Goal: Task Accomplishment & Management: Manage account settings

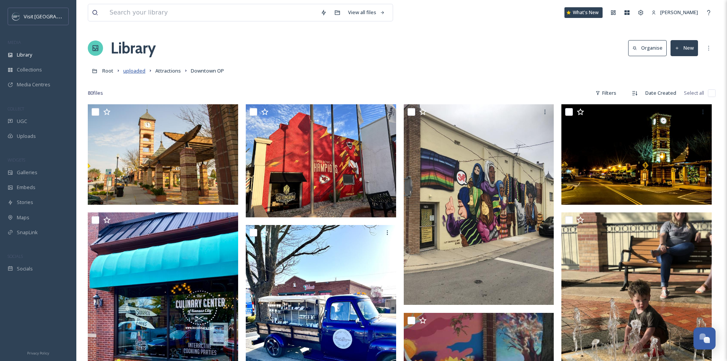
click at [129, 69] on span "uploaded" at bounding box center [134, 70] width 22 height 7
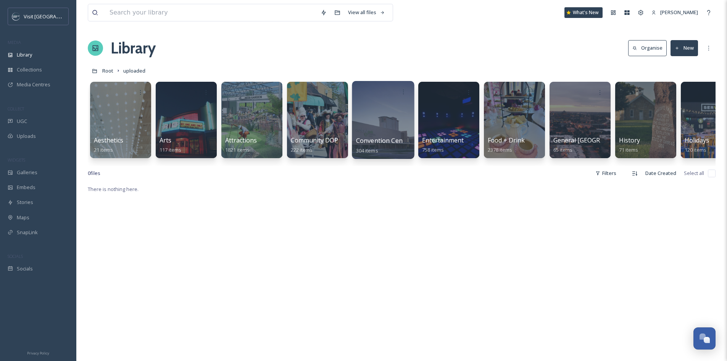
click at [383, 112] on div at bounding box center [383, 120] width 62 height 78
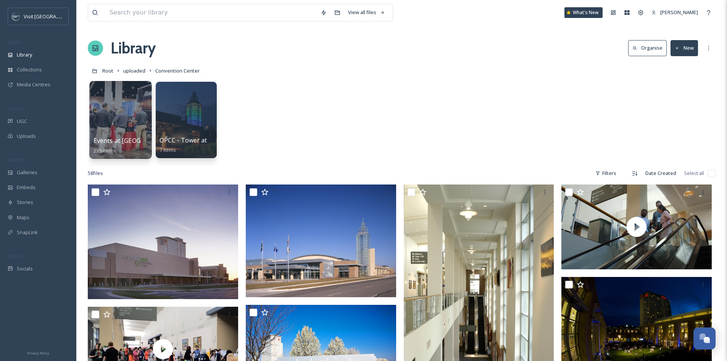
click at [137, 108] on div at bounding box center [120, 120] width 62 height 78
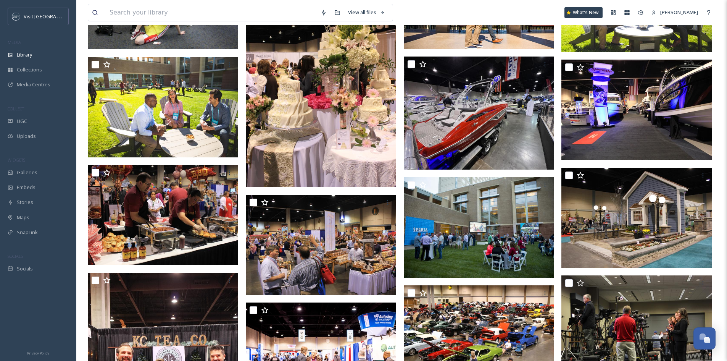
scroll to position [382, 0]
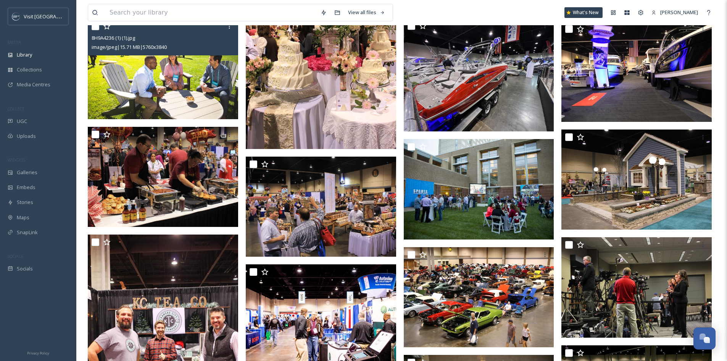
click at [171, 70] on img at bounding box center [163, 69] width 150 height 100
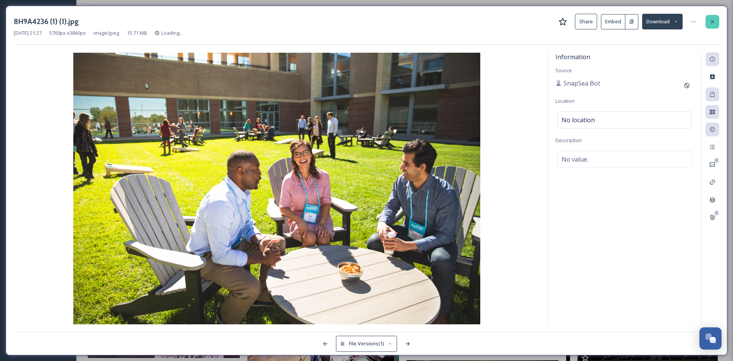
click at [711, 19] on icon at bounding box center [712, 22] width 6 height 6
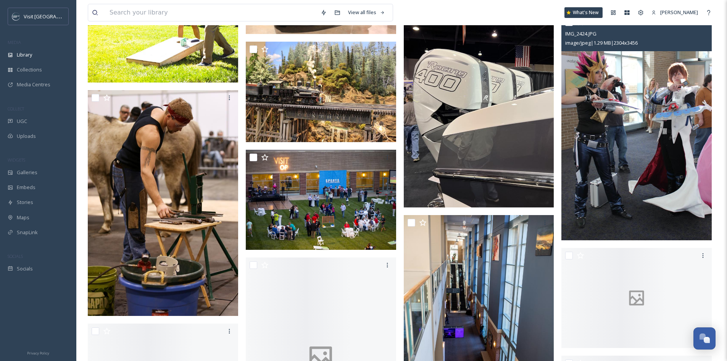
scroll to position [2633, 0]
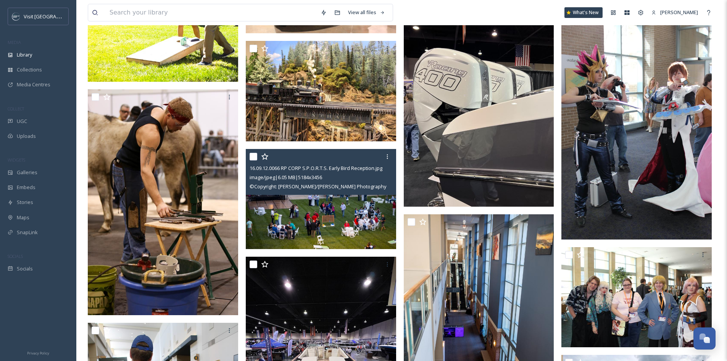
click at [348, 210] on img at bounding box center [321, 198] width 150 height 100
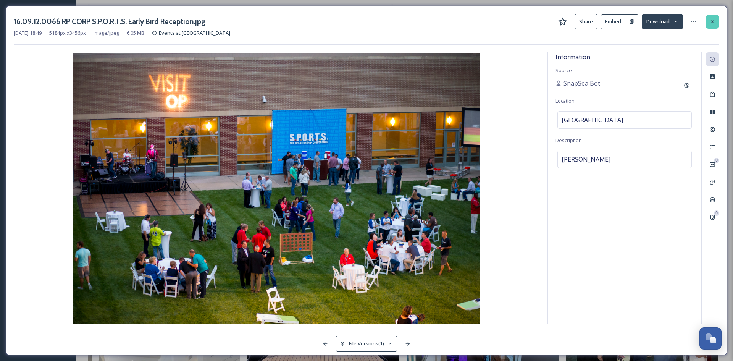
click at [716, 21] on div at bounding box center [712, 22] width 14 height 14
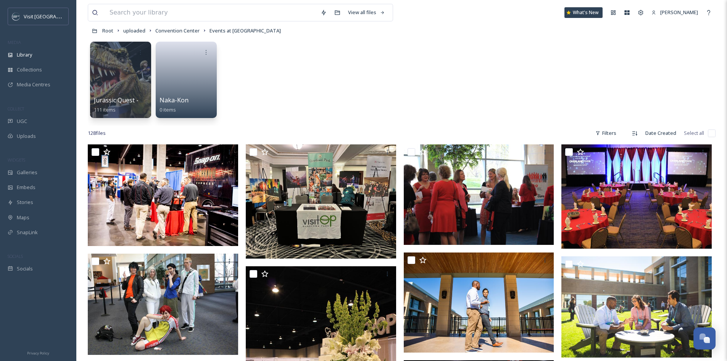
scroll to position [114, 0]
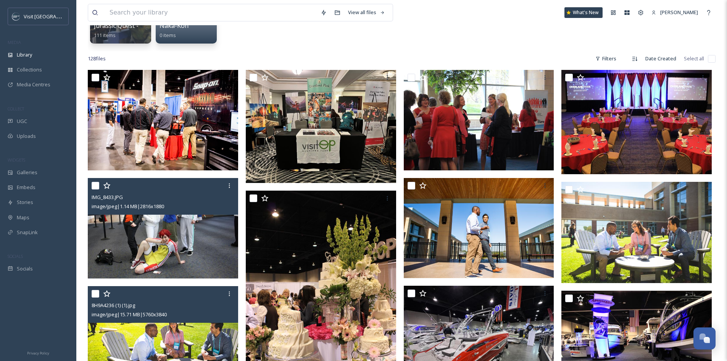
click at [96, 187] on input "checkbox" at bounding box center [96, 186] width 8 height 8
checkbox input "true"
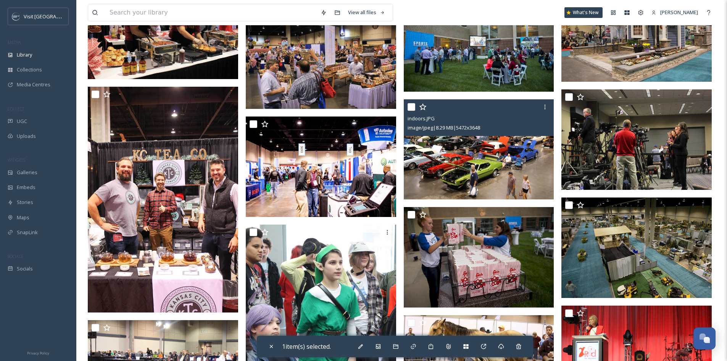
scroll to position [572, 0]
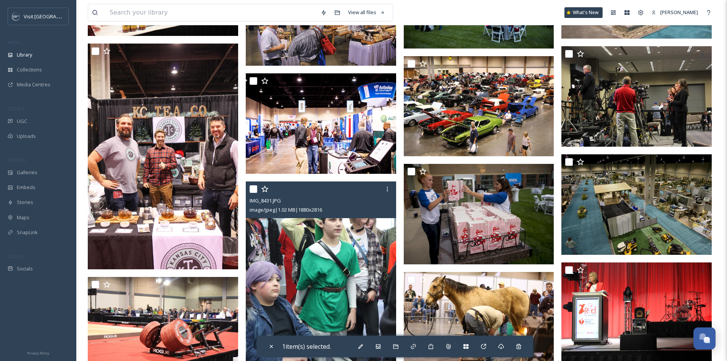
click at [254, 189] on input "checkbox" at bounding box center [254, 189] width 8 height 8
checkbox input "true"
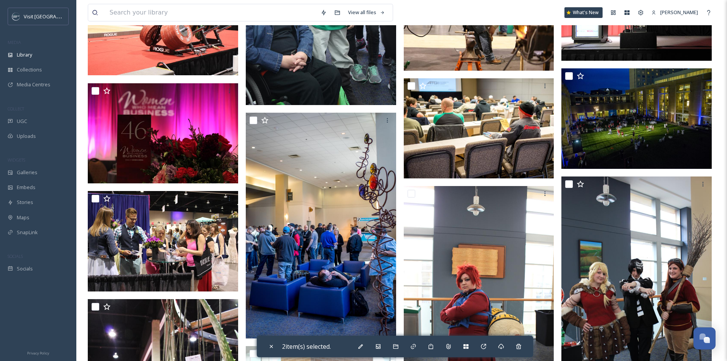
scroll to position [878, 0]
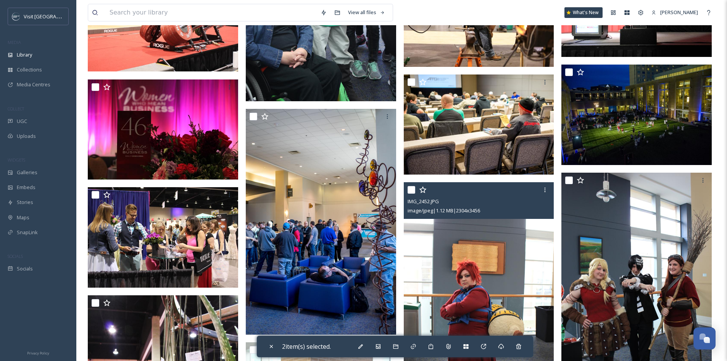
click at [407, 190] on div "IMG_2452.JPG image/jpeg | 1.12 MB | 2304 x 3456" at bounding box center [479, 200] width 150 height 37
click at [410, 190] on input "checkbox" at bounding box center [411, 190] width 8 height 8
checkbox input "true"
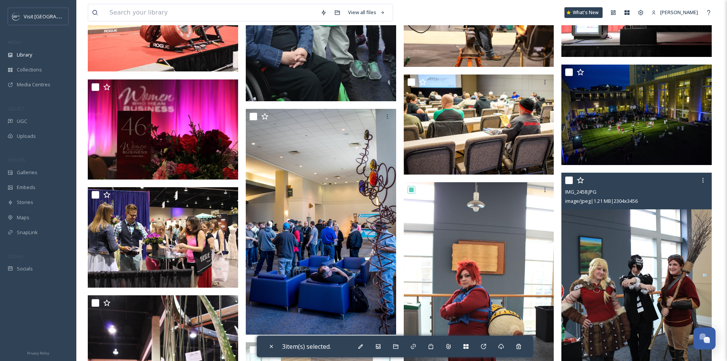
click at [567, 180] on input "checkbox" at bounding box center [569, 180] width 8 height 8
checkbox input "true"
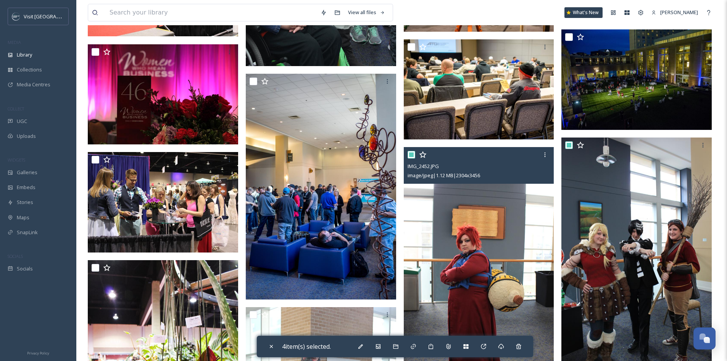
scroll to position [1030, 0]
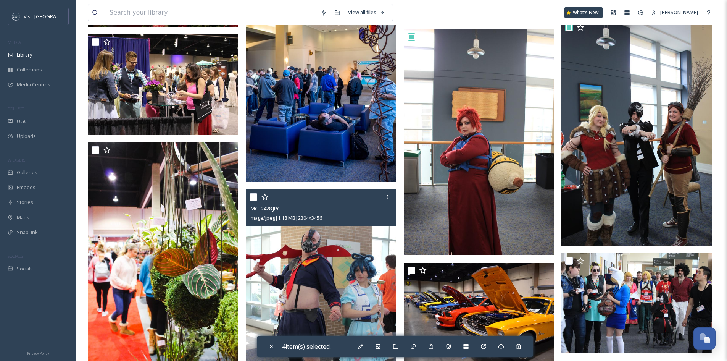
click at [251, 197] on input "checkbox" at bounding box center [254, 197] width 8 height 8
checkbox input "true"
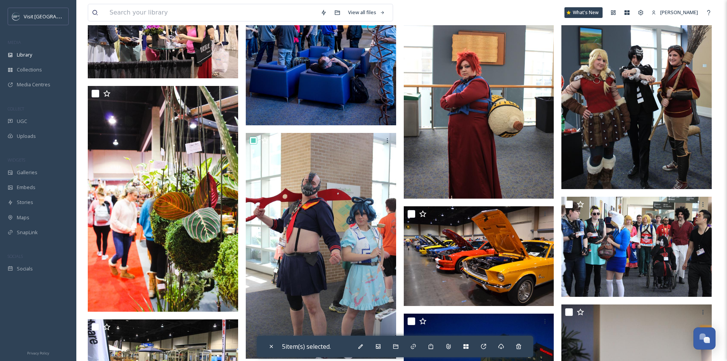
scroll to position [1106, 0]
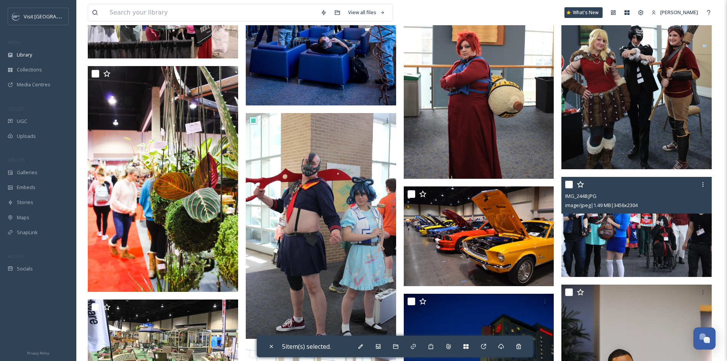
click at [569, 188] on div at bounding box center [637, 184] width 145 height 14
click at [569, 185] on input "checkbox" at bounding box center [569, 184] width 8 height 8
checkbox input "true"
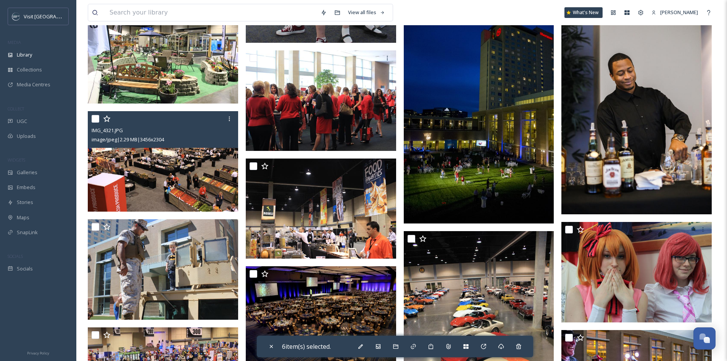
scroll to position [1412, 0]
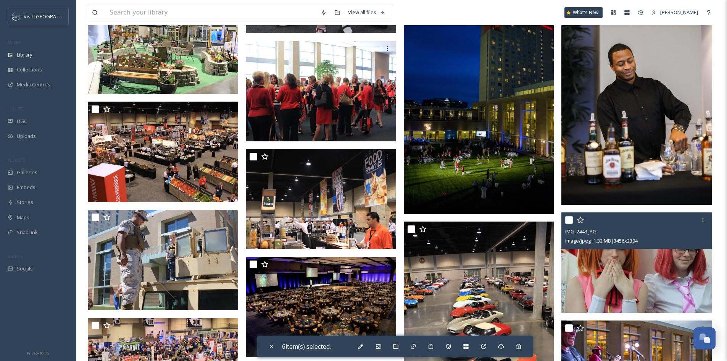
click at [571, 221] on input "checkbox" at bounding box center [569, 220] width 8 height 8
checkbox input "true"
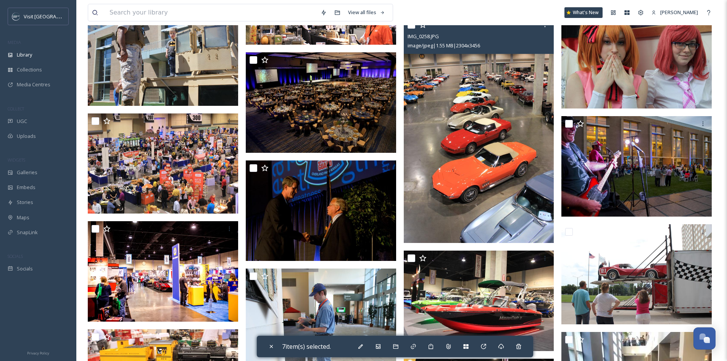
scroll to position [1679, 0]
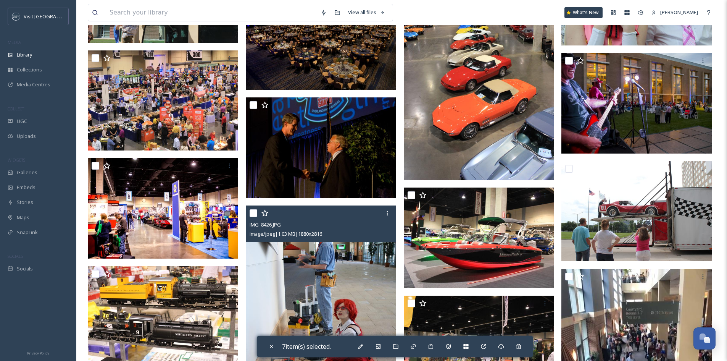
click at [253, 211] on input "checkbox" at bounding box center [254, 213] width 8 height 8
checkbox input "true"
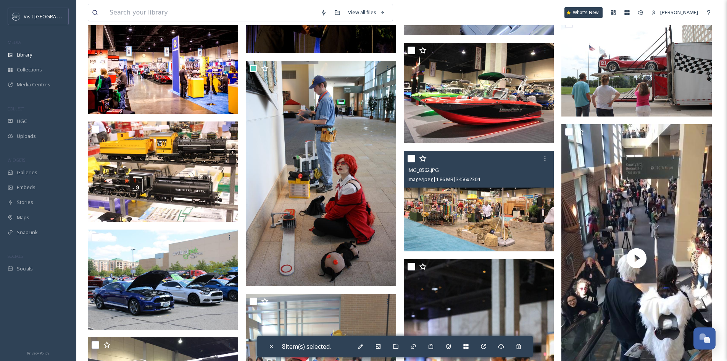
scroll to position [1908, 0]
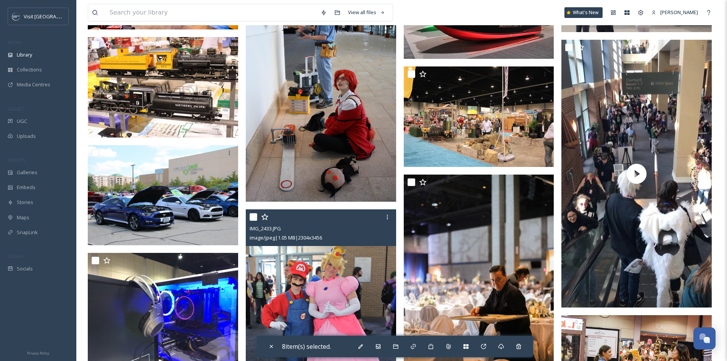
click at [254, 214] on input "checkbox" at bounding box center [254, 217] width 8 height 8
checkbox input "true"
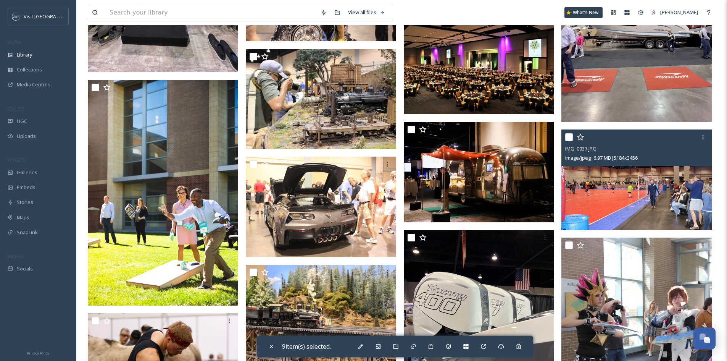
scroll to position [2518, 0]
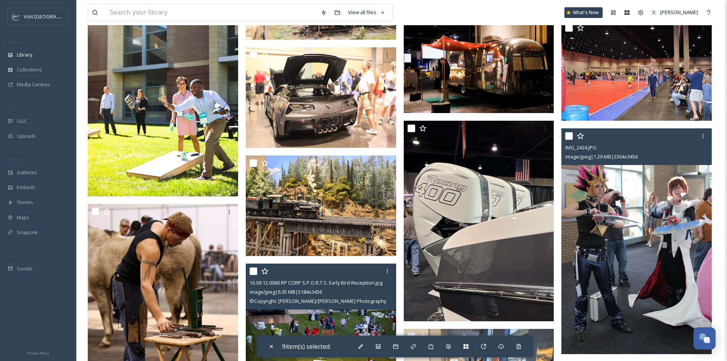
click at [570, 137] on input "checkbox" at bounding box center [569, 136] width 8 height 8
checkbox input "true"
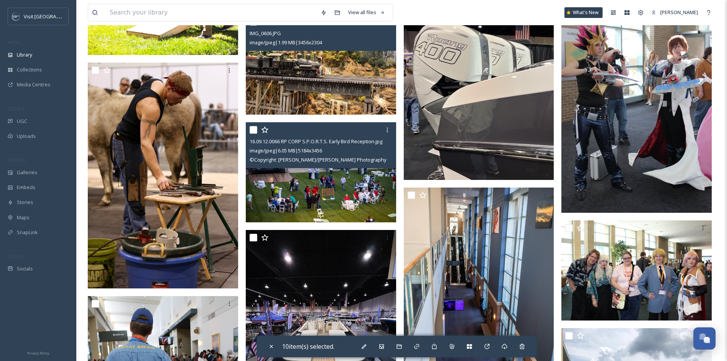
scroll to position [2671, 0]
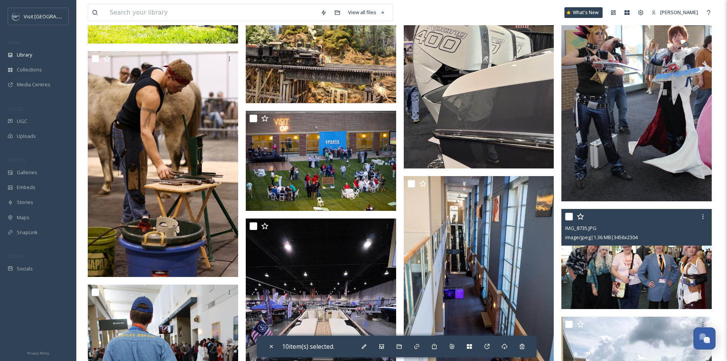
click at [569, 215] on input "checkbox" at bounding box center [569, 217] width 8 height 8
checkbox input "true"
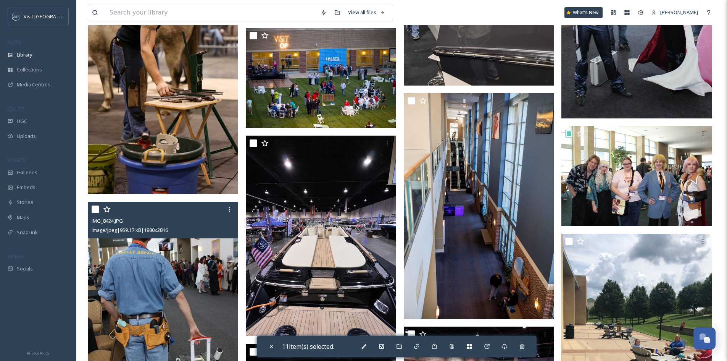
scroll to position [2785, 0]
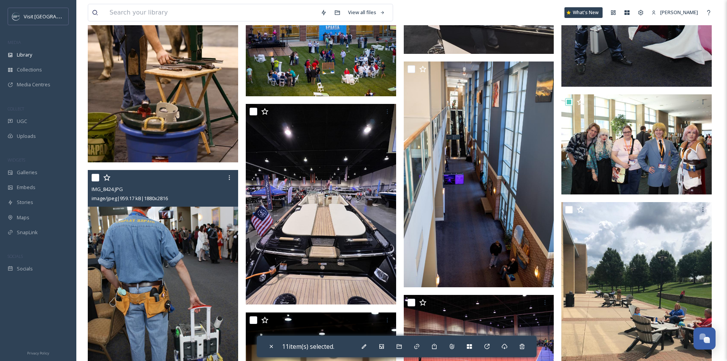
click at [93, 176] on input "checkbox" at bounding box center [96, 178] width 8 height 8
checkbox input "true"
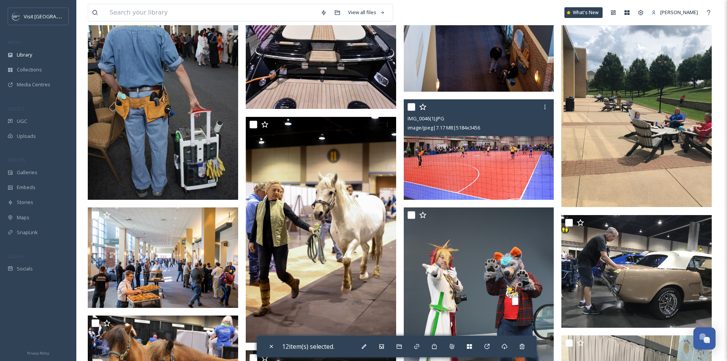
scroll to position [3052, 0]
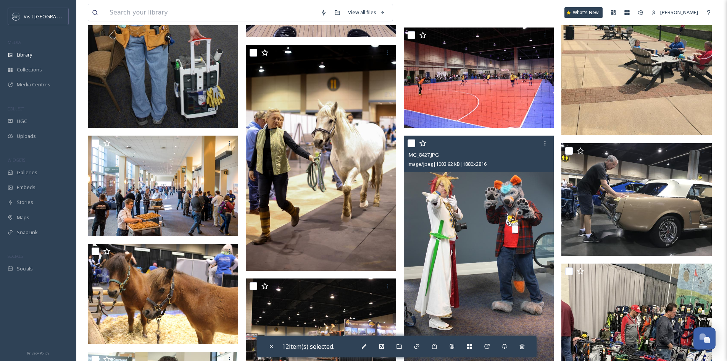
click at [412, 145] on input "checkbox" at bounding box center [411, 143] width 8 height 8
checkbox input "true"
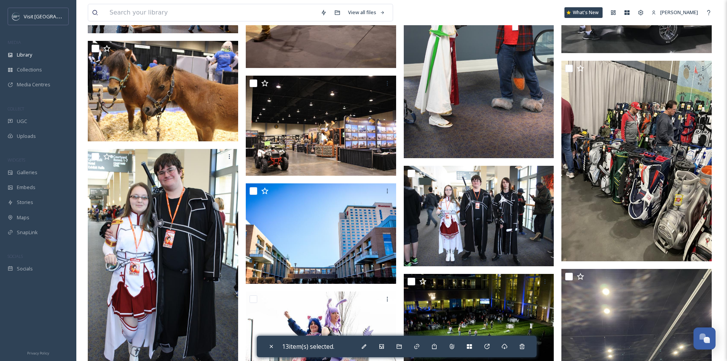
scroll to position [3281, 0]
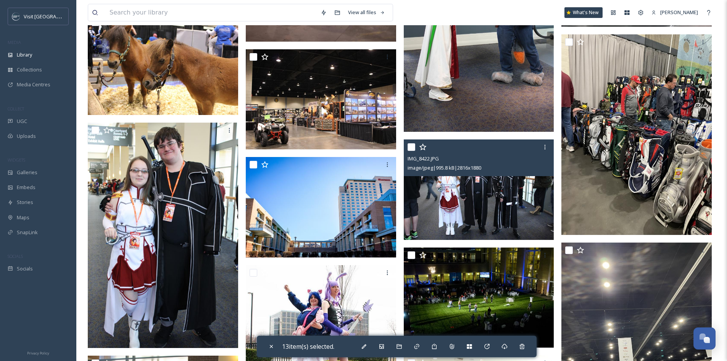
click at [412, 148] on input "checkbox" at bounding box center [411, 147] width 8 height 8
checkbox input "true"
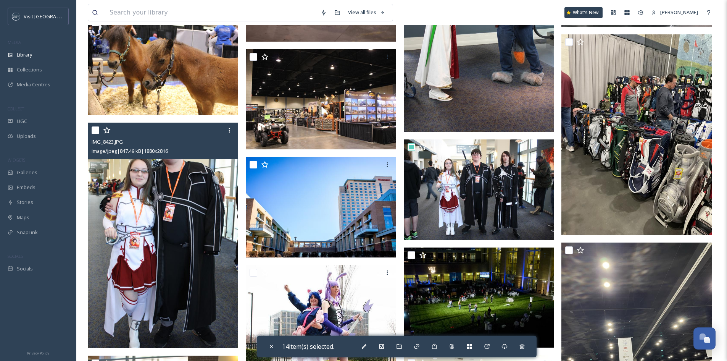
click at [97, 129] on input "checkbox" at bounding box center [96, 130] width 8 height 8
checkbox input "true"
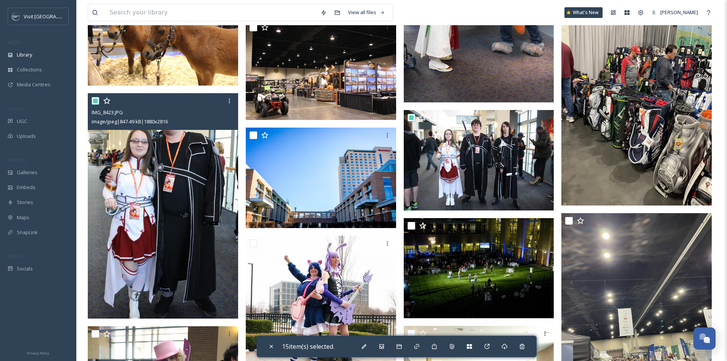
scroll to position [3357, 0]
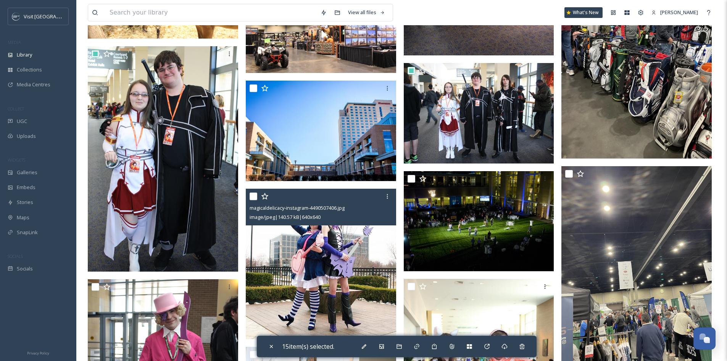
click at [252, 193] on input "checkbox" at bounding box center [254, 196] width 8 height 8
checkbox input "true"
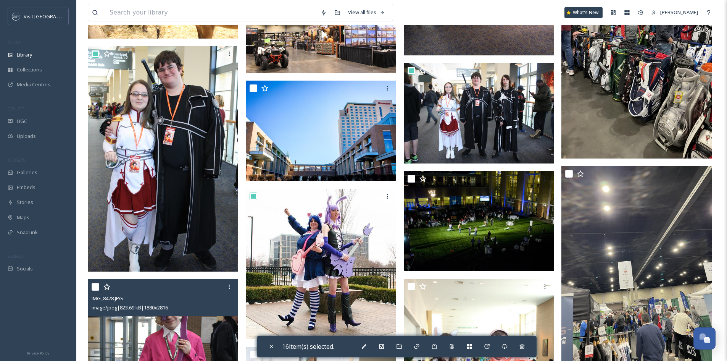
click at [95, 286] on input "checkbox" at bounding box center [96, 287] width 8 height 8
checkbox input "true"
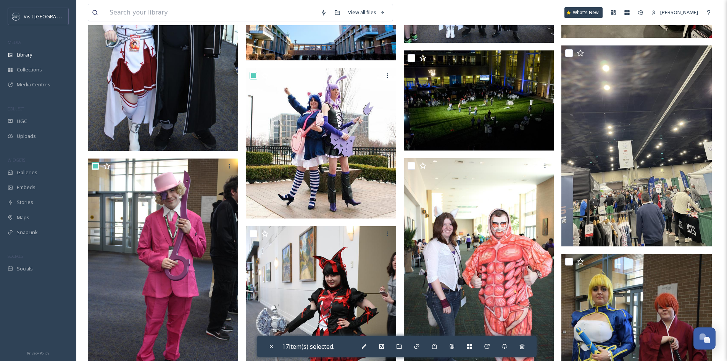
scroll to position [3510, 0]
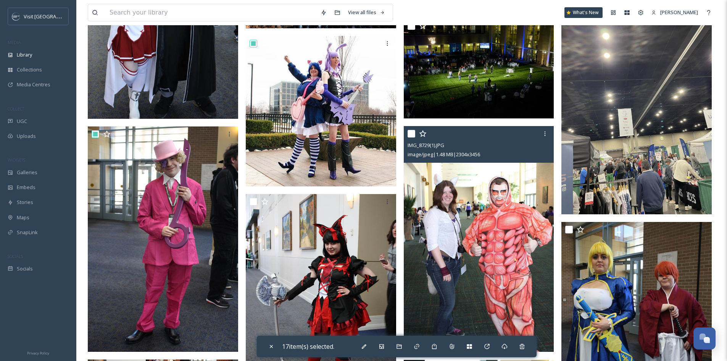
click at [411, 134] on input "checkbox" at bounding box center [411, 134] width 8 height 8
checkbox input "true"
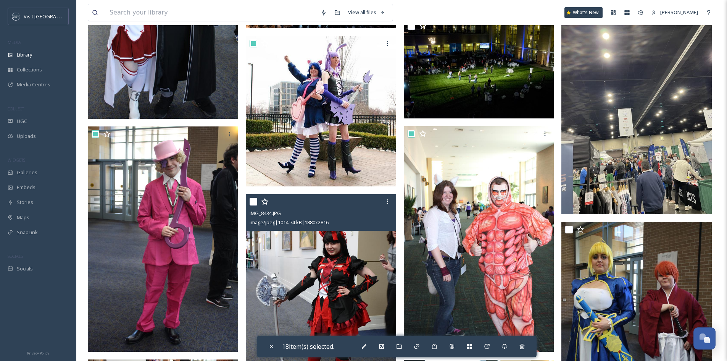
click at [251, 203] on input "checkbox" at bounding box center [254, 202] width 8 height 8
checkbox input "true"
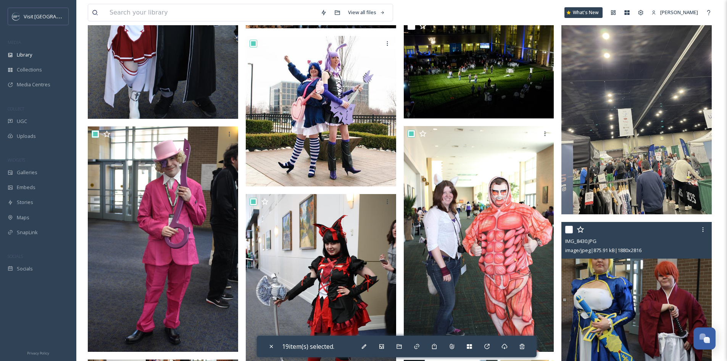
click at [568, 225] on input "checkbox" at bounding box center [569, 229] width 8 height 8
checkbox input "true"
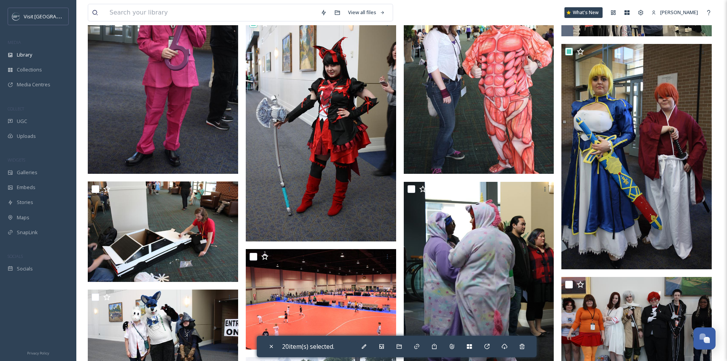
scroll to position [3701, 0]
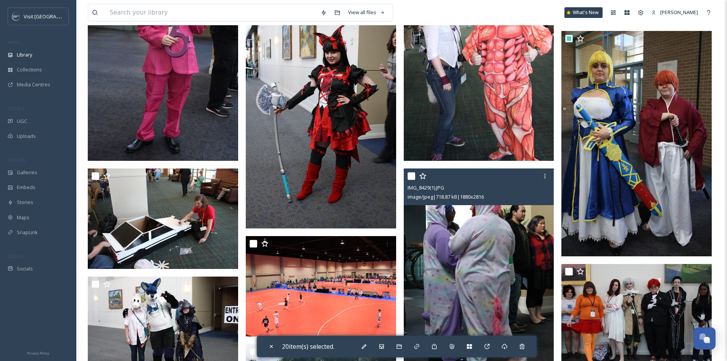
click at [408, 174] on input "checkbox" at bounding box center [411, 176] width 8 height 8
checkbox input "true"
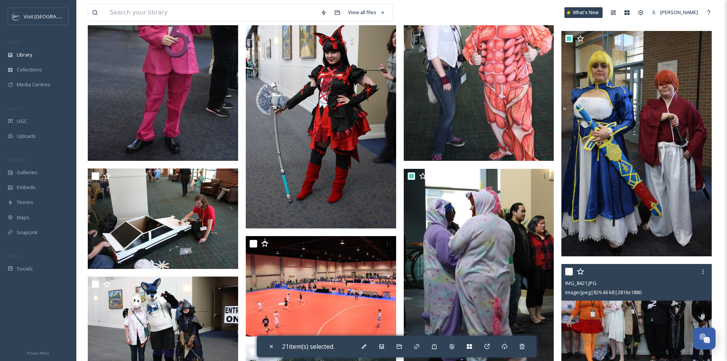
click at [566, 268] on input "checkbox" at bounding box center [569, 271] width 8 height 8
checkbox input "true"
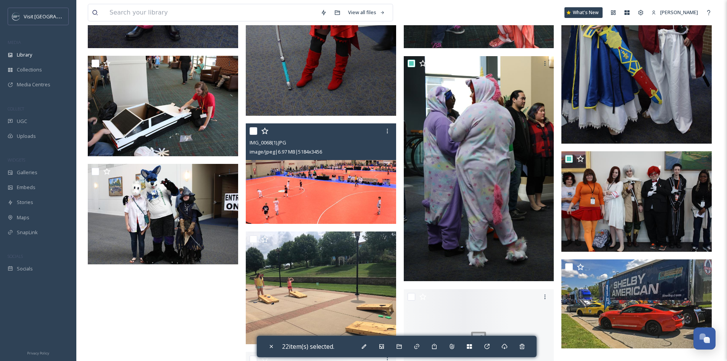
scroll to position [3815, 0]
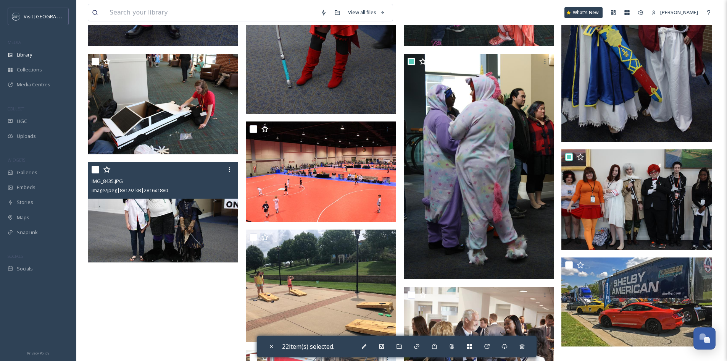
click at [97, 168] on input "checkbox" at bounding box center [96, 170] width 8 height 8
checkbox input "true"
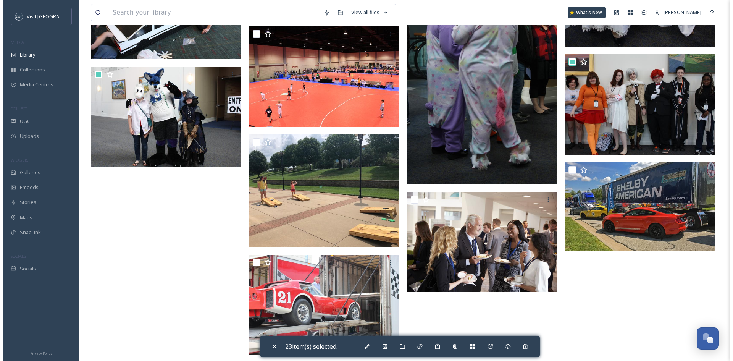
scroll to position [3917, 0]
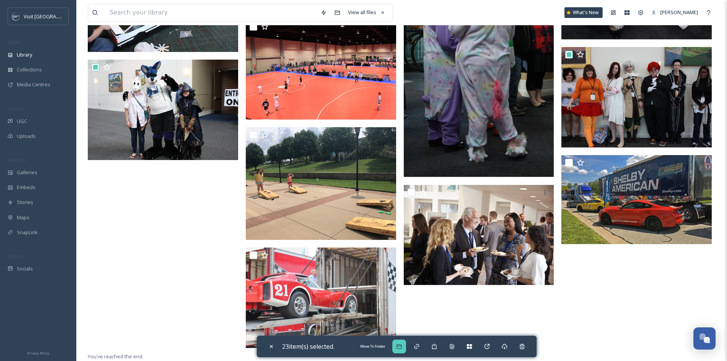
click at [401, 346] on icon at bounding box center [399, 346] width 6 height 6
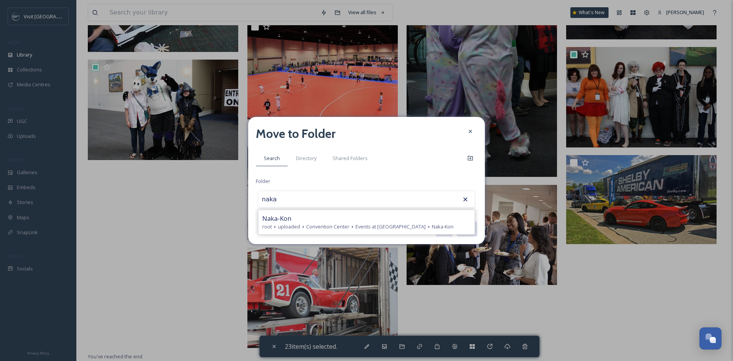
click at [357, 222] on div "Naka-Kon" at bounding box center [366, 218] width 208 height 9
type input "Naka-Kon"
click at [469, 229] on button "Move" at bounding box center [466, 229] width 21 height 16
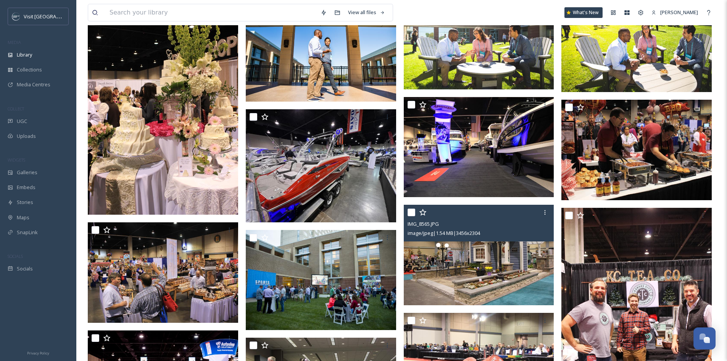
scroll to position [0, 0]
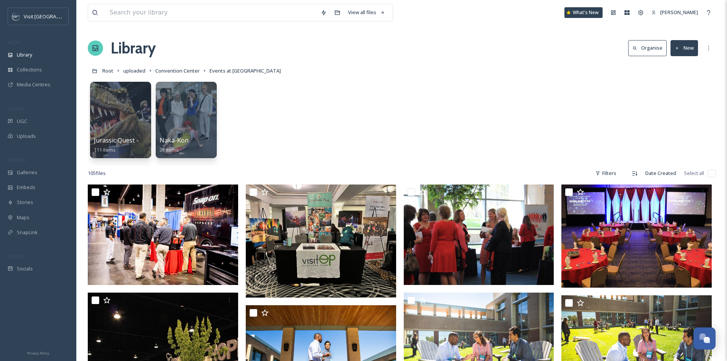
click at [689, 47] on button "New" at bounding box center [683, 48] width 27 height 16
click at [664, 95] on icon at bounding box center [661, 96] width 6 height 6
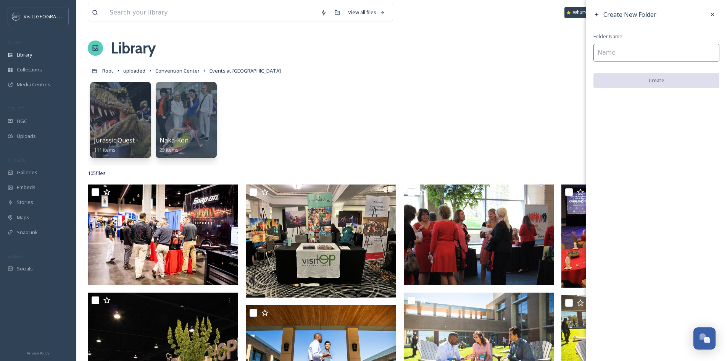
click at [660, 53] on input at bounding box center [656, 53] width 126 height 18
click at [710, 16] on icon at bounding box center [712, 14] width 6 height 6
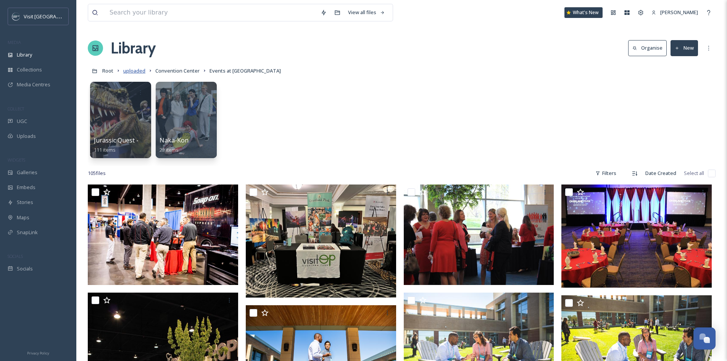
click at [139, 68] on span "uploaded" at bounding box center [134, 70] width 22 height 7
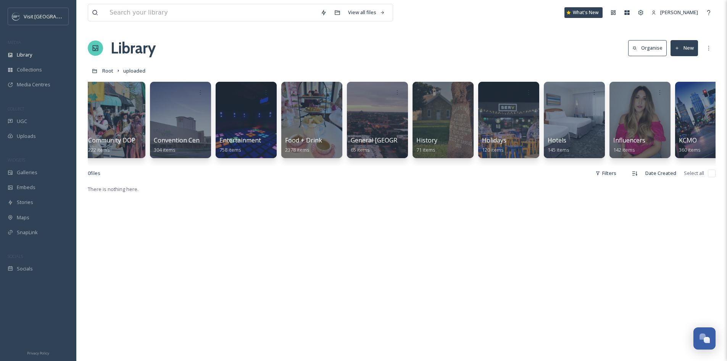
scroll to position [0, 205]
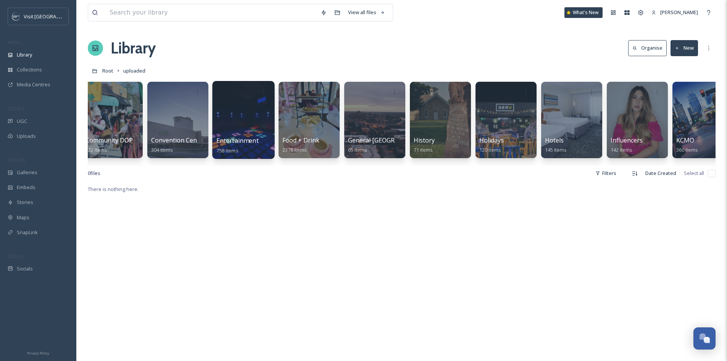
click at [233, 130] on div at bounding box center [243, 120] width 62 height 78
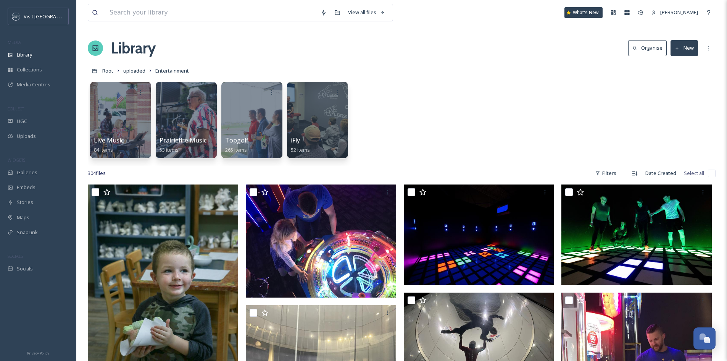
click at [692, 50] on button "New" at bounding box center [683, 48] width 27 height 16
click at [684, 90] on div "Folder" at bounding box center [675, 95] width 43 height 15
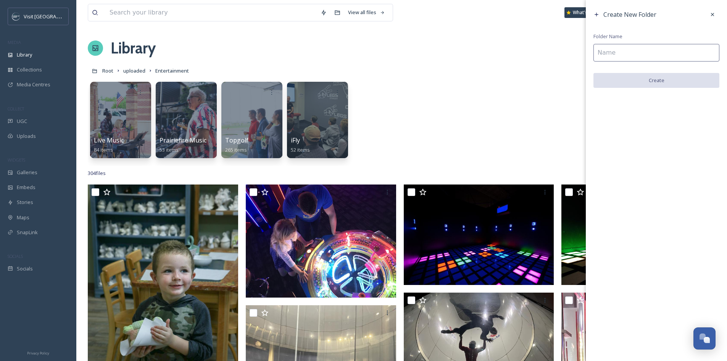
click at [662, 53] on input at bounding box center [656, 53] width 126 height 18
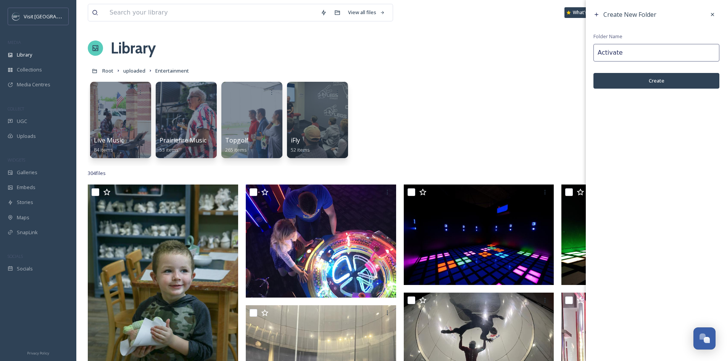
type input "Activate"
click at [657, 89] on div "Create New Folder Folder Name Activate Create" at bounding box center [656, 48] width 141 height 96
click at [655, 79] on button "Create" at bounding box center [656, 81] width 126 height 16
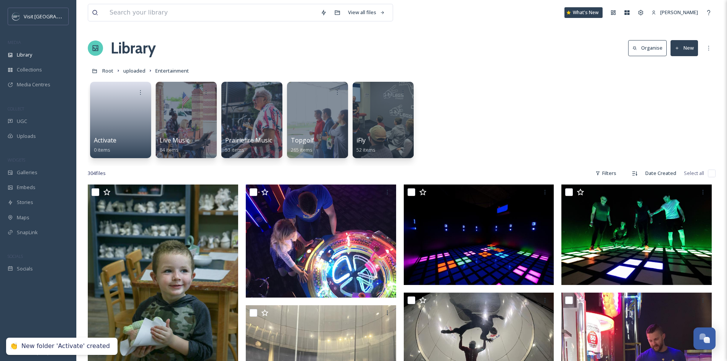
click at [680, 48] on button "New" at bounding box center [683, 48] width 27 height 16
click at [679, 96] on span "Folder" at bounding box center [675, 95] width 14 height 7
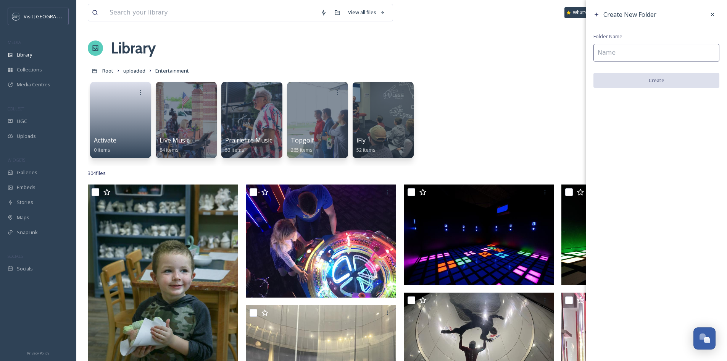
click at [654, 53] on input at bounding box center [656, 53] width 126 height 18
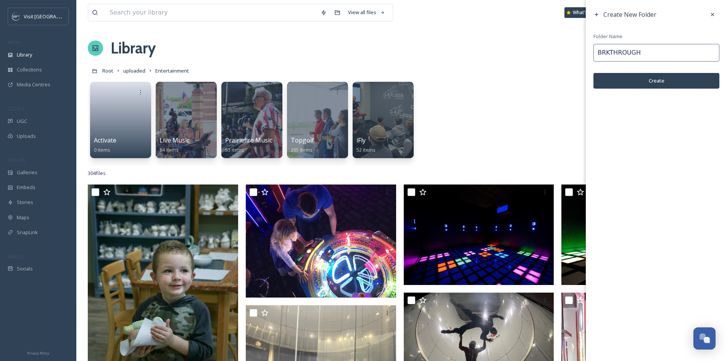
type input "BRKTHROUGH"
click at [653, 76] on button "Create" at bounding box center [656, 81] width 126 height 16
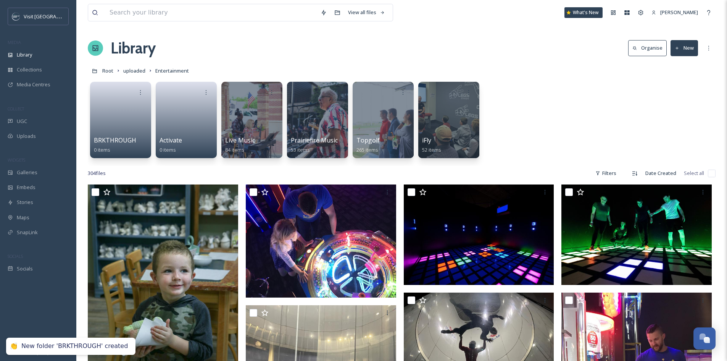
click at [691, 46] on button "New" at bounding box center [683, 48] width 27 height 16
click at [685, 95] on div "Folder" at bounding box center [675, 95] width 43 height 15
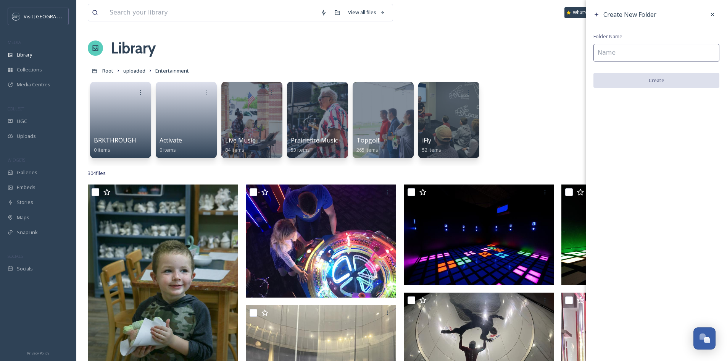
click at [682, 53] on input at bounding box center [656, 53] width 126 height 18
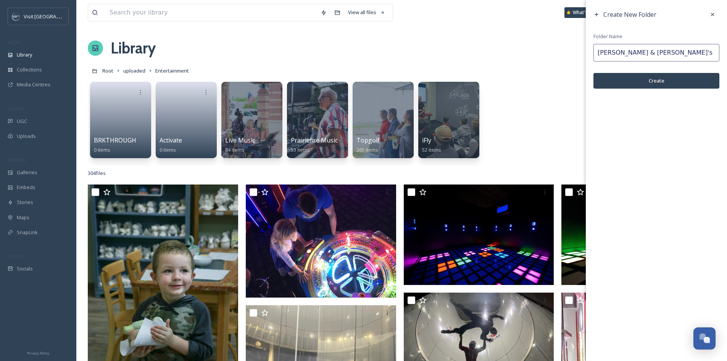
type input "[PERSON_NAME] & [PERSON_NAME]'s"
click at [675, 77] on button "Create" at bounding box center [656, 81] width 126 height 16
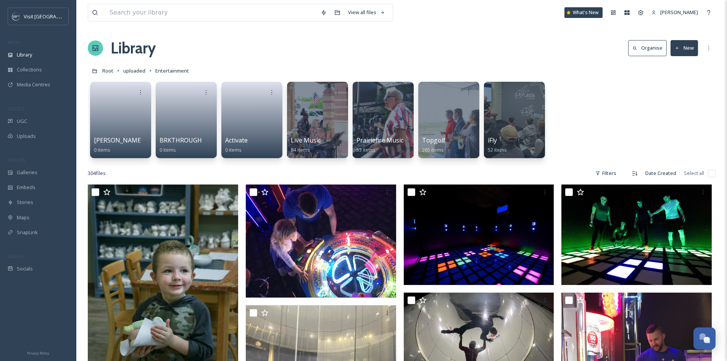
click at [685, 49] on button "New" at bounding box center [683, 48] width 27 height 16
click at [683, 94] on div "Folder" at bounding box center [675, 95] width 43 height 15
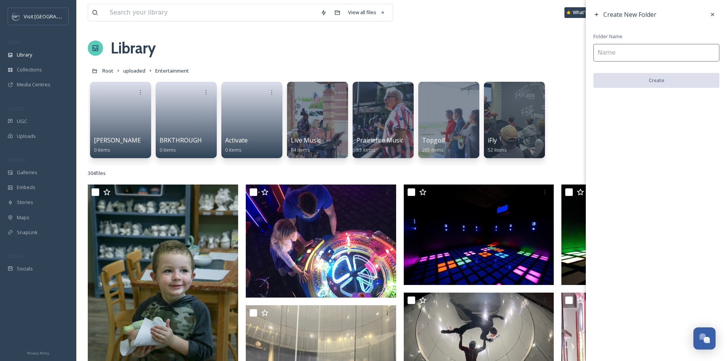
click at [671, 55] on input at bounding box center [656, 53] width 126 height 18
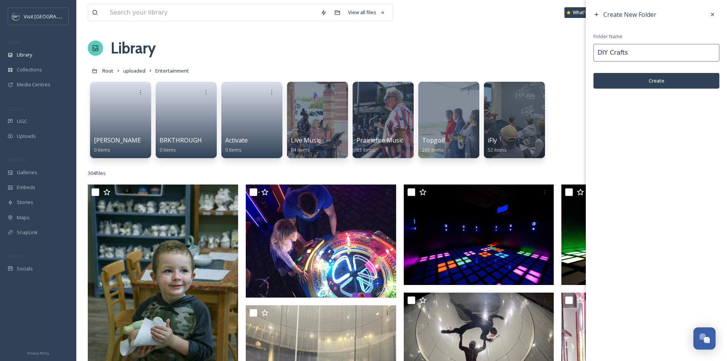
type input "DIY Crafts"
click at [679, 81] on button "Create" at bounding box center [656, 81] width 126 height 16
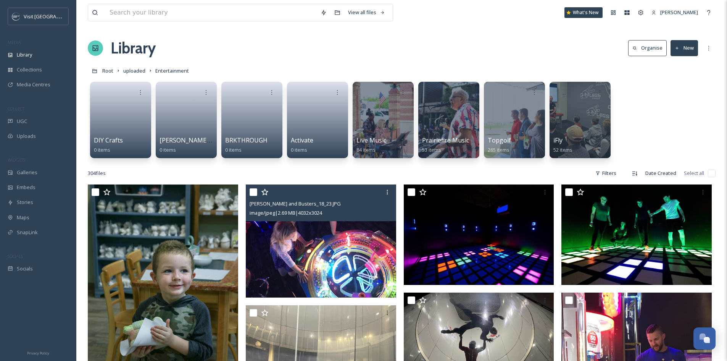
click at [253, 192] on input "checkbox" at bounding box center [254, 192] width 8 height 8
checkbox input "true"
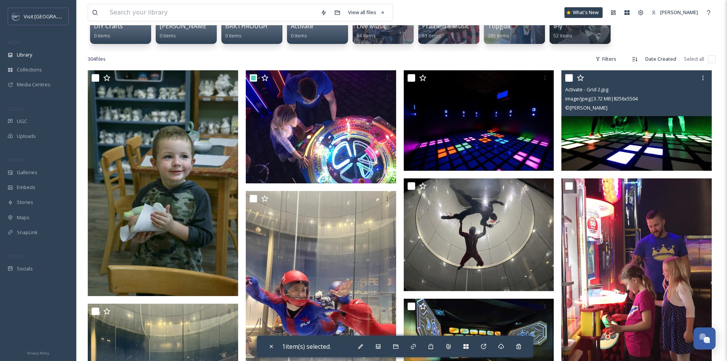
scroll to position [114, 0]
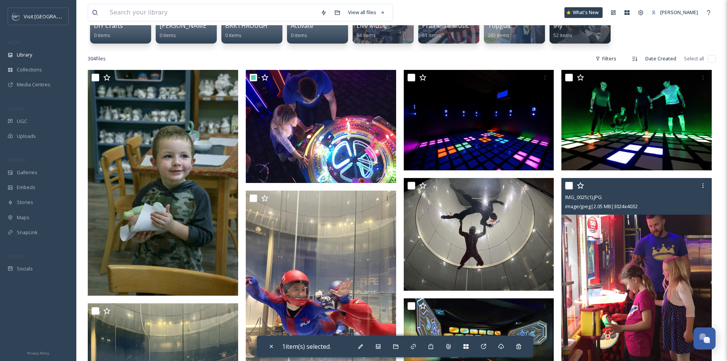
click at [566, 185] on input "checkbox" at bounding box center [569, 186] width 8 height 8
checkbox input "true"
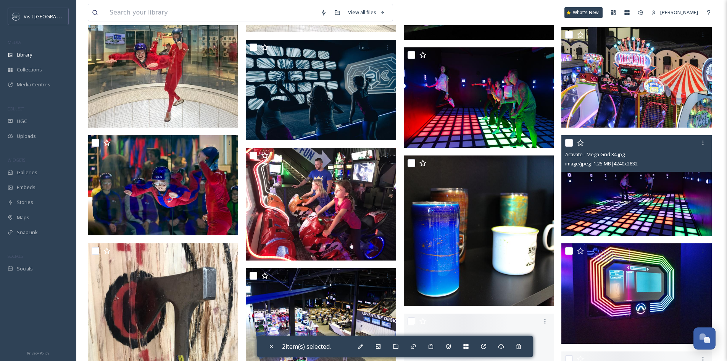
scroll to position [496, 0]
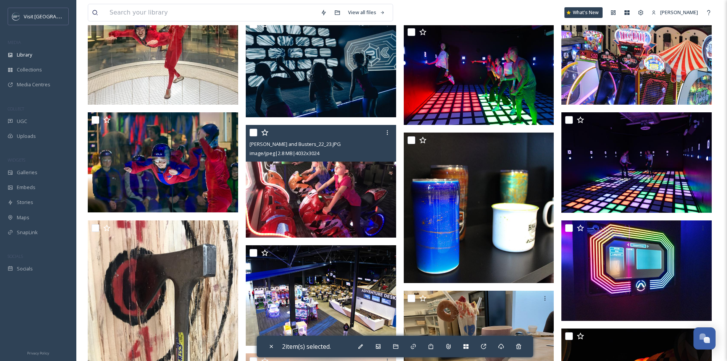
click at [251, 132] on input "checkbox" at bounding box center [254, 133] width 8 height 8
checkbox input "true"
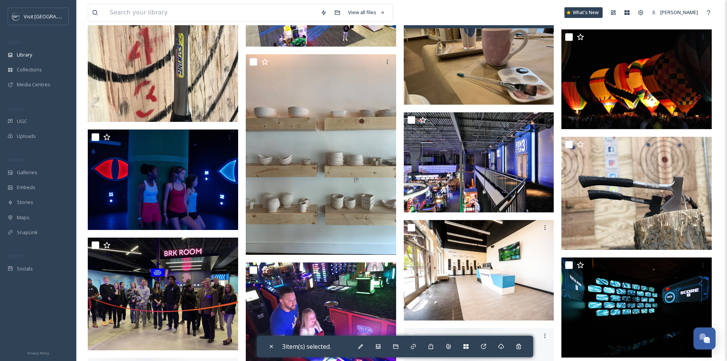
scroll to position [801, 0]
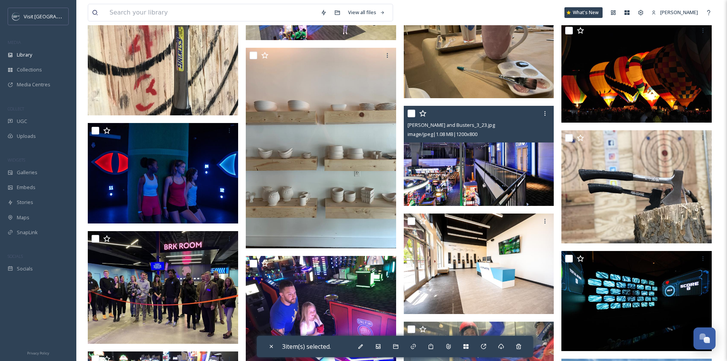
click at [414, 113] on input "checkbox" at bounding box center [411, 113] width 8 height 8
checkbox input "true"
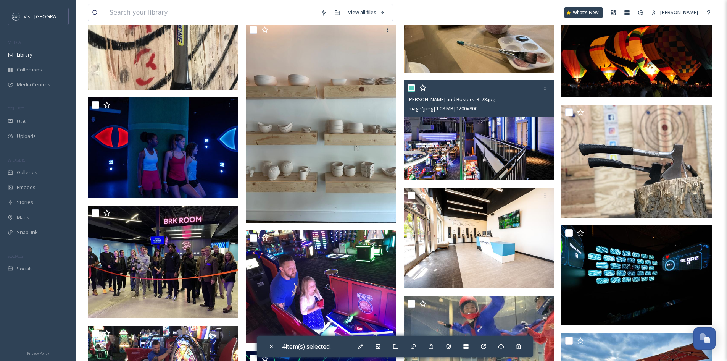
scroll to position [878, 0]
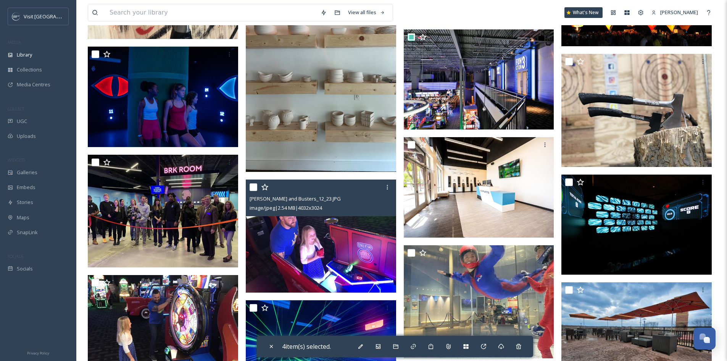
click at [253, 184] on input "checkbox" at bounding box center [254, 187] width 8 height 8
checkbox input "true"
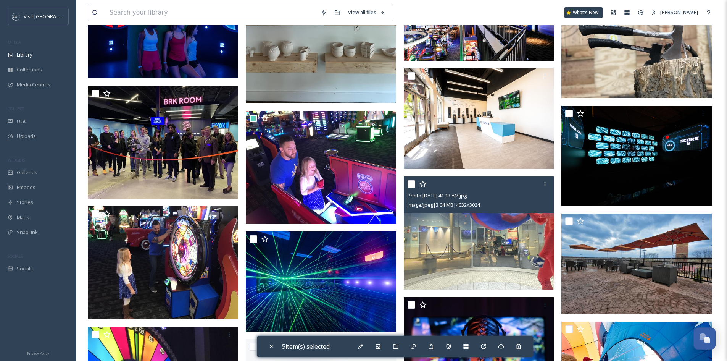
scroll to position [954, 0]
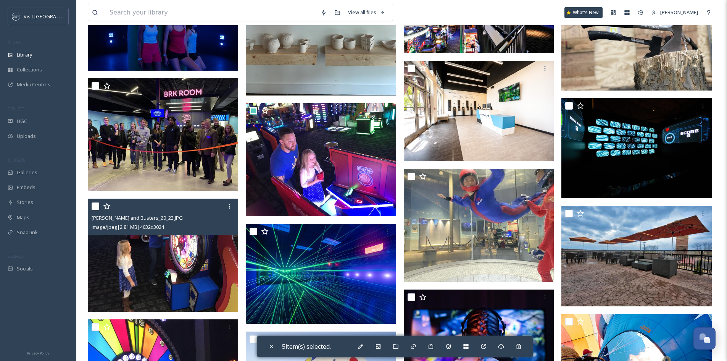
click at [95, 207] on input "checkbox" at bounding box center [96, 206] width 8 height 8
checkbox input "true"
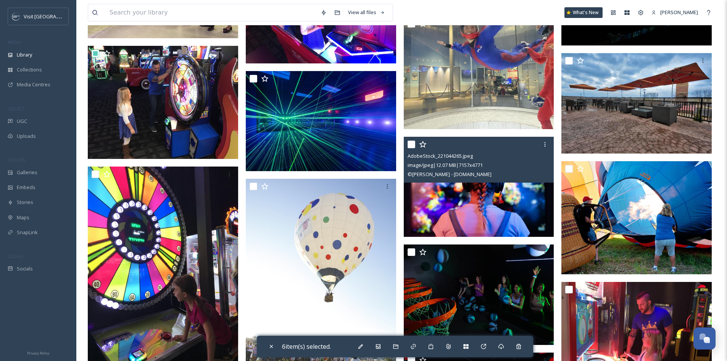
scroll to position [1221, 0]
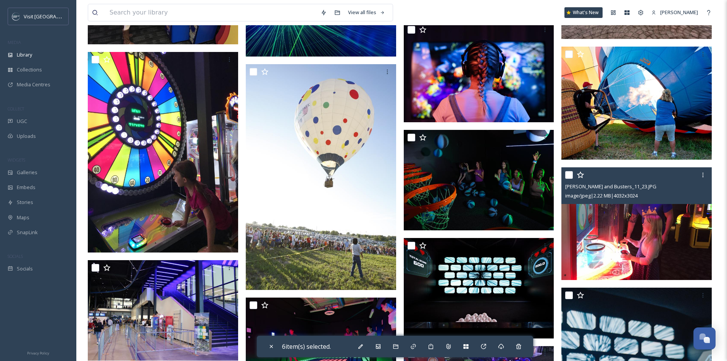
click at [567, 175] on input "checkbox" at bounding box center [569, 175] width 8 height 8
checkbox input "true"
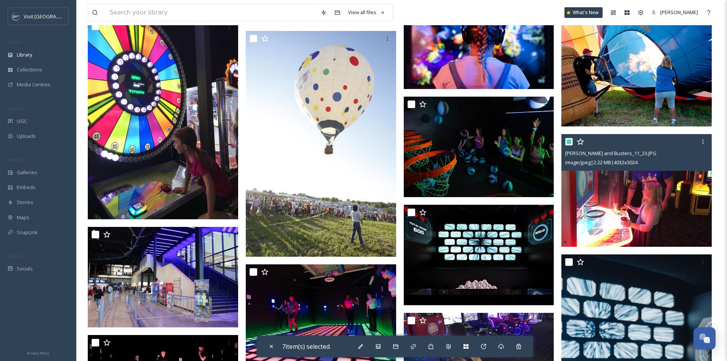
scroll to position [1335, 0]
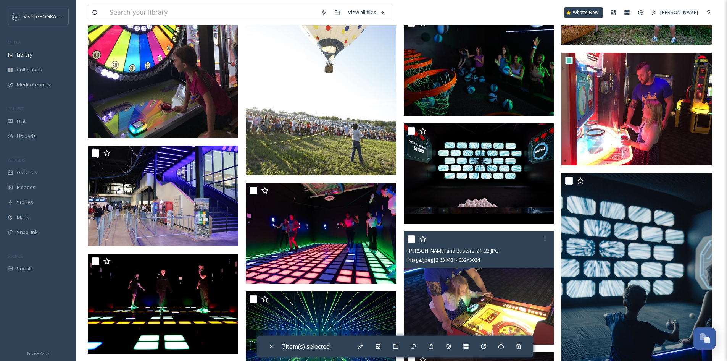
click at [409, 237] on input "checkbox" at bounding box center [411, 239] width 8 height 8
checkbox input "true"
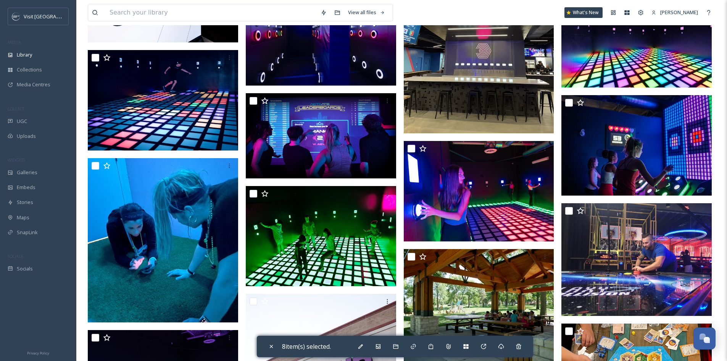
scroll to position [1755, 0]
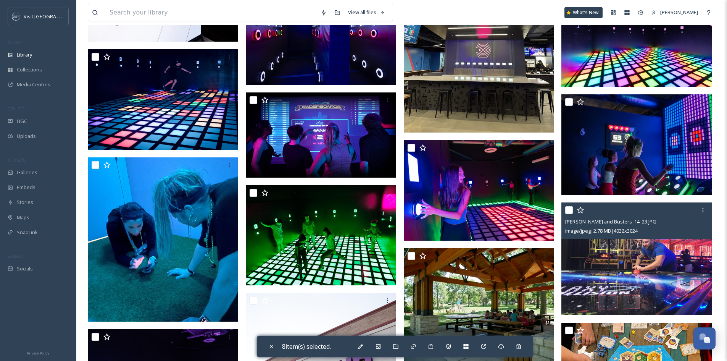
click at [572, 211] on input "checkbox" at bounding box center [569, 210] width 8 height 8
checkbox input "true"
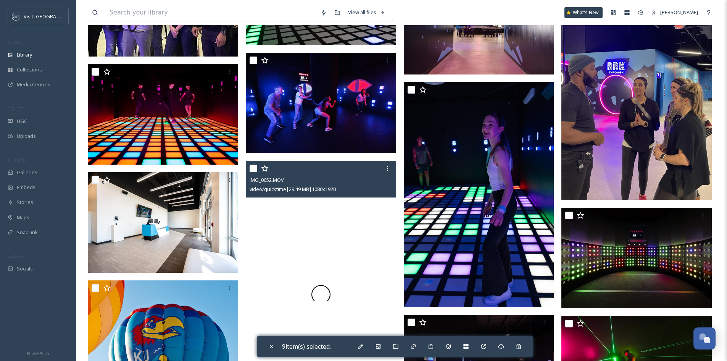
scroll to position [2785, 0]
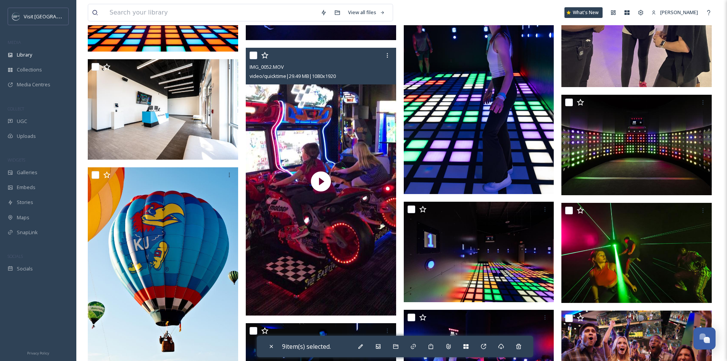
click at [254, 54] on input "checkbox" at bounding box center [254, 56] width 8 height 8
checkbox input "true"
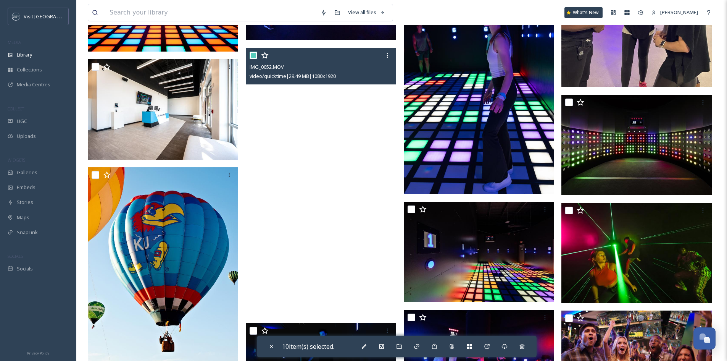
scroll to position [2900, 0]
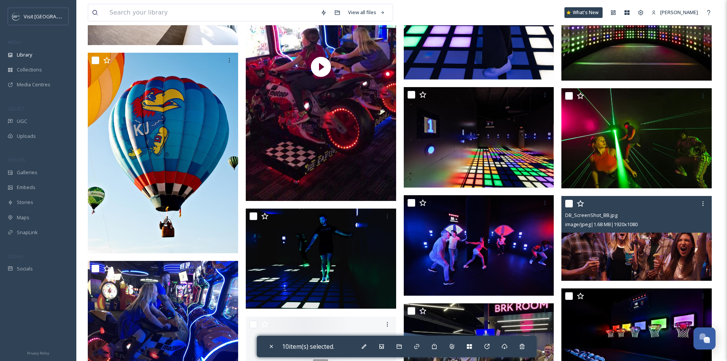
click at [571, 202] on input "checkbox" at bounding box center [569, 204] width 8 height 8
checkbox input "true"
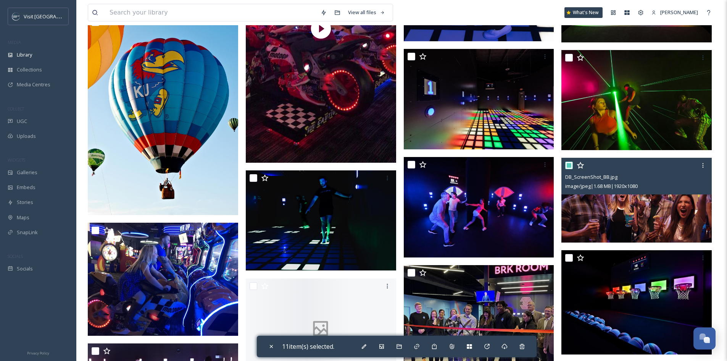
scroll to position [3014, 0]
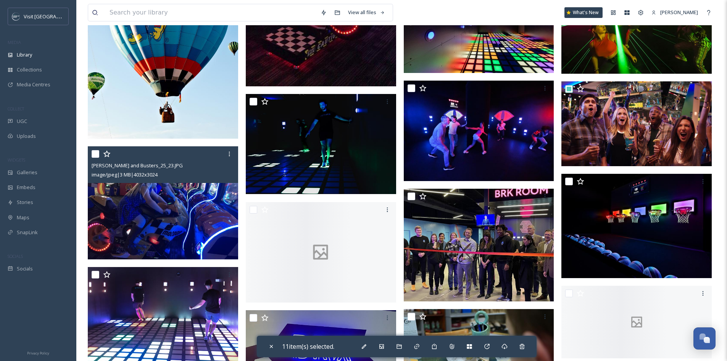
click at [94, 154] on input "checkbox" at bounding box center [96, 154] width 8 height 8
checkbox input "true"
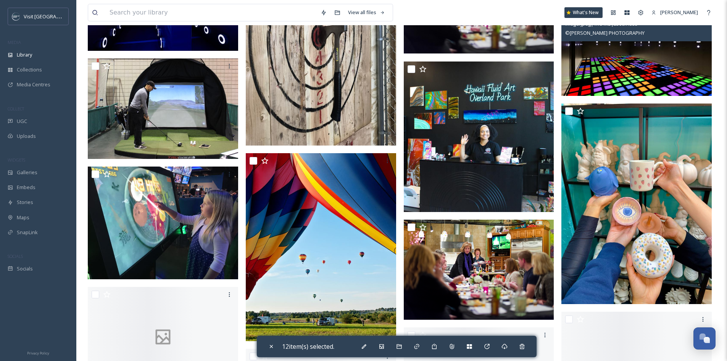
scroll to position [4044, 0]
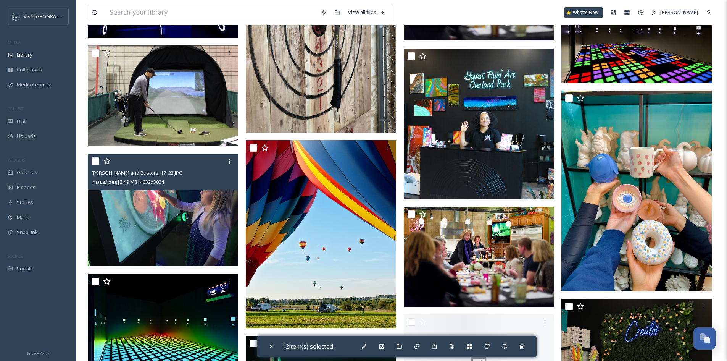
click at [97, 161] on input "checkbox" at bounding box center [96, 161] width 8 height 8
checkbox input "true"
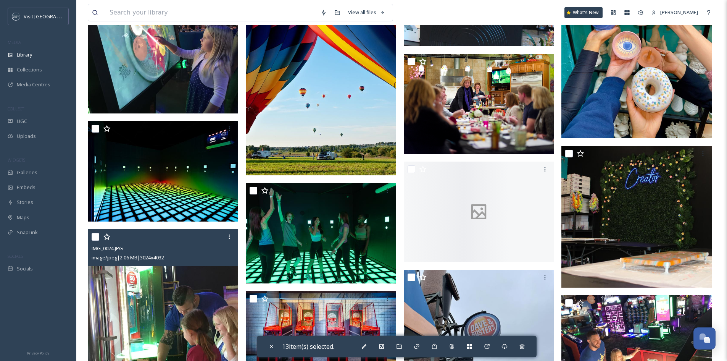
click at [96, 235] on input "checkbox" at bounding box center [96, 237] width 8 height 8
checkbox input "true"
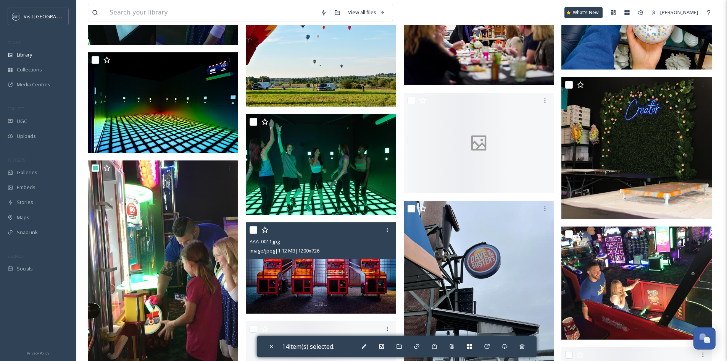
scroll to position [4311, 0]
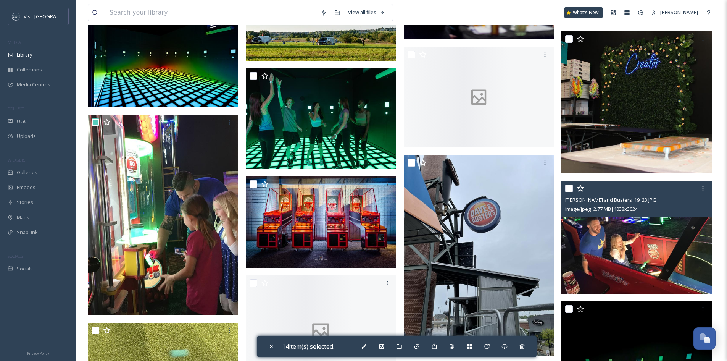
click at [568, 188] on input "checkbox" at bounding box center [569, 188] width 8 height 8
checkbox input "true"
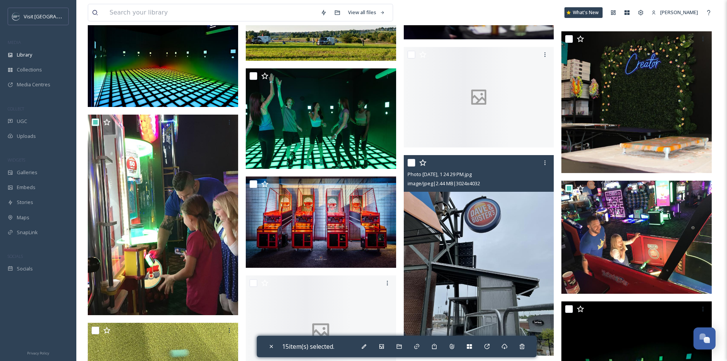
click at [412, 164] on input "checkbox" at bounding box center [411, 163] width 8 height 8
checkbox input "true"
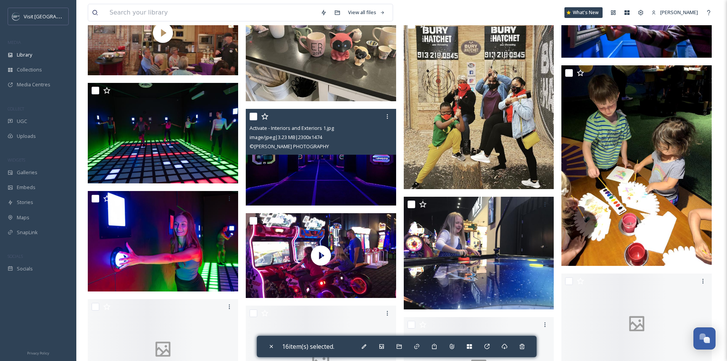
scroll to position [5074, 0]
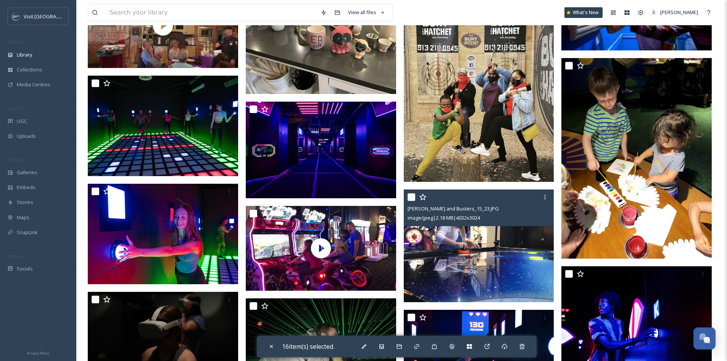
click at [410, 197] on input "checkbox" at bounding box center [411, 197] width 8 height 8
checkbox input "true"
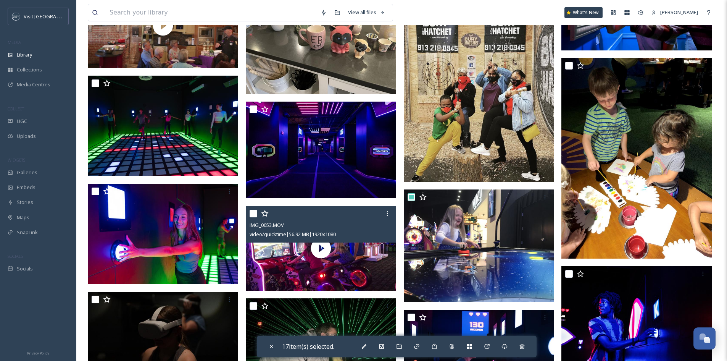
click at [255, 211] on input "checkbox" at bounding box center [254, 213] width 8 height 8
checkbox input "true"
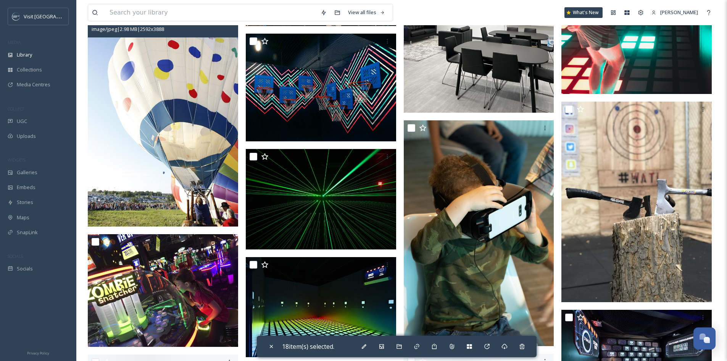
scroll to position [5647, 0]
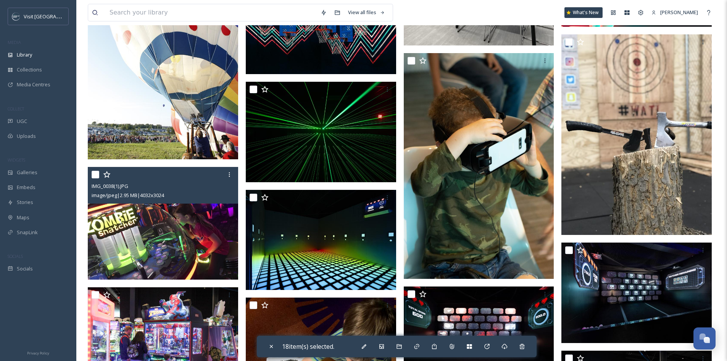
click at [94, 176] on input "checkbox" at bounding box center [96, 175] width 8 height 8
checkbox input "true"
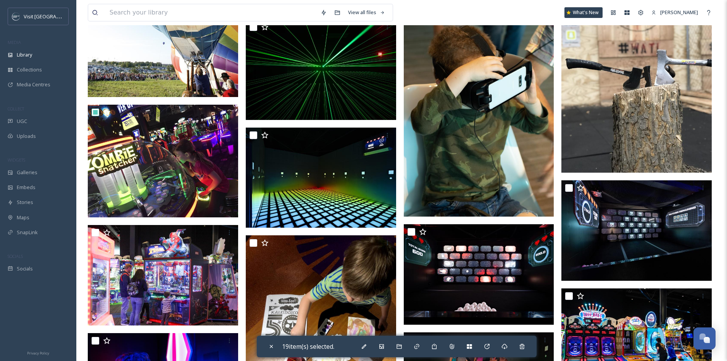
scroll to position [5761, 0]
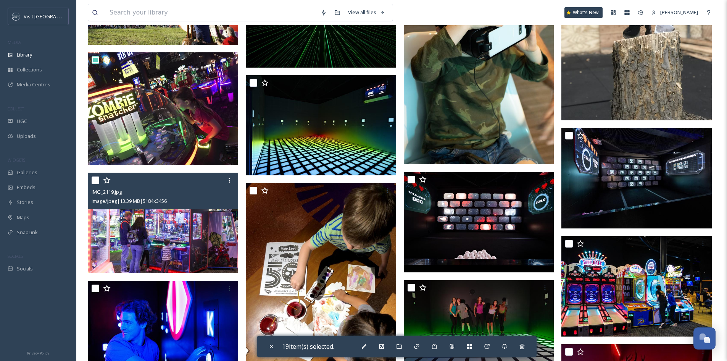
click at [97, 179] on input "checkbox" at bounding box center [96, 180] width 8 height 8
checkbox input "true"
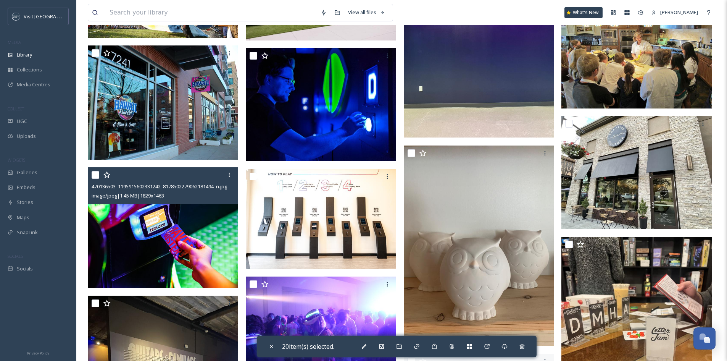
scroll to position [6371, 0]
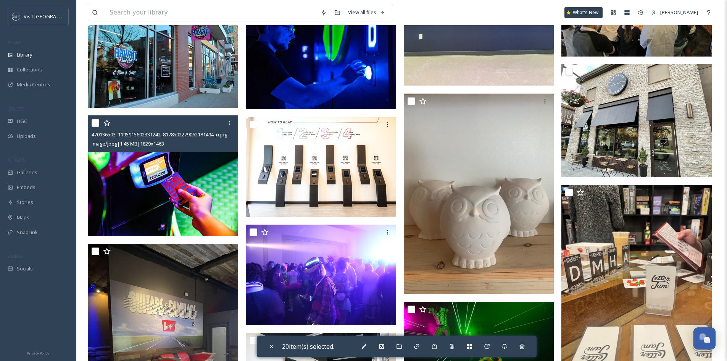
click at [93, 124] on input "checkbox" at bounding box center [96, 123] width 8 height 8
checkbox input "true"
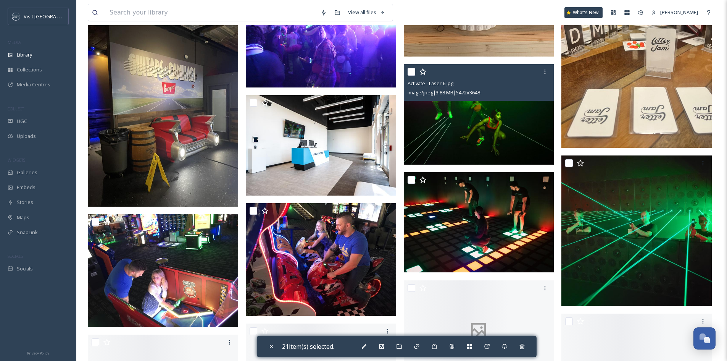
scroll to position [6638, 0]
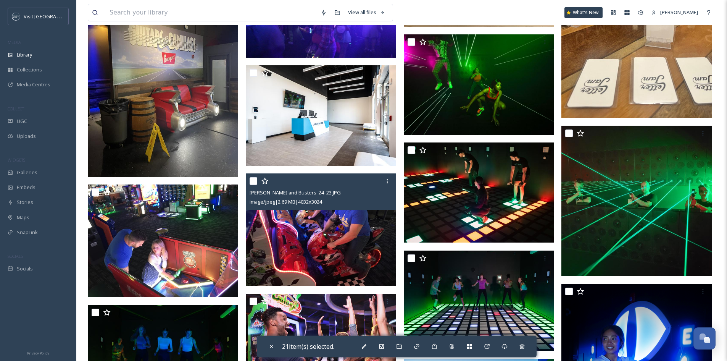
click at [253, 180] on input "checkbox" at bounding box center [254, 181] width 8 height 8
checkbox input "true"
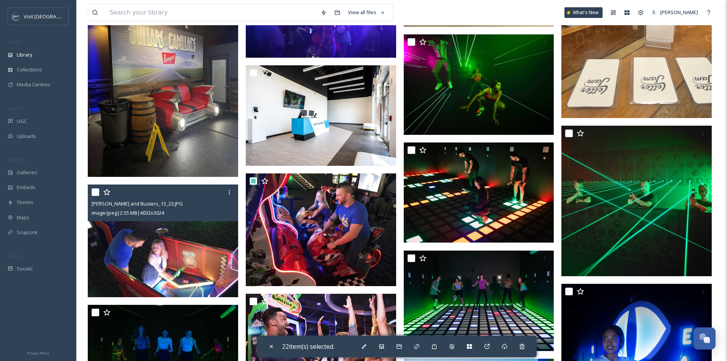
click at [93, 193] on input "checkbox" at bounding box center [96, 192] width 8 height 8
checkbox input "true"
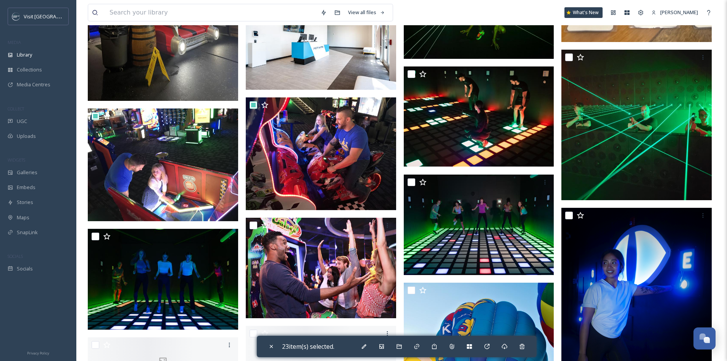
scroll to position [6715, 0]
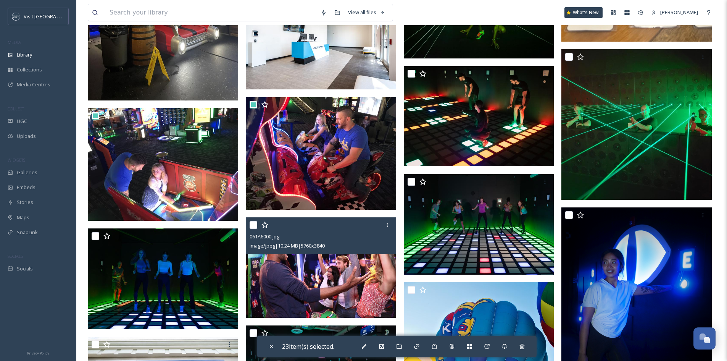
click at [255, 224] on input "checkbox" at bounding box center [254, 225] width 8 height 8
checkbox input "true"
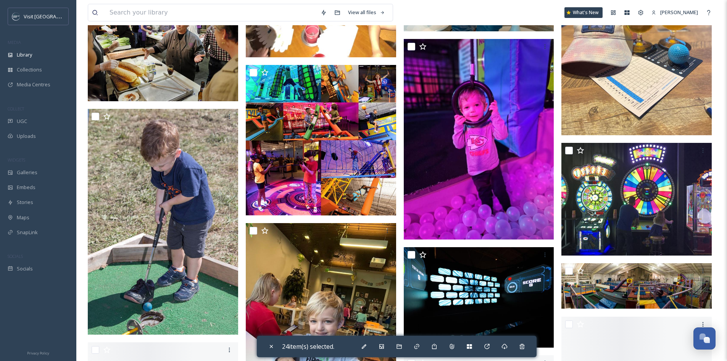
scroll to position [7402, 0]
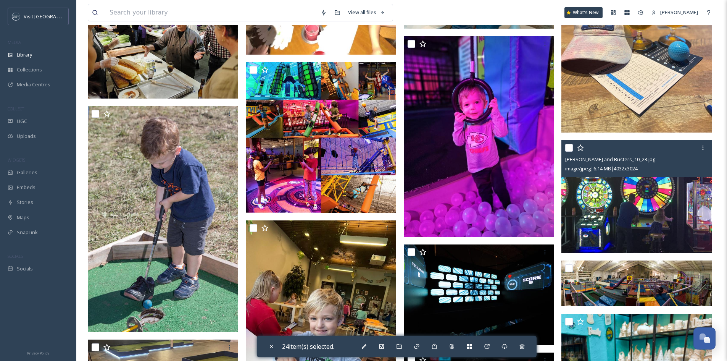
click at [567, 148] on input "checkbox" at bounding box center [569, 148] width 8 height 8
checkbox input "true"
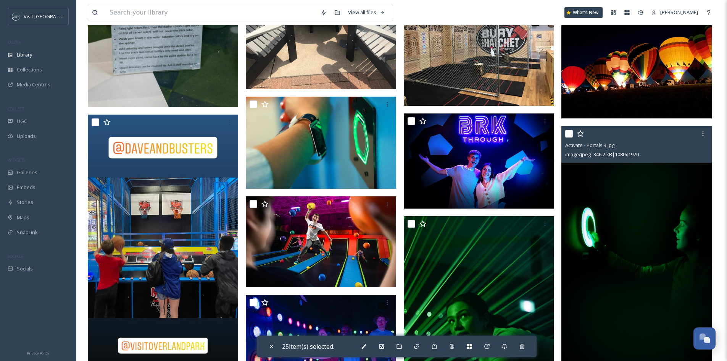
scroll to position [8432, 0]
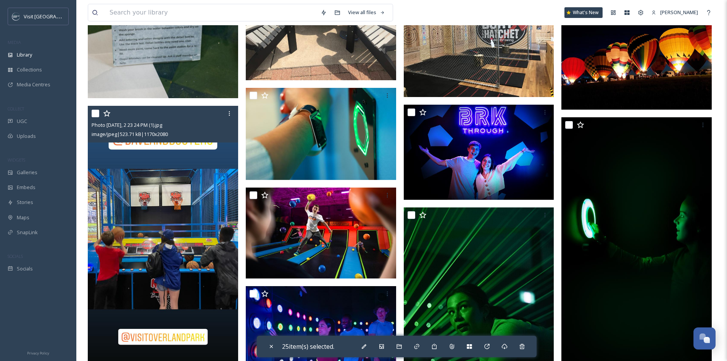
click at [92, 111] on input "checkbox" at bounding box center [96, 113] width 8 height 8
checkbox input "true"
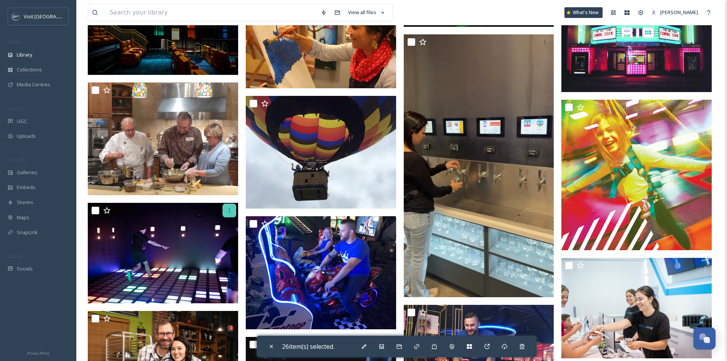
scroll to position [8851, 0]
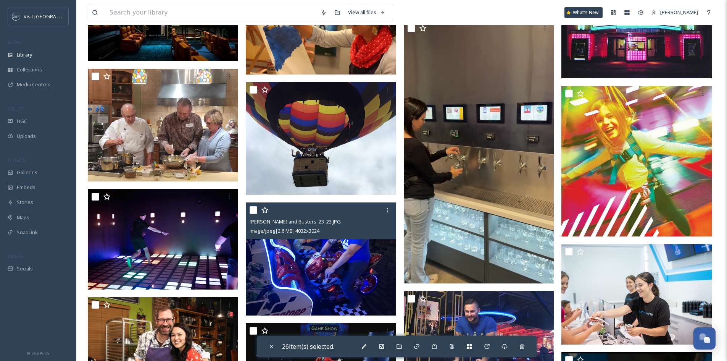
click at [254, 210] on input "checkbox" at bounding box center [254, 210] width 8 height 8
checkbox input "true"
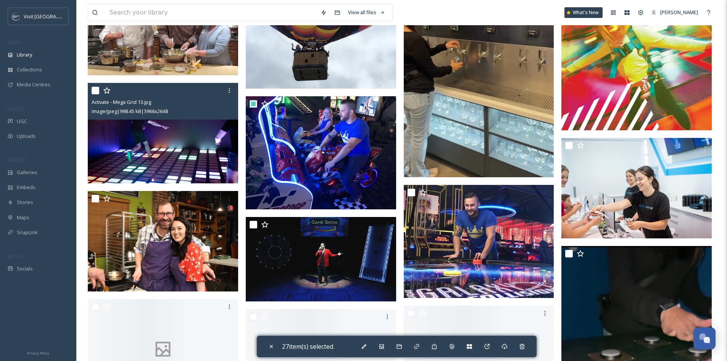
scroll to position [8966, 0]
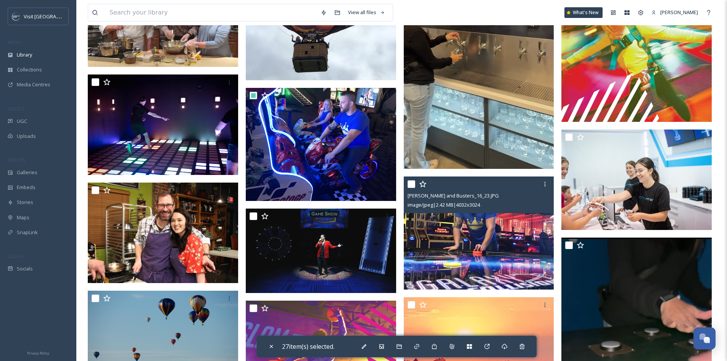
click at [409, 184] on input "checkbox" at bounding box center [411, 184] width 8 height 8
checkbox input "true"
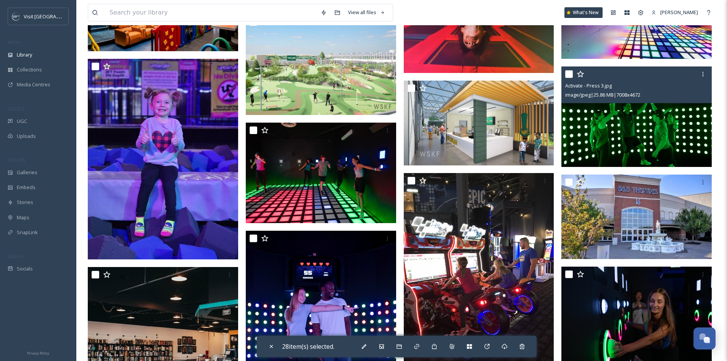
scroll to position [9843, 0]
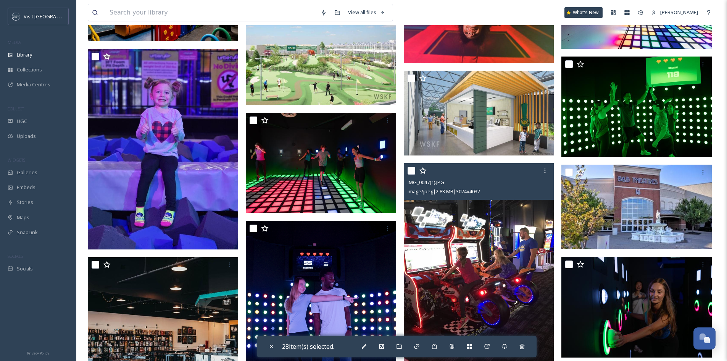
click at [410, 169] on input "checkbox" at bounding box center [411, 171] width 8 height 8
checkbox input "true"
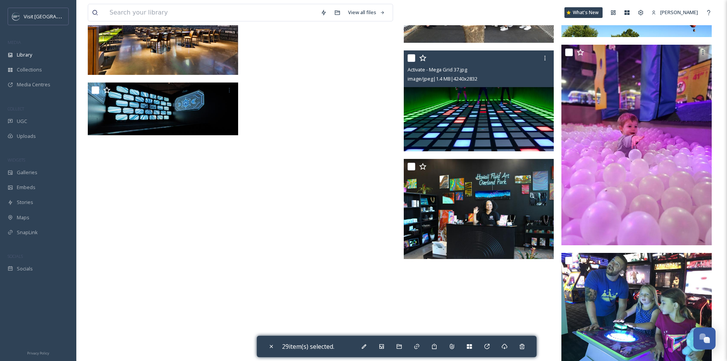
scroll to position [10339, 0]
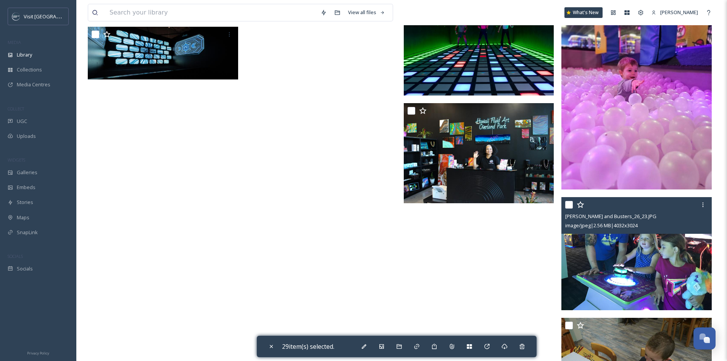
click at [569, 206] on input "checkbox" at bounding box center [569, 205] width 8 height 8
checkbox input "true"
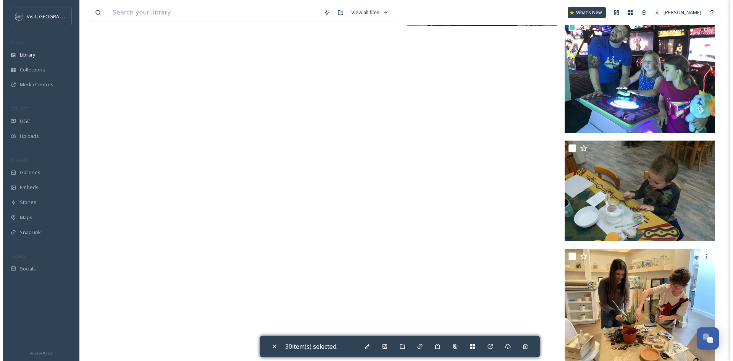
scroll to position [10530, 0]
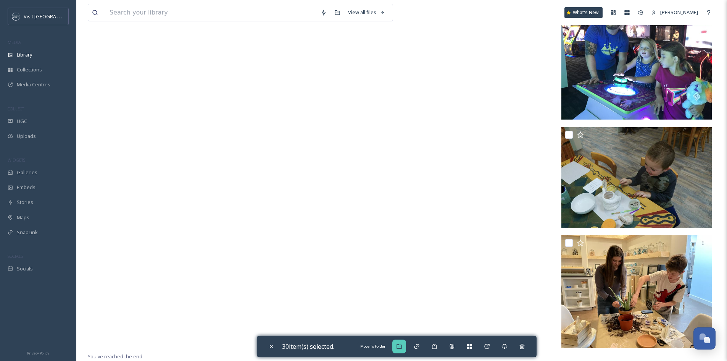
click at [402, 344] on icon at bounding box center [399, 346] width 6 height 6
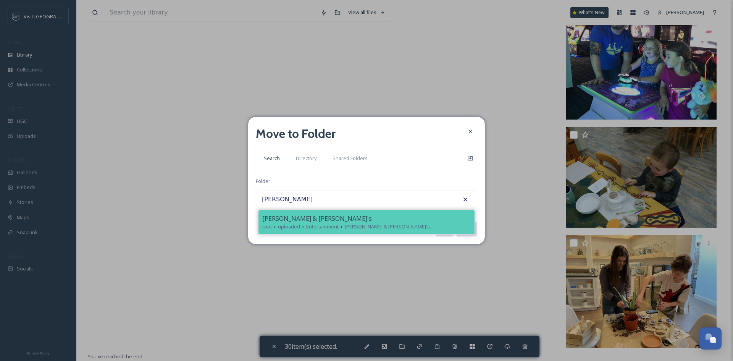
click at [366, 225] on span "[PERSON_NAME] & [PERSON_NAME]'s" at bounding box center [387, 226] width 85 height 7
type input "[PERSON_NAME] & [PERSON_NAME]'s"
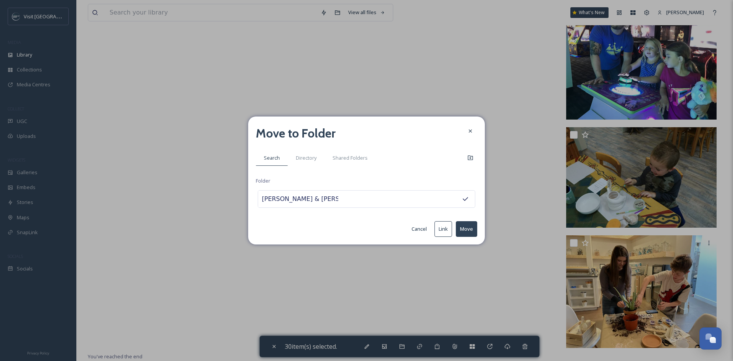
click at [472, 230] on button "Move" at bounding box center [466, 229] width 21 height 16
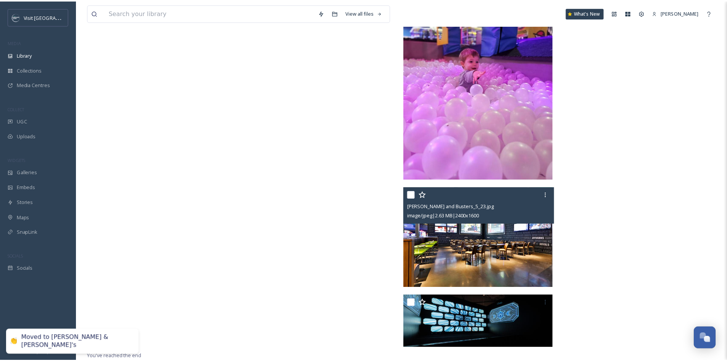
scroll to position [9508, 0]
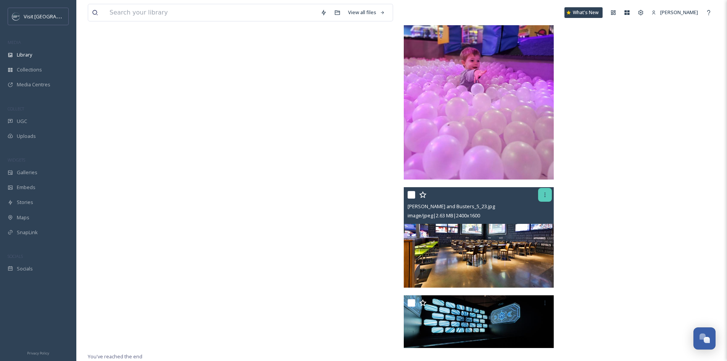
click at [546, 195] on icon at bounding box center [545, 195] width 6 height 6
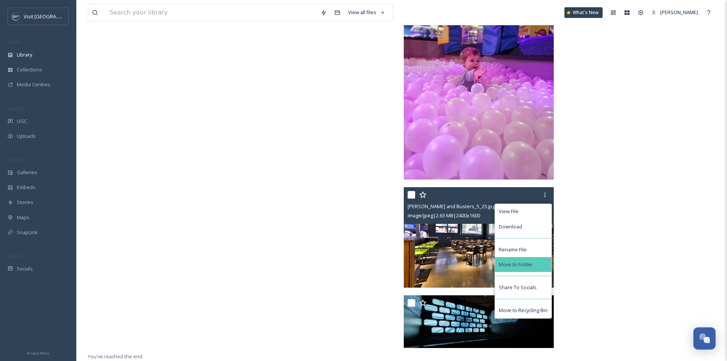
click at [538, 262] on div "Move to Folder" at bounding box center [523, 264] width 56 height 15
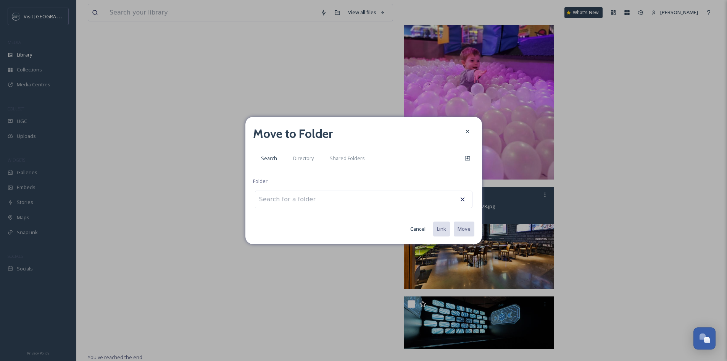
scroll to position [9509, 0]
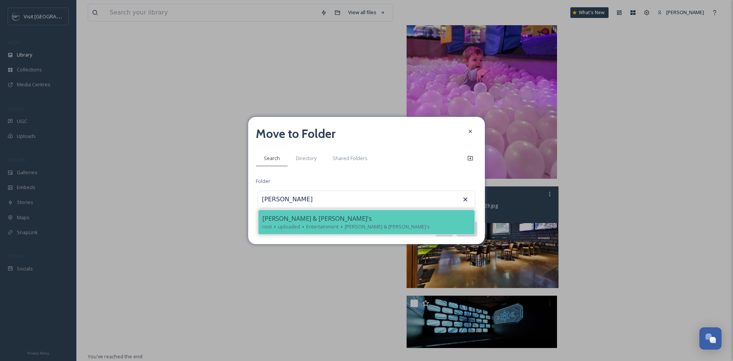
click at [308, 215] on div "[PERSON_NAME] & [PERSON_NAME]'s" at bounding box center [366, 218] width 208 height 9
type input "[PERSON_NAME] & [PERSON_NAME]'s"
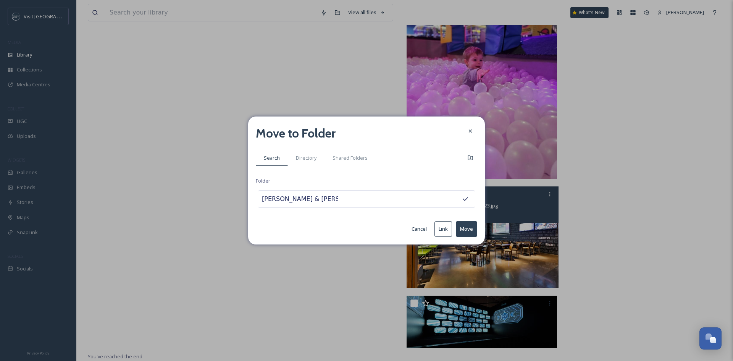
click at [471, 227] on button "Move" at bounding box center [466, 229] width 21 height 16
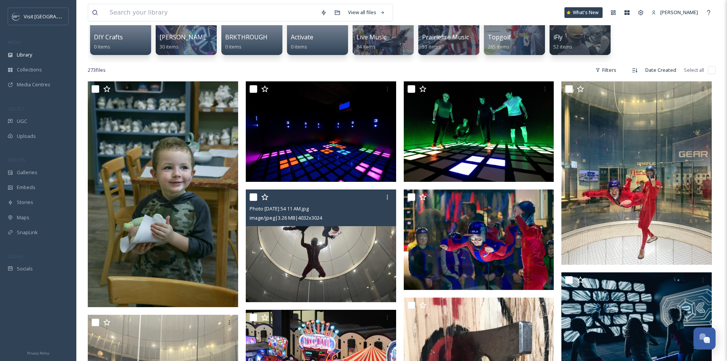
scroll to position [114, 0]
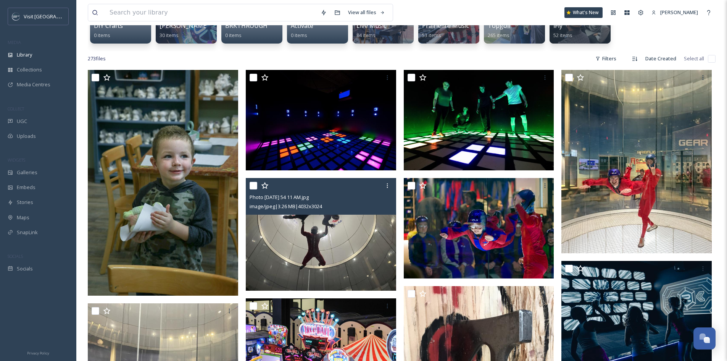
click at [253, 185] on input "checkbox" at bounding box center [254, 186] width 8 height 8
checkbox input "true"
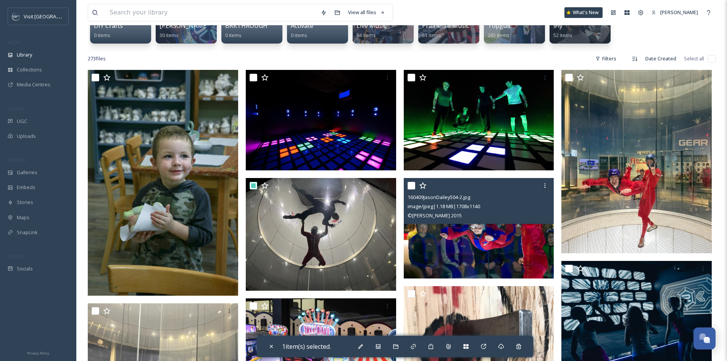
click at [411, 184] on input "checkbox" at bounding box center [411, 186] width 8 height 8
checkbox input "true"
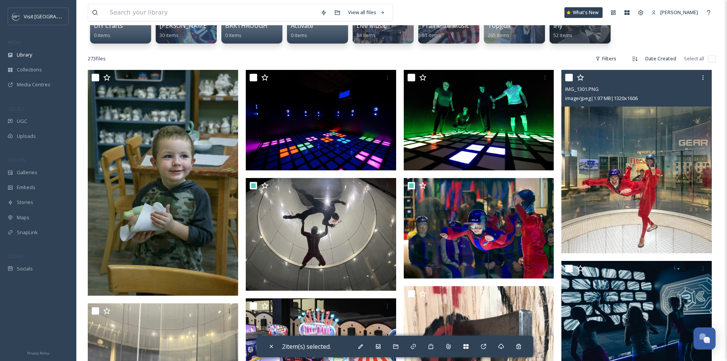
click at [569, 77] on input "checkbox" at bounding box center [569, 78] width 8 height 8
checkbox input "true"
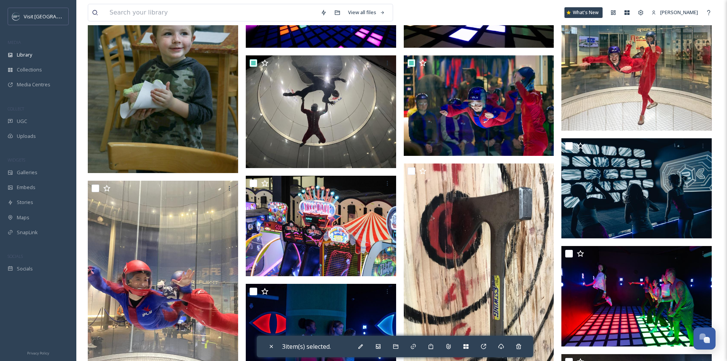
scroll to position [267, 0]
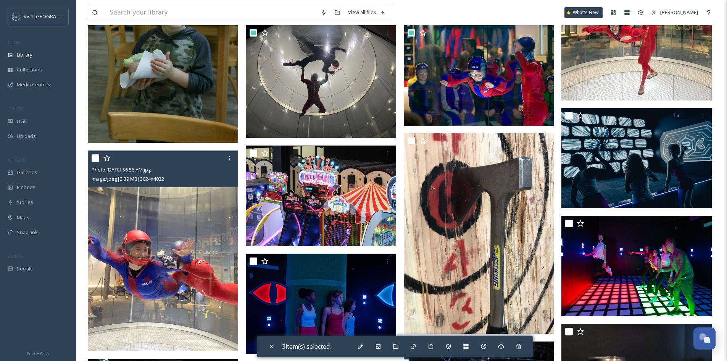
click at [95, 158] on input "checkbox" at bounding box center [96, 158] width 8 height 8
checkbox input "true"
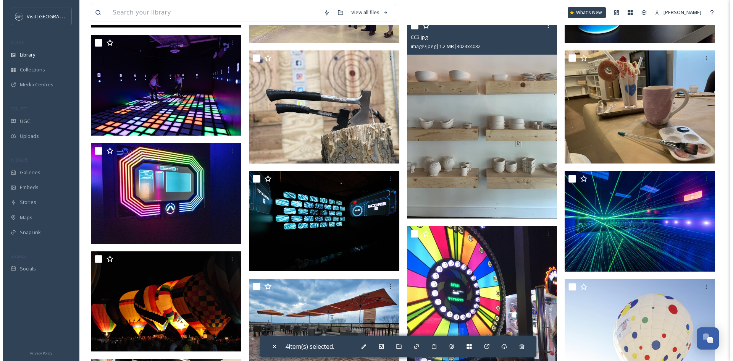
scroll to position [763, 0]
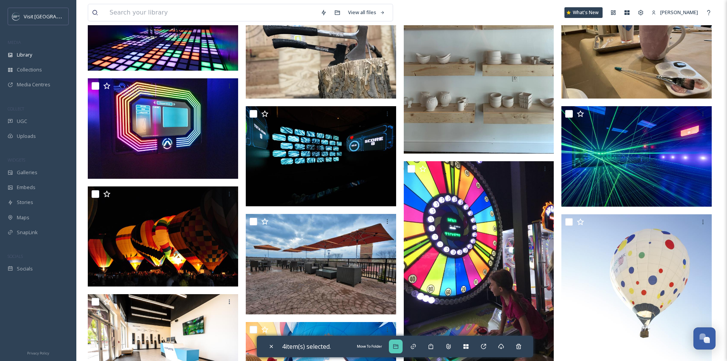
click at [397, 343] on icon at bounding box center [396, 346] width 6 height 6
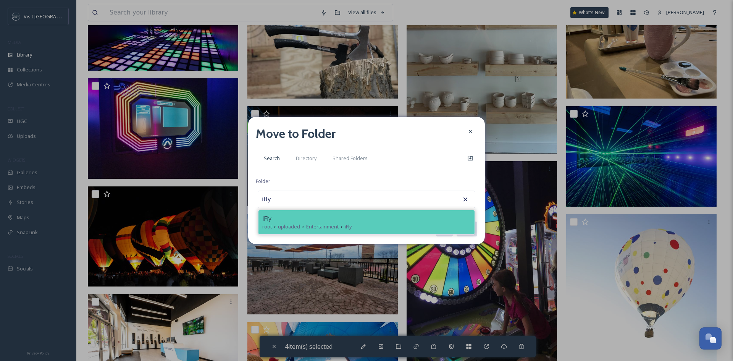
click at [436, 217] on div "iFly" at bounding box center [366, 218] width 208 height 9
type input "iFly"
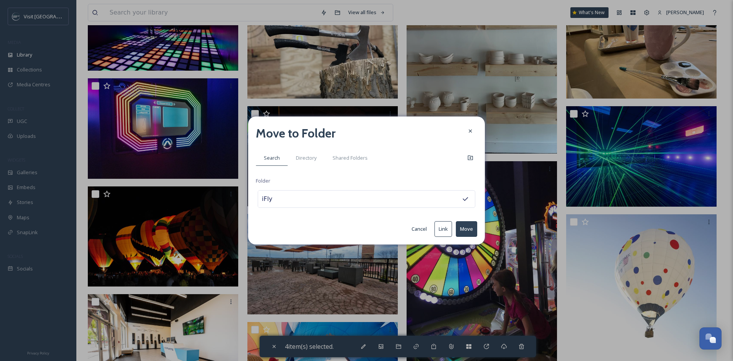
click at [472, 225] on button "Move" at bounding box center [466, 229] width 21 height 16
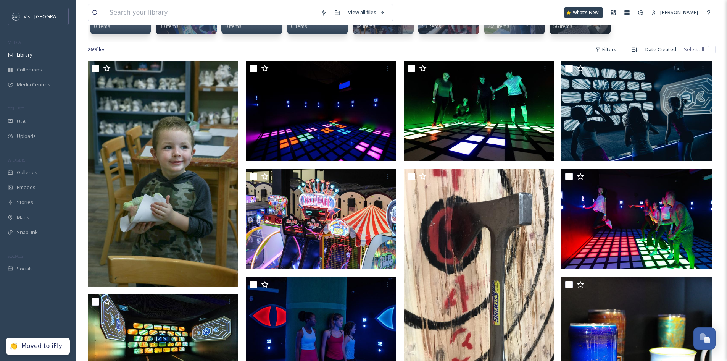
scroll to position [0, 0]
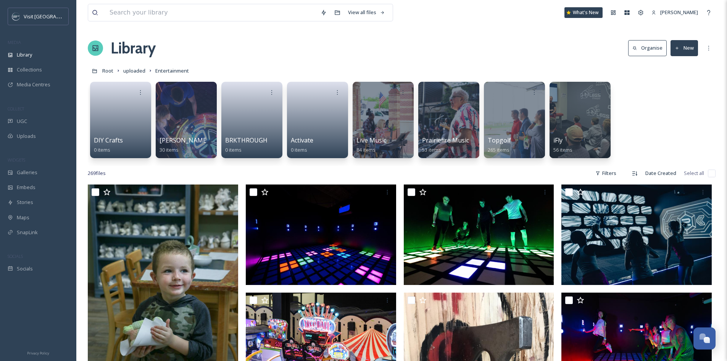
click at [685, 42] on button "New" at bounding box center [683, 48] width 27 height 16
click at [676, 92] on span "Folder" at bounding box center [675, 95] width 14 height 7
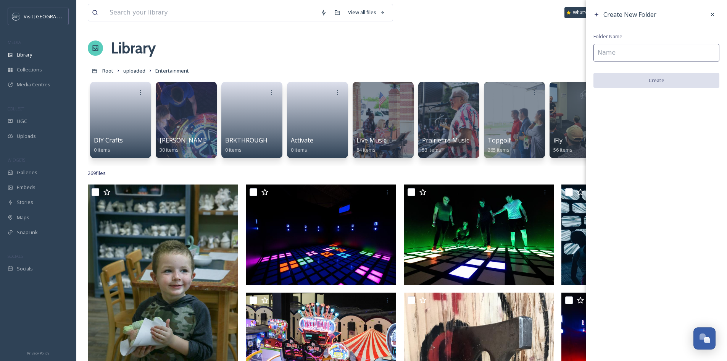
click at [657, 52] on input at bounding box center [656, 53] width 126 height 18
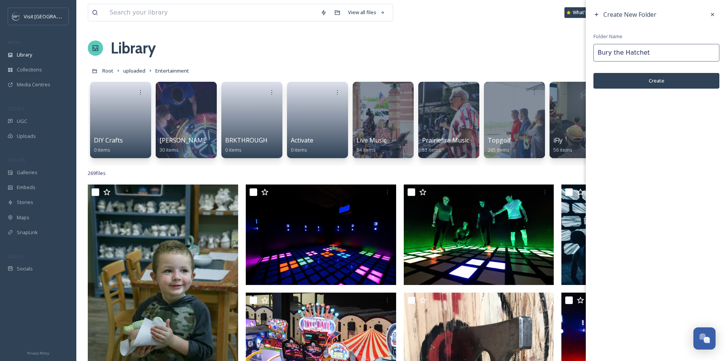
type input "Bury the Hatchet"
click at [664, 79] on button "Create" at bounding box center [656, 81] width 126 height 16
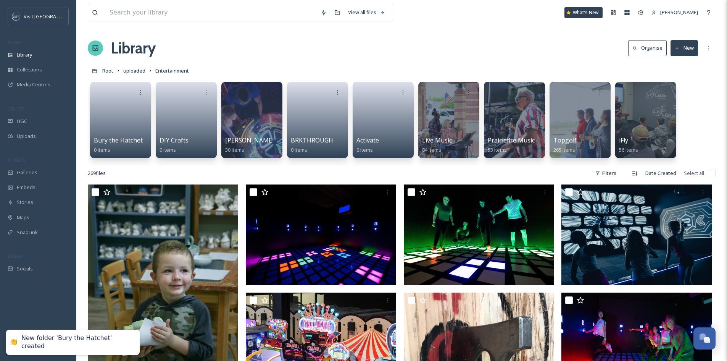
click at [689, 48] on button "New" at bounding box center [683, 48] width 27 height 16
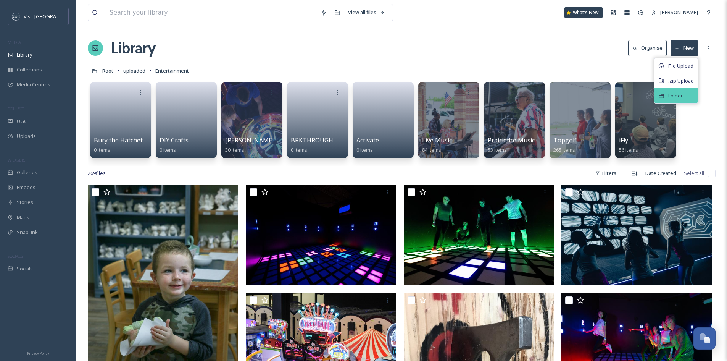
click at [689, 92] on div "Folder" at bounding box center [675, 95] width 43 height 15
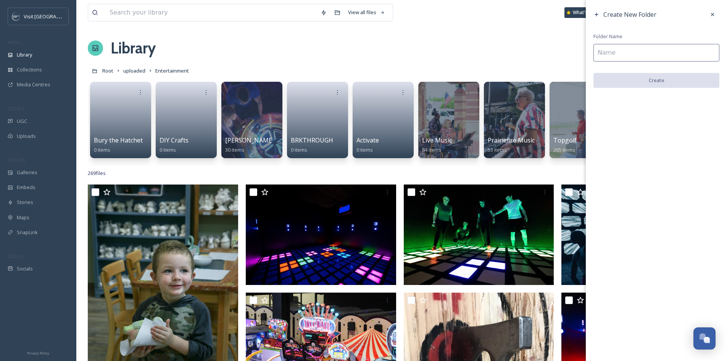
click at [642, 51] on input at bounding box center [656, 53] width 126 height 18
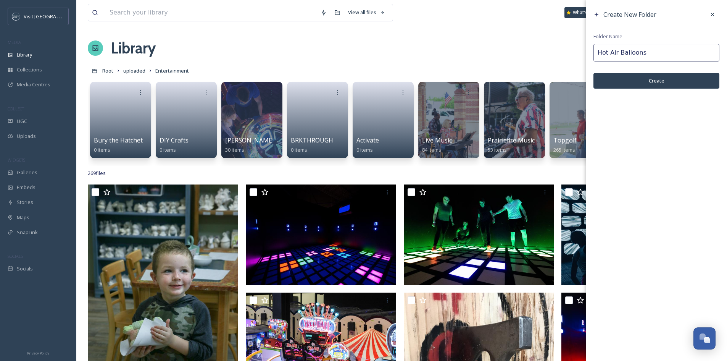
type input "Hot Air Balloons"
click at [642, 77] on button "Create" at bounding box center [656, 81] width 126 height 16
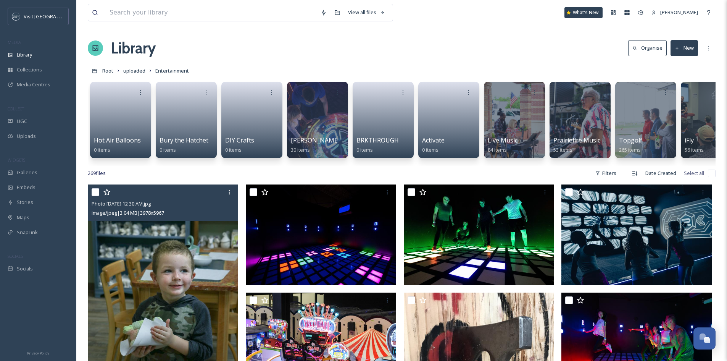
click at [97, 196] on input "checkbox" at bounding box center [96, 192] width 8 height 8
checkbox input "true"
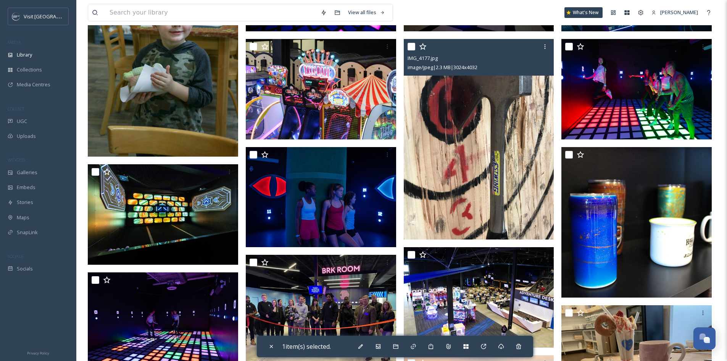
scroll to position [267, 0]
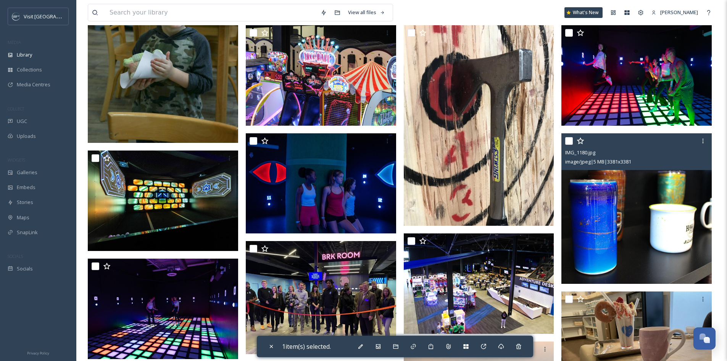
click at [571, 145] on input "checkbox" at bounding box center [569, 141] width 8 height 8
checkbox input "true"
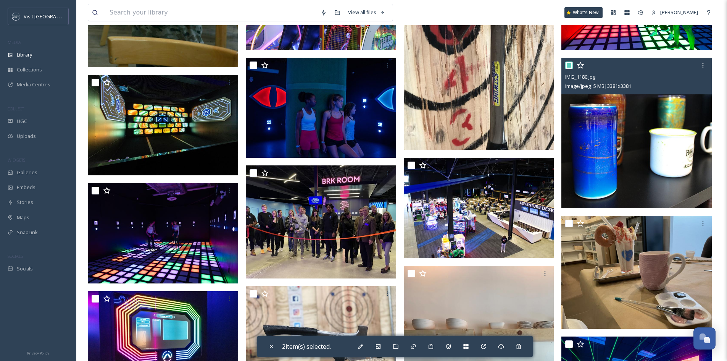
scroll to position [343, 0]
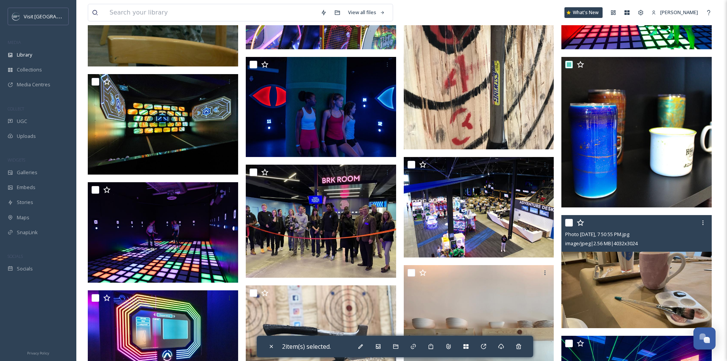
click at [568, 226] on input "checkbox" at bounding box center [569, 223] width 8 height 8
checkbox input "true"
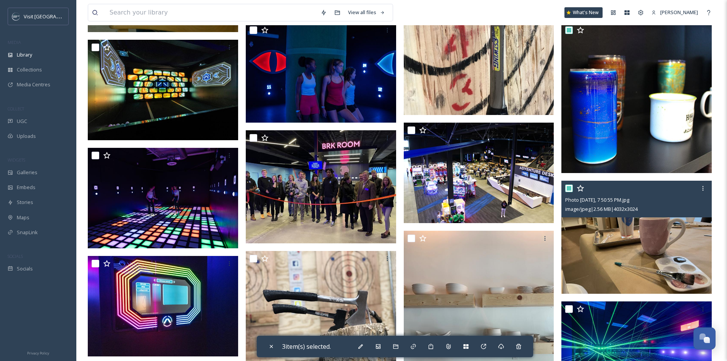
scroll to position [458, 0]
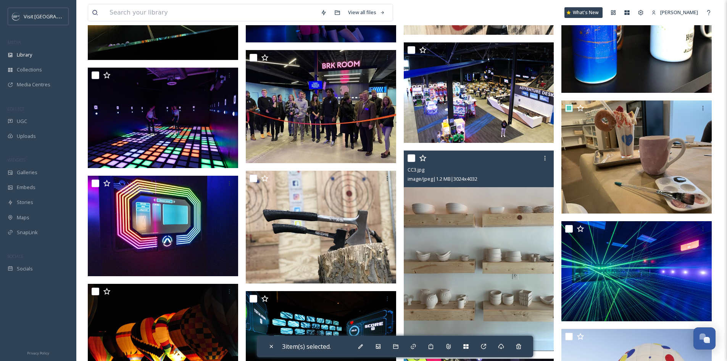
click at [412, 162] on input "checkbox" at bounding box center [411, 158] width 8 height 8
checkbox input "true"
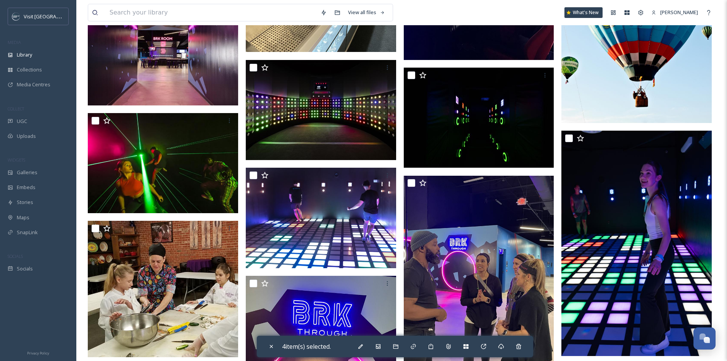
scroll to position [2289, 0]
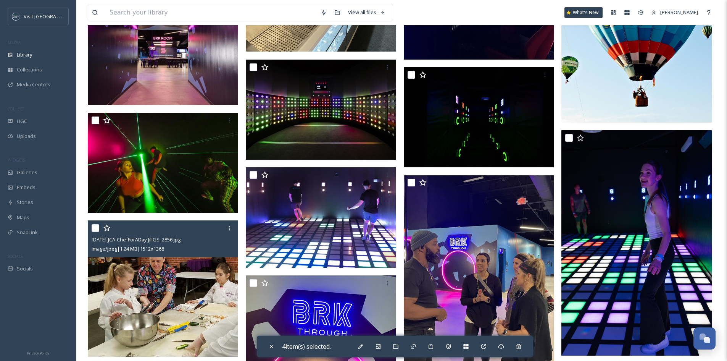
click at [98, 232] on input "checkbox" at bounding box center [96, 228] width 8 height 8
checkbox input "true"
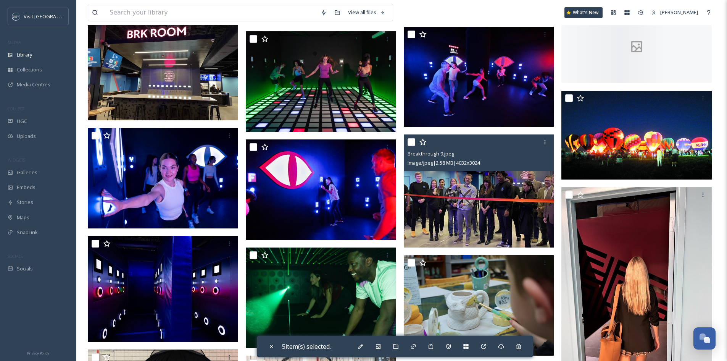
scroll to position [2938, 0]
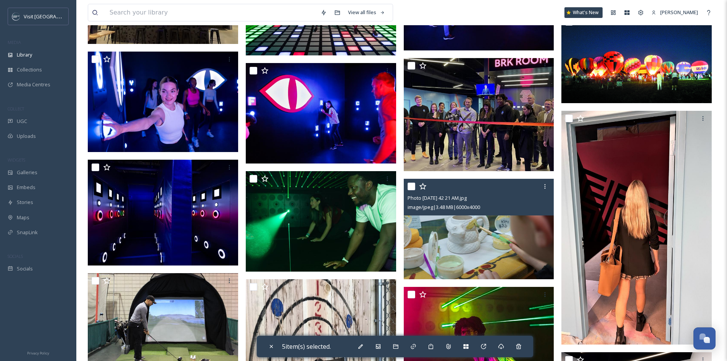
click at [411, 190] on input "checkbox" at bounding box center [411, 186] width 8 height 8
checkbox input "true"
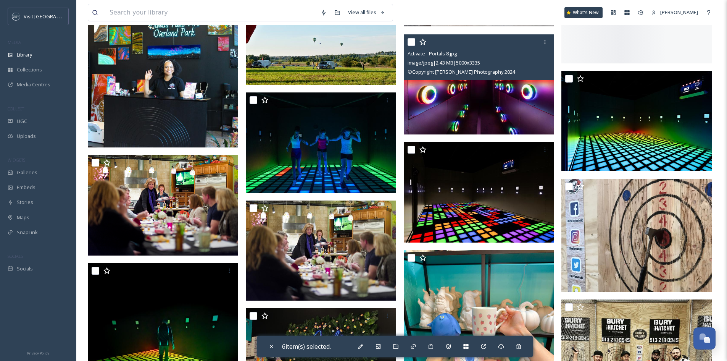
scroll to position [3548, 0]
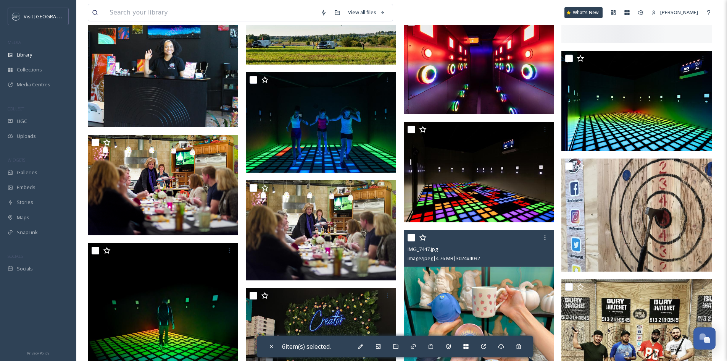
click at [411, 240] on input "checkbox" at bounding box center [411, 237] width 8 height 8
checkbox input "true"
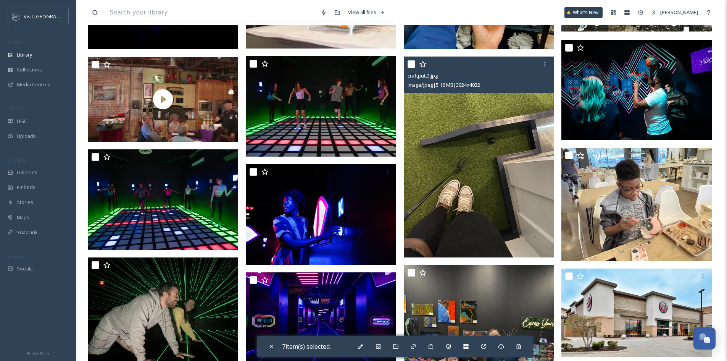
scroll to position [3930, 0]
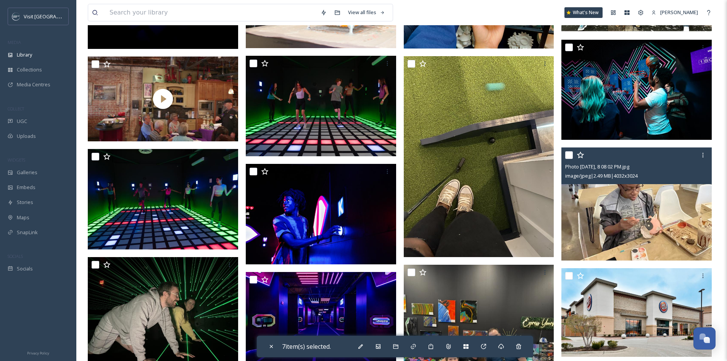
click at [567, 156] on div at bounding box center [637, 155] width 145 height 14
click at [571, 159] on input "checkbox" at bounding box center [569, 155] width 8 height 8
checkbox input "true"
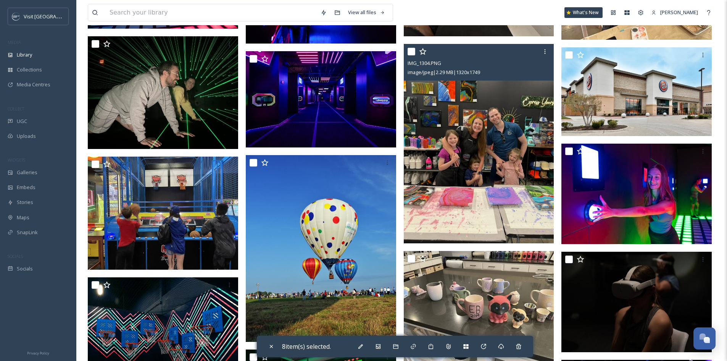
scroll to position [4159, 0]
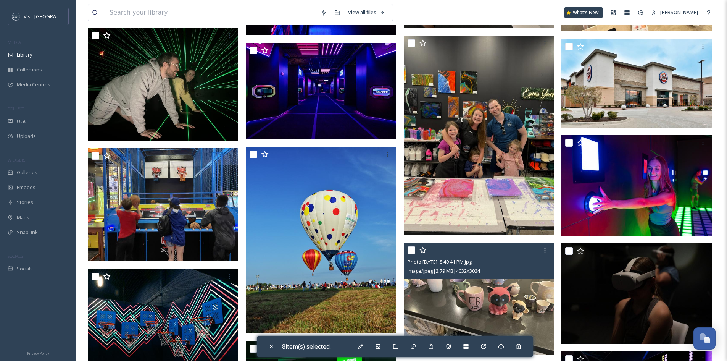
click at [411, 254] on input "checkbox" at bounding box center [411, 250] width 8 height 8
checkbox input "true"
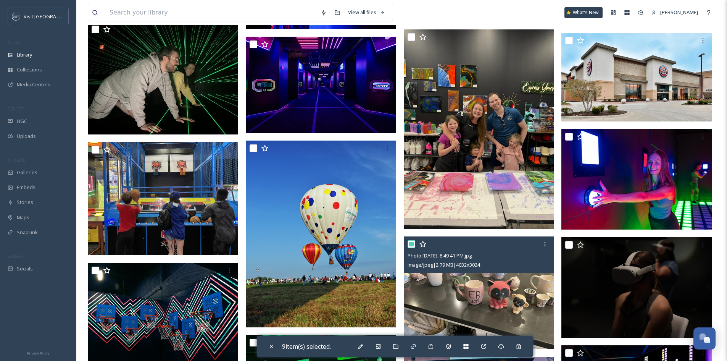
scroll to position [4082, 0]
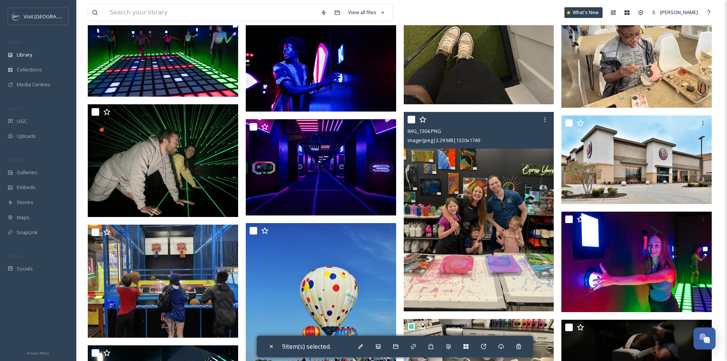
click at [413, 123] on input "checkbox" at bounding box center [411, 120] width 8 height 8
checkbox input "true"
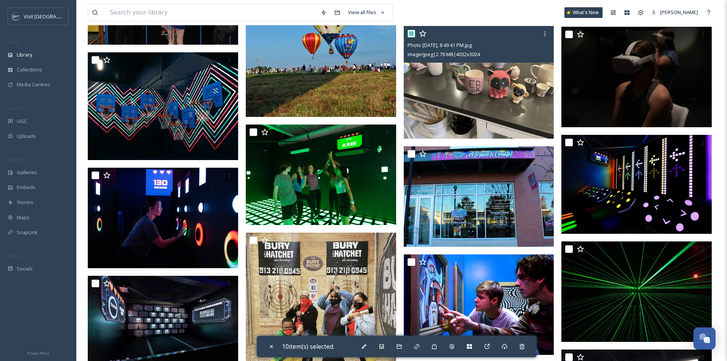
scroll to position [4388, 0]
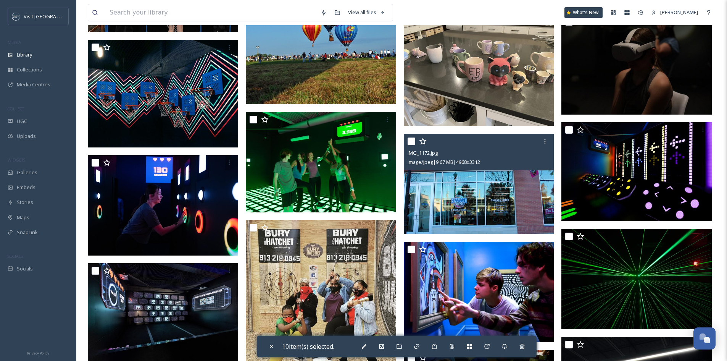
click at [411, 145] on input "checkbox" at bounding box center [411, 141] width 8 height 8
checkbox input "true"
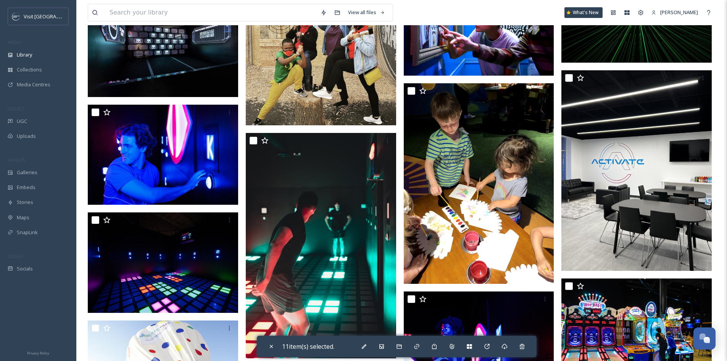
scroll to position [4655, 0]
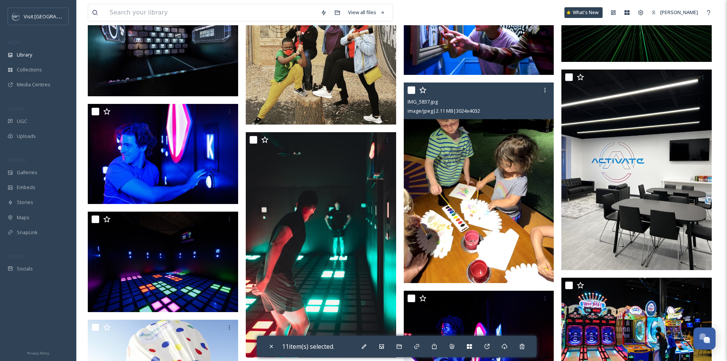
click at [407, 94] on input "checkbox" at bounding box center [411, 90] width 8 height 8
checkbox input "true"
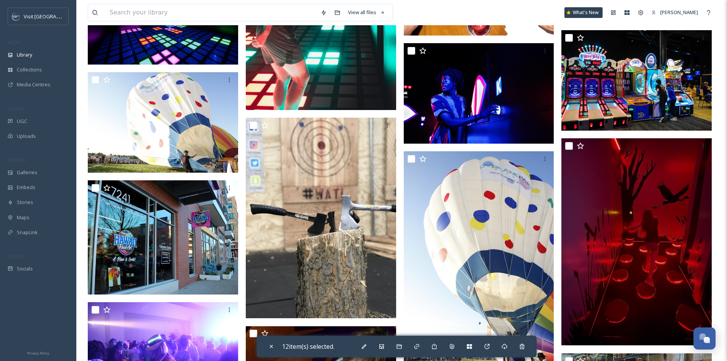
scroll to position [4922, 0]
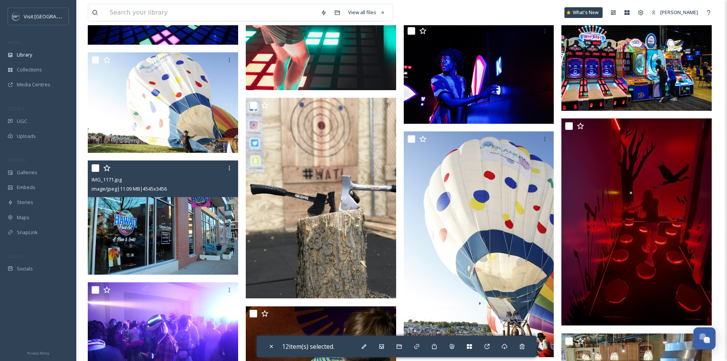
click at [95, 172] on input "checkbox" at bounding box center [96, 168] width 8 height 8
checkbox input "true"
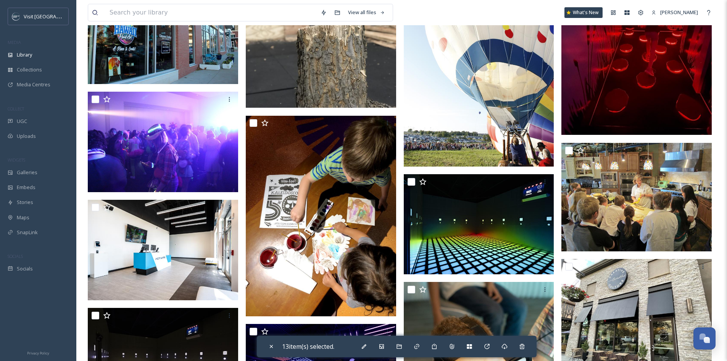
scroll to position [5112, 0]
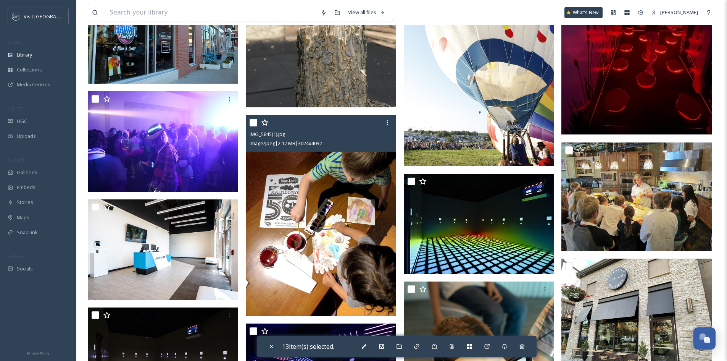
click at [252, 126] on input "checkbox" at bounding box center [254, 123] width 8 height 8
checkbox input "true"
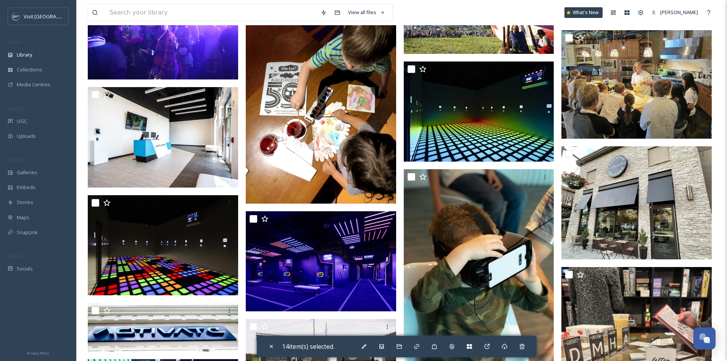
scroll to position [5265, 0]
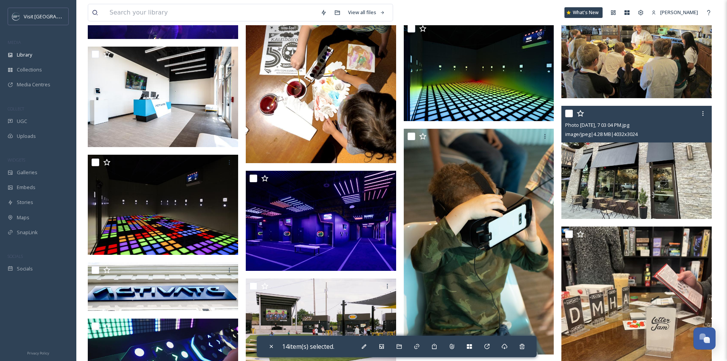
click at [568, 117] on input "checkbox" at bounding box center [569, 113] width 8 height 8
checkbox input "true"
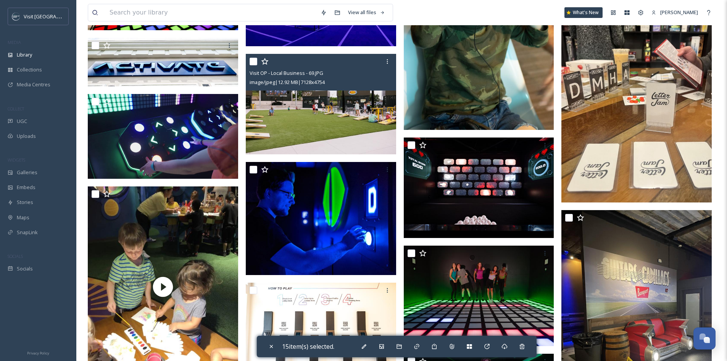
scroll to position [5532, 0]
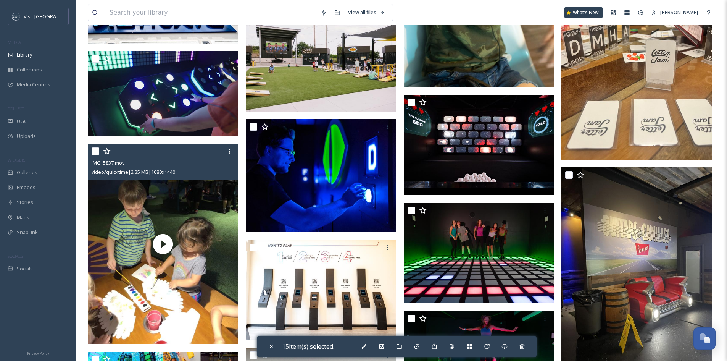
click at [97, 155] on input "checkbox" at bounding box center [96, 151] width 8 height 8
checkbox input "true"
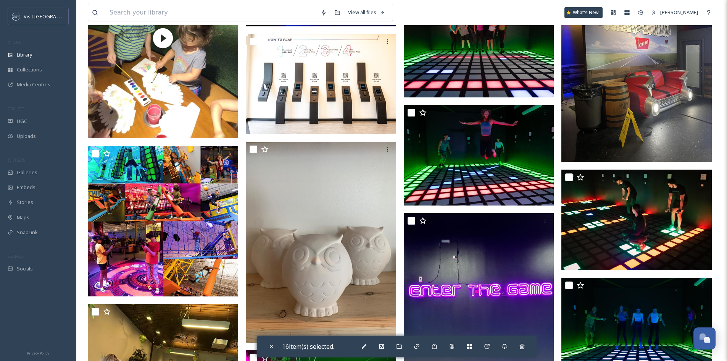
scroll to position [5761, 0]
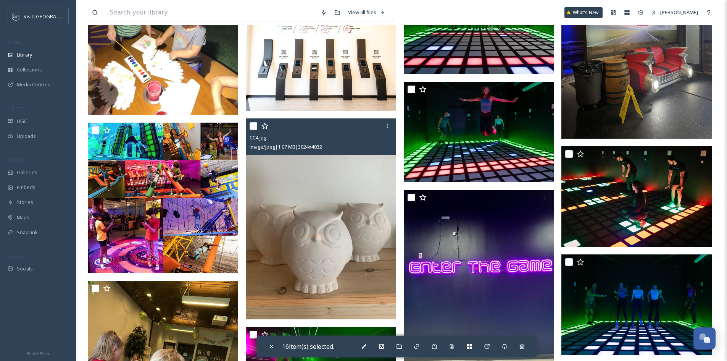
click at [254, 130] on input "checkbox" at bounding box center [254, 126] width 8 height 8
checkbox input "true"
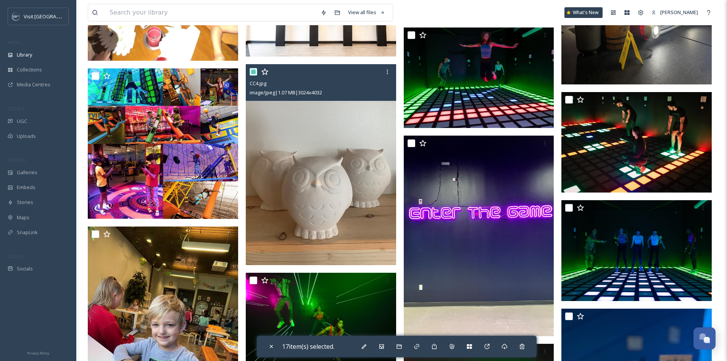
scroll to position [5914, 0]
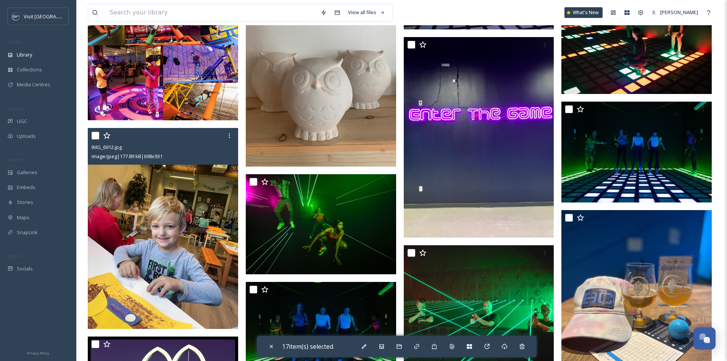
click at [96, 139] on input "checkbox" at bounding box center [96, 136] width 8 height 8
checkbox input "true"
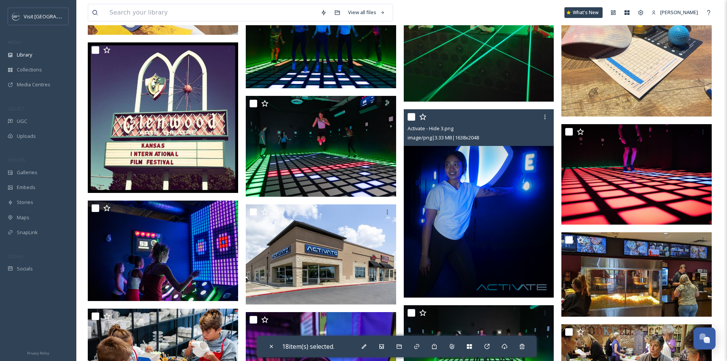
scroll to position [6295, 0]
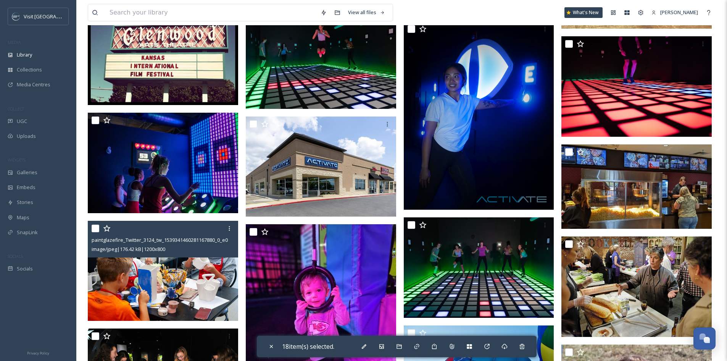
click at [97, 231] on input "checkbox" at bounding box center [96, 228] width 8 height 8
checkbox input "true"
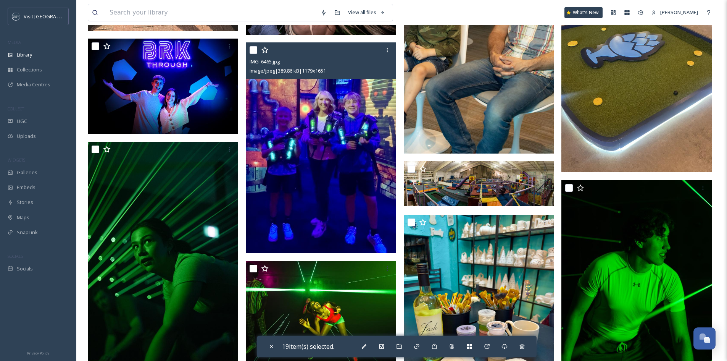
scroll to position [6944, 0]
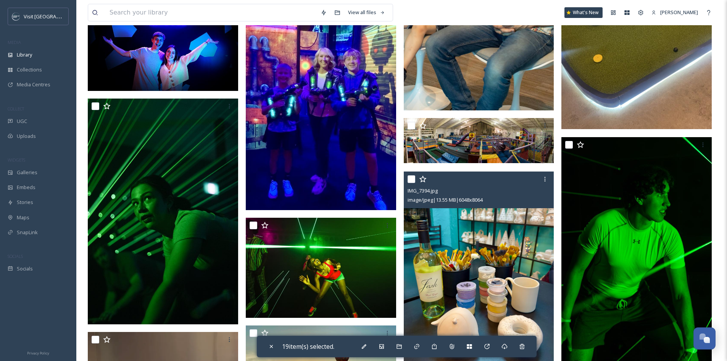
click at [414, 183] on input "checkbox" at bounding box center [411, 179] width 8 height 8
checkbox input "true"
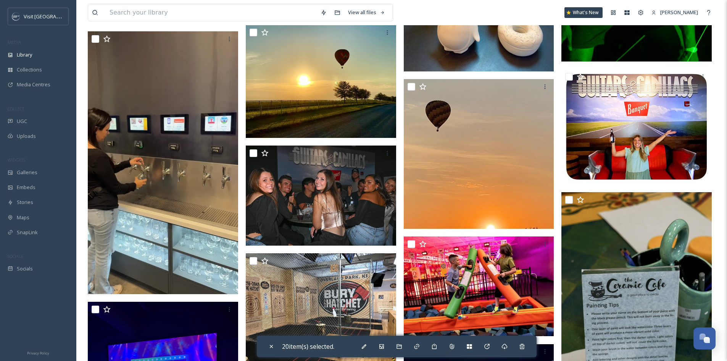
scroll to position [7249, 0]
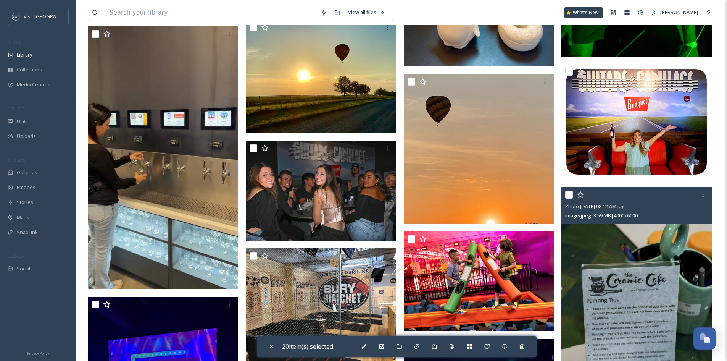
click at [568, 198] on input "checkbox" at bounding box center [569, 195] width 8 height 8
checkbox input "true"
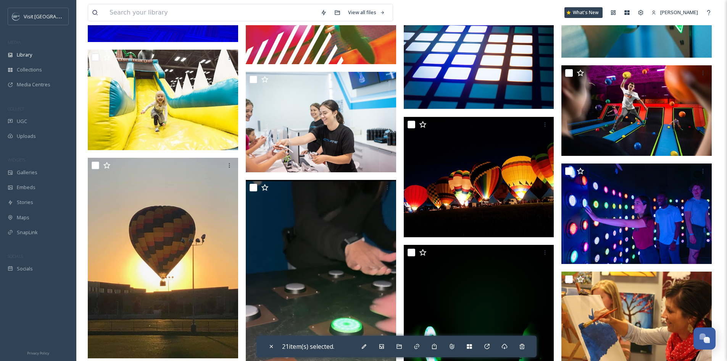
scroll to position [7707, 0]
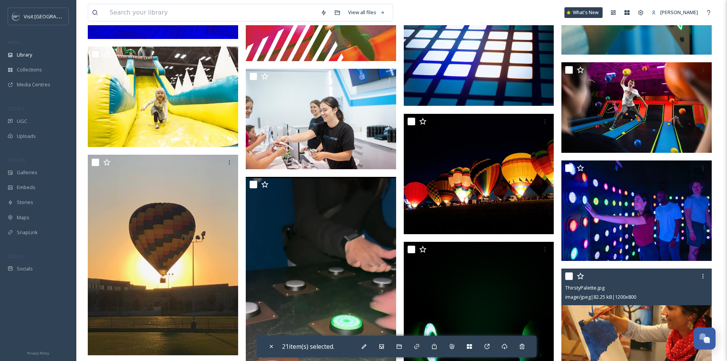
click at [570, 280] on input "checkbox" at bounding box center [569, 276] width 8 height 8
checkbox input "true"
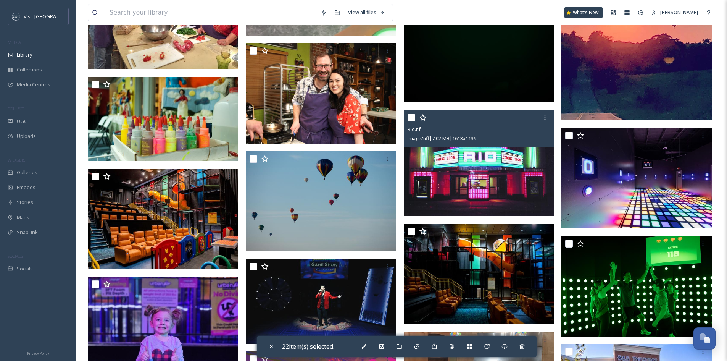
scroll to position [8126, 0]
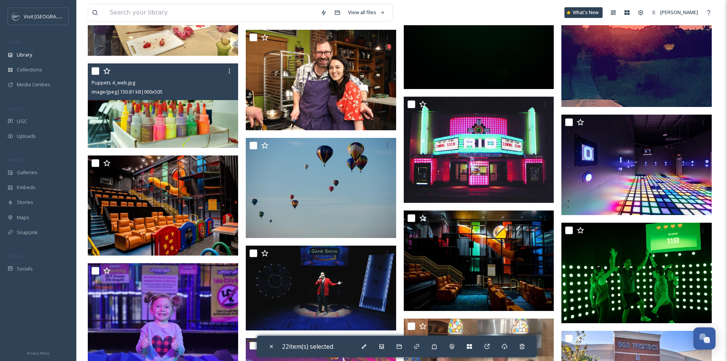
click at [97, 75] on input "checkbox" at bounding box center [96, 71] width 8 height 8
checkbox input "true"
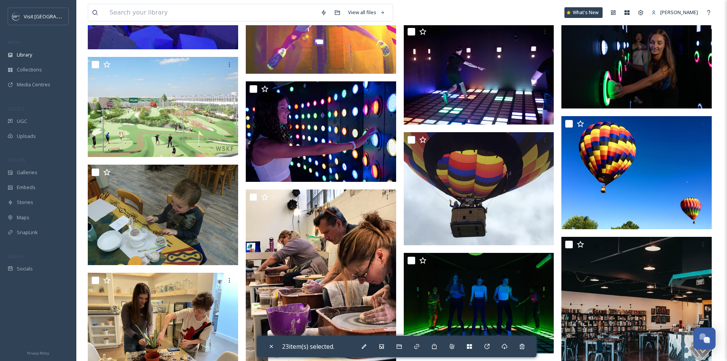
scroll to position [8584, 0]
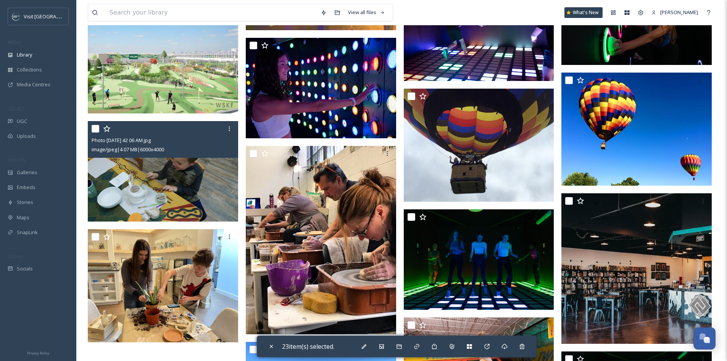
click at [93, 132] on input "checkbox" at bounding box center [96, 129] width 8 height 8
checkbox input "true"
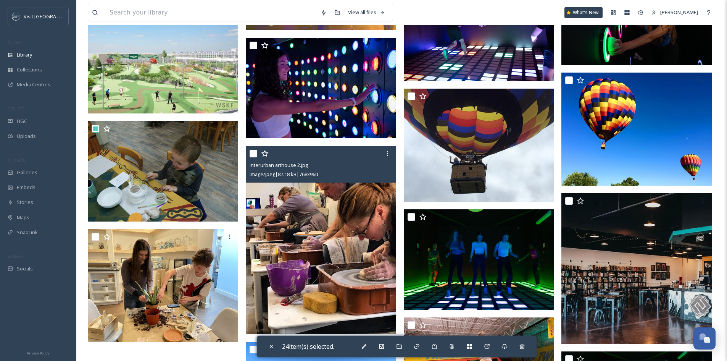
click at [255, 157] on input "checkbox" at bounding box center [254, 154] width 8 height 8
checkbox input "true"
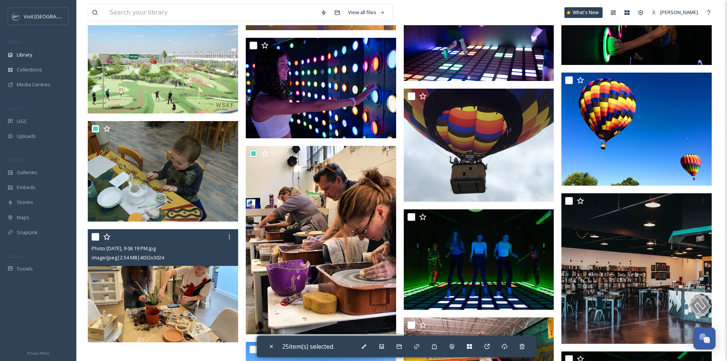
click at [93, 240] on input "checkbox" at bounding box center [96, 237] width 8 height 8
checkbox input "true"
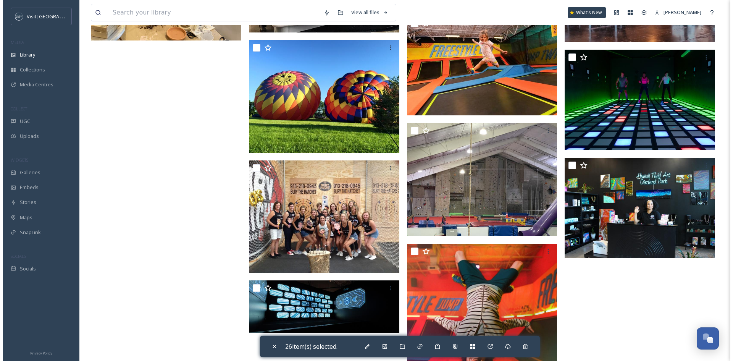
scroll to position [8889, 0]
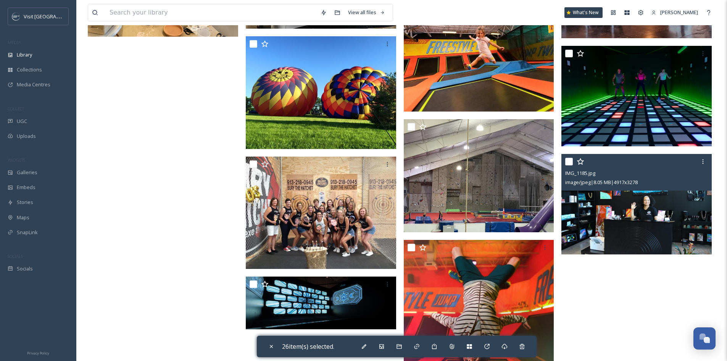
click at [568, 165] on input "checkbox" at bounding box center [569, 162] width 8 height 8
checkbox input "true"
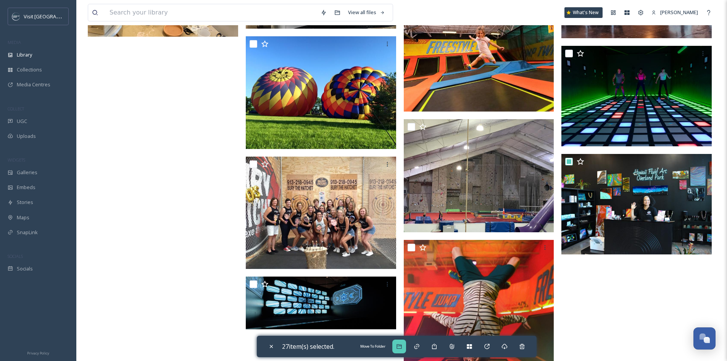
click at [398, 344] on icon at bounding box center [399, 346] width 6 height 6
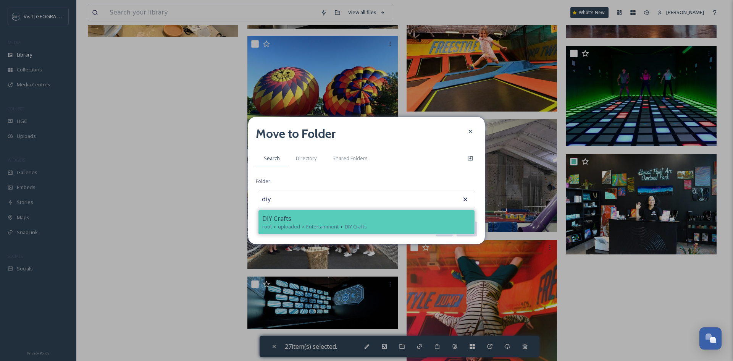
click at [298, 224] on span "uploaded" at bounding box center [289, 226] width 22 height 7
type input "DIY Crafts"
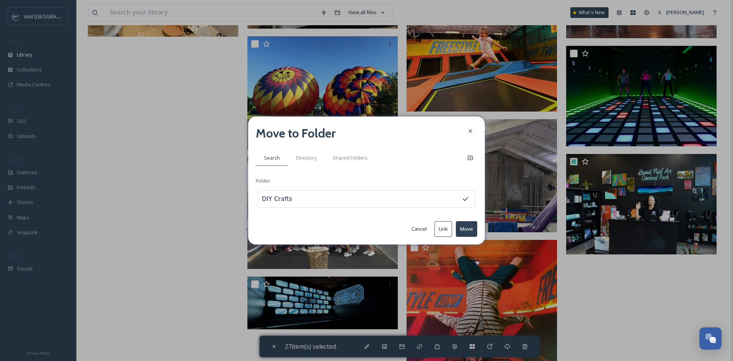
click at [468, 228] on button "Move" at bounding box center [466, 229] width 21 height 16
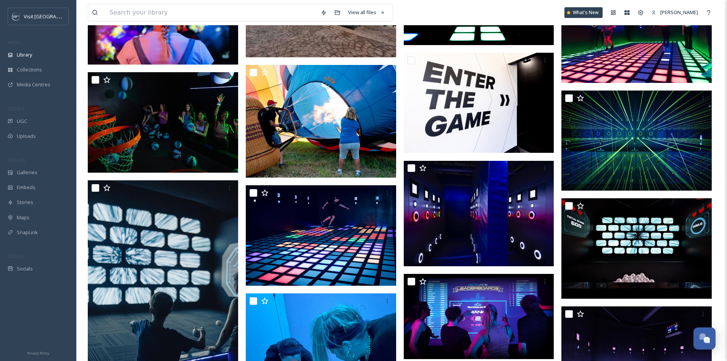
scroll to position [0, 0]
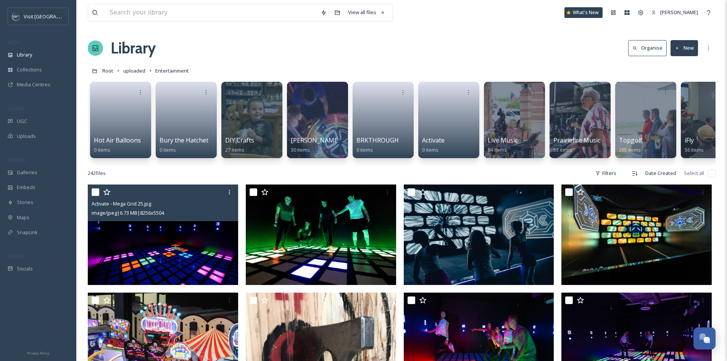
click at [93, 196] on input "checkbox" at bounding box center [96, 192] width 8 height 8
checkbox input "true"
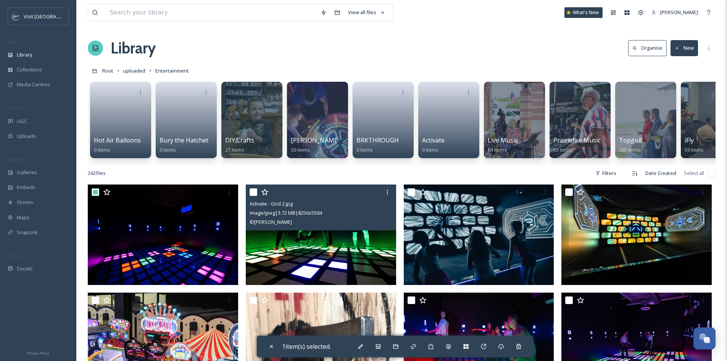
click at [254, 196] on input "checkbox" at bounding box center [254, 192] width 8 height 8
checkbox input "true"
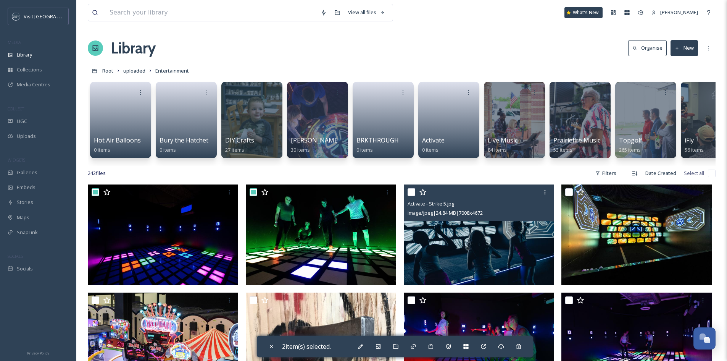
click at [410, 196] on input "checkbox" at bounding box center [411, 192] width 8 height 8
checkbox input "true"
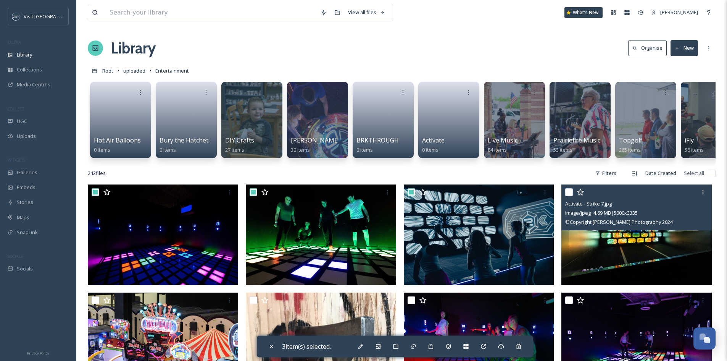
click at [571, 196] on input "checkbox" at bounding box center [569, 192] width 8 height 8
checkbox input "true"
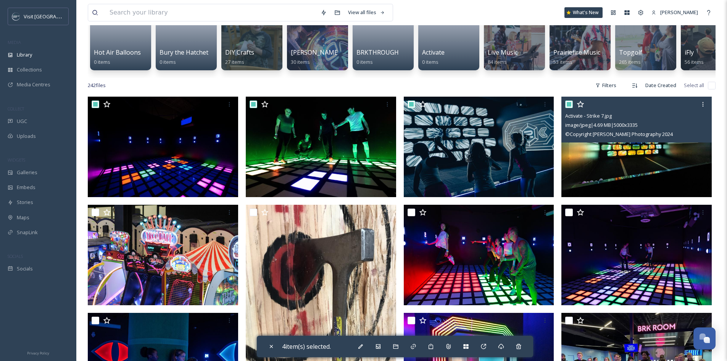
scroll to position [114, 0]
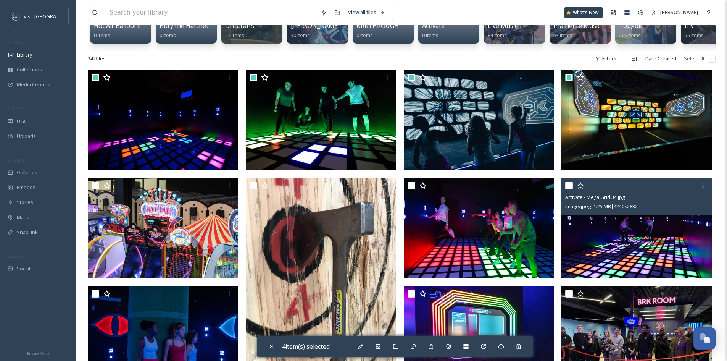
click at [570, 189] on input "checkbox" at bounding box center [569, 186] width 8 height 8
checkbox input "true"
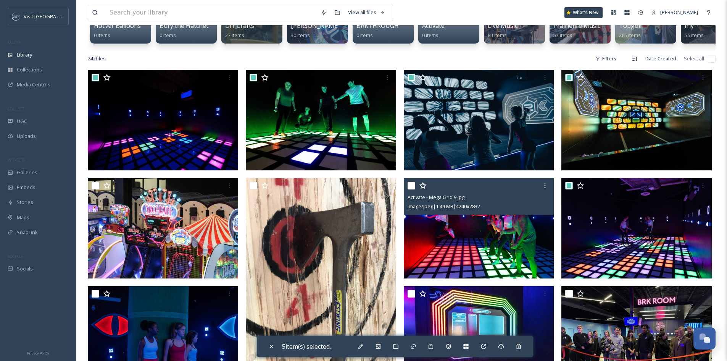
click at [411, 189] on input "checkbox" at bounding box center [411, 186] width 8 height 8
checkbox input "true"
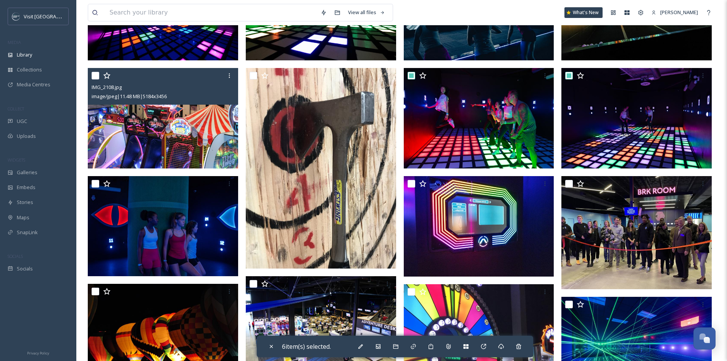
scroll to position [229, 0]
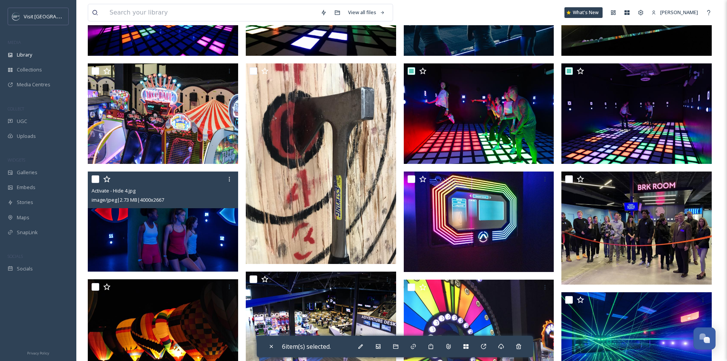
click at [96, 183] on input "checkbox" at bounding box center [96, 179] width 8 height 8
checkbox input "true"
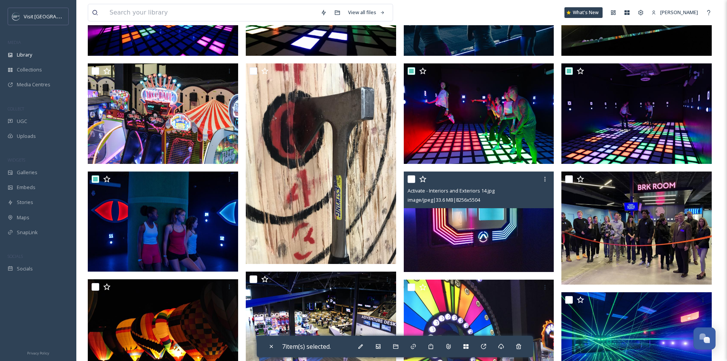
click at [412, 183] on input "checkbox" at bounding box center [411, 179] width 8 height 8
checkbox input "true"
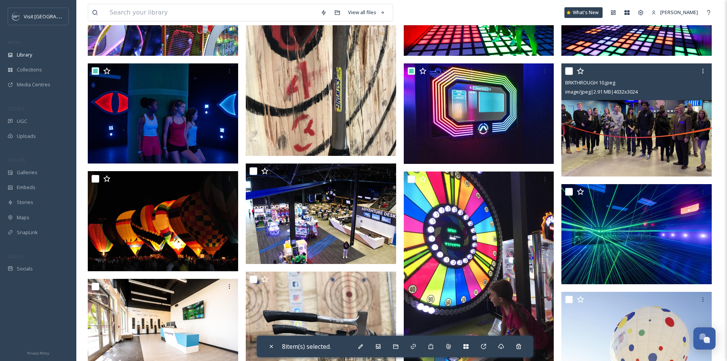
scroll to position [343, 0]
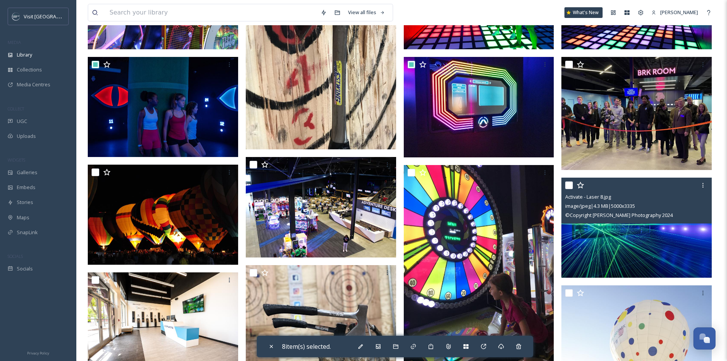
click at [570, 189] on input "checkbox" at bounding box center [569, 185] width 8 height 8
checkbox input "true"
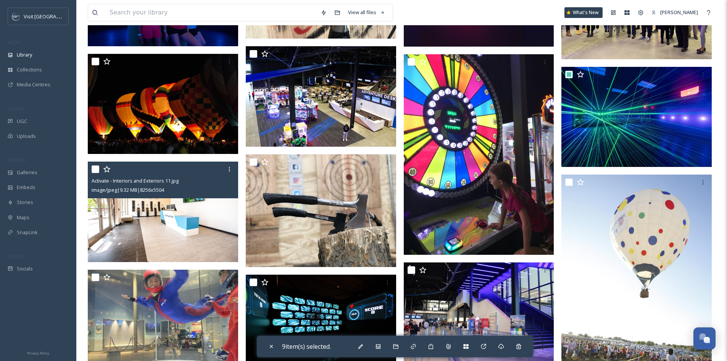
scroll to position [458, 0]
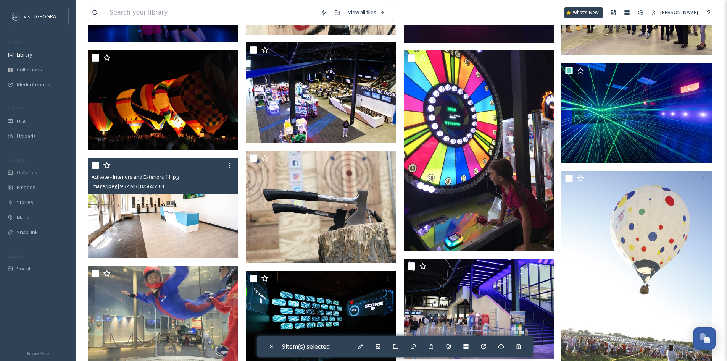
click at [95, 169] on input "checkbox" at bounding box center [96, 165] width 8 height 8
checkbox input "true"
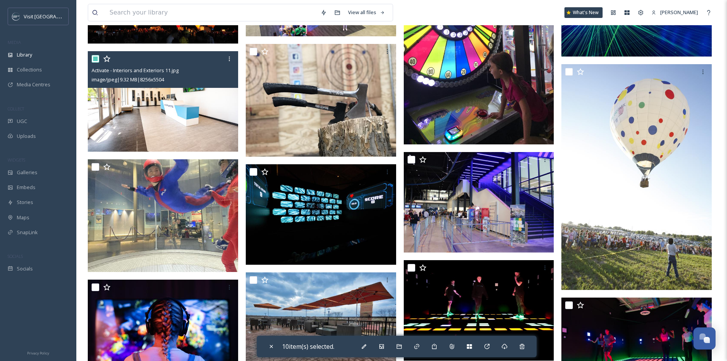
scroll to position [572, 0]
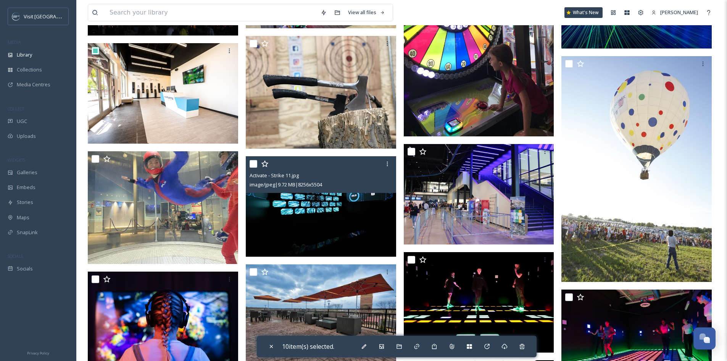
click at [254, 167] on input "checkbox" at bounding box center [254, 164] width 8 height 8
checkbox input "true"
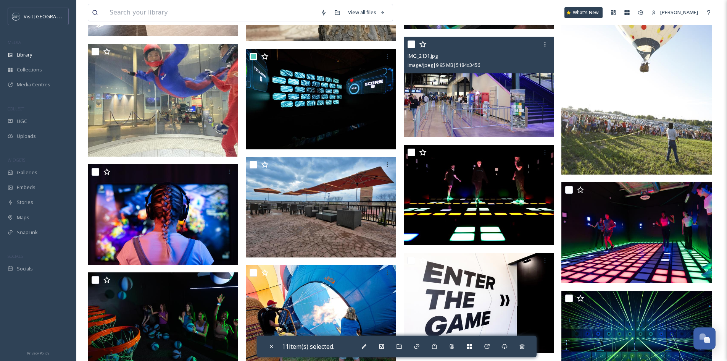
scroll to position [687, 0]
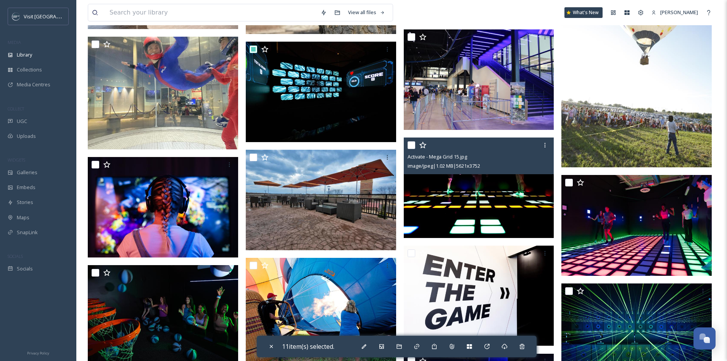
click at [412, 149] on input "checkbox" at bounding box center [411, 145] width 8 height 8
checkbox input "true"
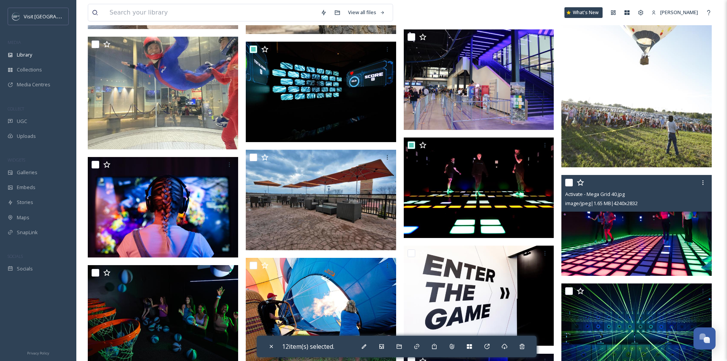
click at [570, 186] on input "checkbox" at bounding box center [569, 183] width 8 height 8
checkbox input "true"
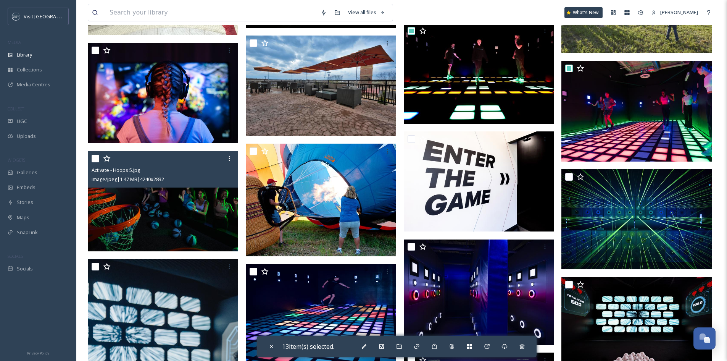
scroll to position [801, 0]
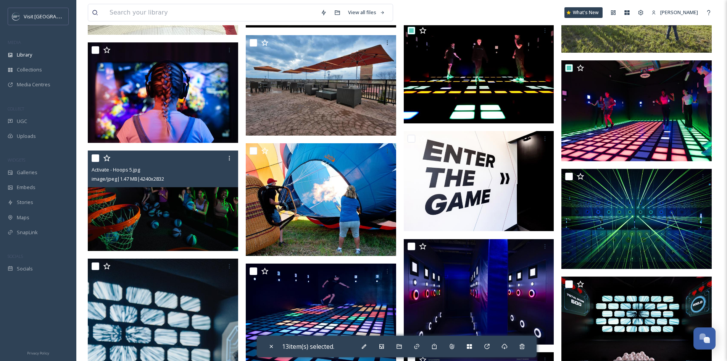
click at [95, 162] on input "checkbox" at bounding box center [96, 158] width 8 height 8
checkbox input "true"
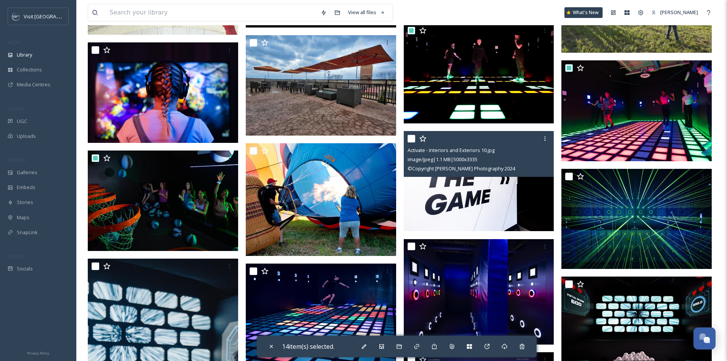
click at [413, 142] on input "checkbox" at bounding box center [411, 139] width 8 height 8
checkbox input "true"
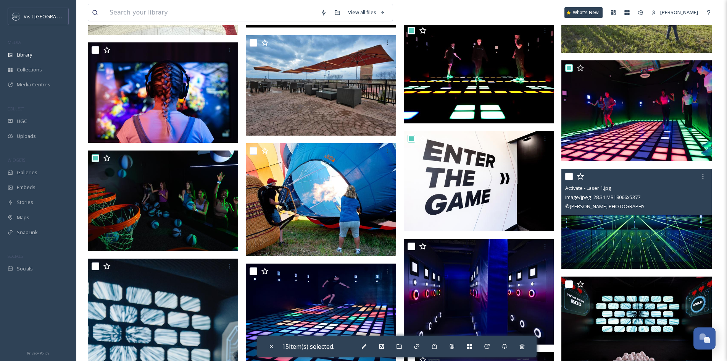
click at [569, 180] on input "checkbox" at bounding box center [569, 176] width 8 height 8
checkbox input "true"
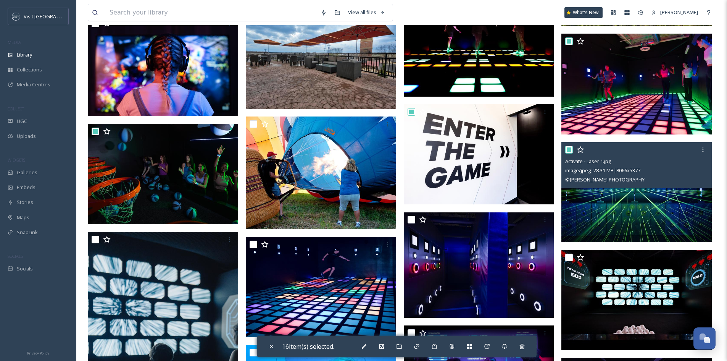
scroll to position [878, 0]
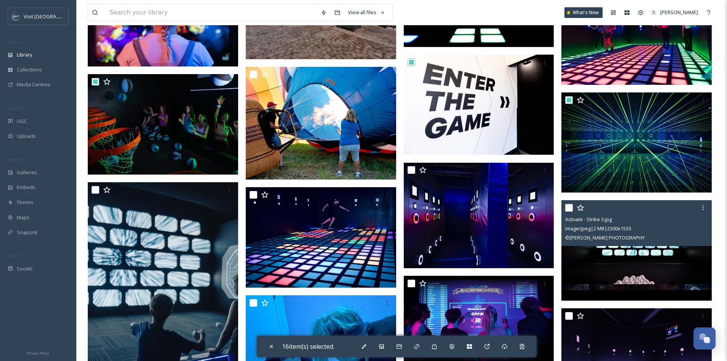
click at [572, 211] on input "checkbox" at bounding box center [569, 208] width 8 height 8
checkbox input "true"
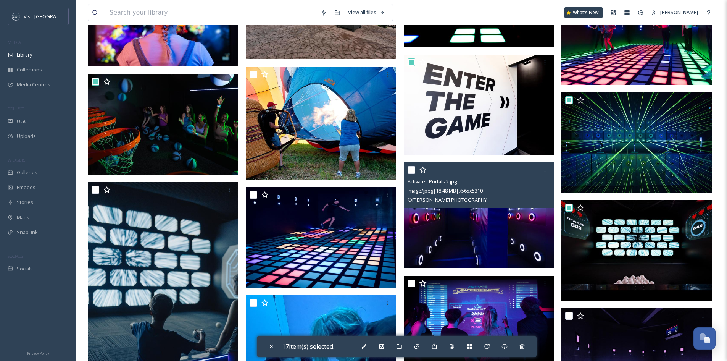
click at [410, 174] on input "checkbox" at bounding box center [411, 170] width 8 height 8
checkbox input "true"
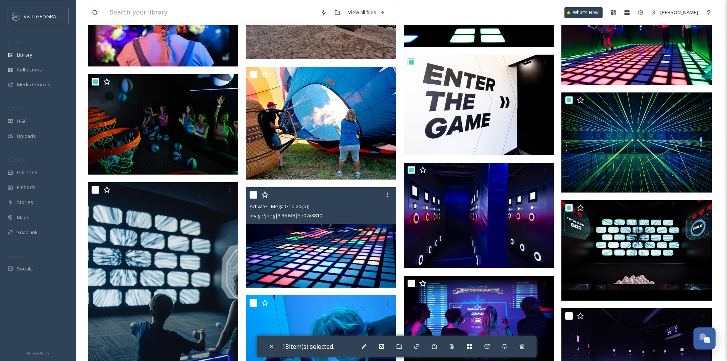
click at [254, 198] on input "checkbox" at bounding box center [254, 195] width 8 height 8
checkbox input "true"
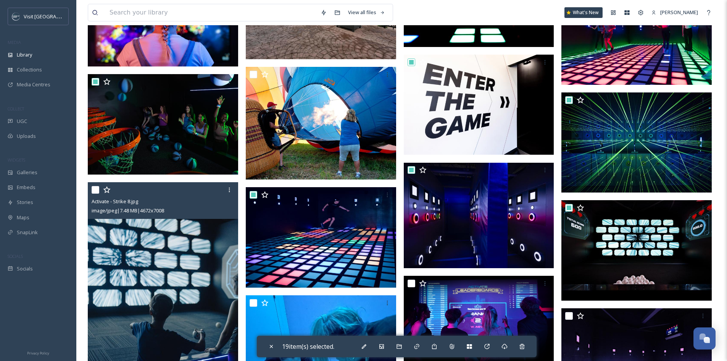
click at [95, 193] on input "checkbox" at bounding box center [96, 190] width 8 height 8
checkbox input "true"
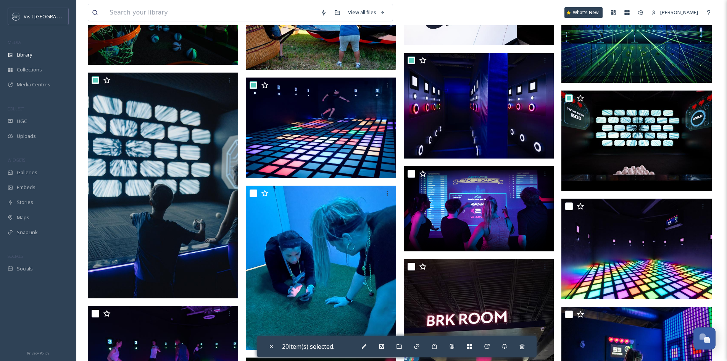
scroll to position [1030, 0]
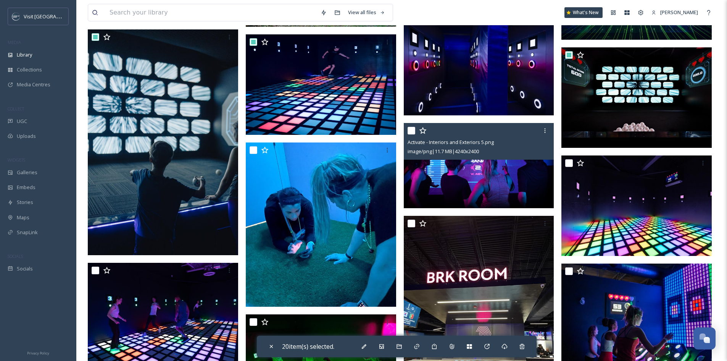
click at [411, 134] on input "checkbox" at bounding box center [411, 131] width 8 height 8
checkbox input "true"
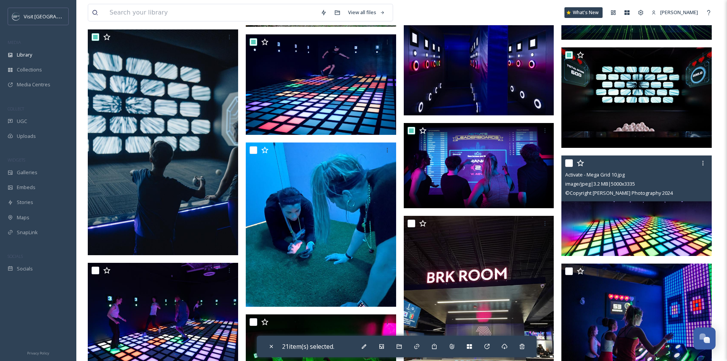
click at [571, 167] on input "checkbox" at bounding box center [569, 163] width 8 height 8
checkbox input "true"
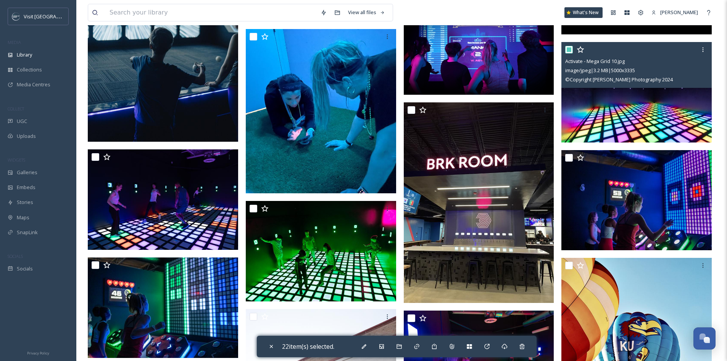
scroll to position [1145, 0]
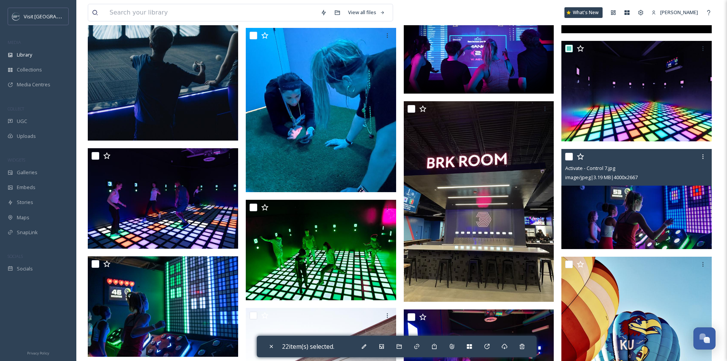
click at [570, 160] on input "checkbox" at bounding box center [569, 157] width 8 height 8
checkbox input "true"
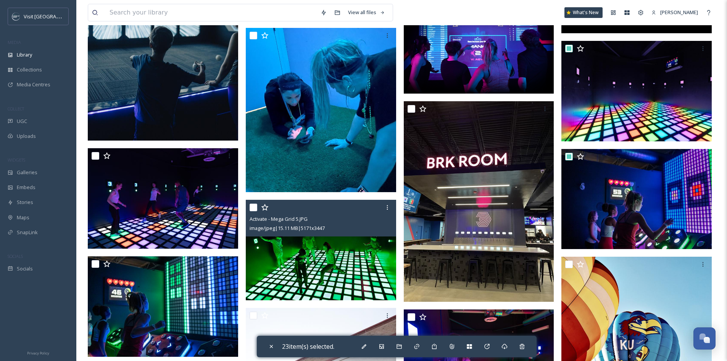
click at [251, 211] on input "checkbox" at bounding box center [254, 207] width 8 height 8
checkbox input "true"
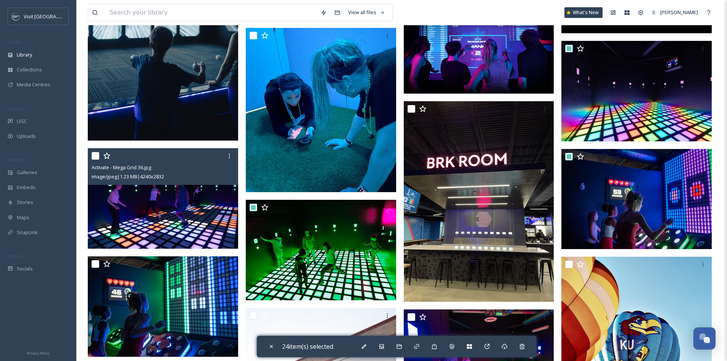
click at [93, 159] on input "checkbox" at bounding box center [96, 156] width 8 height 8
checkbox input "true"
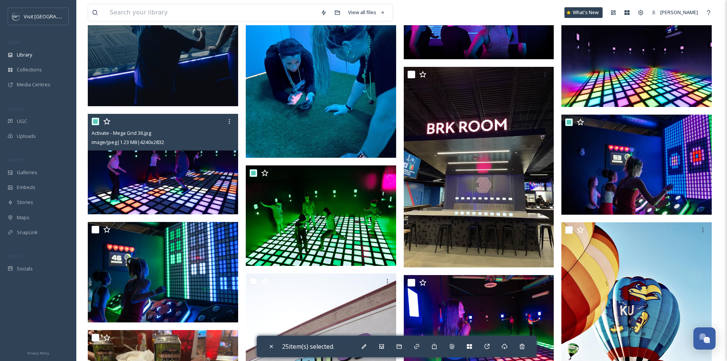
scroll to position [1259, 0]
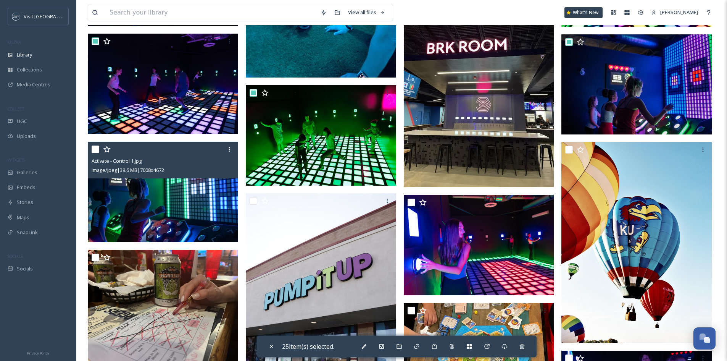
click at [94, 153] on input "checkbox" at bounding box center [96, 149] width 8 height 8
checkbox input "true"
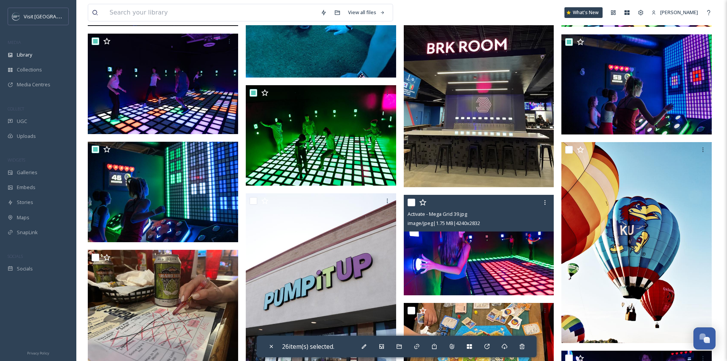
click at [412, 205] on input "checkbox" at bounding box center [411, 202] width 8 height 8
checkbox input "true"
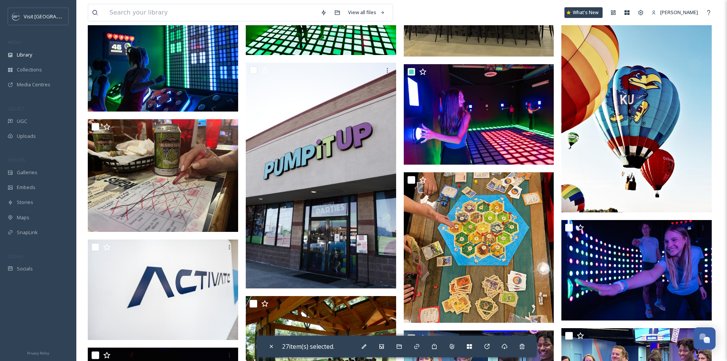
scroll to position [1412, 0]
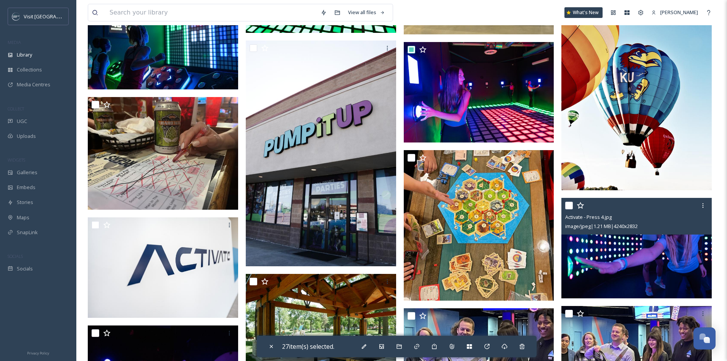
click at [568, 209] on input "checkbox" at bounding box center [569, 205] width 8 height 8
checkbox input "true"
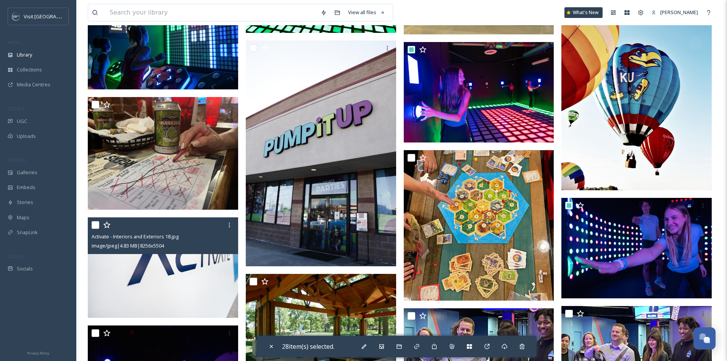
click at [96, 227] on input "checkbox" at bounding box center [96, 225] width 8 height 8
checkbox input "true"
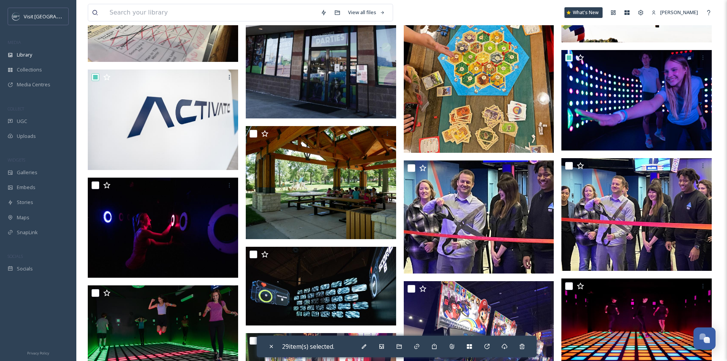
scroll to position [1564, 0]
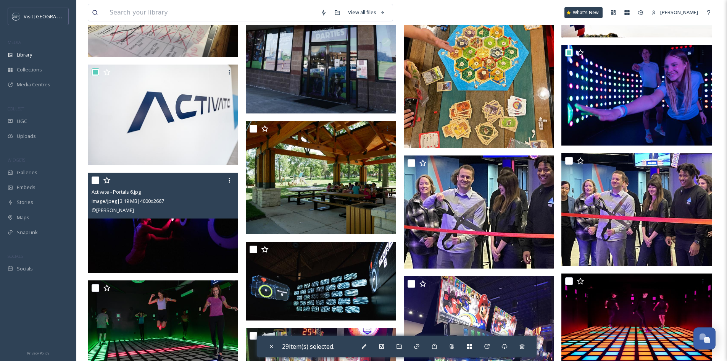
click at [95, 184] on input "checkbox" at bounding box center [96, 180] width 8 height 8
checkbox input "true"
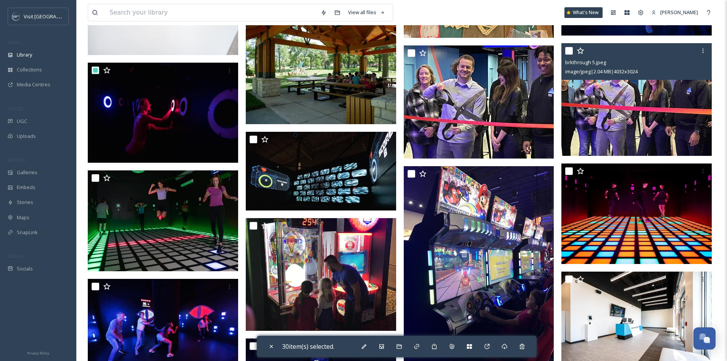
scroll to position [1679, 0]
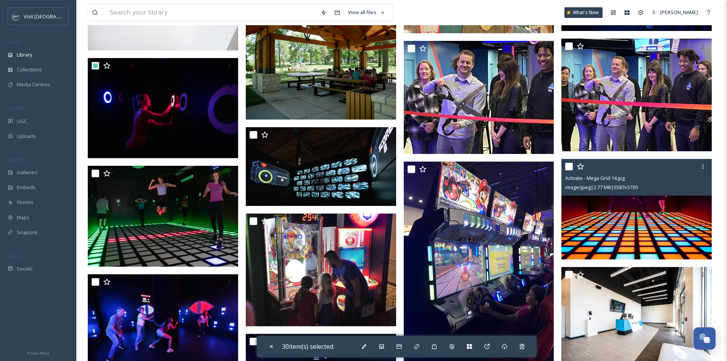
click at [568, 170] on input "checkbox" at bounding box center [569, 167] width 8 height 8
checkbox input "true"
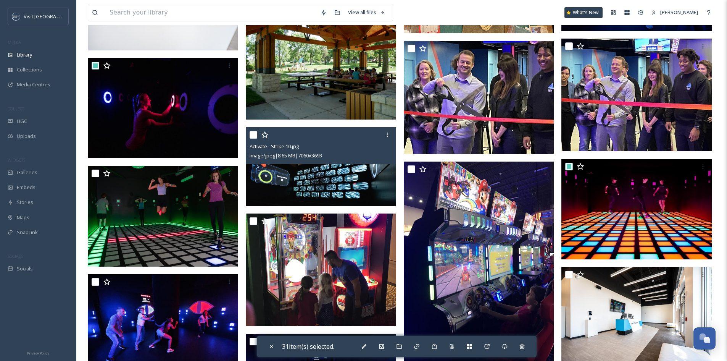
click at [253, 138] on input "checkbox" at bounding box center [254, 135] width 8 height 8
checkbox input "true"
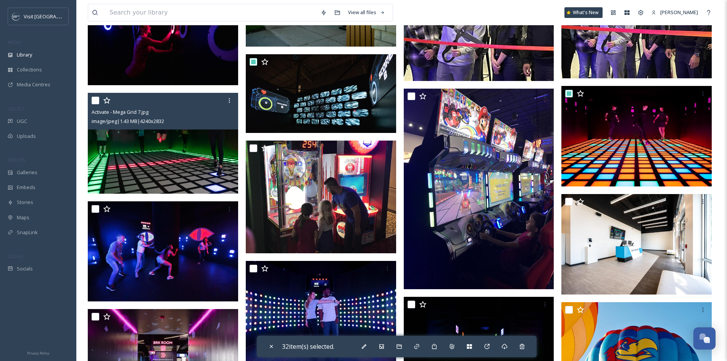
scroll to position [1755, 0]
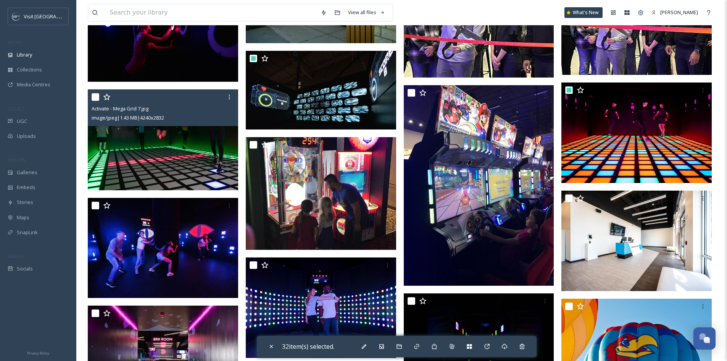
click at [95, 101] on input "checkbox" at bounding box center [96, 97] width 8 height 8
checkbox input "true"
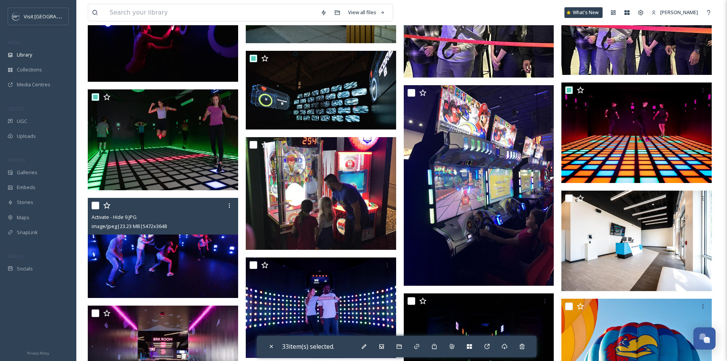
click at [94, 209] on input "checkbox" at bounding box center [96, 205] width 8 height 8
checkbox input "true"
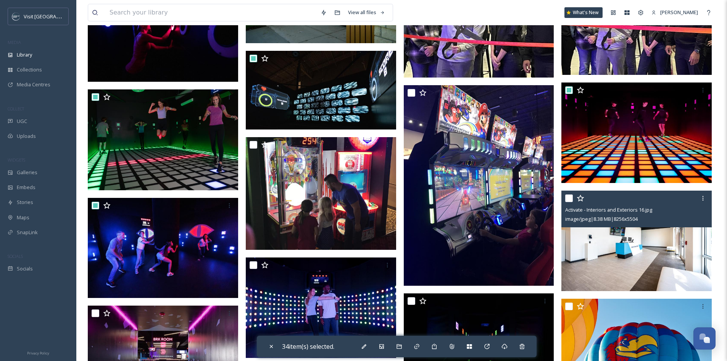
click at [570, 202] on input "checkbox" at bounding box center [569, 198] width 8 height 8
checkbox input "true"
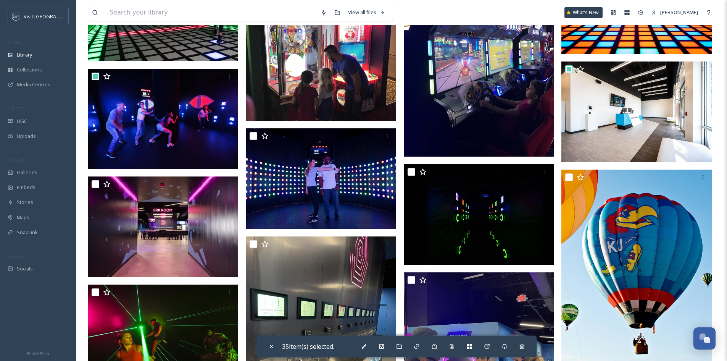
scroll to position [1908, 0]
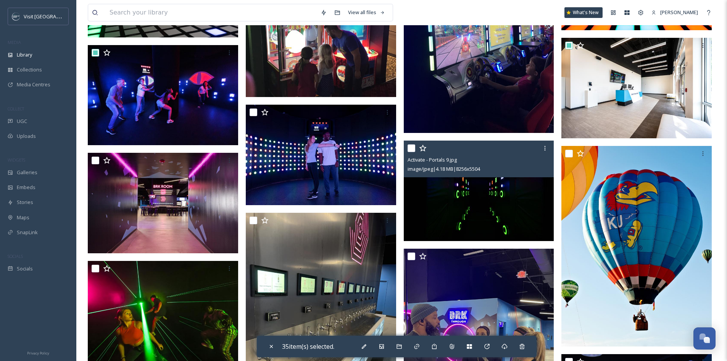
click at [409, 152] on input "checkbox" at bounding box center [411, 148] width 8 height 8
checkbox input "true"
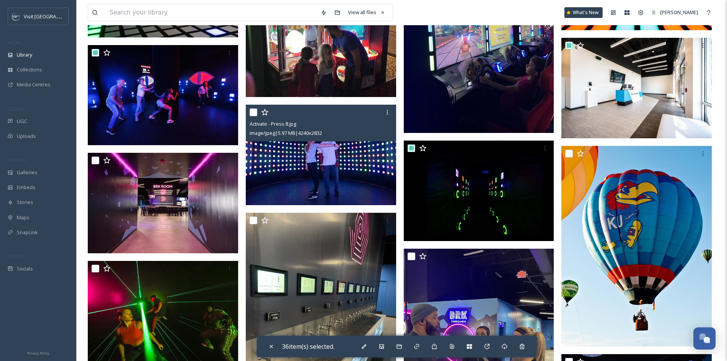
click at [252, 116] on input "checkbox" at bounding box center [254, 112] width 8 height 8
checkbox input "true"
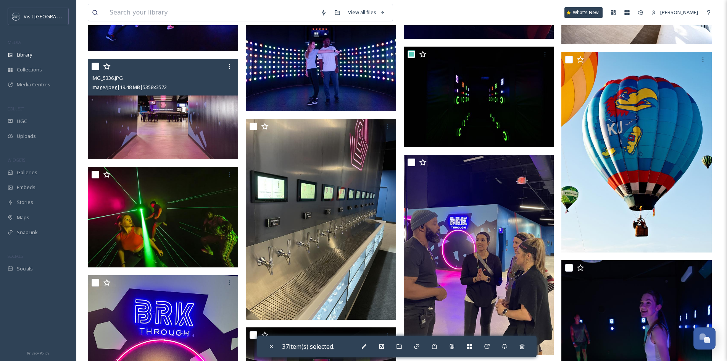
scroll to position [2022, 0]
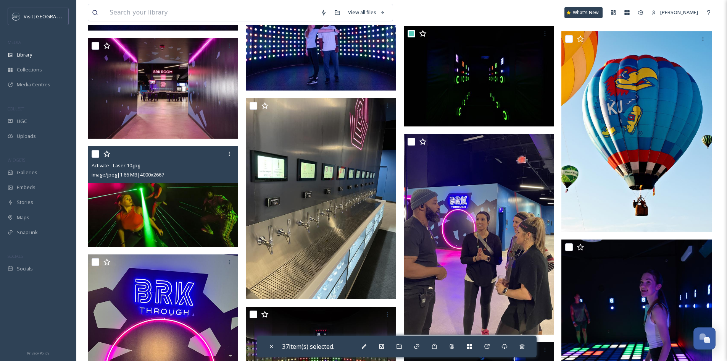
click at [97, 157] on input "checkbox" at bounding box center [96, 154] width 8 height 8
checkbox input "true"
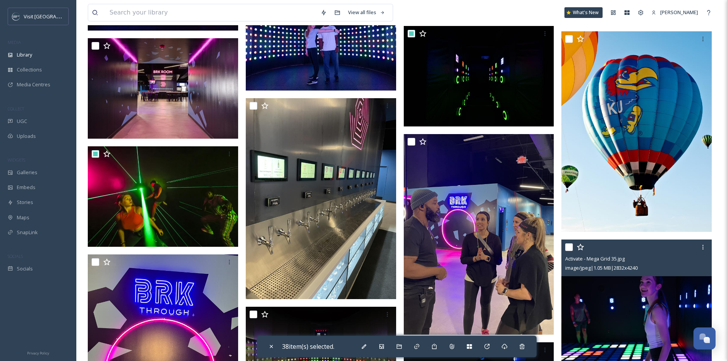
click at [568, 251] on input "checkbox" at bounding box center [569, 247] width 8 height 8
checkbox input "true"
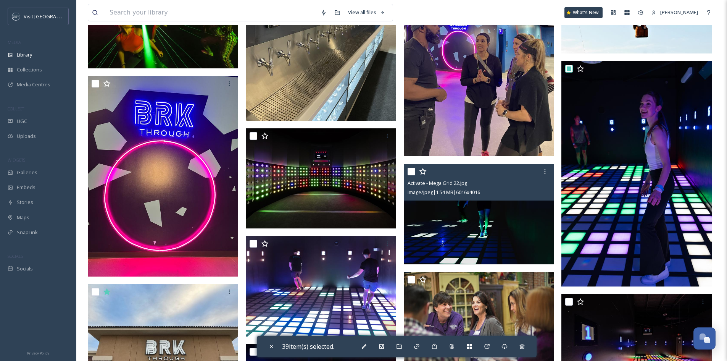
scroll to position [2213, 0]
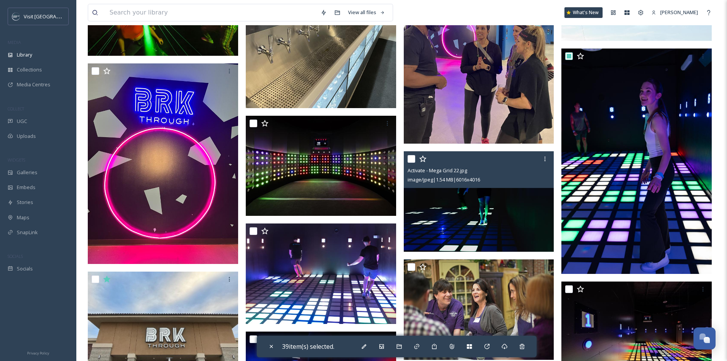
click at [412, 163] on input "checkbox" at bounding box center [411, 159] width 8 height 8
checkbox input "true"
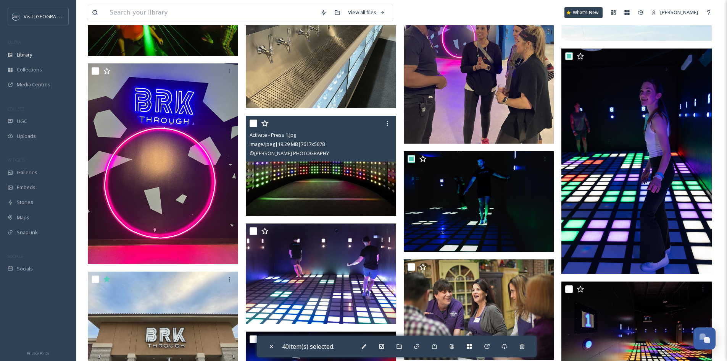
click at [254, 127] on input "checkbox" at bounding box center [254, 123] width 8 height 8
checkbox input "true"
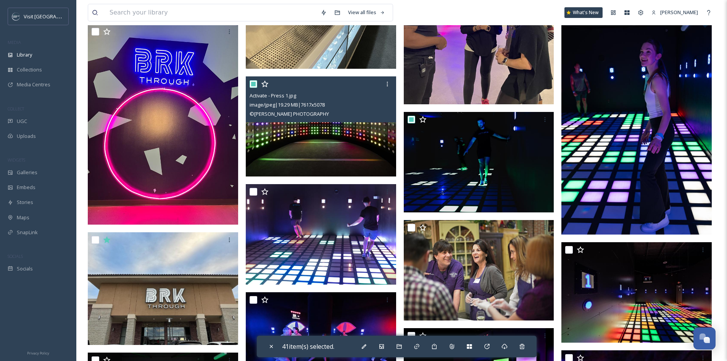
scroll to position [2289, 0]
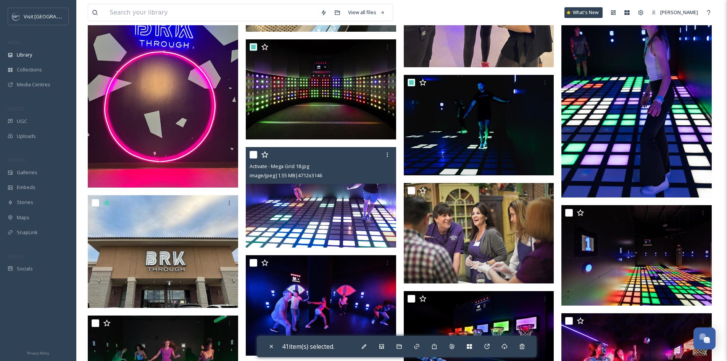
click at [253, 158] on input "checkbox" at bounding box center [254, 155] width 8 height 8
checkbox input "true"
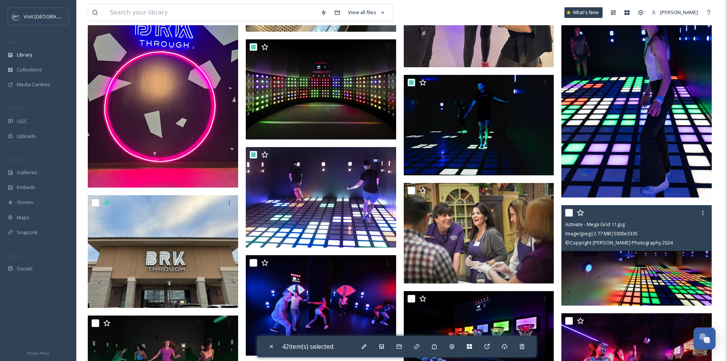
click at [568, 216] on input "checkbox" at bounding box center [569, 213] width 8 height 8
checkbox input "true"
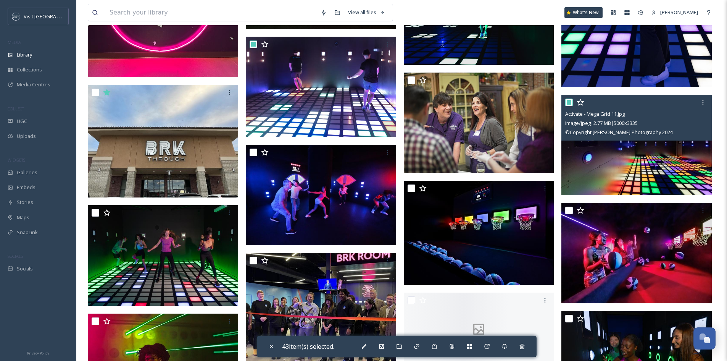
scroll to position [2404, 0]
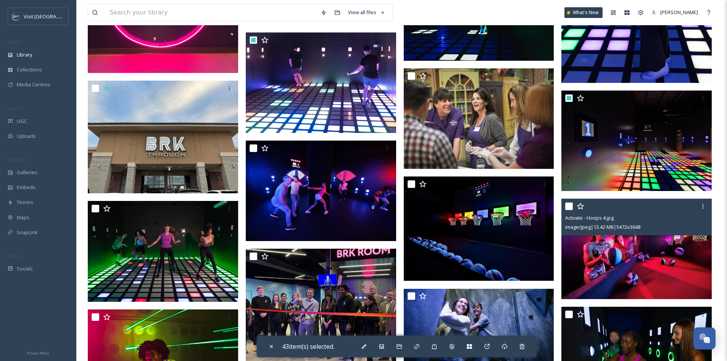
click at [568, 210] on input "checkbox" at bounding box center [569, 206] width 8 height 8
checkbox input "true"
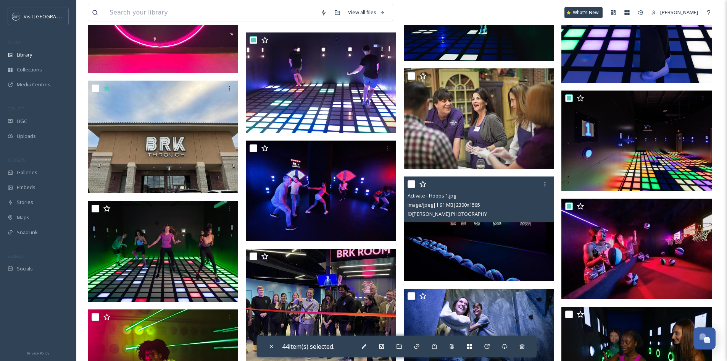
click at [413, 188] on input "checkbox" at bounding box center [411, 184] width 8 height 8
checkbox input "true"
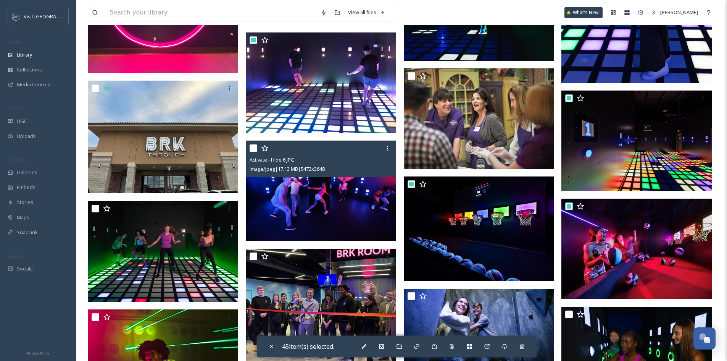
click at [253, 152] on input "checkbox" at bounding box center [254, 148] width 8 height 8
checkbox input "true"
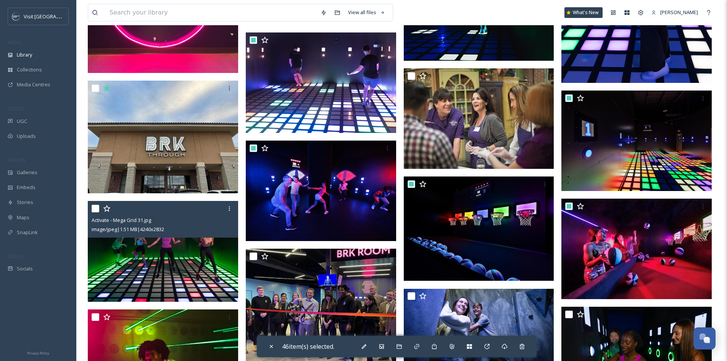
click at [95, 211] on input "checkbox" at bounding box center [96, 208] width 8 height 8
checkbox input "true"
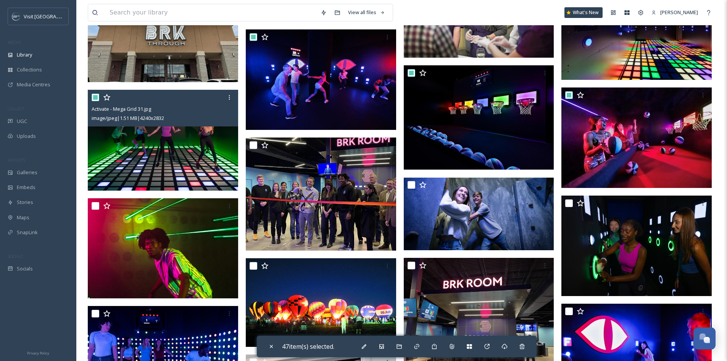
scroll to position [2518, 0]
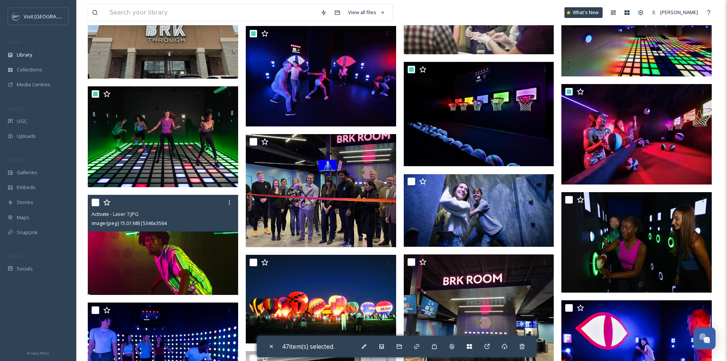
click at [96, 206] on input "checkbox" at bounding box center [96, 202] width 8 height 8
checkbox input "true"
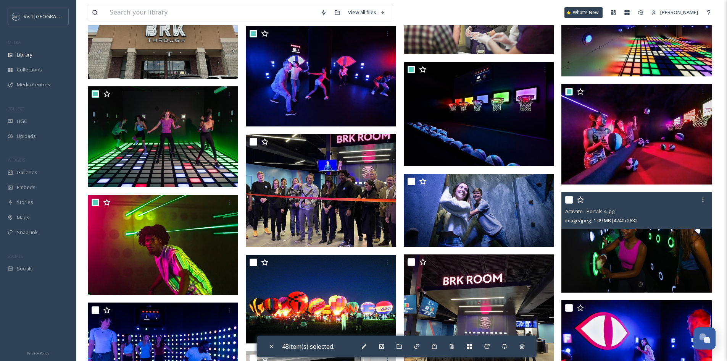
click at [569, 202] on input "checkbox" at bounding box center [569, 200] width 8 height 8
checkbox input "true"
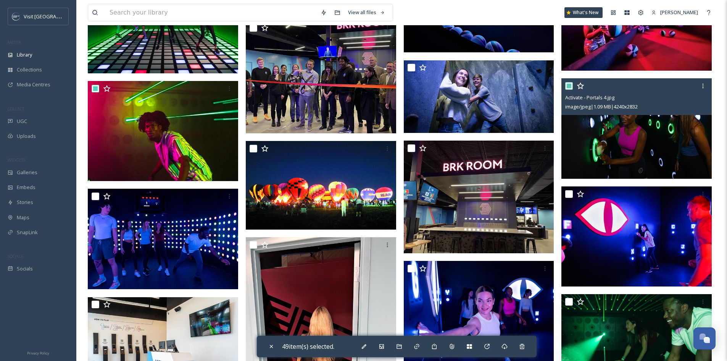
scroll to position [2633, 0]
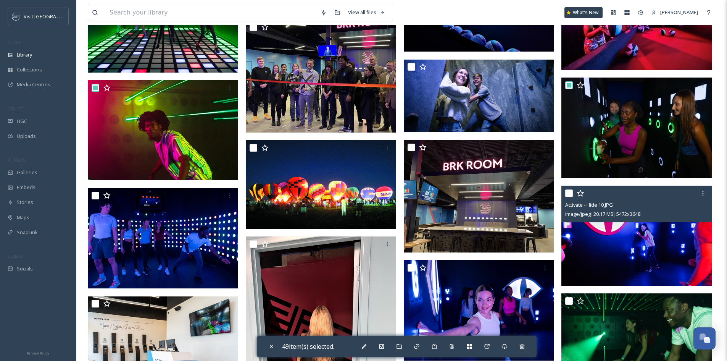
click at [567, 197] on input "checkbox" at bounding box center [569, 193] width 8 height 8
checkbox input "true"
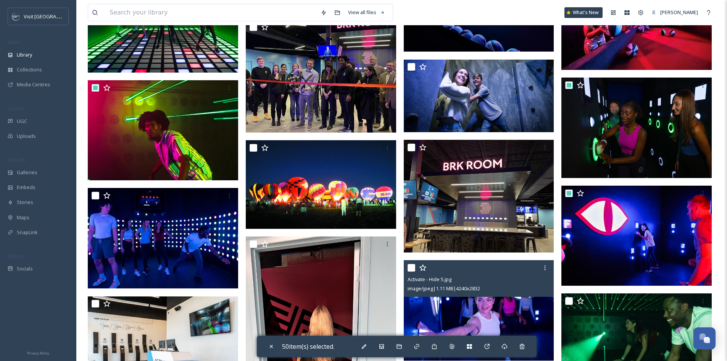
click at [411, 270] on input "checkbox" at bounding box center [411, 268] width 8 height 8
checkbox input "true"
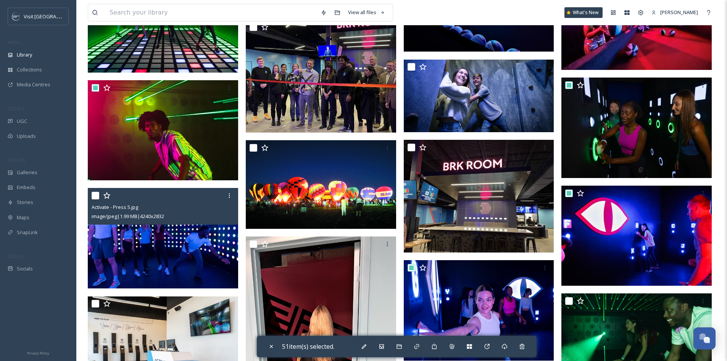
click at [95, 199] on input "checkbox" at bounding box center [96, 196] width 8 height 8
checkbox input "true"
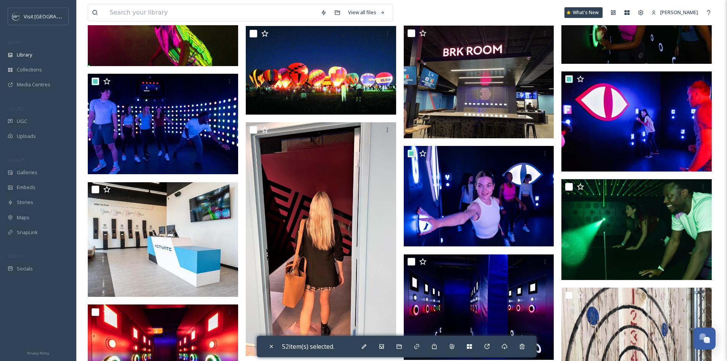
scroll to position [2747, 0]
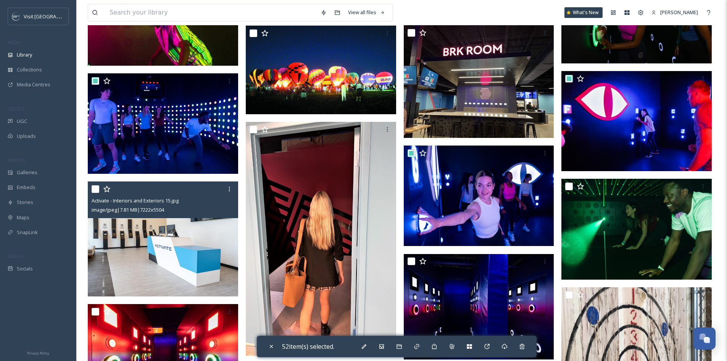
click at [94, 193] on input "checkbox" at bounding box center [96, 189] width 8 height 8
checkbox input "true"
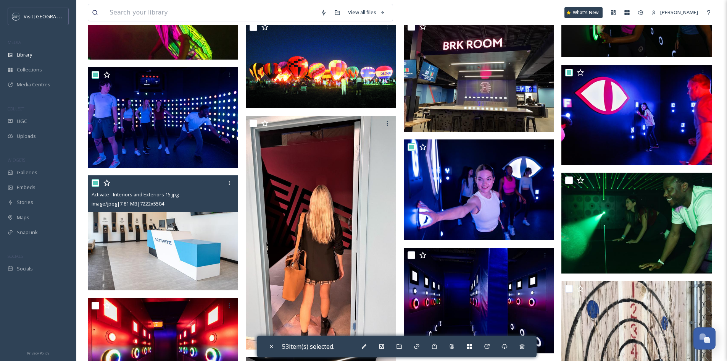
scroll to position [2861, 0]
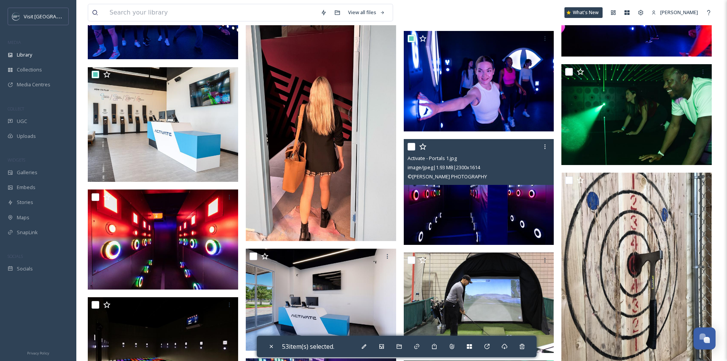
click at [412, 150] on input "checkbox" at bounding box center [411, 147] width 8 height 8
checkbox input "true"
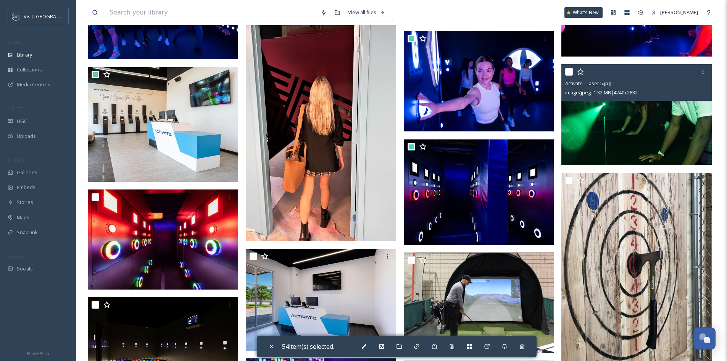
click at [565, 77] on div "Activate - Laser 5.jpg image/jpeg | 1.32 MB | 4240 x 2832" at bounding box center [636, 82] width 150 height 37
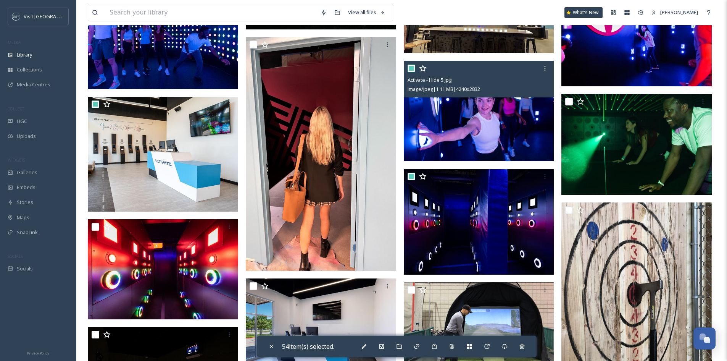
scroll to position [2785, 0]
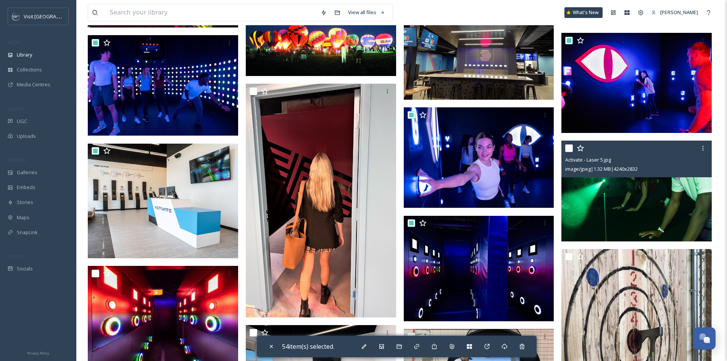
click at [569, 152] on input "checkbox" at bounding box center [569, 148] width 8 height 8
checkbox input "true"
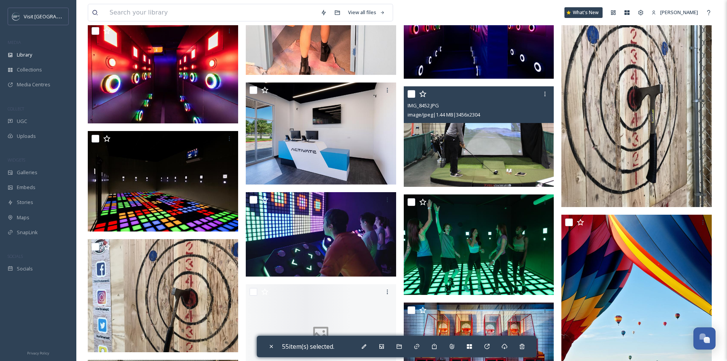
scroll to position [3052, 0]
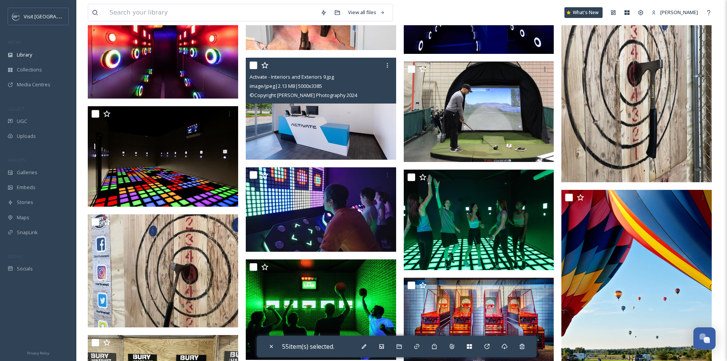
click at [254, 69] on input "checkbox" at bounding box center [254, 65] width 8 height 8
checkbox input "true"
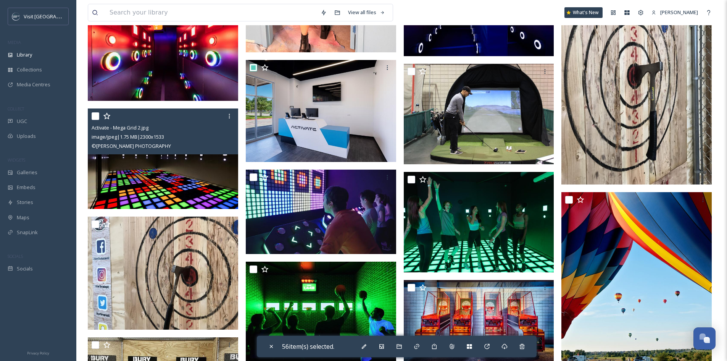
scroll to position [2938, 0]
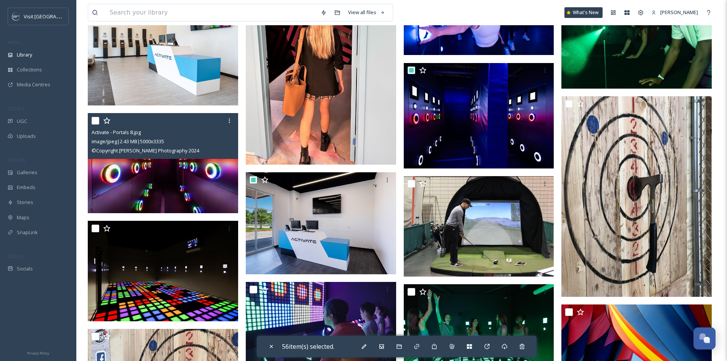
click at [93, 122] on input "checkbox" at bounding box center [96, 121] width 8 height 8
checkbox input "true"
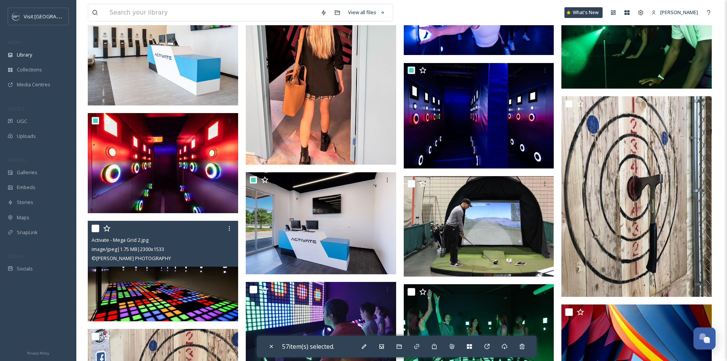
click at [92, 232] on input "checkbox" at bounding box center [96, 228] width 8 height 8
checkbox input "true"
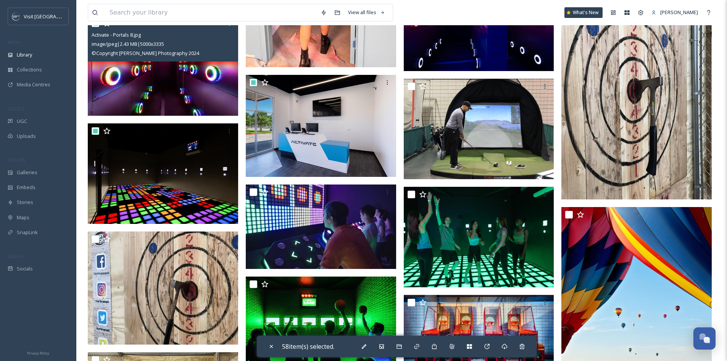
scroll to position [3052, 0]
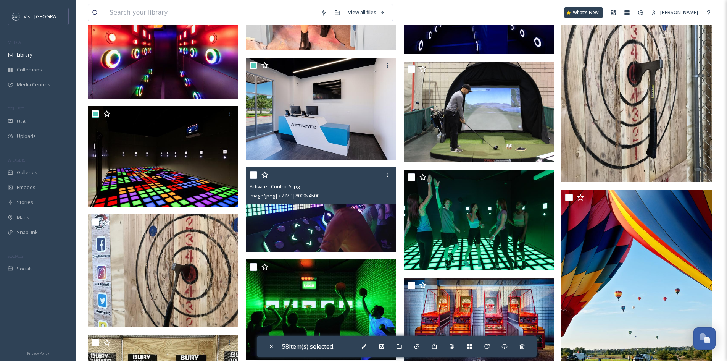
click at [254, 179] on input "checkbox" at bounding box center [254, 175] width 8 height 8
checkbox input "true"
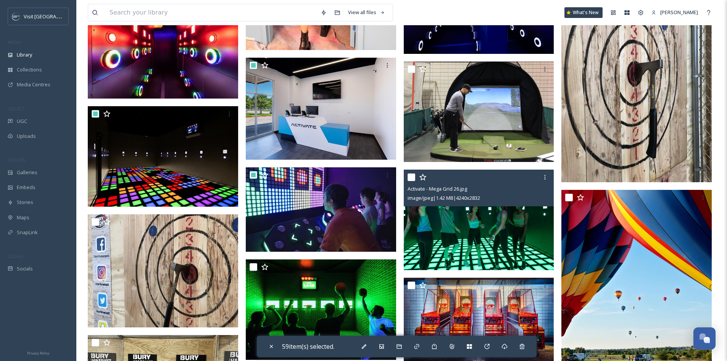
click at [412, 181] on input "checkbox" at bounding box center [411, 177] width 8 height 8
checkbox input "true"
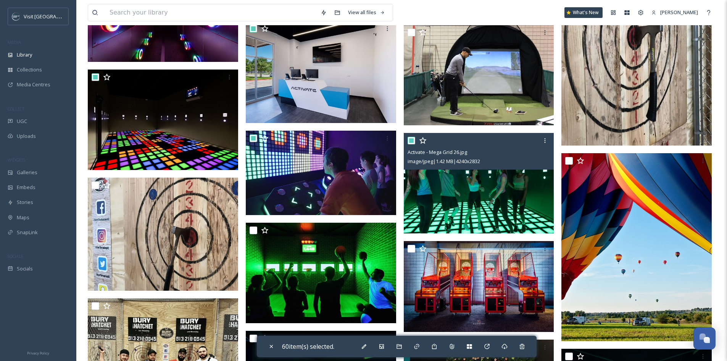
scroll to position [3128, 0]
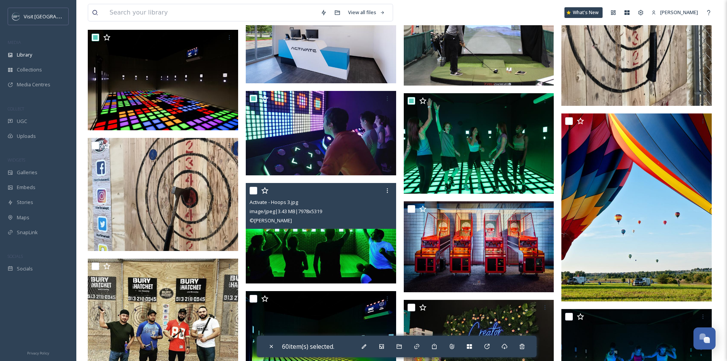
click at [254, 194] on input "checkbox" at bounding box center [254, 191] width 8 height 8
checkbox input "true"
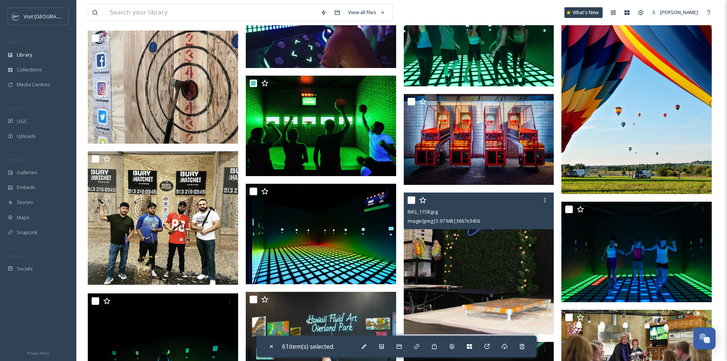
scroll to position [3243, 0]
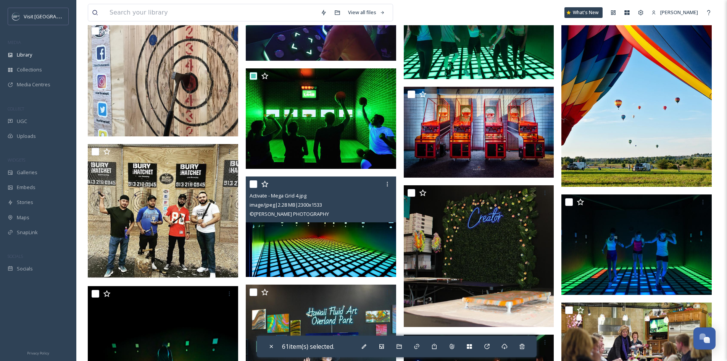
click at [253, 188] on input "checkbox" at bounding box center [254, 184] width 8 height 8
checkbox input "true"
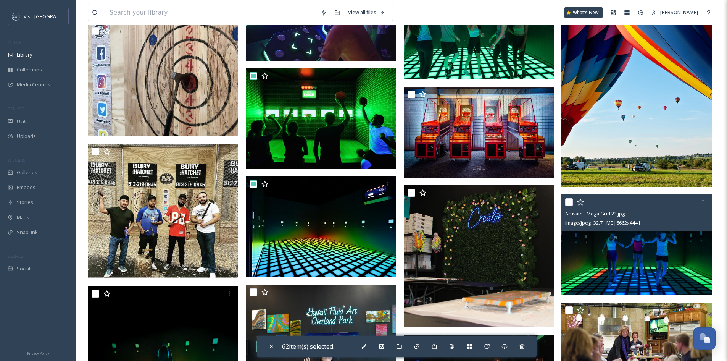
click at [569, 206] on input "checkbox" at bounding box center [569, 202] width 8 height 8
checkbox input "true"
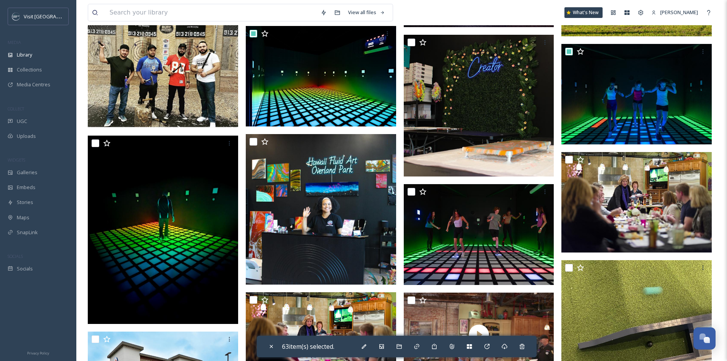
scroll to position [3396, 0]
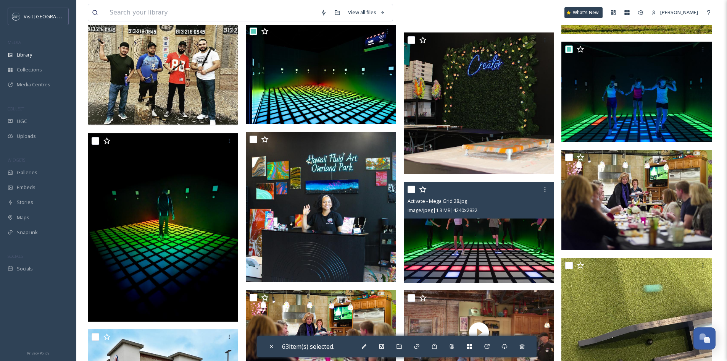
click at [411, 193] on input "checkbox" at bounding box center [411, 189] width 8 height 8
checkbox input "true"
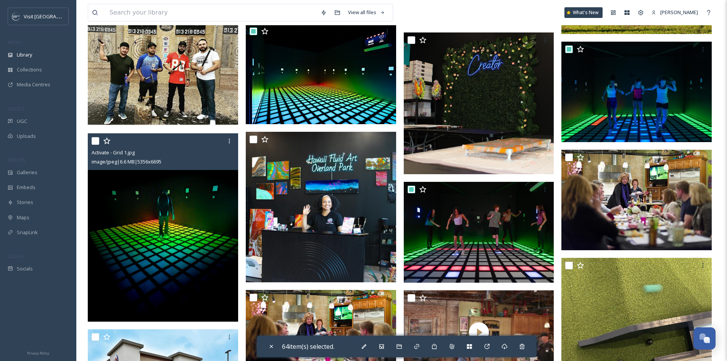
click at [92, 145] on input "checkbox" at bounding box center [96, 141] width 8 height 8
checkbox input "true"
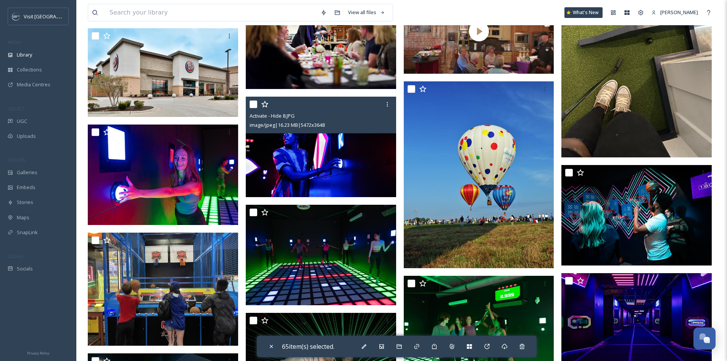
scroll to position [3701, 0]
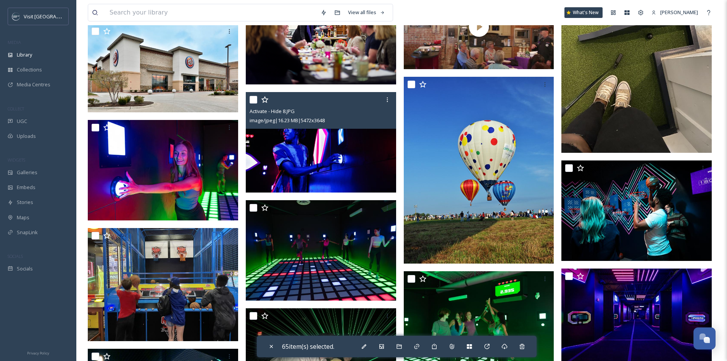
click at [254, 103] on input "checkbox" at bounding box center [254, 100] width 8 height 8
checkbox input "true"
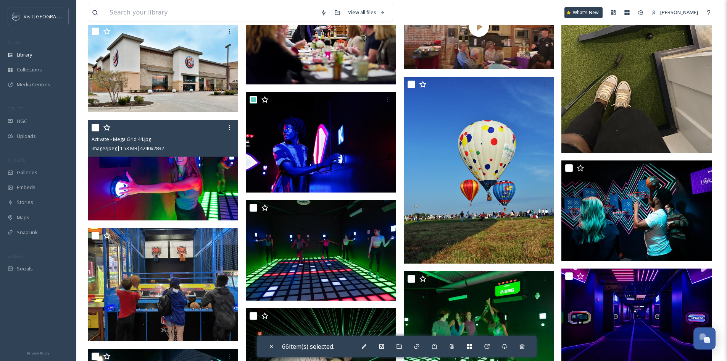
click at [95, 131] on input "checkbox" at bounding box center [96, 128] width 8 height 8
checkbox input "true"
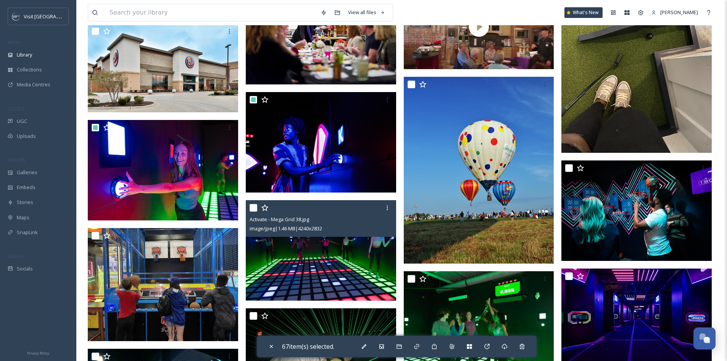
click at [255, 211] on input "checkbox" at bounding box center [254, 208] width 8 height 8
checkbox input "true"
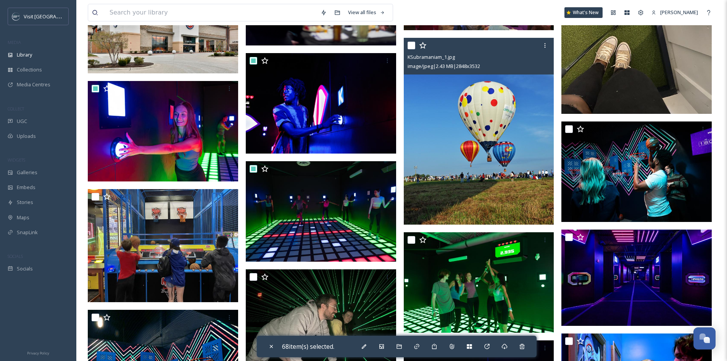
scroll to position [3777, 0]
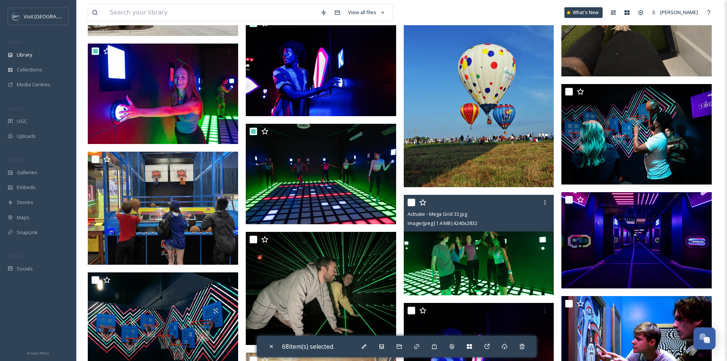
click at [404, 204] on div "Activate - Mega Grid 33.jpg image/jpeg | 1.4 MB | 4240 x 2832" at bounding box center [479, 213] width 150 height 37
click at [411, 206] on input "checkbox" at bounding box center [411, 202] width 8 height 8
checkbox input "true"
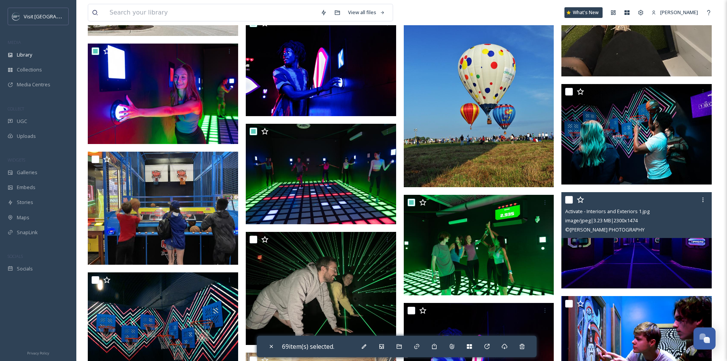
click at [570, 202] on input "checkbox" at bounding box center [569, 200] width 8 height 8
checkbox input "true"
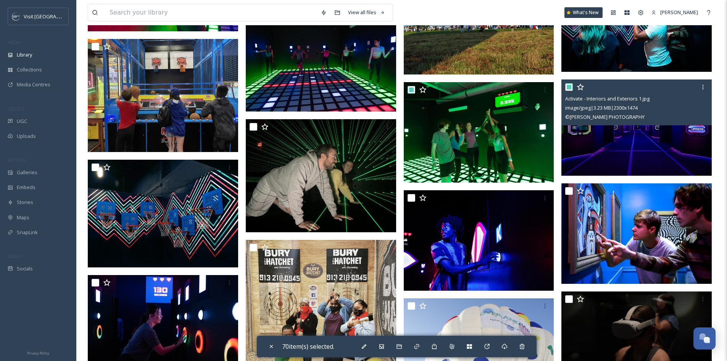
scroll to position [3892, 0]
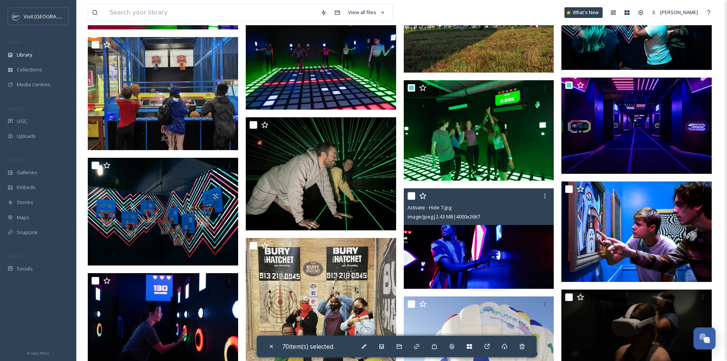
click at [413, 200] on input "checkbox" at bounding box center [411, 196] width 8 height 8
checkbox input "true"
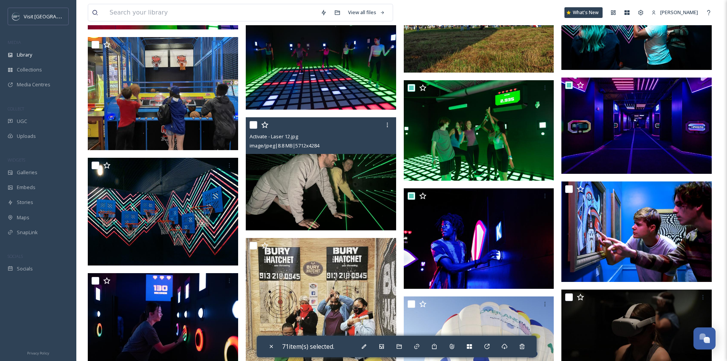
click at [254, 129] on input "checkbox" at bounding box center [254, 125] width 8 height 8
checkbox input "true"
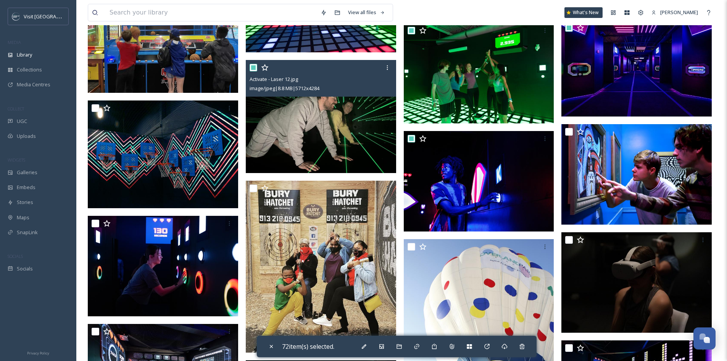
scroll to position [4006, 0]
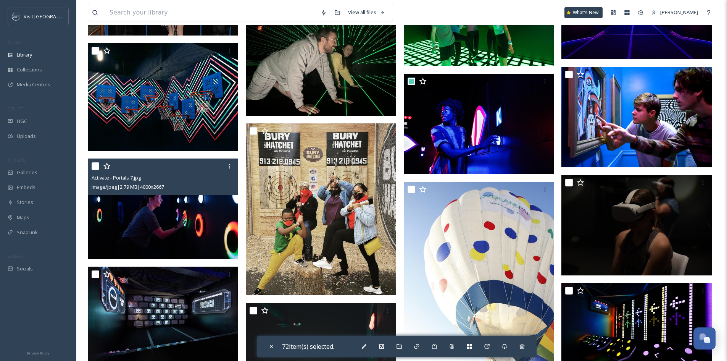
click at [97, 170] on input "checkbox" at bounding box center [96, 166] width 8 height 8
checkbox input "true"
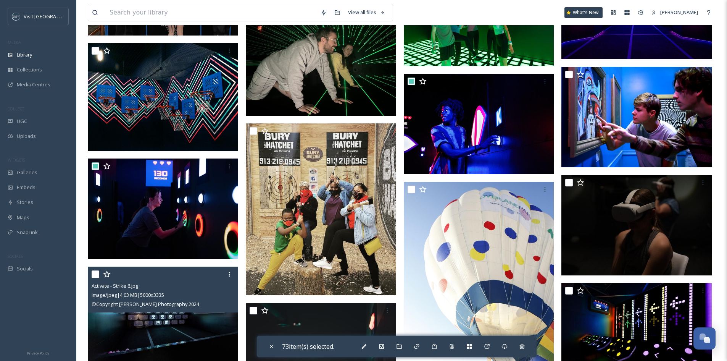
click at [96, 276] on input "checkbox" at bounding box center [96, 274] width 8 height 8
checkbox input "true"
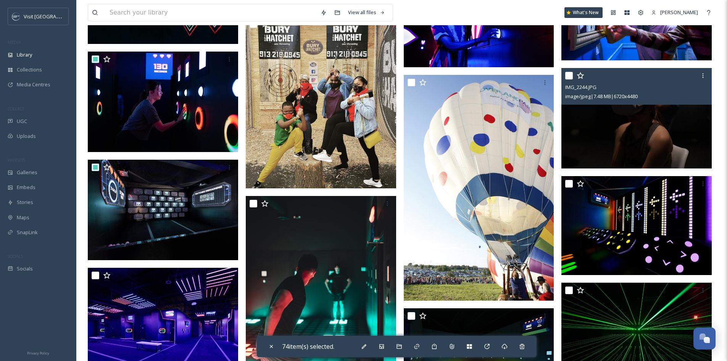
scroll to position [4120, 0]
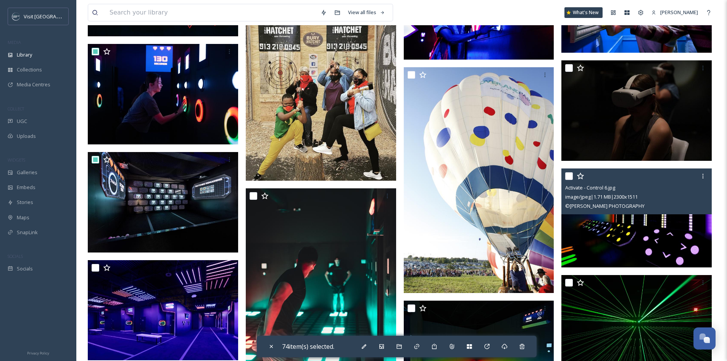
click at [569, 180] on input "checkbox" at bounding box center [569, 176] width 8 height 8
checkbox input "true"
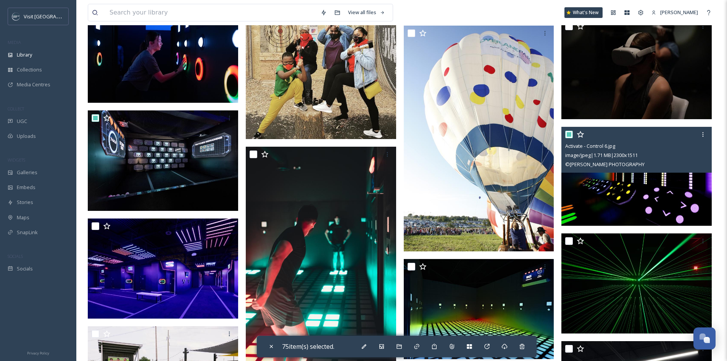
scroll to position [4235, 0]
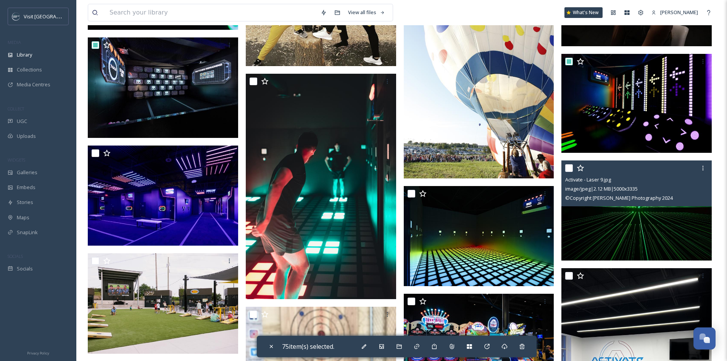
click at [570, 172] on input "checkbox" at bounding box center [569, 168] width 8 height 8
checkbox input "true"
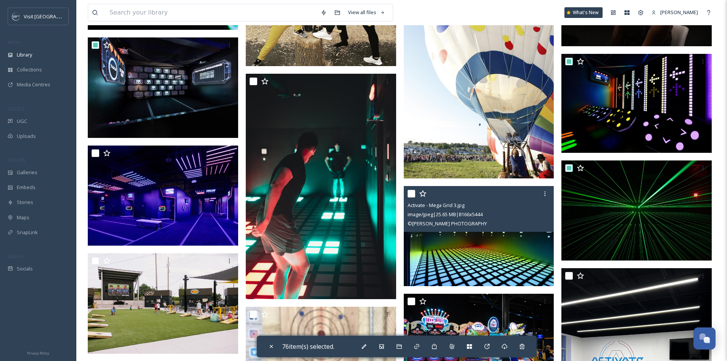
click at [414, 197] on input "checkbox" at bounding box center [411, 194] width 8 height 8
checkbox input "true"
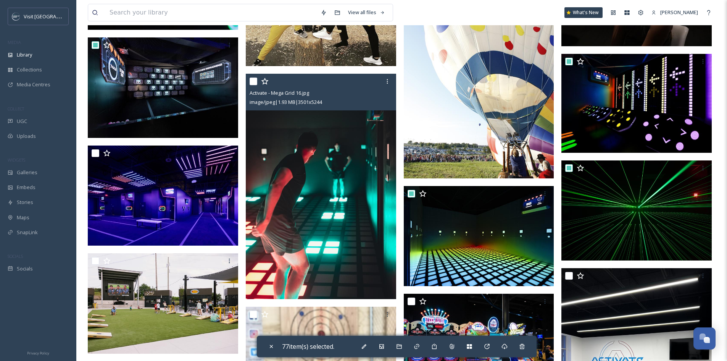
click at [253, 85] on input "checkbox" at bounding box center [254, 81] width 8 height 8
checkbox input "true"
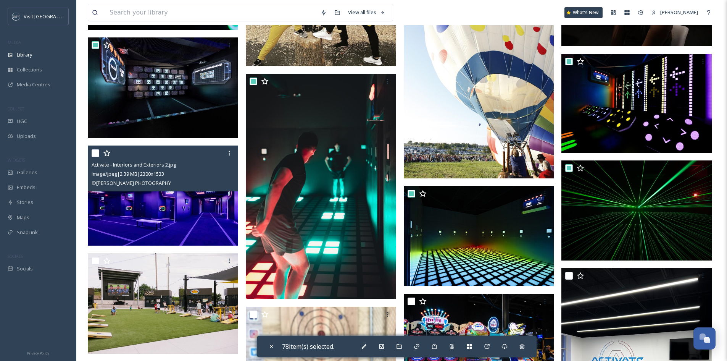
click at [93, 157] on input "checkbox" at bounding box center [96, 153] width 8 height 8
checkbox input "true"
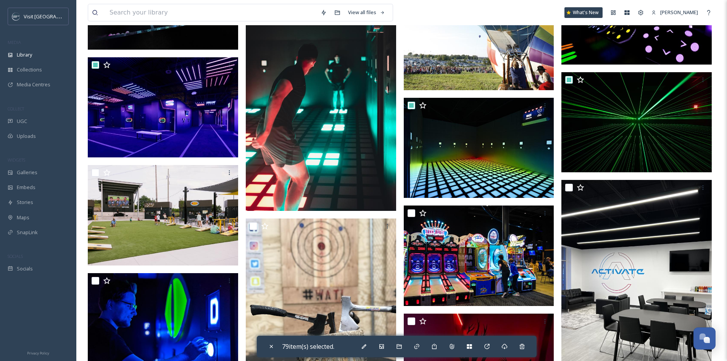
scroll to position [4349, 0]
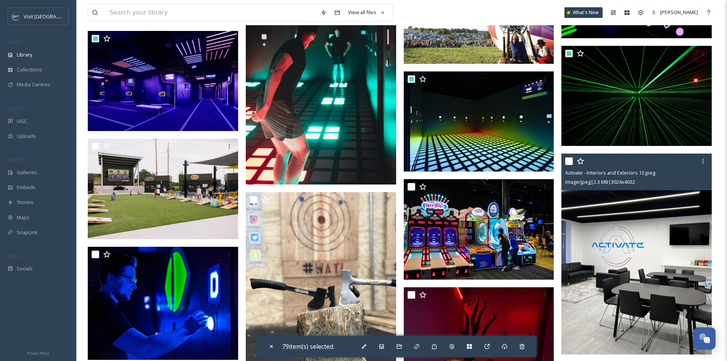
click at [569, 165] on input "checkbox" at bounding box center [569, 161] width 8 height 8
checkbox input "true"
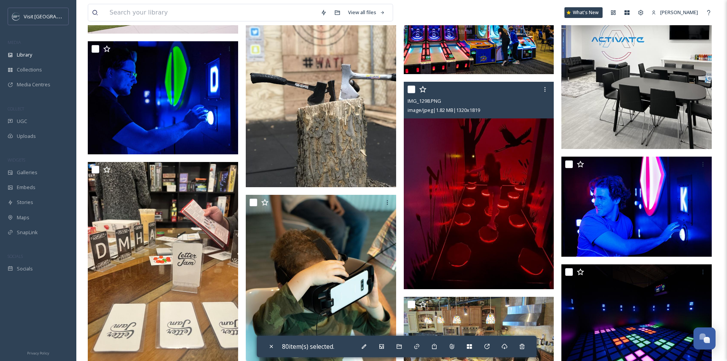
scroll to position [4578, 0]
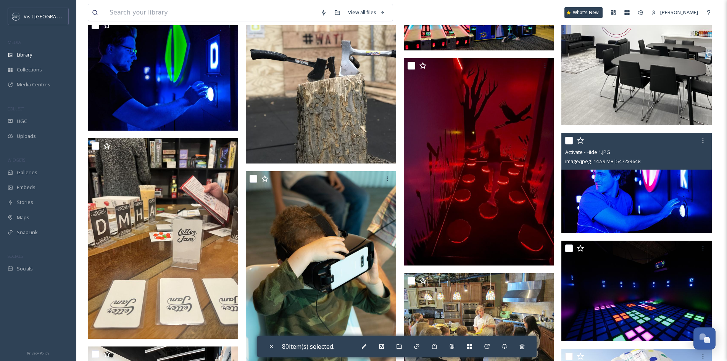
click at [570, 144] on input "checkbox" at bounding box center [569, 141] width 8 height 8
checkbox input "true"
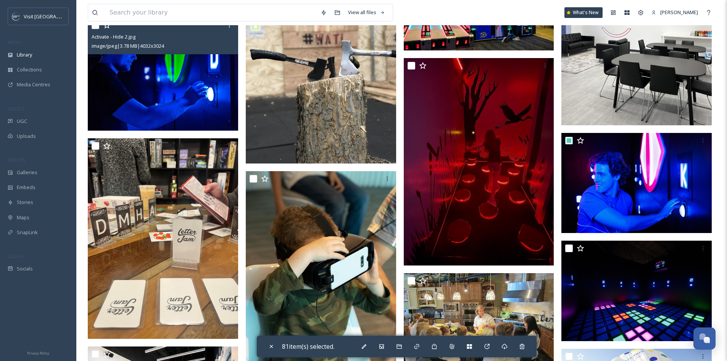
click at [94, 29] on input "checkbox" at bounding box center [96, 25] width 8 height 8
checkbox input "true"
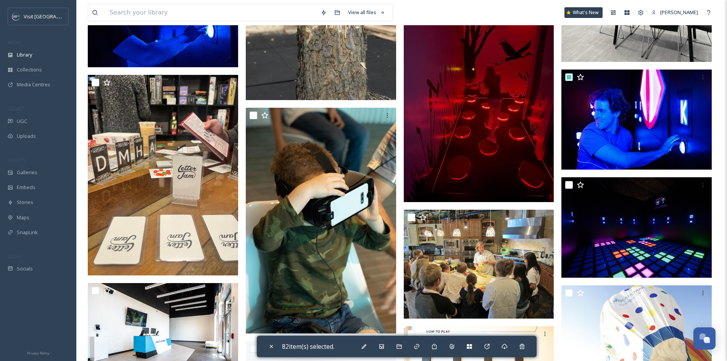
scroll to position [4655, 0]
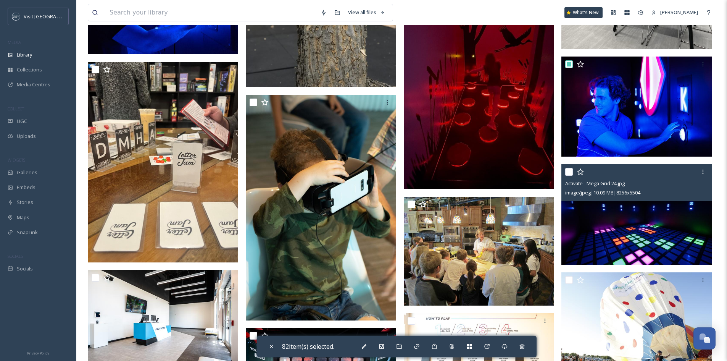
click at [567, 176] on input "checkbox" at bounding box center [569, 172] width 8 height 8
checkbox input "true"
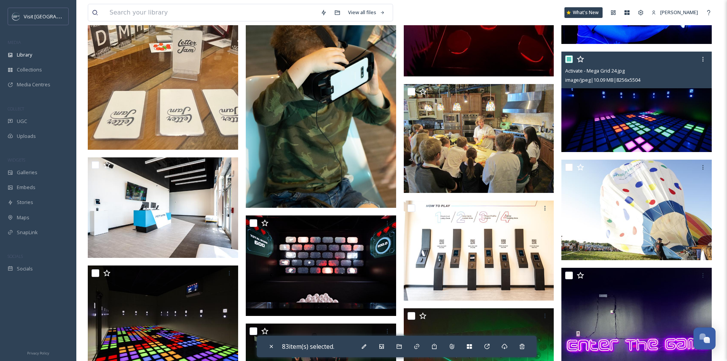
scroll to position [4769, 0]
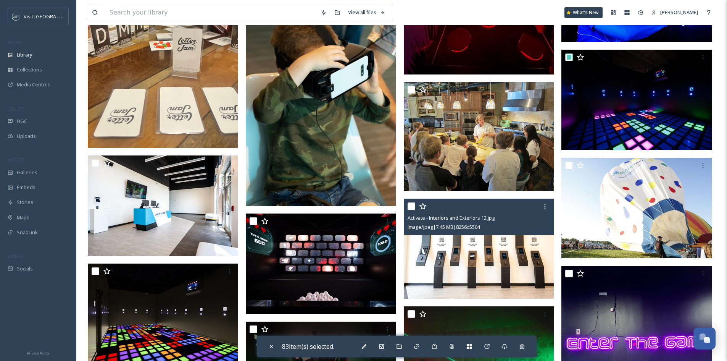
click at [412, 210] on input "checkbox" at bounding box center [411, 206] width 8 height 8
checkbox input "true"
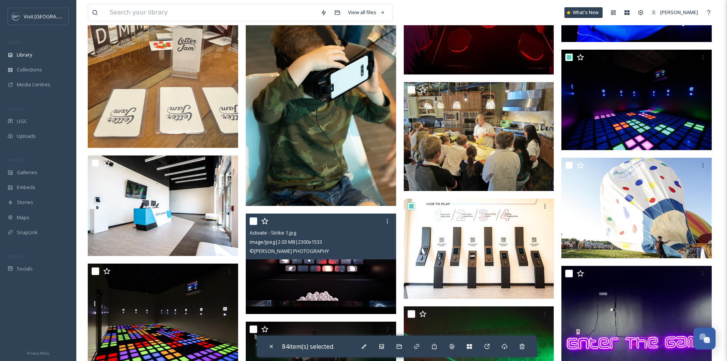
click at [255, 224] on input "checkbox" at bounding box center [254, 221] width 8 height 8
checkbox input "true"
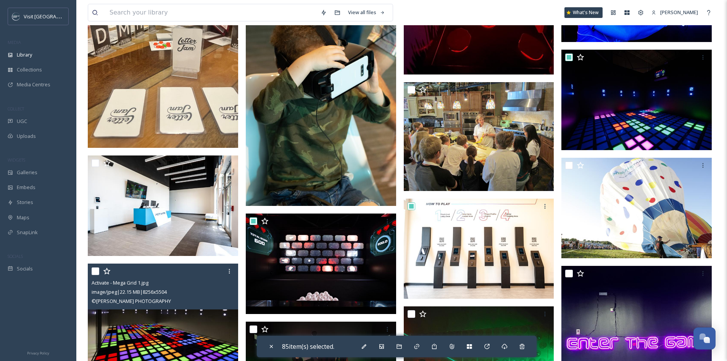
click at [96, 275] on input "checkbox" at bounding box center [96, 271] width 8 height 8
checkbox input "true"
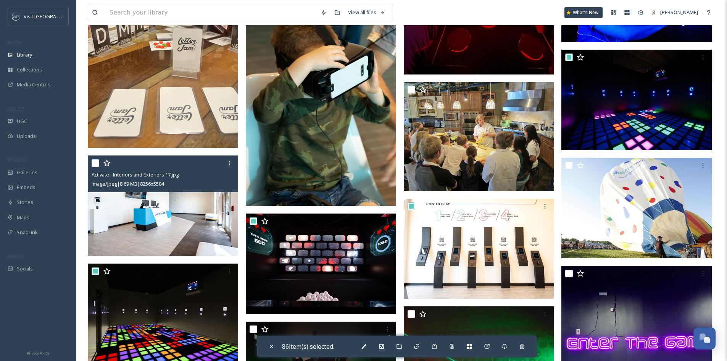
click at [95, 167] on input "checkbox" at bounding box center [96, 163] width 8 height 8
checkbox input "true"
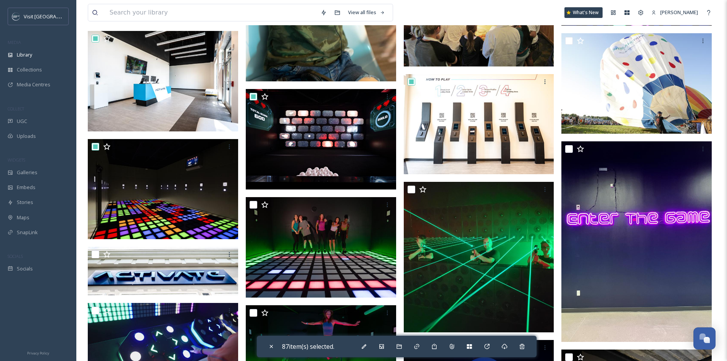
scroll to position [4922, 0]
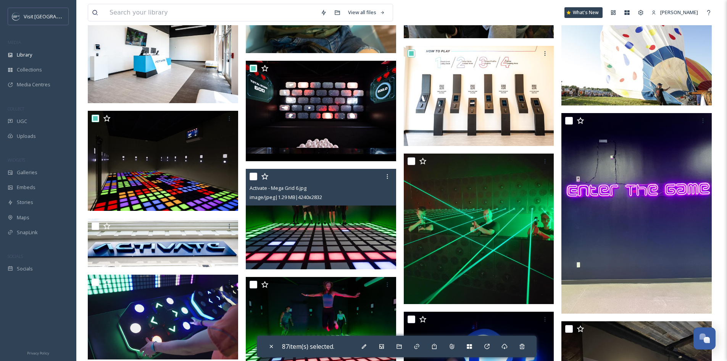
click at [251, 180] on input "checkbox" at bounding box center [254, 176] width 8 height 8
checkbox input "true"
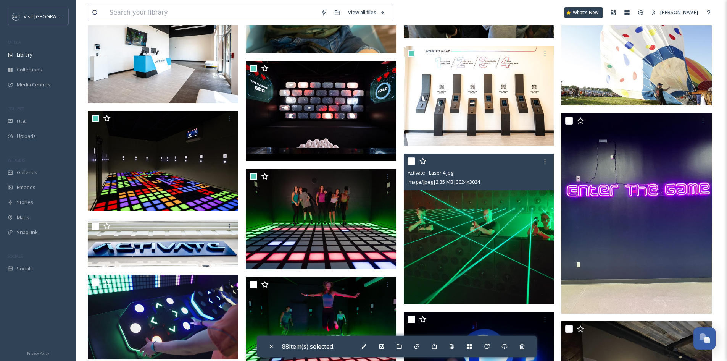
click at [412, 164] on input "checkbox" at bounding box center [411, 161] width 8 height 8
checkbox input "true"
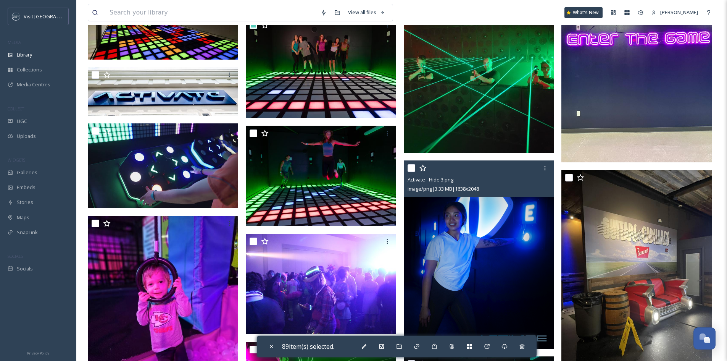
scroll to position [5074, 0]
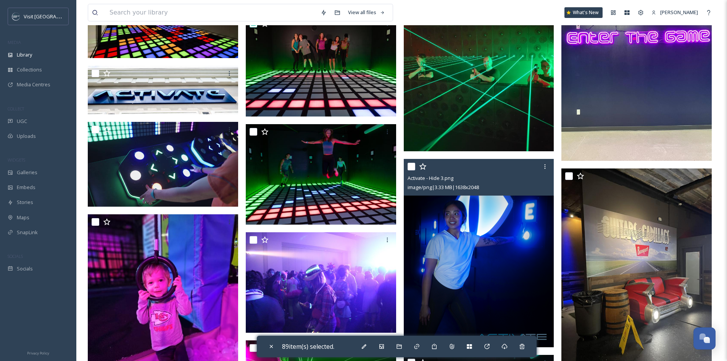
click at [410, 170] on input "checkbox" at bounding box center [411, 167] width 8 height 8
checkbox input "true"
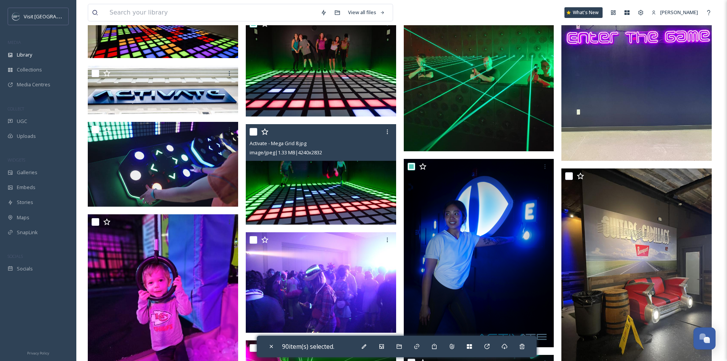
click at [252, 135] on input "checkbox" at bounding box center [254, 132] width 8 height 8
checkbox input "true"
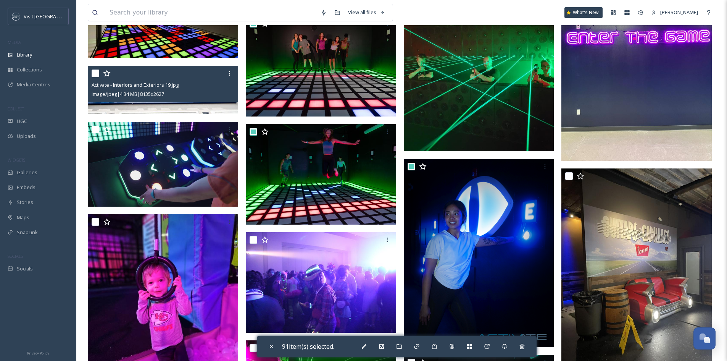
click at [95, 77] on input "checkbox" at bounding box center [96, 73] width 8 height 8
checkbox input "true"
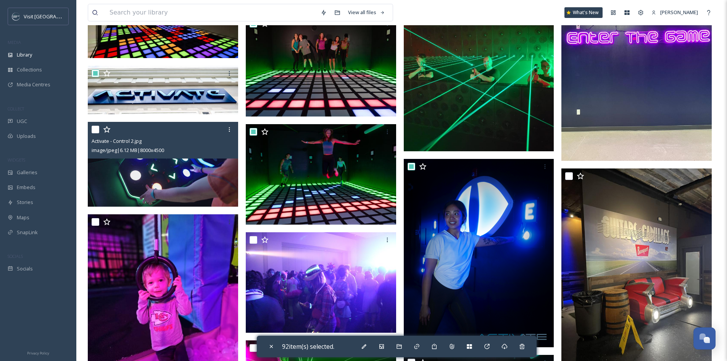
click at [95, 133] on input "checkbox" at bounding box center [96, 130] width 8 height 8
checkbox input "true"
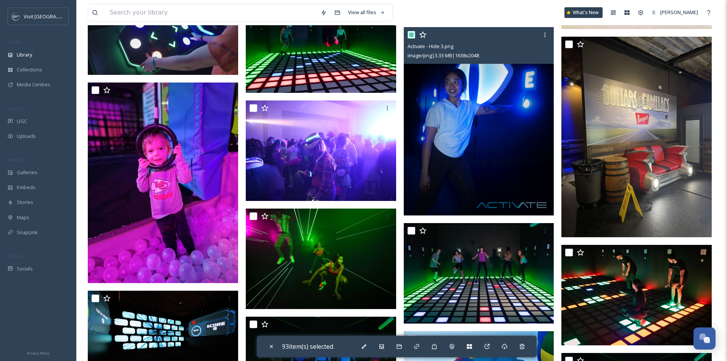
scroll to position [5227, 0]
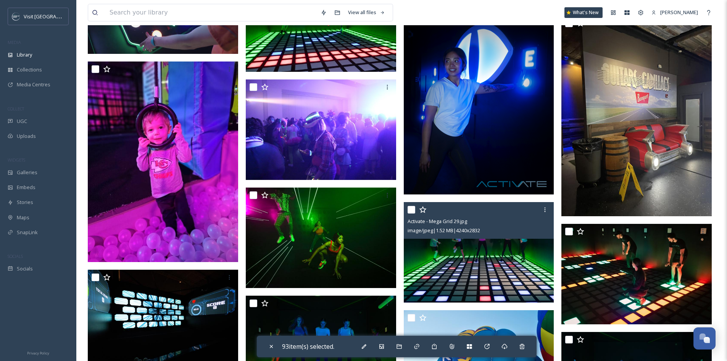
click at [412, 213] on input "checkbox" at bounding box center [411, 210] width 8 height 8
checkbox input "true"
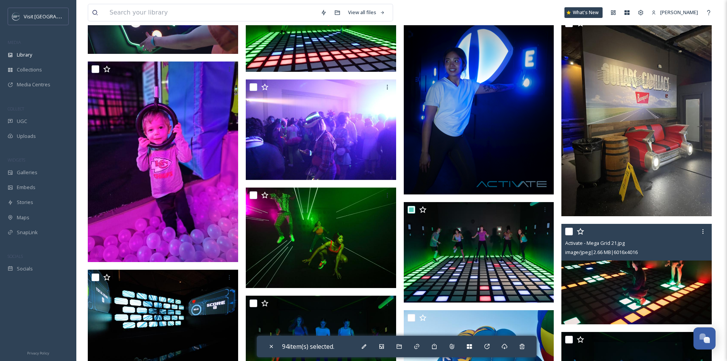
click at [570, 235] on input "checkbox" at bounding box center [569, 231] width 8 height 8
checkbox input "true"
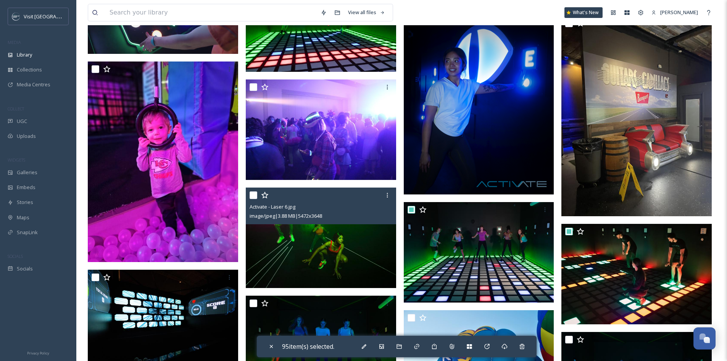
click at [254, 199] on input "checkbox" at bounding box center [254, 195] width 8 height 8
checkbox input "true"
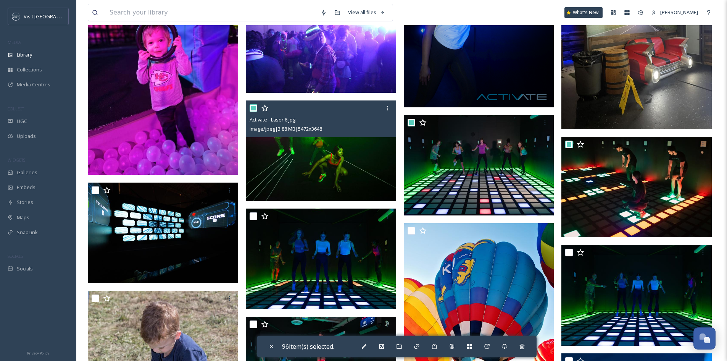
scroll to position [5341, 0]
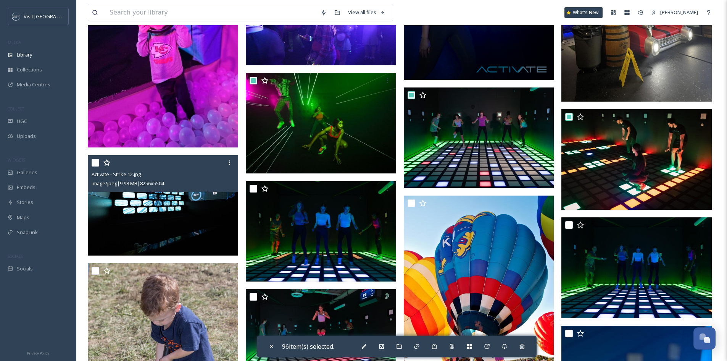
click at [95, 166] on input "checkbox" at bounding box center [96, 163] width 8 height 8
checkbox input "true"
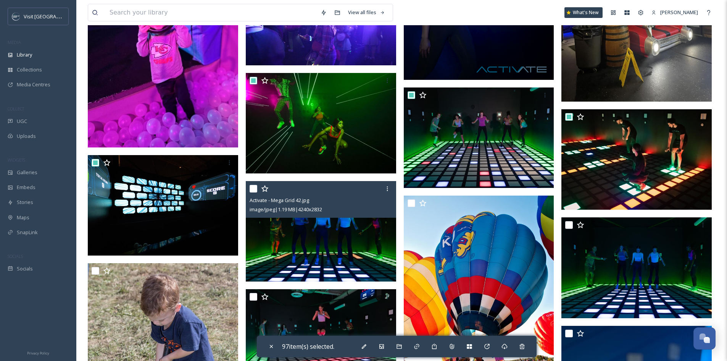
click at [254, 192] on input "checkbox" at bounding box center [254, 189] width 8 height 8
checkbox input "true"
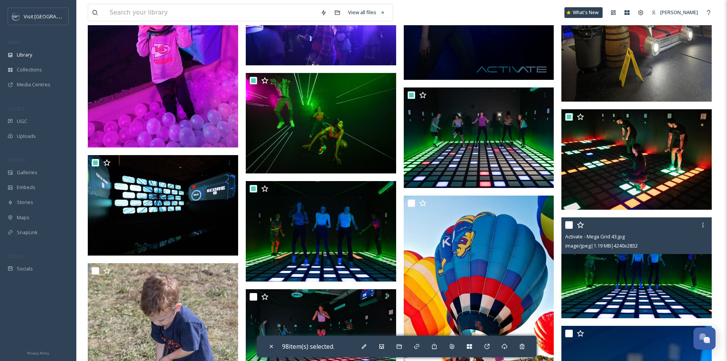
click at [570, 227] on input "checkbox" at bounding box center [569, 225] width 8 height 8
checkbox input "true"
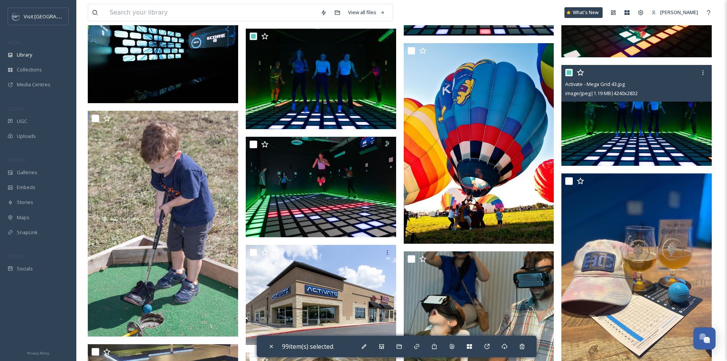
scroll to position [5494, 0]
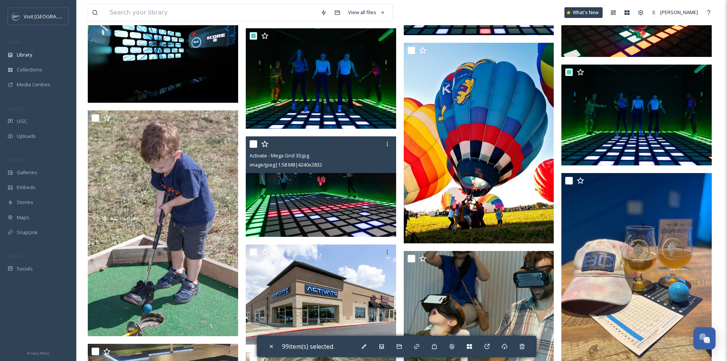
click at [252, 148] on input "checkbox" at bounding box center [254, 144] width 8 height 8
checkbox input "true"
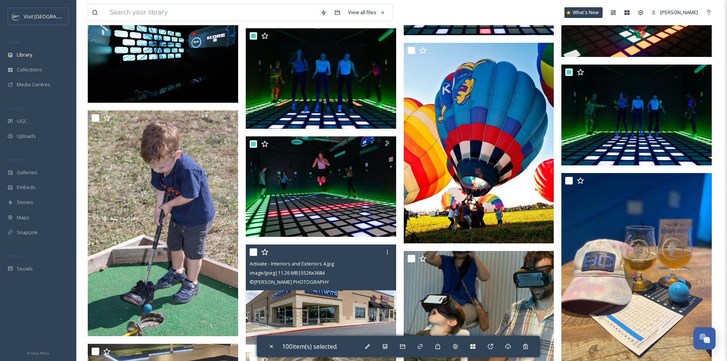
click at [254, 253] on input "checkbox" at bounding box center [254, 252] width 8 height 8
checkbox input "true"
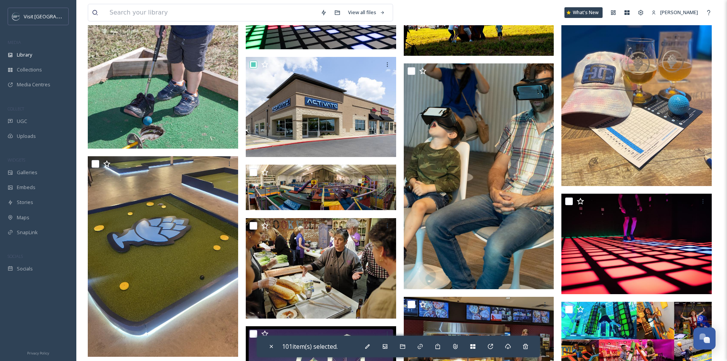
scroll to position [5723, 0]
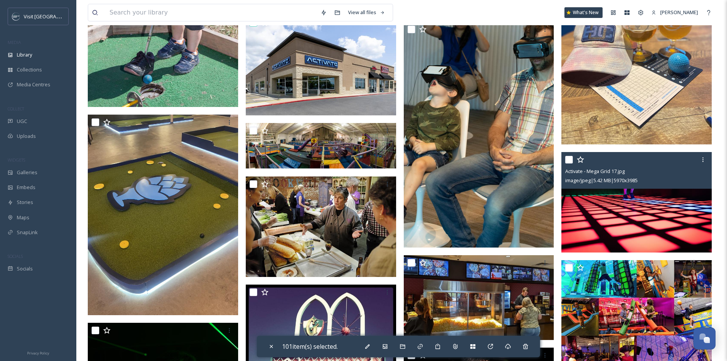
click at [568, 163] on input "checkbox" at bounding box center [569, 160] width 8 height 8
checkbox input "true"
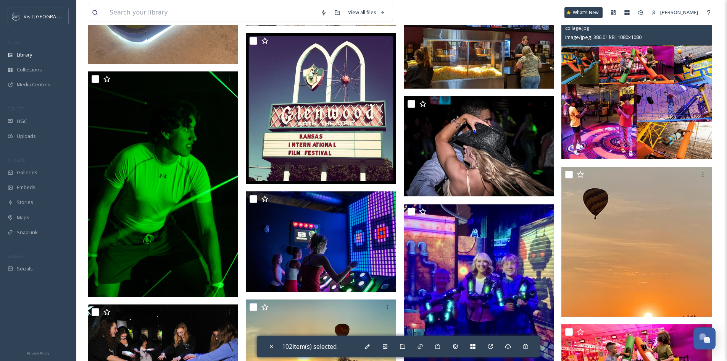
scroll to position [5990, 0]
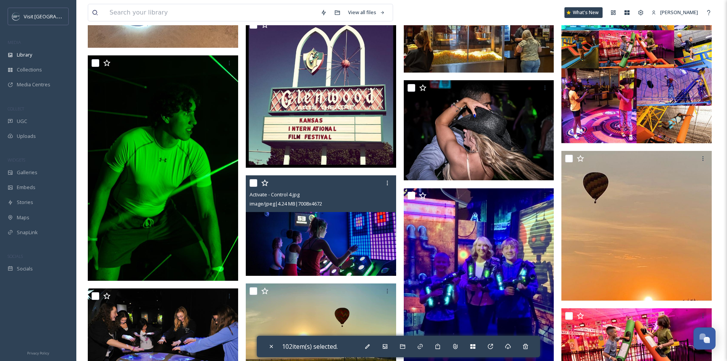
click at [254, 187] on input "checkbox" at bounding box center [254, 183] width 8 height 8
checkbox input "true"
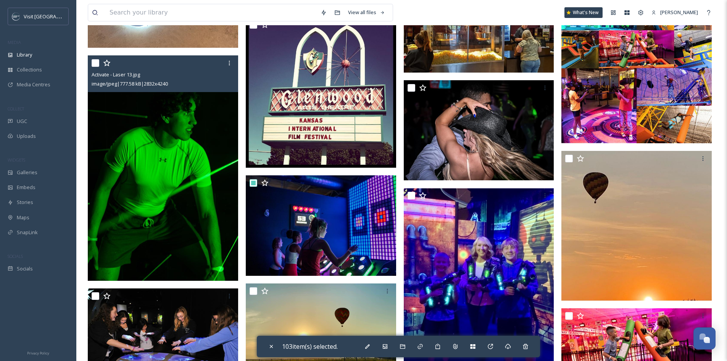
click at [94, 67] on input "checkbox" at bounding box center [96, 63] width 8 height 8
checkbox input "true"
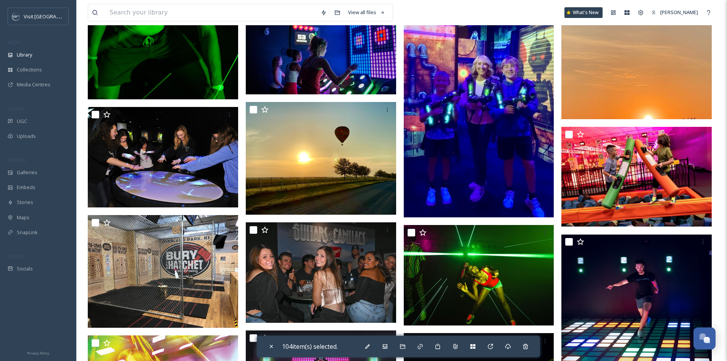
scroll to position [6181, 0]
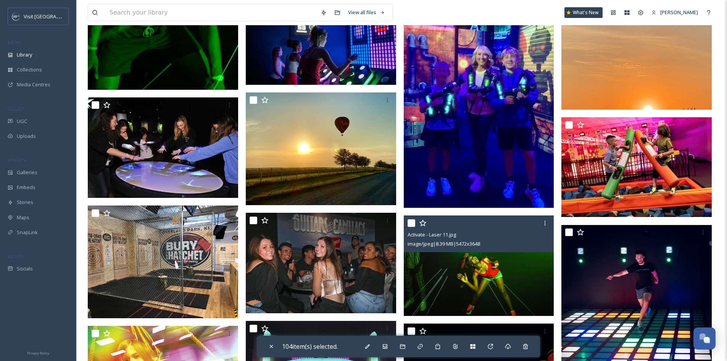
click at [412, 226] on input "checkbox" at bounding box center [411, 223] width 8 height 8
checkbox input "true"
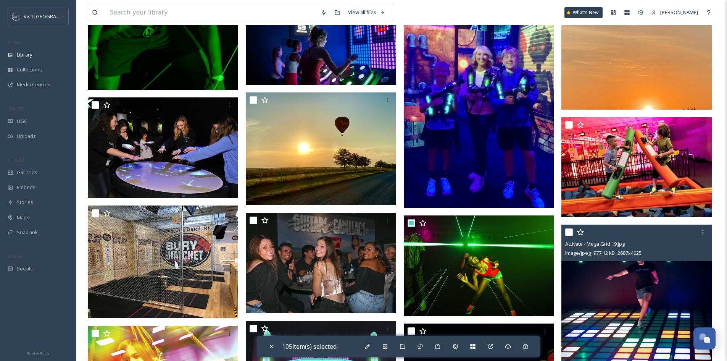
click at [570, 236] on input "checkbox" at bounding box center [569, 232] width 8 height 8
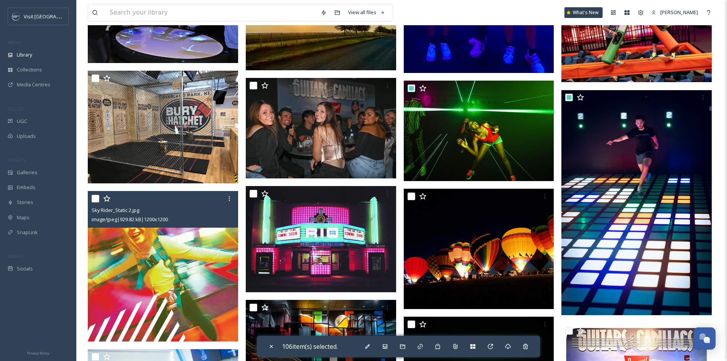
scroll to position [6410, 0]
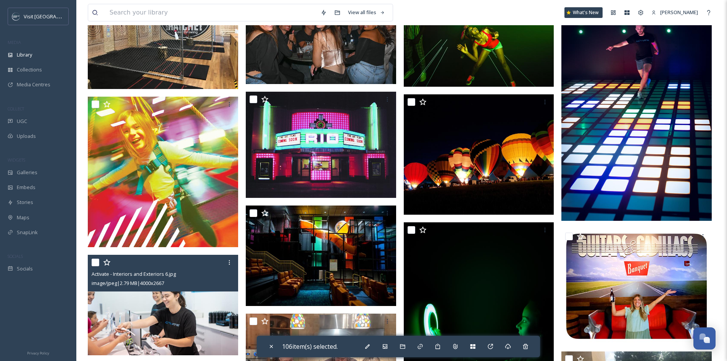
click at [93, 264] on div at bounding box center [164, 262] width 145 height 14
click at [96, 266] on input "checkbox" at bounding box center [96, 262] width 8 height 8
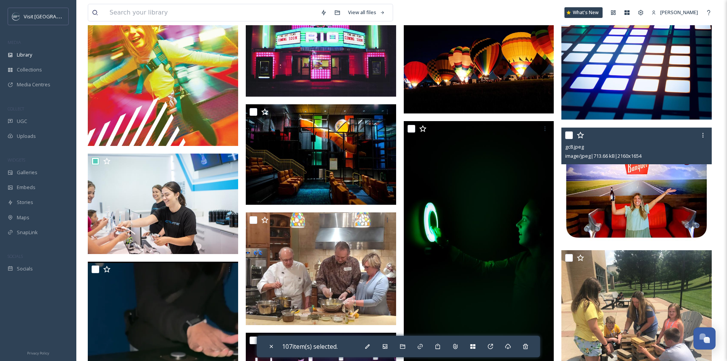
scroll to position [6524, 0]
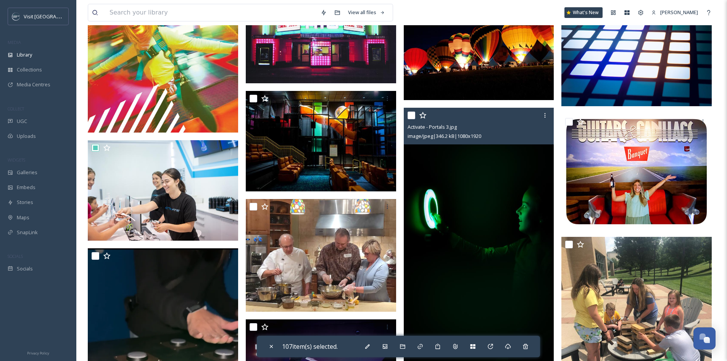
click at [411, 119] on input "checkbox" at bounding box center [411, 115] width 8 height 8
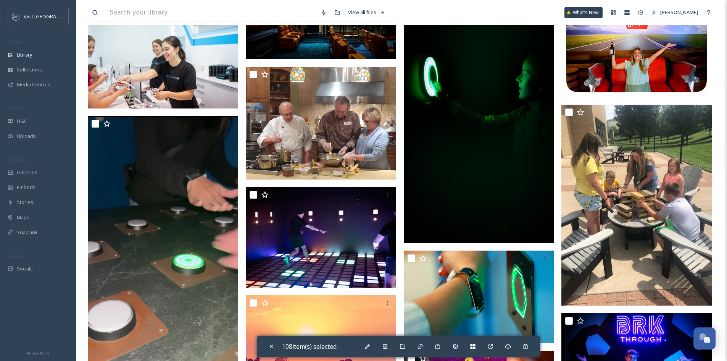
scroll to position [6677, 0]
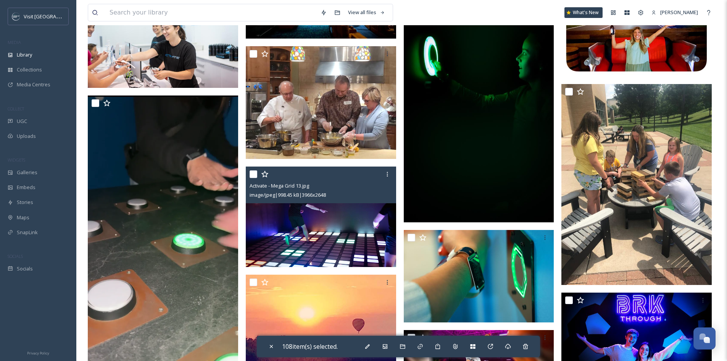
click at [252, 178] on input "checkbox" at bounding box center [254, 174] width 8 height 8
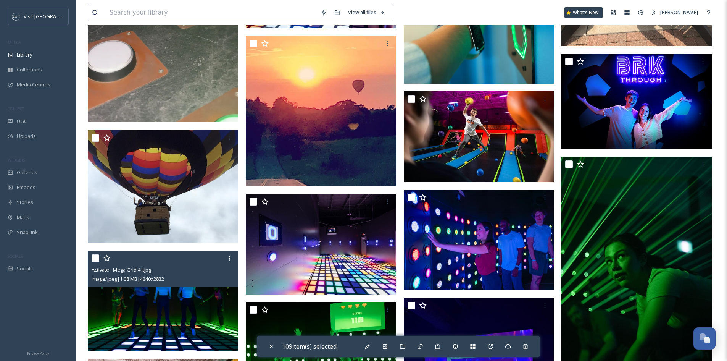
scroll to position [6944, 0]
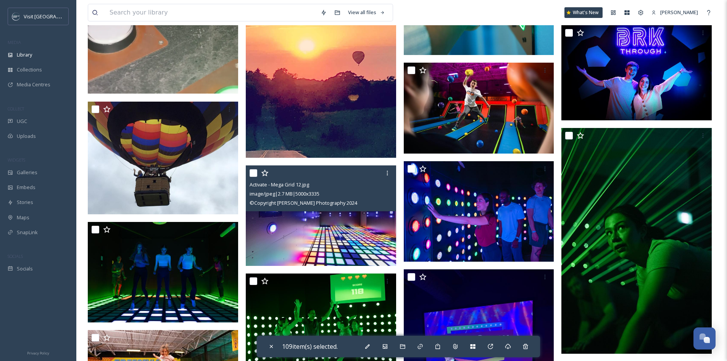
click at [254, 177] on input "checkbox" at bounding box center [254, 173] width 8 height 8
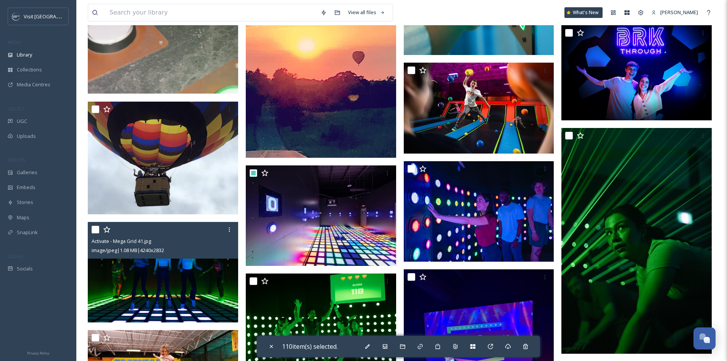
click at [94, 232] on input "checkbox" at bounding box center [96, 229] width 8 height 8
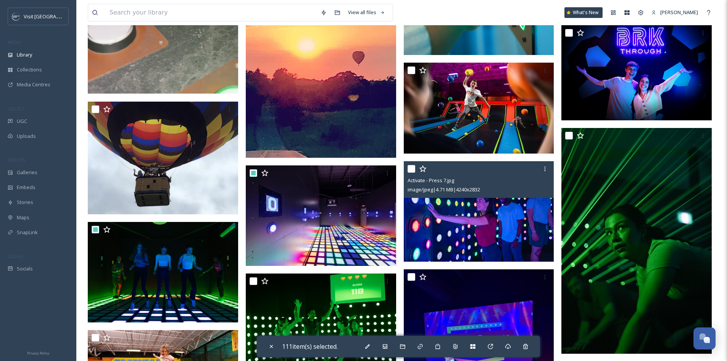
click at [414, 172] on input "checkbox" at bounding box center [411, 169] width 8 height 8
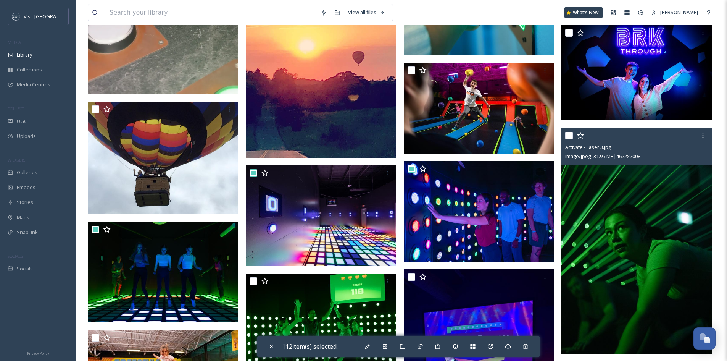
click at [569, 138] on input "checkbox" at bounding box center [569, 136] width 8 height 8
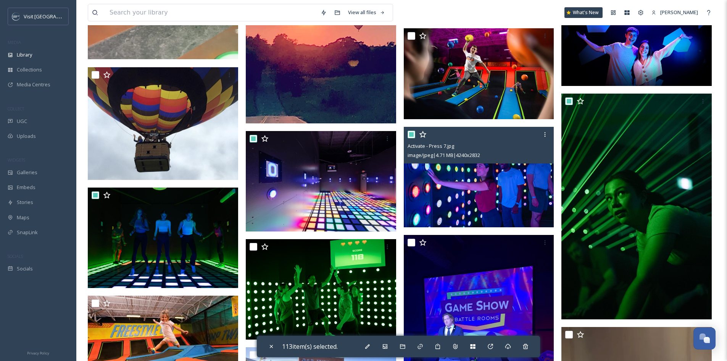
scroll to position [7020, 0]
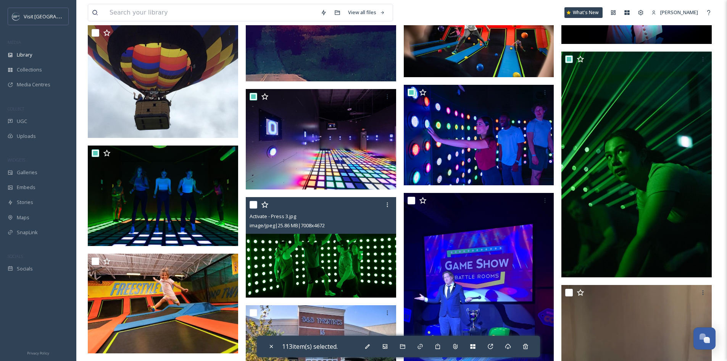
click at [252, 208] on input "checkbox" at bounding box center [254, 205] width 8 height 8
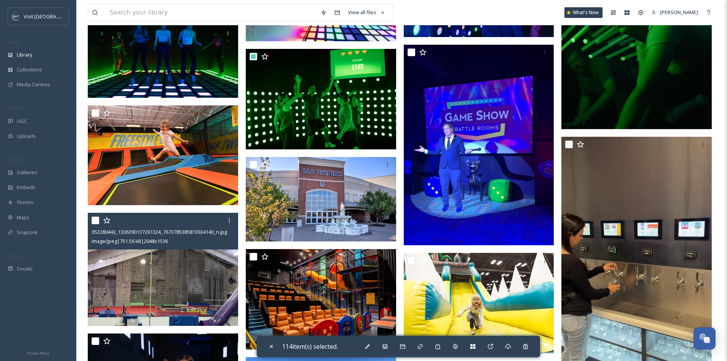
scroll to position [7249, 0]
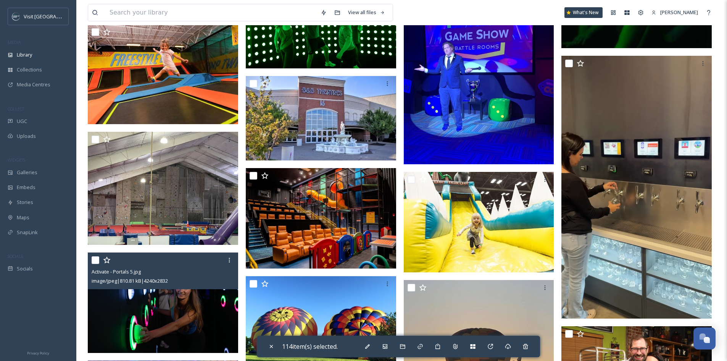
click at [94, 264] on input "checkbox" at bounding box center [96, 260] width 8 height 8
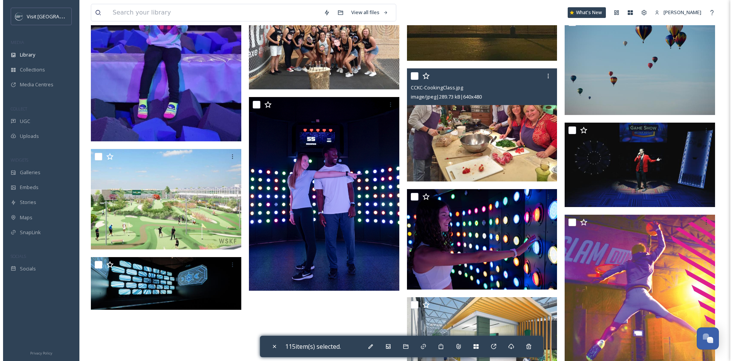
scroll to position [7669, 0]
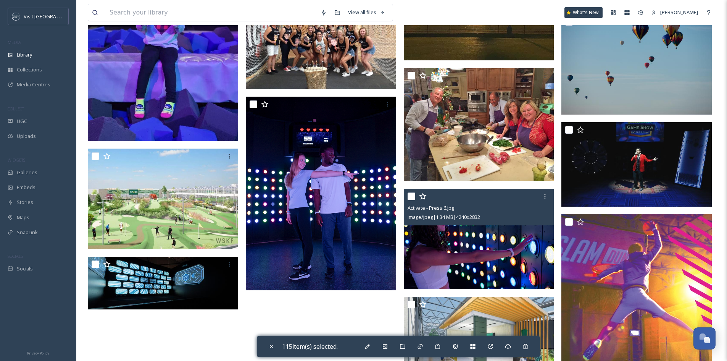
click at [409, 200] on input "checkbox" at bounding box center [411, 196] width 8 height 8
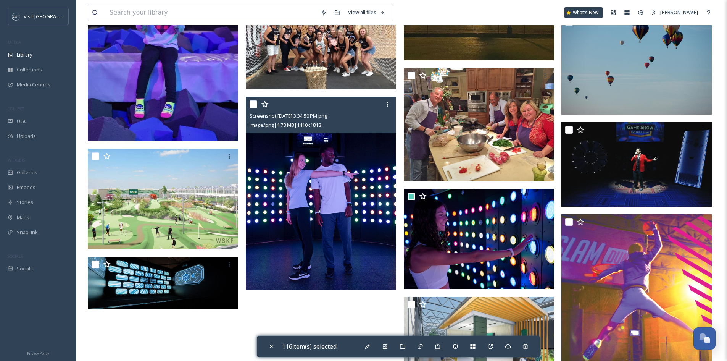
click at [253, 108] on input "checkbox" at bounding box center [254, 104] width 8 height 8
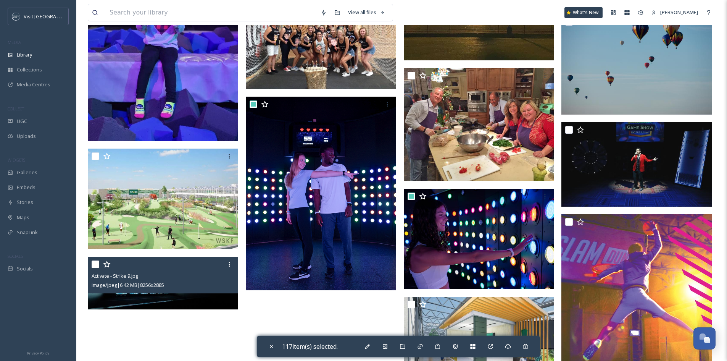
click at [93, 267] on input "checkbox" at bounding box center [96, 264] width 8 height 8
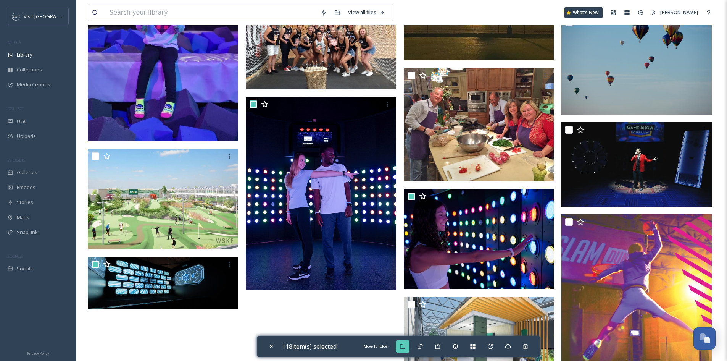
click at [409, 345] on div "Move To Folder" at bounding box center [403, 346] width 14 height 14
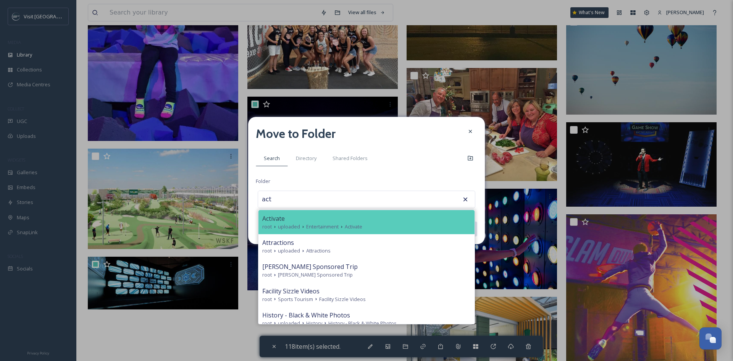
click at [284, 221] on span "Activate" at bounding box center [273, 218] width 23 height 9
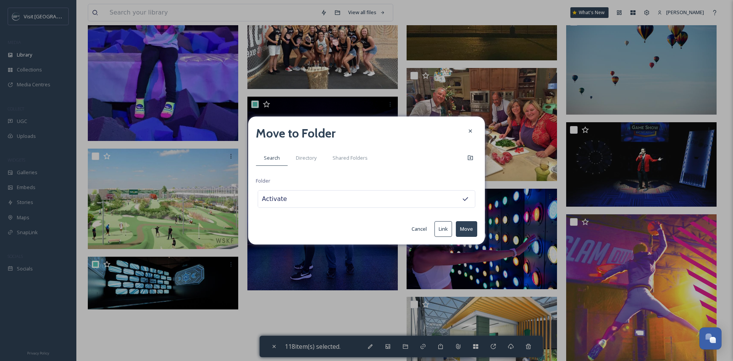
click at [466, 230] on button "Move" at bounding box center [466, 229] width 21 height 16
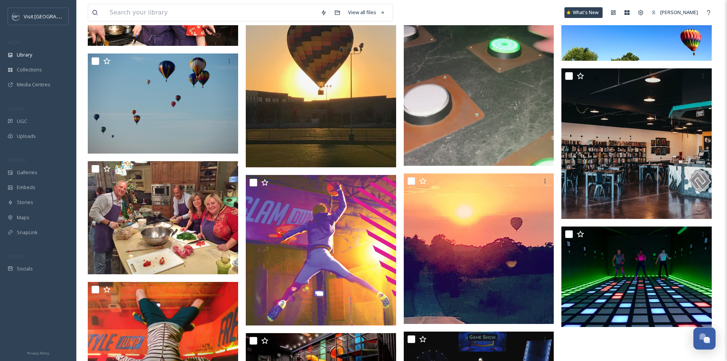
scroll to position [4062, 0]
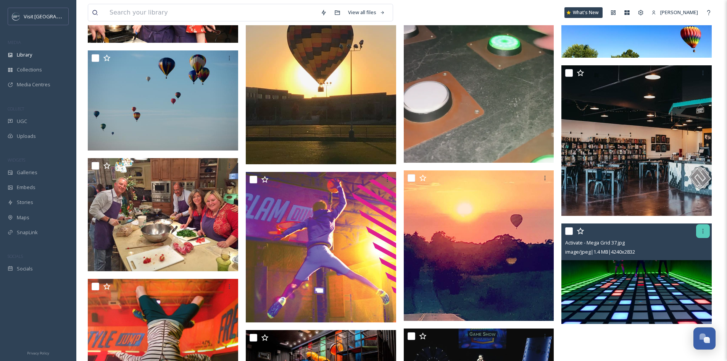
click at [706, 234] on div at bounding box center [703, 231] width 14 height 14
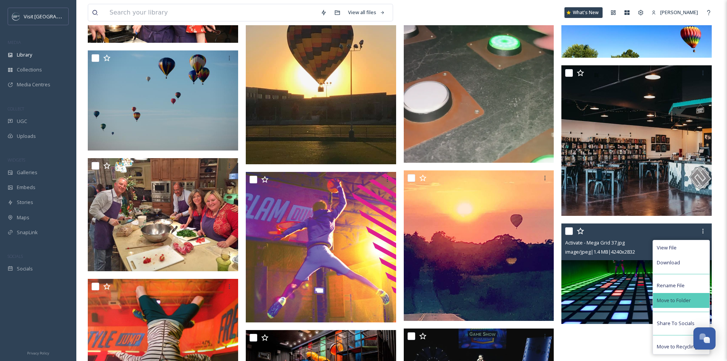
click at [693, 306] on div "Move to Folder" at bounding box center [681, 300] width 56 height 15
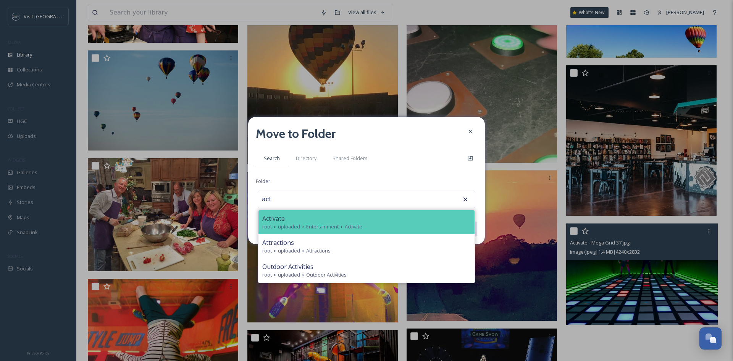
click at [320, 217] on div "Activate" at bounding box center [366, 218] width 208 height 9
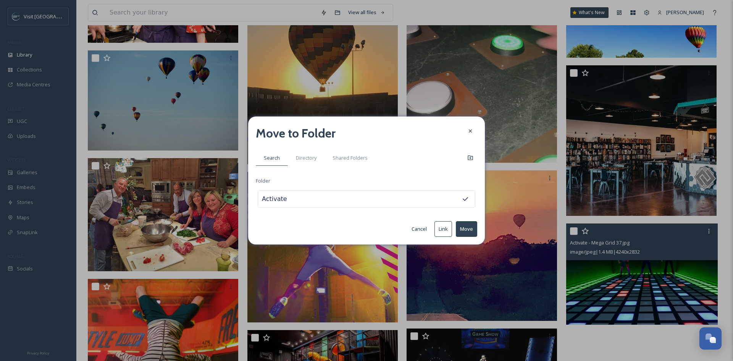
click at [468, 230] on button "Move" at bounding box center [466, 229] width 21 height 16
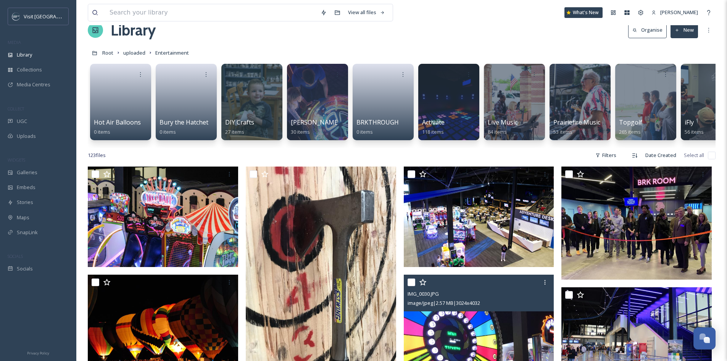
scroll to position [0, 0]
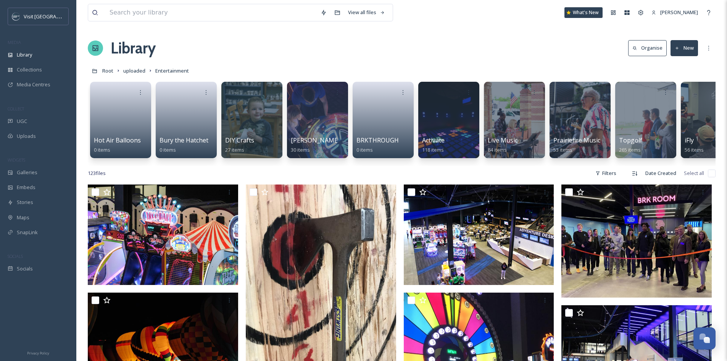
click at [677, 49] on icon at bounding box center [677, 48] width 5 height 5
click at [683, 96] on div "Folder" at bounding box center [675, 95] width 43 height 15
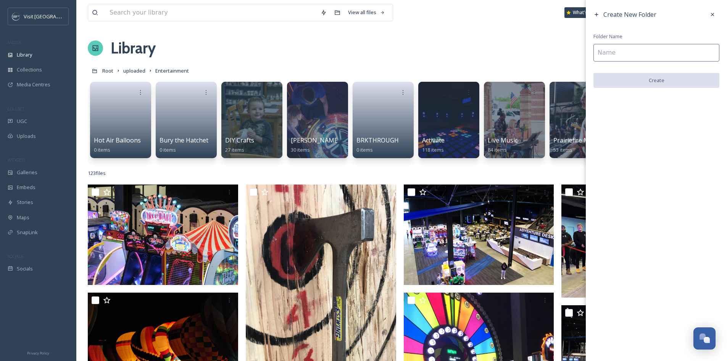
click at [656, 49] on input at bounding box center [656, 53] width 126 height 18
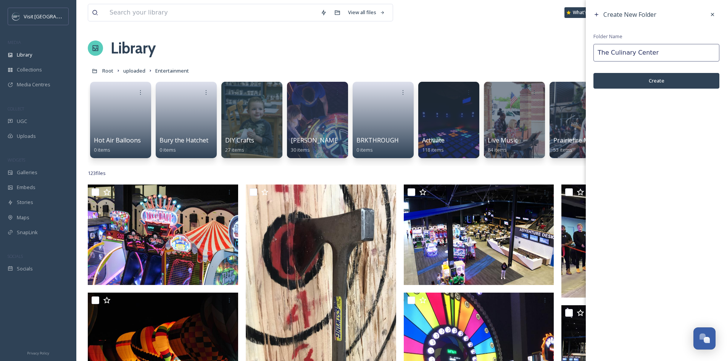
click at [652, 79] on button "Create" at bounding box center [656, 81] width 126 height 16
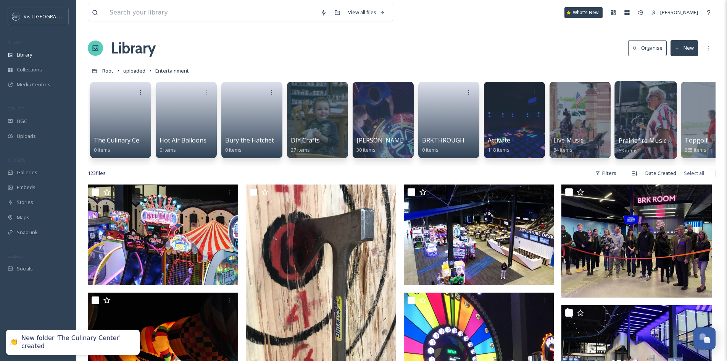
click at [638, 116] on div at bounding box center [645, 120] width 62 height 78
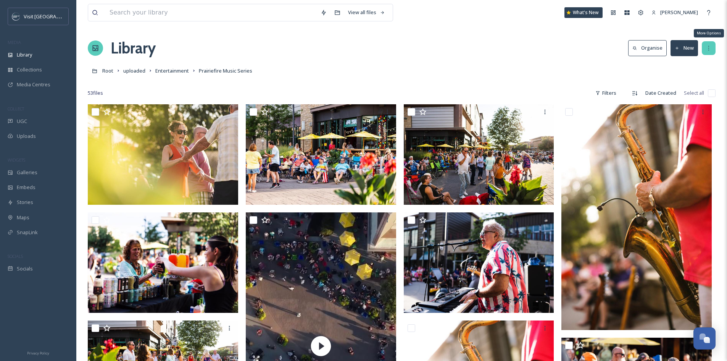
click at [709, 48] on icon at bounding box center [708, 48] width 6 height 6
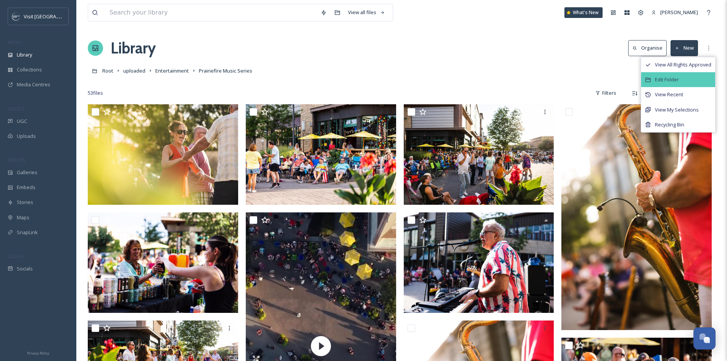
click at [691, 79] on div "Edit Folder" at bounding box center [678, 79] width 74 height 15
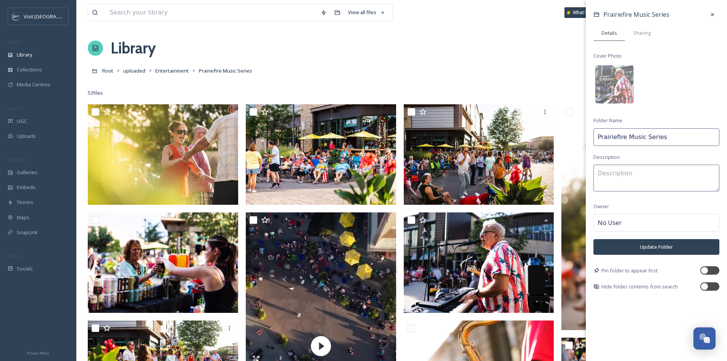
click at [623, 137] on input "Prairiefire Music Series" at bounding box center [656, 137] width 126 height 18
click at [676, 246] on button "Update Folder" at bounding box center [656, 247] width 126 height 16
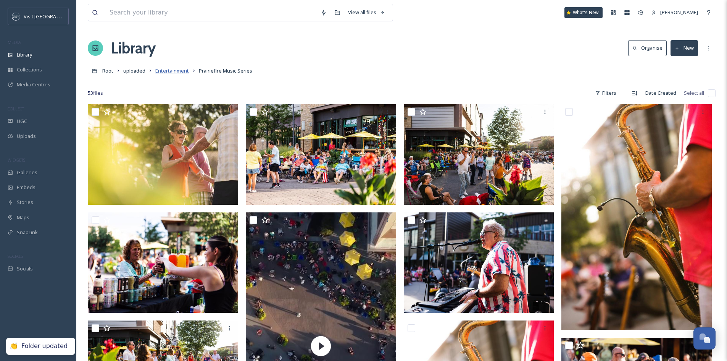
click at [175, 68] on span "Entertainment" at bounding box center [172, 70] width 34 height 7
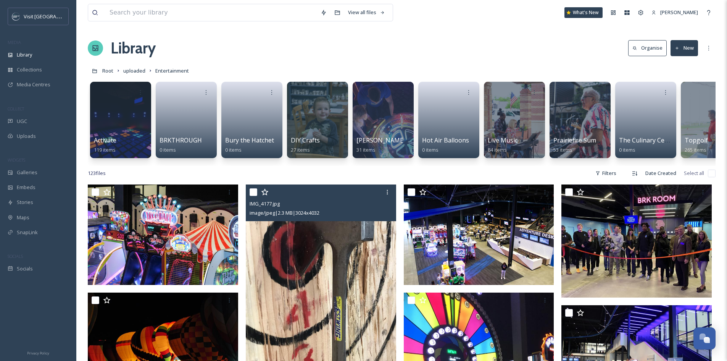
scroll to position [76, 0]
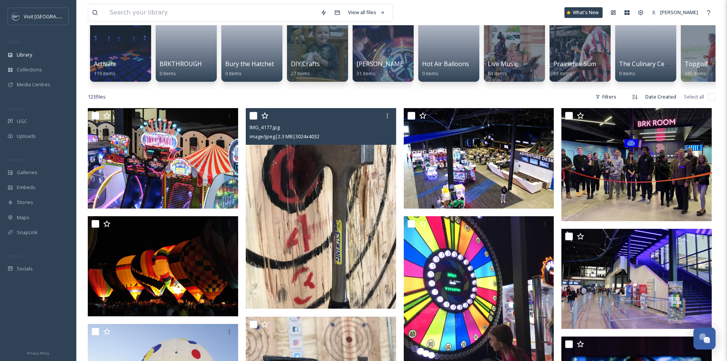
click at [254, 119] on input "checkbox" at bounding box center [254, 116] width 8 height 8
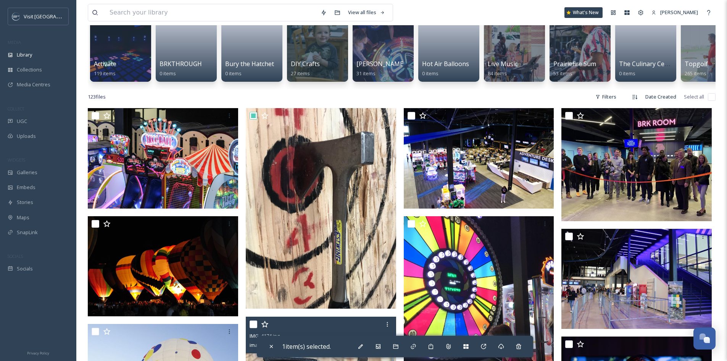
click at [252, 328] on input "checkbox" at bounding box center [254, 324] width 8 height 8
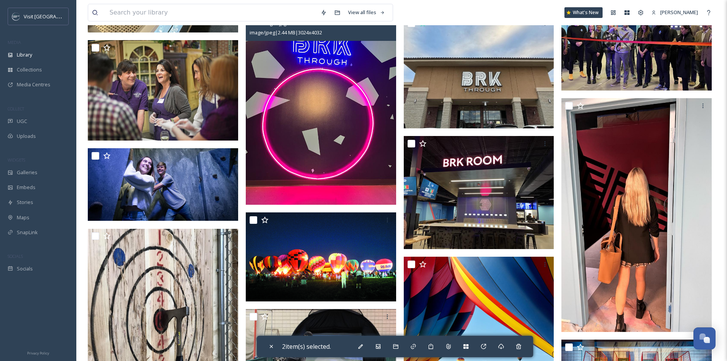
scroll to position [1259, 0]
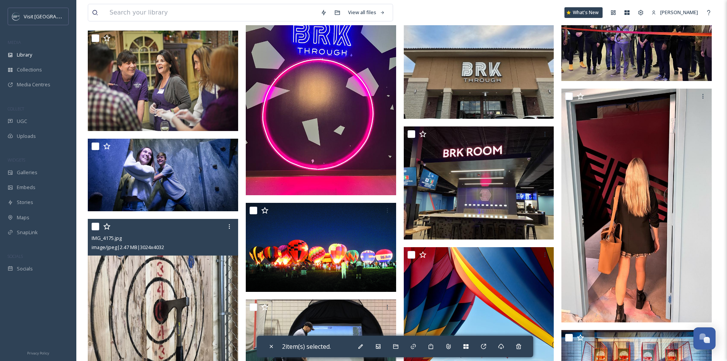
click at [91, 231] on div "IMG_4175.jpg image/jpeg | 2.47 MB | 3024 x 4032" at bounding box center [163, 237] width 150 height 37
click at [95, 230] on input "checkbox" at bounding box center [96, 226] width 8 height 8
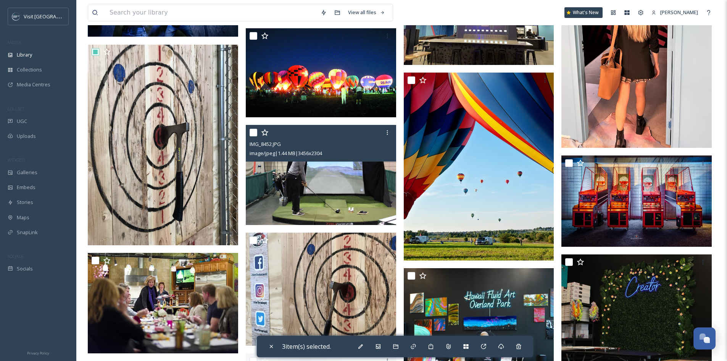
scroll to position [1450, 0]
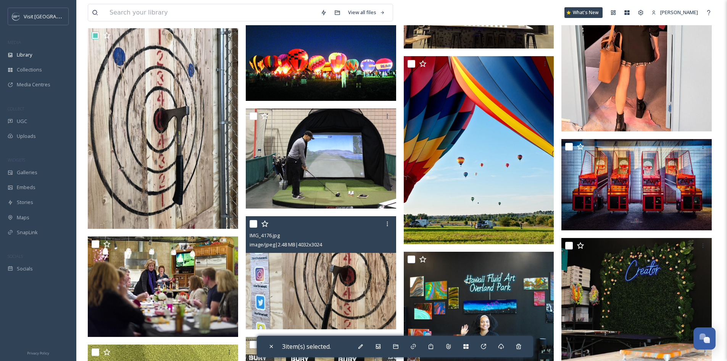
click at [253, 227] on input "checkbox" at bounding box center [254, 224] width 8 height 8
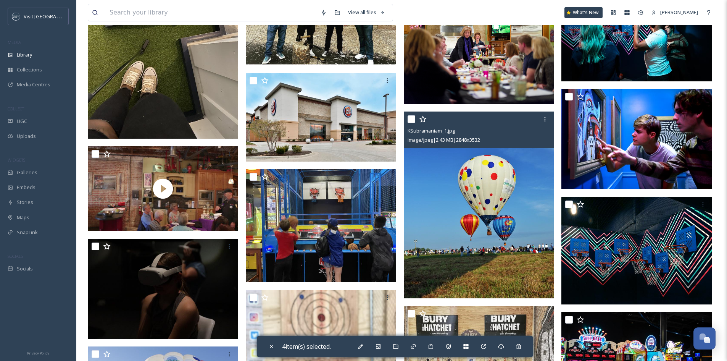
scroll to position [1869, 0]
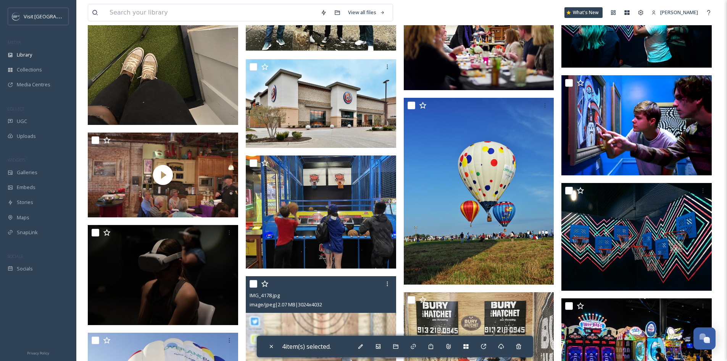
click at [253, 287] on input "checkbox" at bounding box center [254, 284] width 8 height 8
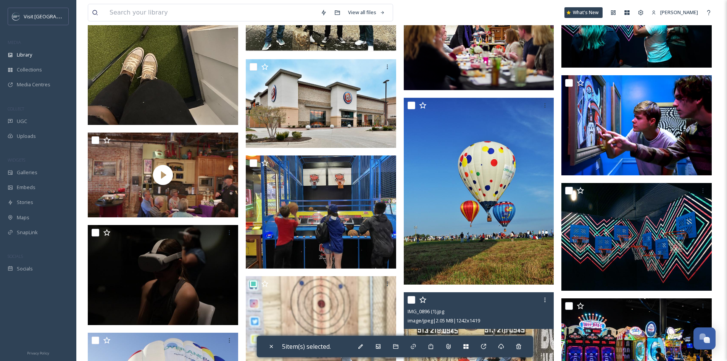
click at [413, 303] on input "checkbox" at bounding box center [411, 300] width 8 height 8
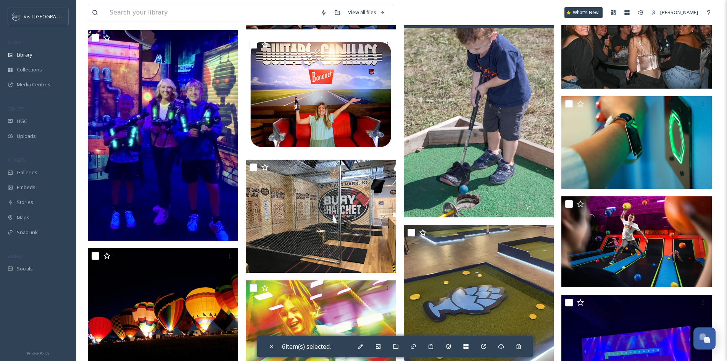
scroll to position [3205, 0]
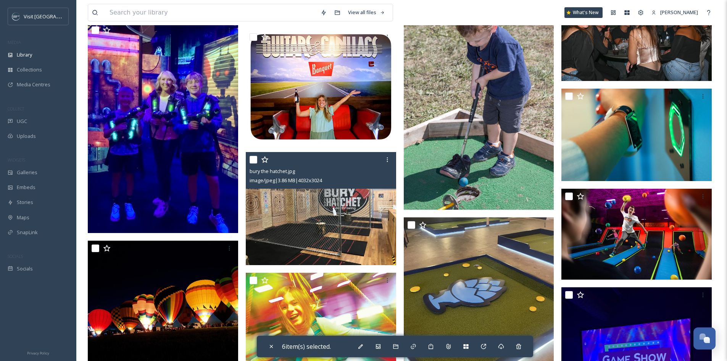
click at [254, 163] on input "checkbox" at bounding box center [254, 160] width 8 height 8
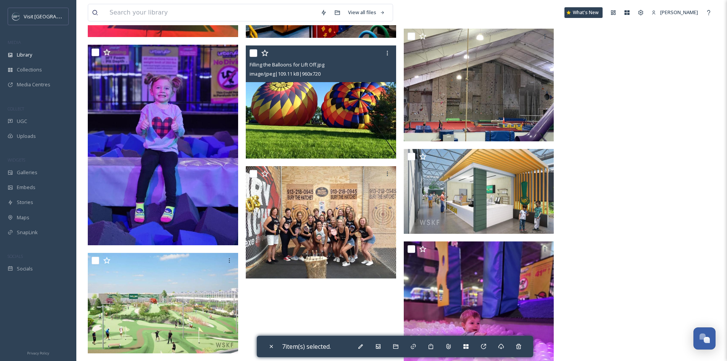
scroll to position [4464, 0]
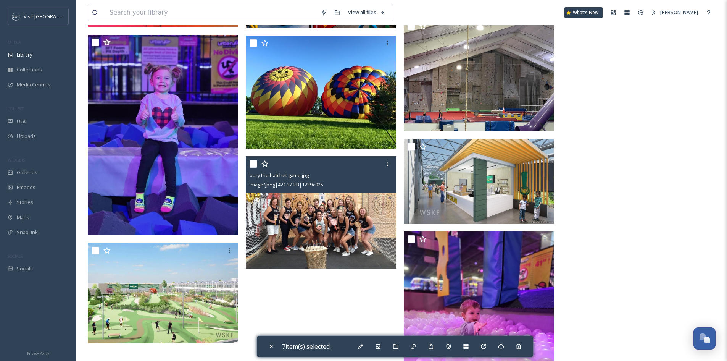
click at [256, 167] on input "checkbox" at bounding box center [254, 164] width 8 height 8
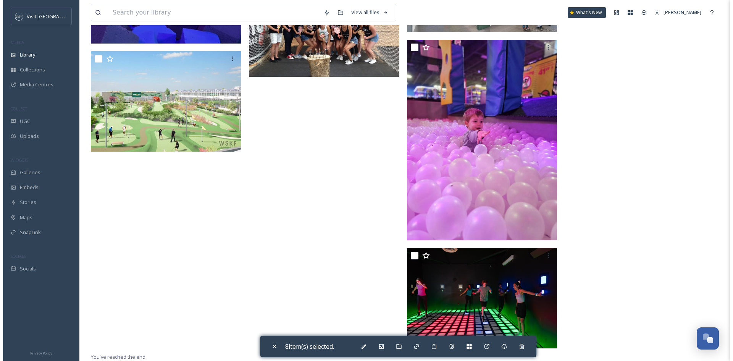
scroll to position [4661, 0]
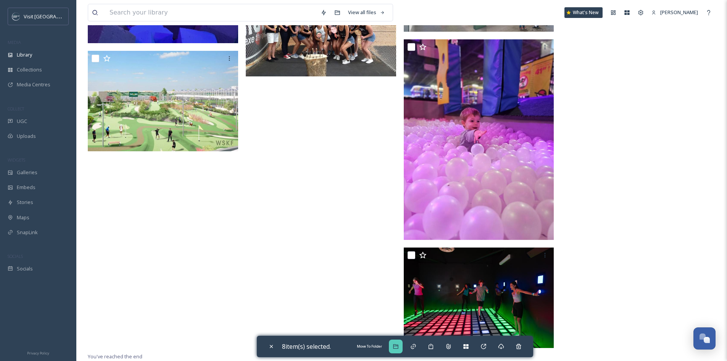
click at [394, 346] on icon at bounding box center [396, 346] width 6 height 6
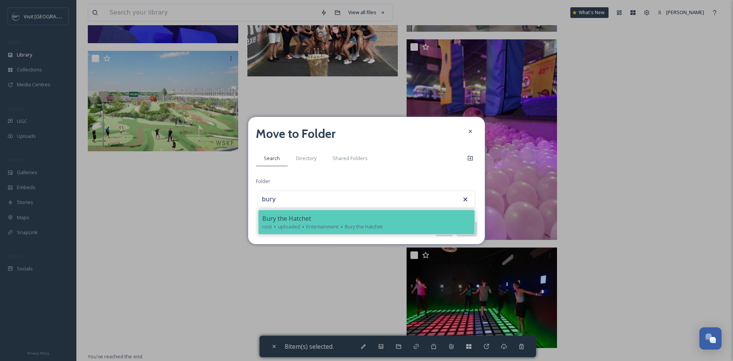
click at [340, 221] on div "Bury the Hatchet" at bounding box center [366, 218] width 208 height 9
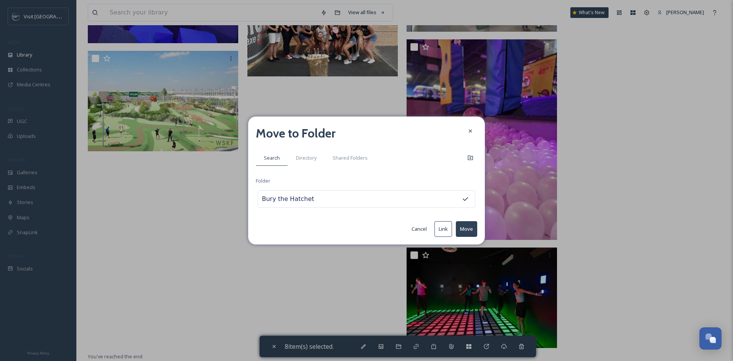
click at [465, 224] on button "Move" at bounding box center [466, 229] width 21 height 16
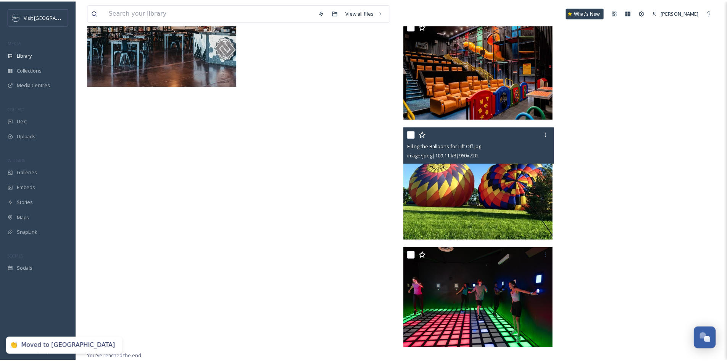
scroll to position [4313, 0]
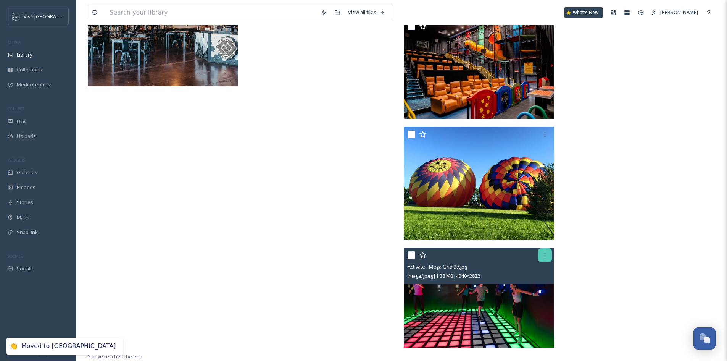
click at [544, 256] on icon at bounding box center [545, 255] width 6 height 6
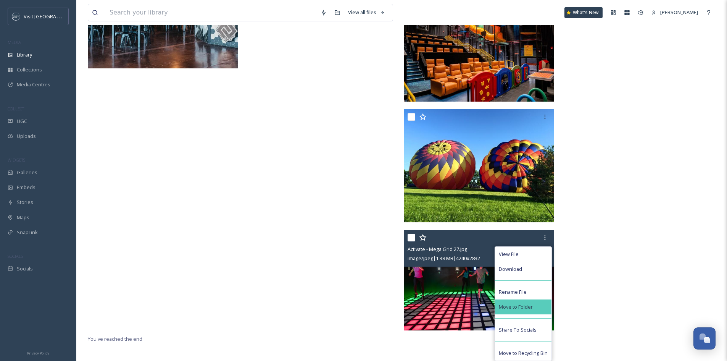
click at [537, 307] on div "Move to Folder" at bounding box center [523, 306] width 56 height 15
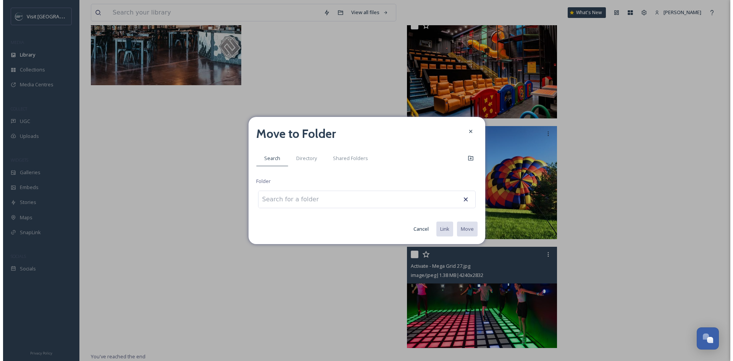
scroll to position [4314, 0]
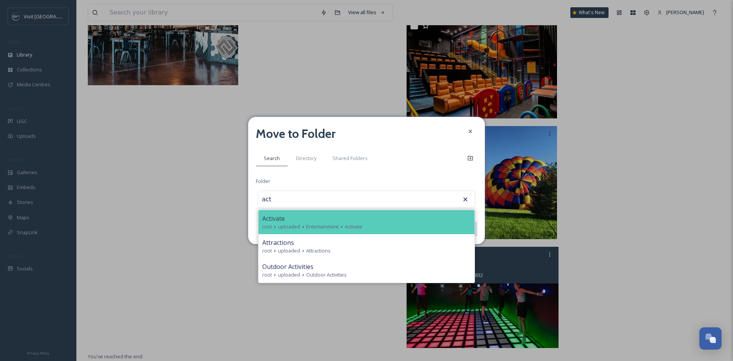
click at [276, 214] on span "Activate" at bounding box center [273, 218] width 23 height 9
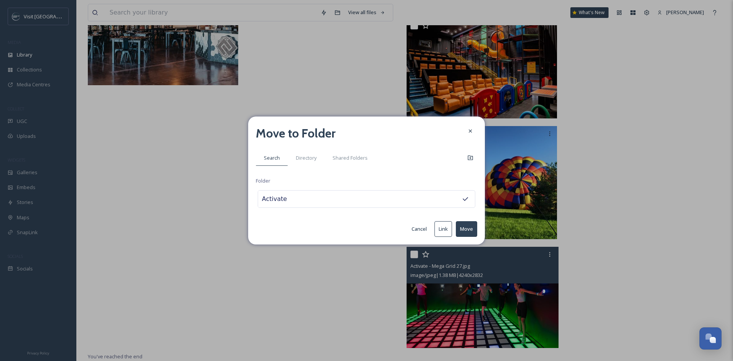
click at [467, 231] on button "Move" at bounding box center [466, 229] width 21 height 16
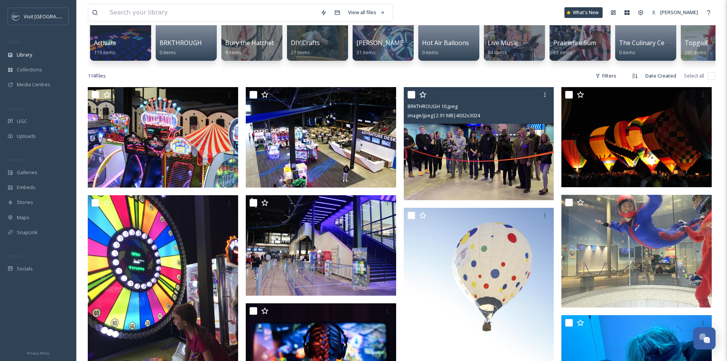
scroll to position [114, 0]
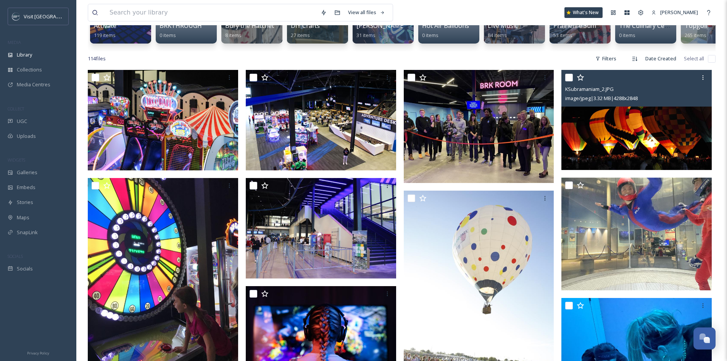
click at [572, 81] on input "checkbox" at bounding box center [569, 78] width 8 height 8
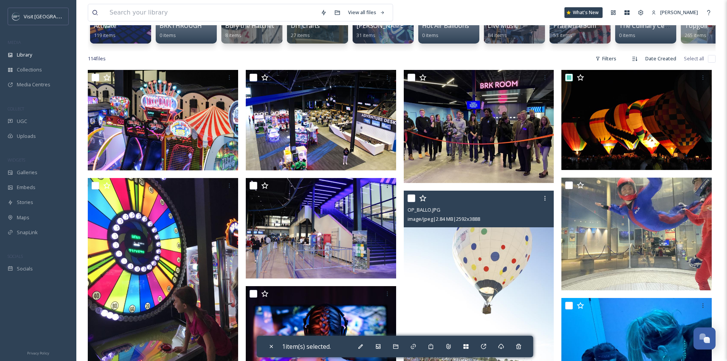
click at [410, 202] on input "checkbox" at bounding box center [411, 198] width 8 height 8
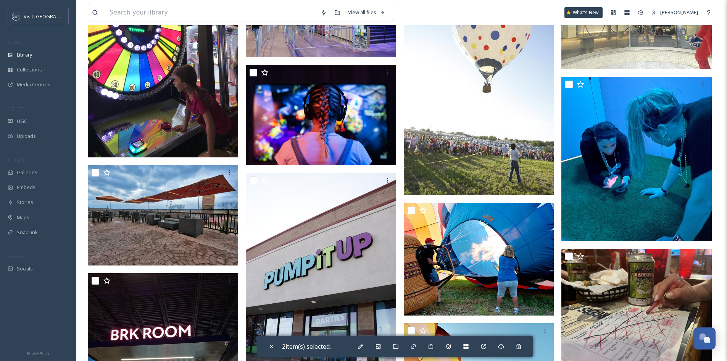
scroll to position [343, 0]
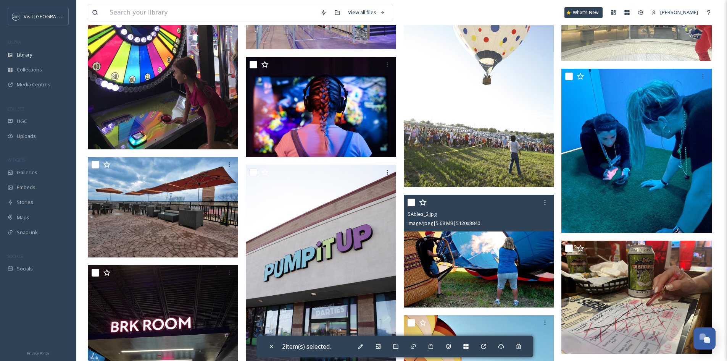
click at [407, 206] on input "checkbox" at bounding box center [411, 202] width 8 height 8
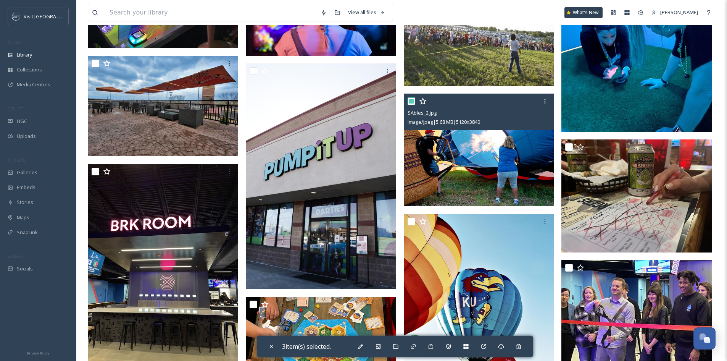
scroll to position [458, 0]
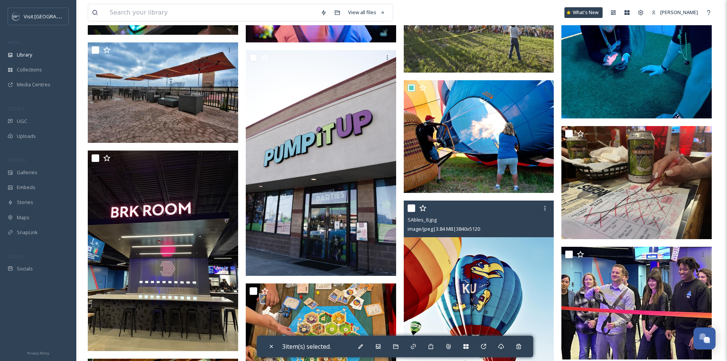
click at [409, 212] on input "checkbox" at bounding box center [411, 208] width 8 height 8
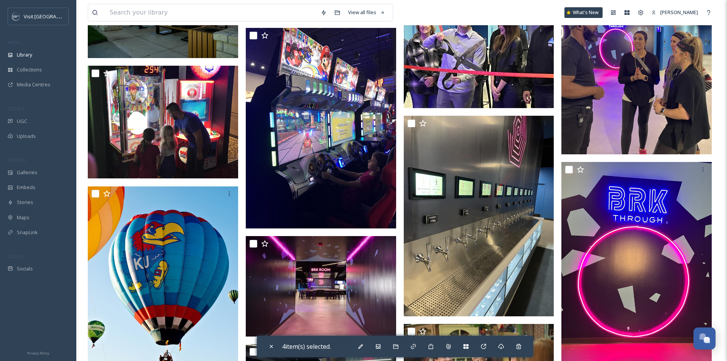
scroll to position [878, 0]
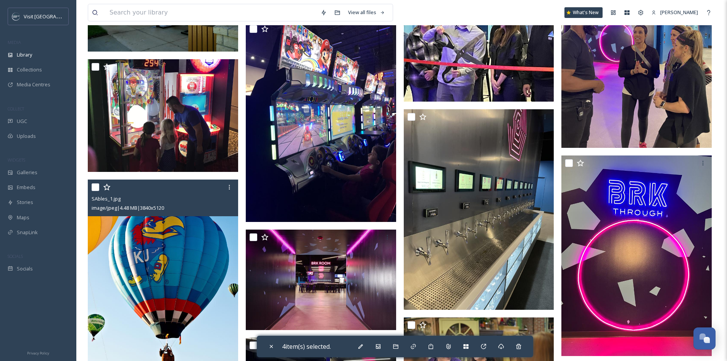
click at [91, 192] on div "SAbles_1.jpg image/jpeg | 4.48 MB | 3840 x 5120" at bounding box center [163, 197] width 150 height 37
click at [96, 191] on input "checkbox" at bounding box center [96, 187] width 8 height 8
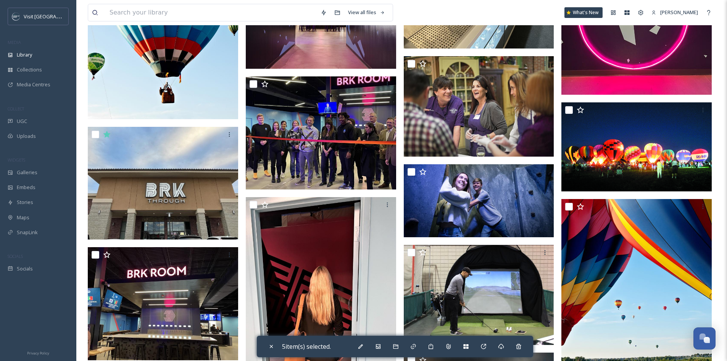
scroll to position [1145, 0]
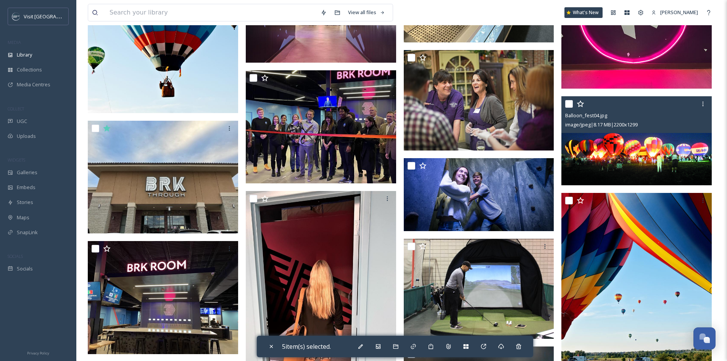
click at [570, 106] on input "checkbox" at bounding box center [569, 104] width 8 height 8
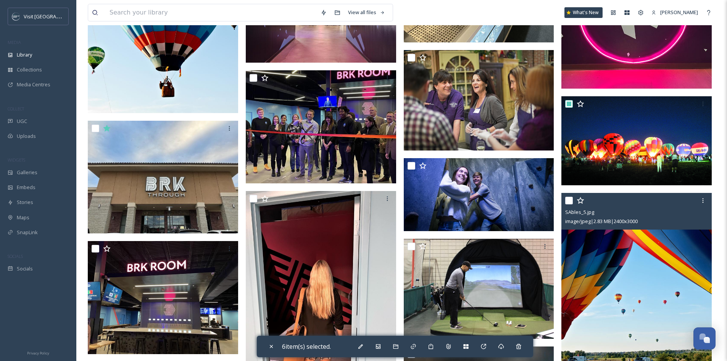
click at [567, 204] on input "checkbox" at bounding box center [569, 200] width 8 height 8
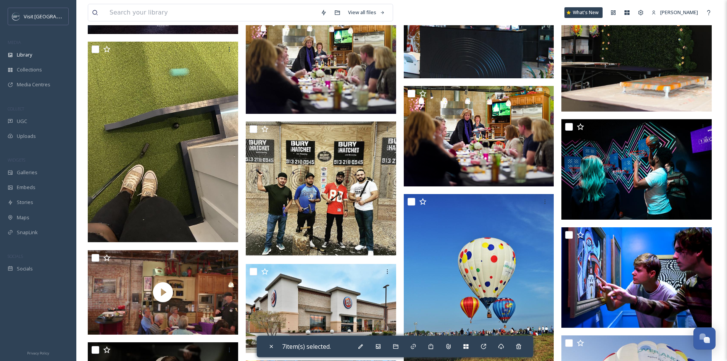
scroll to position [1564, 0]
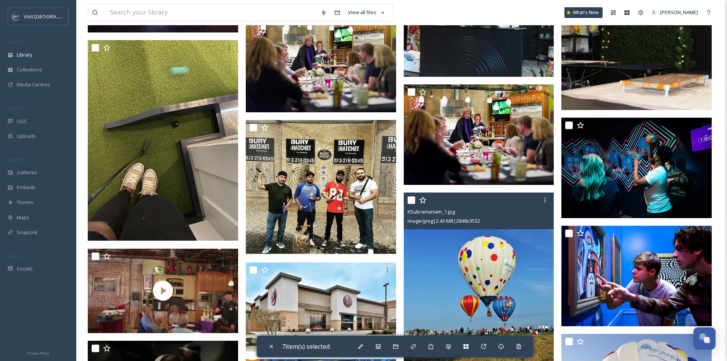
click at [412, 204] on input "checkbox" at bounding box center [411, 200] width 8 height 8
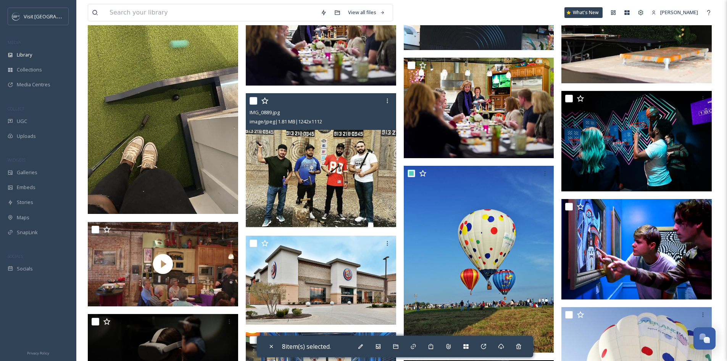
scroll to position [1641, 0]
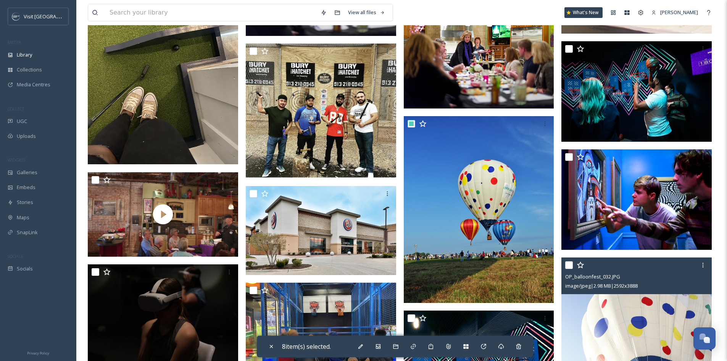
click at [570, 268] on input "checkbox" at bounding box center [569, 265] width 8 height 8
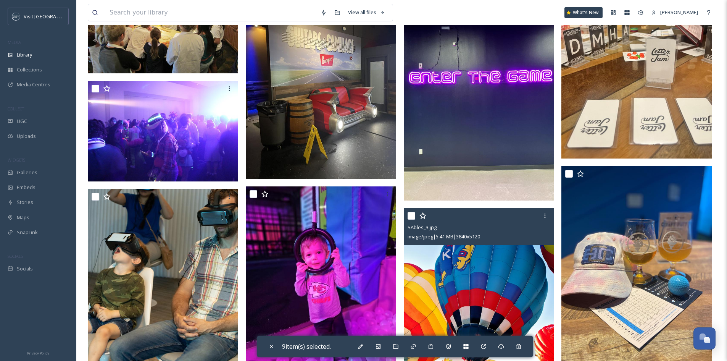
scroll to position [2289, 0]
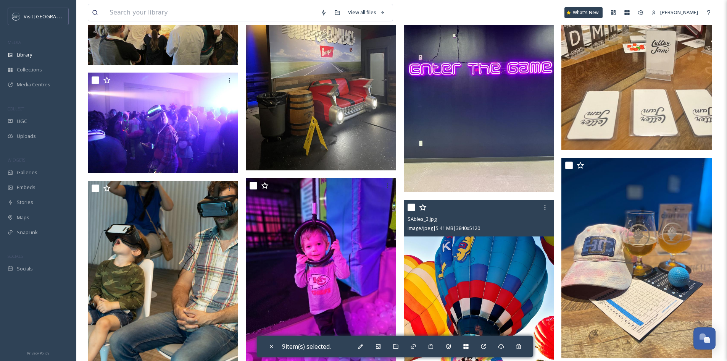
click at [410, 211] on input "checkbox" at bounding box center [411, 207] width 8 height 8
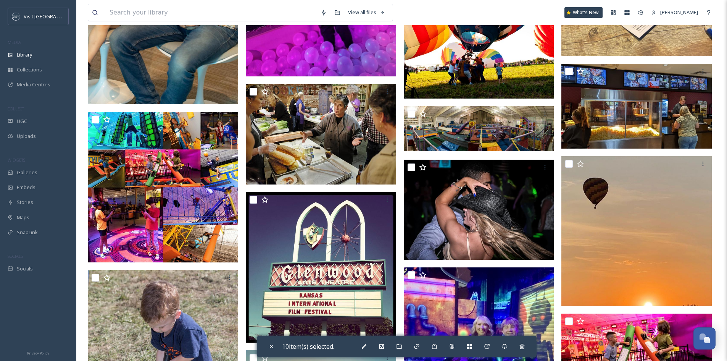
scroll to position [2594, 0]
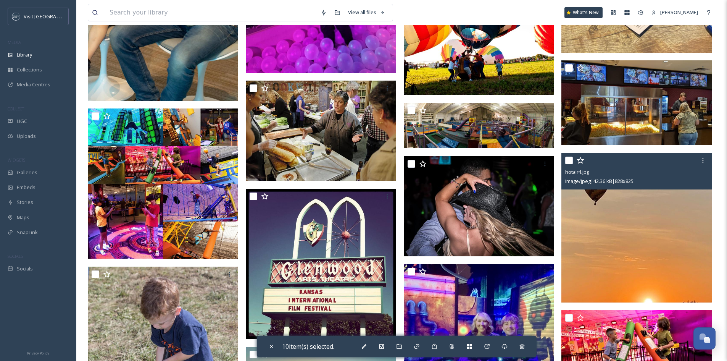
click at [567, 163] on input "checkbox" at bounding box center [569, 160] width 8 height 8
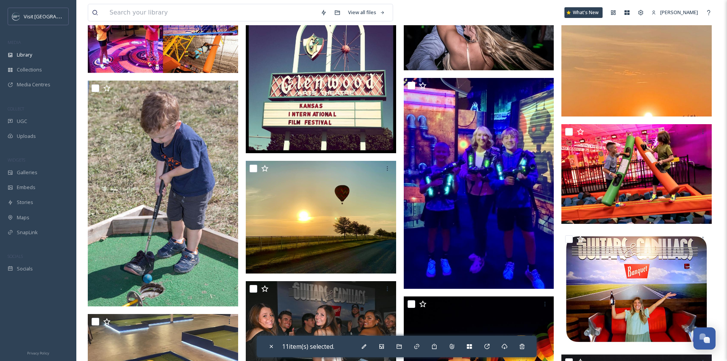
scroll to position [2785, 0]
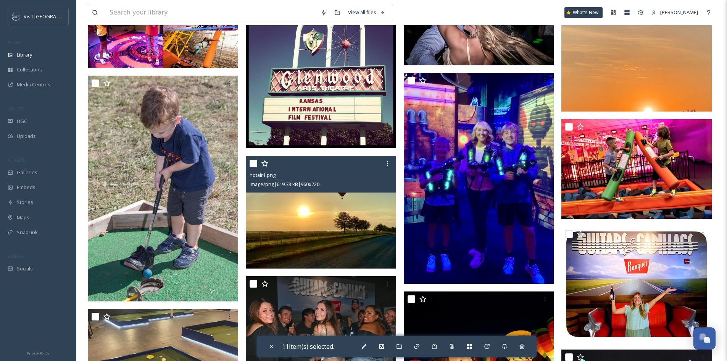
click at [254, 167] on input "checkbox" at bounding box center [254, 163] width 8 height 8
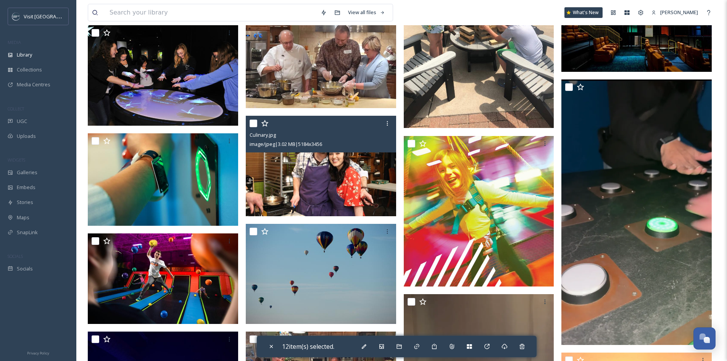
scroll to position [3319, 0]
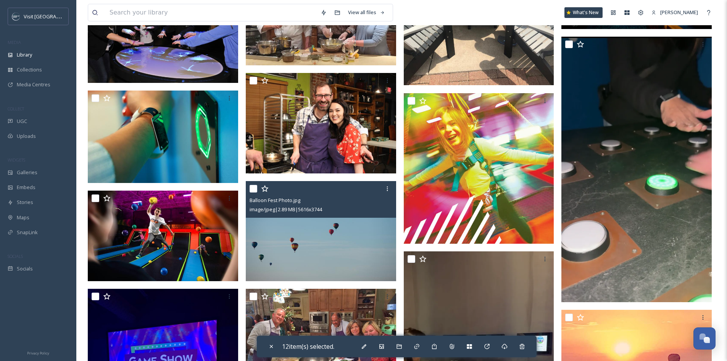
click at [254, 192] on input "checkbox" at bounding box center [254, 189] width 8 height 8
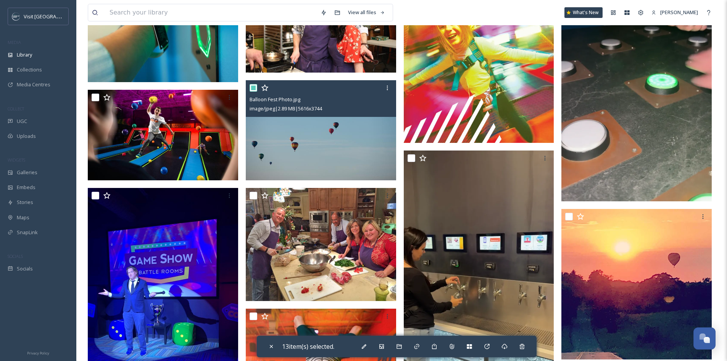
scroll to position [3472, 0]
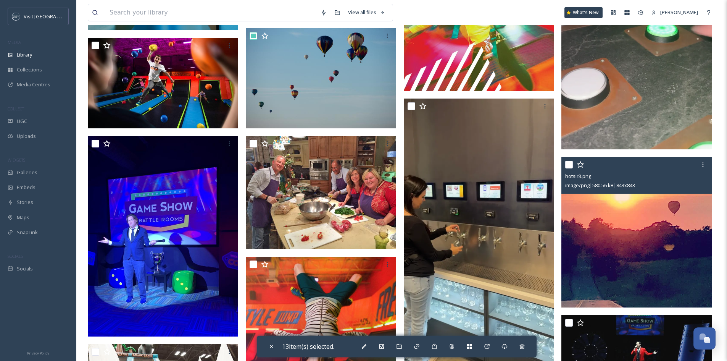
click at [567, 168] on input "checkbox" at bounding box center [569, 165] width 8 height 8
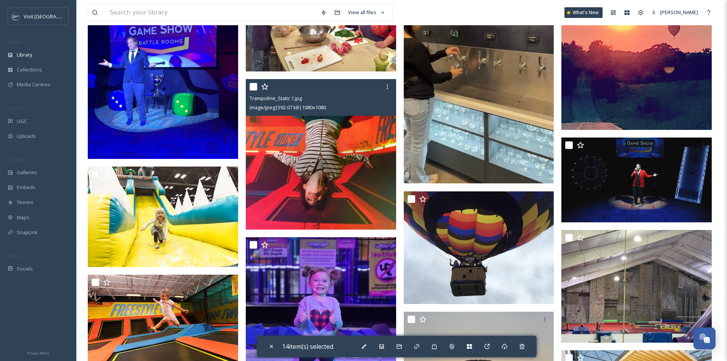
scroll to position [3739, 0]
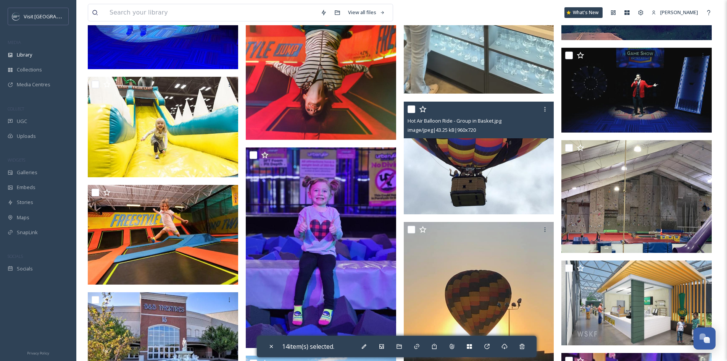
click at [413, 113] on input "checkbox" at bounding box center [411, 109] width 8 height 8
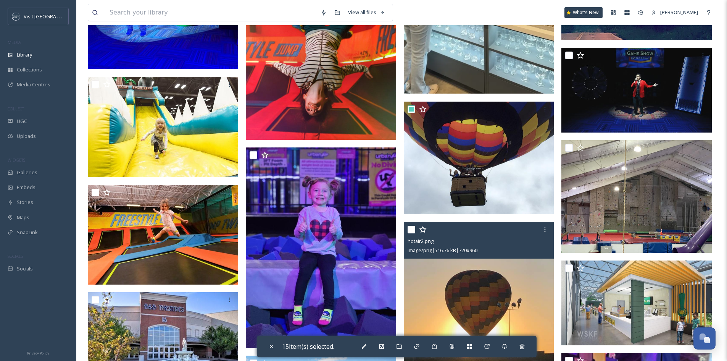
click at [408, 233] on input "checkbox" at bounding box center [411, 229] width 8 height 8
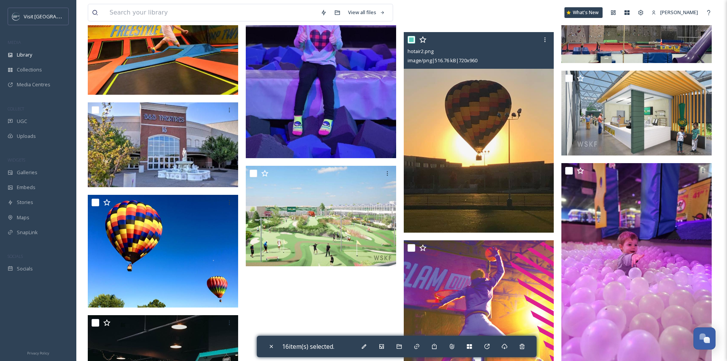
scroll to position [3930, 0]
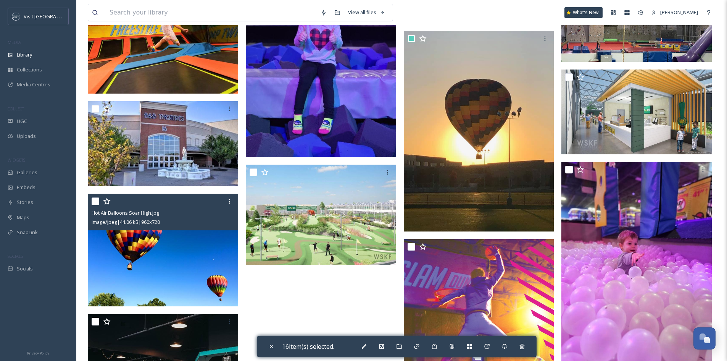
click at [96, 205] on input "checkbox" at bounding box center [96, 201] width 8 height 8
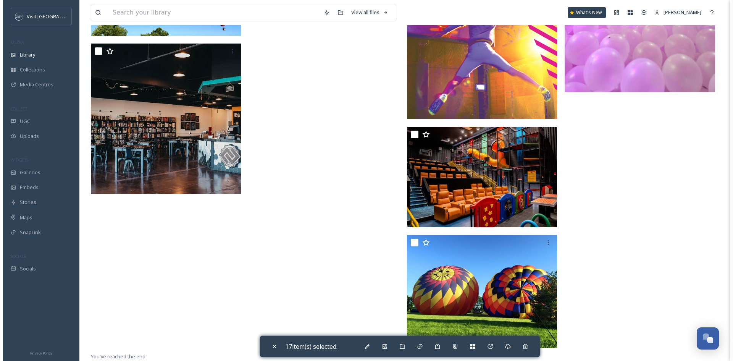
scroll to position [4206, 0]
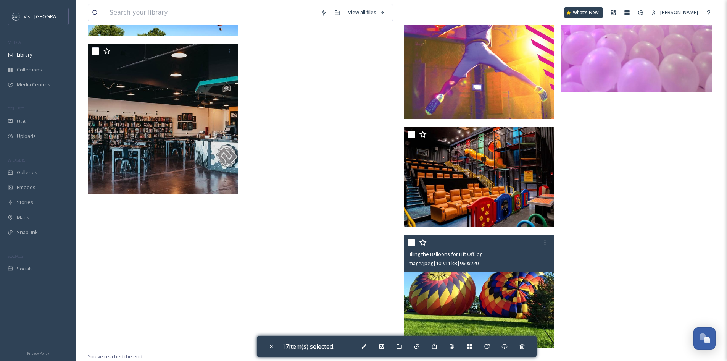
click at [414, 245] on input "checkbox" at bounding box center [411, 242] width 8 height 8
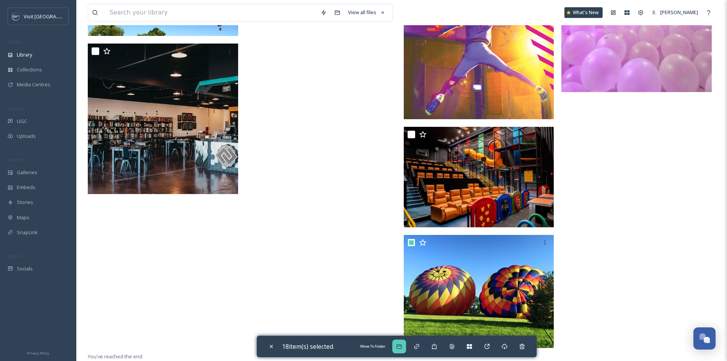
click at [404, 341] on div "Move To Folder" at bounding box center [399, 346] width 14 height 14
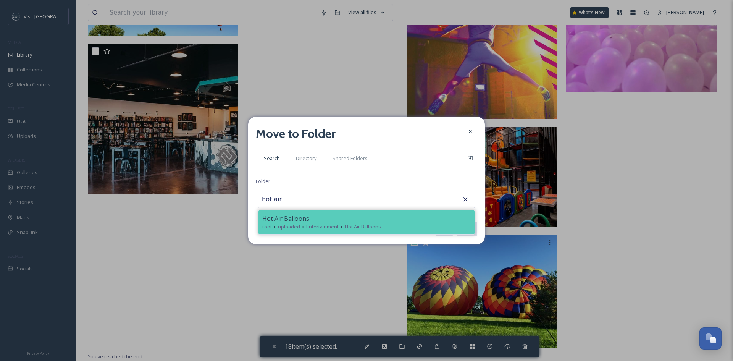
click at [414, 219] on div "Hot Air Balloons" at bounding box center [366, 218] width 208 height 9
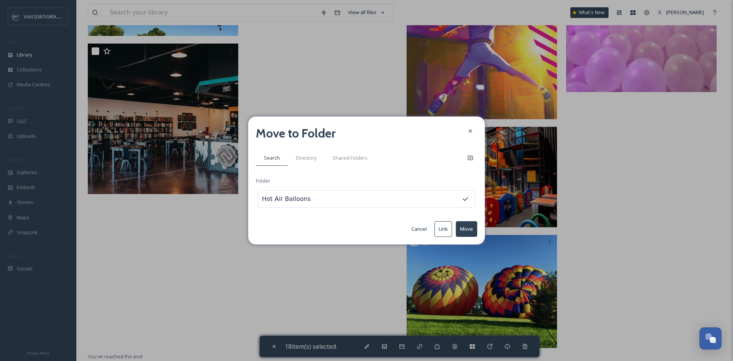
click at [463, 227] on button "Move" at bounding box center [466, 229] width 21 height 16
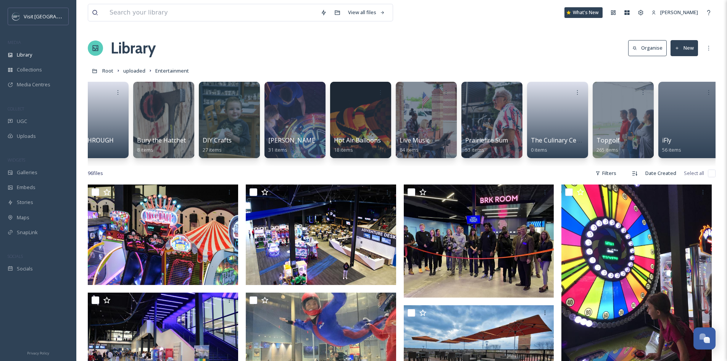
scroll to position [0, 94]
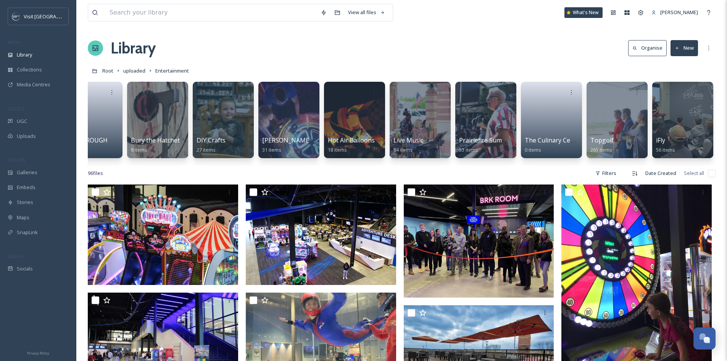
click at [680, 41] on button "New" at bounding box center [683, 48] width 27 height 16
click at [684, 96] on div "Folder" at bounding box center [675, 95] width 43 height 15
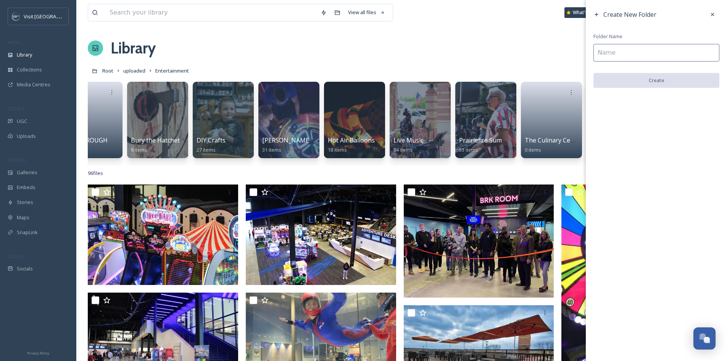
click at [671, 56] on input at bounding box center [656, 53] width 126 height 18
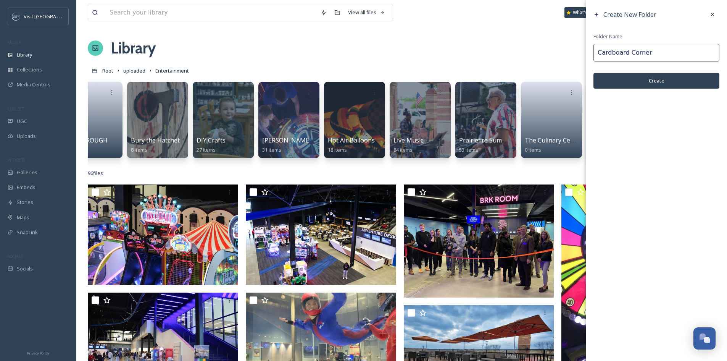
click at [668, 77] on button "Create" at bounding box center [656, 81] width 126 height 16
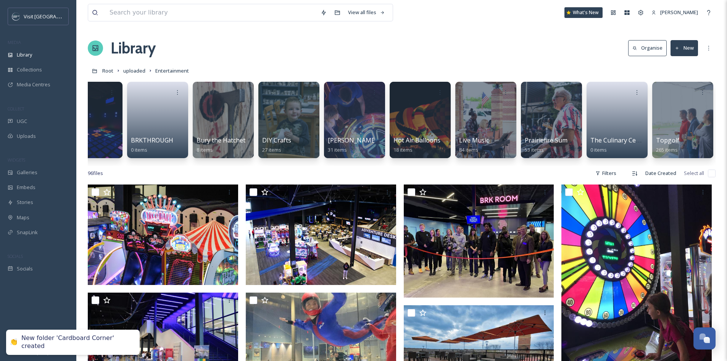
click at [680, 50] on button "New" at bounding box center [683, 48] width 27 height 16
click at [675, 92] on span "Folder" at bounding box center [675, 95] width 14 height 7
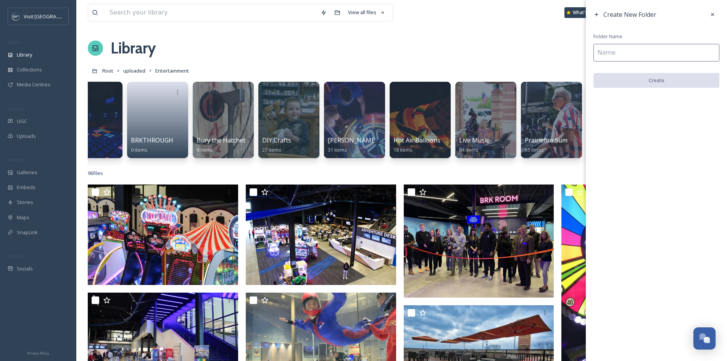
click at [668, 56] on input at bounding box center [656, 53] width 126 height 18
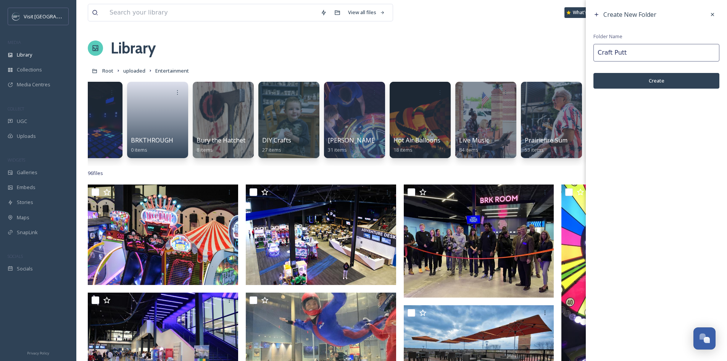
click at [670, 82] on button "Create" at bounding box center [656, 81] width 126 height 16
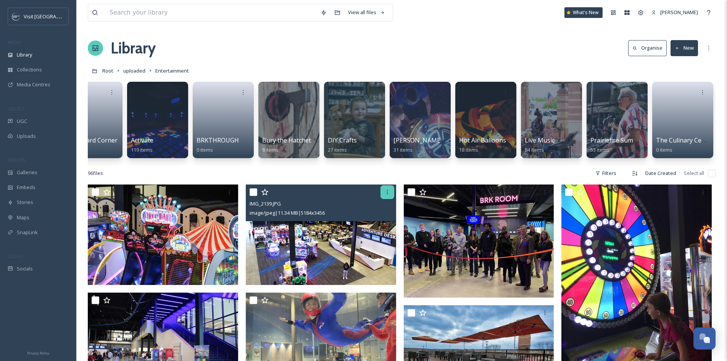
click at [383, 199] on div at bounding box center [387, 192] width 14 height 14
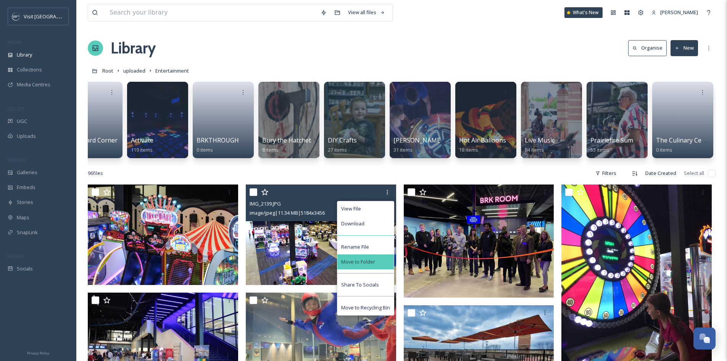
click at [379, 264] on div "Move to Folder" at bounding box center [365, 261] width 56 height 15
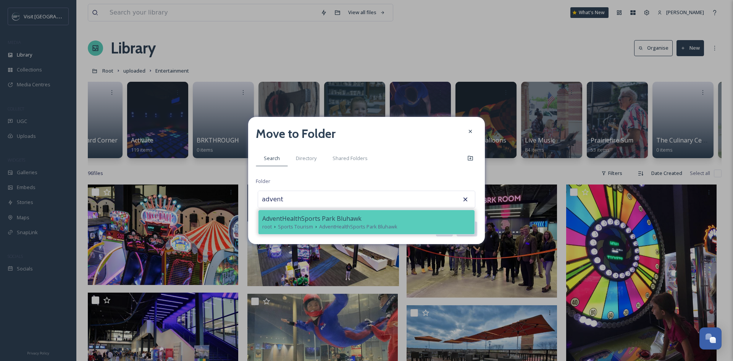
click at [331, 220] on span "AdventHealthSports Park Bluhawk" at bounding box center [311, 218] width 99 height 9
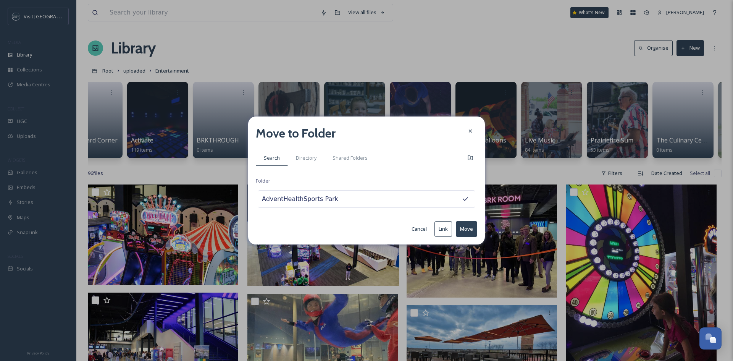
click at [478, 230] on div "Move to Folder Search Directory Shared Folders Folder AdventHealthSports Park B…" at bounding box center [366, 180] width 237 height 128
click at [475, 229] on button "Move" at bounding box center [466, 229] width 21 height 16
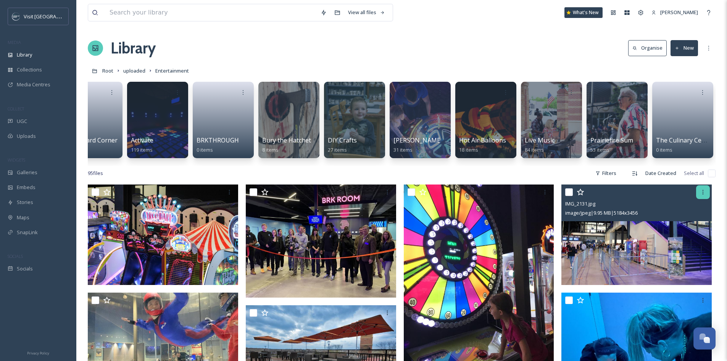
click at [698, 198] on div at bounding box center [703, 192] width 14 height 14
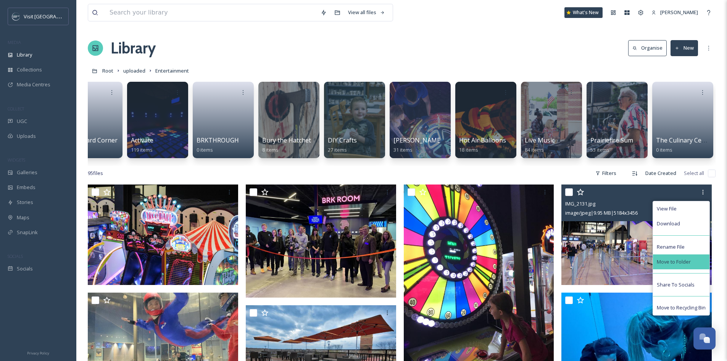
click at [692, 267] on div "Move to Folder" at bounding box center [681, 261] width 56 height 15
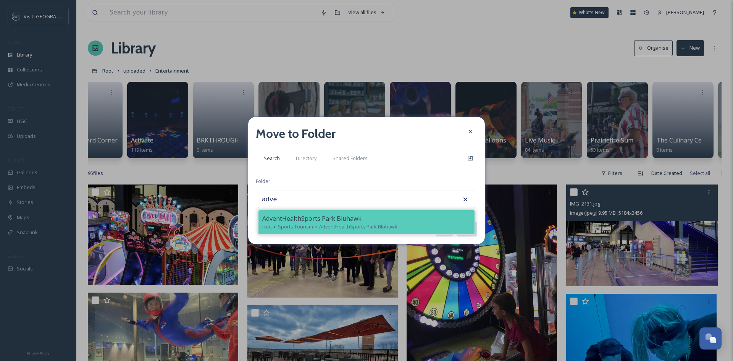
click at [327, 219] on span "AdventHealthSports Park Bluhawk" at bounding box center [311, 218] width 99 height 9
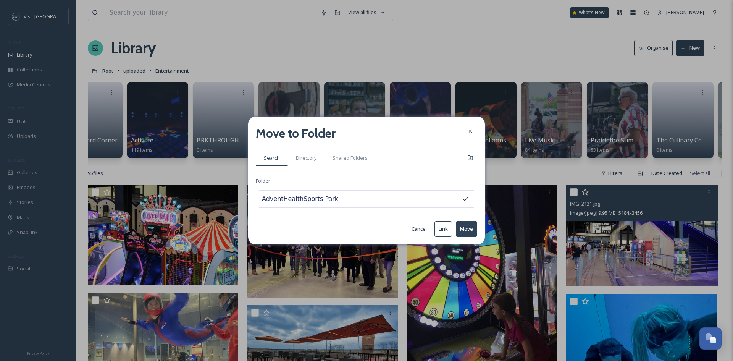
click at [468, 228] on button "Move" at bounding box center [466, 229] width 21 height 16
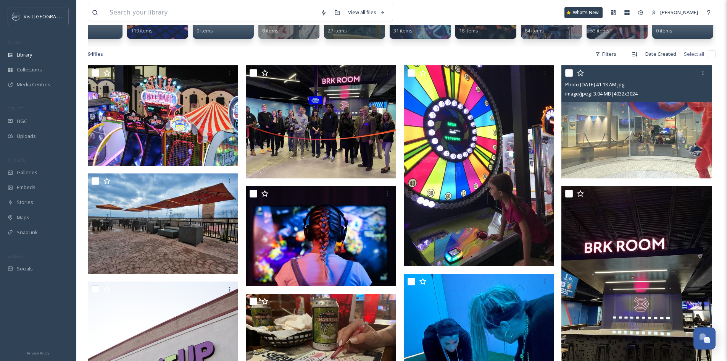
scroll to position [153, 0]
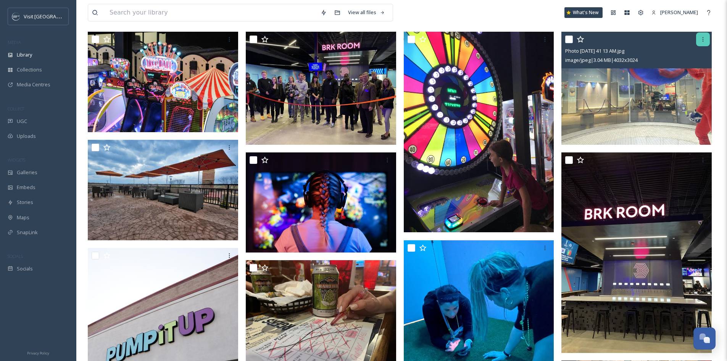
click at [703, 42] on icon at bounding box center [703, 39] width 6 height 6
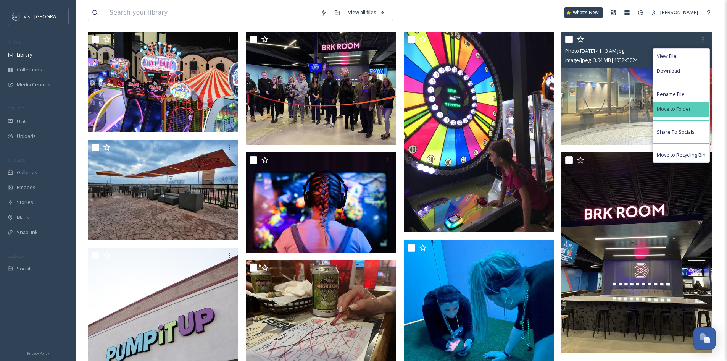
click at [688, 113] on span "Move to Folder" at bounding box center [674, 108] width 34 height 7
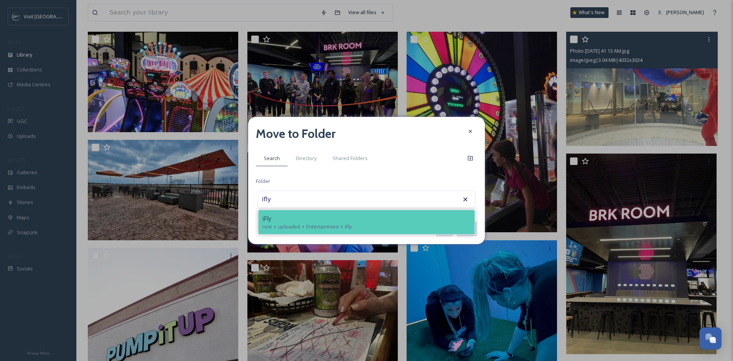
click at [348, 224] on span "iFly" at bounding box center [348, 226] width 7 height 7
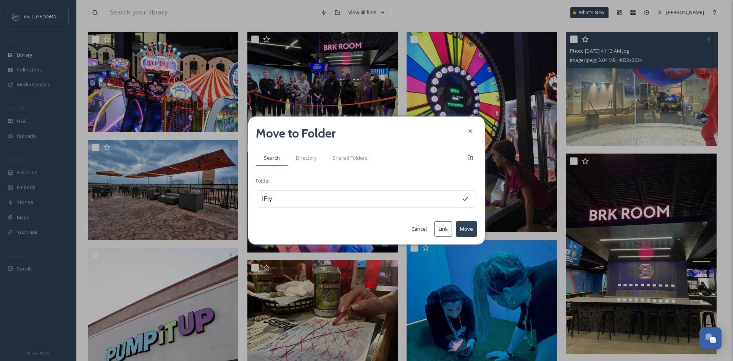
click at [463, 225] on button "Move" at bounding box center [466, 229] width 21 height 16
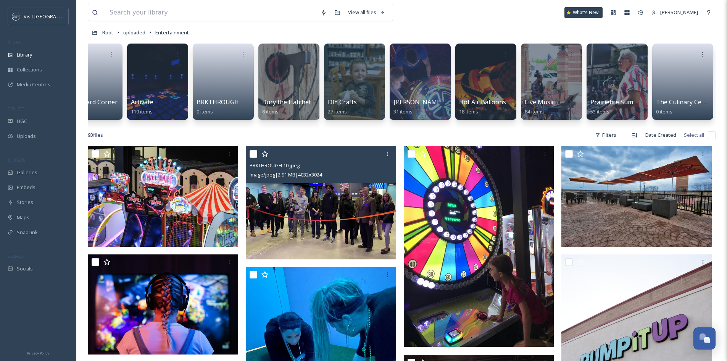
scroll to position [114, 0]
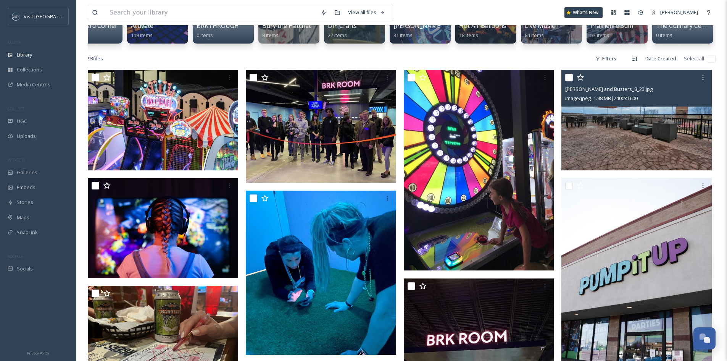
click at [567, 81] on input "checkbox" at bounding box center [569, 78] width 8 height 8
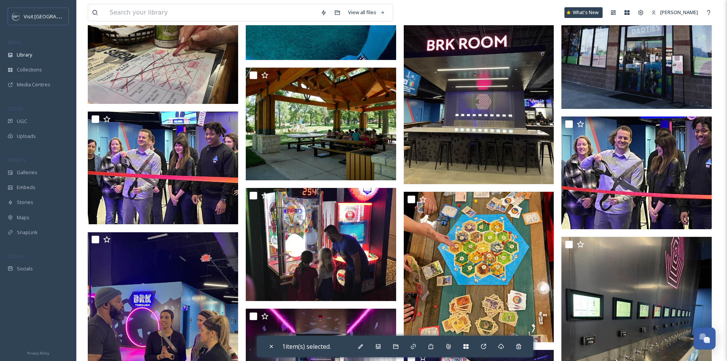
scroll to position [420, 0]
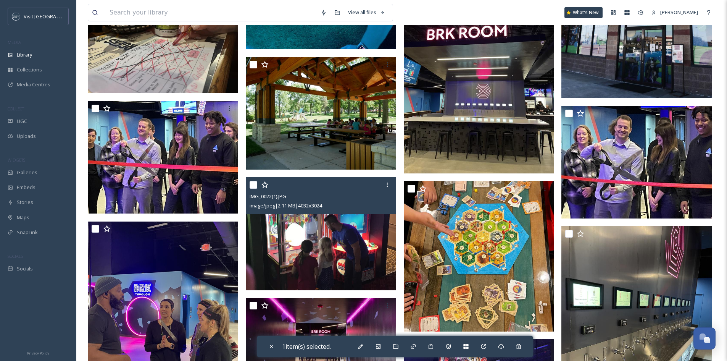
click at [256, 188] on input "checkbox" at bounding box center [254, 185] width 8 height 8
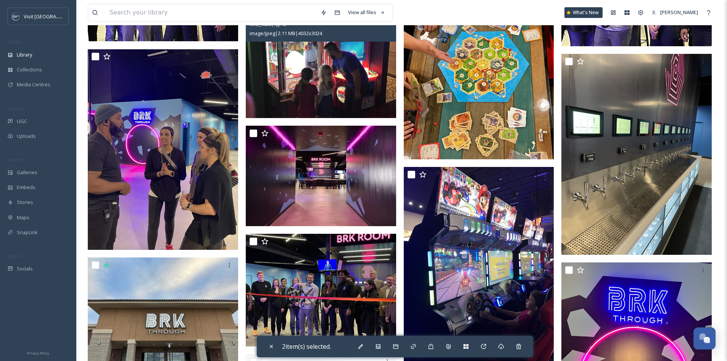
scroll to position [610, 0]
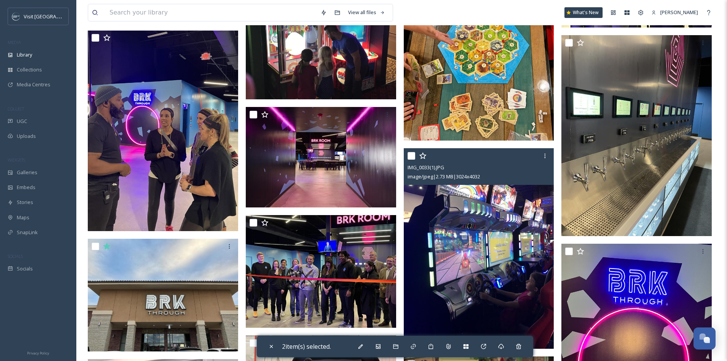
click at [410, 159] on input "checkbox" at bounding box center [411, 156] width 8 height 8
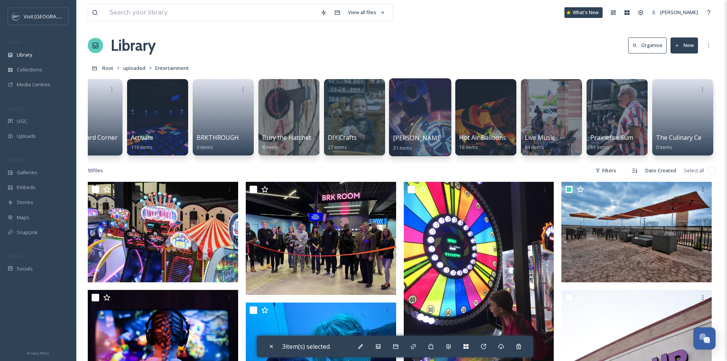
scroll to position [0, 0]
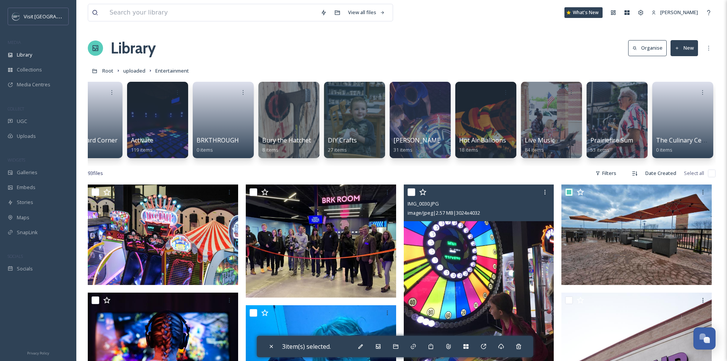
click at [410, 196] on input "checkbox" at bounding box center [411, 192] width 8 height 8
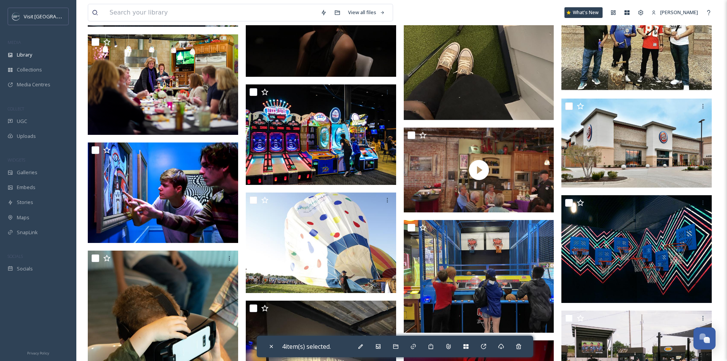
scroll to position [1335, 0]
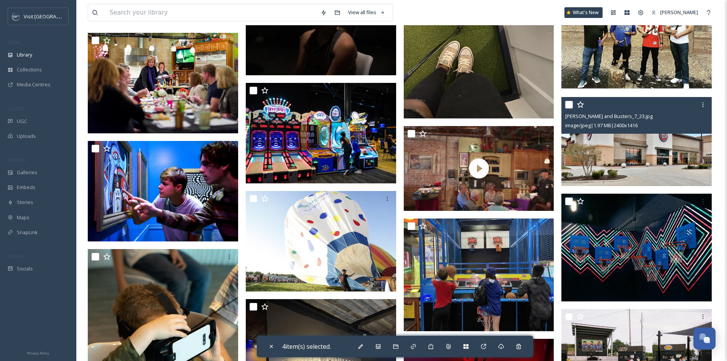
click at [570, 108] on input "checkbox" at bounding box center [569, 105] width 8 height 8
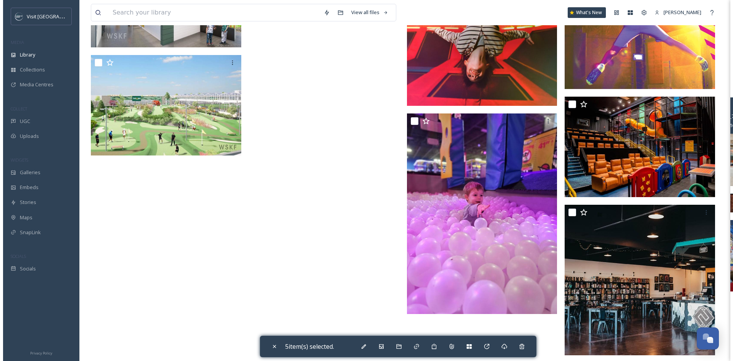
scroll to position [3455, 0]
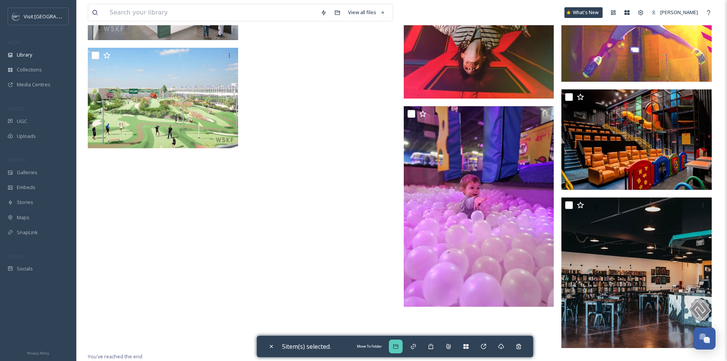
click at [393, 345] on div "Move To Folder" at bounding box center [396, 346] width 14 height 14
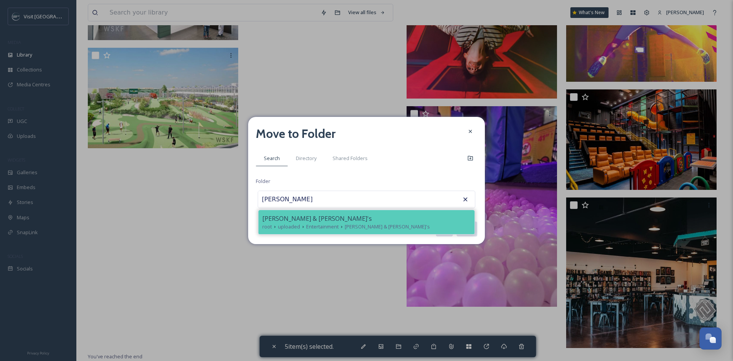
click at [348, 222] on div "[PERSON_NAME] & [PERSON_NAME]'s" at bounding box center [366, 218] width 208 height 9
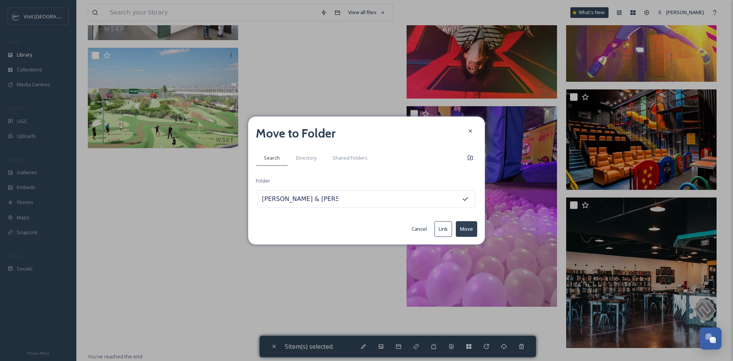
click at [467, 230] on button "Move" at bounding box center [466, 229] width 21 height 16
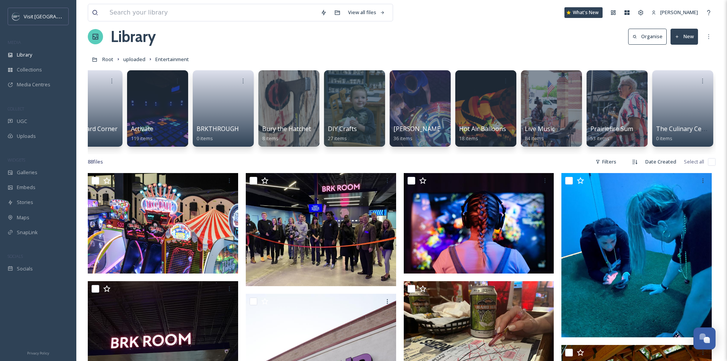
scroll to position [0, 0]
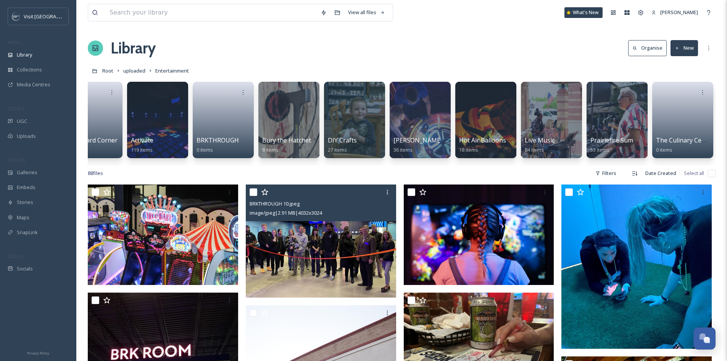
click at [255, 196] on input "checkbox" at bounding box center [254, 192] width 8 height 8
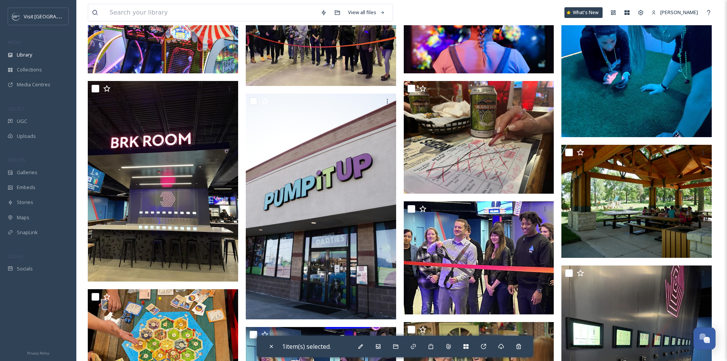
scroll to position [229, 0]
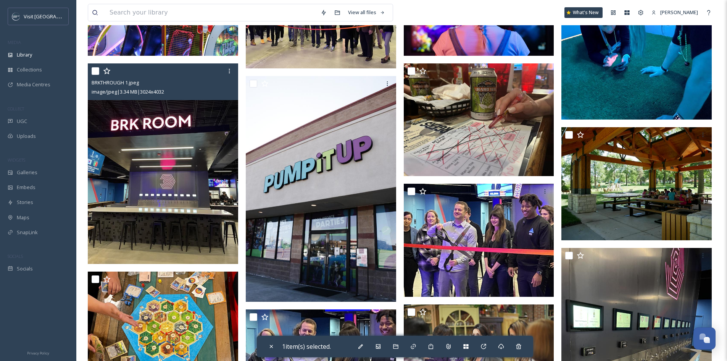
click at [96, 75] on input "checkbox" at bounding box center [96, 71] width 8 height 8
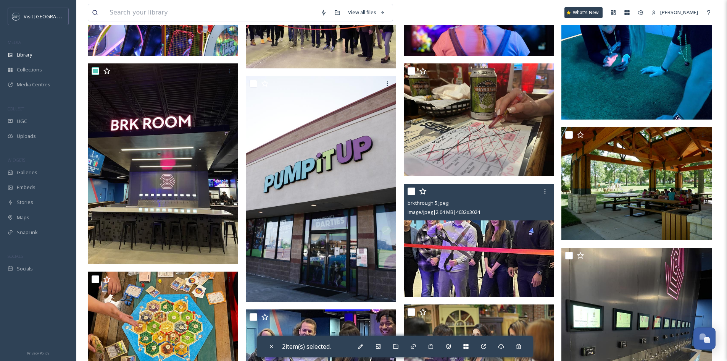
click at [412, 195] on input "checkbox" at bounding box center [411, 191] width 8 height 8
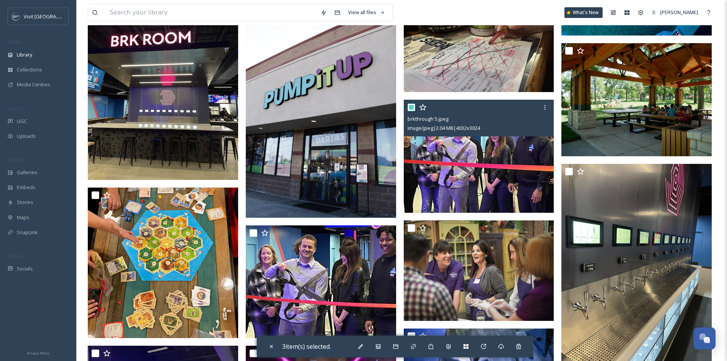
scroll to position [343, 0]
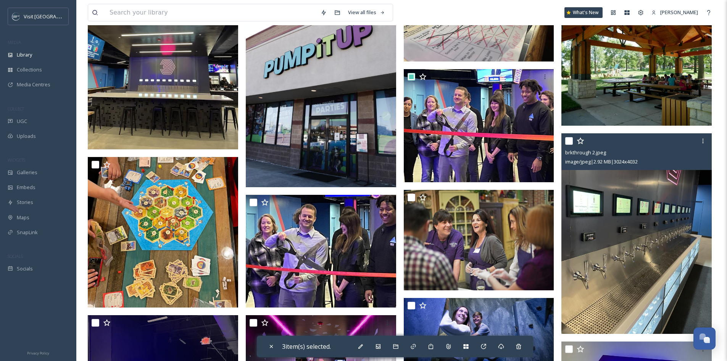
click at [568, 145] on input "checkbox" at bounding box center [569, 141] width 8 height 8
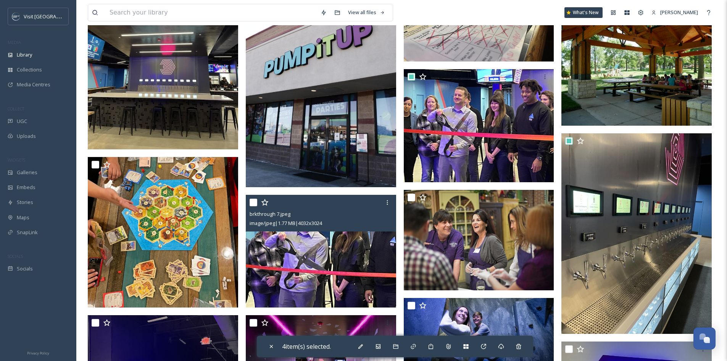
click at [253, 206] on input "checkbox" at bounding box center [254, 202] width 8 height 8
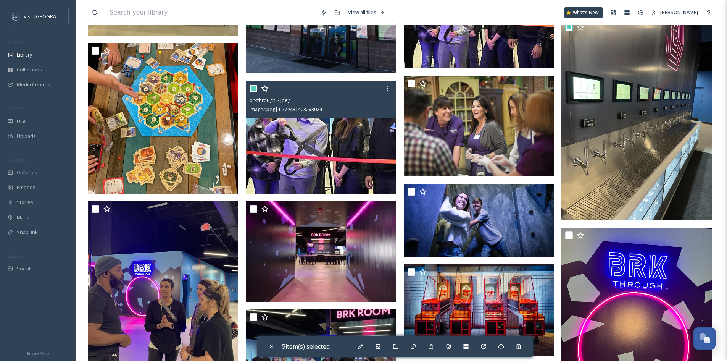
scroll to position [458, 0]
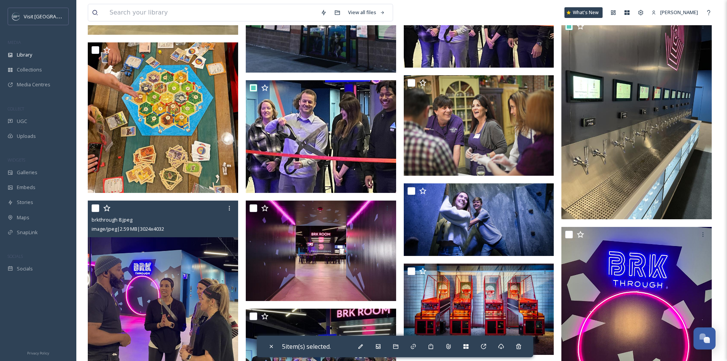
click at [92, 212] on input "checkbox" at bounding box center [96, 208] width 8 height 8
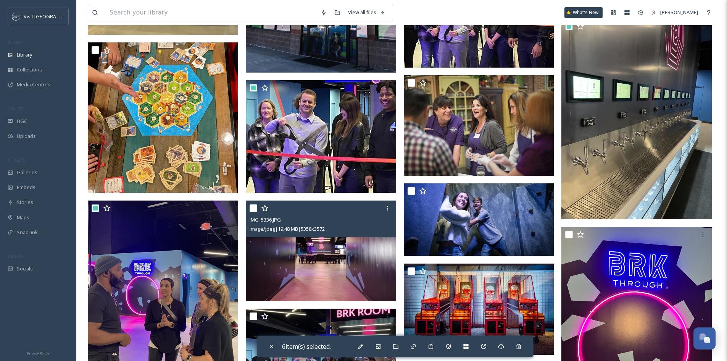
click at [253, 212] on input "checkbox" at bounding box center [254, 208] width 8 height 8
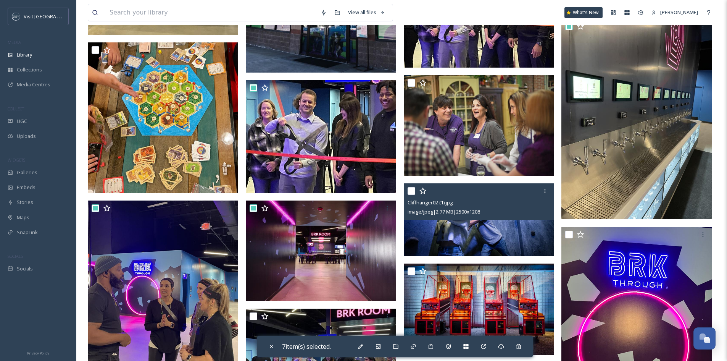
click at [411, 195] on input "checkbox" at bounding box center [411, 191] width 8 height 8
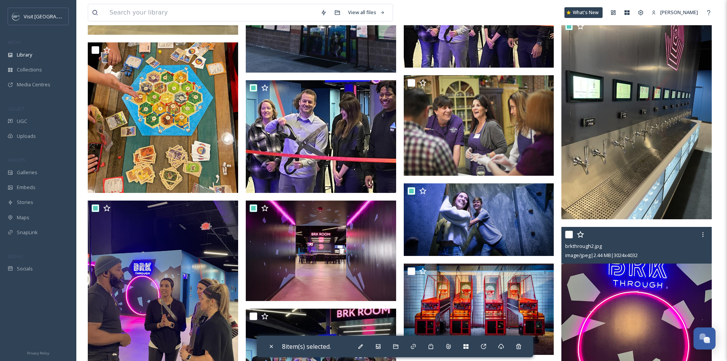
click at [569, 238] on input "checkbox" at bounding box center [569, 234] width 8 height 8
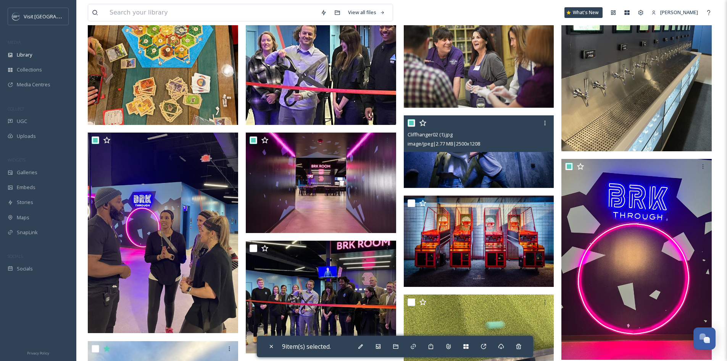
scroll to position [572, 0]
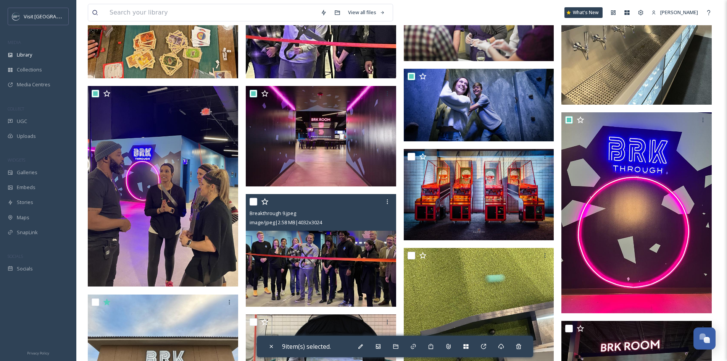
click at [253, 205] on input "checkbox" at bounding box center [254, 202] width 8 height 8
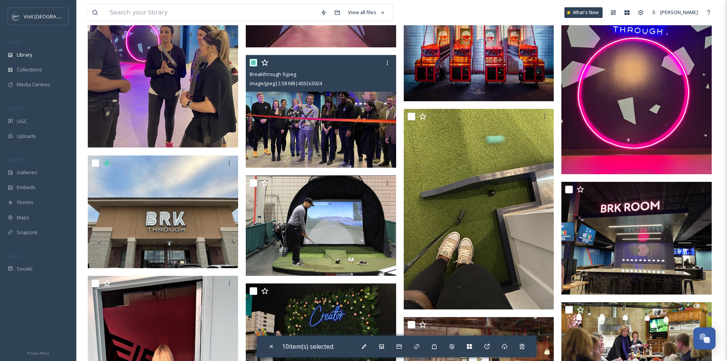
scroll to position [725, 0]
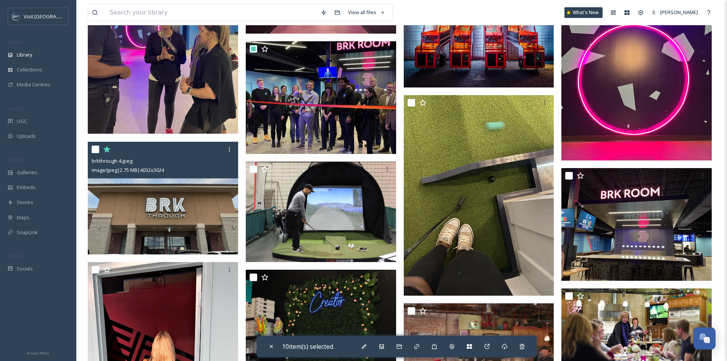
click at [97, 153] on input "checkbox" at bounding box center [96, 149] width 8 height 8
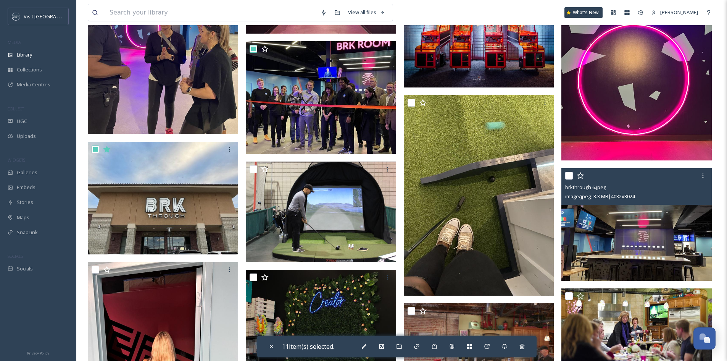
click at [569, 179] on input "checkbox" at bounding box center [569, 176] width 8 height 8
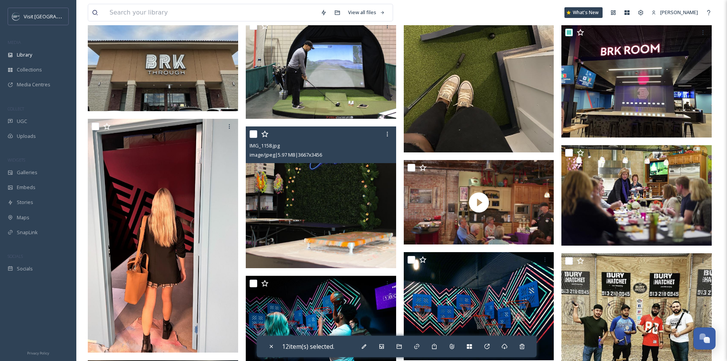
scroll to position [954, 0]
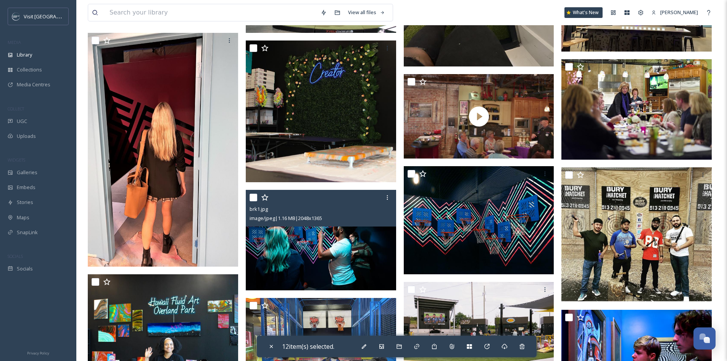
click at [253, 201] on input "checkbox" at bounding box center [254, 197] width 8 height 8
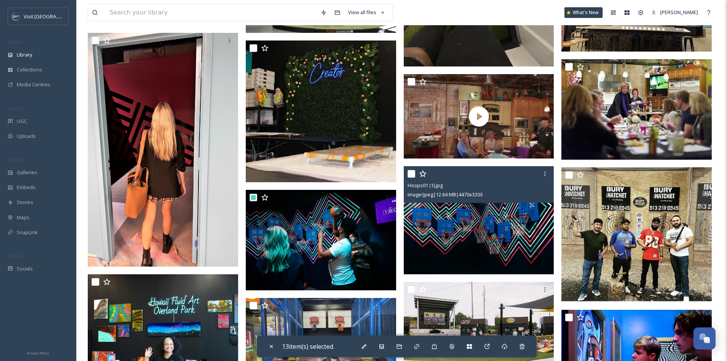
click at [410, 177] on input "checkbox" at bounding box center [411, 174] width 8 height 8
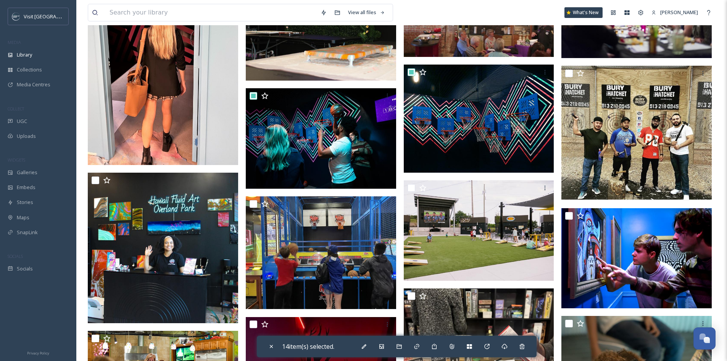
scroll to position [1068, 0]
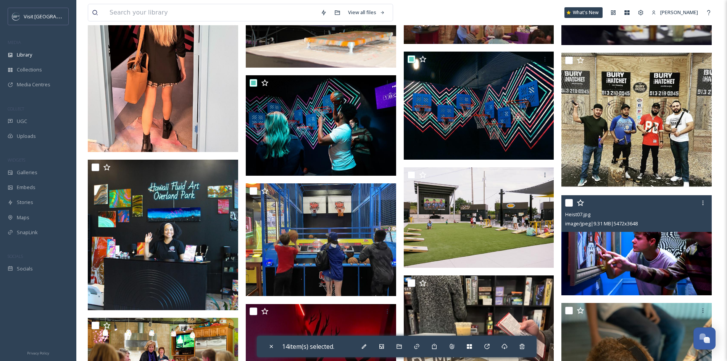
click at [566, 206] on input "checkbox" at bounding box center [569, 203] width 8 height 8
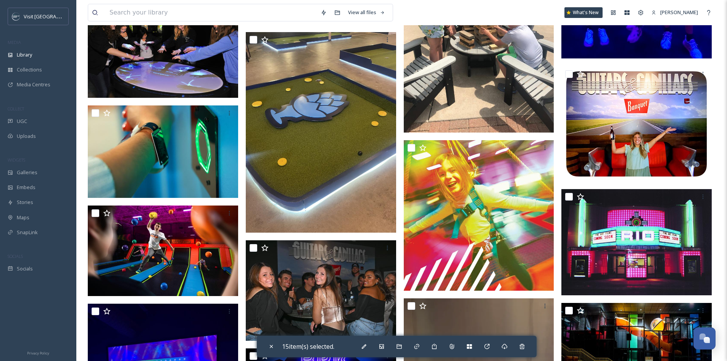
scroll to position [2365, 0]
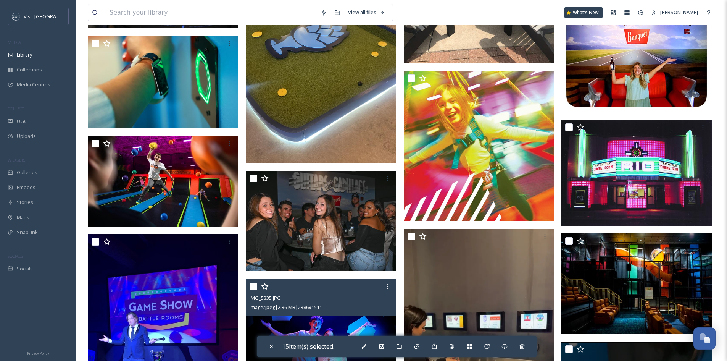
click at [251, 289] on input "checkbox" at bounding box center [254, 286] width 8 height 8
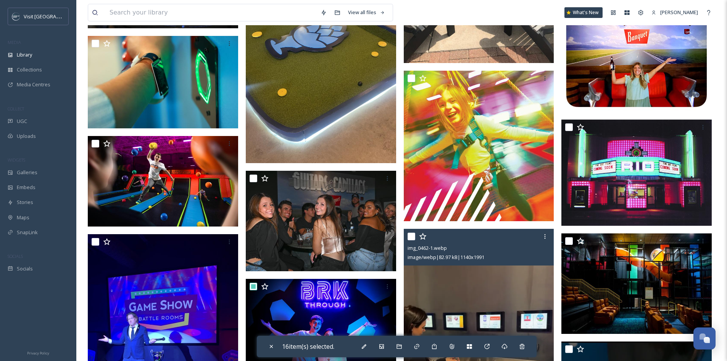
click at [410, 240] on input "checkbox" at bounding box center [411, 236] width 8 height 8
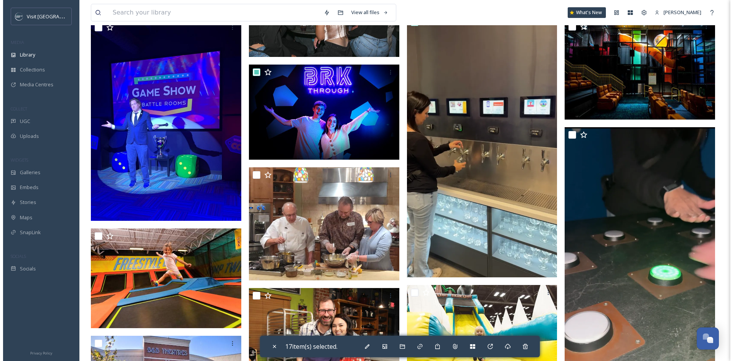
scroll to position [2578, 0]
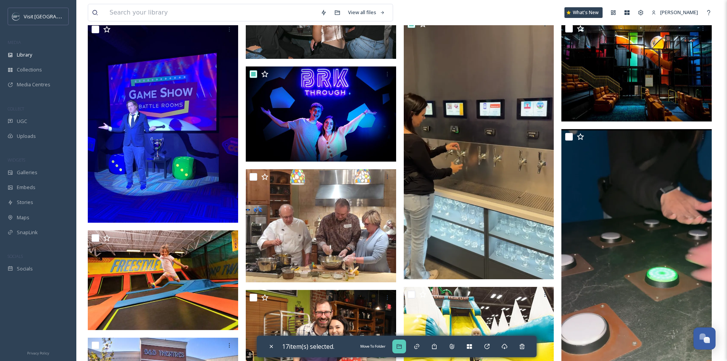
click at [402, 343] on icon at bounding box center [399, 346] width 6 height 6
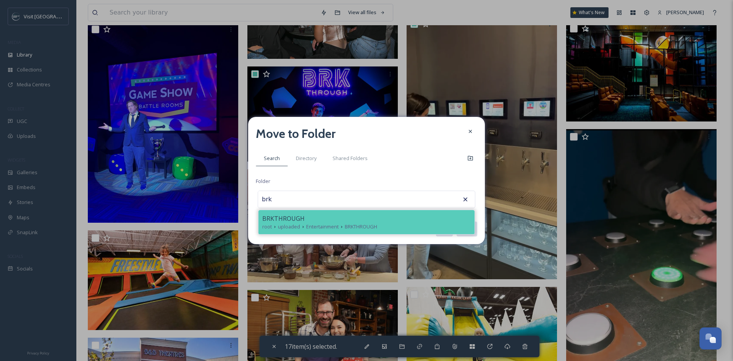
click at [315, 221] on div "BRKTHROUGH" at bounding box center [366, 218] width 208 height 9
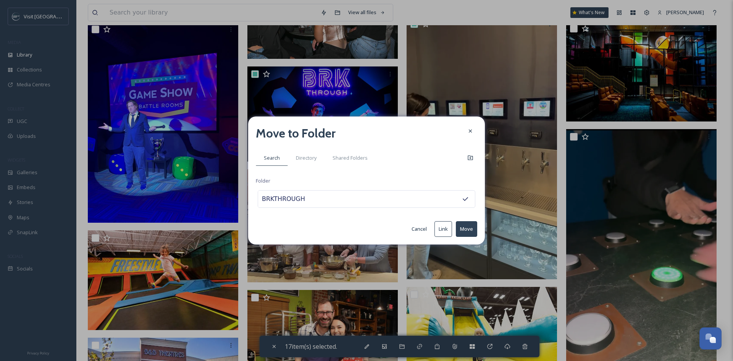
click at [467, 230] on button "Move" at bounding box center [466, 229] width 21 height 16
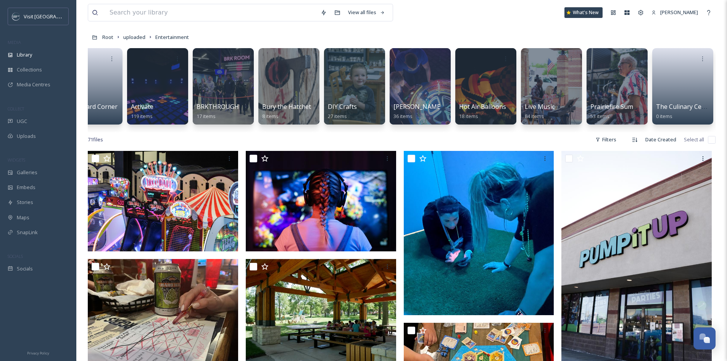
scroll to position [77, 0]
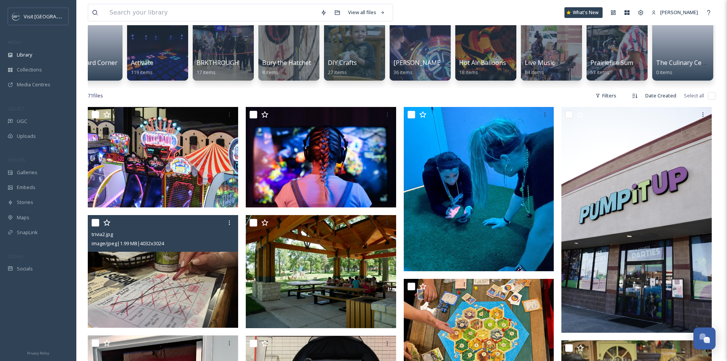
click at [167, 275] on img at bounding box center [163, 271] width 150 height 113
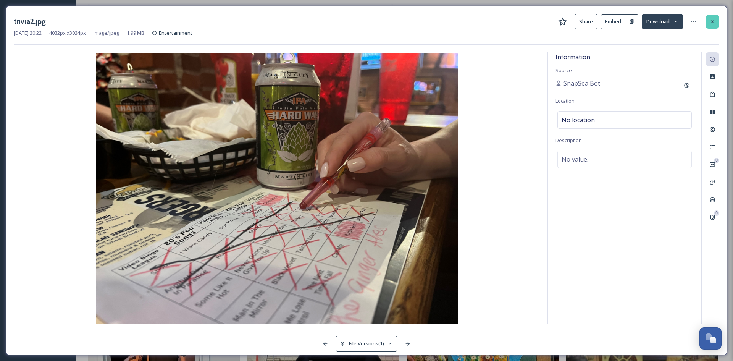
click at [710, 19] on icon at bounding box center [712, 22] width 6 height 6
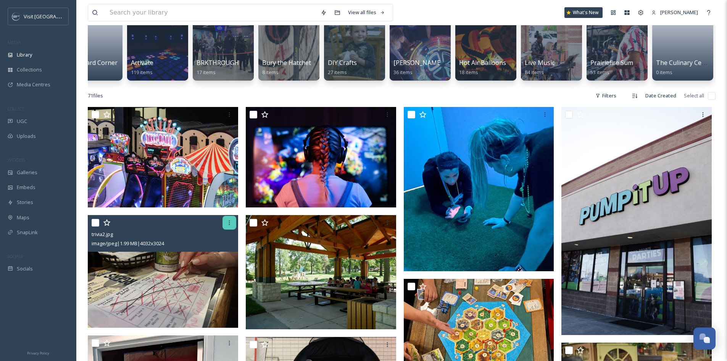
click at [229, 225] on icon at bounding box center [229, 222] width 6 height 6
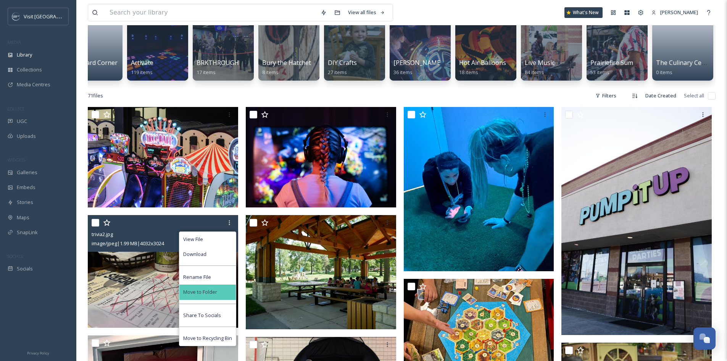
click at [213, 295] on span "Move to Folder" at bounding box center [200, 291] width 34 height 7
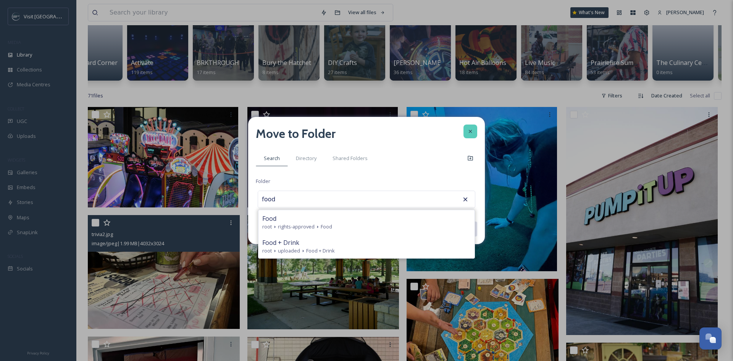
click at [472, 131] on icon at bounding box center [470, 131] width 6 height 6
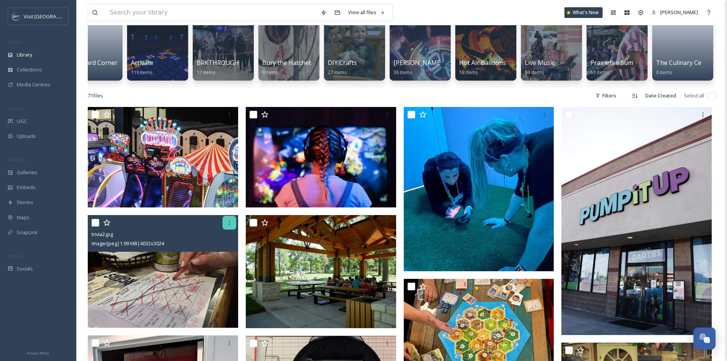
click at [227, 225] on icon at bounding box center [229, 222] width 6 height 6
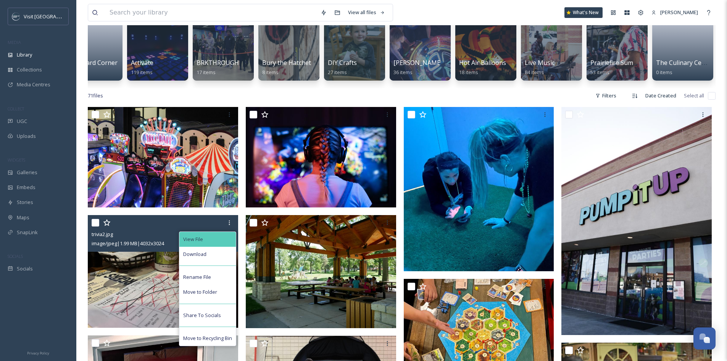
click at [221, 240] on div "View File" at bounding box center [207, 239] width 56 height 15
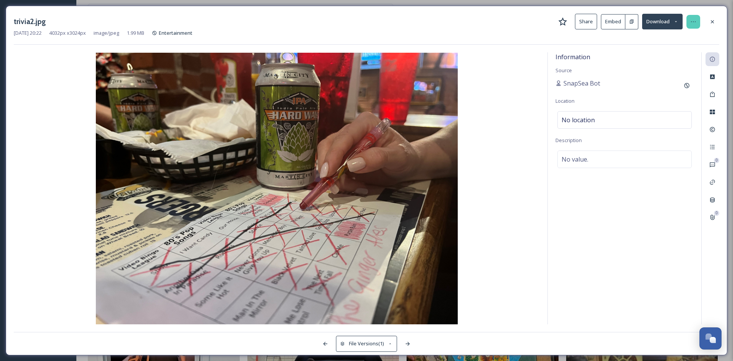
click at [693, 19] on icon at bounding box center [693, 22] width 6 height 6
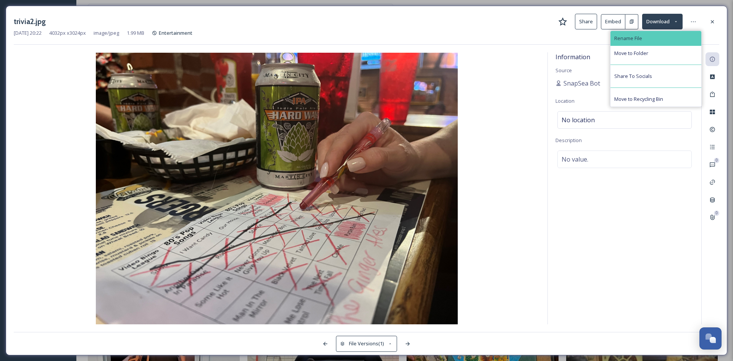
click at [685, 33] on div "Rename File" at bounding box center [655, 38] width 91 height 15
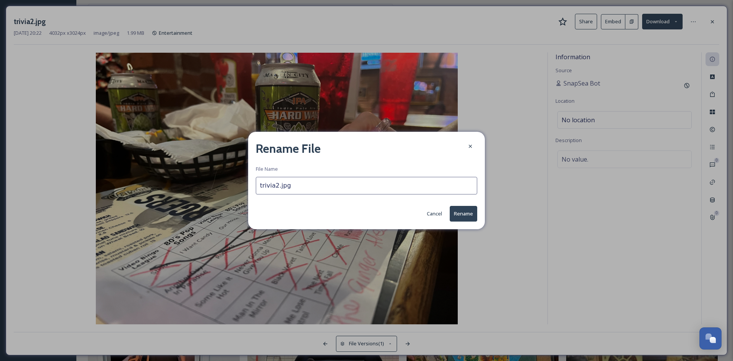
click at [275, 185] on input "trivia2.jpg" at bounding box center [366, 186] width 221 height 18
click at [458, 209] on button "Rename" at bounding box center [462, 214] width 27 height 16
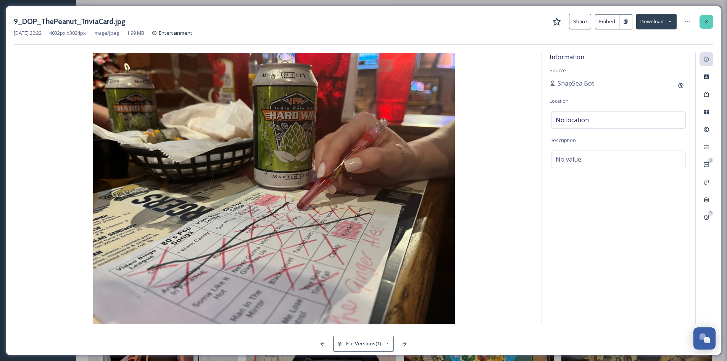
click at [705, 23] on icon at bounding box center [706, 21] width 3 height 3
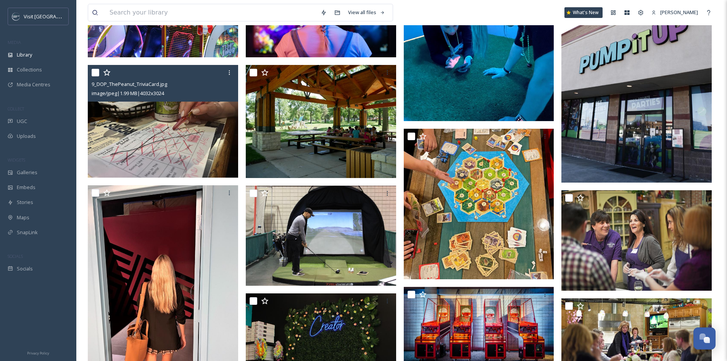
scroll to position [230, 0]
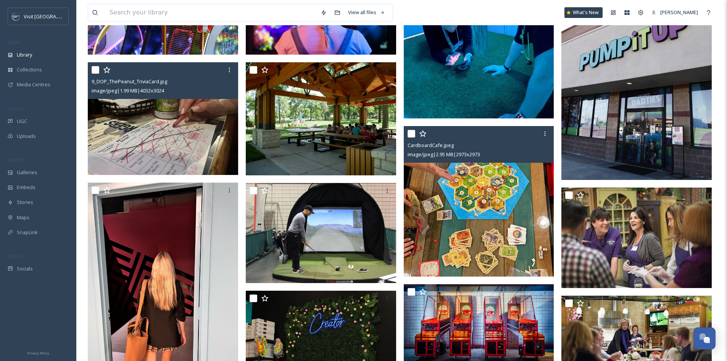
click at [410, 137] on input "checkbox" at bounding box center [411, 134] width 8 height 8
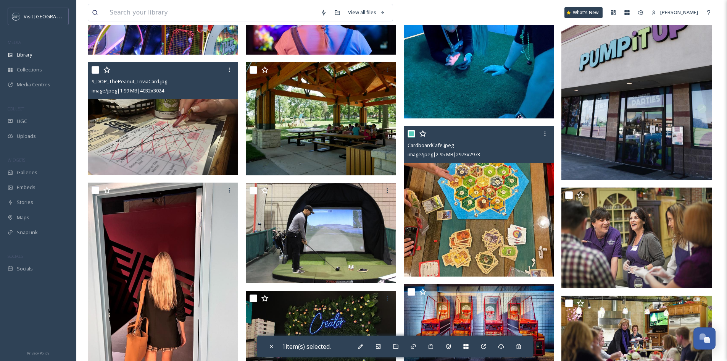
click at [409, 137] on input "checkbox" at bounding box center [411, 134] width 8 height 8
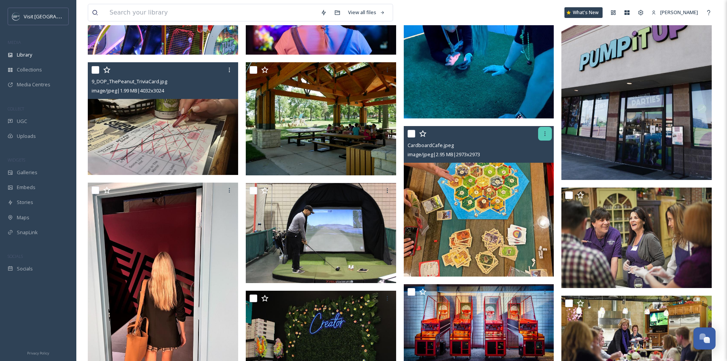
click at [542, 138] on div at bounding box center [545, 134] width 14 height 14
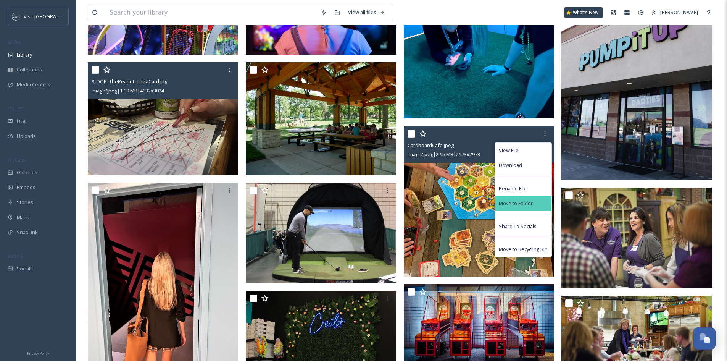
click at [544, 203] on div "Move to Folder" at bounding box center [523, 203] width 56 height 15
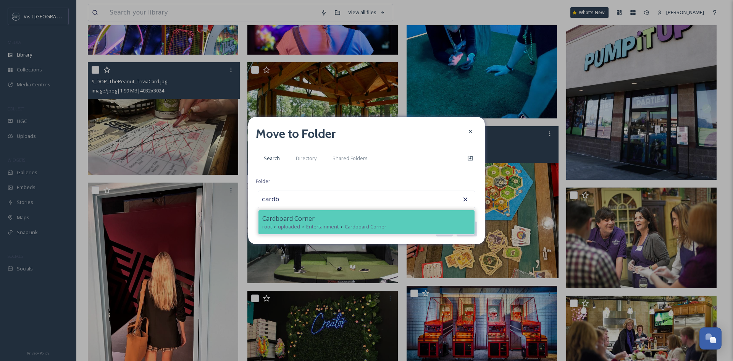
click at [291, 221] on span "Cardboard Corner" at bounding box center [288, 218] width 52 height 9
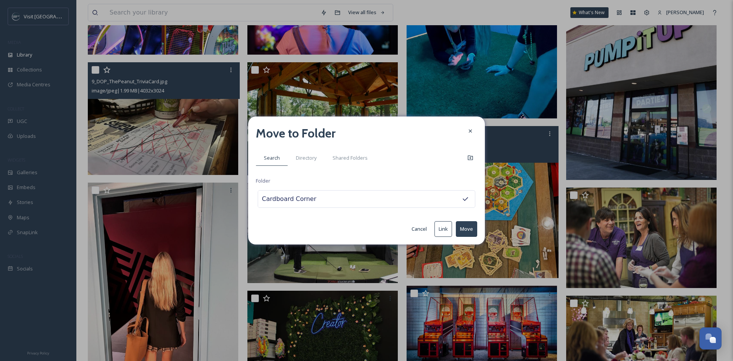
click at [464, 226] on button "Move" at bounding box center [466, 229] width 21 height 16
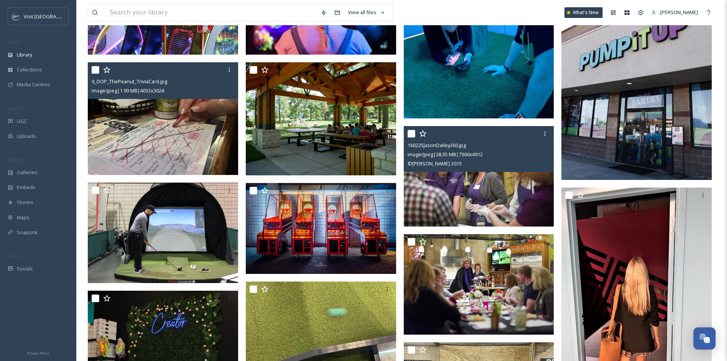
click at [410, 137] on input "checkbox" at bounding box center [411, 134] width 8 height 8
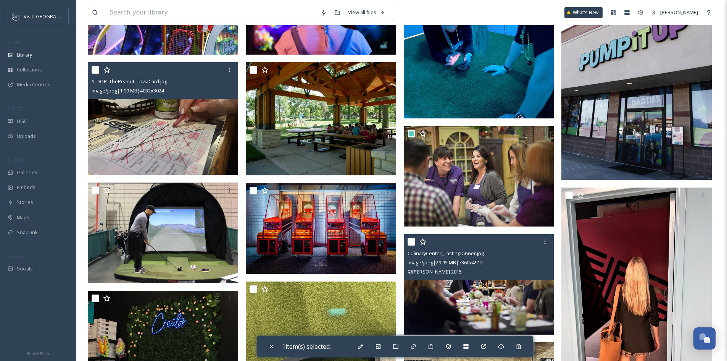
click at [412, 243] on div at bounding box center [479, 242] width 145 height 14
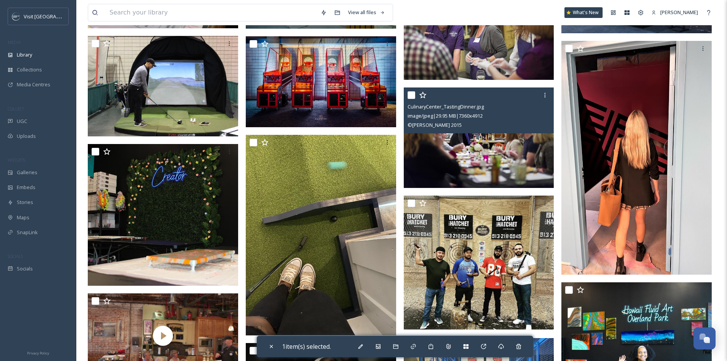
scroll to position [383, 0]
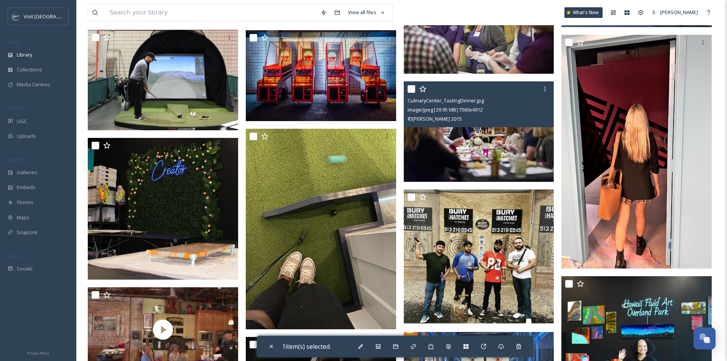
click at [413, 93] on input "checkbox" at bounding box center [411, 89] width 8 height 8
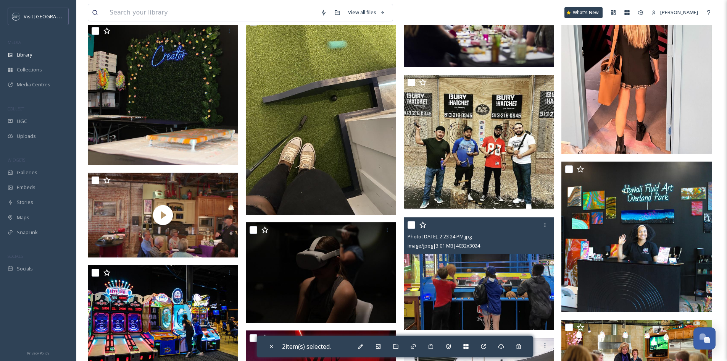
scroll to position [535, 0]
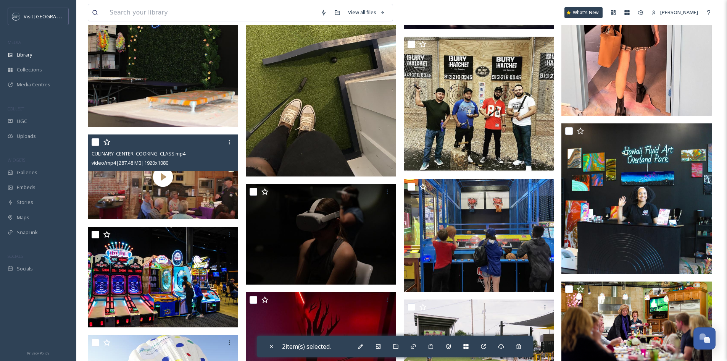
click at [93, 146] on input "checkbox" at bounding box center [96, 142] width 8 height 8
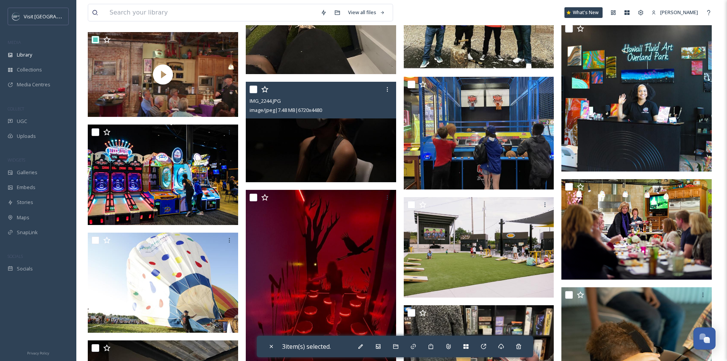
scroll to position [650, 0]
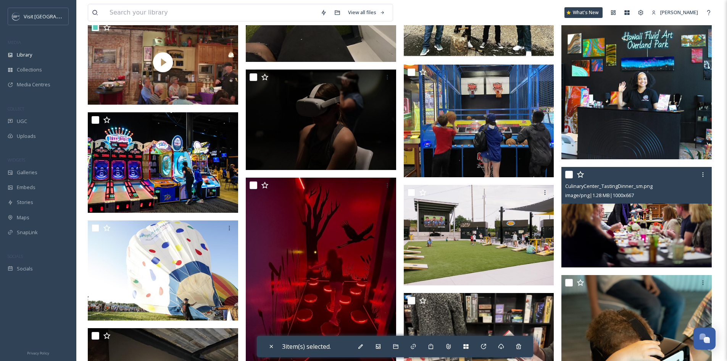
click at [566, 178] on input "checkbox" at bounding box center [569, 175] width 8 height 8
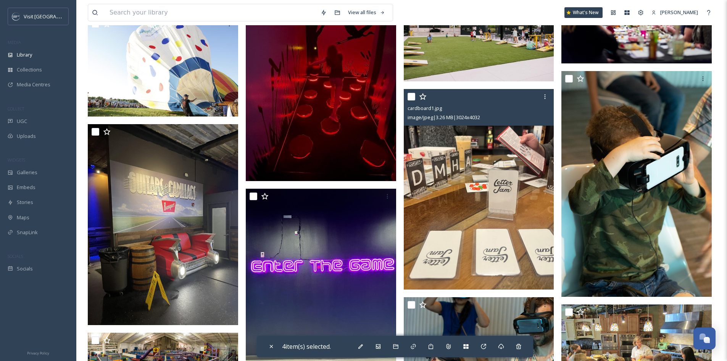
scroll to position [917, 0]
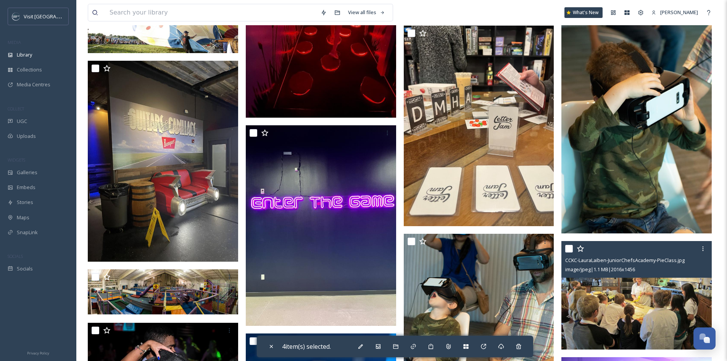
click at [570, 252] on input "checkbox" at bounding box center [569, 249] width 8 height 8
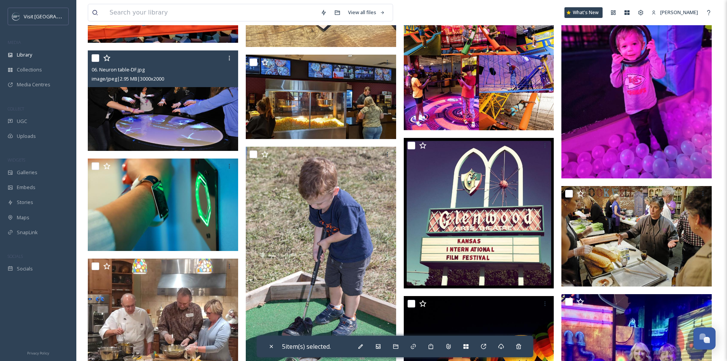
scroll to position [1413, 0]
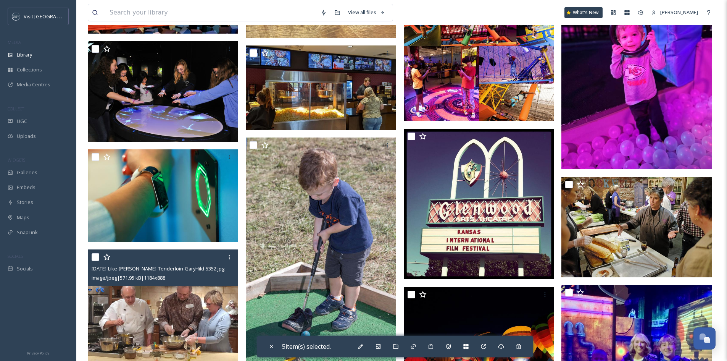
click at [97, 261] on input "checkbox" at bounding box center [96, 257] width 8 height 8
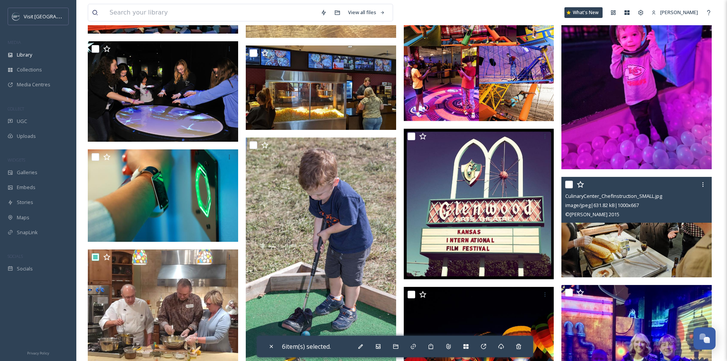
click at [567, 188] on input "checkbox" at bounding box center [569, 184] width 8 height 8
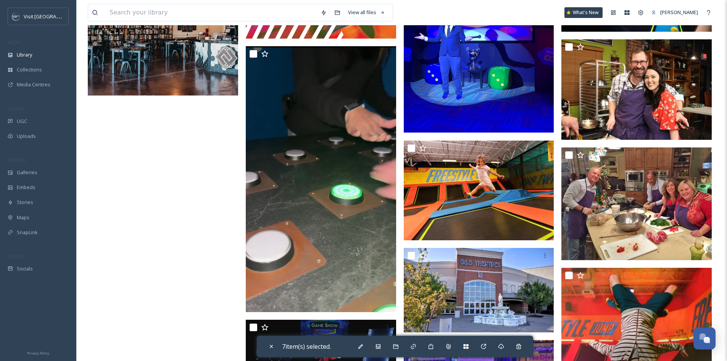
scroll to position [2214, 0]
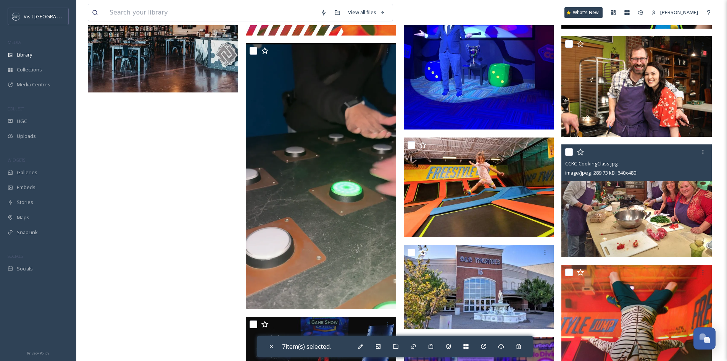
click at [571, 156] on input "checkbox" at bounding box center [569, 152] width 8 height 8
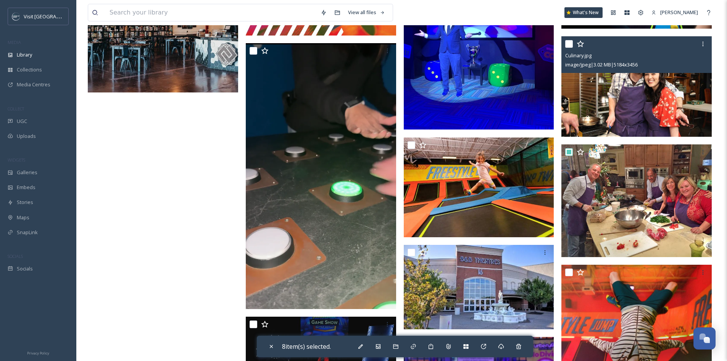
click at [569, 48] on input "checkbox" at bounding box center [569, 44] width 8 height 8
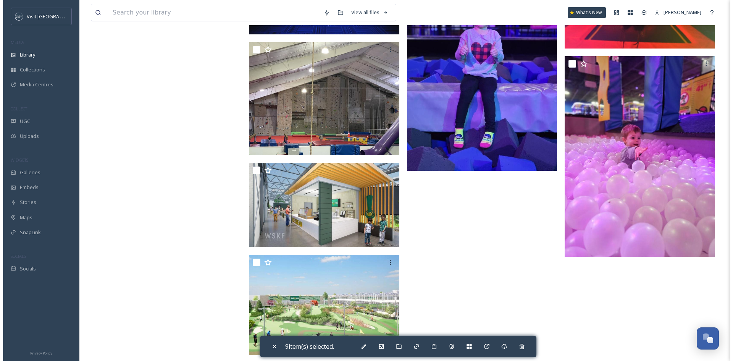
scroll to position [2593, 0]
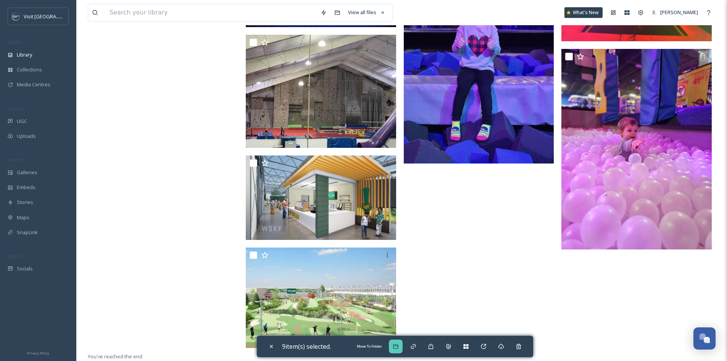
click at [397, 348] on icon at bounding box center [395, 346] width 5 height 5
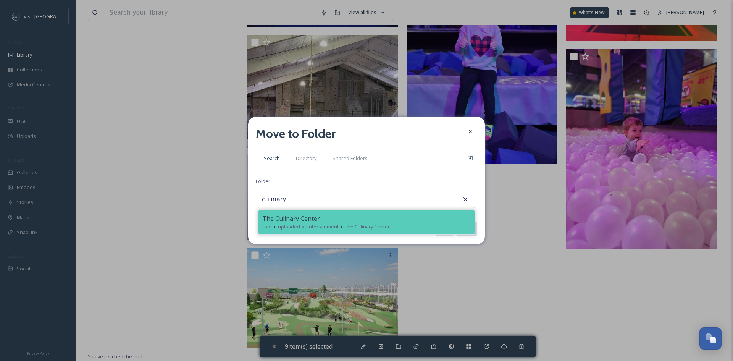
click at [374, 214] on div "The Culinary Center" at bounding box center [366, 218] width 208 height 9
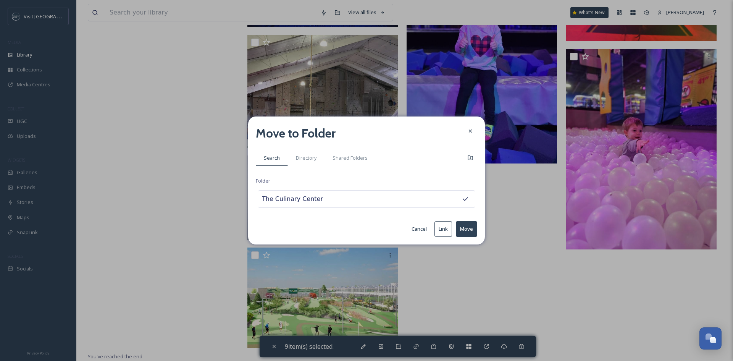
click at [464, 225] on button "Move" at bounding box center [466, 229] width 21 height 16
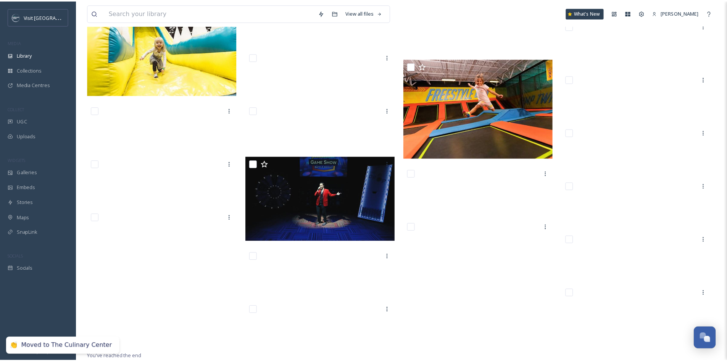
scroll to position [2325, 0]
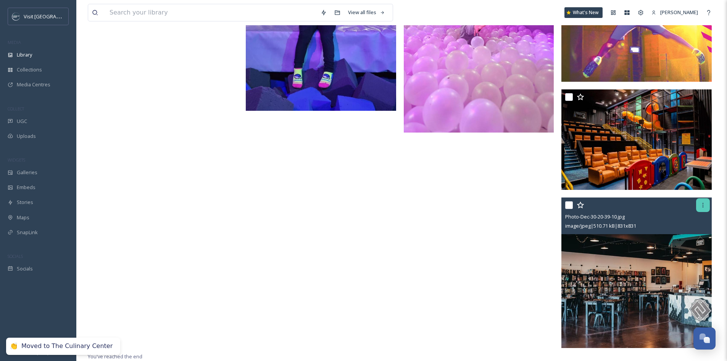
click at [701, 203] on icon at bounding box center [703, 205] width 6 height 6
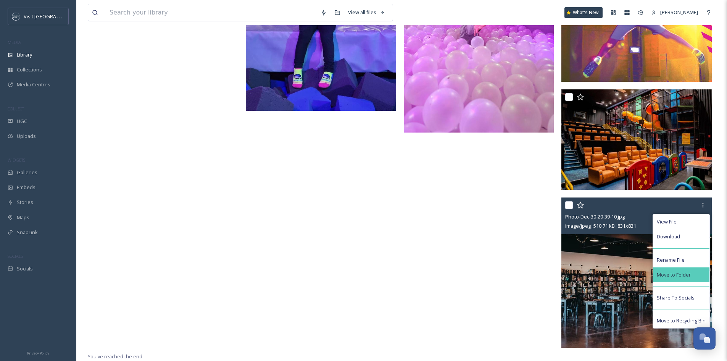
click at [689, 273] on span "Move to Folder" at bounding box center [674, 274] width 34 height 7
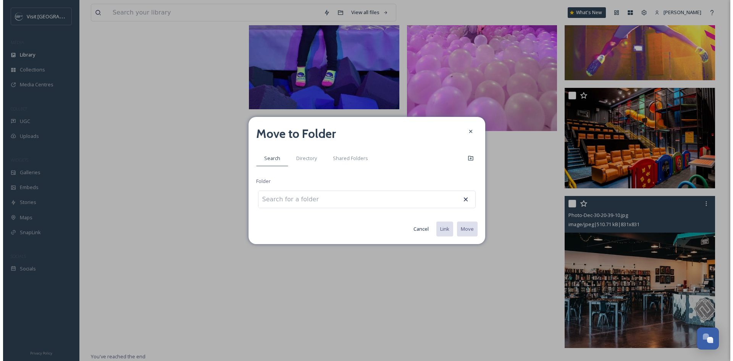
scroll to position [2327, 0]
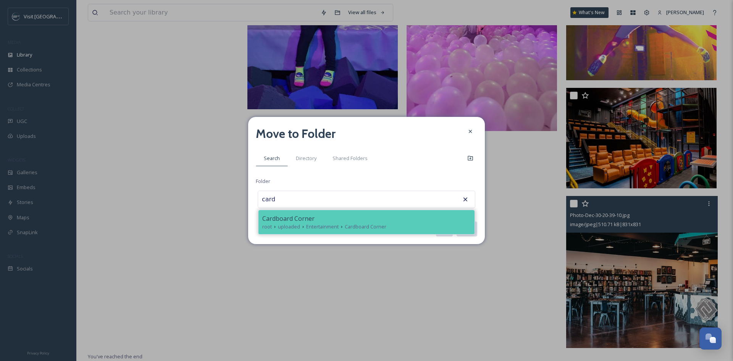
click at [319, 227] on span "Entertainment" at bounding box center [322, 226] width 32 height 7
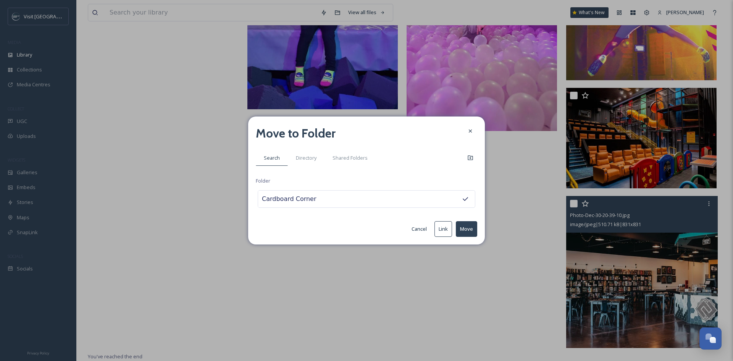
click at [472, 228] on button "Move" at bounding box center [466, 229] width 21 height 16
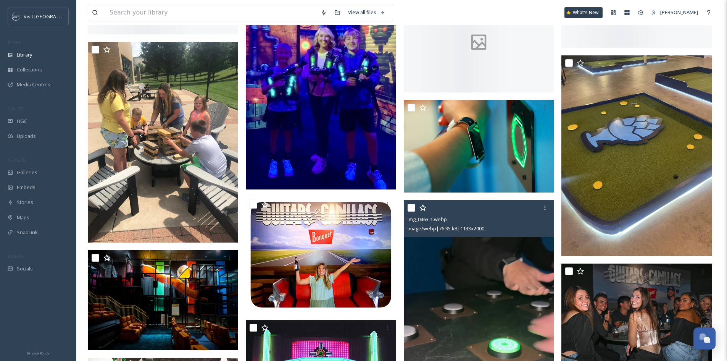
scroll to position [1512, 0]
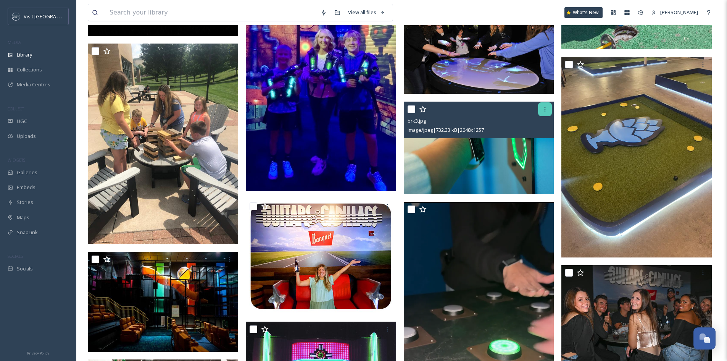
click at [549, 113] on div at bounding box center [545, 109] width 14 height 14
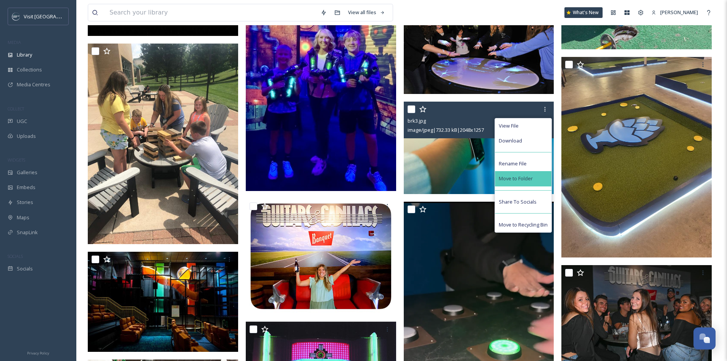
click at [543, 177] on div "Move to Folder" at bounding box center [523, 178] width 56 height 15
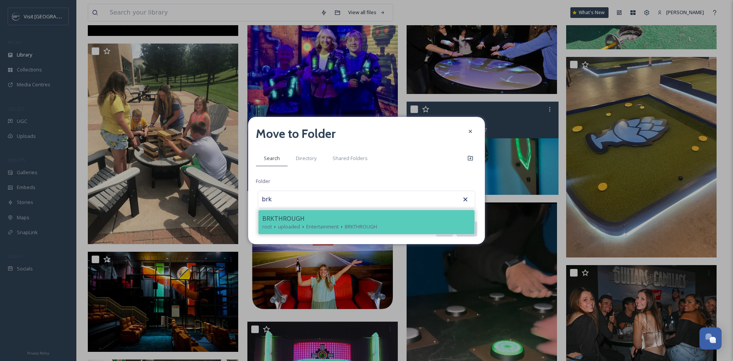
click at [372, 216] on div "BRKTHROUGH" at bounding box center [366, 218] width 208 height 9
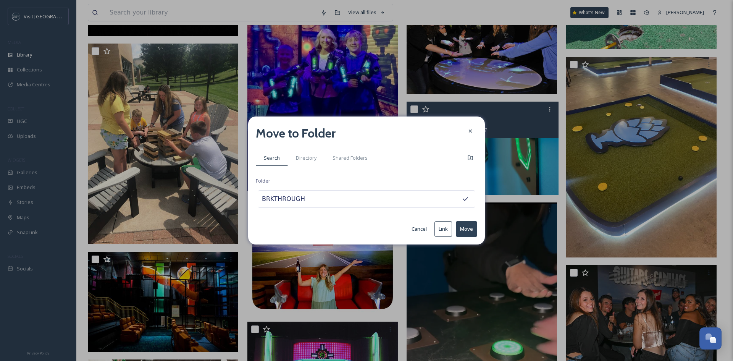
click at [470, 229] on button "Move" at bounding box center [466, 229] width 21 height 16
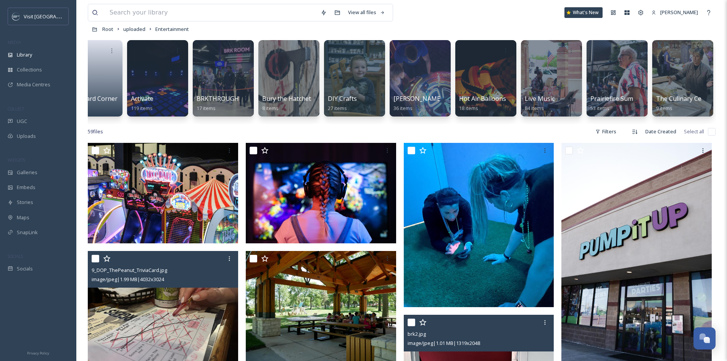
scroll to position [0, 0]
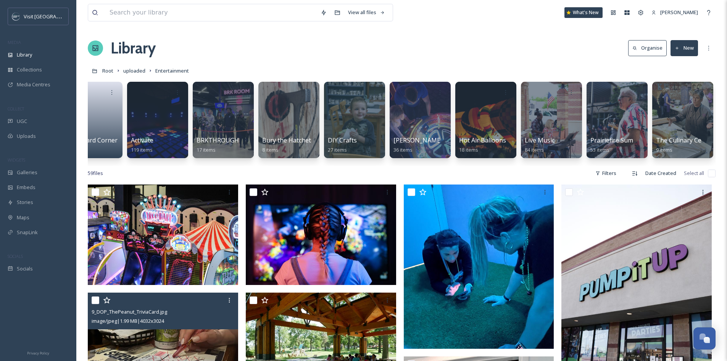
click at [692, 49] on button "New" at bounding box center [683, 48] width 27 height 16
click at [686, 92] on div "Folder" at bounding box center [675, 95] width 43 height 15
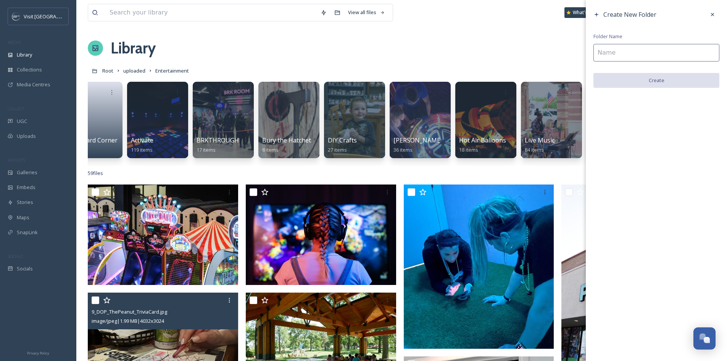
click at [671, 51] on input at bounding box center [656, 53] width 126 height 18
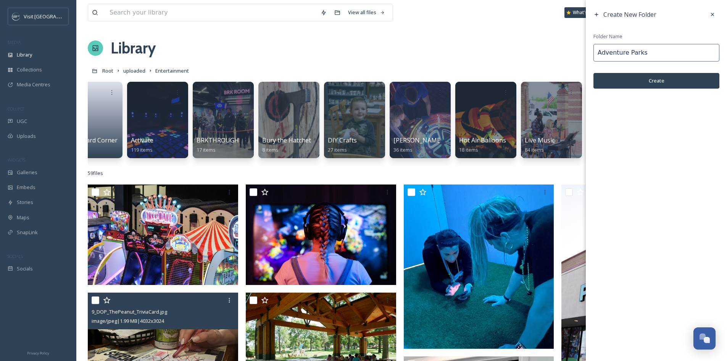
click at [667, 79] on button "Create" at bounding box center [656, 81] width 126 height 16
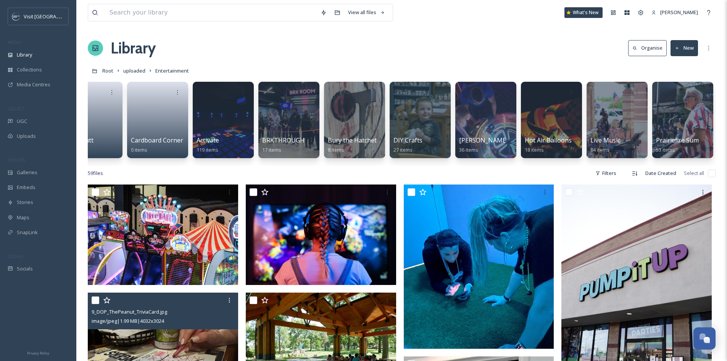
click at [679, 54] on button "New" at bounding box center [683, 48] width 27 height 16
click at [680, 96] on span "Folder" at bounding box center [675, 95] width 14 height 7
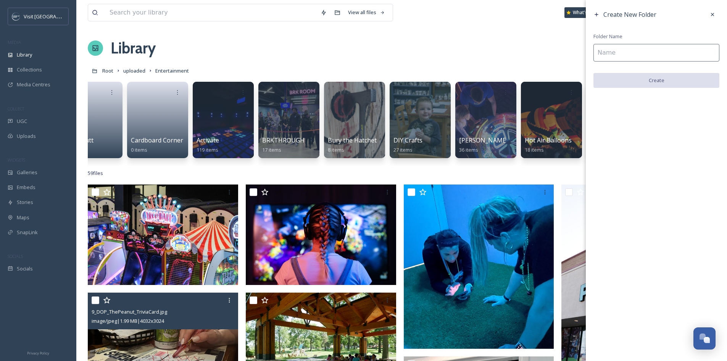
click at [679, 56] on input at bounding box center [656, 53] width 126 height 18
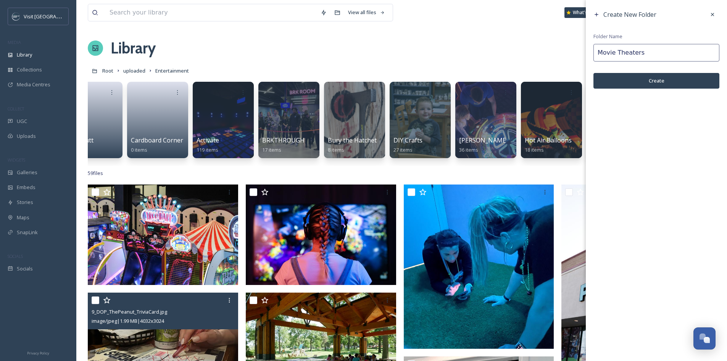
click at [694, 84] on button "Create" at bounding box center [656, 81] width 126 height 16
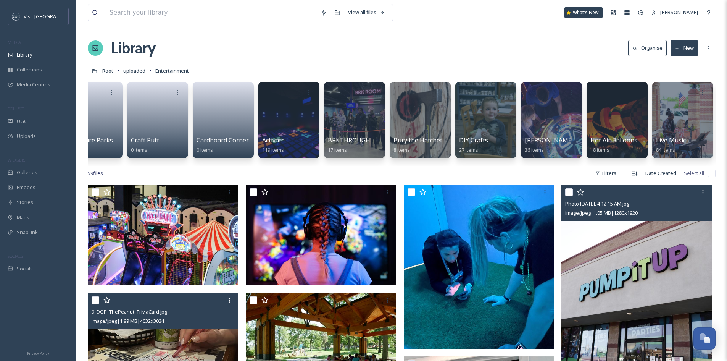
click at [567, 196] on input "checkbox" at bounding box center [569, 192] width 8 height 8
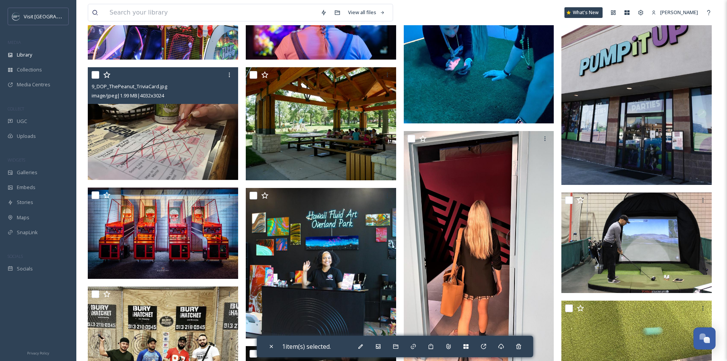
scroll to position [229, 0]
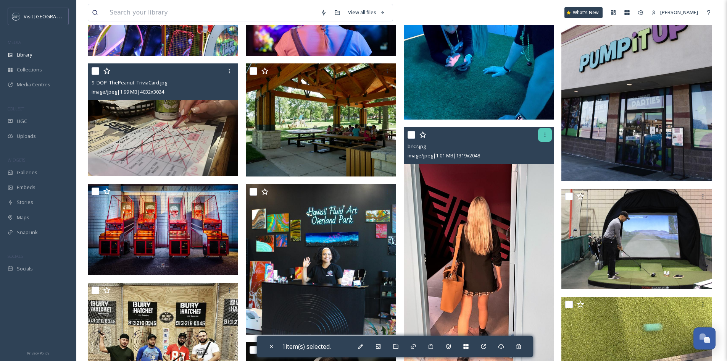
click at [542, 138] on icon at bounding box center [545, 135] width 6 height 6
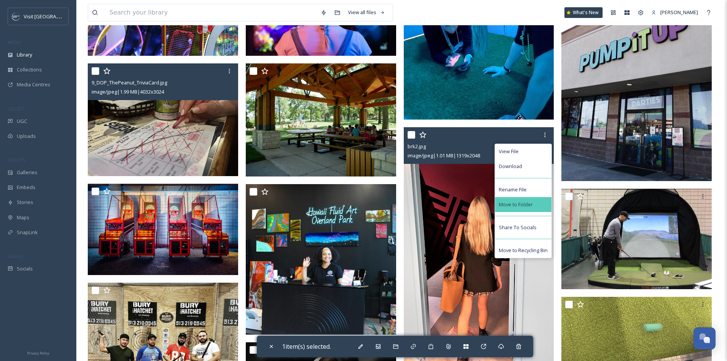
click at [529, 208] on span "Move to Folder" at bounding box center [516, 204] width 34 height 7
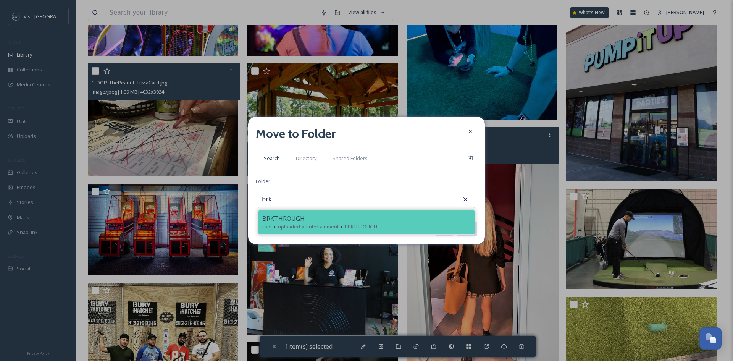
click at [423, 225] on div "root uploaded Entertainment BRKTHROUGH" at bounding box center [366, 226] width 208 height 7
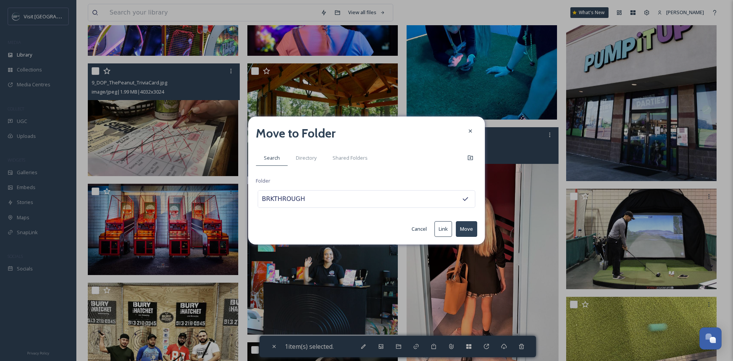
click at [462, 230] on button "Move" at bounding box center [466, 229] width 21 height 16
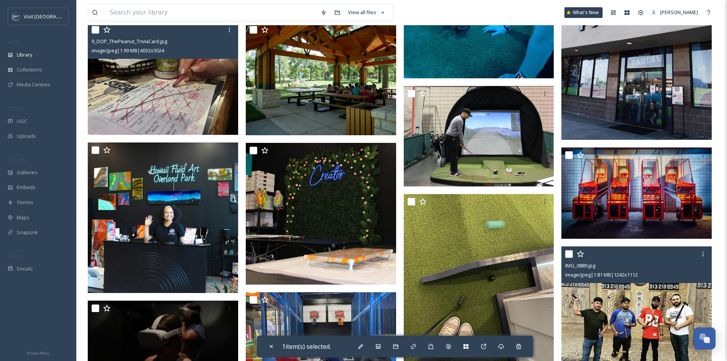
scroll to position [382, 0]
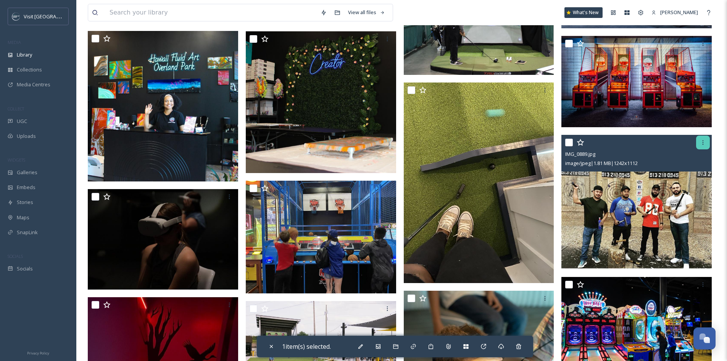
click at [703, 145] on icon at bounding box center [702, 142] width 1 height 5
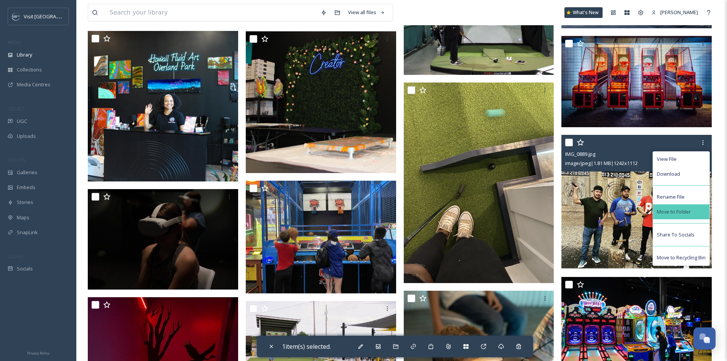
click at [685, 215] on span "Move to Folder" at bounding box center [674, 211] width 34 height 7
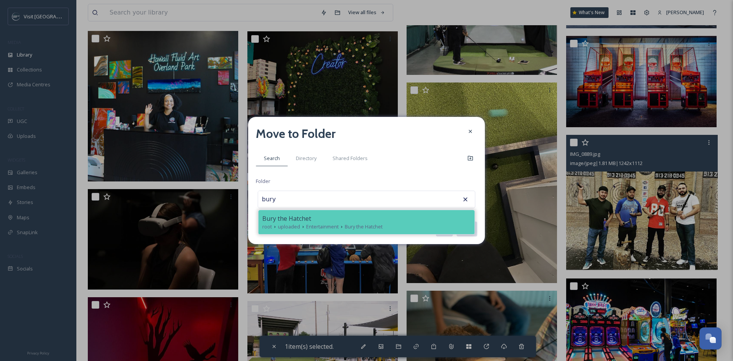
click at [435, 215] on div "Bury the Hatchet" at bounding box center [366, 218] width 208 height 9
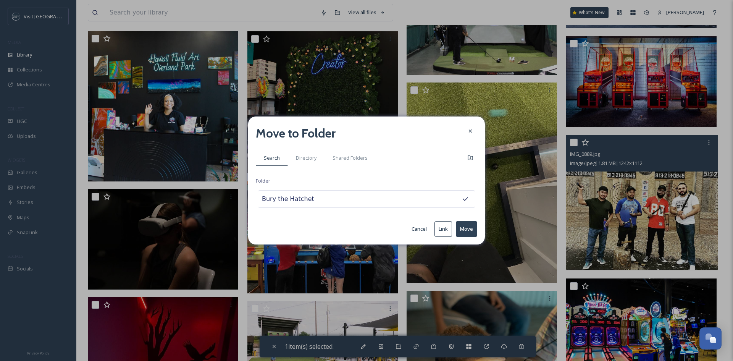
click at [467, 229] on button "Move" at bounding box center [466, 229] width 21 height 16
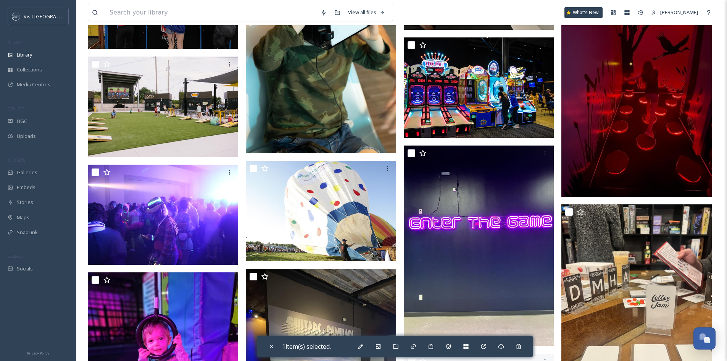
scroll to position [649, 0]
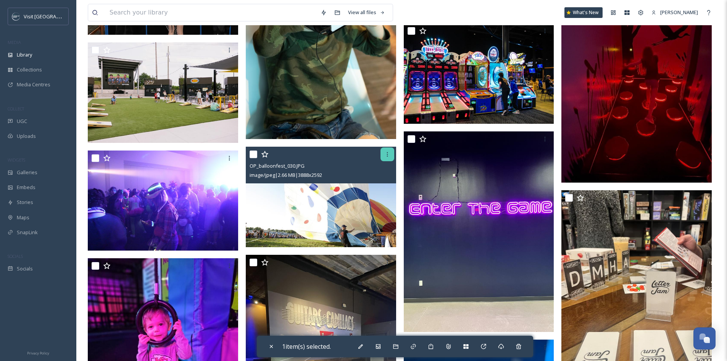
click at [388, 156] on div at bounding box center [387, 154] width 14 height 14
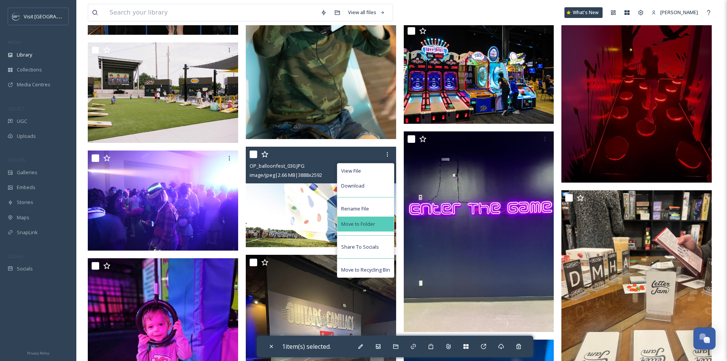
click at [380, 225] on div "Move to Folder" at bounding box center [365, 223] width 56 height 15
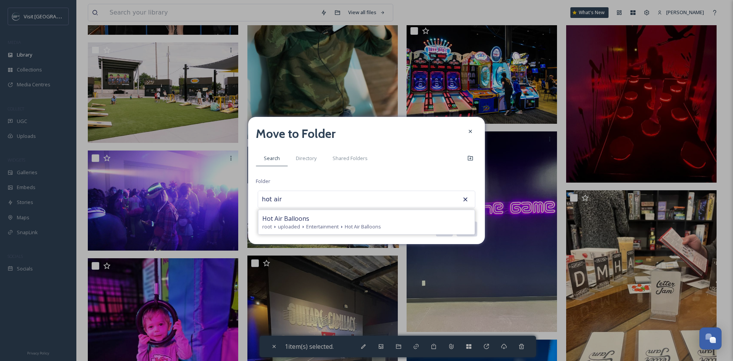
click at [380, 225] on span "Hot Air Balloons" at bounding box center [363, 226] width 36 height 7
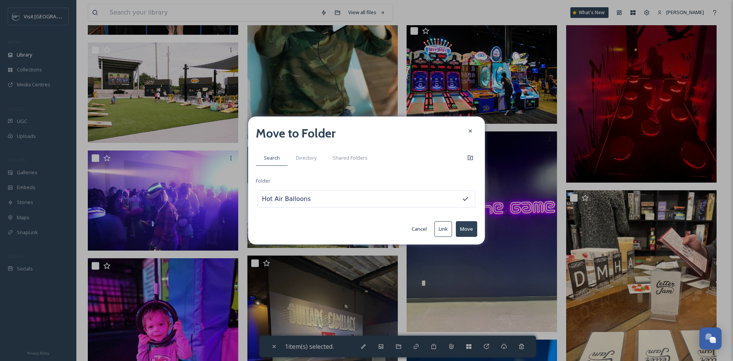
click at [467, 229] on button "Move" at bounding box center [466, 229] width 21 height 16
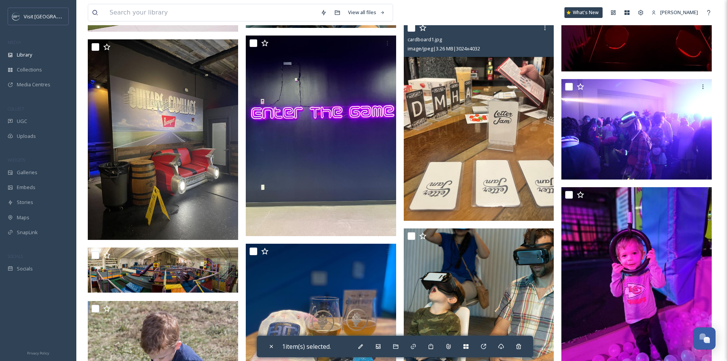
scroll to position [801, 0]
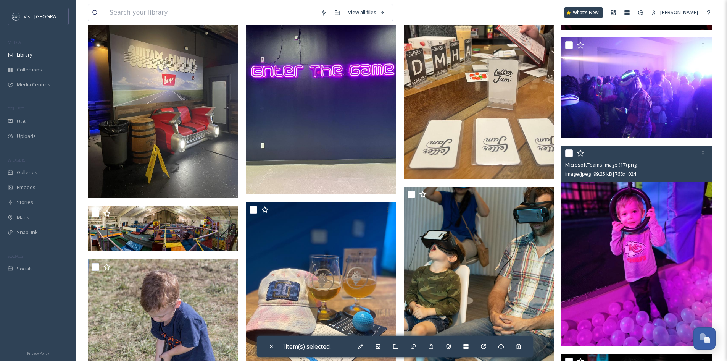
click at [570, 157] on input "checkbox" at bounding box center [569, 153] width 8 height 8
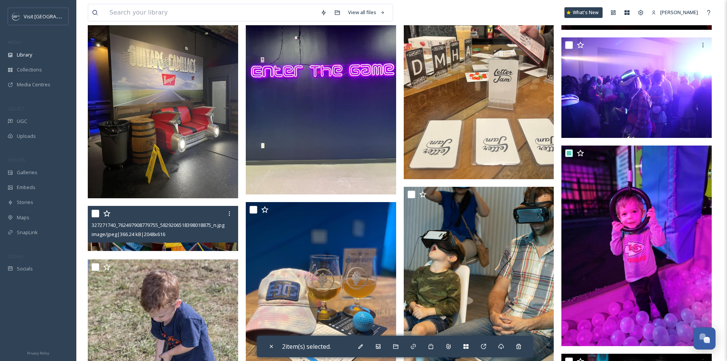
click at [95, 217] on input "checkbox" at bounding box center [96, 213] width 8 height 8
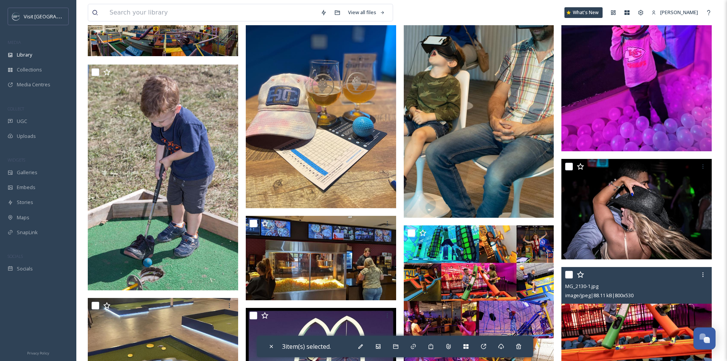
scroll to position [1106, 0]
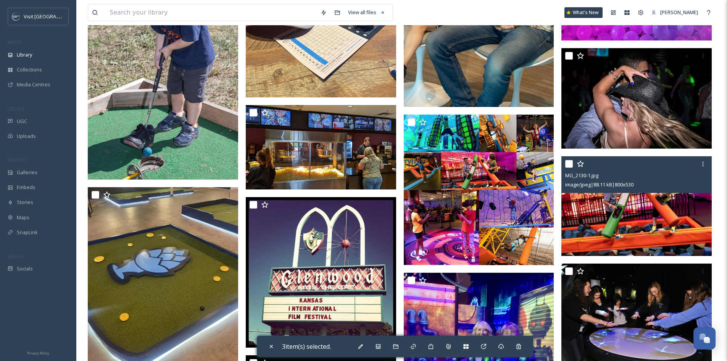
click at [567, 167] on input "checkbox" at bounding box center [569, 164] width 8 height 8
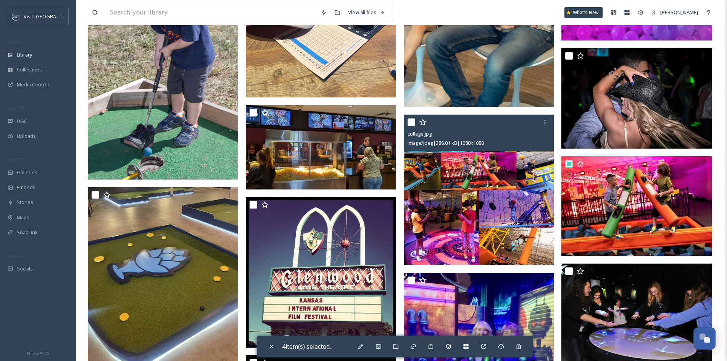
click at [411, 126] on input "checkbox" at bounding box center [411, 122] width 8 height 8
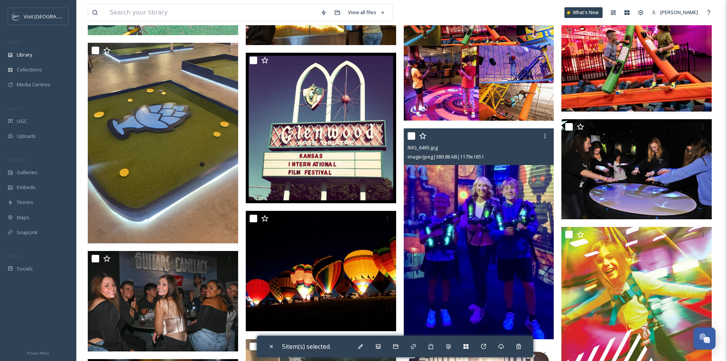
scroll to position [1297, 0]
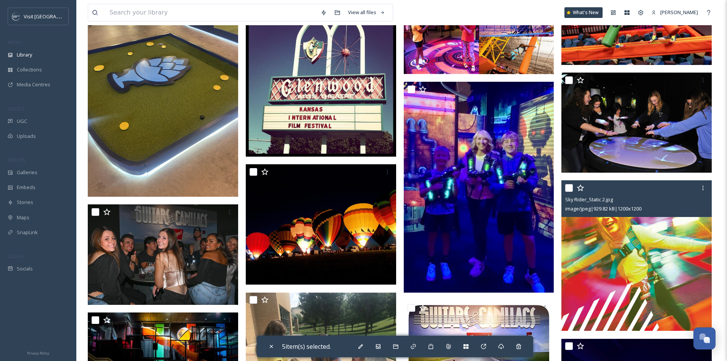
click at [568, 191] on input "checkbox" at bounding box center [569, 188] width 8 height 8
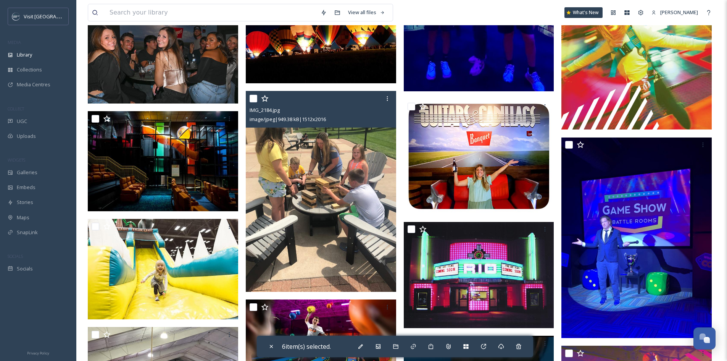
scroll to position [1602, 0]
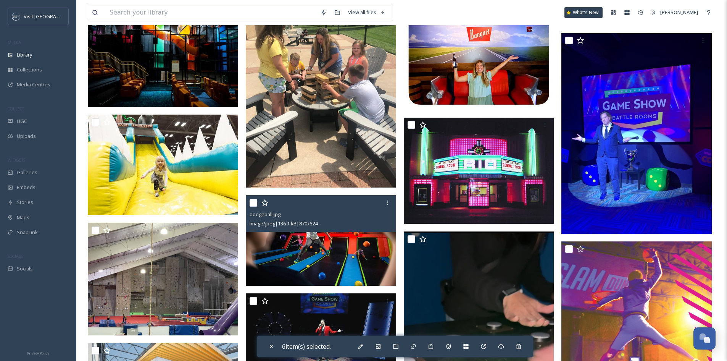
click at [254, 206] on input "checkbox" at bounding box center [254, 203] width 8 height 8
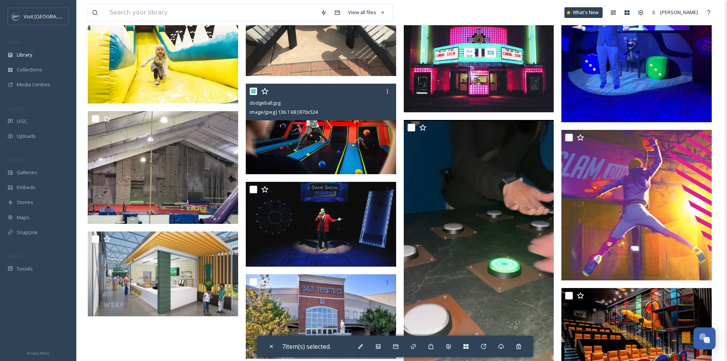
scroll to position [1717, 0]
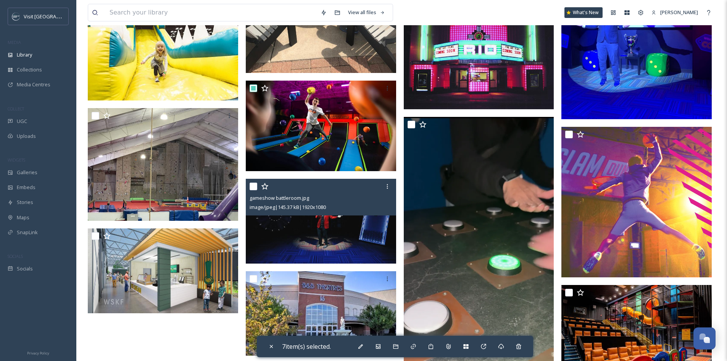
click at [256, 190] on input "checkbox" at bounding box center [254, 186] width 8 height 8
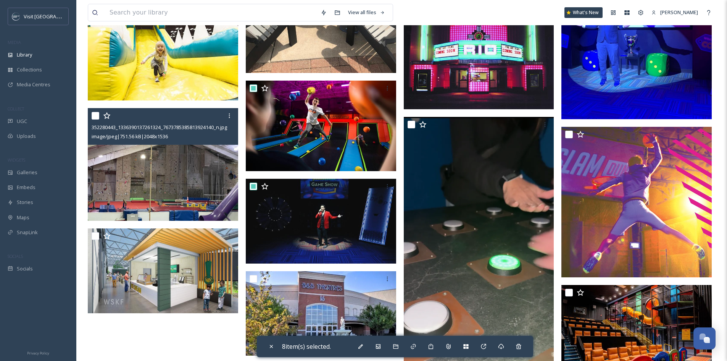
click at [91, 117] on div "352280443_1336390137261324_7673785385813924140_n.jpg image/jpeg | 751.56 kB | 2…" at bounding box center [163, 126] width 150 height 37
click at [96, 119] on input "checkbox" at bounding box center [96, 116] width 8 height 8
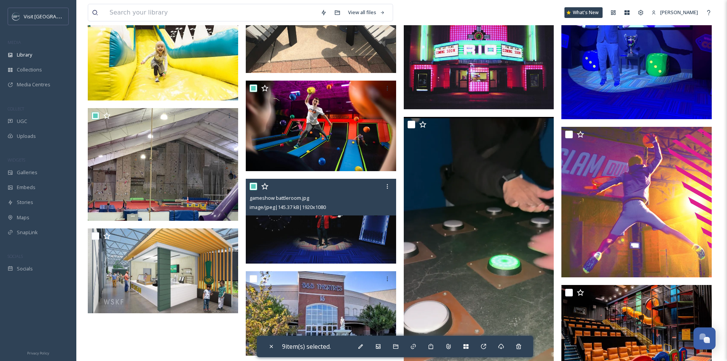
click at [251, 190] on input "checkbox" at bounding box center [254, 186] width 8 height 8
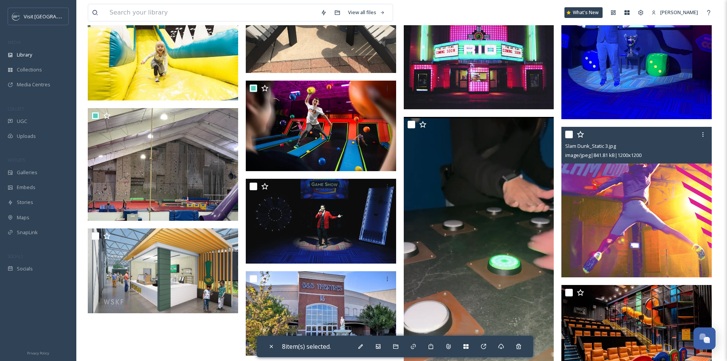
click at [568, 138] on input "checkbox" at bounding box center [569, 134] width 8 height 8
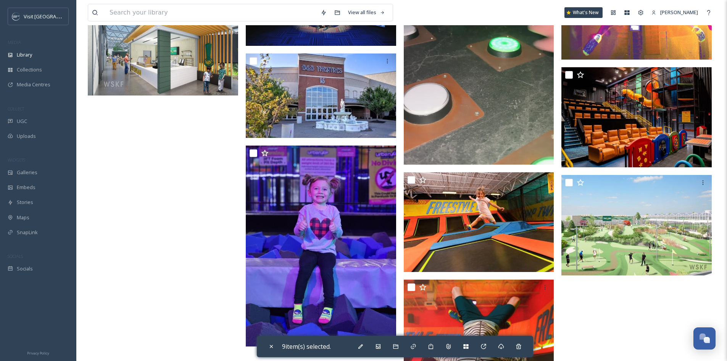
scroll to position [1946, 0]
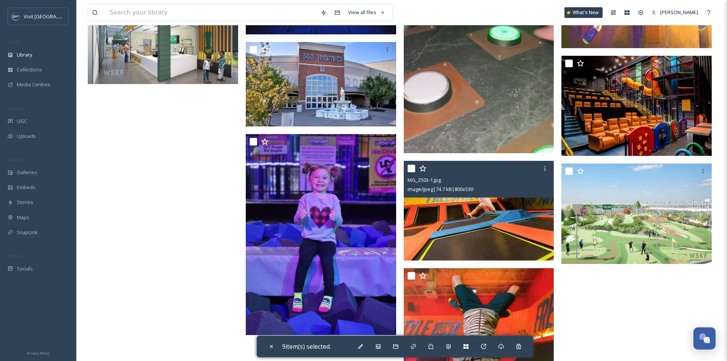
click at [412, 172] on input "checkbox" at bounding box center [411, 168] width 8 height 8
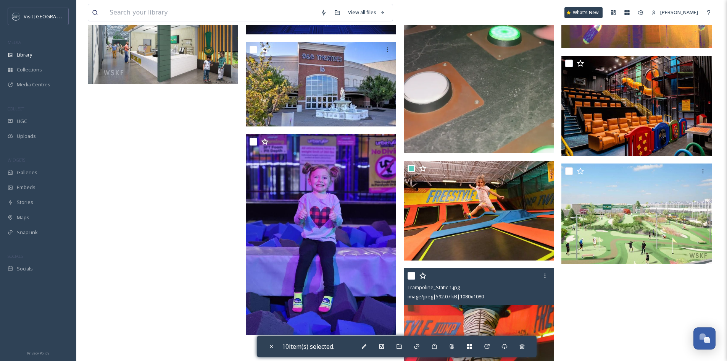
click at [414, 279] on input "checkbox" at bounding box center [411, 276] width 8 height 8
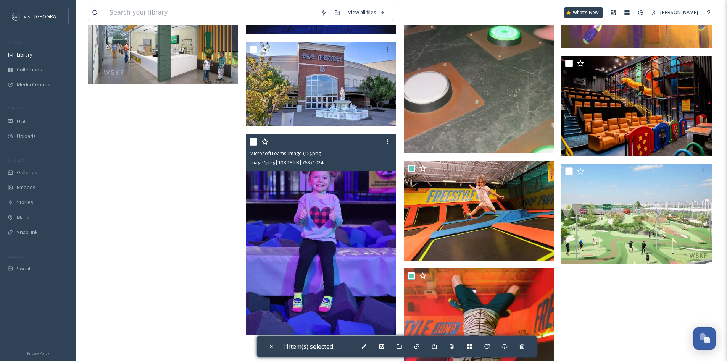
click at [253, 145] on input "checkbox" at bounding box center [254, 142] width 8 height 8
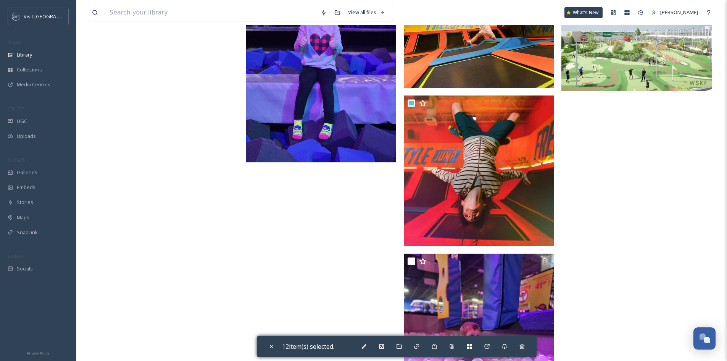
scroll to position [2137, 0]
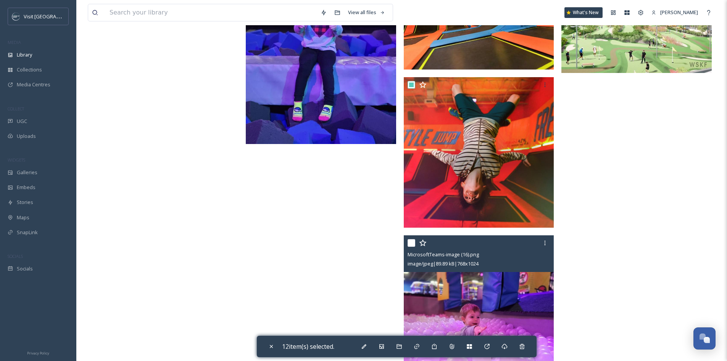
click at [413, 246] on input "checkbox" at bounding box center [411, 243] width 8 height 8
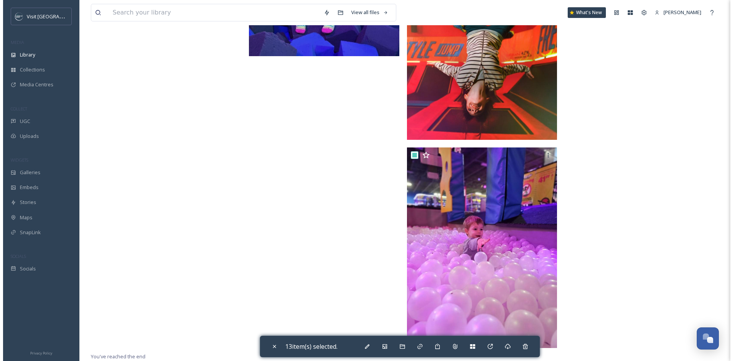
scroll to position [2230, 0]
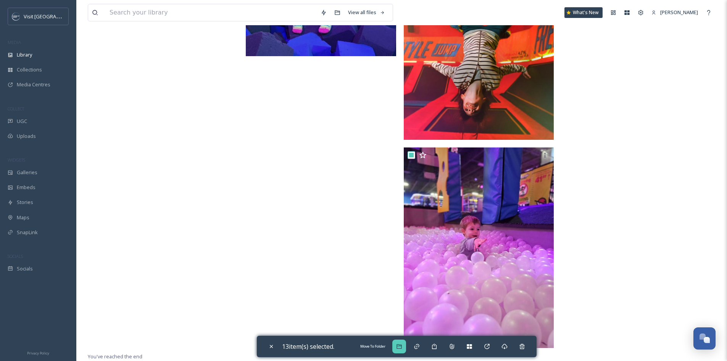
click at [401, 345] on icon at bounding box center [398, 346] width 5 height 5
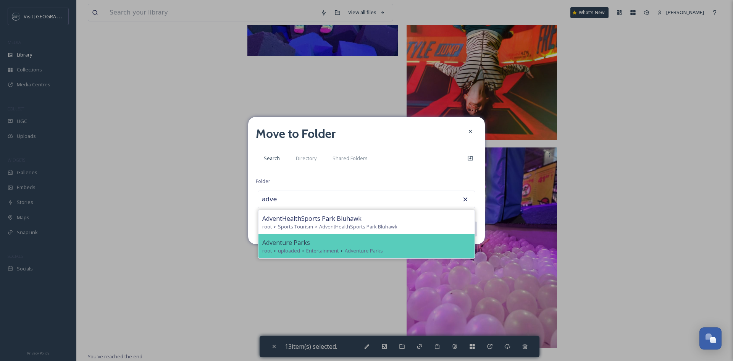
click at [322, 247] on span "Entertainment" at bounding box center [322, 250] width 32 height 7
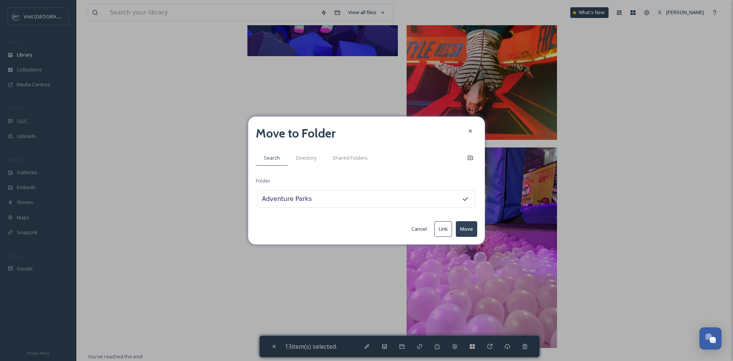
click at [467, 229] on button "Move" at bounding box center [466, 229] width 21 height 16
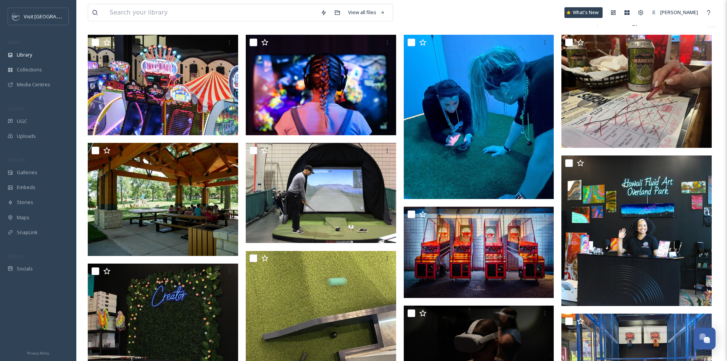
scroll to position [153, 0]
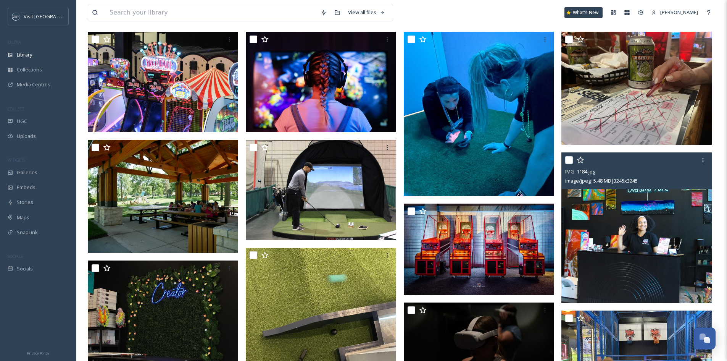
click at [568, 164] on input "checkbox" at bounding box center [569, 160] width 8 height 8
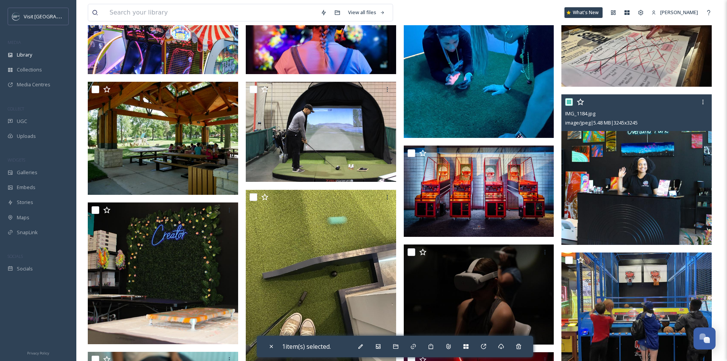
scroll to position [267, 0]
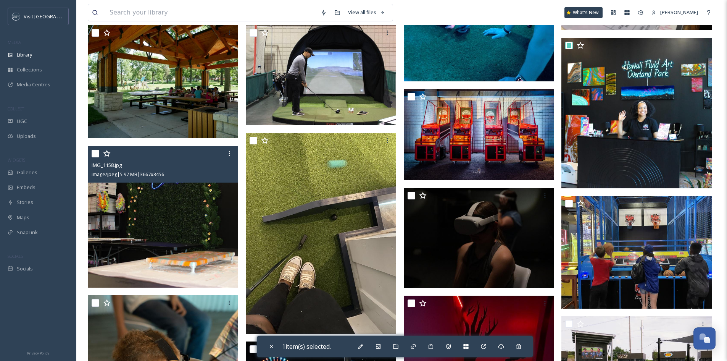
click at [93, 157] on input "checkbox" at bounding box center [96, 154] width 8 height 8
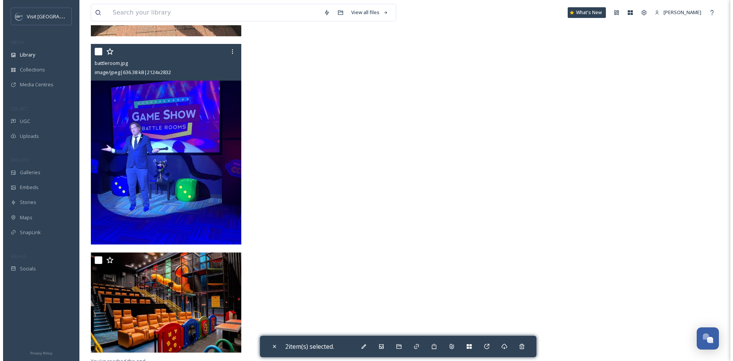
scroll to position [1747, 0]
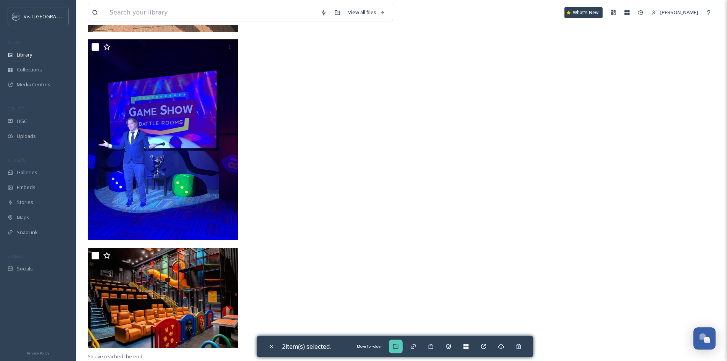
click at [401, 347] on div "Move To Folder" at bounding box center [396, 346] width 14 height 14
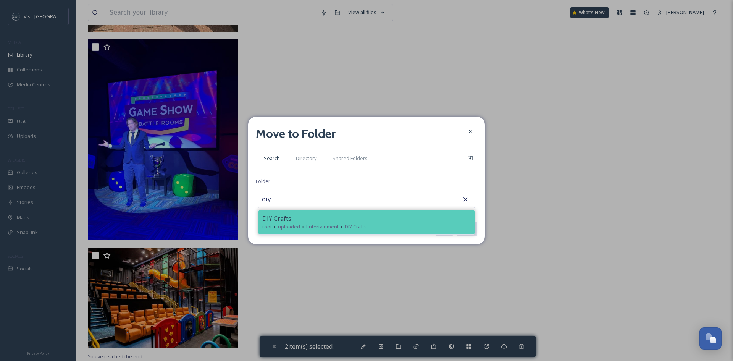
click at [342, 225] on icon at bounding box center [341, 227] width 6 height 6
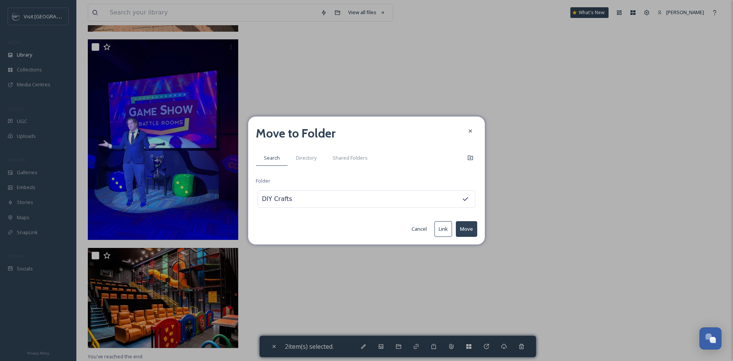
click at [467, 226] on button "Move" at bounding box center [466, 229] width 21 height 16
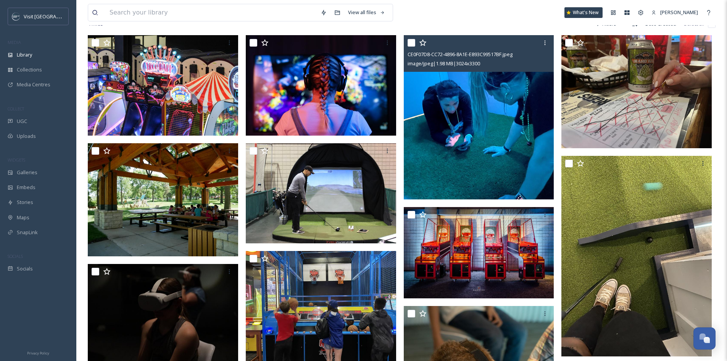
scroll to position [153, 0]
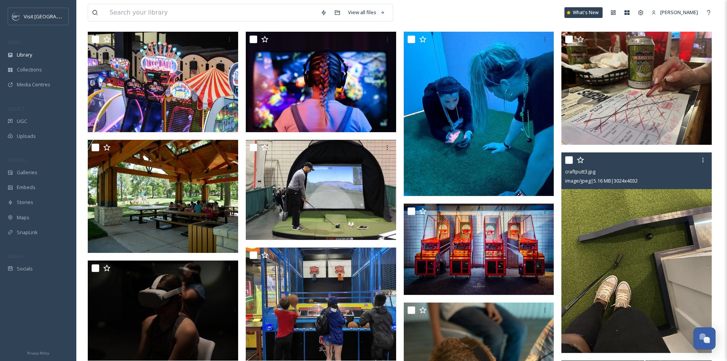
click at [570, 164] on input "checkbox" at bounding box center [569, 160] width 8 height 8
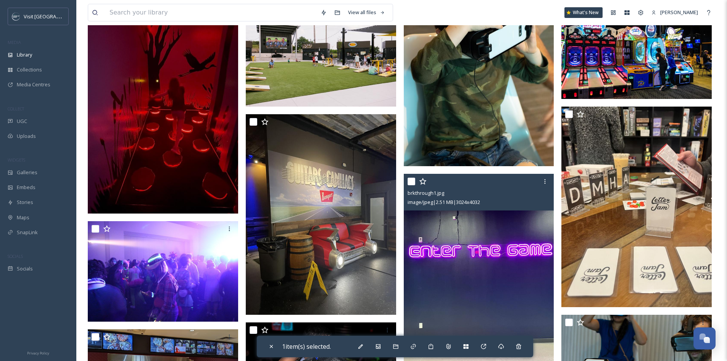
scroll to position [534, 0]
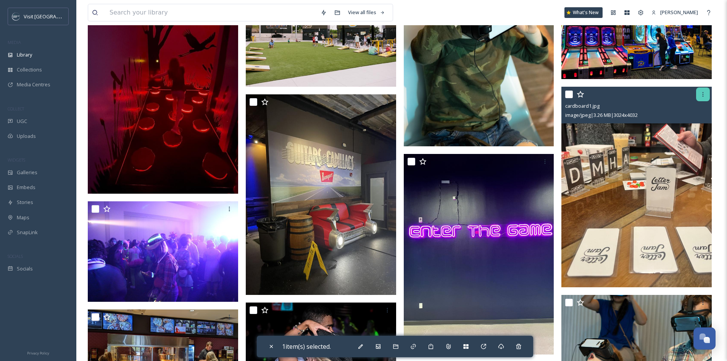
click at [703, 97] on icon at bounding box center [702, 94] width 1 height 5
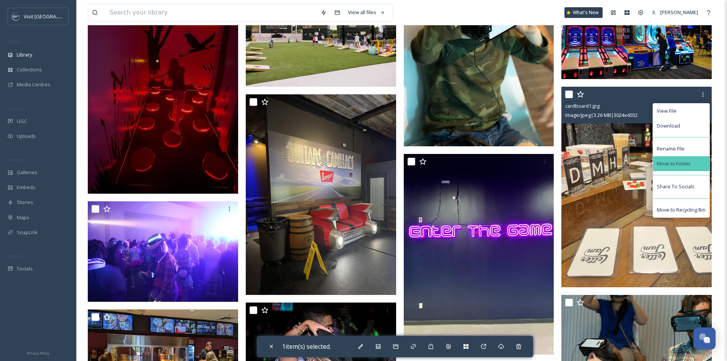
click at [688, 163] on div "Move to Folder" at bounding box center [681, 163] width 56 height 15
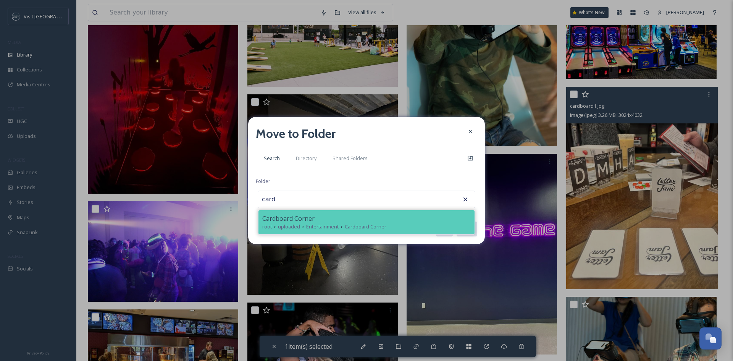
click at [344, 216] on div "Cardboard Corner" at bounding box center [366, 218] width 208 height 9
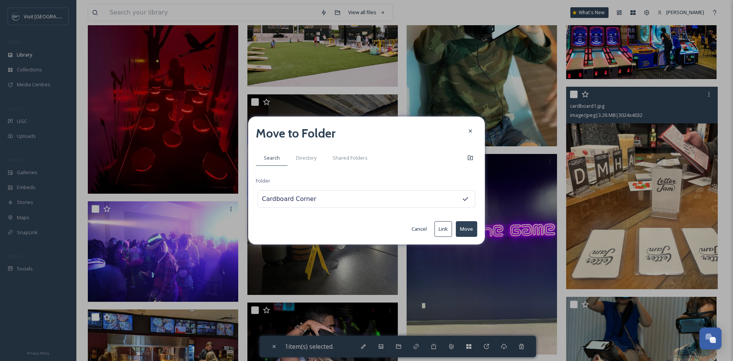
click at [471, 228] on button "Move" at bounding box center [466, 229] width 21 height 16
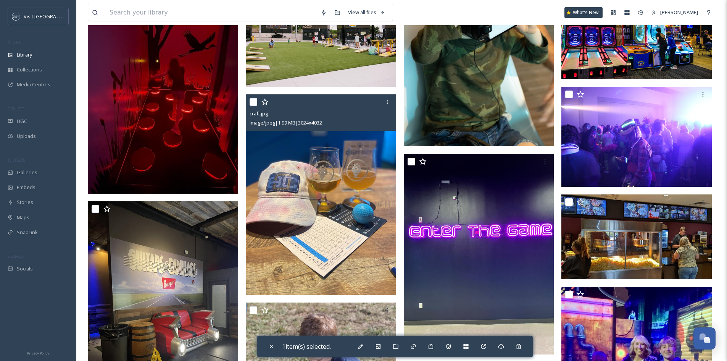
click at [254, 106] on input "checkbox" at bounding box center [254, 102] width 8 height 8
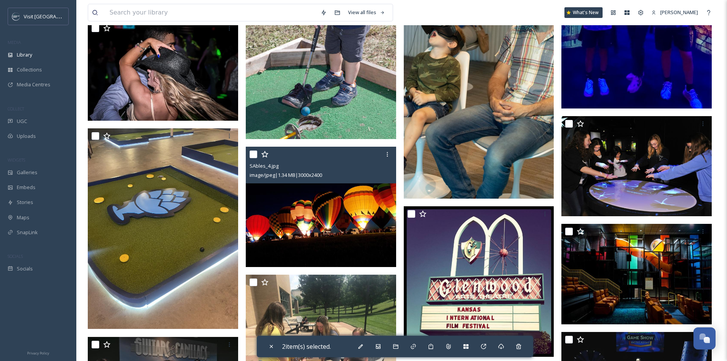
scroll to position [954, 0]
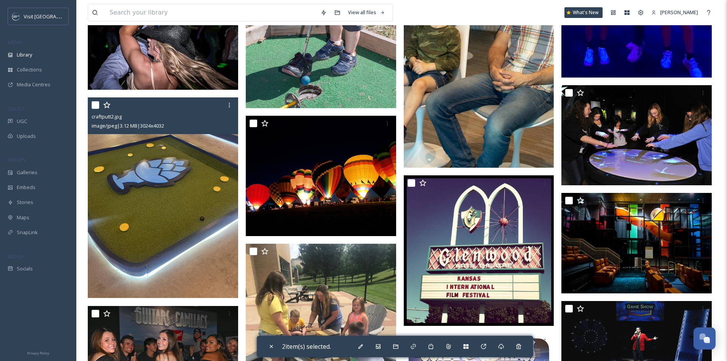
click at [93, 109] on input "checkbox" at bounding box center [96, 105] width 8 height 8
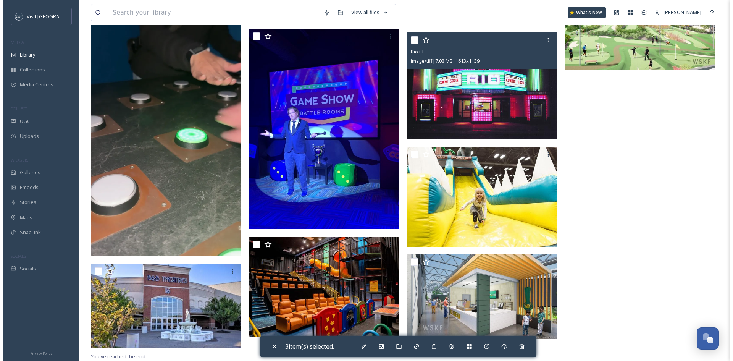
scroll to position [1383, 0]
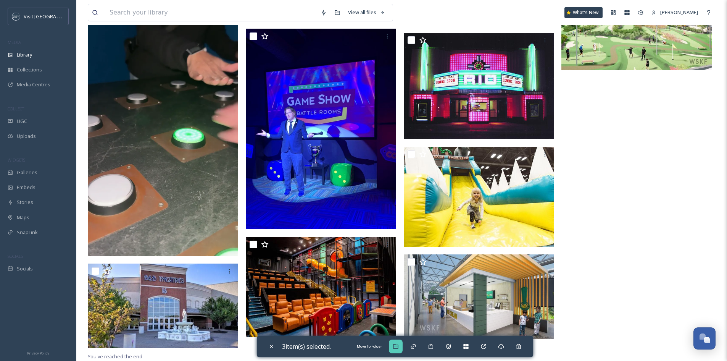
click at [398, 348] on icon at bounding box center [395, 346] width 5 height 5
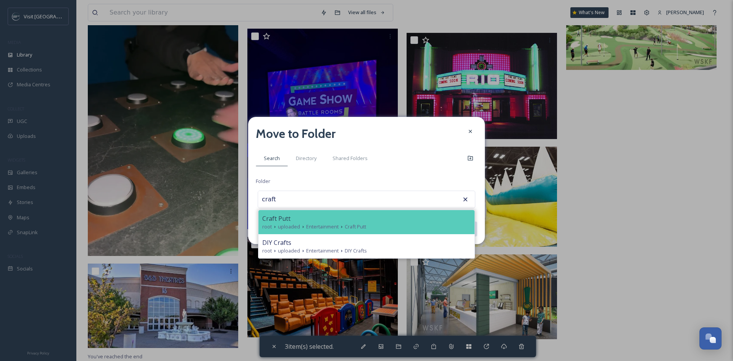
click at [329, 223] on span "Entertainment" at bounding box center [322, 226] width 32 height 7
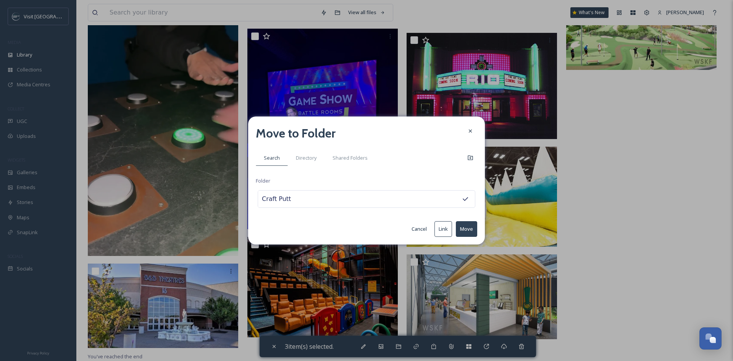
click at [462, 229] on button "Move" at bounding box center [466, 229] width 21 height 16
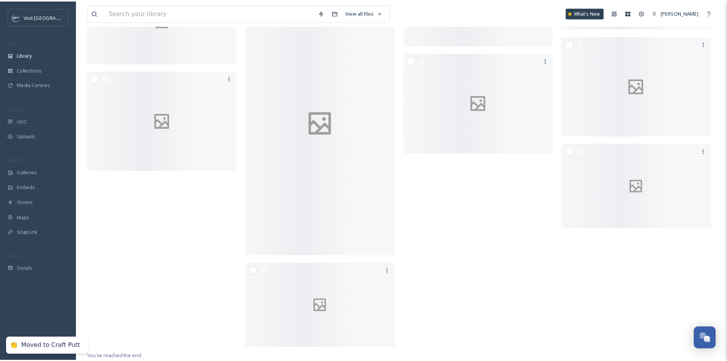
scroll to position [1275, 0]
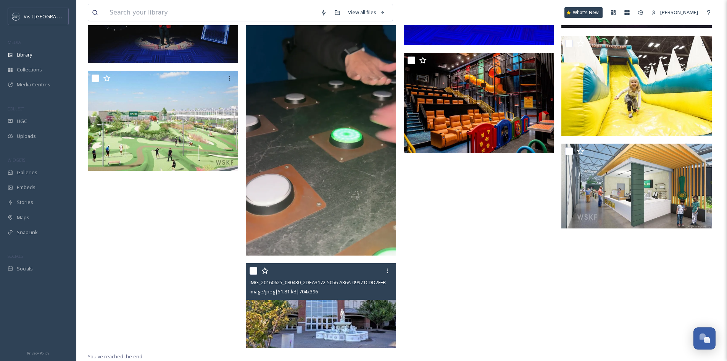
click at [253, 270] on input "checkbox" at bounding box center [254, 271] width 8 height 8
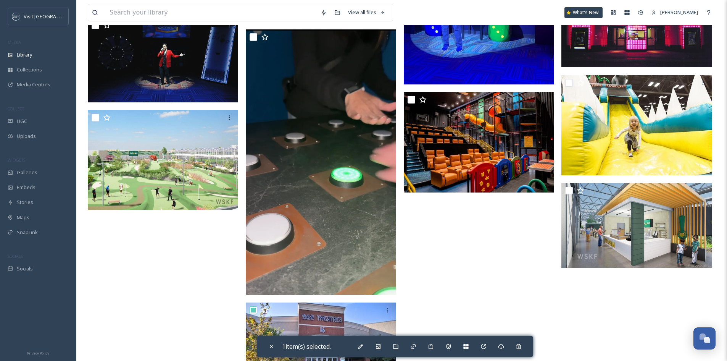
scroll to position [1161, 0]
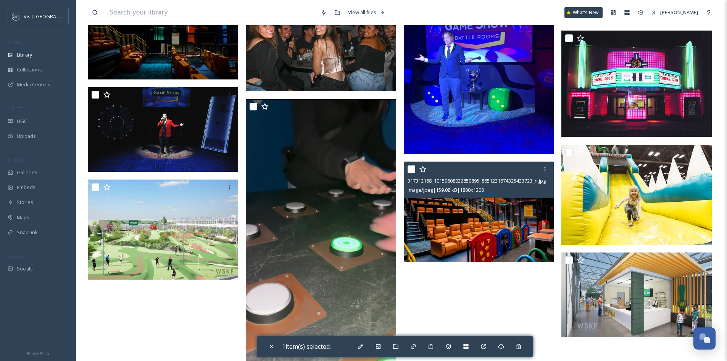
click at [411, 169] on div at bounding box center [479, 169] width 145 height 14
click at [410, 173] on input "checkbox" at bounding box center [411, 169] width 8 height 8
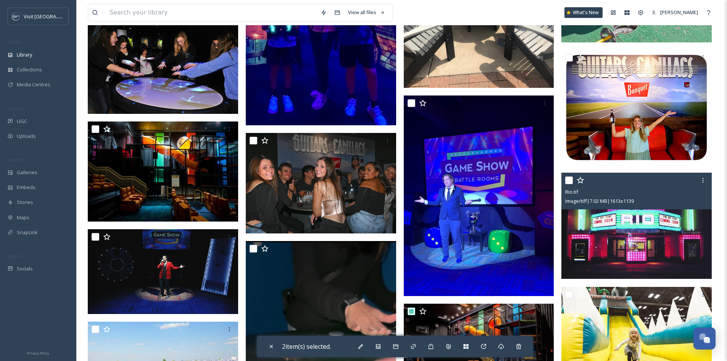
scroll to position [1008, 0]
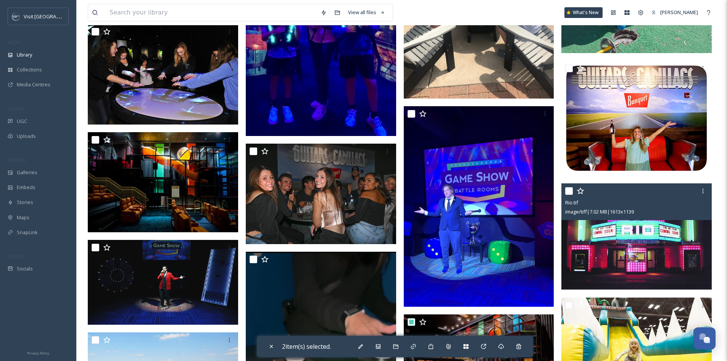
click at [566, 195] on input "checkbox" at bounding box center [569, 191] width 8 height 8
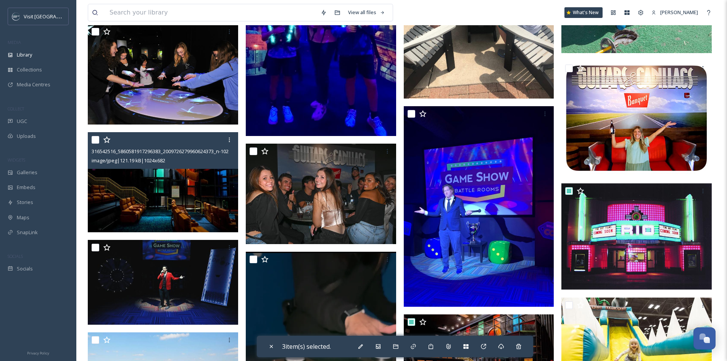
click at [96, 143] on input "checkbox" at bounding box center [96, 140] width 8 height 8
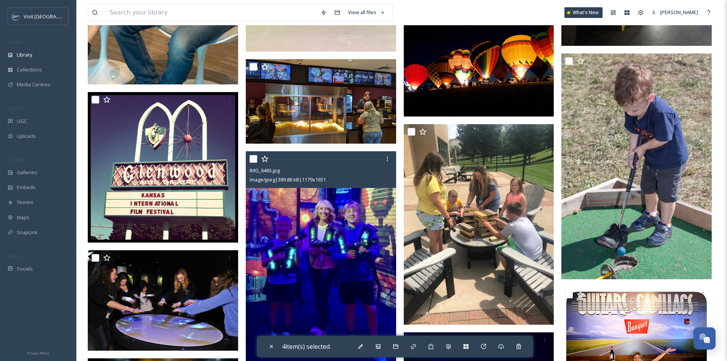
scroll to position [779, 0]
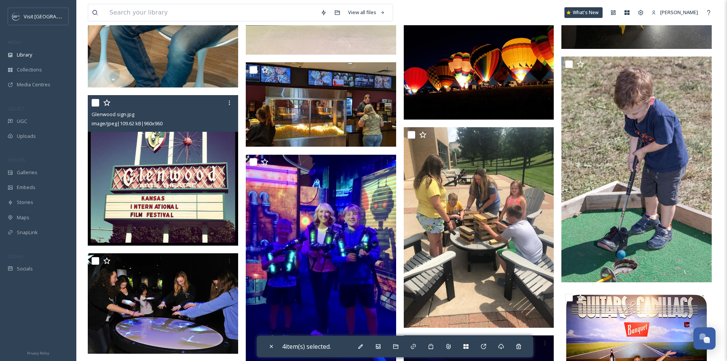
click at [92, 106] on input "checkbox" at bounding box center [96, 103] width 8 height 8
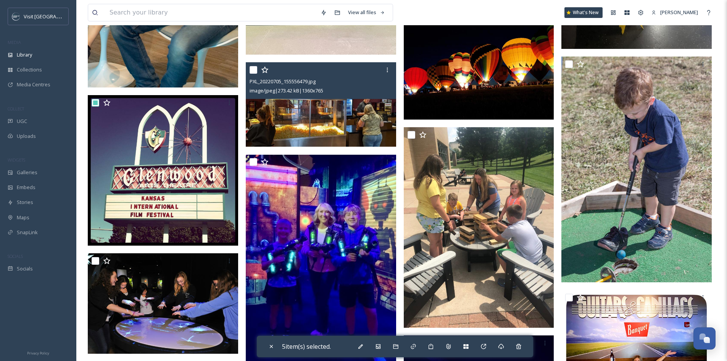
click at [253, 74] on input "checkbox" at bounding box center [254, 70] width 8 height 8
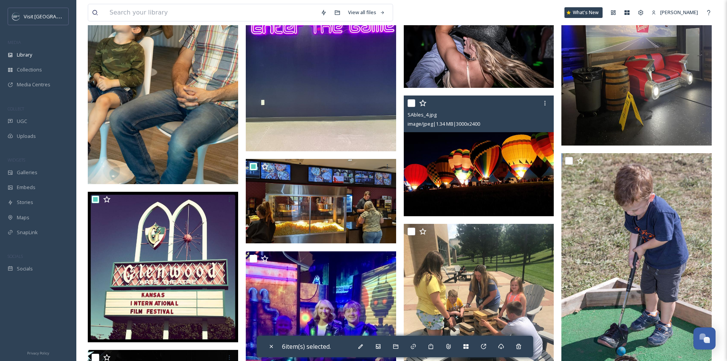
scroll to position [665, 0]
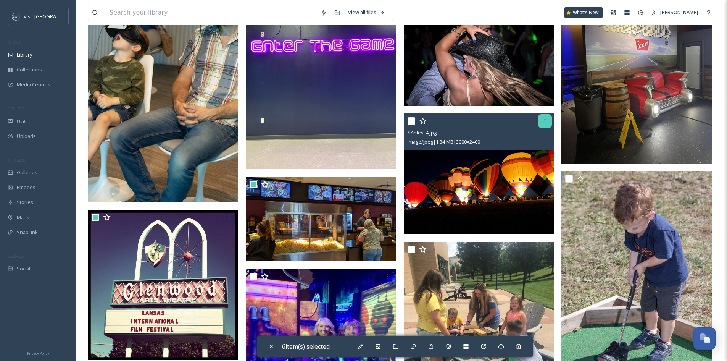
click at [546, 124] on icon at bounding box center [545, 121] width 6 height 6
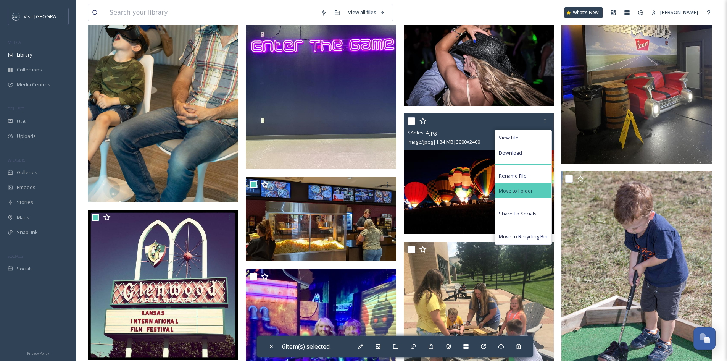
click at [523, 194] on span "Move to Folder" at bounding box center [516, 190] width 34 height 7
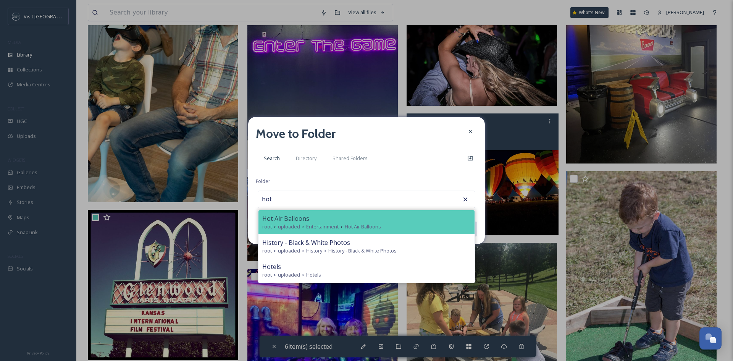
click at [384, 218] on div "Hot Air Balloons" at bounding box center [366, 218] width 208 height 9
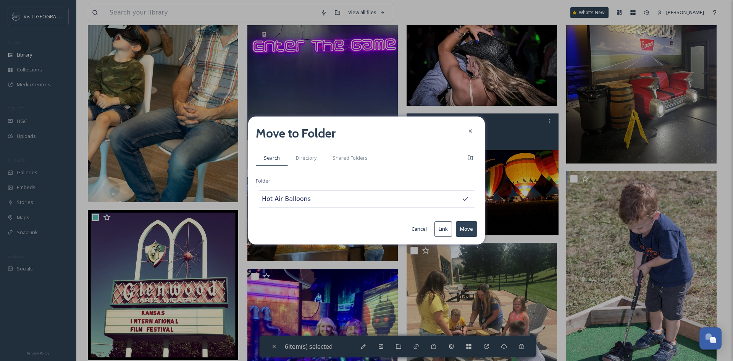
click at [465, 224] on button "Move" at bounding box center [466, 229] width 21 height 16
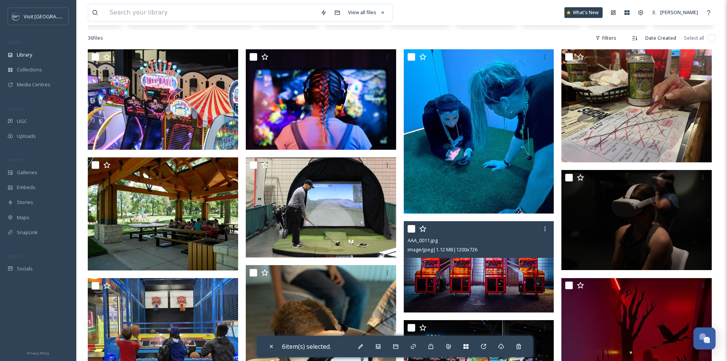
scroll to position [130, 0]
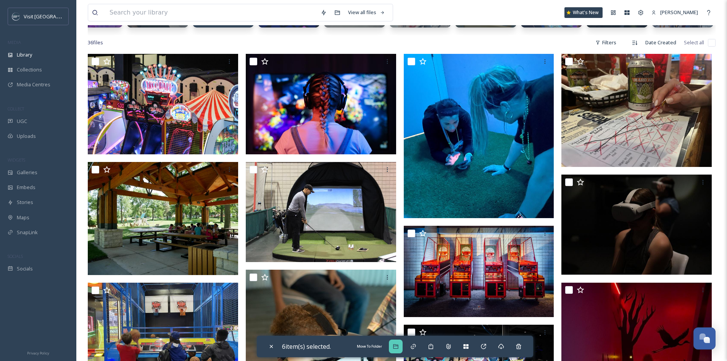
click at [398, 344] on icon at bounding box center [396, 346] width 6 height 6
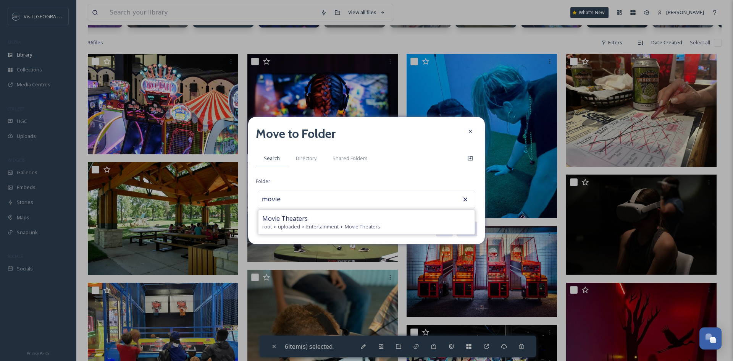
click at [352, 227] on span "Movie Theaters" at bounding box center [362, 226] width 35 height 7
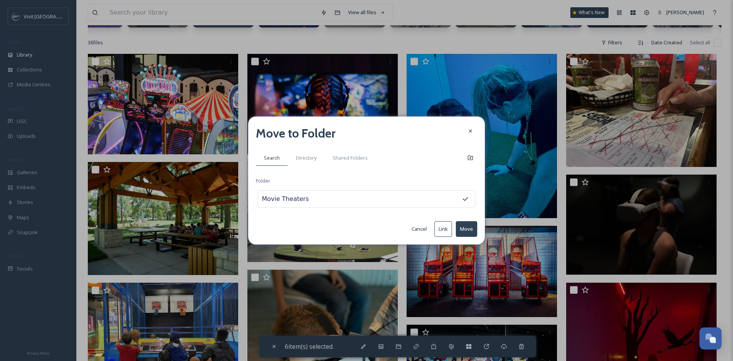
click at [462, 226] on button "Move" at bounding box center [466, 229] width 21 height 16
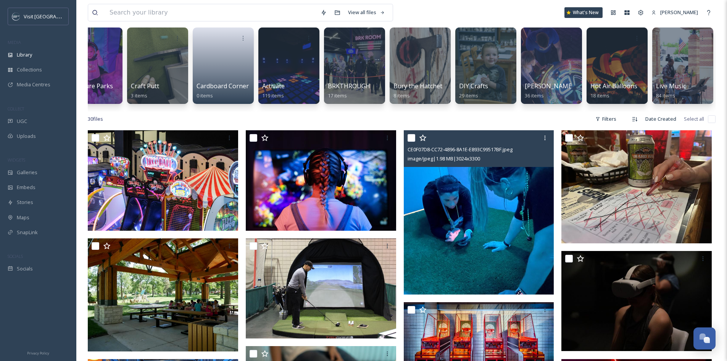
scroll to position [0, 0]
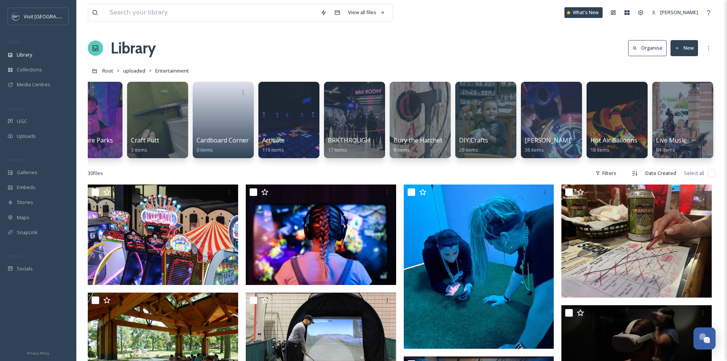
click at [692, 49] on button "New" at bounding box center [683, 48] width 27 height 16
click at [684, 95] on div "Folder" at bounding box center [675, 95] width 43 height 15
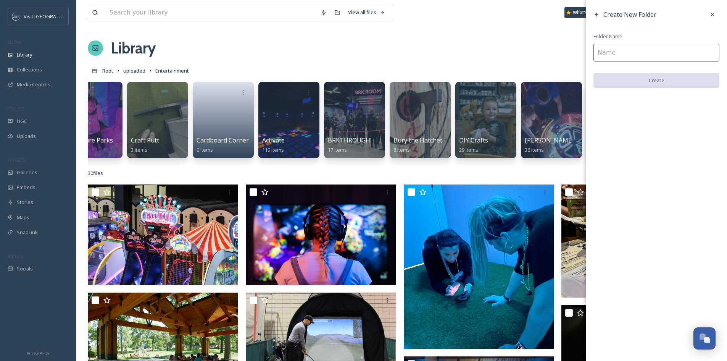
click at [655, 50] on input at bounding box center [656, 53] width 126 height 18
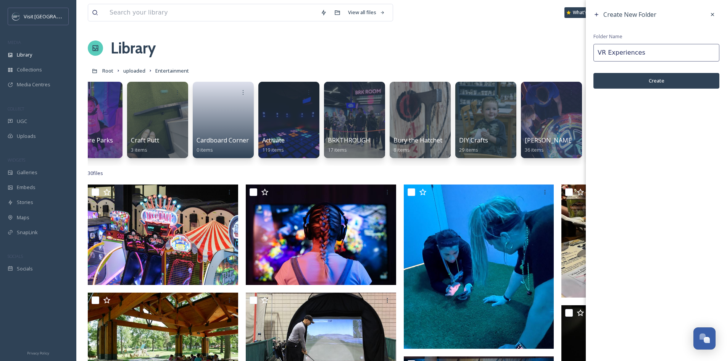
click at [655, 79] on button "Create" at bounding box center [656, 81] width 126 height 16
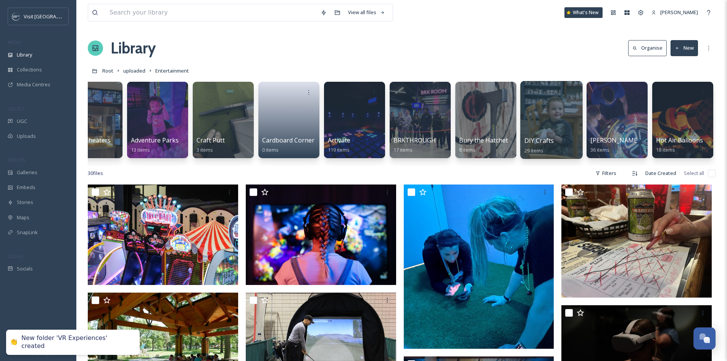
scroll to position [114, 0]
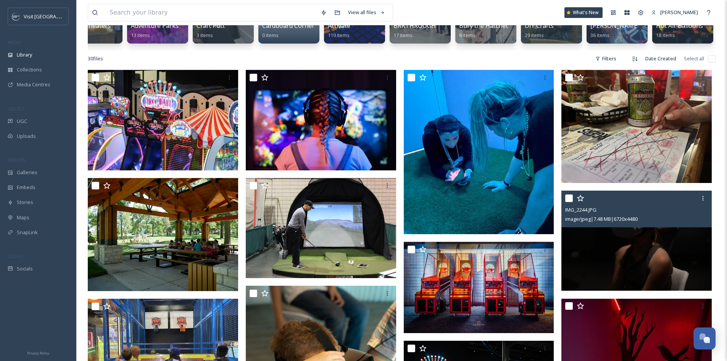
click at [570, 202] on input "checkbox" at bounding box center [569, 198] width 8 height 8
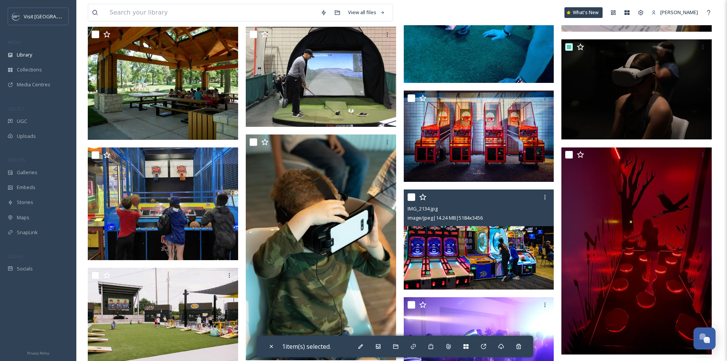
scroll to position [267, 0]
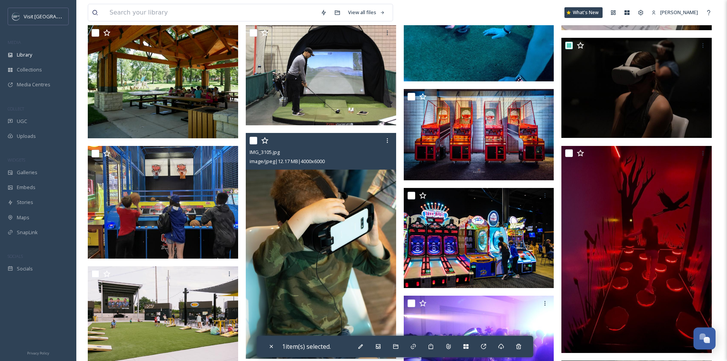
click at [252, 144] on input "checkbox" at bounding box center [254, 141] width 8 height 8
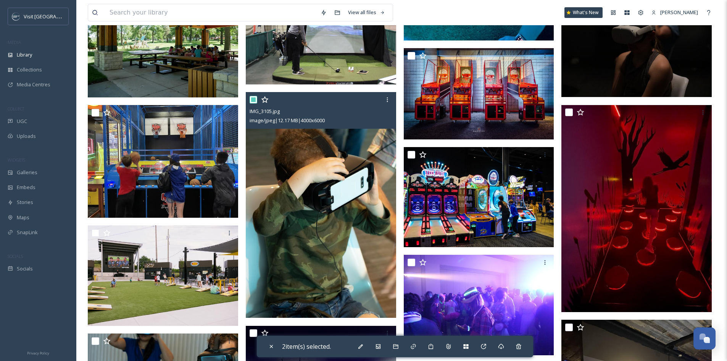
scroll to position [420, 0]
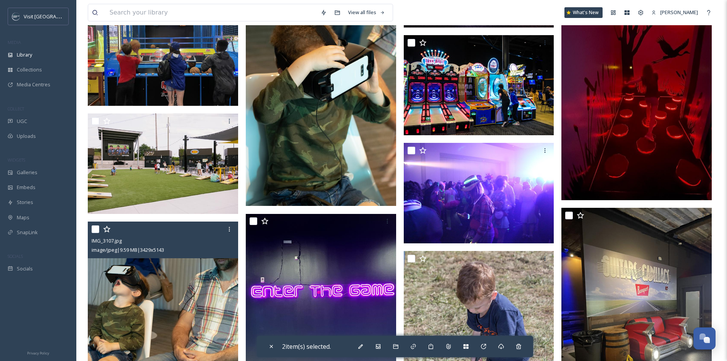
click at [95, 233] on input "checkbox" at bounding box center [96, 229] width 8 height 8
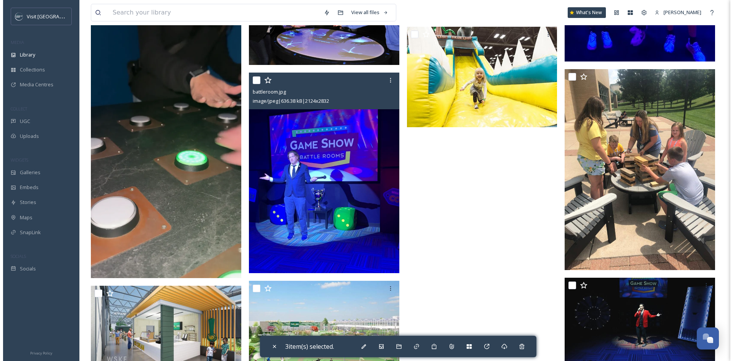
scroll to position [1023, 0]
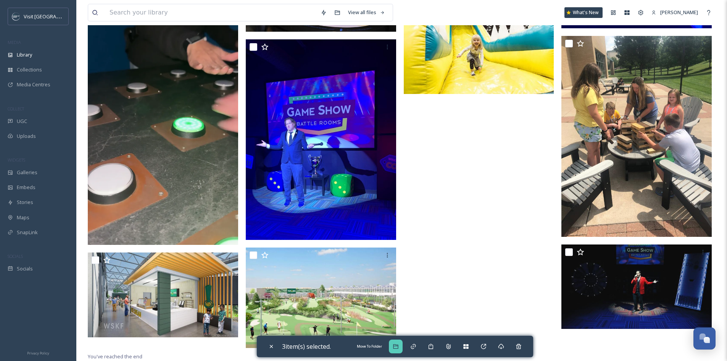
click at [402, 347] on div "Move To Folder" at bounding box center [396, 346] width 14 height 14
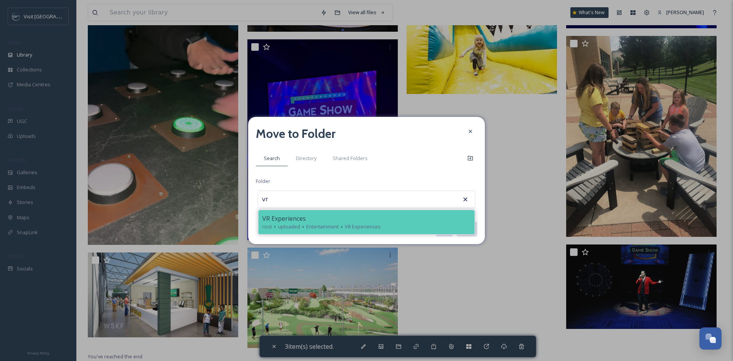
click at [300, 227] on icon at bounding box center [303, 227] width 6 height 6
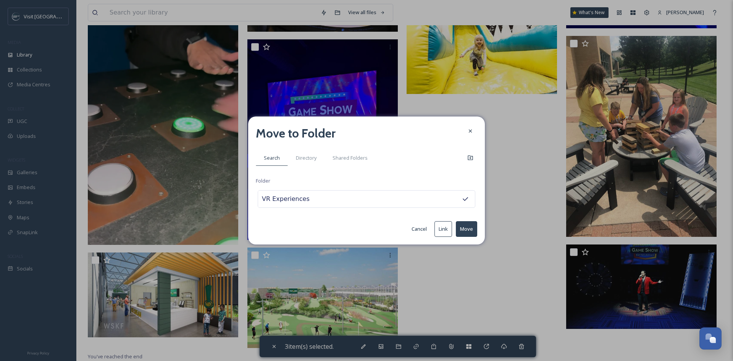
click at [464, 225] on button "Move" at bounding box center [466, 229] width 21 height 16
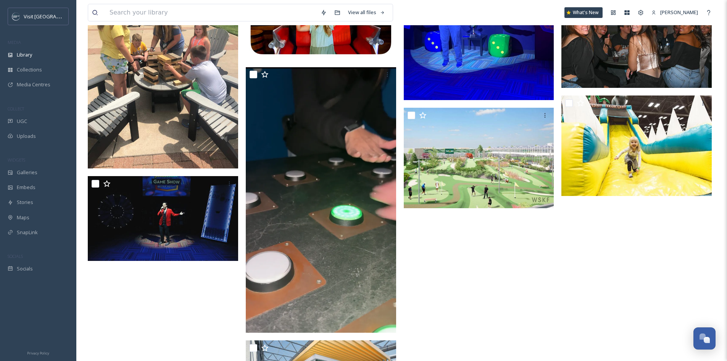
scroll to position [847, 0]
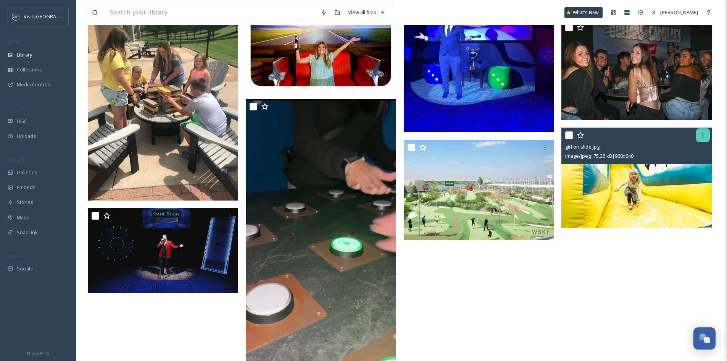
click at [704, 138] on icon at bounding box center [703, 135] width 6 height 6
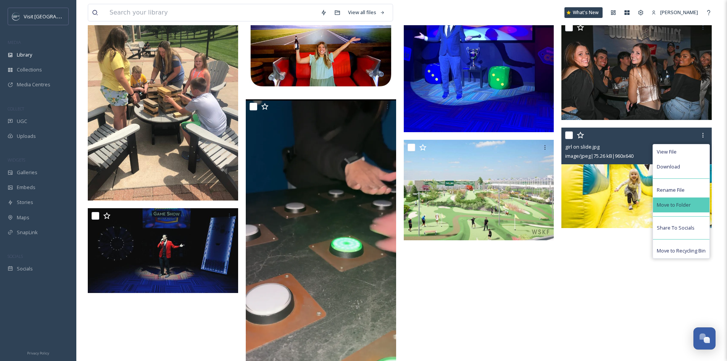
click at [696, 210] on div "Move to Folder" at bounding box center [681, 204] width 56 height 15
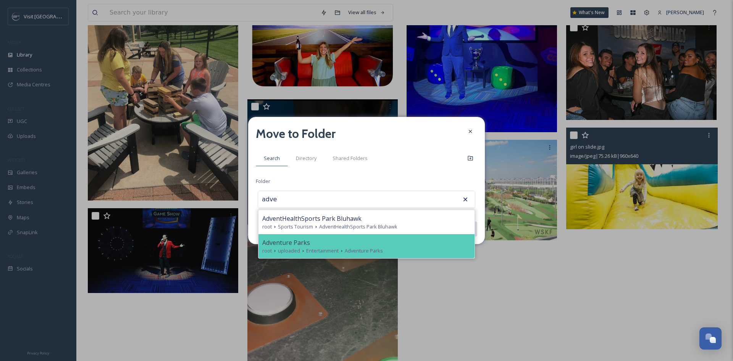
click at [332, 241] on div "Adventure Parks" at bounding box center [366, 242] width 208 height 9
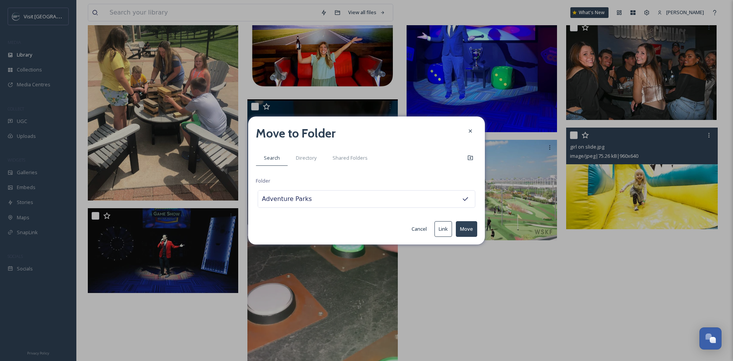
click at [472, 228] on button "Move" at bounding box center [466, 229] width 21 height 16
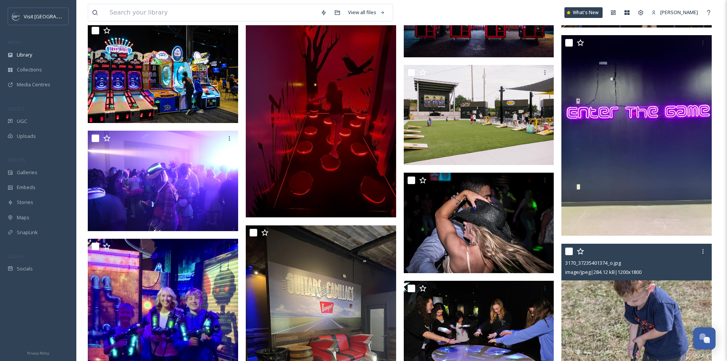
scroll to position [389, 0]
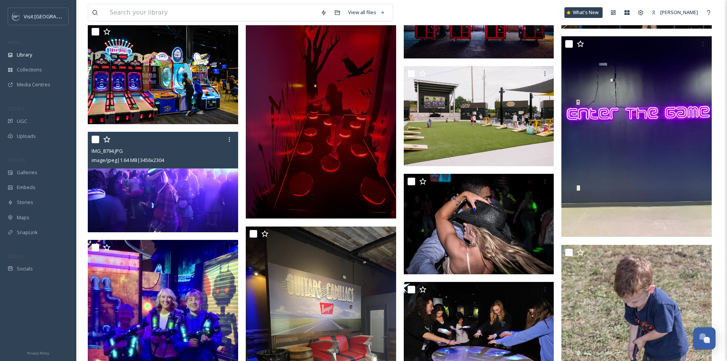
click at [184, 155] on div "IMG_8794.JPG" at bounding box center [164, 150] width 145 height 9
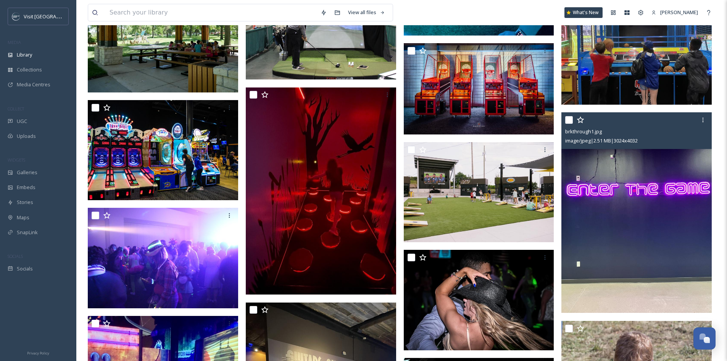
scroll to position [312, 0]
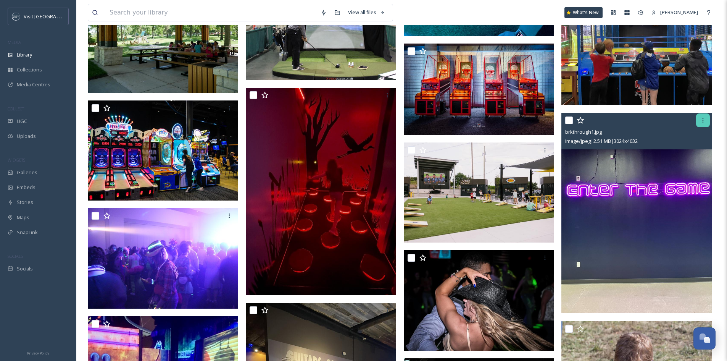
click at [705, 123] on icon at bounding box center [703, 120] width 6 height 6
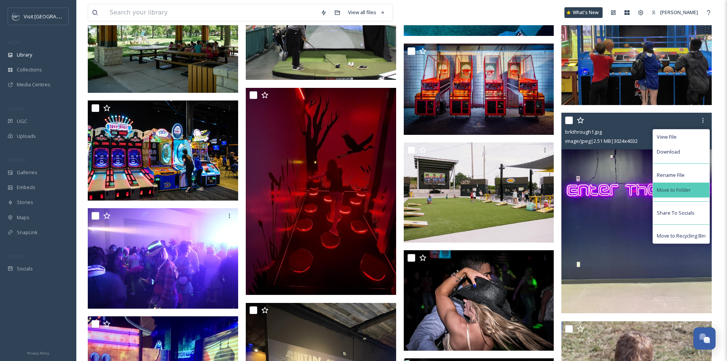
click at [693, 196] on div "Move to Folder" at bounding box center [681, 189] width 56 height 15
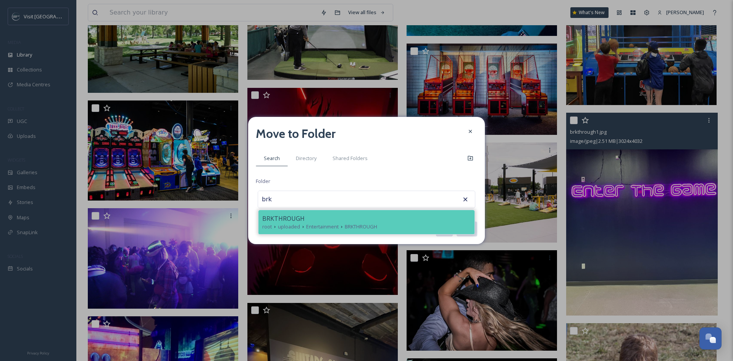
click at [273, 220] on span "BRKTHROUGH" at bounding box center [283, 218] width 42 height 9
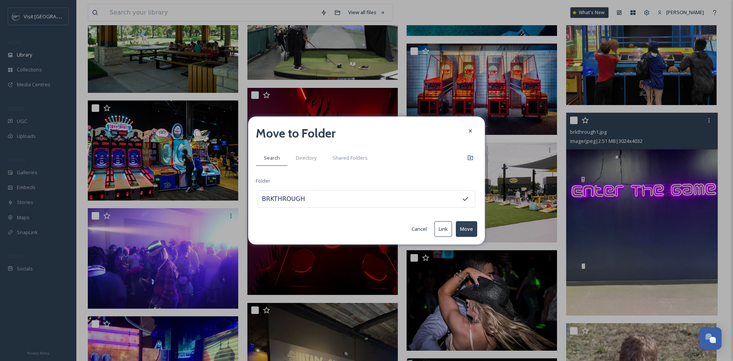
click at [464, 227] on button "Move" at bounding box center [466, 229] width 21 height 16
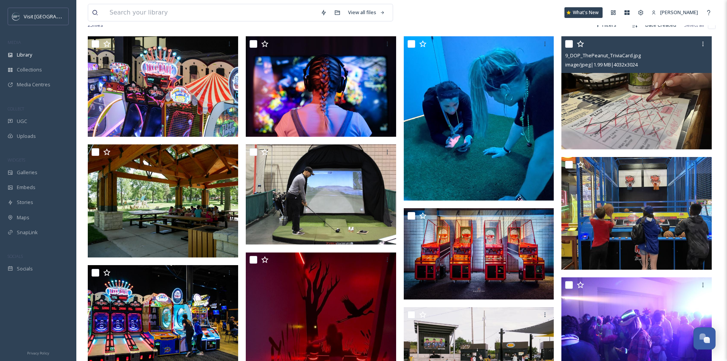
scroll to position [198, 0]
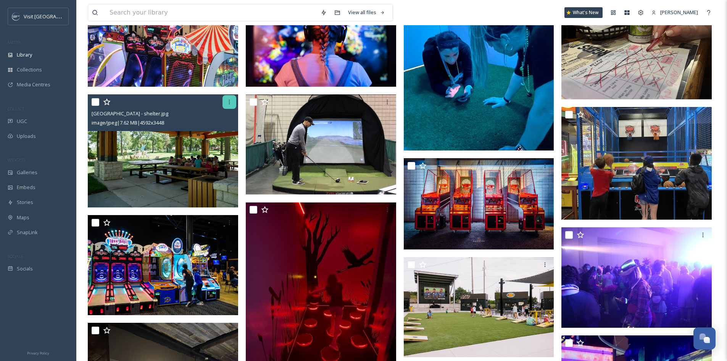
click at [231, 109] on div at bounding box center [229, 102] width 14 height 14
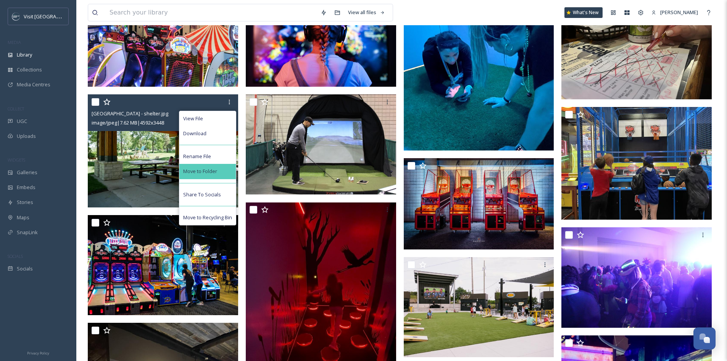
click at [224, 173] on div "Move to Folder" at bounding box center [207, 171] width 56 height 15
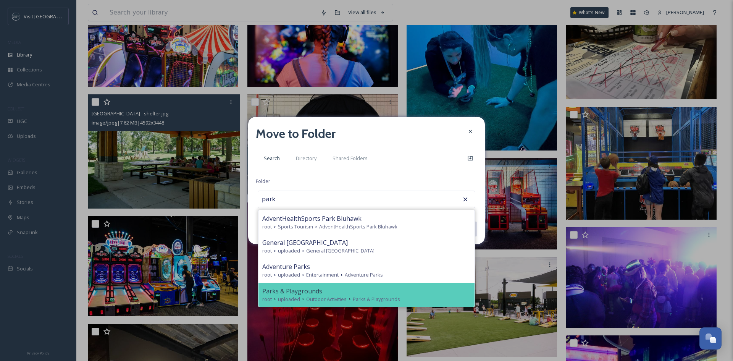
click at [315, 286] on span "Parks & Playgrounds" at bounding box center [292, 290] width 60 height 9
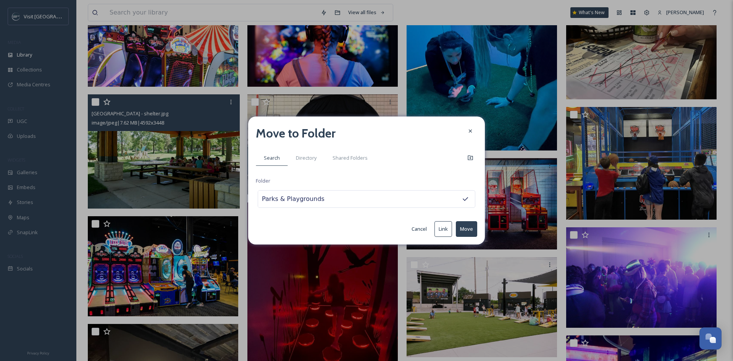
click at [470, 225] on button "Move" at bounding box center [466, 229] width 21 height 16
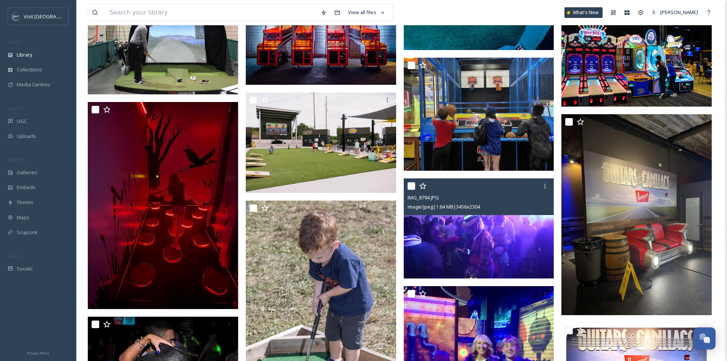
scroll to position [305, 0]
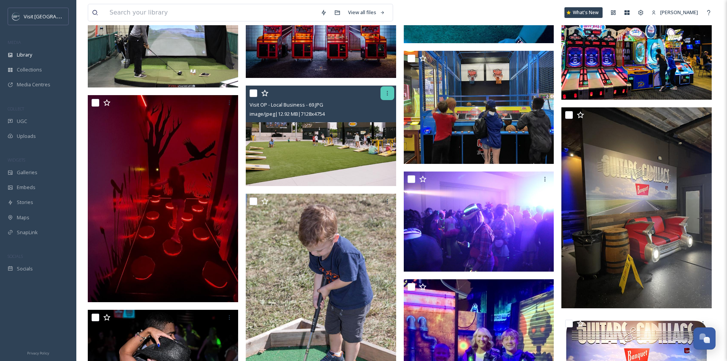
click at [384, 96] on icon at bounding box center [387, 93] width 6 height 6
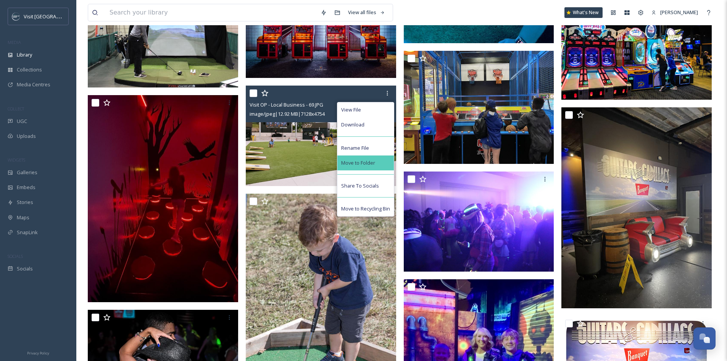
click at [389, 165] on div "Move to Folder" at bounding box center [365, 162] width 56 height 15
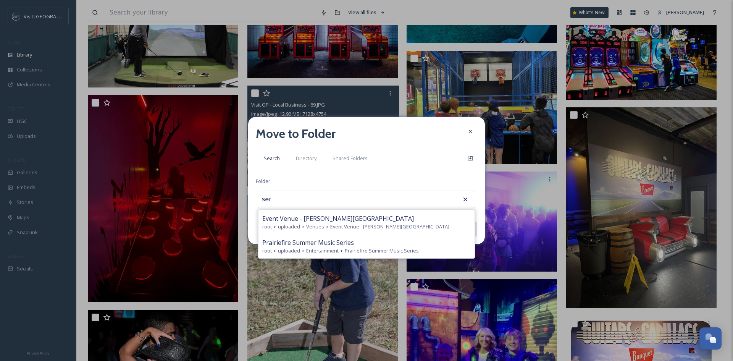
click at [464, 198] on icon at bounding box center [465, 199] width 4 height 4
click at [470, 129] on icon at bounding box center [470, 131] width 6 height 6
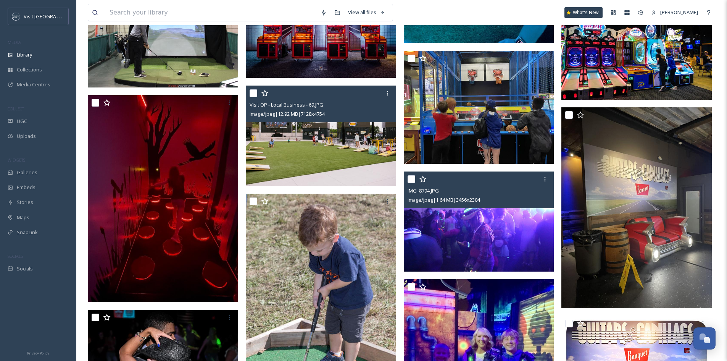
click at [413, 183] on input "checkbox" at bounding box center [411, 179] width 8 height 8
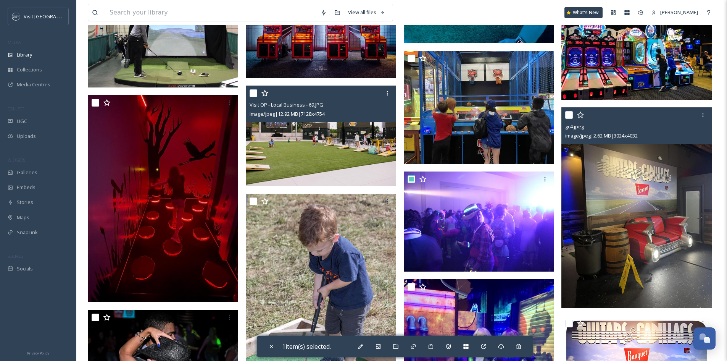
click at [569, 119] on input "checkbox" at bounding box center [569, 115] width 8 height 8
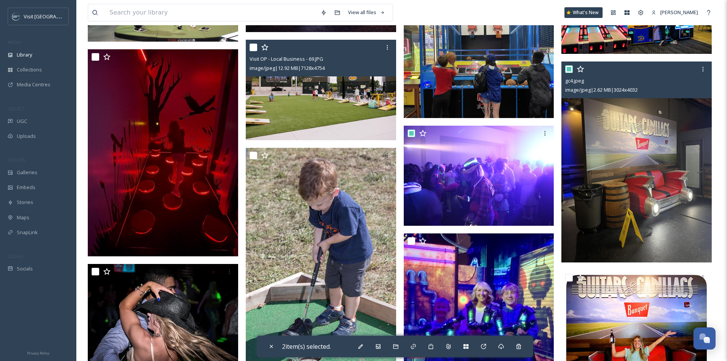
scroll to position [420, 0]
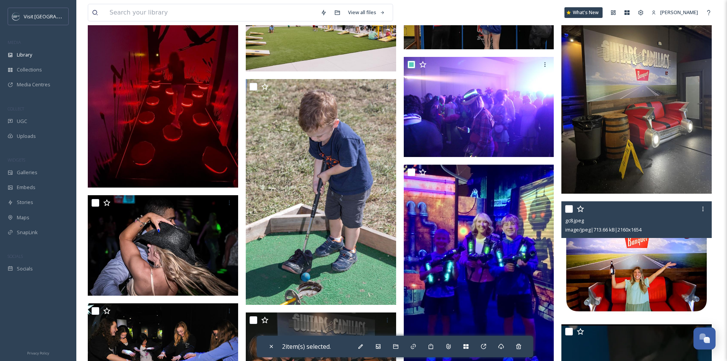
click at [571, 213] on input "checkbox" at bounding box center [569, 209] width 8 height 8
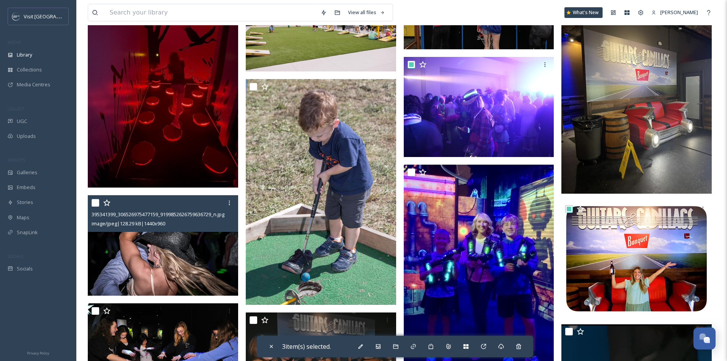
click at [97, 206] on input "checkbox" at bounding box center [96, 203] width 8 height 8
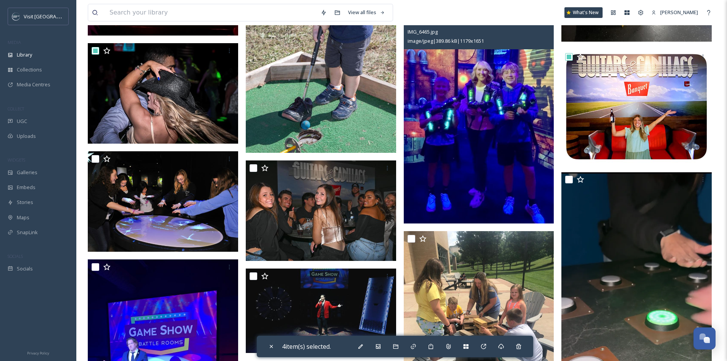
scroll to position [572, 0]
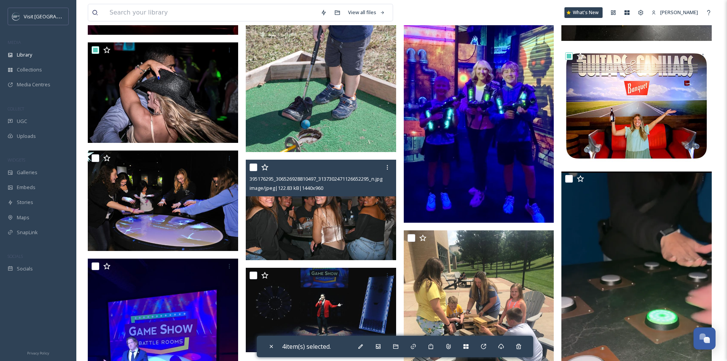
click at [253, 171] on input "checkbox" at bounding box center [254, 167] width 8 height 8
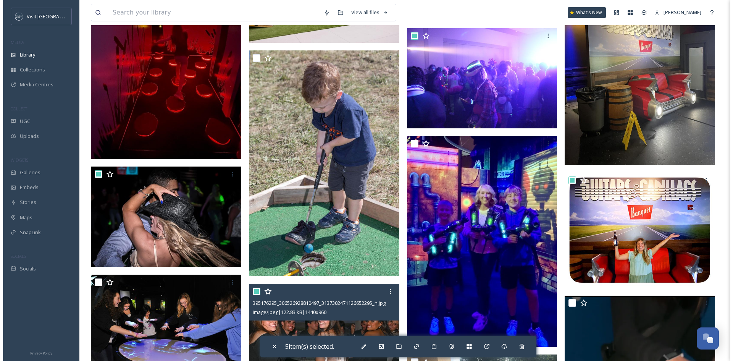
scroll to position [382, 0]
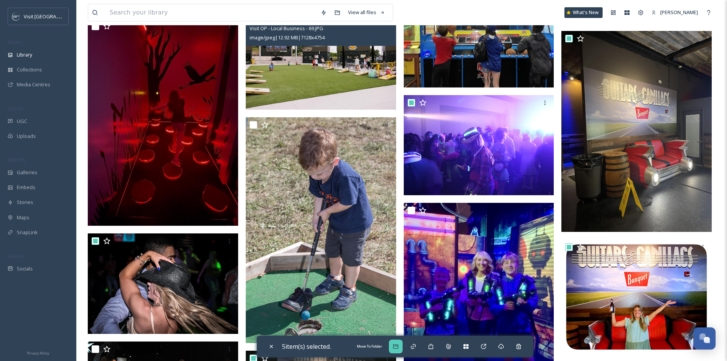
click at [402, 344] on div "Move To Folder" at bounding box center [396, 346] width 14 height 14
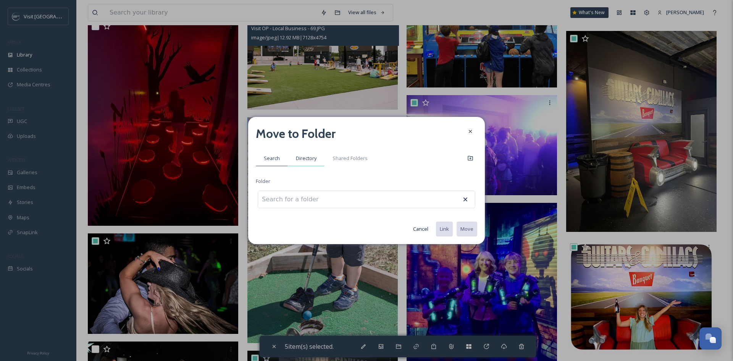
click at [313, 158] on span "Directory" at bounding box center [306, 158] width 21 height 7
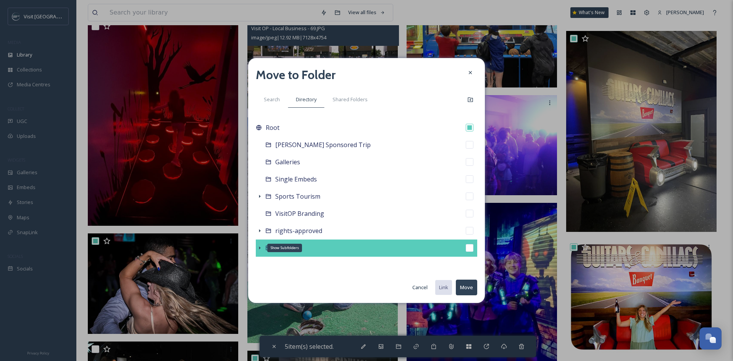
click at [260, 247] on icon at bounding box center [259, 248] width 6 height 6
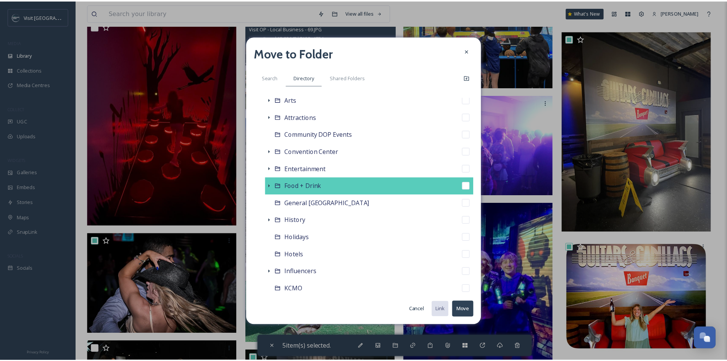
scroll to position [191, 0]
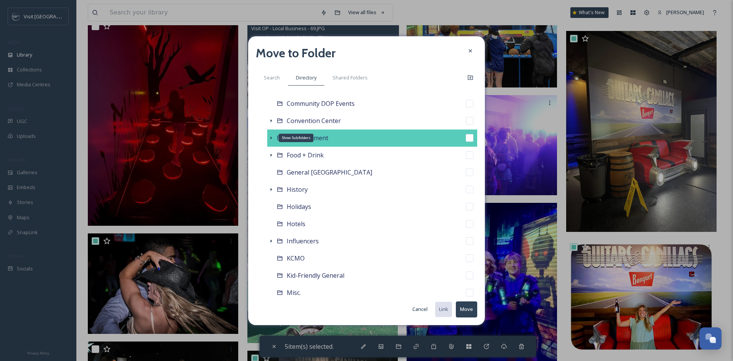
click at [270, 138] on icon at bounding box center [271, 137] width 2 height 3
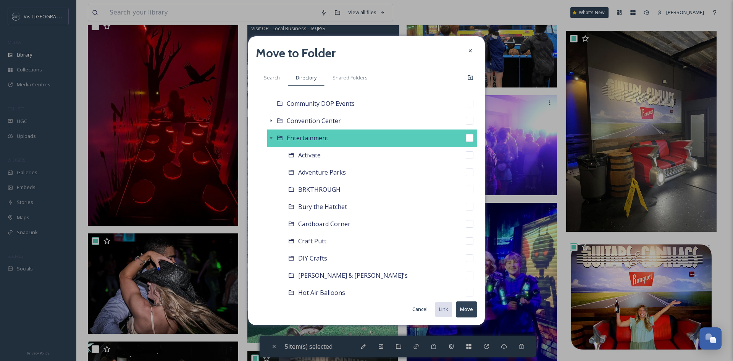
click at [465, 136] on input "checkbox" at bounding box center [469, 138] width 8 height 8
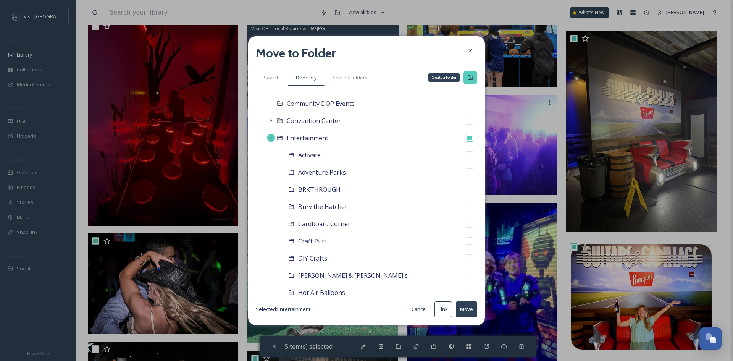
click at [469, 79] on icon at bounding box center [470, 77] width 6 height 6
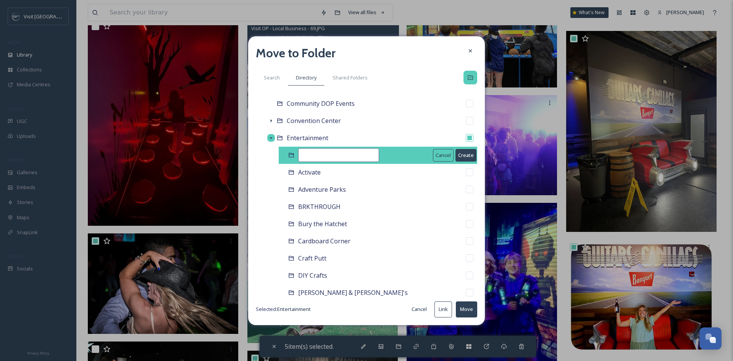
click at [345, 151] on input at bounding box center [338, 155] width 81 height 14
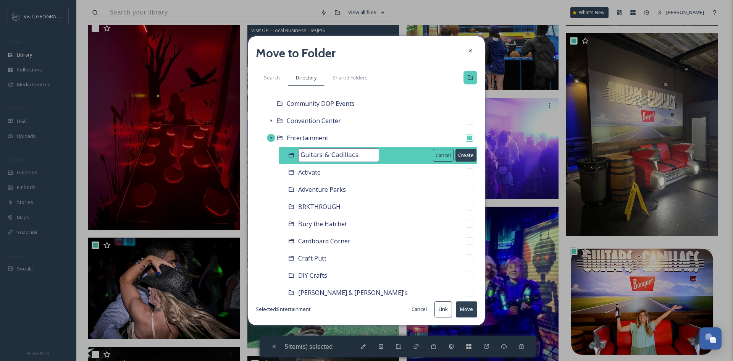
click at [456, 150] on button "Create" at bounding box center [465, 155] width 21 height 13
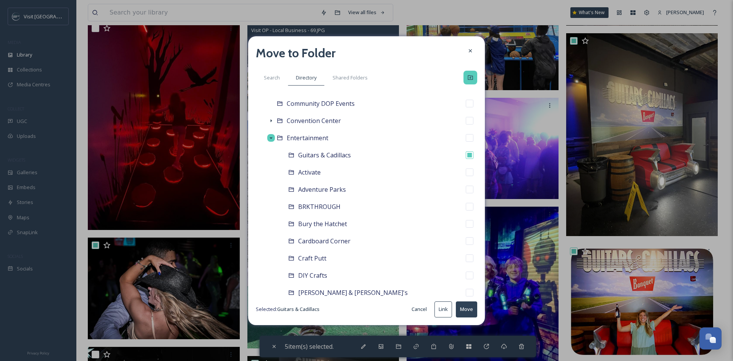
click at [471, 312] on button "Move" at bounding box center [466, 309] width 21 height 16
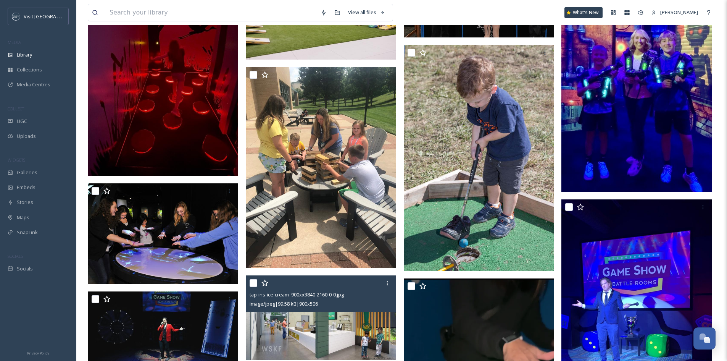
scroll to position [382, 0]
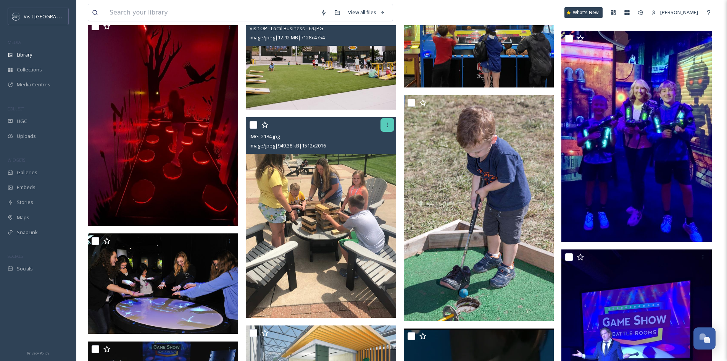
click at [389, 128] on icon at bounding box center [387, 125] width 6 height 6
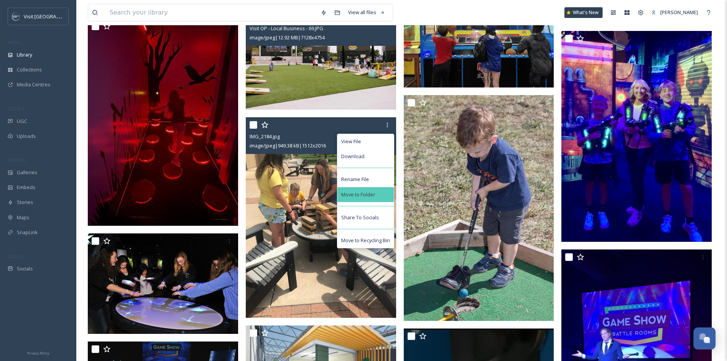
click at [378, 196] on div "Move to Folder" at bounding box center [365, 194] width 56 height 15
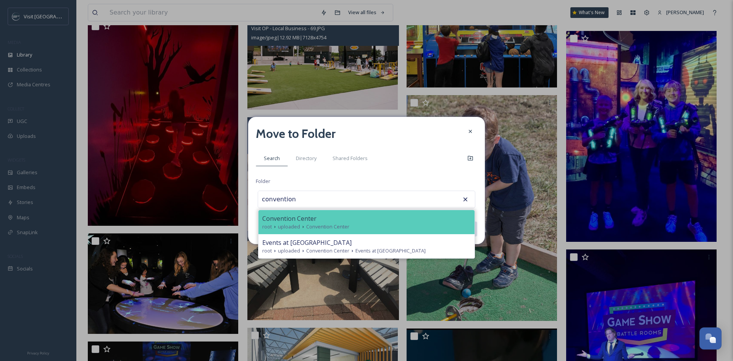
click at [354, 222] on div "Convention Center" at bounding box center [366, 218] width 208 height 9
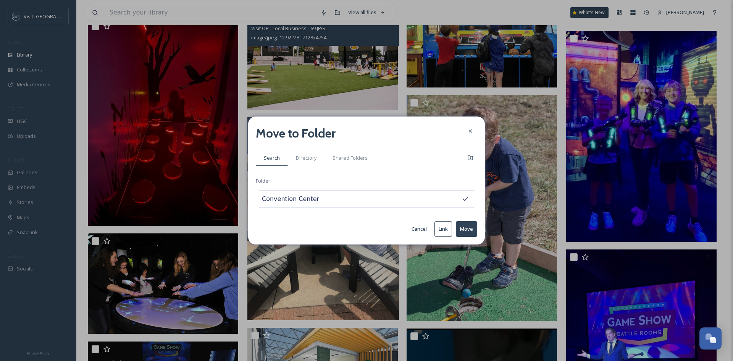
click at [462, 229] on button "Move" at bounding box center [466, 229] width 21 height 16
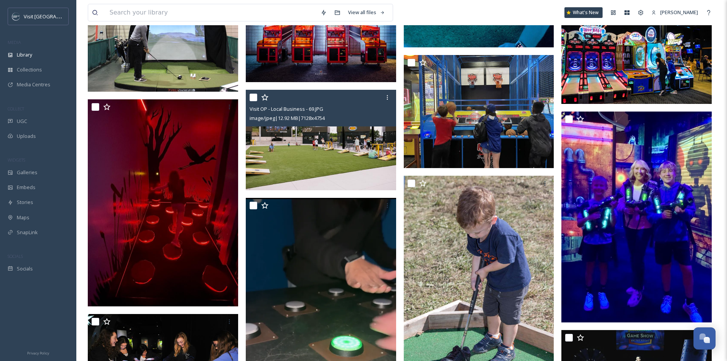
scroll to position [0, 0]
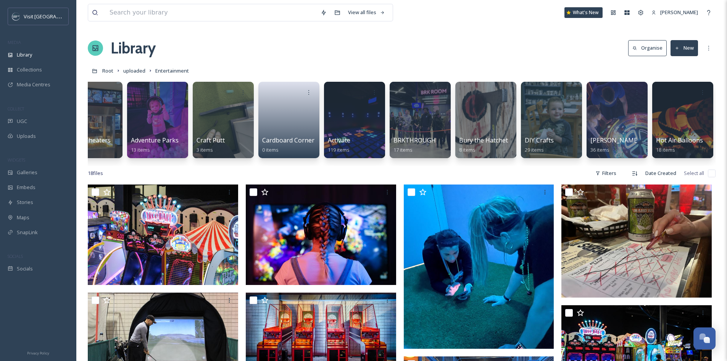
click at [691, 50] on button "New" at bounding box center [683, 48] width 27 height 16
click at [675, 93] on span "Folder" at bounding box center [675, 95] width 14 height 7
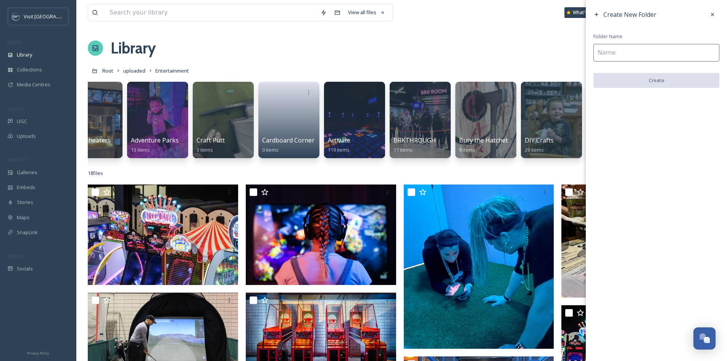
click at [681, 52] on input at bounding box center [656, 53] width 126 height 18
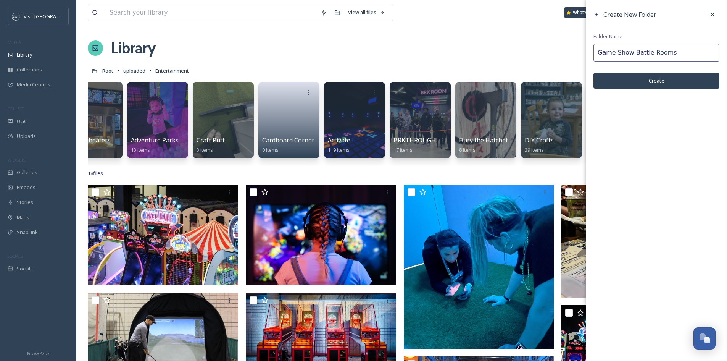
click at [672, 82] on button "Create" at bounding box center [656, 81] width 126 height 16
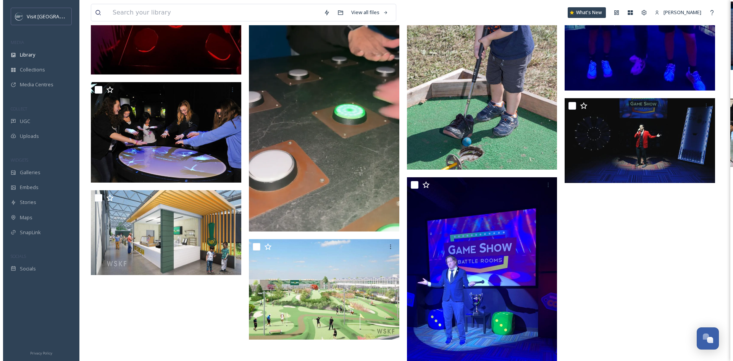
scroll to position [534, 0]
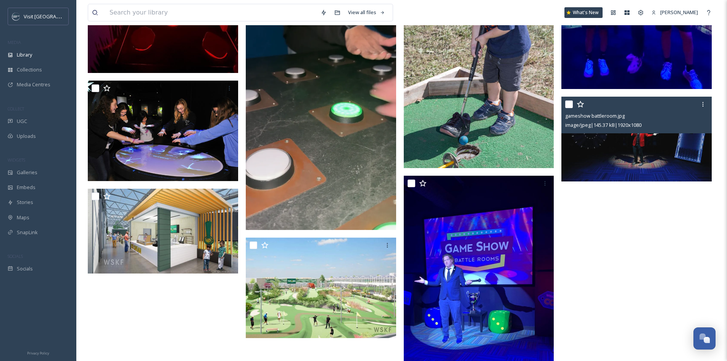
click at [566, 108] on input "checkbox" at bounding box center [569, 104] width 8 height 8
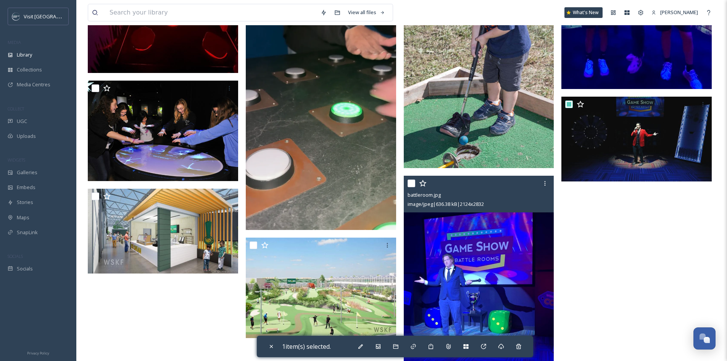
click at [408, 187] on input "checkbox" at bounding box center [411, 183] width 8 height 8
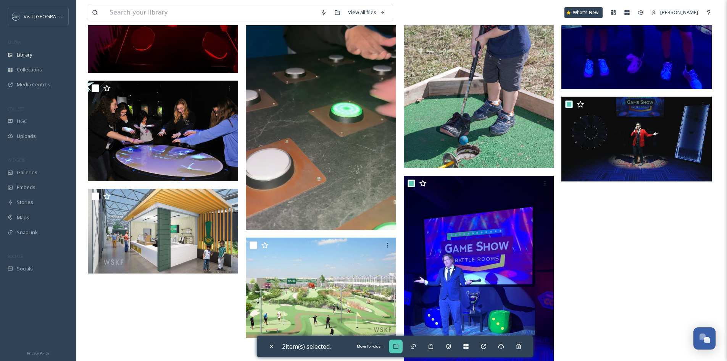
click at [396, 344] on icon at bounding box center [396, 346] width 6 height 6
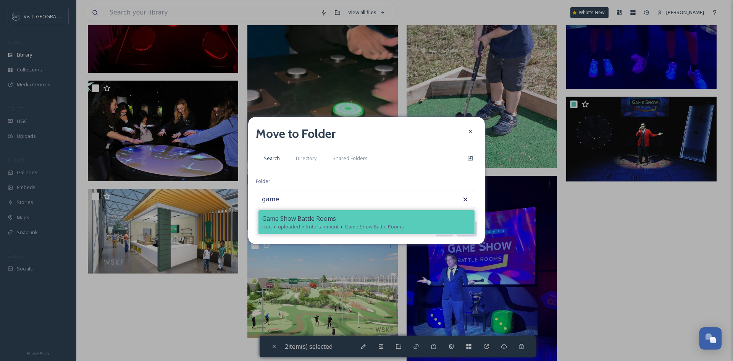
click at [356, 226] on span "Game Show Battle Rooms" at bounding box center [374, 226] width 59 height 7
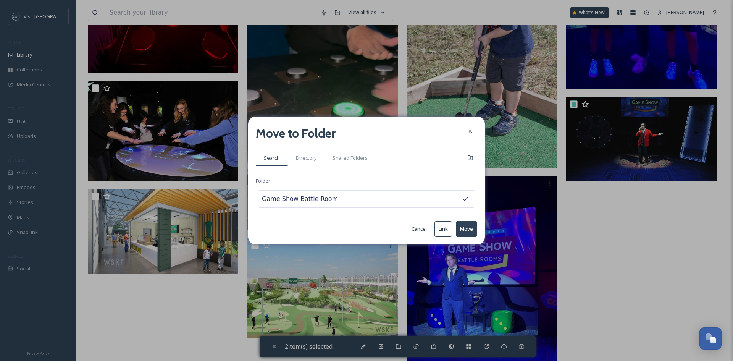
click at [469, 225] on button "Move" at bounding box center [466, 229] width 21 height 16
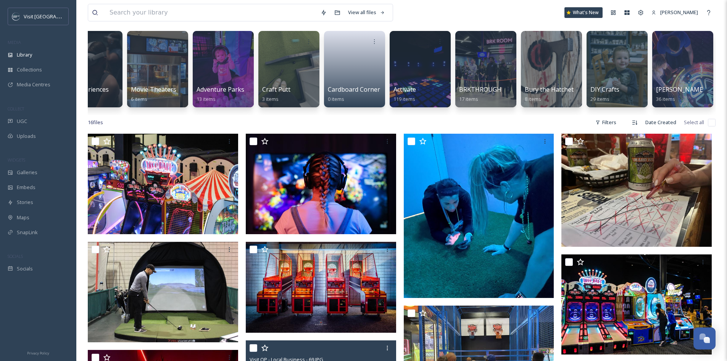
scroll to position [32, 0]
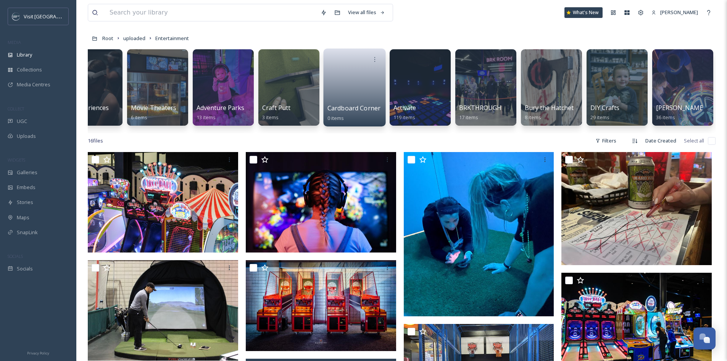
click at [362, 98] on link at bounding box center [354, 84] width 55 height 37
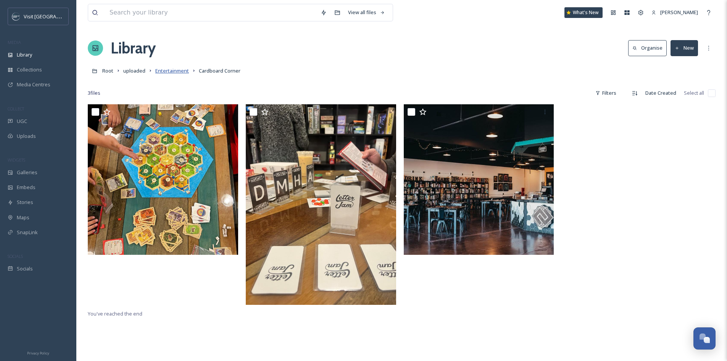
click at [176, 70] on span "Entertainment" at bounding box center [172, 70] width 34 height 7
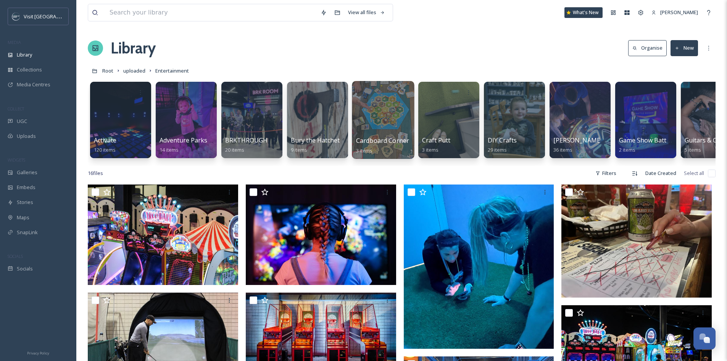
click at [378, 113] on div at bounding box center [383, 120] width 62 height 78
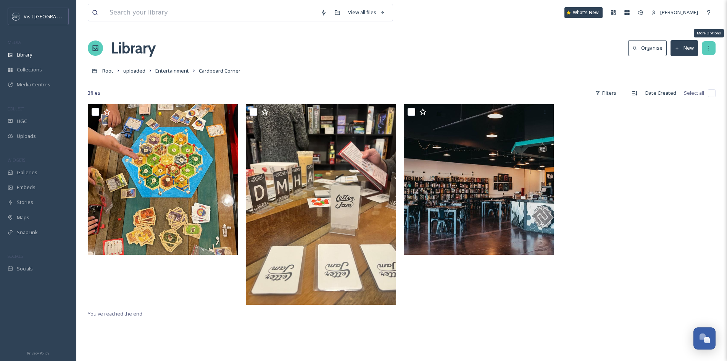
click at [711, 49] on icon at bounding box center [708, 48] width 6 height 6
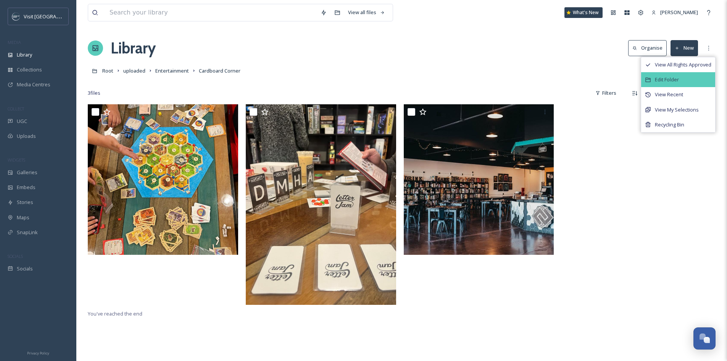
click at [698, 76] on div "Edit Folder" at bounding box center [678, 79] width 74 height 15
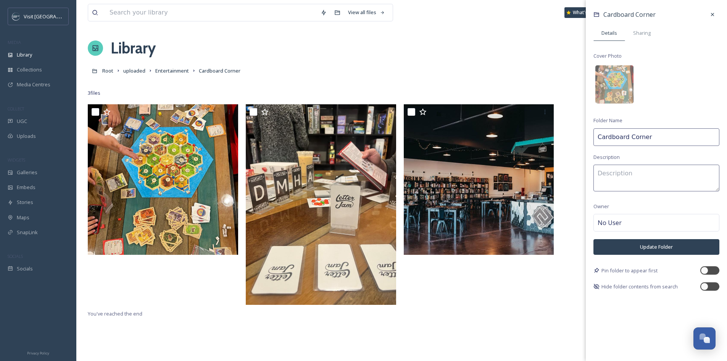
click at [667, 140] on input "Cardboard Corner" at bounding box center [656, 137] width 126 height 18
click at [667, 246] on button "Update Folder" at bounding box center [656, 247] width 126 height 16
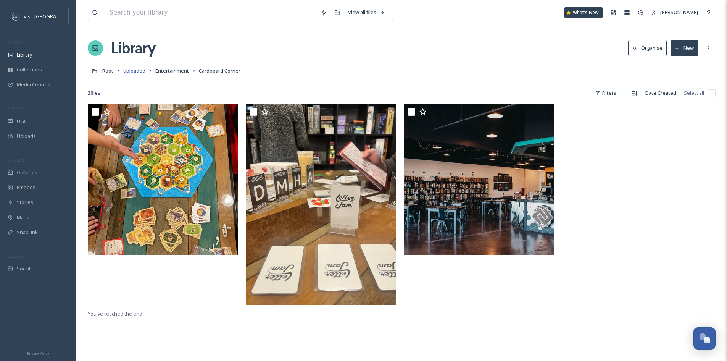
click at [132, 69] on span "uploaded" at bounding box center [134, 70] width 22 height 7
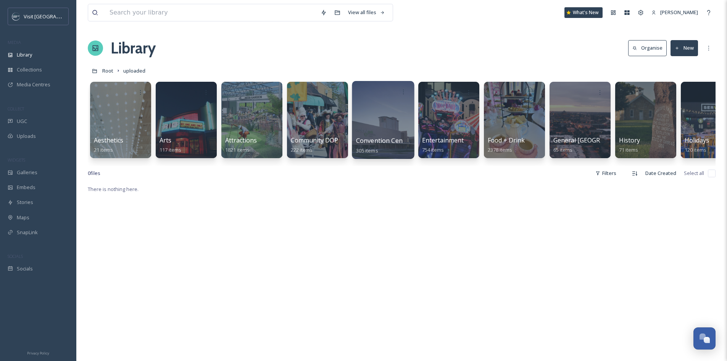
click at [359, 126] on div at bounding box center [383, 120] width 62 height 78
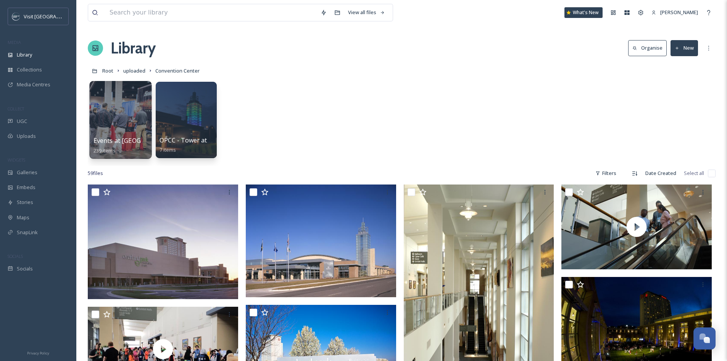
click at [124, 118] on div at bounding box center [120, 120] width 62 height 78
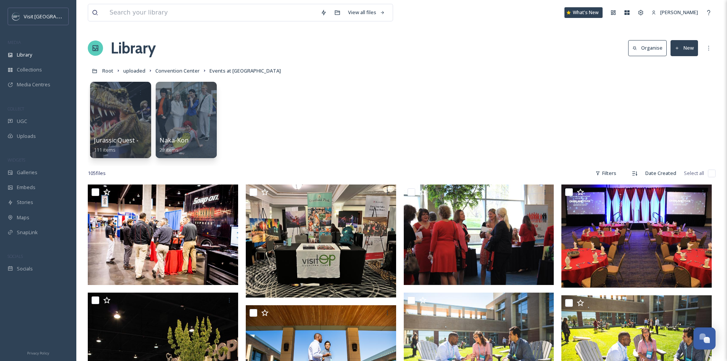
click at [124, 118] on div at bounding box center [120, 120] width 61 height 76
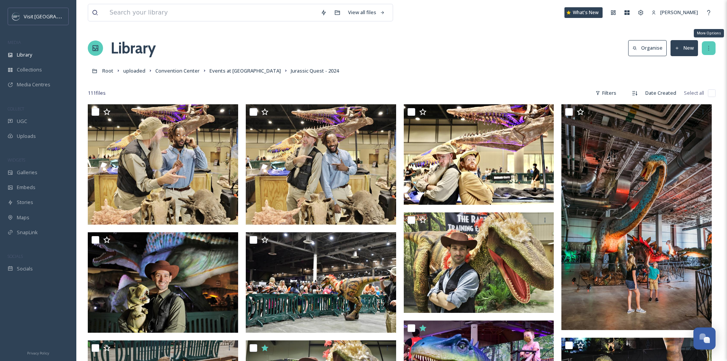
click at [710, 43] on div "More Options" at bounding box center [709, 48] width 14 height 14
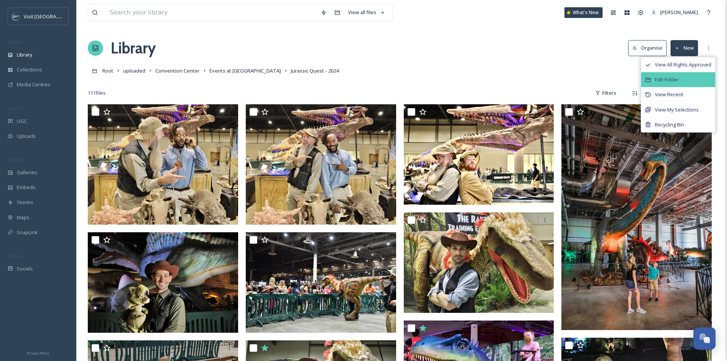
click at [697, 79] on div "Edit Folder" at bounding box center [678, 79] width 74 height 15
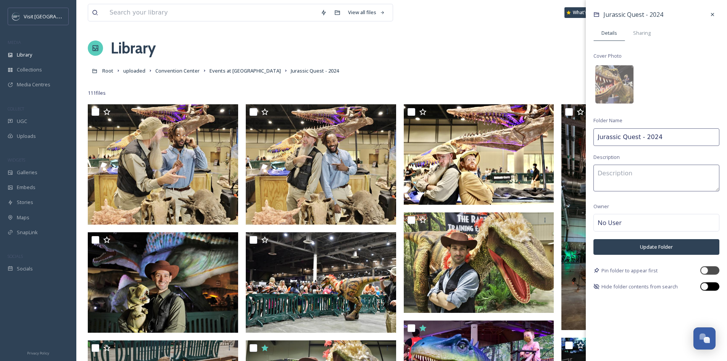
click at [705, 287] on div at bounding box center [704, 286] width 8 height 8
click at [692, 246] on button "Update Folder" at bounding box center [656, 247] width 126 height 16
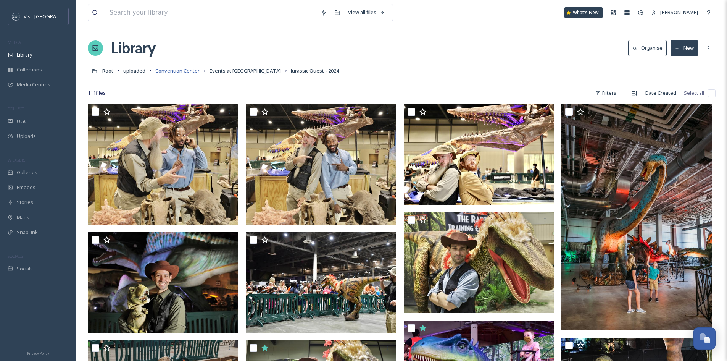
click at [166, 73] on span "Convention Center" at bounding box center [177, 70] width 44 height 7
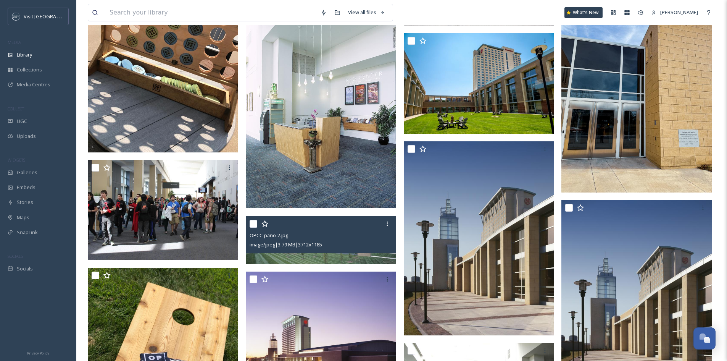
scroll to position [801, 0]
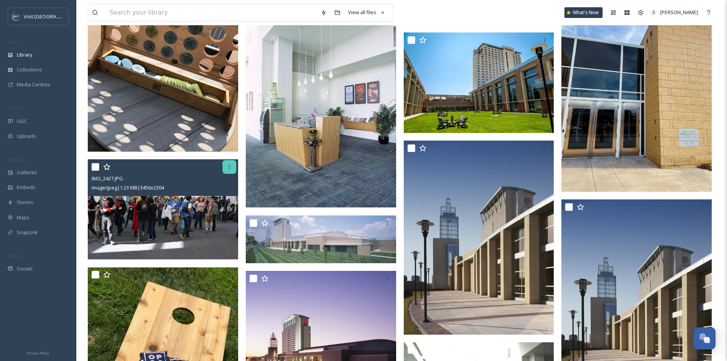
click at [230, 166] on icon at bounding box center [229, 167] width 6 height 6
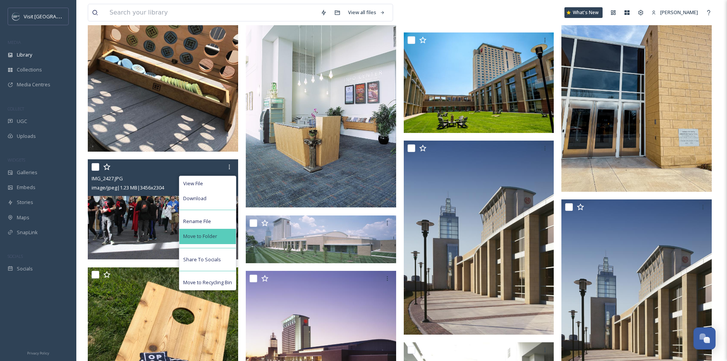
click at [221, 235] on div "Move to Folder" at bounding box center [207, 236] width 56 height 15
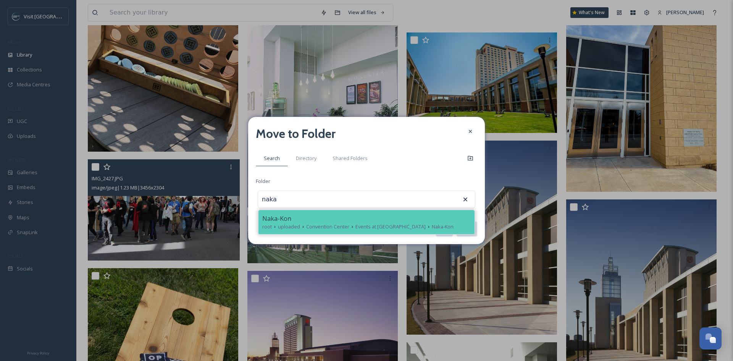
click at [278, 214] on span "Naka-Kon" at bounding box center [276, 218] width 29 height 9
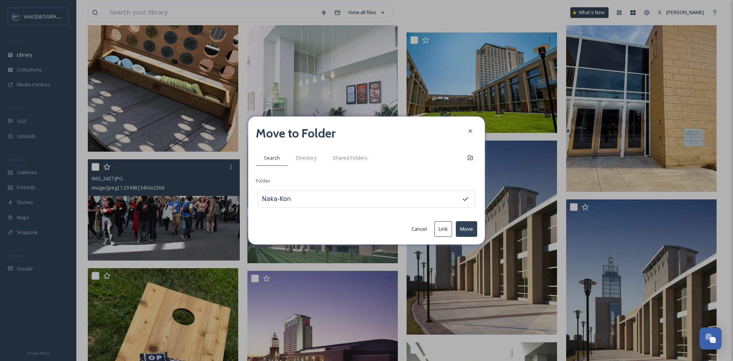
click at [465, 227] on button "Move" at bounding box center [466, 229] width 21 height 16
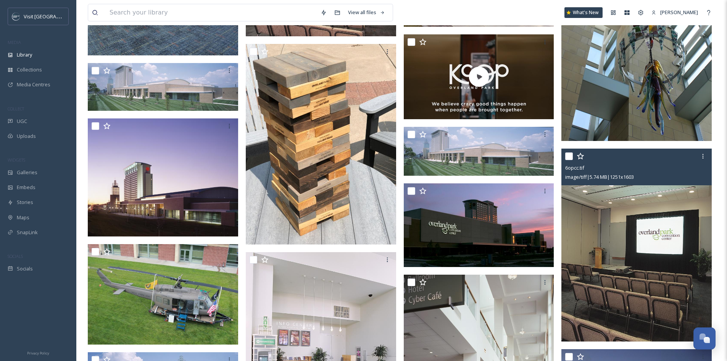
scroll to position [1297, 0]
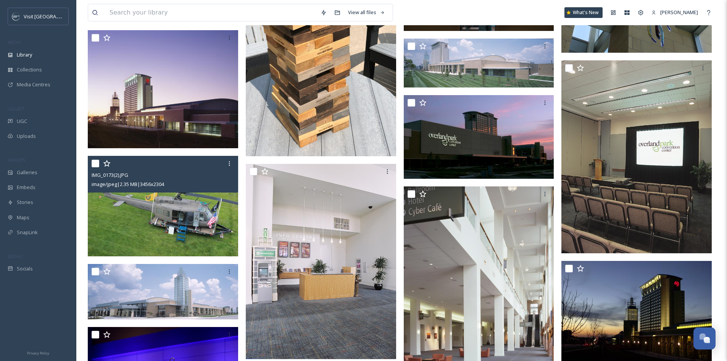
click at [150, 213] on img at bounding box center [163, 206] width 150 height 100
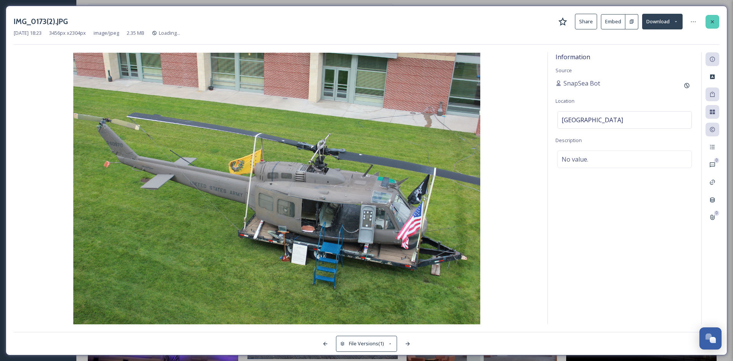
click at [712, 26] on div at bounding box center [712, 22] width 14 height 14
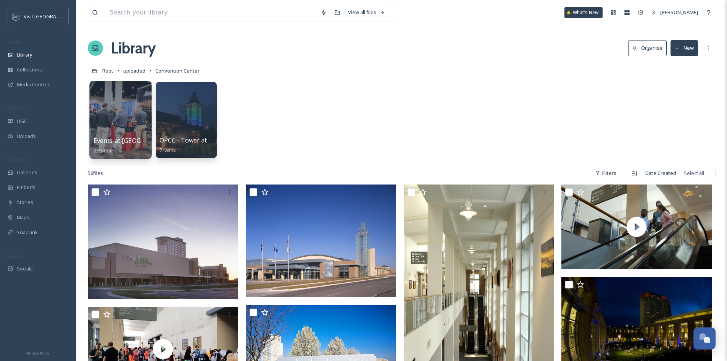
click at [122, 111] on div at bounding box center [120, 120] width 62 height 78
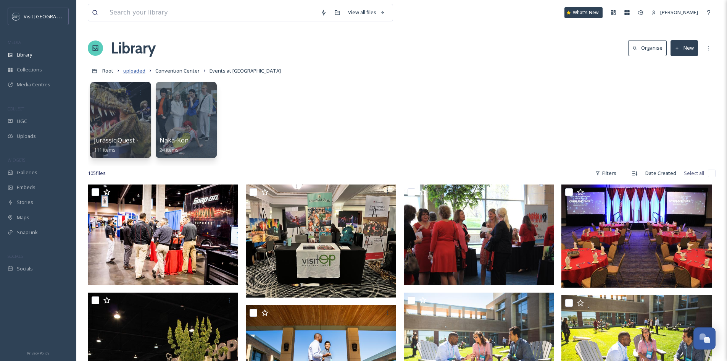
click at [140, 71] on span "uploaded" at bounding box center [134, 70] width 22 height 7
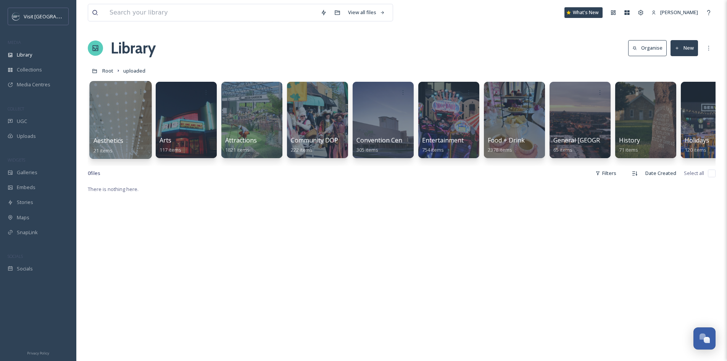
click at [101, 138] on span "Aesthetics" at bounding box center [108, 140] width 30 height 8
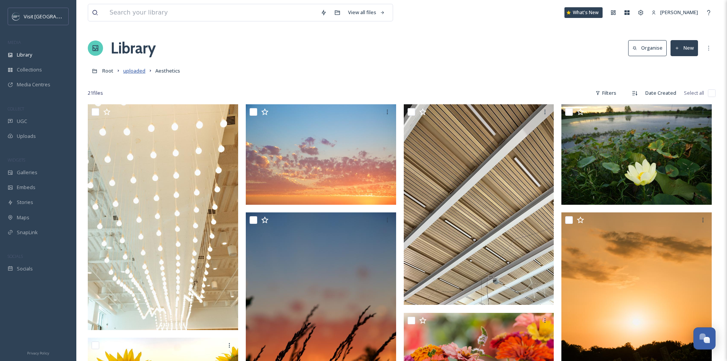
click at [133, 70] on span "uploaded" at bounding box center [134, 70] width 22 height 7
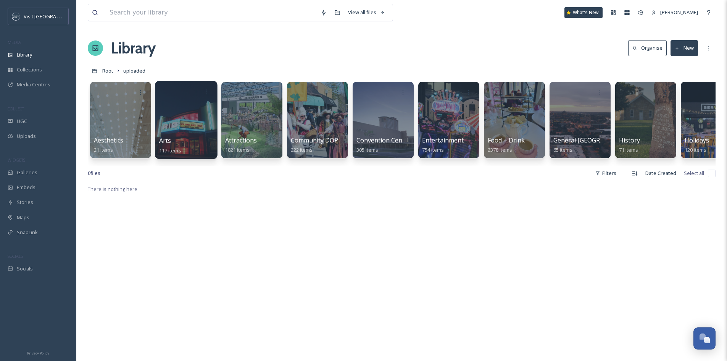
click at [199, 124] on div at bounding box center [186, 120] width 62 height 78
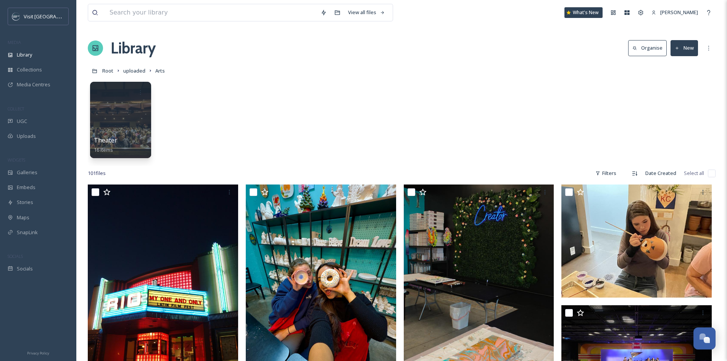
click at [682, 47] on button "New" at bounding box center [683, 48] width 27 height 16
click at [675, 93] on span "Folder" at bounding box center [675, 95] width 14 height 7
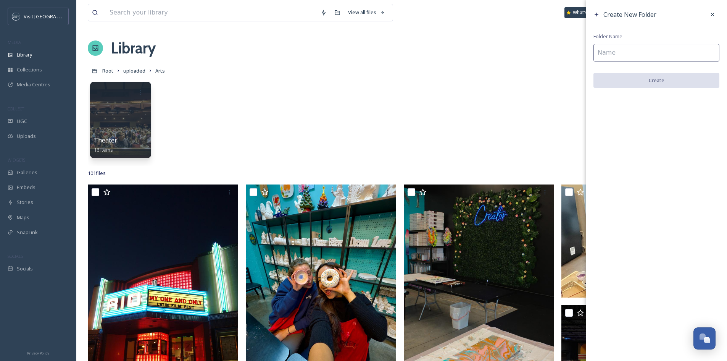
click at [661, 52] on input at bounding box center [656, 53] width 126 height 18
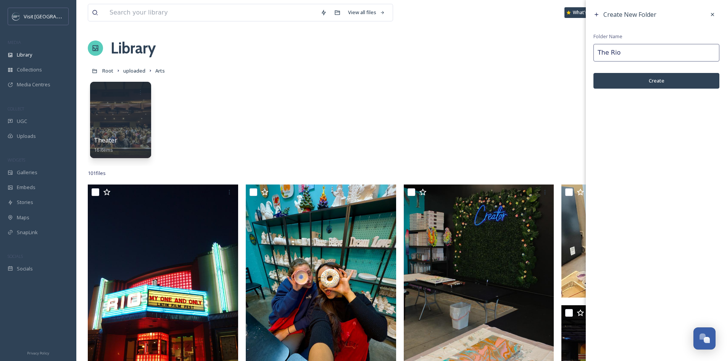
click at [656, 80] on button "Create" at bounding box center [656, 81] width 126 height 16
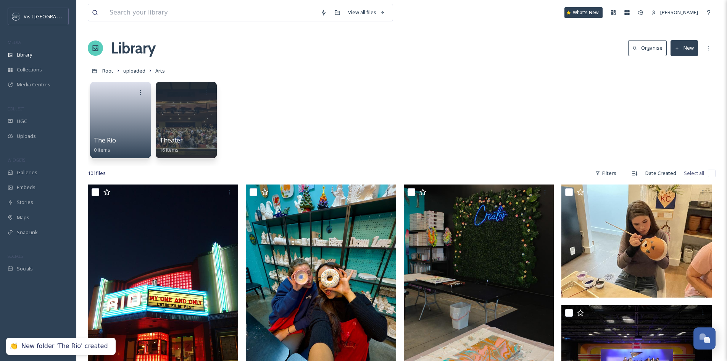
click at [683, 49] on button "New" at bounding box center [683, 48] width 27 height 16
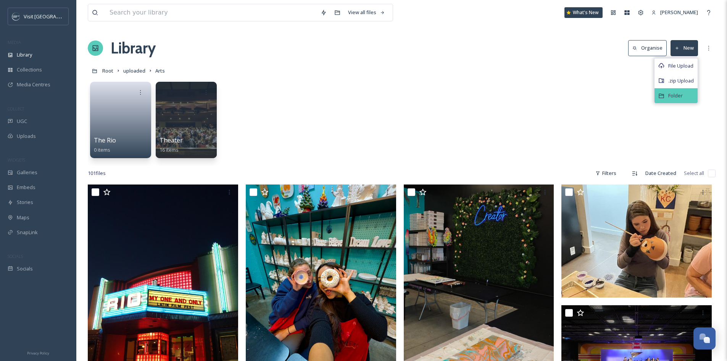
click at [683, 91] on div "Folder" at bounding box center [675, 95] width 43 height 15
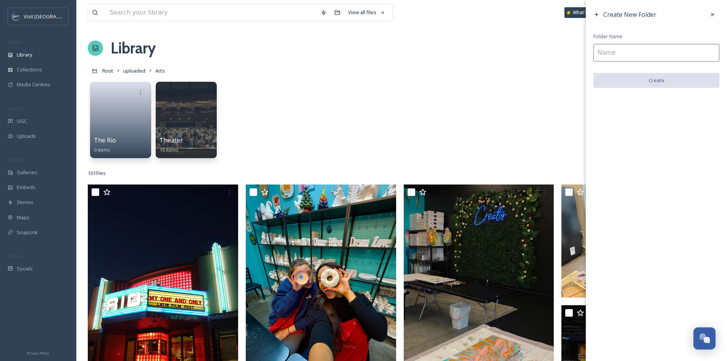
click at [676, 53] on input at bounding box center [656, 53] width 126 height 18
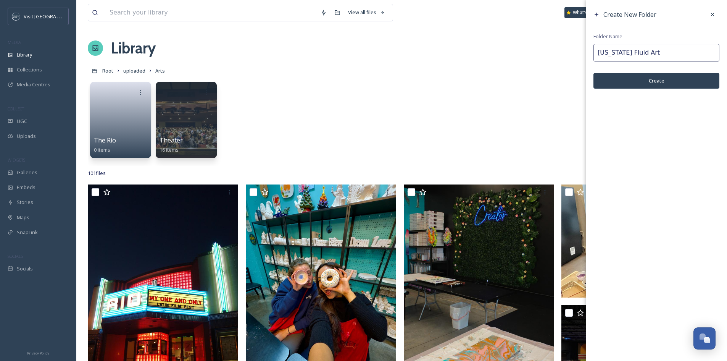
click at [598, 78] on button "Create" at bounding box center [656, 81] width 126 height 16
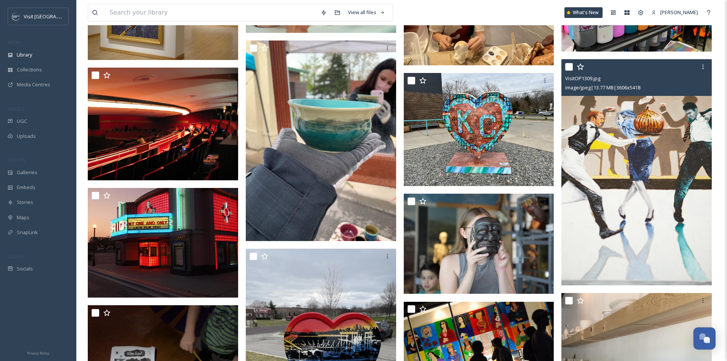
scroll to position [458, 0]
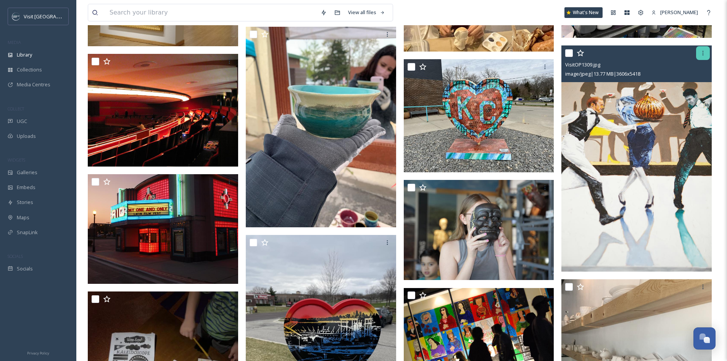
click at [701, 57] on div at bounding box center [703, 53] width 14 height 14
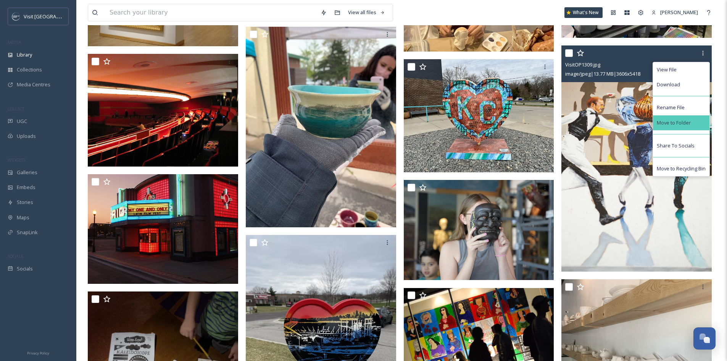
click at [688, 120] on span "Move to Folder" at bounding box center [674, 122] width 34 height 7
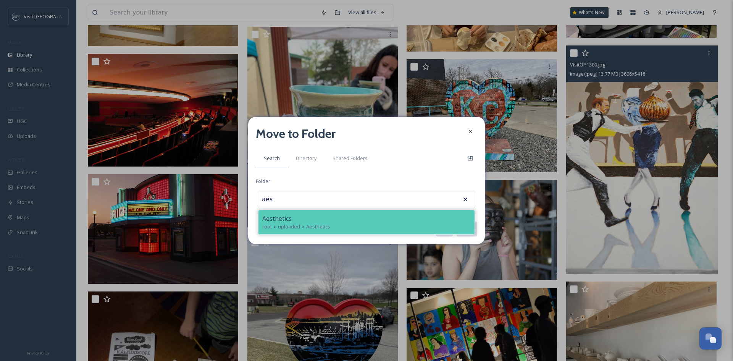
click at [386, 218] on div "Aesthetics" at bounding box center [366, 218] width 208 height 9
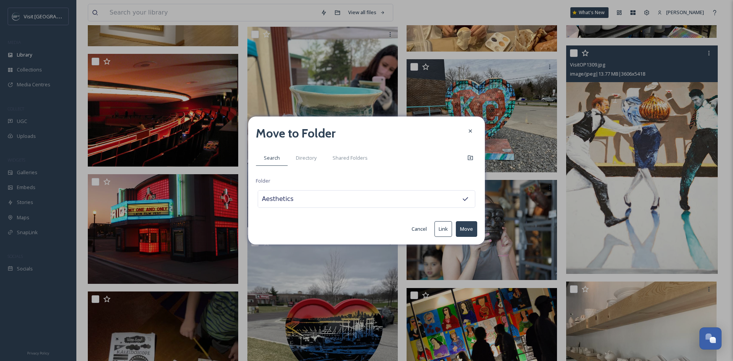
click at [464, 225] on button "Move" at bounding box center [466, 229] width 21 height 16
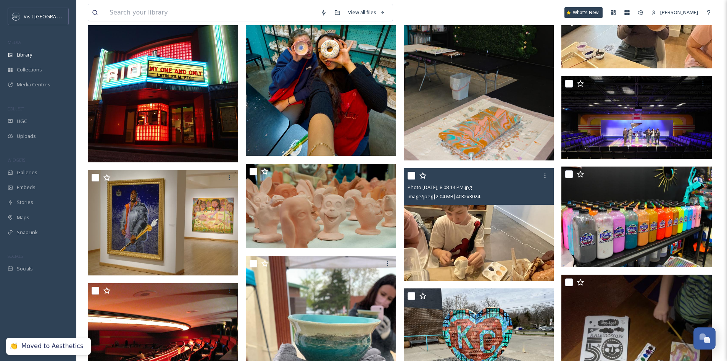
scroll to position [0, 0]
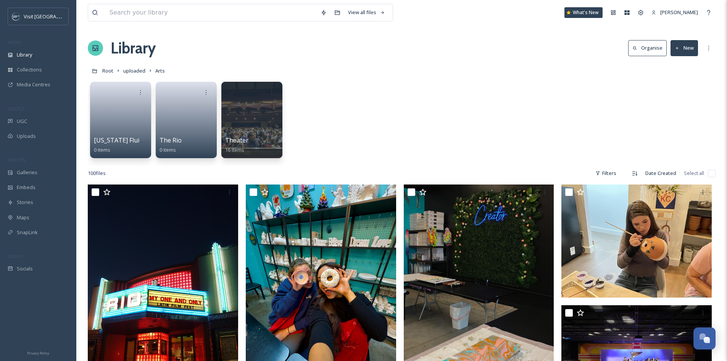
click at [689, 45] on button "New" at bounding box center [683, 48] width 27 height 16
click at [681, 99] on span "Folder" at bounding box center [675, 95] width 14 height 7
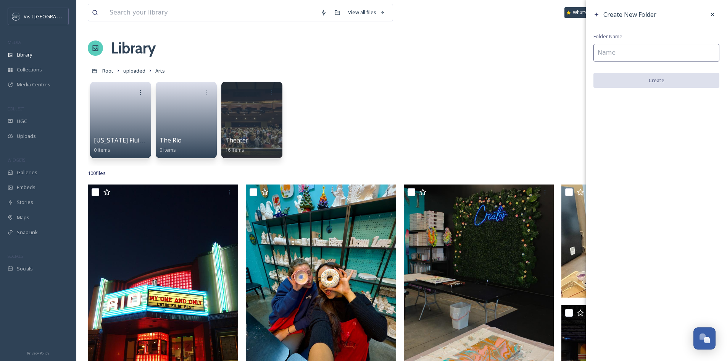
click at [658, 55] on input at bounding box center [656, 53] width 126 height 18
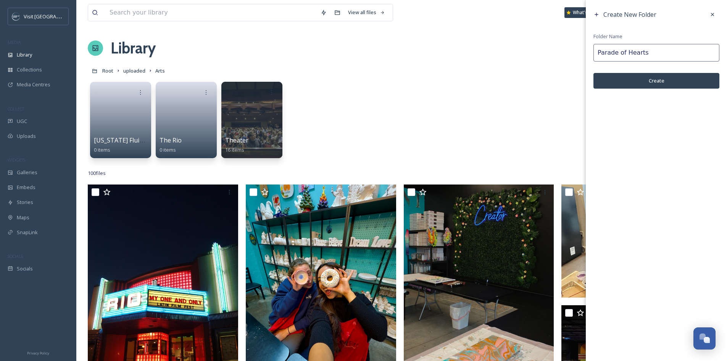
click at [596, 53] on input "Parade of Hearts" at bounding box center [656, 53] width 126 height 18
click at [683, 50] on input "Parade of Hearts" at bounding box center [656, 53] width 126 height 18
click at [681, 77] on button "Create" at bounding box center [656, 81] width 126 height 16
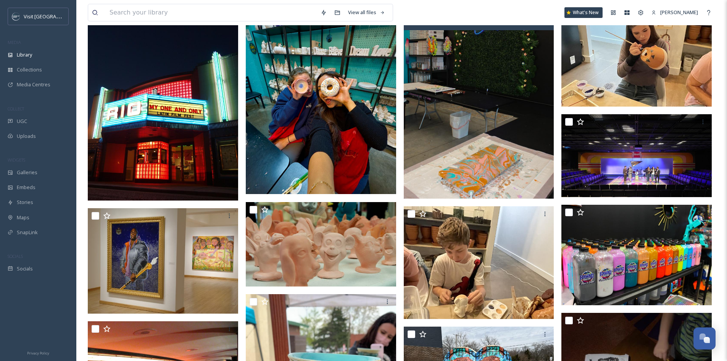
scroll to position [114, 0]
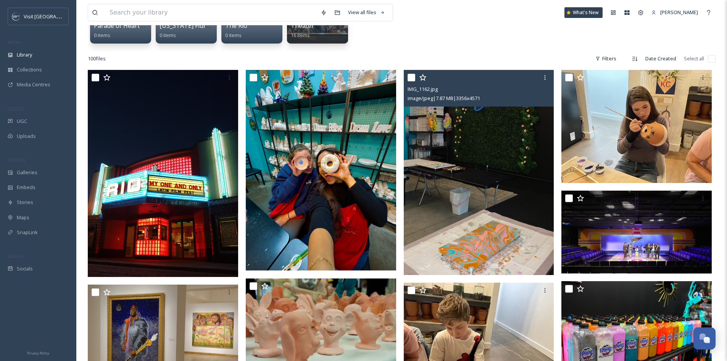
click at [411, 76] on input "checkbox" at bounding box center [411, 78] width 8 height 8
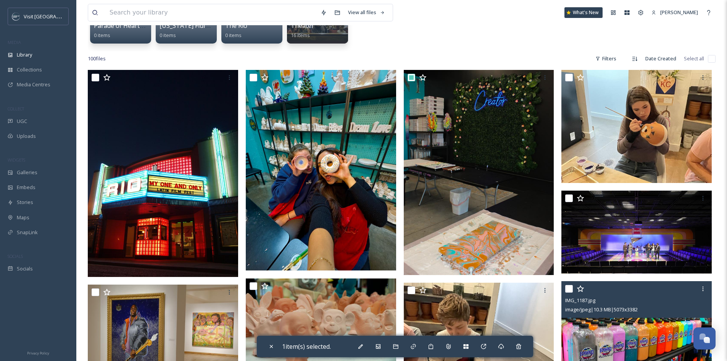
click at [568, 289] on input "checkbox" at bounding box center [569, 289] width 8 height 8
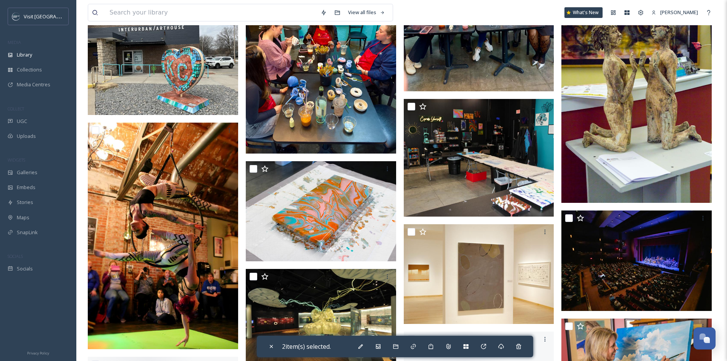
scroll to position [1068, 0]
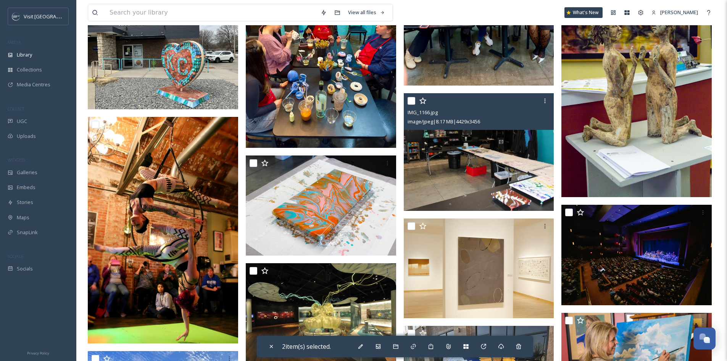
click at [410, 101] on input "checkbox" at bounding box center [411, 101] width 8 height 8
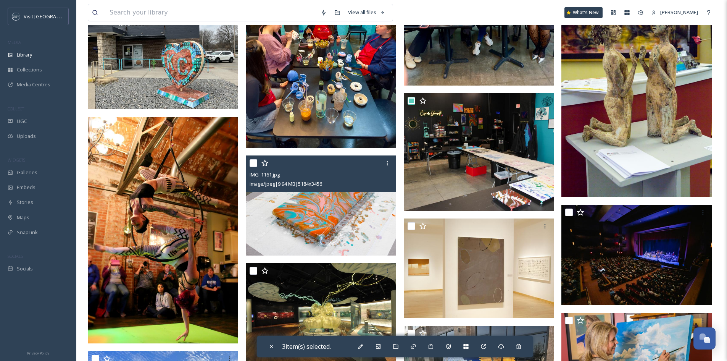
click at [254, 166] on input "checkbox" at bounding box center [254, 163] width 8 height 8
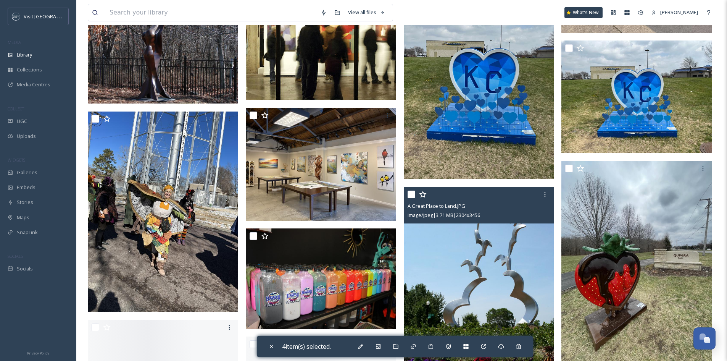
scroll to position [1679, 0]
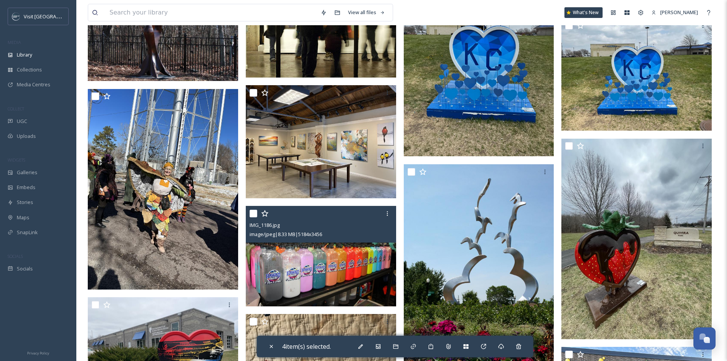
click at [252, 213] on input "checkbox" at bounding box center [254, 213] width 8 height 8
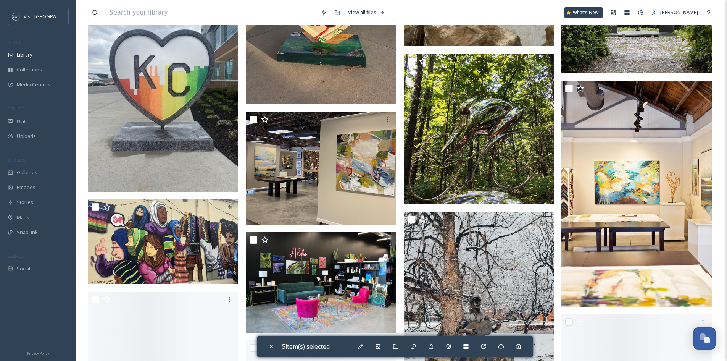
scroll to position [3014, 0]
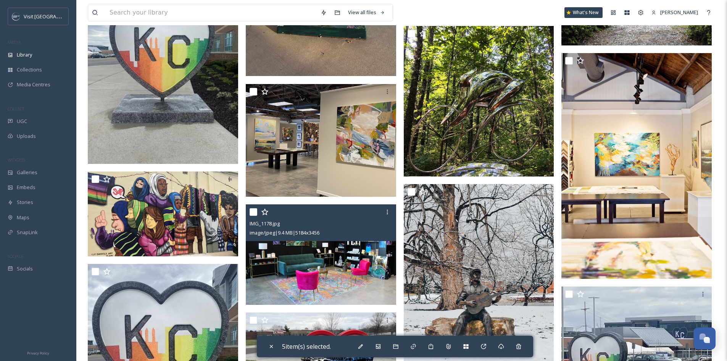
click at [253, 211] on input "checkbox" at bounding box center [254, 212] width 8 height 8
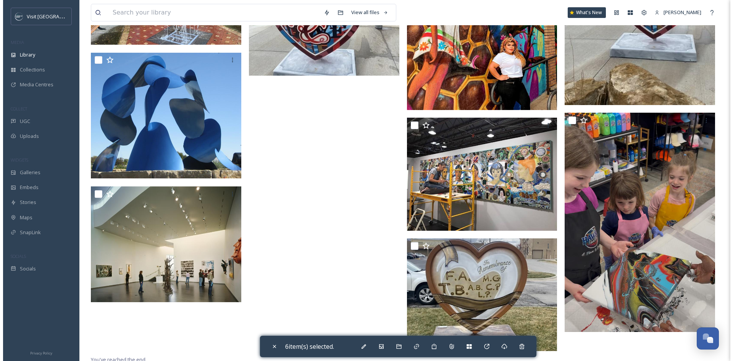
scroll to position [3765, 0]
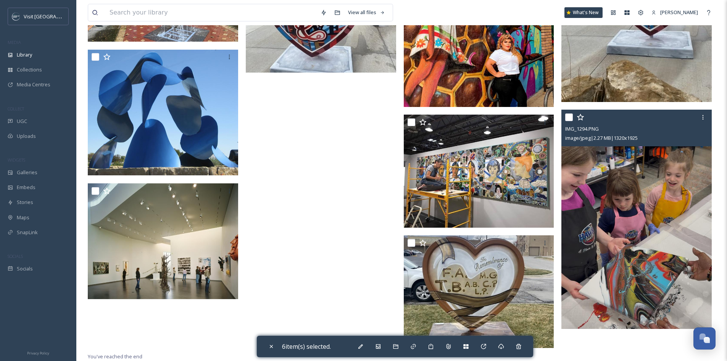
click at [569, 118] on input "checkbox" at bounding box center [569, 117] width 8 height 8
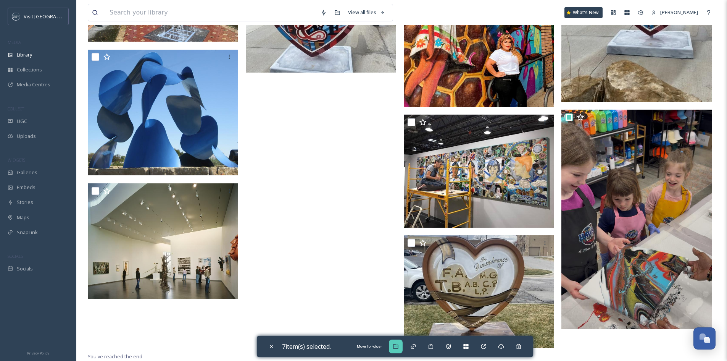
click at [398, 346] on icon at bounding box center [395, 346] width 5 height 5
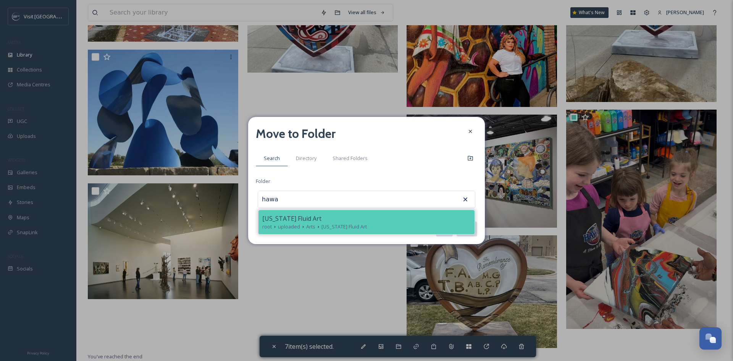
click at [438, 222] on div "[US_STATE] Fluid Art" at bounding box center [366, 218] width 208 height 9
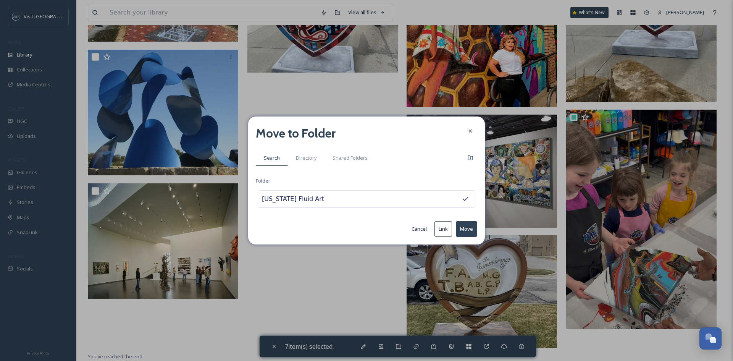
click at [460, 227] on button "Move" at bounding box center [466, 229] width 21 height 16
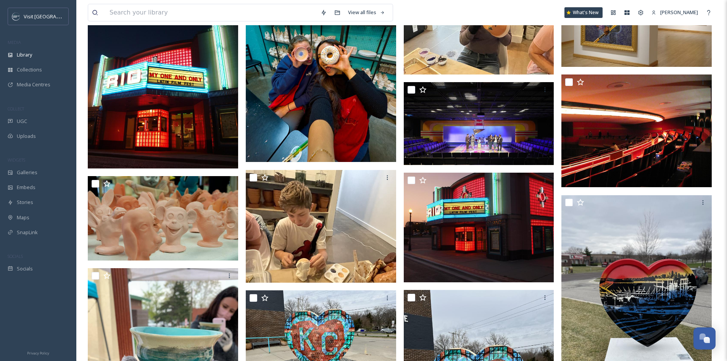
scroll to position [267, 0]
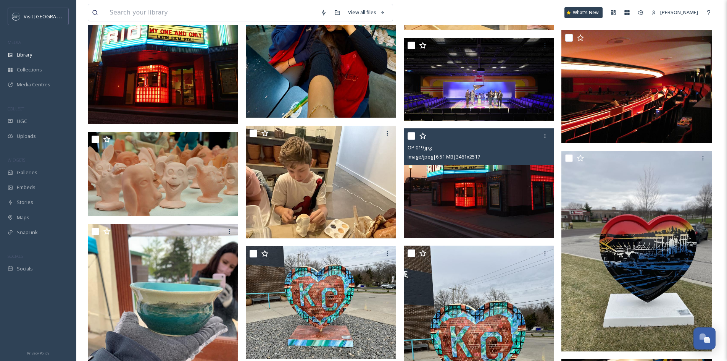
click at [412, 134] on input "checkbox" at bounding box center [411, 136] width 8 height 8
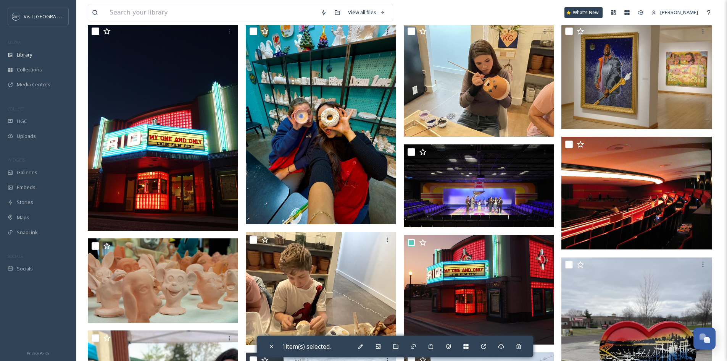
scroll to position [153, 0]
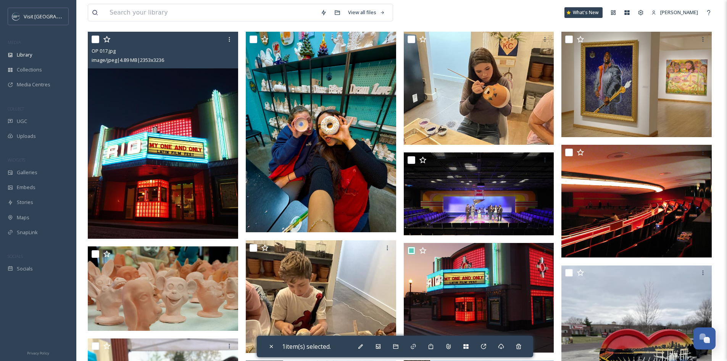
click at [96, 38] on input "checkbox" at bounding box center [96, 39] width 8 height 8
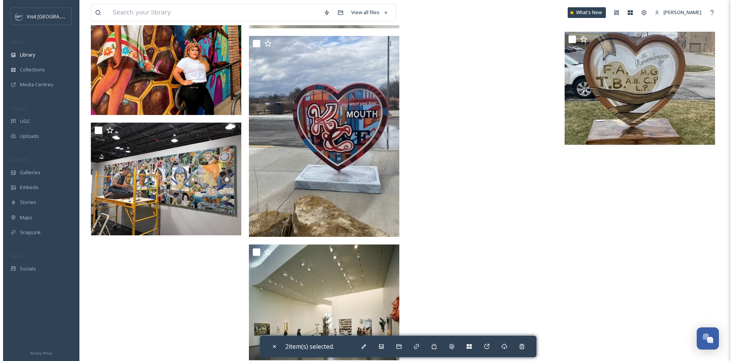
scroll to position [3615, 0]
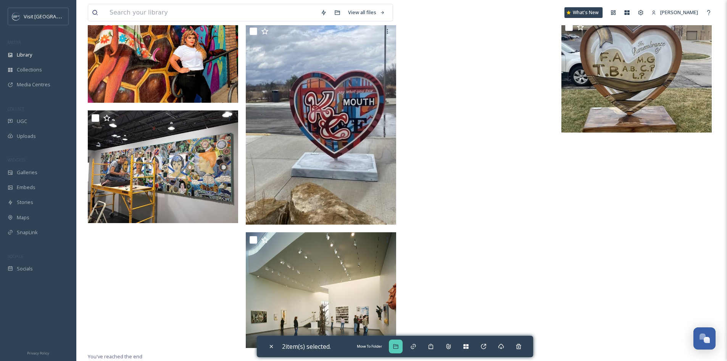
click at [403, 346] on div "Move To Folder" at bounding box center [396, 346] width 14 height 14
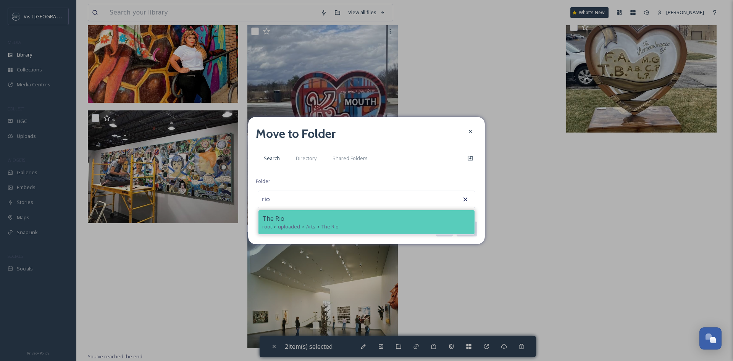
click at [404, 235] on div "Cancel Link Move" at bounding box center [366, 228] width 221 height 15
click at [403, 224] on div "root uploaded Arts The Rio" at bounding box center [366, 226] width 208 height 7
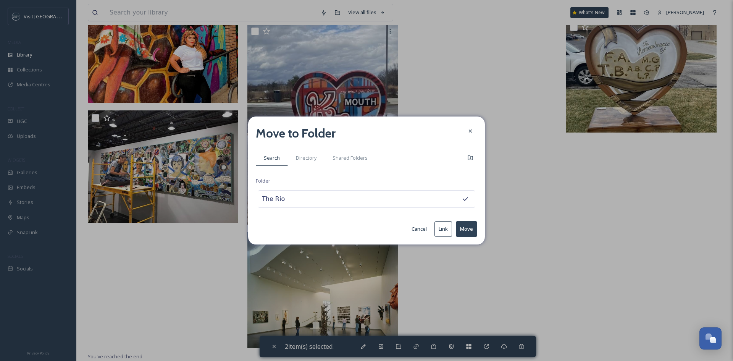
click at [465, 223] on button "Move" at bounding box center [466, 229] width 21 height 16
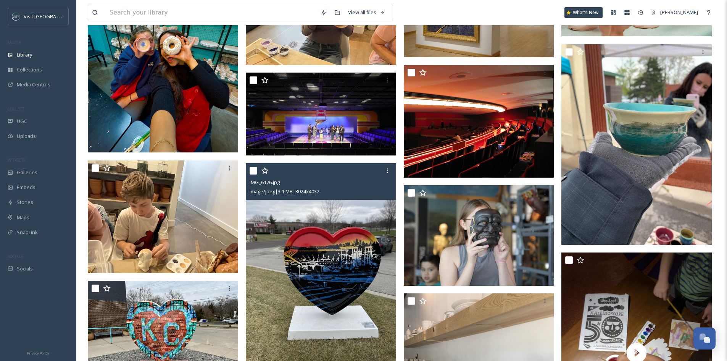
scroll to position [267, 0]
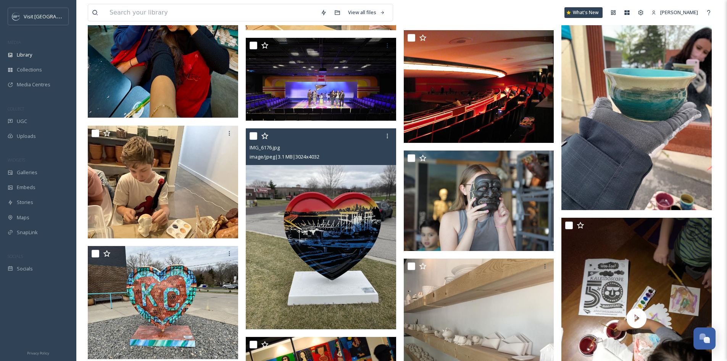
click at [256, 135] on input "checkbox" at bounding box center [254, 136] width 8 height 8
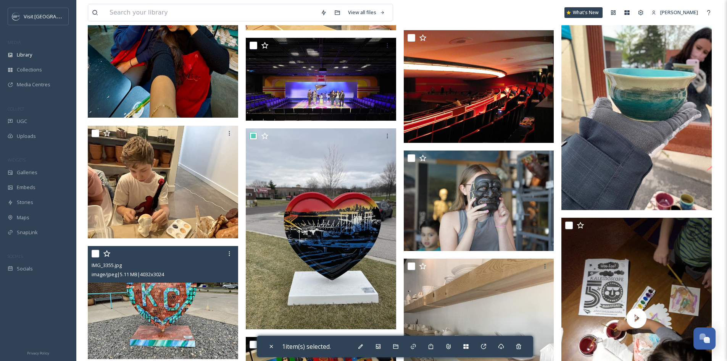
click at [94, 254] on input "checkbox" at bounding box center [96, 254] width 8 height 8
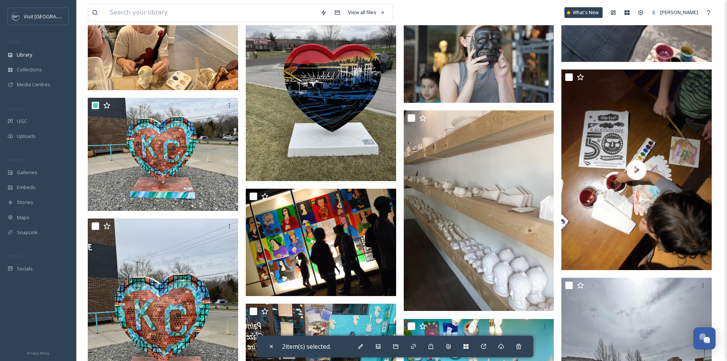
scroll to position [420, 0]
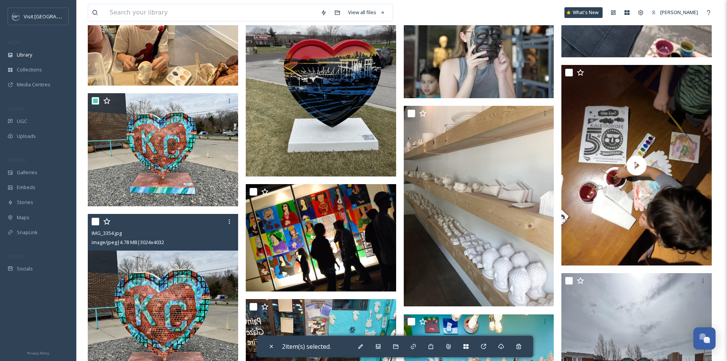
click at [97, 223] on input "checkbox" at bounding box center [96, 221] width 8 height 8
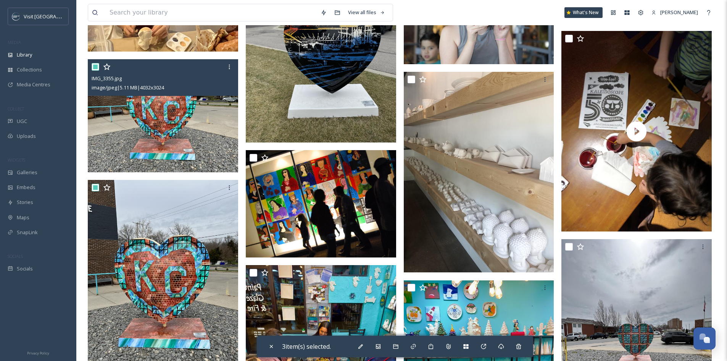
scroll to position [458, 0]
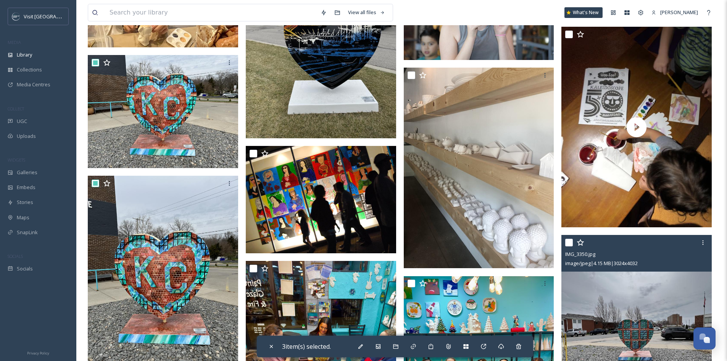
click at [569, 243] on input "checkbox" at bounding box center [569, 242] width 8 height 8
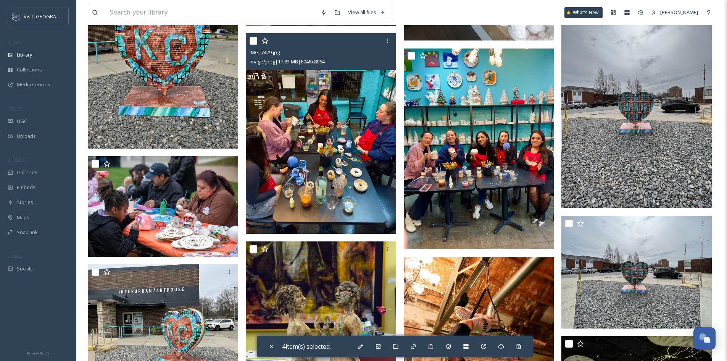
scroll to position [687, 0]
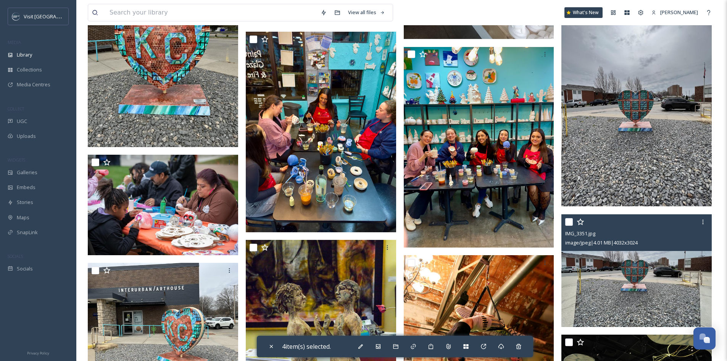
click at [570, 222] on input "checkbox" at bounding box center [569, 222] width 8 height 8
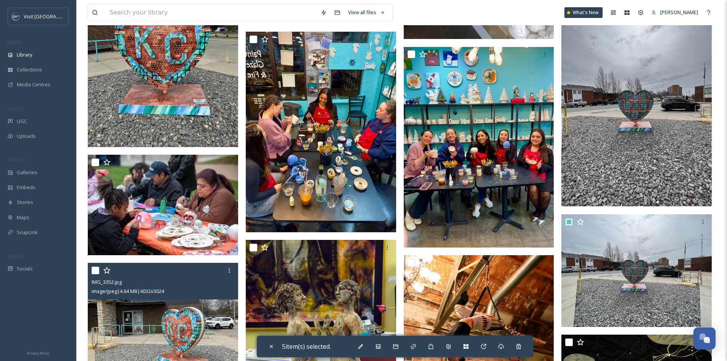
click at [96, 269] on input "checkbox" at bounding box center [96, 270] width 8 height 8
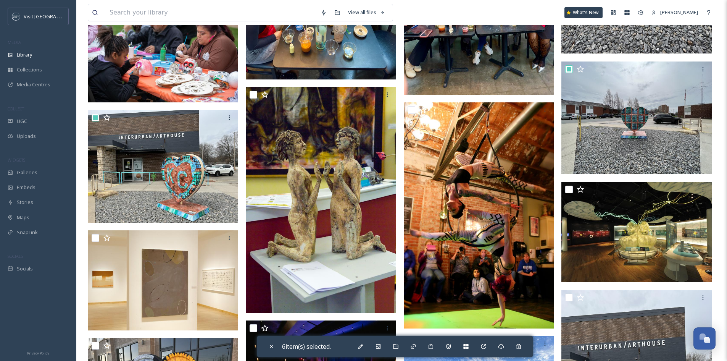
scroll to position [878, 0]
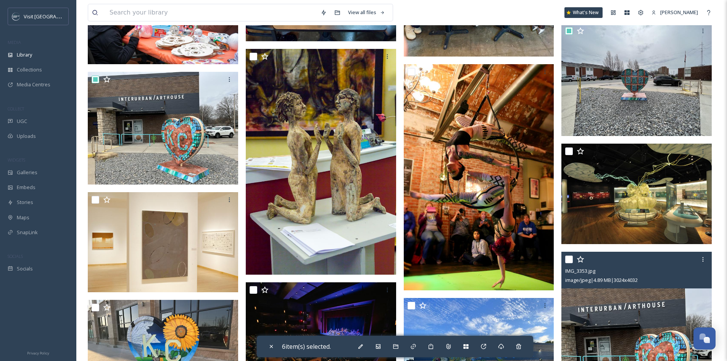
click at [572, 262] on input "checkbox" at bounding box center [569, 259] width 8 height 8
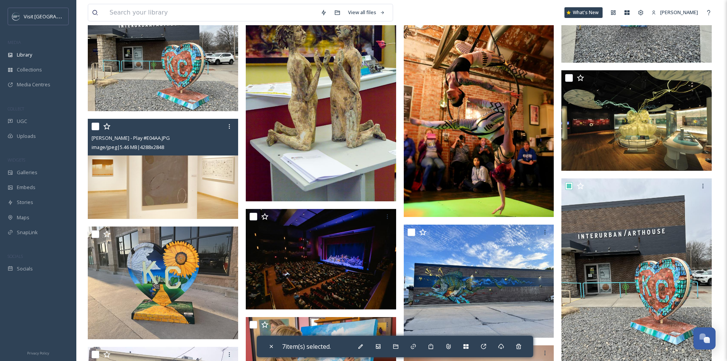
scroll to position [954, 0]
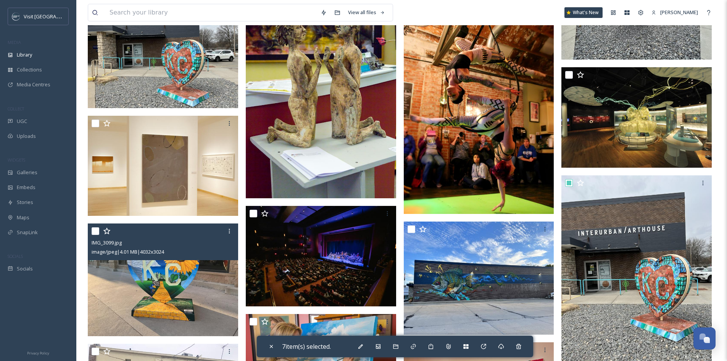
click at [96, 229] on input "checkbox" at bounding box center [96, 231] width 8 height 8
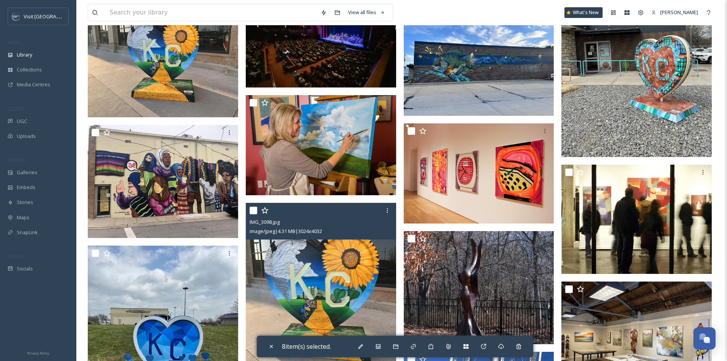
scroll to position [1183, 0]
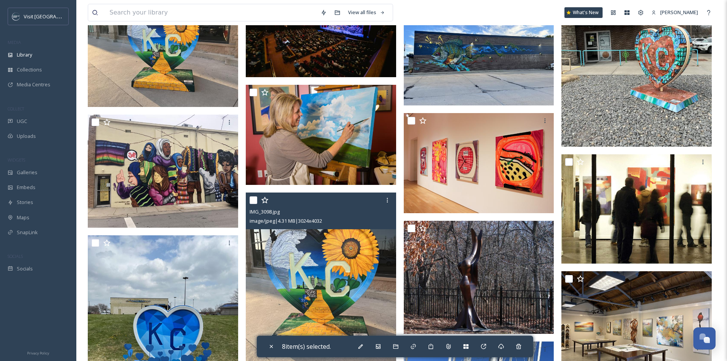
click at [253, 200] on input "checkbox" at bounding box center [254, 200] width 8 height 8
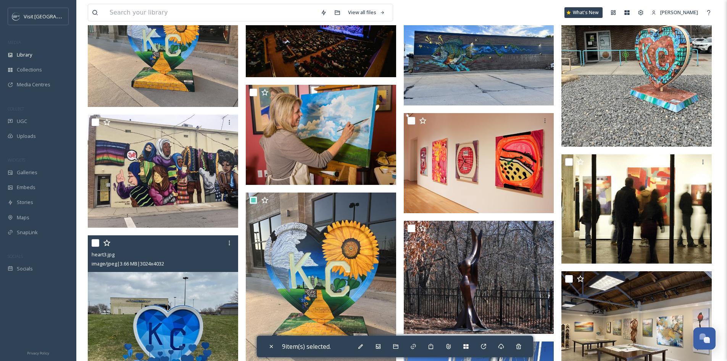
click at [93, 241] on input "checkbox" at bounding box center [96, 243] width 8 height 8
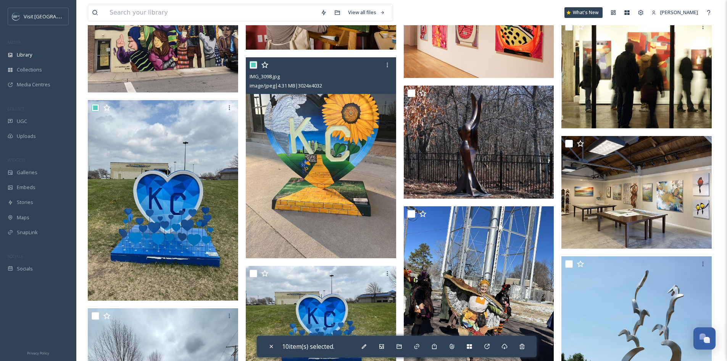
scroll to position [1335, 0]
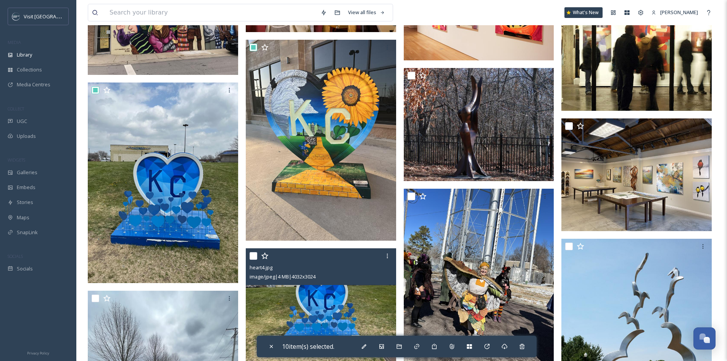
click at [255, 254] on input "checkbox" at bounding box center [254, 256] width 8 height 8
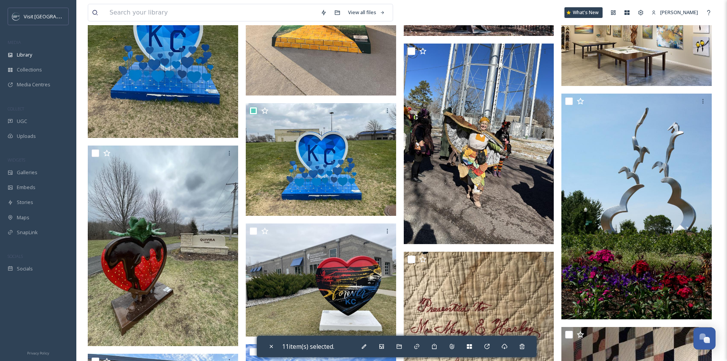
scroll to position [1488, 0]
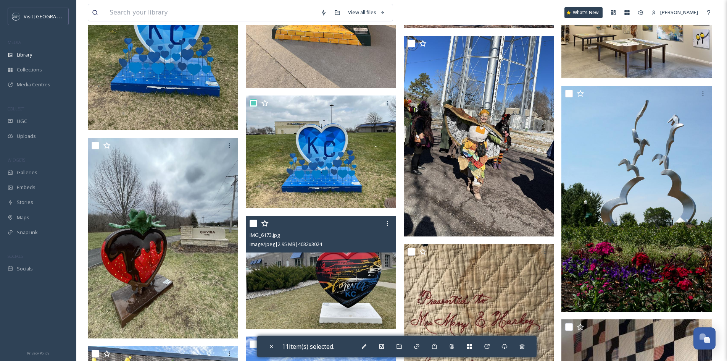
click at [254, 224] on input "checkbox" at bounding box center [254, 223] width 8 height 8
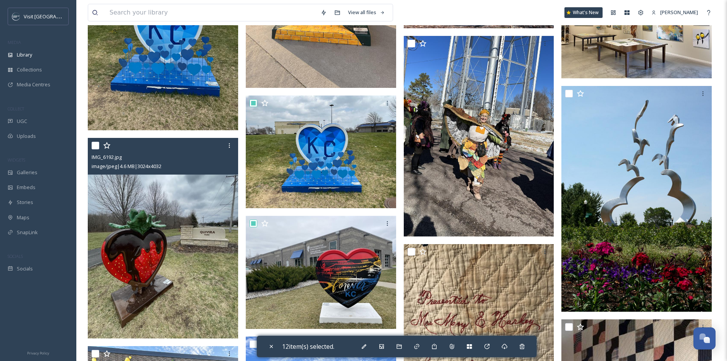
click at [95, 148] on input "checkbox" at bounding box center [96, 146] width 8 height 8
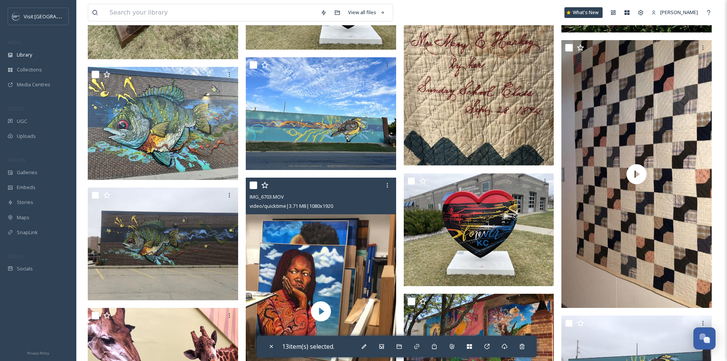
scroll to position [1793, 0]
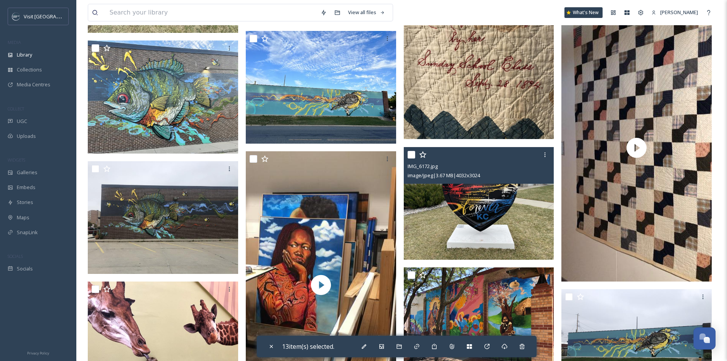
click at [411, 156] on input "checkbox" at bounding box center [411, 155] width 8 height 8
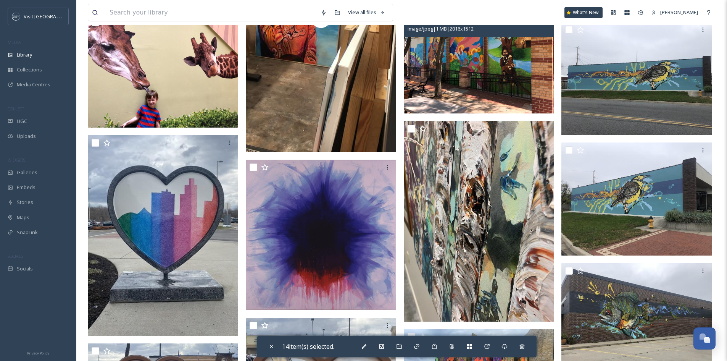
scroll to position [2060, 0]
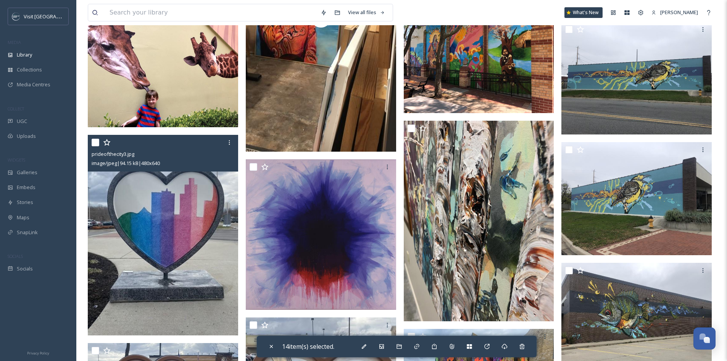
click at [96, 144] on input "checkbox" at bounding box center [96, 142] width 8 height 8
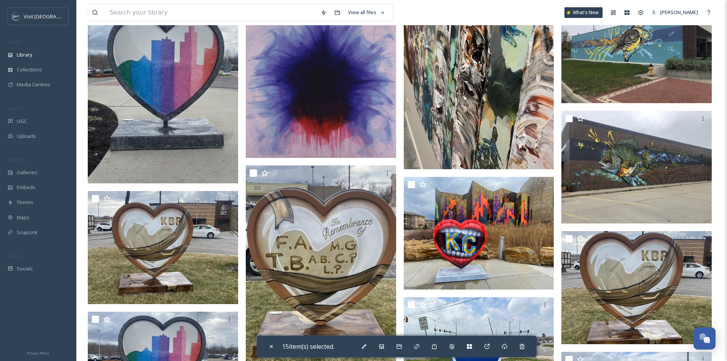
scroll to position [2213, 0]
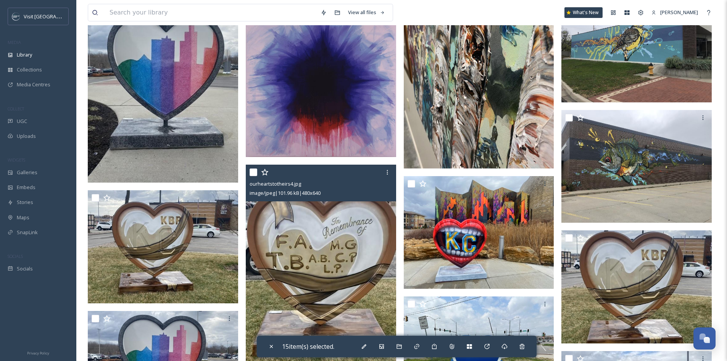
click at [254, 171] on input "checkbox" at bounding box center [254, 172] width 8 height 8
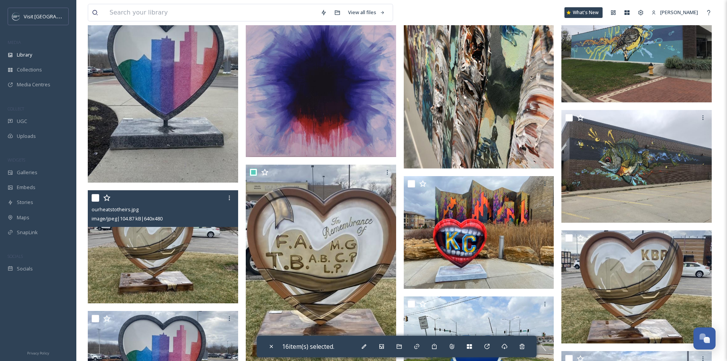
click at [98, 197] on input "checkbox" at bounding box center [96, 198] width 8 height 8
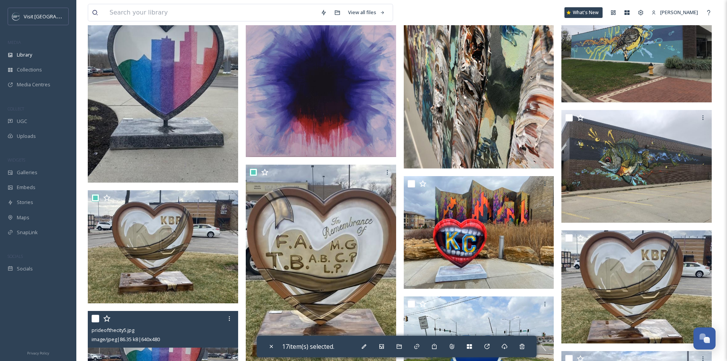
click at [97, 317] on input "checkbox" at bounding box center [96, 318] width 8 height 8
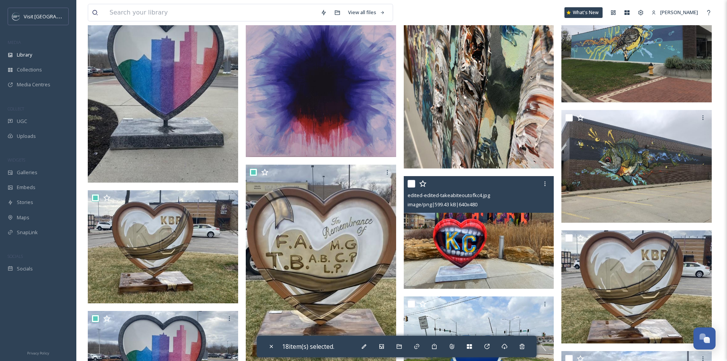
click at [409, 184] on input "checkbox" at bounding box center [411, 184] width 8 height 8
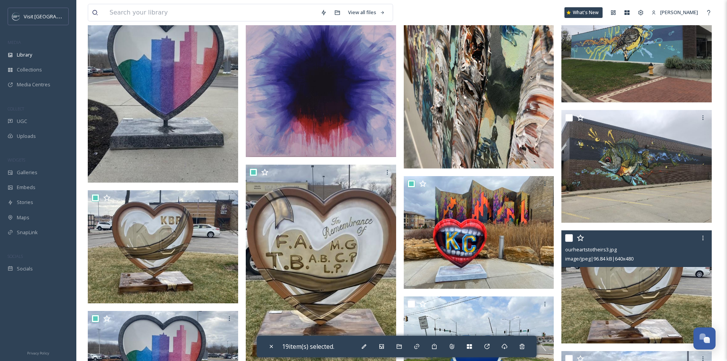
click at [566, 236] on input "checkbox" at bounding box center [569, 238] width 8 height 8
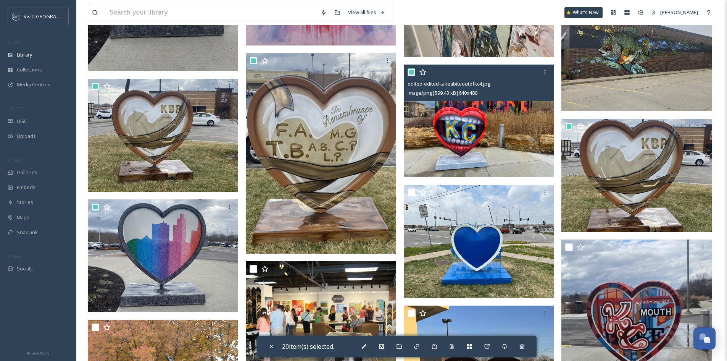
scroll to position [2327, 0]
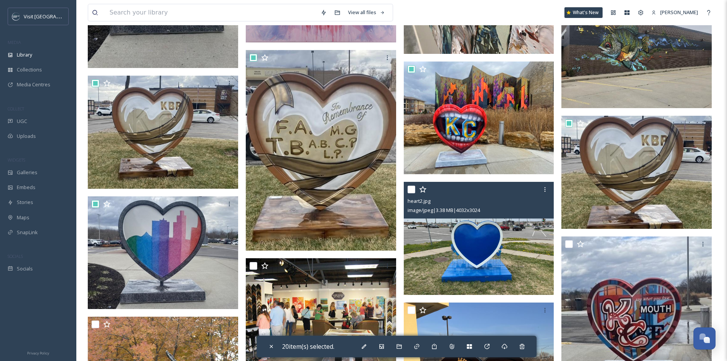
click at [410, 190] on input "checkbox" at bounding box center [411, 189] width 8 height 8
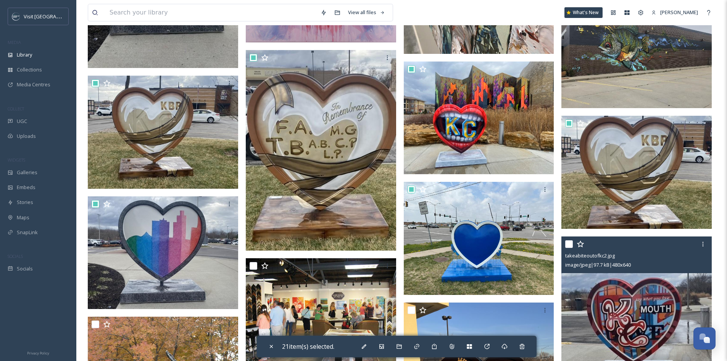
click at [569, 244] on input "checkbox" at bounding box center [569, 244] width 8 height 8
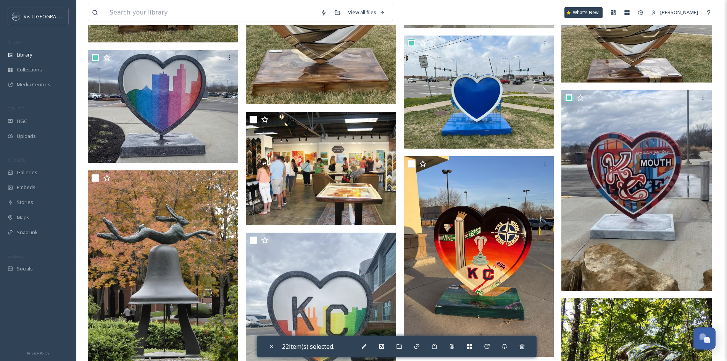
scroll to position [2480, 0]
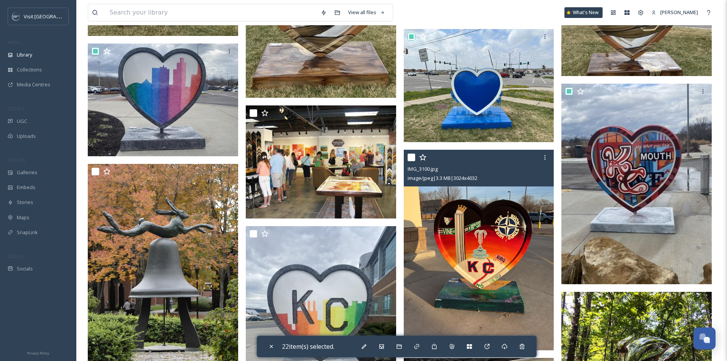
click at [411, 158] on input "checkbox" at bounding box center [411, 157] width 8 height 8
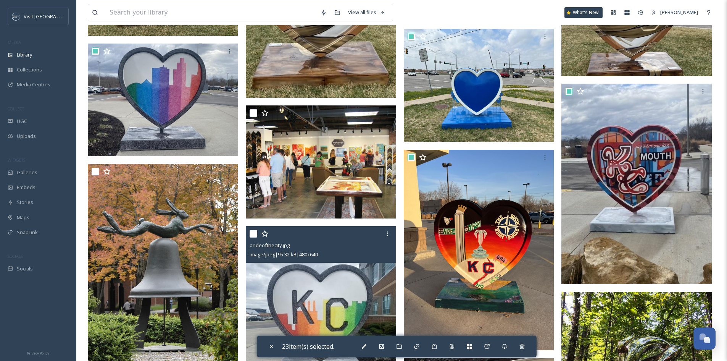
click at [252, 232] on input "checkbox" at bounding box center [254, 234] width 8 height 8
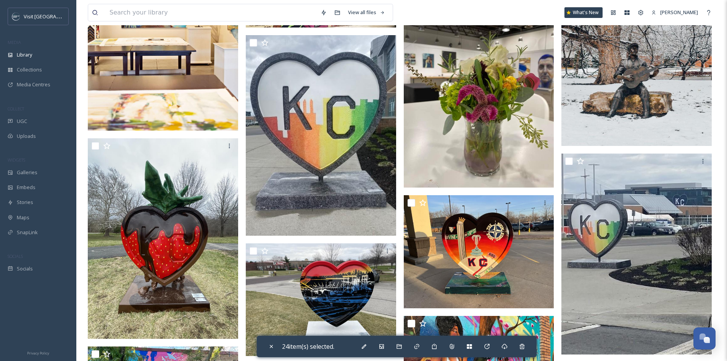
scroll to position [2976, 0]
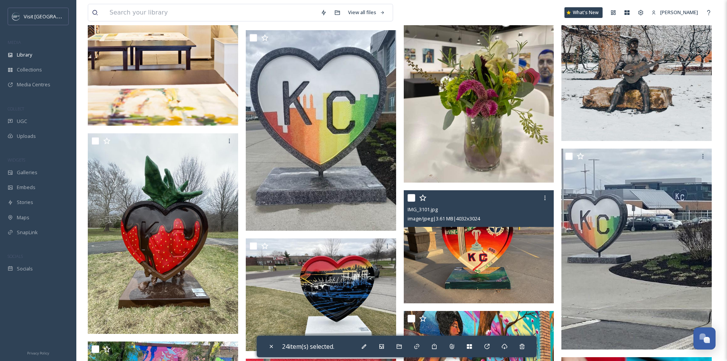
click at [408, 197] on input "checkbox" at bounding box center [411, 198] width 8 height 8
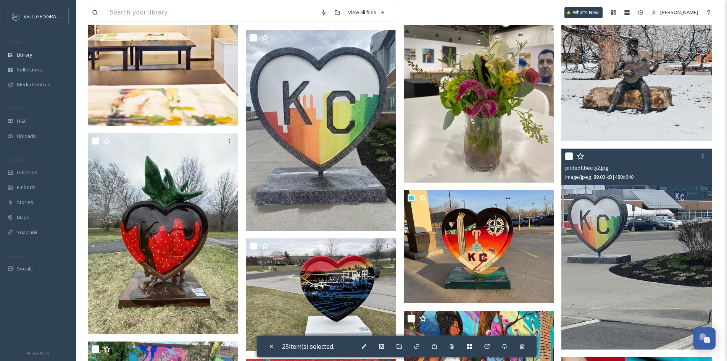
click at [568, 159] on input "checkbox" at bounding box center [569, 156] width 8 height 8
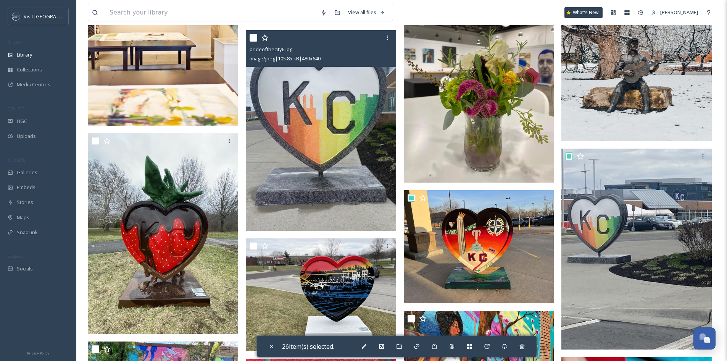
click at [254, 37] on input "checkbox" at bounding box center [254, 38] width 8 height 8
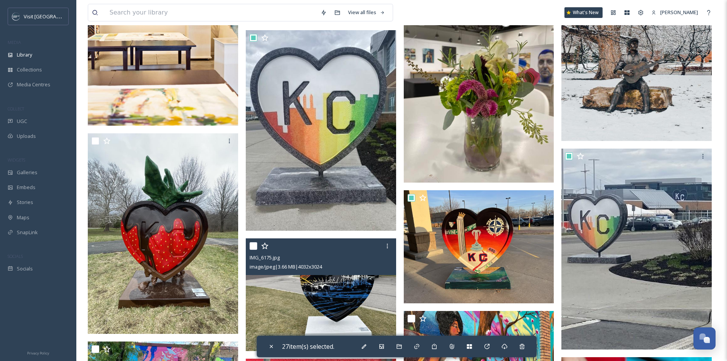
click at [254, 244] on input "checkbox" at bounding box center [254, 246] width 8 height 8
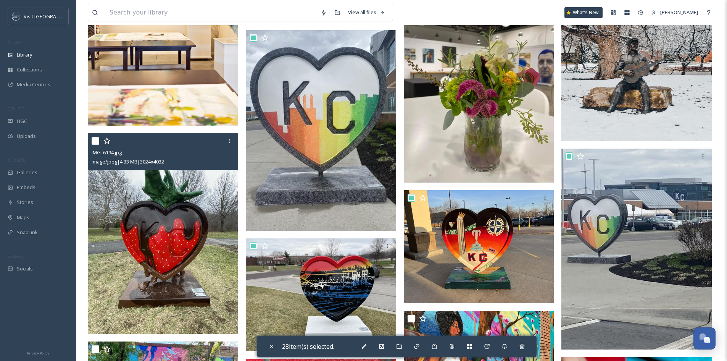
click at [97, 140] on input "checkbox" at bounding box center [96, 141] width 8 height 8
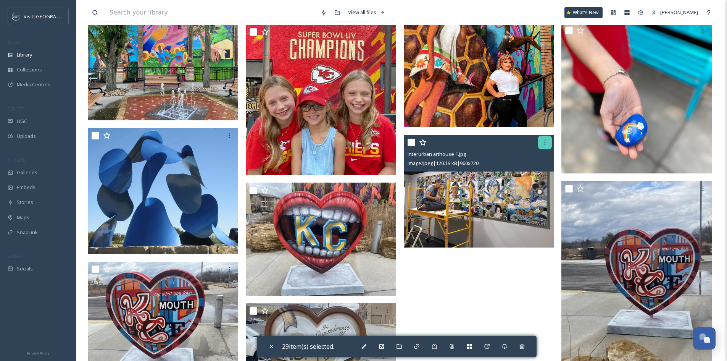
scroll to position [3319, 0]
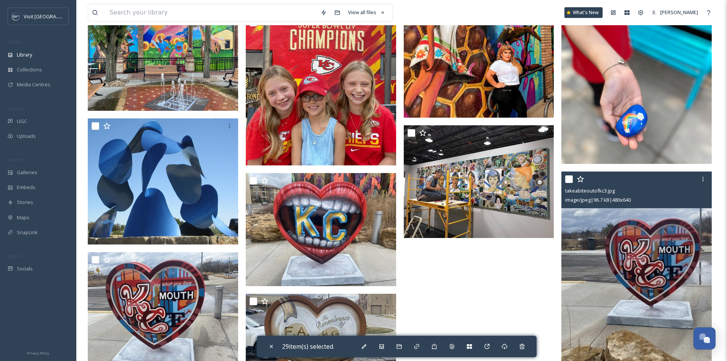
click at [571, 179] on input "checkbox" at bounding box center [569, 179] width 8 height 8
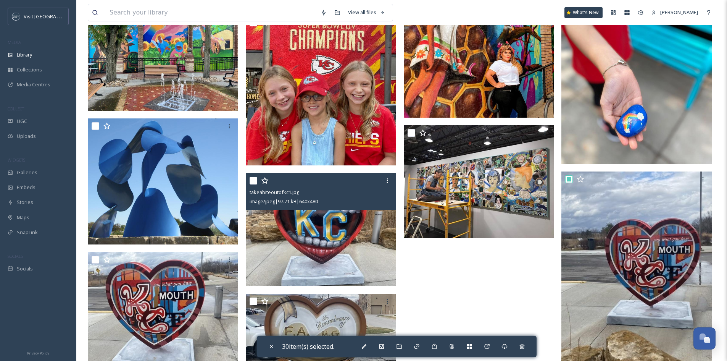
click at [251, 179] on input "checkbox" at bounding box center [254, 181] width 8 height 8
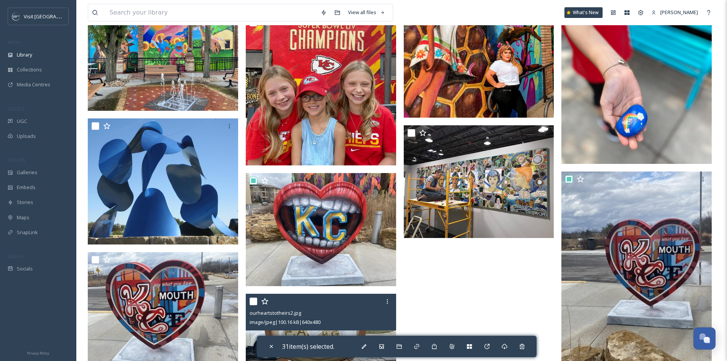
click at [253, 301] on input "checkbox" at bounding box center [254, 301] width 8 height 8
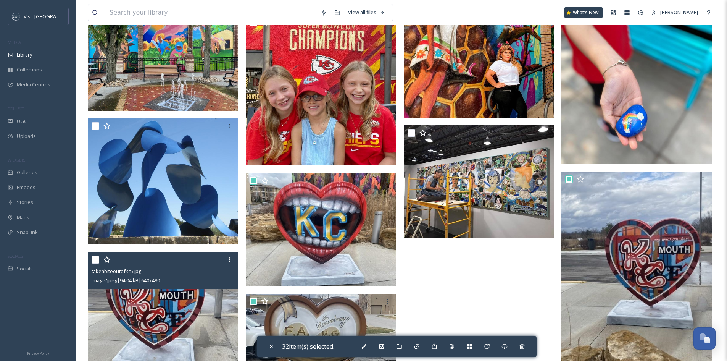
click at [93, 259] on input "checkbox" at bounding box center [96, 260] width 8 height 8
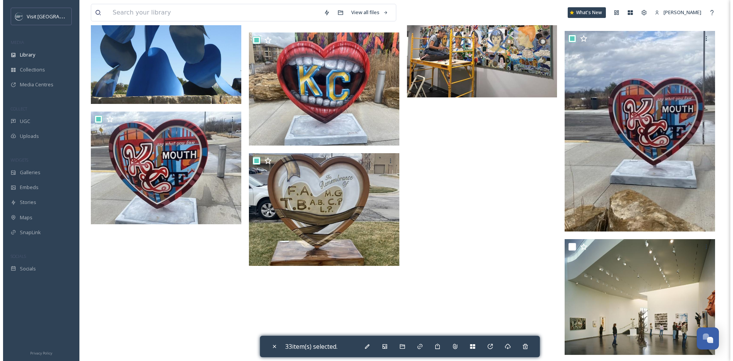
scroll to position [3467, 0]
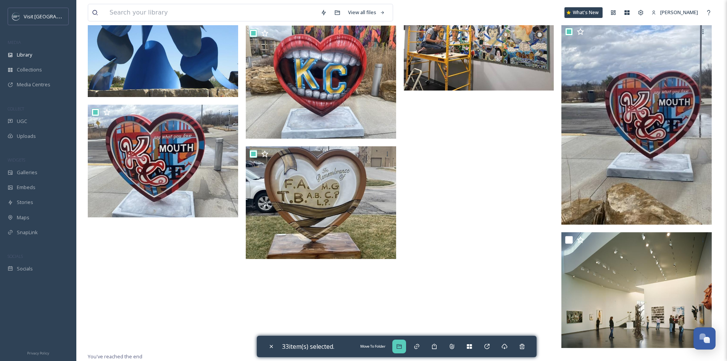
click at [402, 343] on div "Move To Folder" at bounding box center [399, 346] width 14 height 14
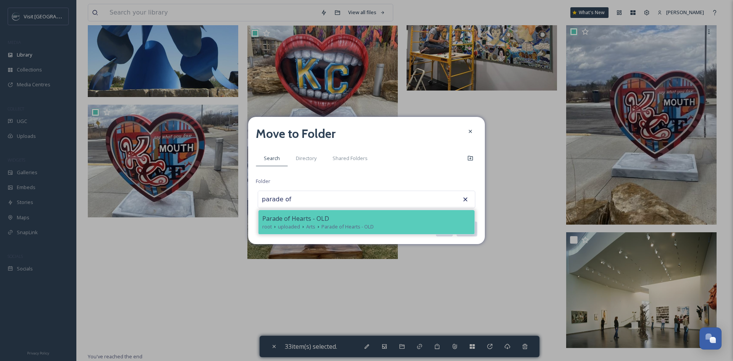
click at [381, 221] on div "Parade of Hearts - OLD" at bounding box center [366, 218] width 208 height 9
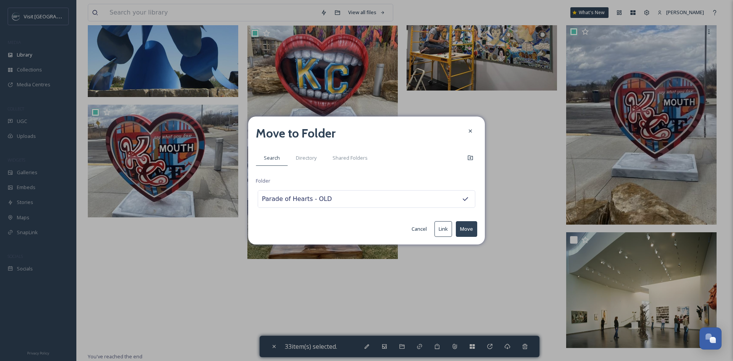
click at [467, 230] on button "Move" at bounding box center [466, 229] width 21 height 16
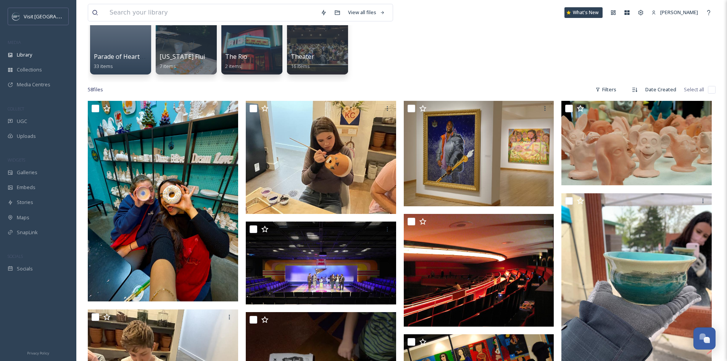
scroll to position [0, 0]
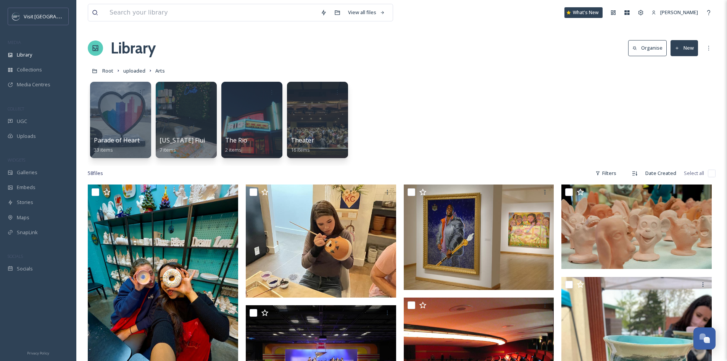
click at [692, 48] on button "New" at bounding box center [683, 48] width 27 height 16
click at [686, 92] on div "Folder" at bounding box center [675, 95] width 43 height 15
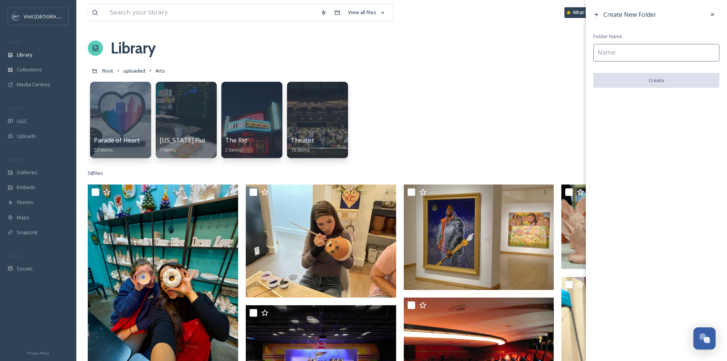
click at [661, 50] on input at bounding box center [656, 53] width 126 height 18
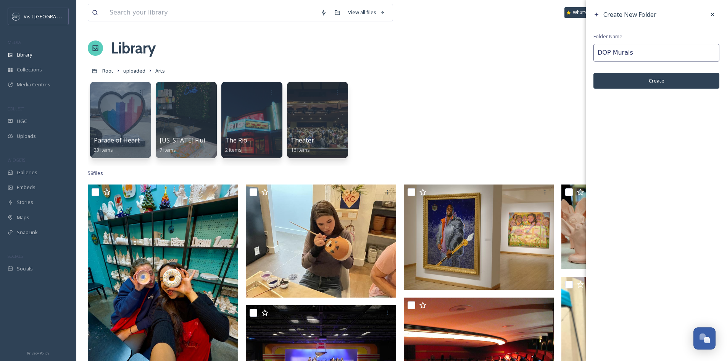
click at [659, 80] on button "Create" at bounding box center [656, 81] width 126 height 16
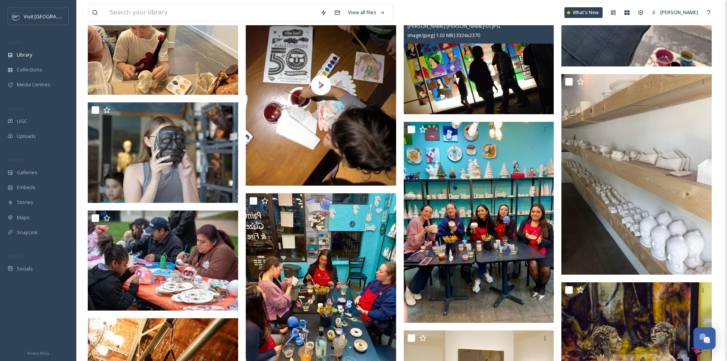
scroll to position [420, 0]
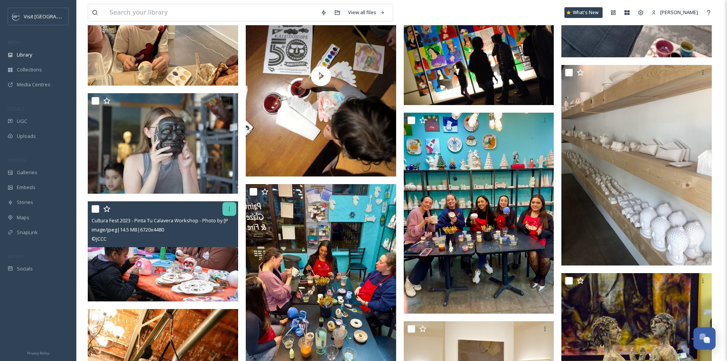
click at [227, 208] on icon at bounding box center [229, 209] width 6 height 6
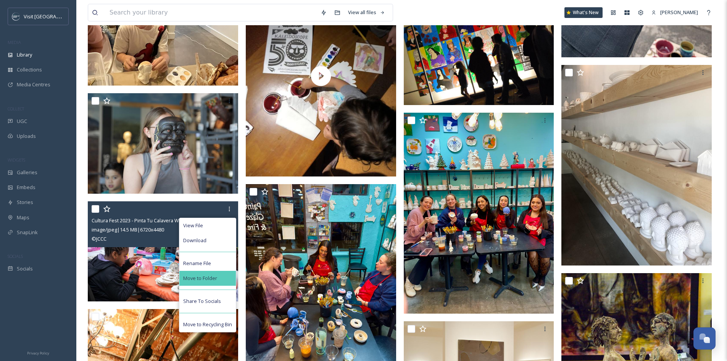
click at [230, 277] on div "Move to Folder" at bounding box center [207, 277] width 56 height 15
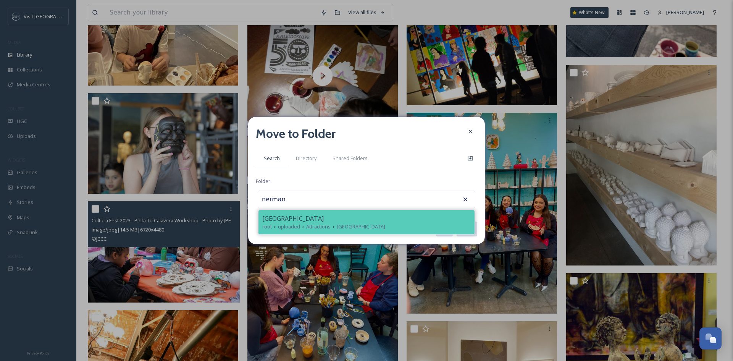
click at [267, 222] on span "[GEOGRAPHIC_DATA]" at bounding box center [292, 218] width 61 height 9
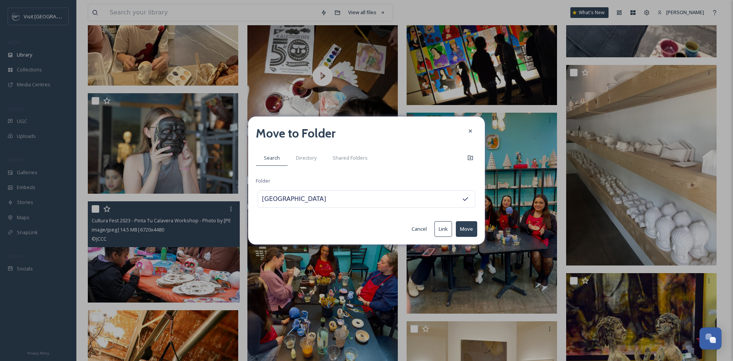
click at [465, 226] on button "Move" at bounding box center [466, 229] width 21 height 16
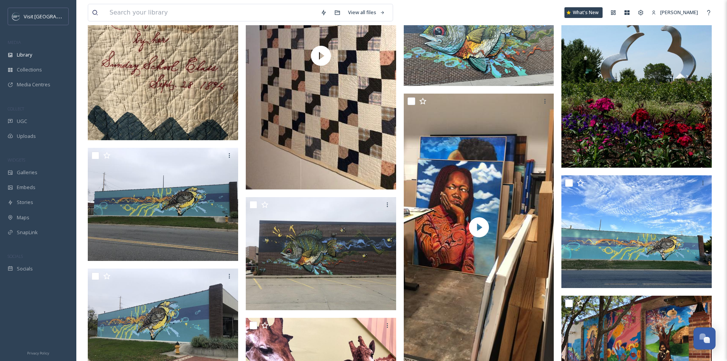
scroll to position [1221, 0]
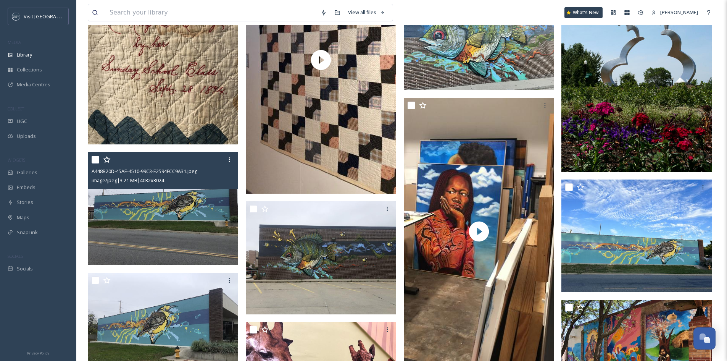
click at [96, 158] on input "checkbox" at bounding box center [96, 160] width 8 height 8
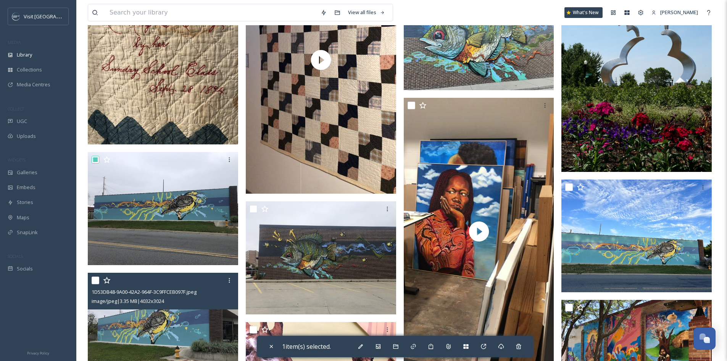
click at [95, 281] on input "checkbox" at bounding box center [96, 280] width 8 height 8
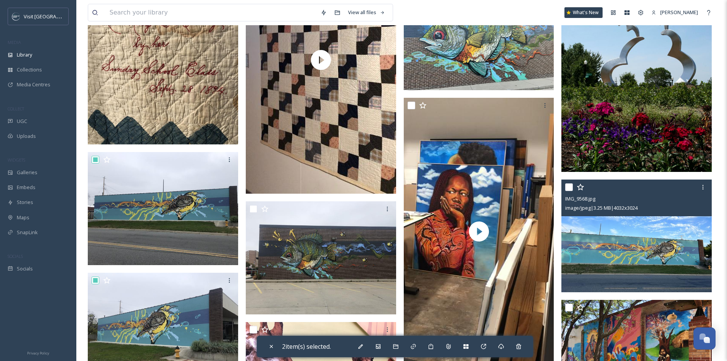
click at [570, 185] on input "checkbox" at bounding box center [569, 187] width 8 height 8
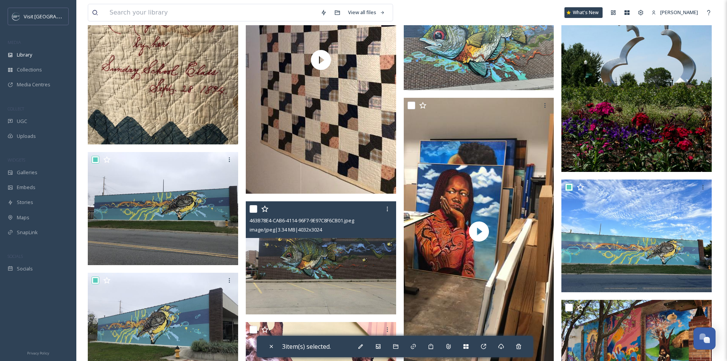
click at [252, 209] on input "checkbox" at bounding box center [254, 209] width 8 height 8
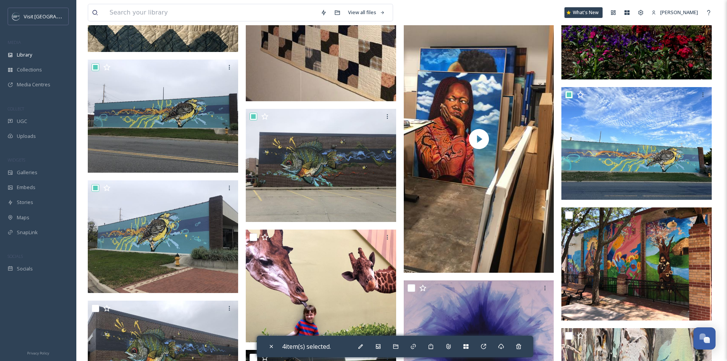
scroll to position [1335, 0]
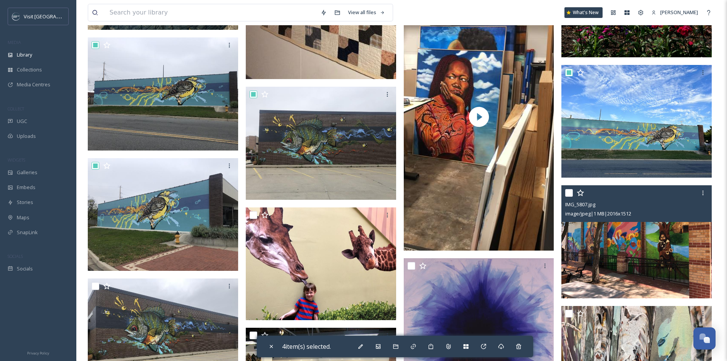
click at [567, 193] on input "checkbox" at bounding box center [569, 193] width 8 height 8
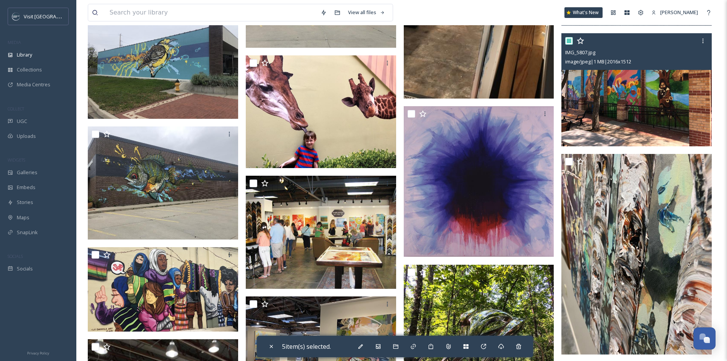
scroll to position [1488, 0]
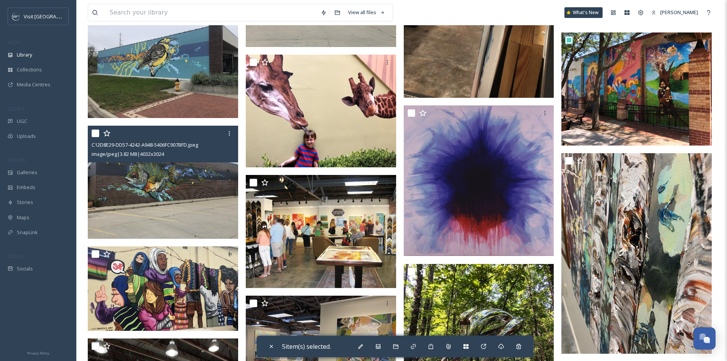
click at [97, 134] on input "checkbox" at bounding box center [96, 133] width 8 height 8
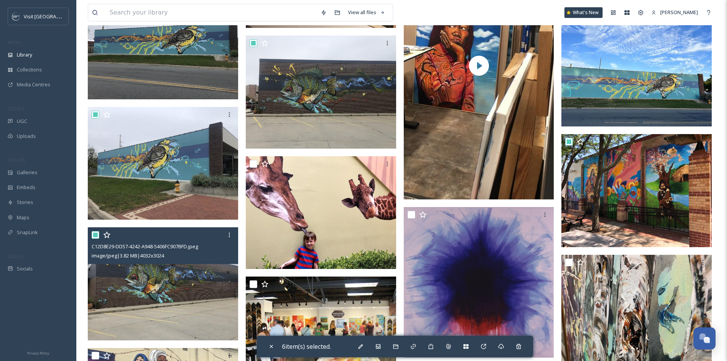
scroll to position [1373, 0]
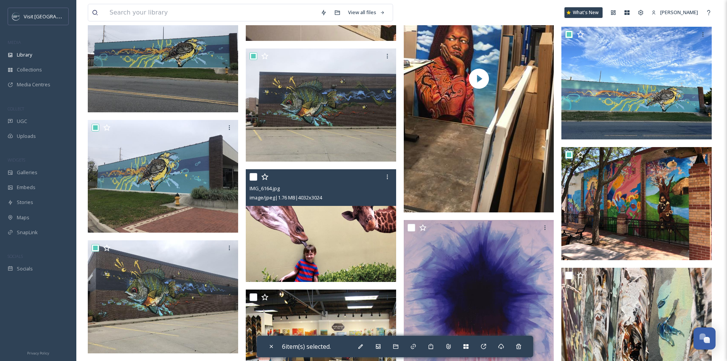
click at [255, 176] on input "checkbox" at bounding box center [254, 177] width 8 height 8
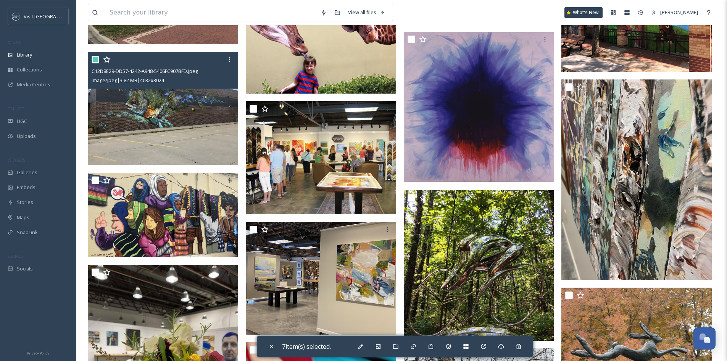
scroll to position [1564, 0]
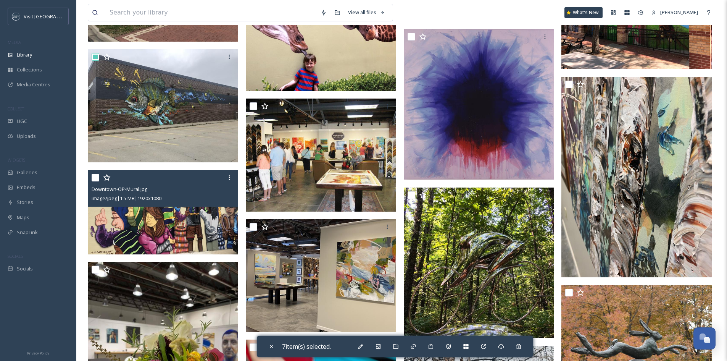
click at [97, 177] on input "checkbox" at bounding box center [96, 178] width 8 height 8
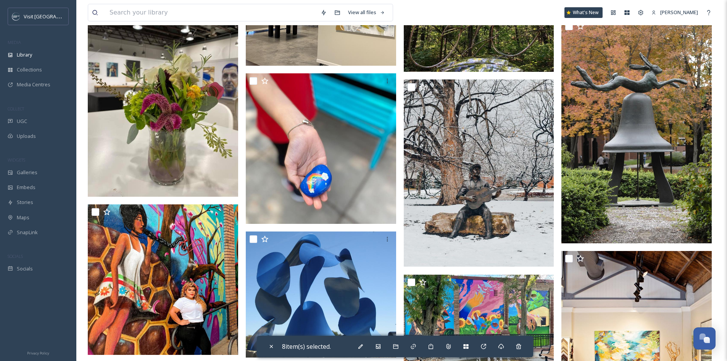
scroll to position [1831, 0]
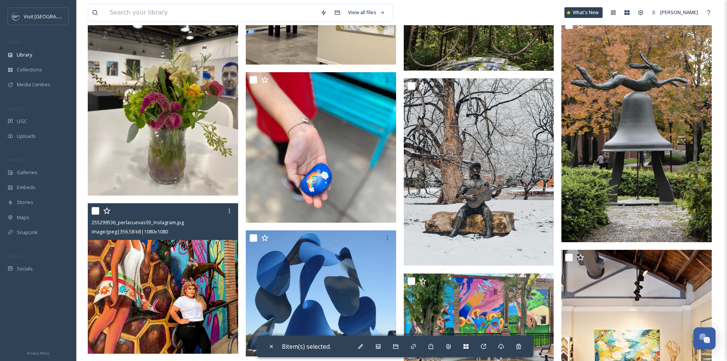
click at [95, 211] on input "checkbox" at bounding box center [96, 211] width 8 height 8
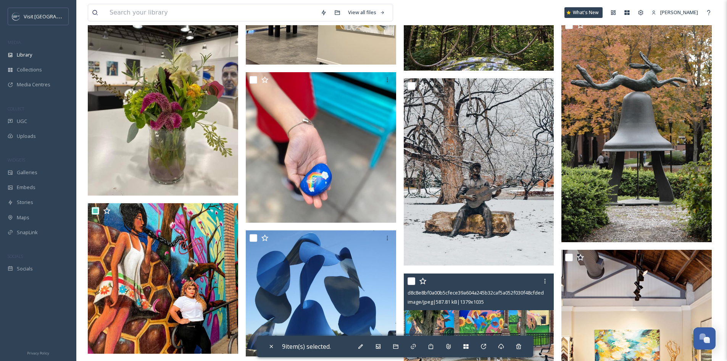
click at [407, 282] on input "checkbox" at bounding box center [411, 281] width 8 height 8
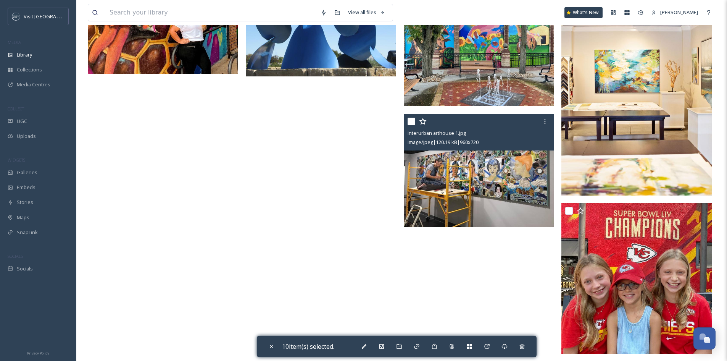
scroll to position [2175, 0]
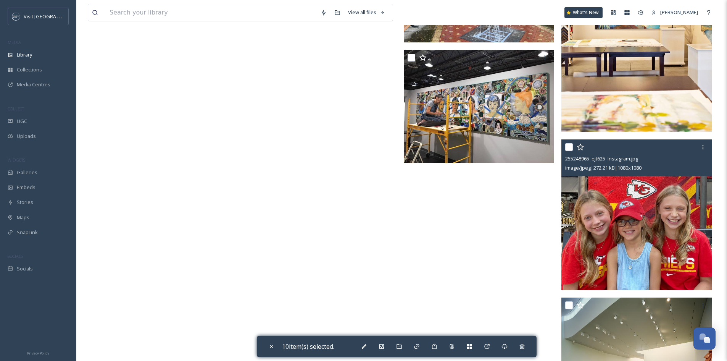
click at [568, 144] on input "checkbox" at bounding box center [569, 147] width 8 height 8
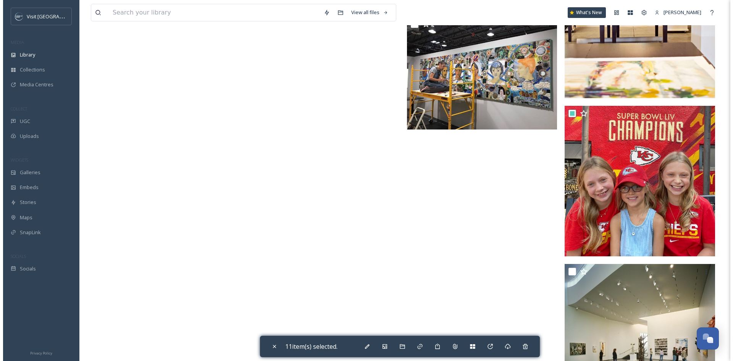
scroll to position [2240, 0]
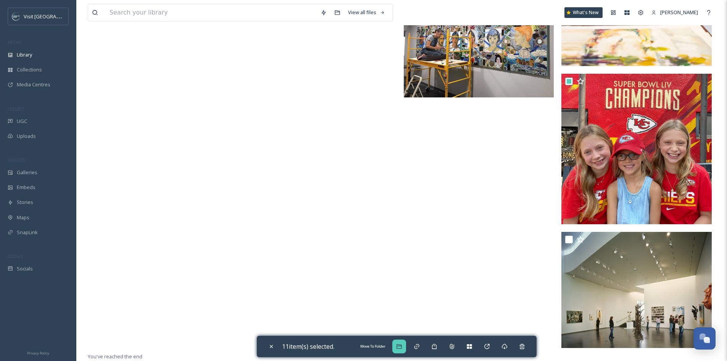
click at [403, 343] on div "Move To Folder" at bounding box center [399, 346] width 14 height 14
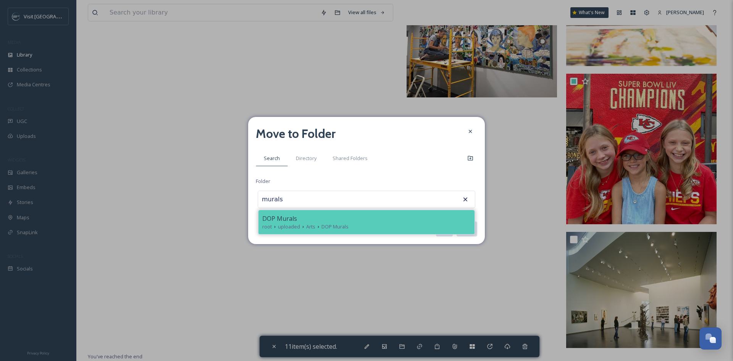
click at [310, 223] on span "Arts" at bounding box center [310, 226] width 9 height 7
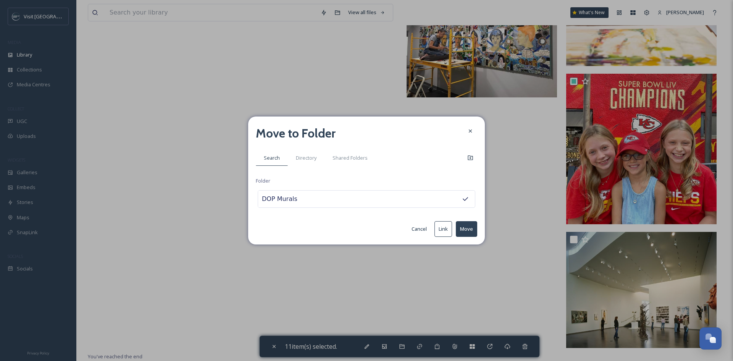
click at [467, 227] on button "Move" at bounding box center [466, 229] width 21 height 16
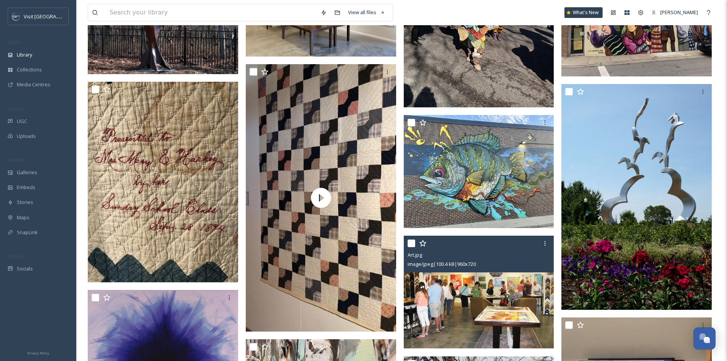
scroll to position [1068, 0]
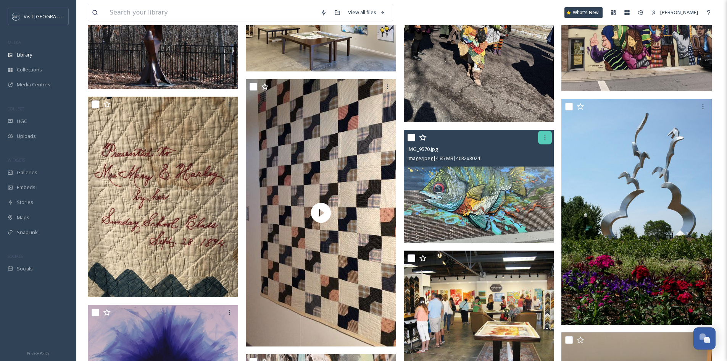
click at [546, 138] on icon at bounding box center [545, 137] width 6 height 6
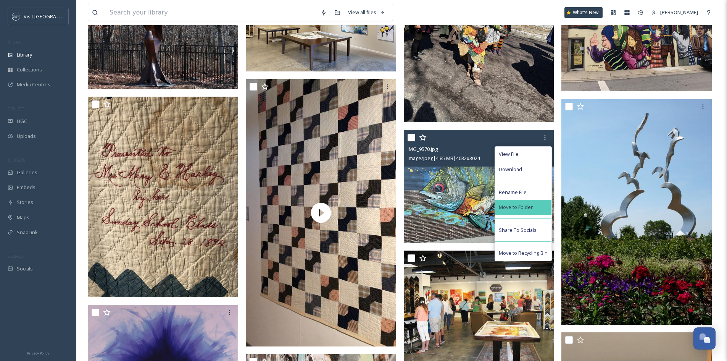
click at [535, 204] on div "Move to Folder" at bounding box center [523, 207] width 56 height 15
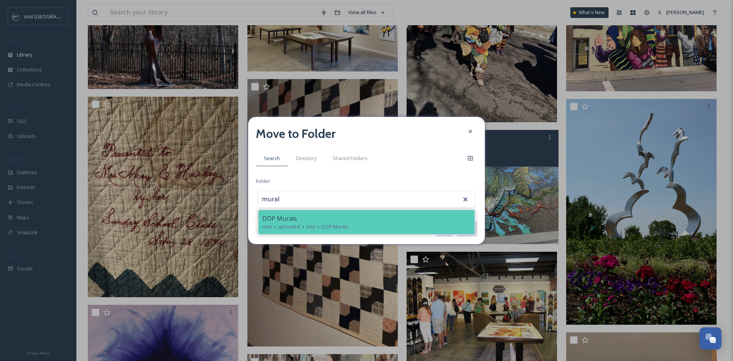
click at [341, 219] on div "DOP Murals" at bounding box center [366, 218] width 208 height 9
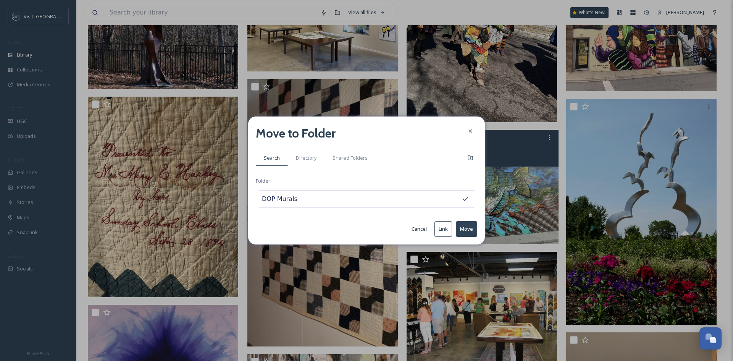
click at [474, 229] on button "Move" at bounding box center [466, 229] width 21 height 16
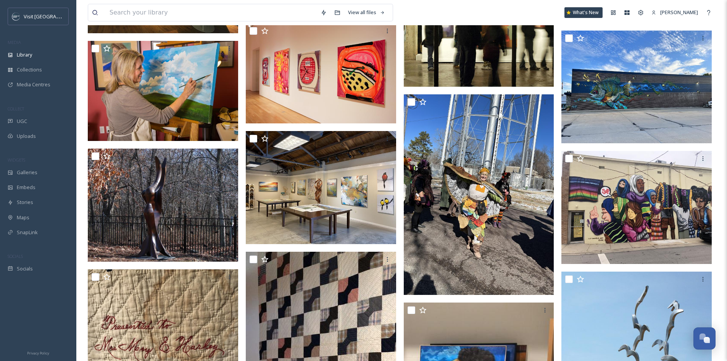
scroll to position [801, 0]
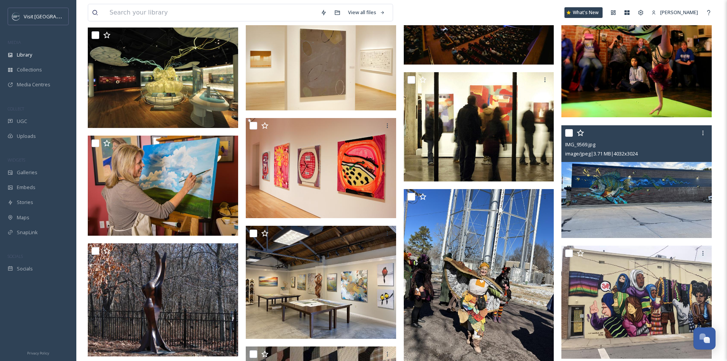
click at [570, 129] on input "checkbox" at bounding box center [569, 133] width 8 height 8
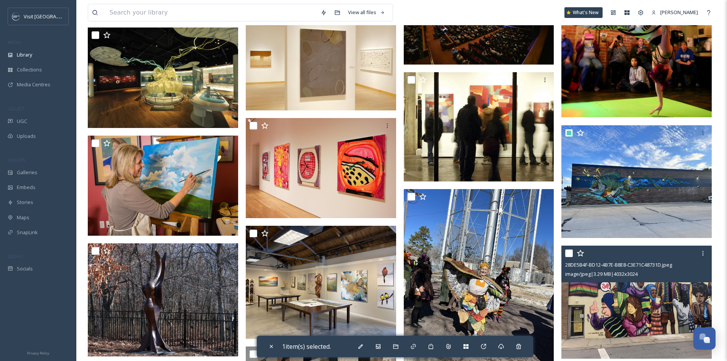
click at [568, 253] on input "checkbox" at bounding box center [569, 253] width 8 height 8
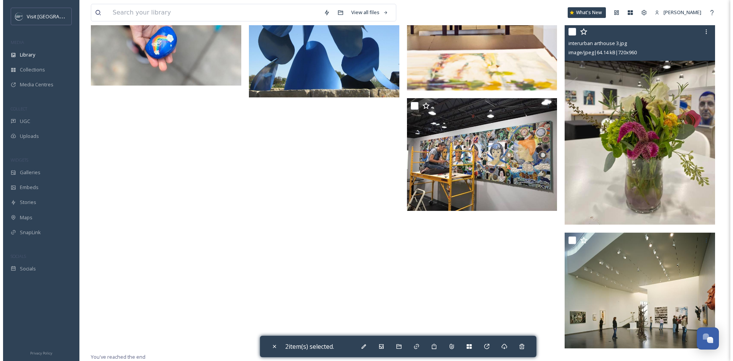
scroll to position [1766, 0]
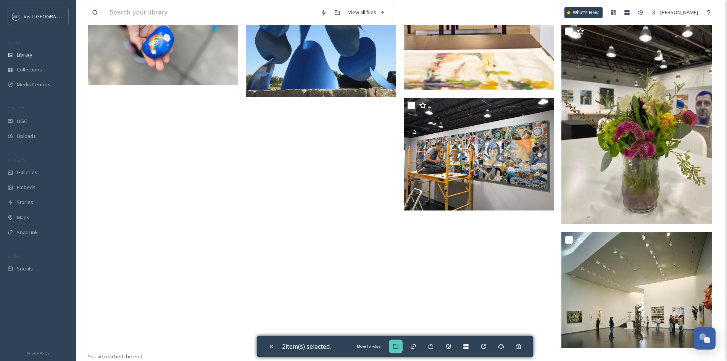
click at [397, 344] on icon at bounding box center [395, 346] width 5 height 5
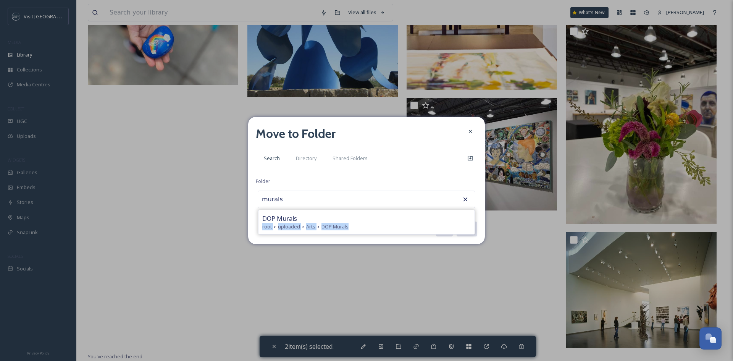
click at [395, 222] on div "DOP Murals root uploaded Arts DOP Murals" at bounding box center [366, 222] width 216 height 24
click at [459, 231] on button "Move" at bounding box center [466, 229] width 21 height 16
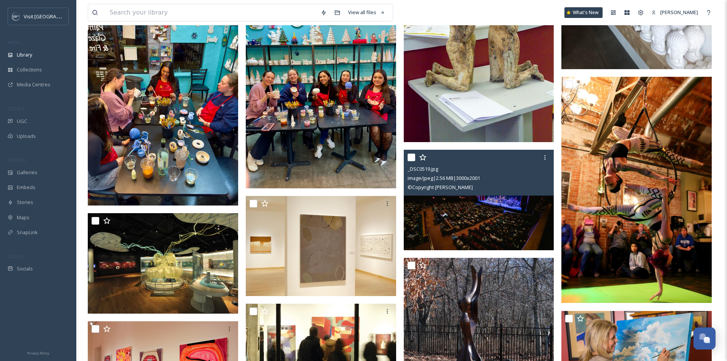
scroll to position [615, 0]
click at [544, 158] on icon at bounding box center [545, 158] width 6 height 6
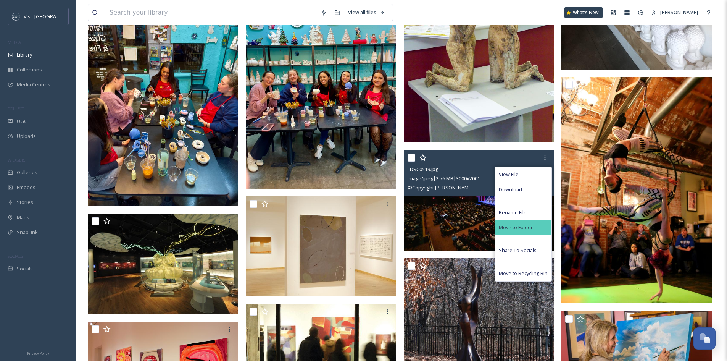
click at [525, 230] on span "Move to Folder" at bounding box center [516, 227] width 34 height 7
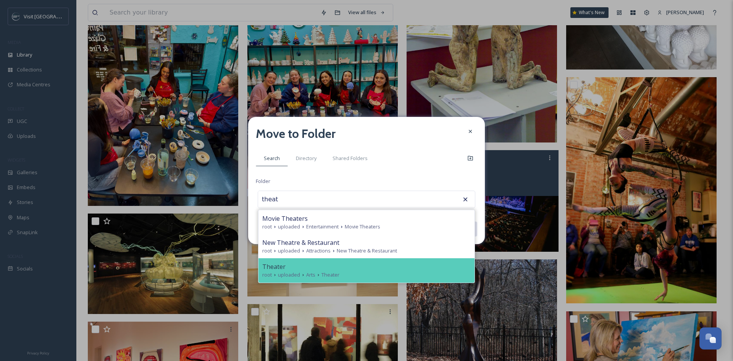
click at [286, 266] on div "Theater" at bounding box center [366, 266] width 208 height 9
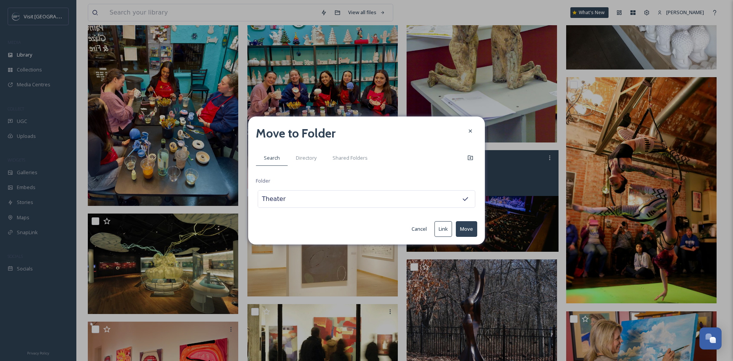
click at [473, 230] on button "Move" at bounding box center [466, 229] width 21 height 16
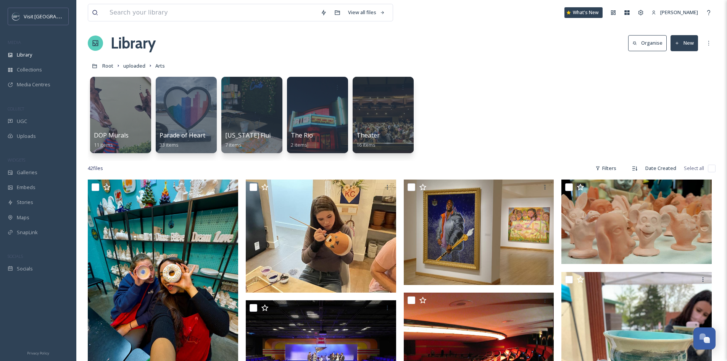
scroll to position [0, 0]
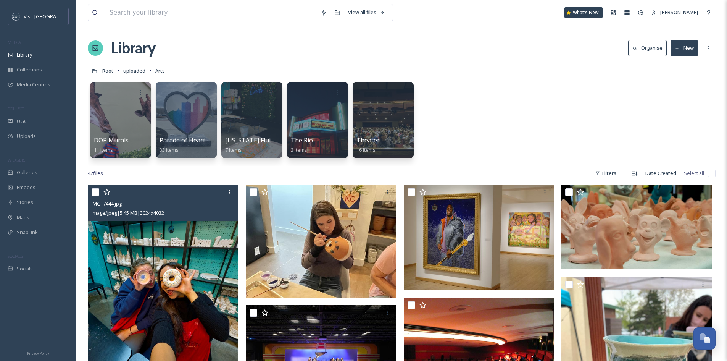
click at [98, 193] on input "checkbox" at bounding box center [96, 192] width 8 height 8
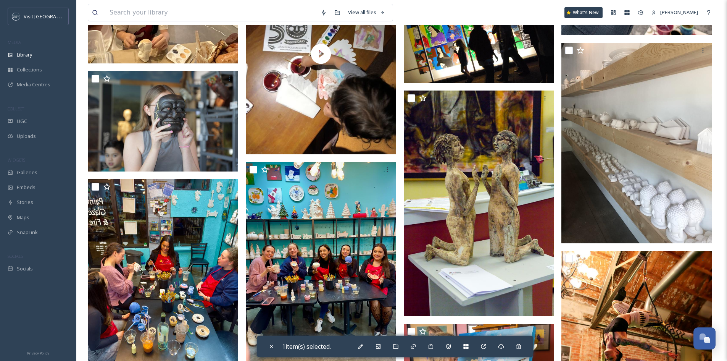
scroll to position [458, 0]
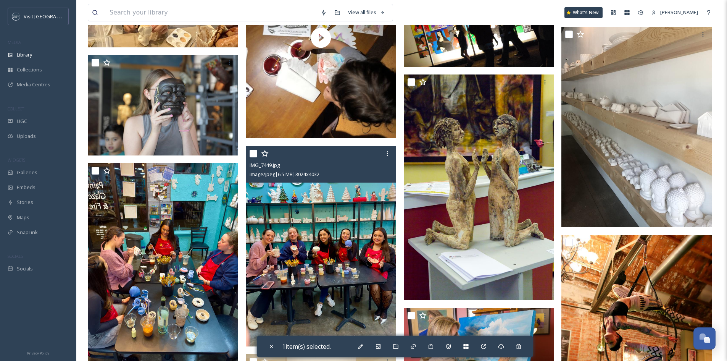
click at [252, 153] on input "checkbox" at bounding box center [254, 154] width 8 height 8
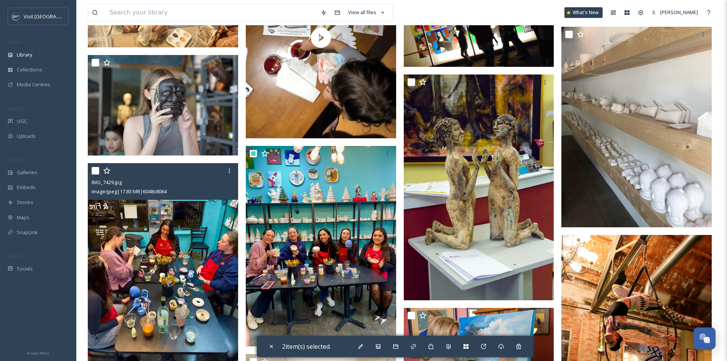
click at [96, 169] on input "checkbox" at bounding box center [96, 171] width 8 height 8
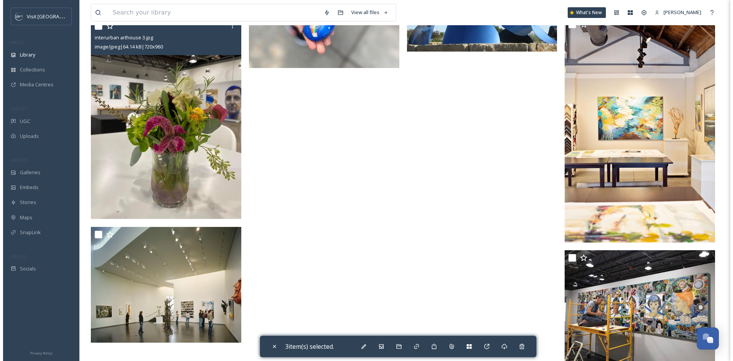
scroll to position [1673, 0]
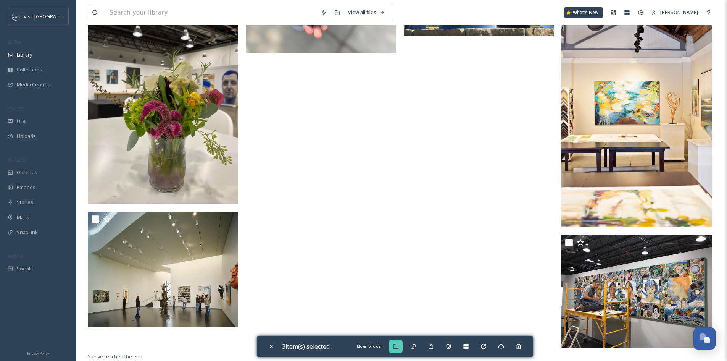
click at [398, 348] on icon at bounding box center [395, 346] width 5 height 5
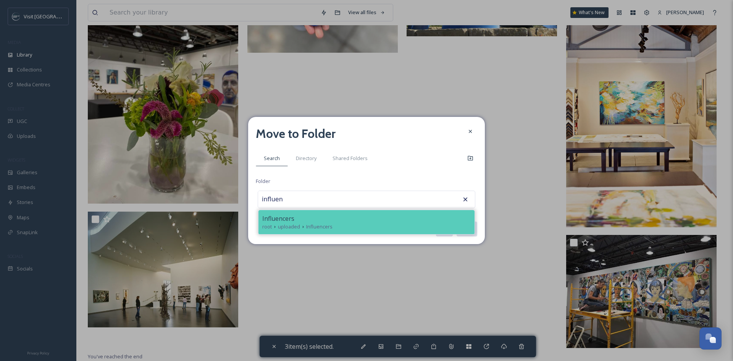
click at [404, 217] on div "Influencers" at bounding box center [366, 218] width 208 height 9
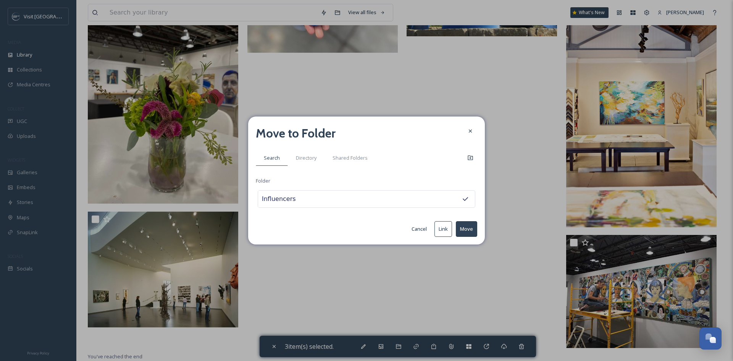
click at [471, 232] on button "Move" at bounding box center [466, 229] width 21 height 16
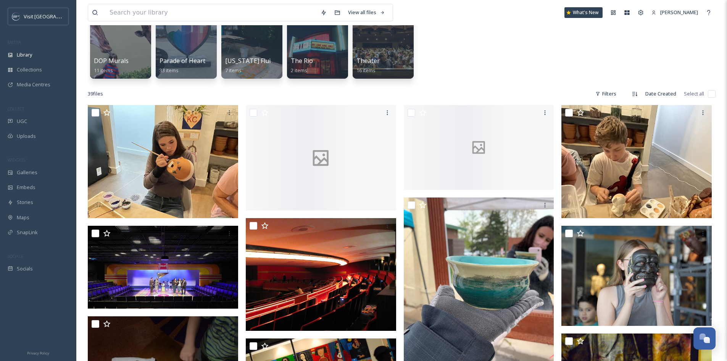
scroll to position [0, 0]
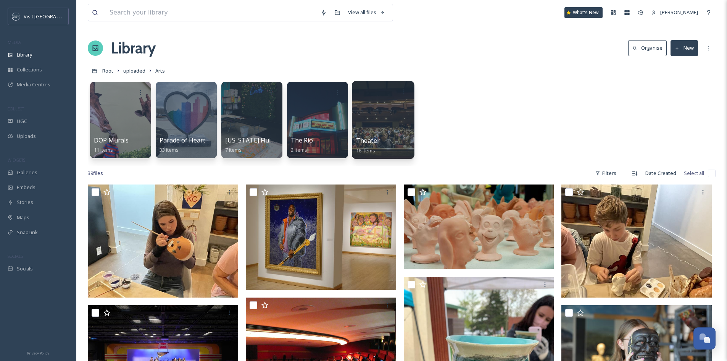
click at [360, 116] on div at bounding box center [383, 120] width 62 height 78
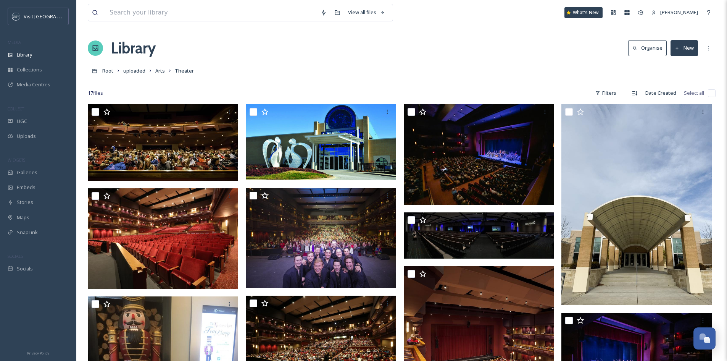
click at [677, 47] on icon at bounding box center [677, 48] width 5 height 5
click at [680, 97] on span "Folder" at bounding box center [675, 95] width 14 height 7
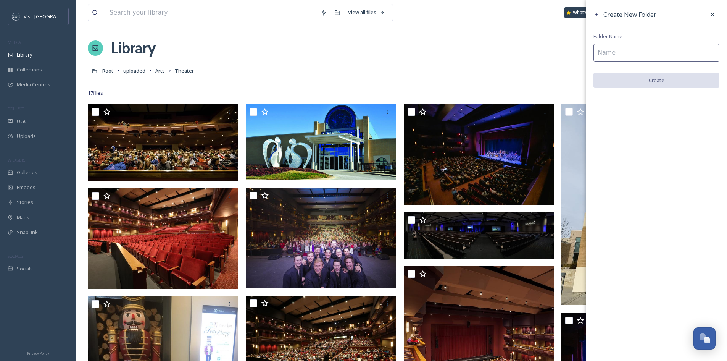
click at [667, 56] on input at bounding box center [656, 53] width 126 height 18
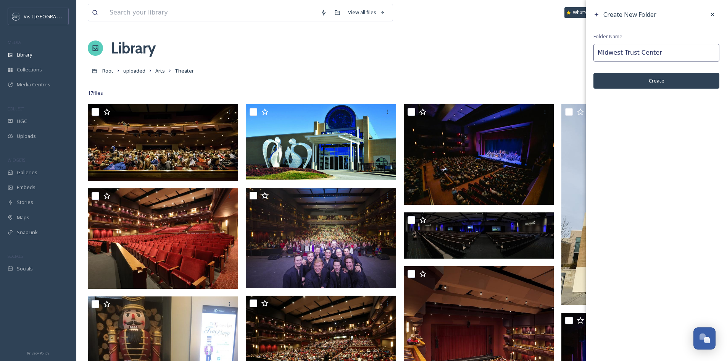
click at [666, 76] on button "Create" at bounding box center [656, 81] width 126 height 16
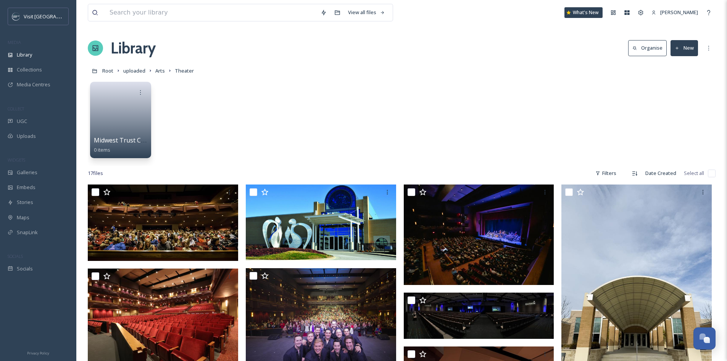
click at [689, 48] on button "New" at bounding box center [683, 48] width 27 height 16
click at [680, 96] on span "Folder" at bounding box center [675, 95] width 14 height 7
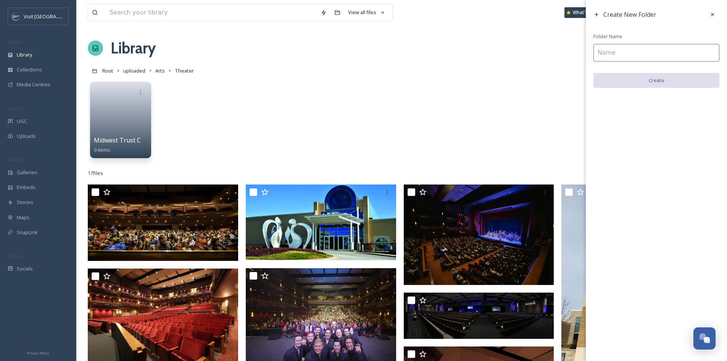
click at [647, 48] on input at bounding box center [656, 53] width 126 height 18
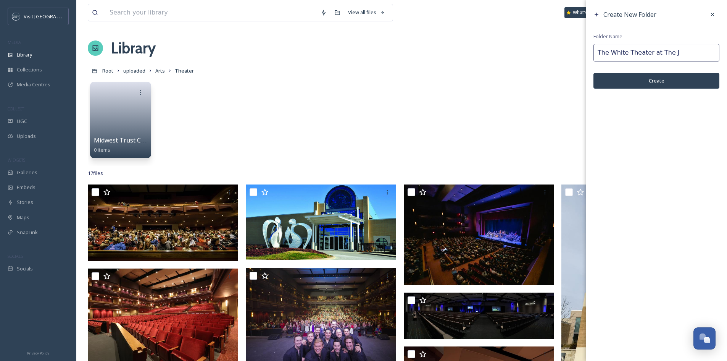
click at [650, 84] on button "Create" at bounding box center [656, 81] width 126 height 16
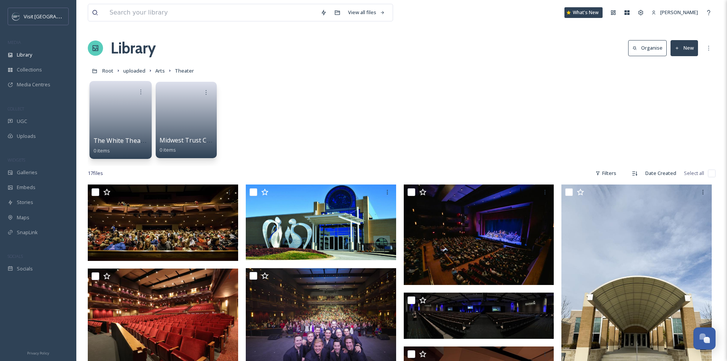
click at [117, 126] on link at bounding box center [120, 117] width 55 height 37
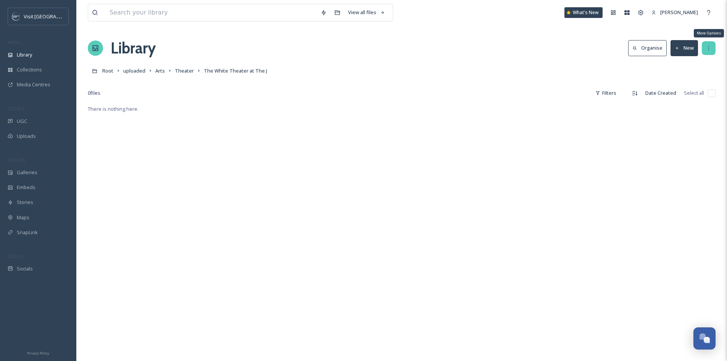
click at [710, 48] on icon at bounding box center [708, 48] width 6 height 6
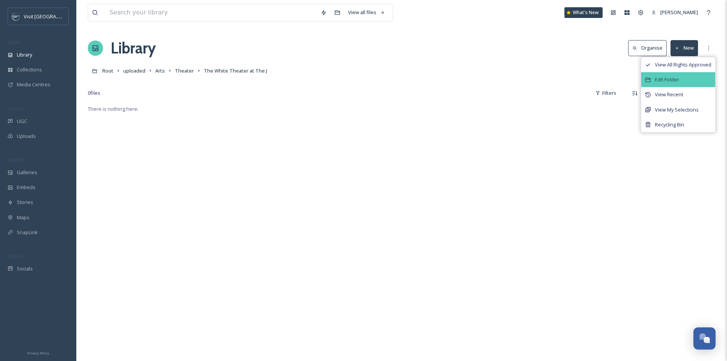
click at [699, 75] on div "Edit Folder" at bounding box center [678, 79] width 74 height 15
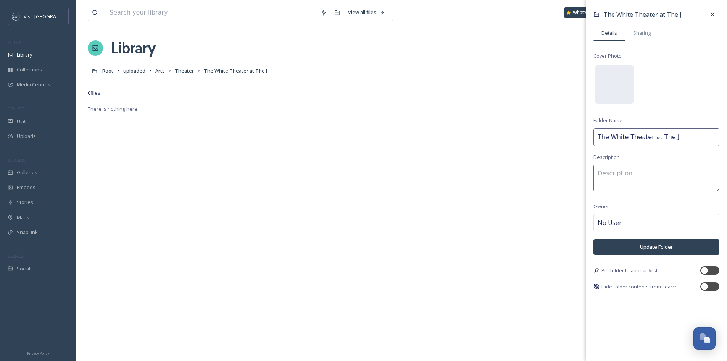
click at [645, 135] on input "The White Theater at The J" at bounding box center [656, 137] width 126 height 18
click at [675, 247] on button "Update Folder" at bounding box center [656, 247] width 126 height 16
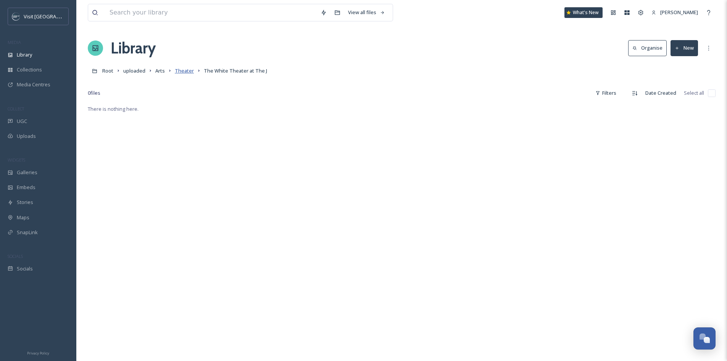
click at [187, 72] on span "Theater" at bounding box center [184, 70] width 19 height 7
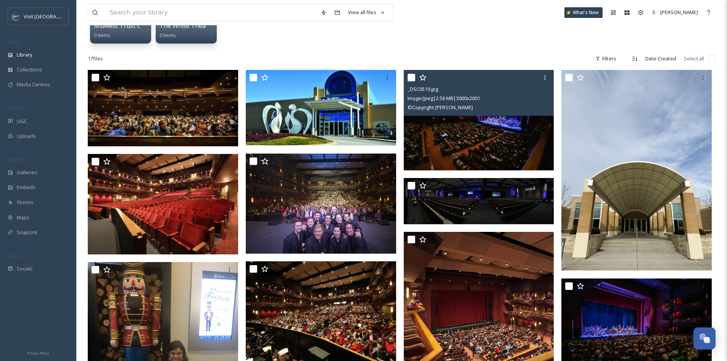
scroll to position [153, 0]
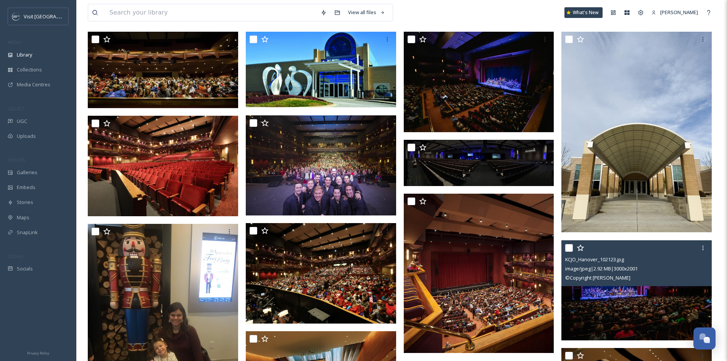
click at [567, 246] on input "checkbox" at bounding box center [569, 248] width 8 height 8
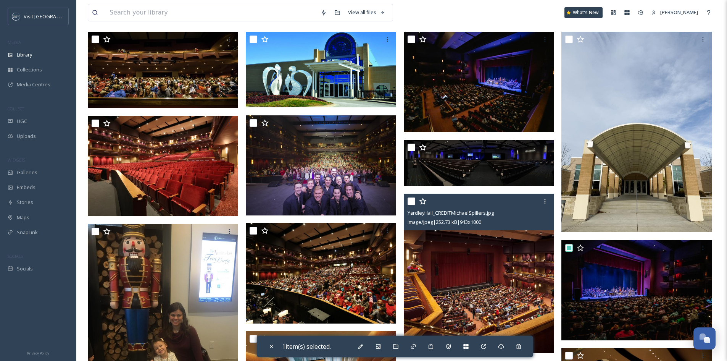
click at [412, 199] on input "checkbox" at bounding box center [411, 201] width 8 height 8
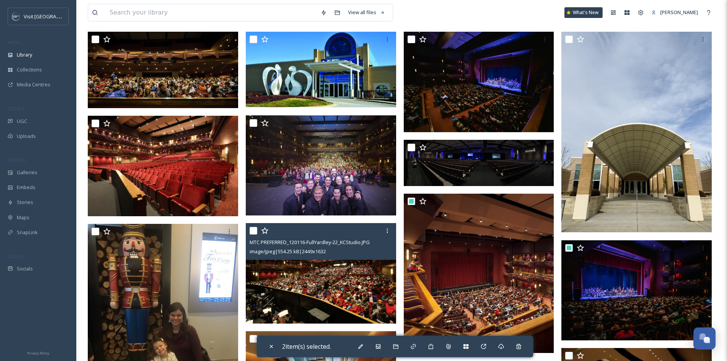
click at [254, 230] on input "checkbox" at bounding box center [254, 231] width 8 height 8
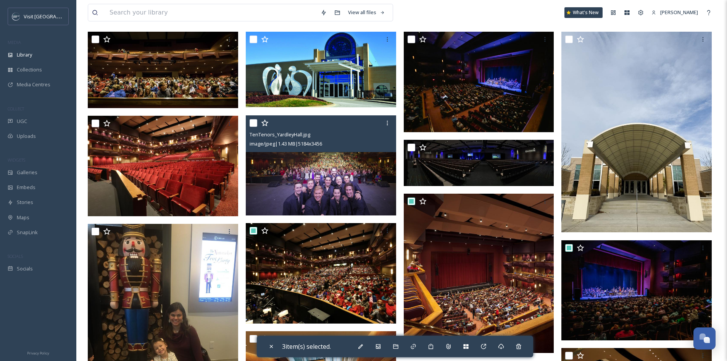
click at [255, 123] on input "checkbox" at bounding box center [254, 123] width 8 height 8
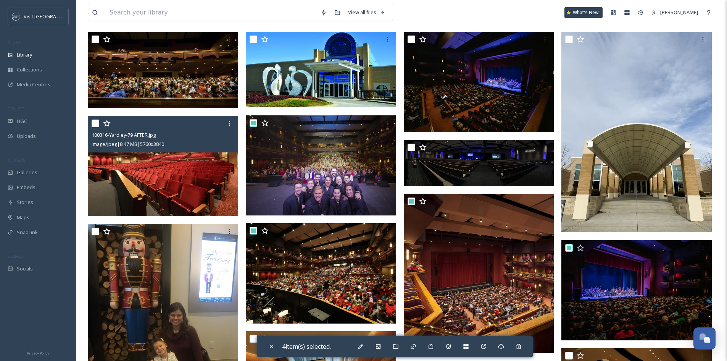
click at [96, 120] on input "checkbox" at bounding box center [96, 123] width 8 height 8
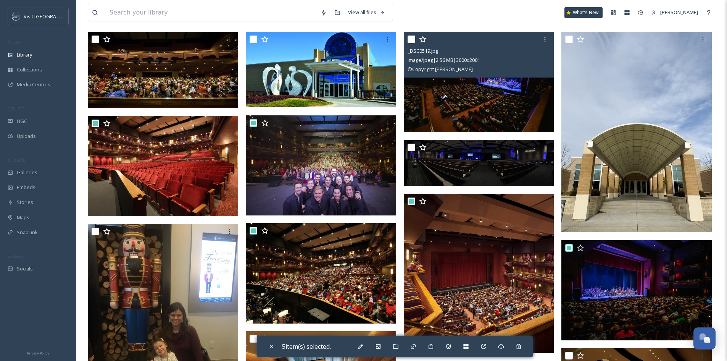
click at [409, 37] on input "checkbox" at bounding box center [411, 39] width 8 height 8
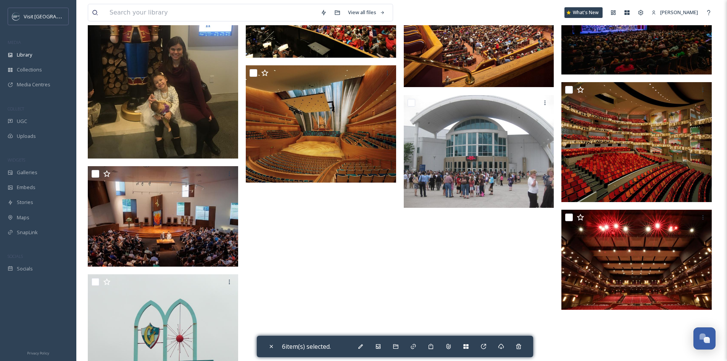
scroll to position [420, 0]
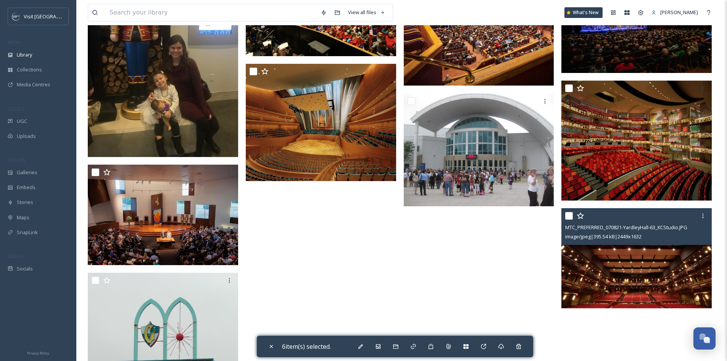
click at [567, 217] on input "checkbox" at bounding box center [569, 216] width 8 height 8
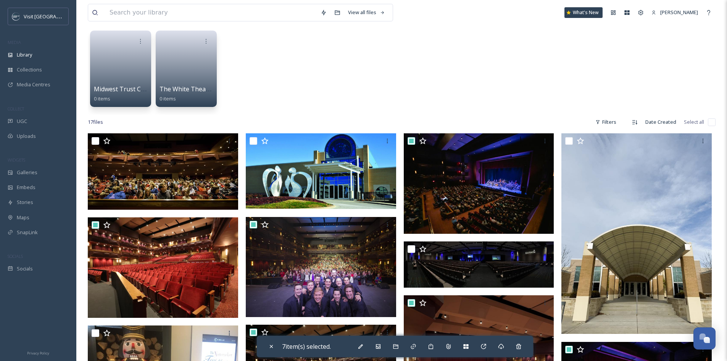
scroll to position [49, 0]
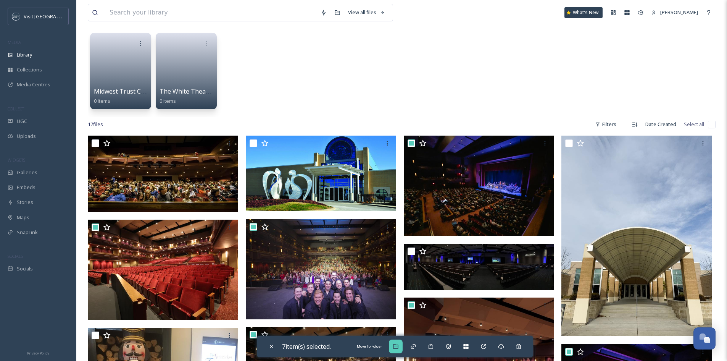
click at [398, 345] on icon at bounding box center [395, 346] width 5 height 5
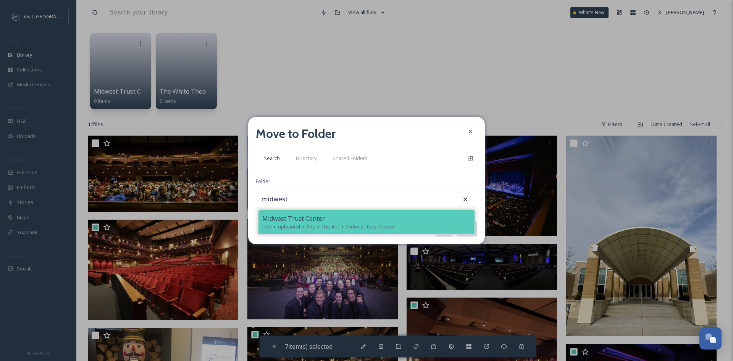
click at [370, 219] on div "Midwest Trust Center" at bounding box center [366, 218] width 208 height 9
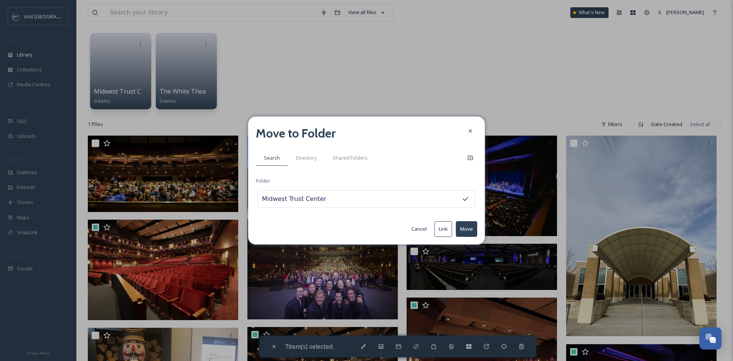
click at [460, 225] on button "Move" at bounding box center [466, 229] width 21 height 16
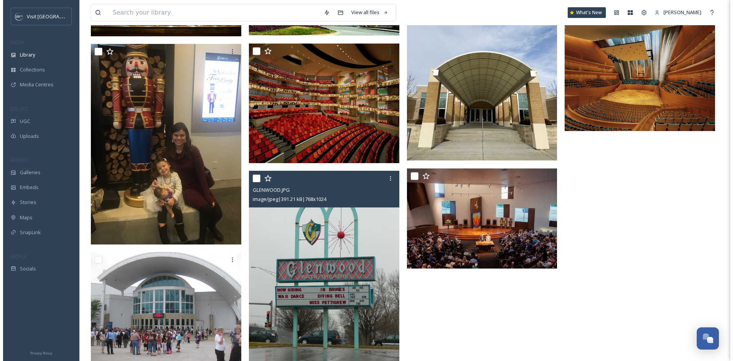
scroll to position [248, 0]
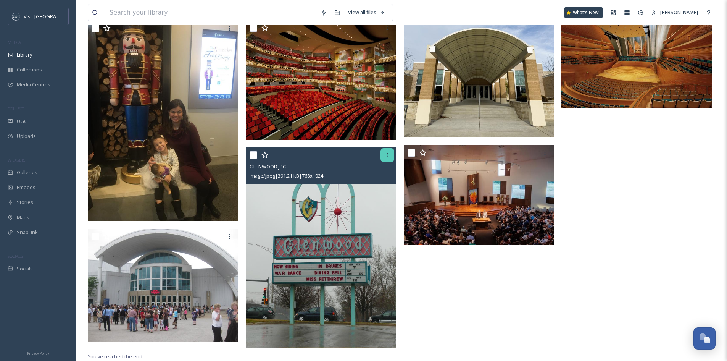
click at [385, 156] on icon at bounding box center [387, 155] width 6 height 6
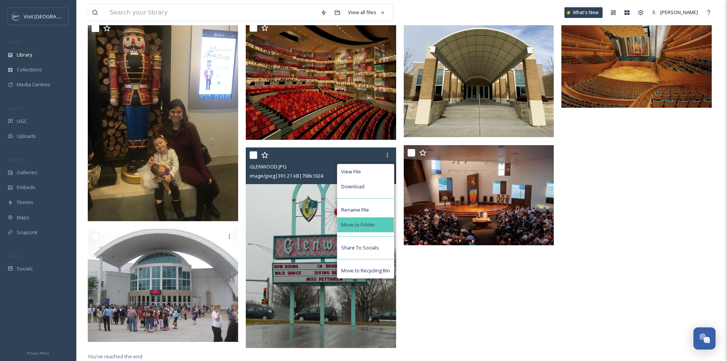
click at [377, 219] on div "Move to Folder" at bounding box center [365, 224] width 56 height 15
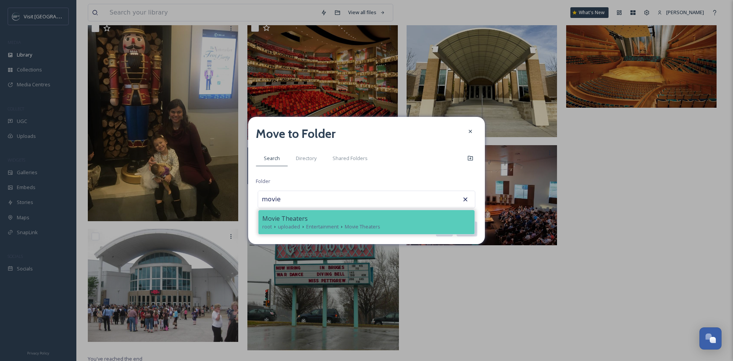
click at [372, 222] on div "Movie Theaters" at bounding box center [366, 218] width 208 height 9
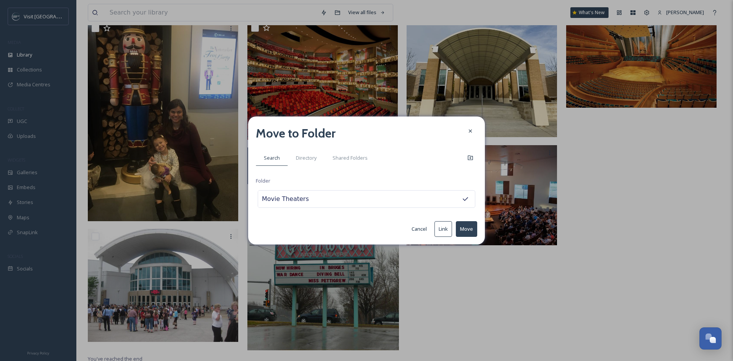
click at [461, 231] on button "Move" at bounding box center [466, 229] width 21 height 16
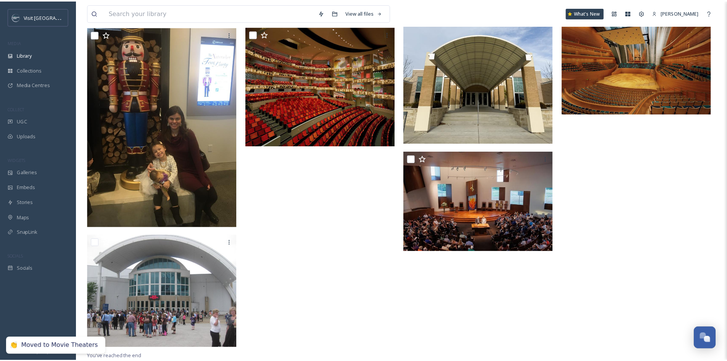
scroll to position [242, 0]
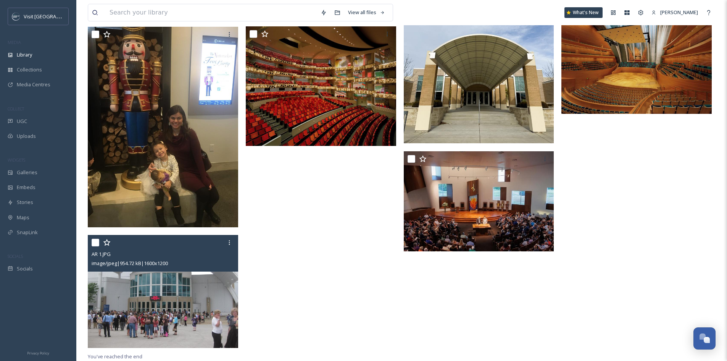
click at [159, 287] on img at bounding box center [163, 291] width 150 height 113
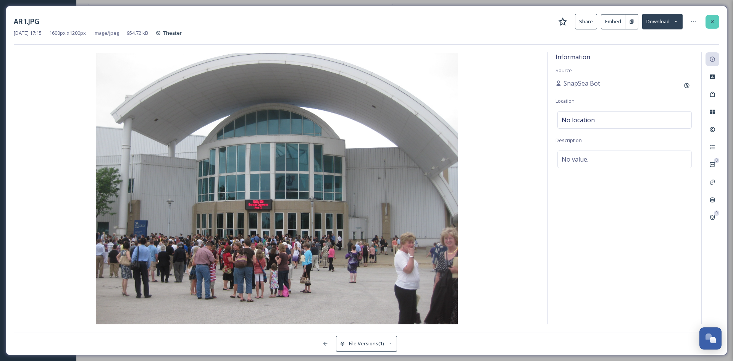
click at [708, 21] on div at bounding box center [712, 22] width 14 height 14
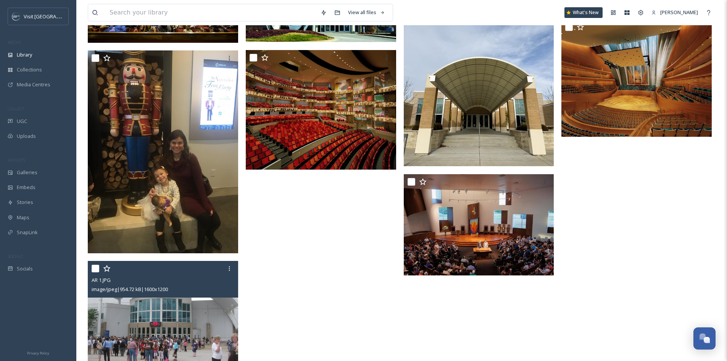
scroll to position [244, 0]
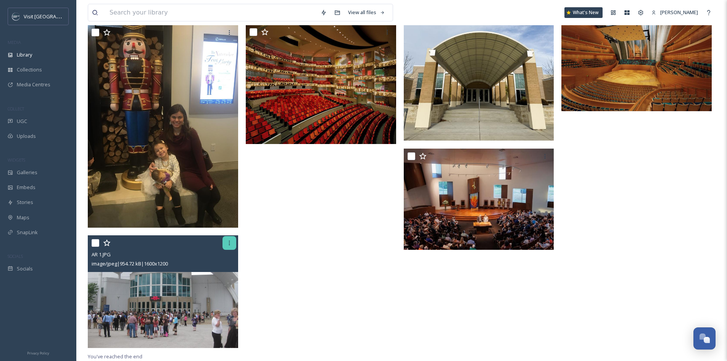
click at [224, 245] on div at bounding box center [229, 243] width 14 height 14
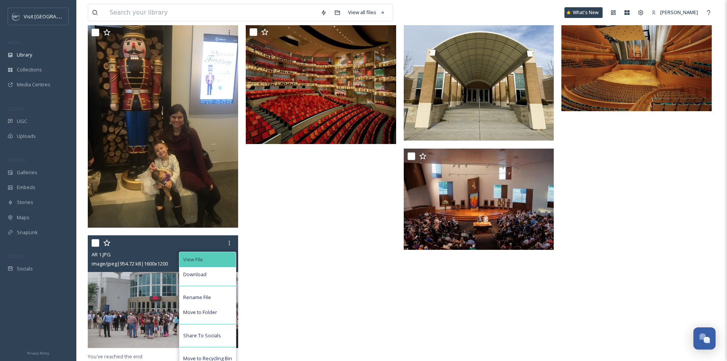
click at [224, 254] on div "View File" at bounding box center [207, 259] width 56 height 15
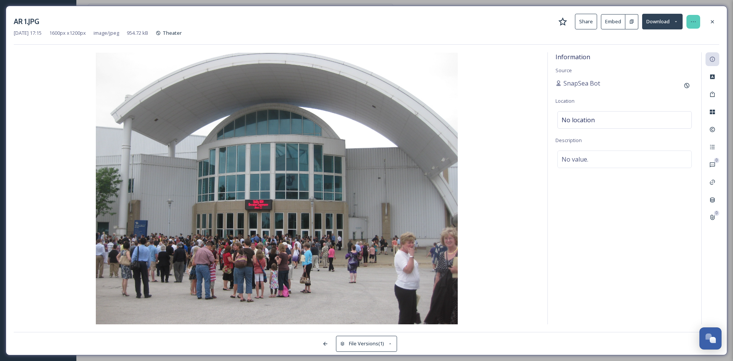
click at [690, 22] on icon at bounding box center [693, 22] width 6 height 6
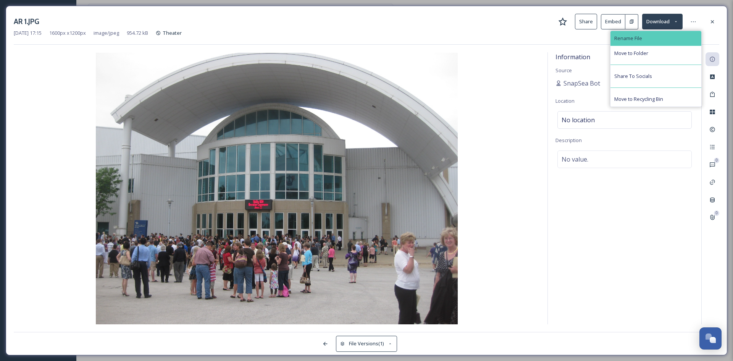
click at [689, 37] on div "Rename File" at bounding box center [655, 38] width 91 height 15
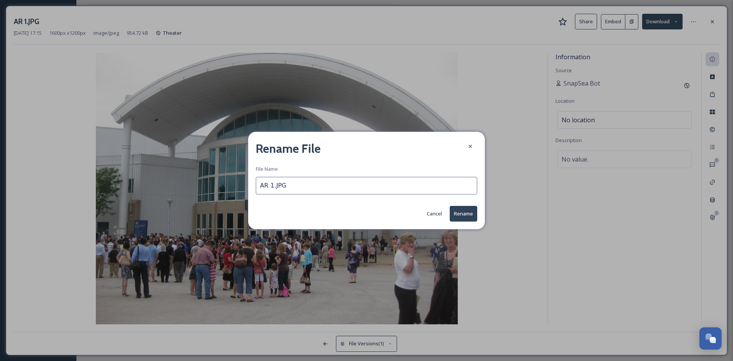
drag, startPoint x: 271, startPoint y: 184, endPoint x: 249, endPoint y: 184, distance: 22.1
click at [249, 184] on div "Rename File File Name AR 1.JPG Cancel Rename" at bounding box center [366, 180] width 237 height 97
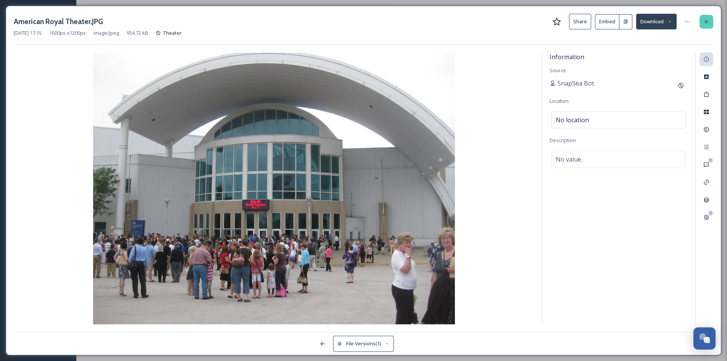
click at [708, 21] on icon at bounding box center [706, 22] width 6 height 6
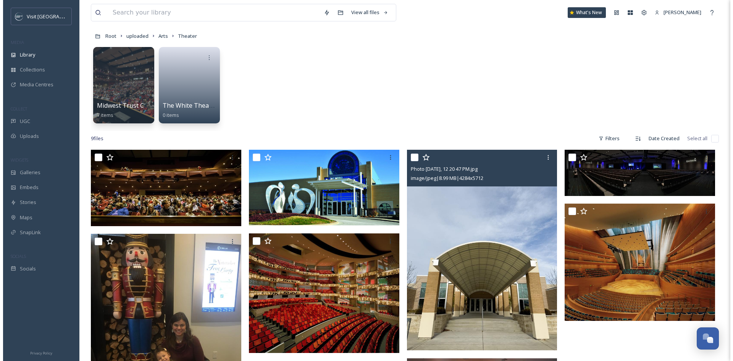
scroll to position [32, 0]
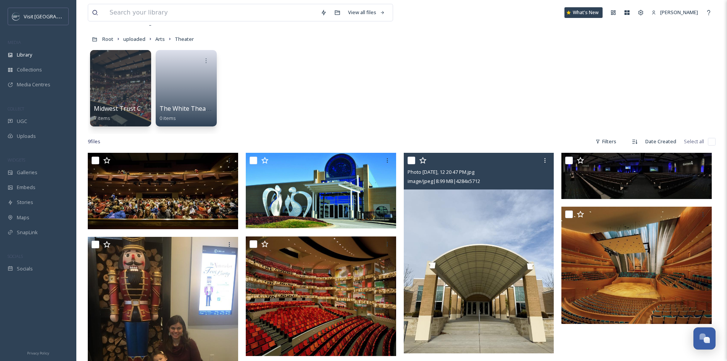
click at [456, 279] on img at bounding box center [479, 253] width 150 height 200
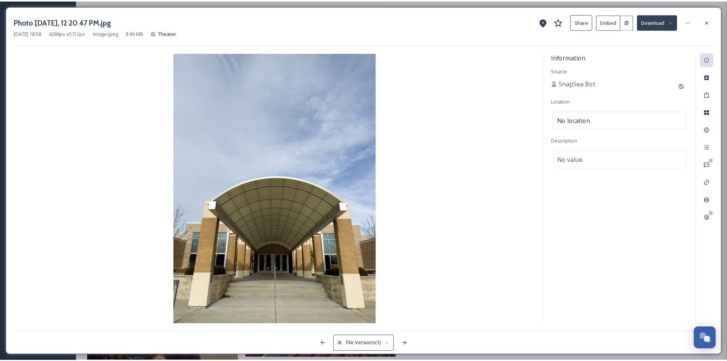
scroll to position [31, 0]
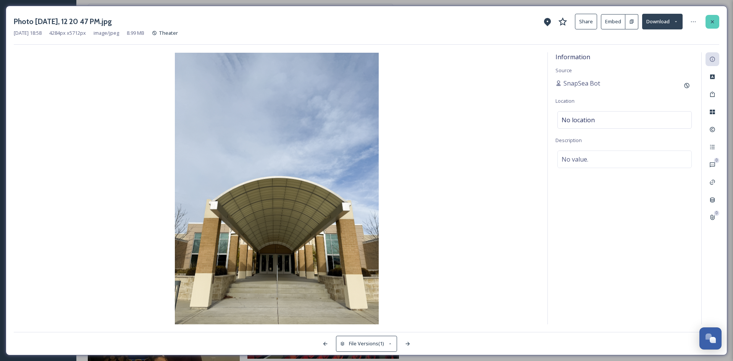
click at [714, 20] on icon at bounding box center [712, 22] width 6 height 6
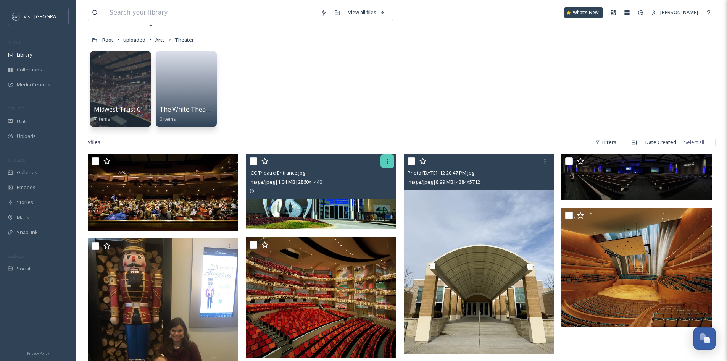
click at [388, 159] on icon at bounding box center [387, 161] width 6 height 6
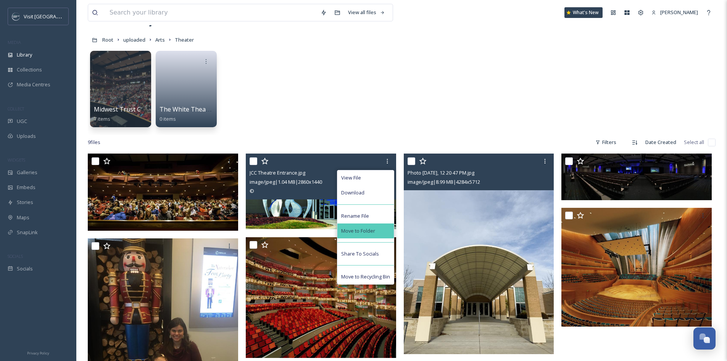
click at [372, 226] on div "Move to Folder" at bounding box center [365, 230] width 56 height 15
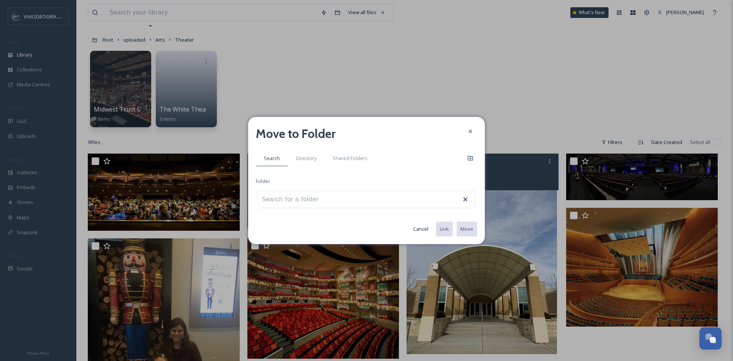
click at [367, 195] on div at bounding box center [366, 199] width 217 height 18
click at [317, 200] on input at bounding box center [300, 199] width 84 height 17
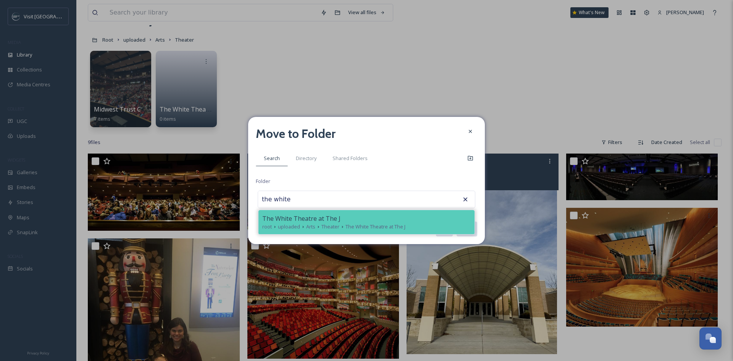
click at [325, 216] on span "The White Theatre at The J" at bounding box center [301, 218] width 78 height 9
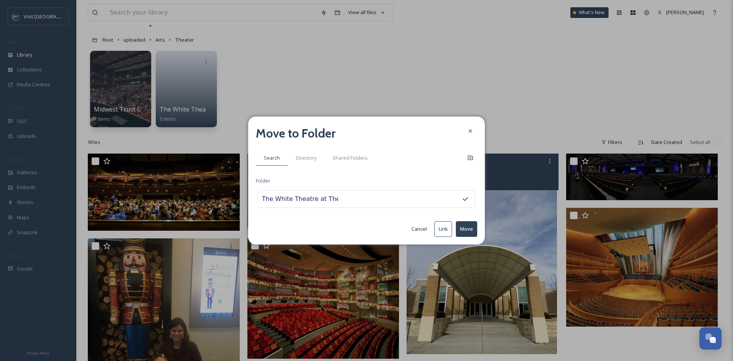
click at [464, 229] on button "Move" at bounding box center [466, 229] width 21 height 16
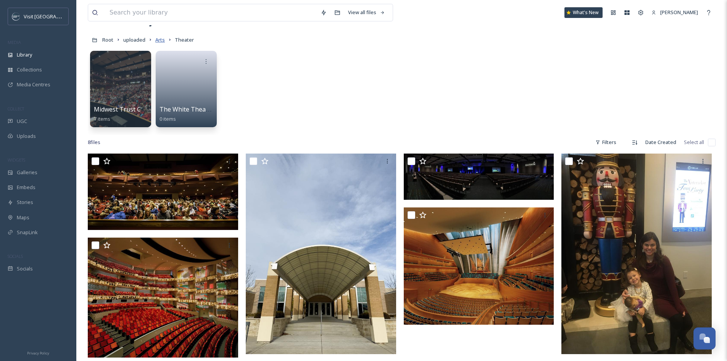
click at [160, 39] on span "Arts" at bounding box center [160, 39] width 10 height 7
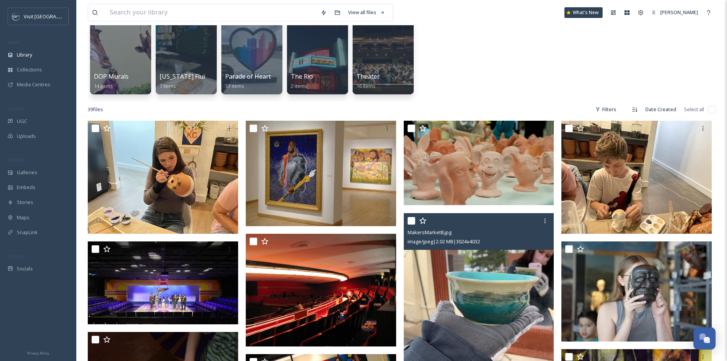
scroll to position [38, 0]
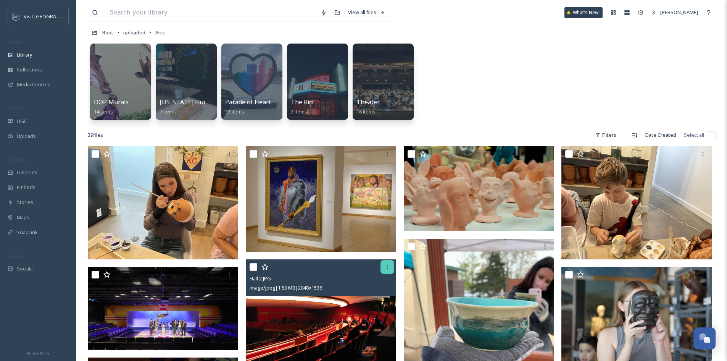
click at [389, 264] on icon at bounding box center [387, 267] width 6 height 6
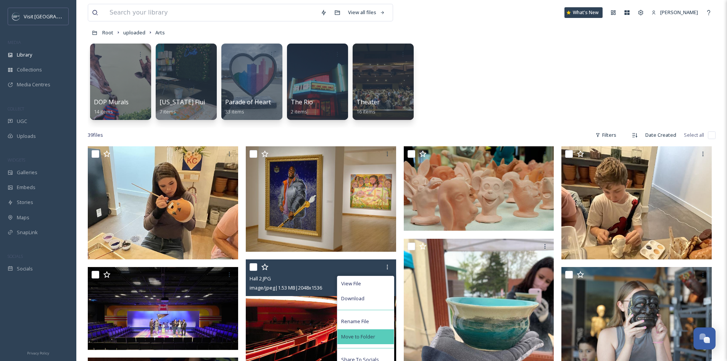
click at [381, 333] on div "Move to Folder" at bounding box center [365, 336] width 56 height 15
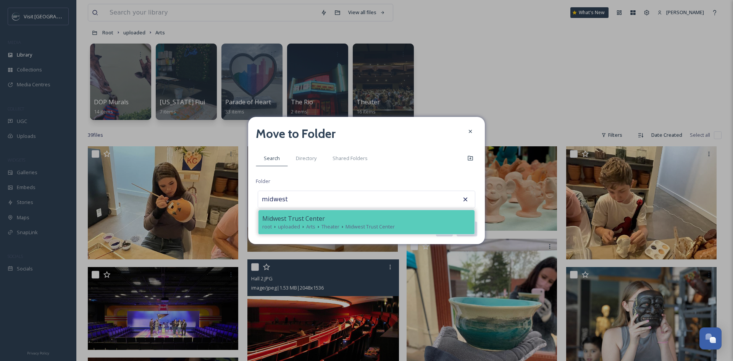
click at [340, 230] on div "root uploaded Arts Theater [GEOGRAPHIC_DATA]" at bounding box center [366, 226] width 208 height 7
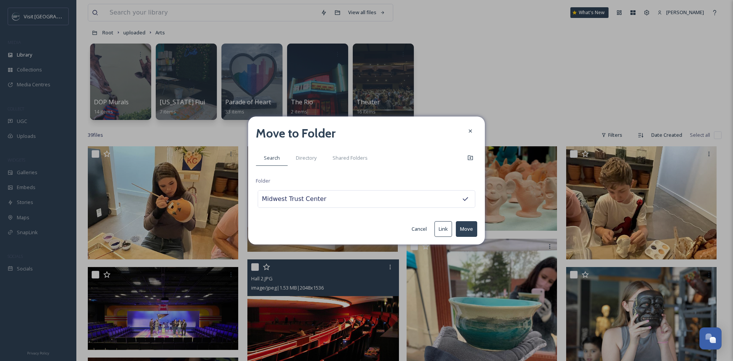
click at [464, 223] on button "Move" at bounding box center [466, 229] width 21 height 16
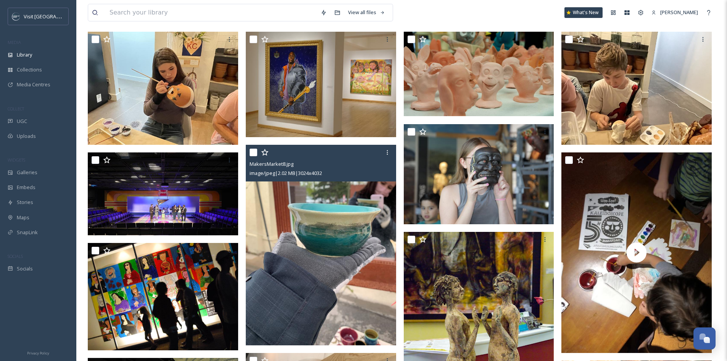
scroll to position [0, 0]
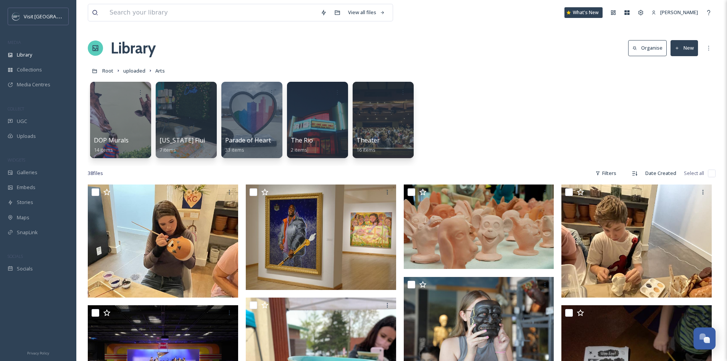
click at [131, 66] on link "uploaded" at bounding box center [134, 70] width 22 height 9
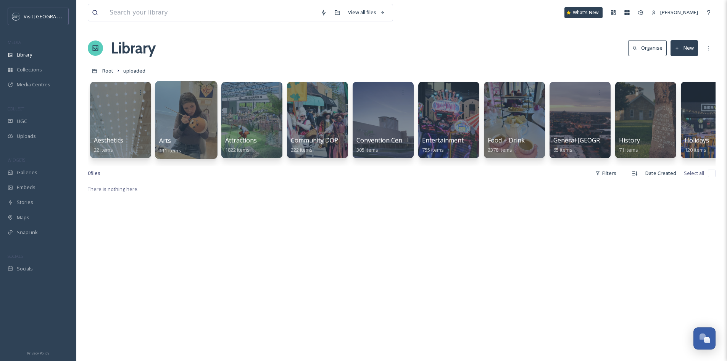
click at [189, 125] on div at bounding box center [186, 120] width 62 height 78
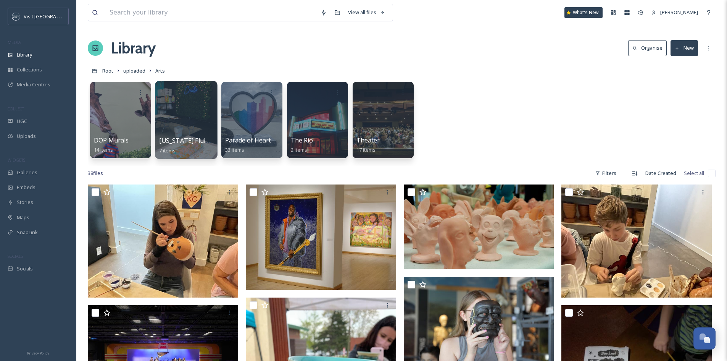
click at [165, 125] on div at bounding box center [186, 120] width 62 height 78
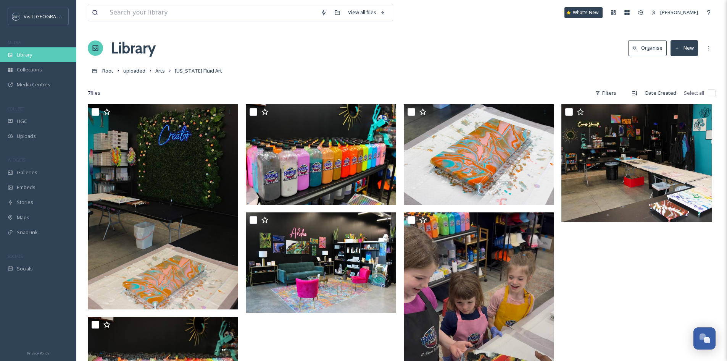
click at [46, 56] on div "Library" at bounding box center [38, 54] width 76 height 15
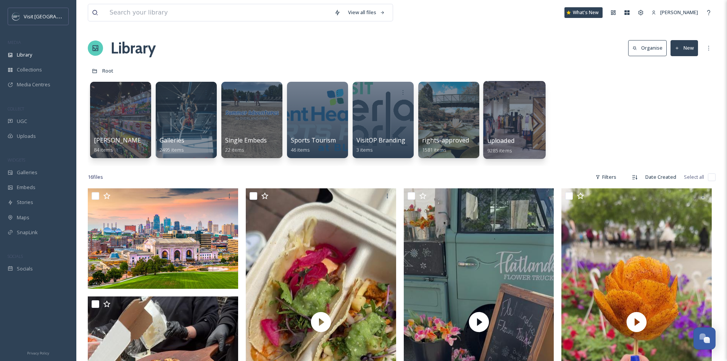
click at [523, 106] on div at bounding box center [514, 120] width 62 height 78
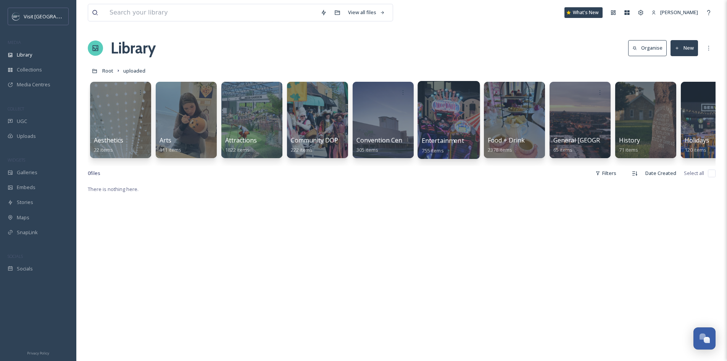
click at [470, 108] on div at bounding box center [448, 120] width 62 height 78
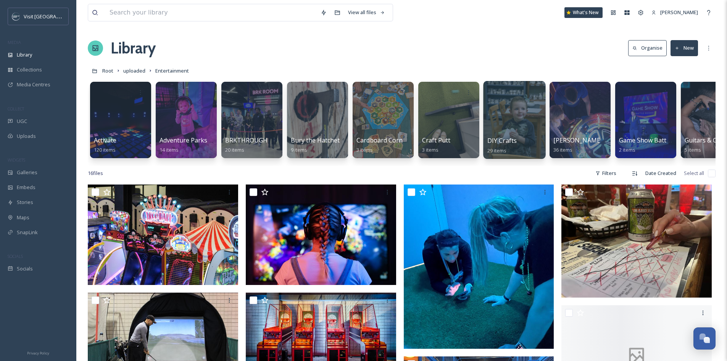
click at [514, 108] on div at bounding box center [514, 120] width 62 height 78
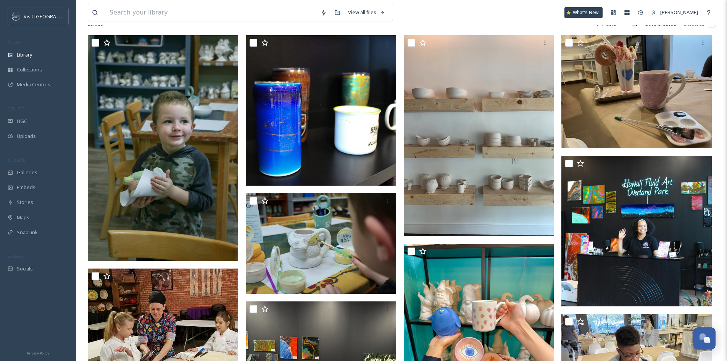
scroll to position [76, 0]
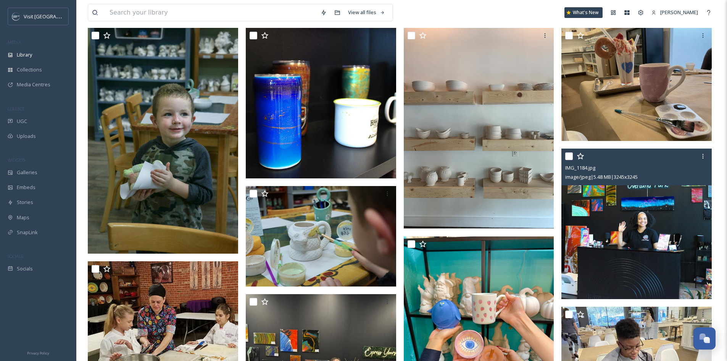
click at [569, 155] on input "checkbox" at bounding box center [569, 156] width 8 height 8
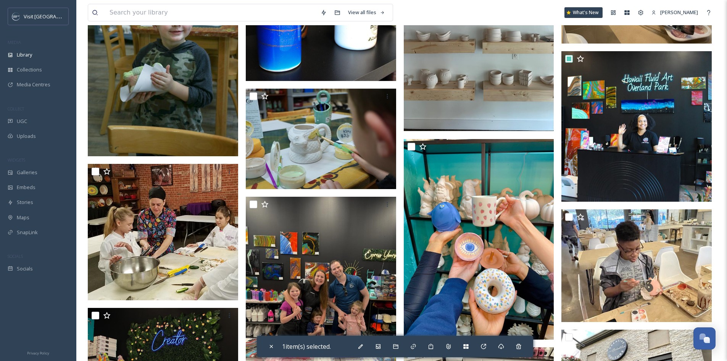
scroll to position [191, 0]
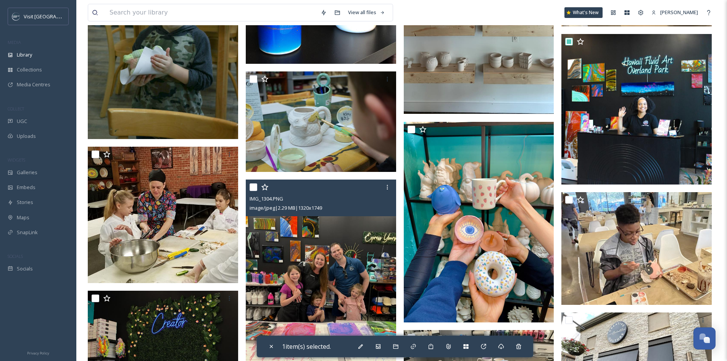
click at [256, 189] on input "checkbox" at bounding box center [254, 187] width 8 height 8
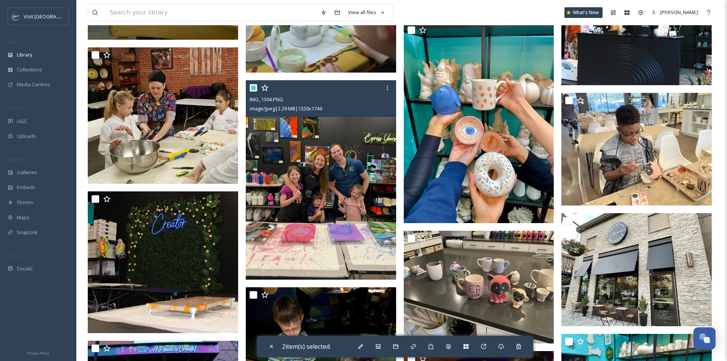
scroll to position [305, 0]
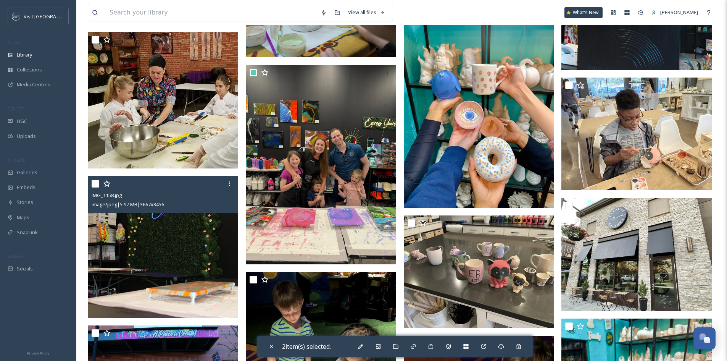
click at [94, 182] on input "checkbox" at bounding box center [96, 184] width 8 height 8
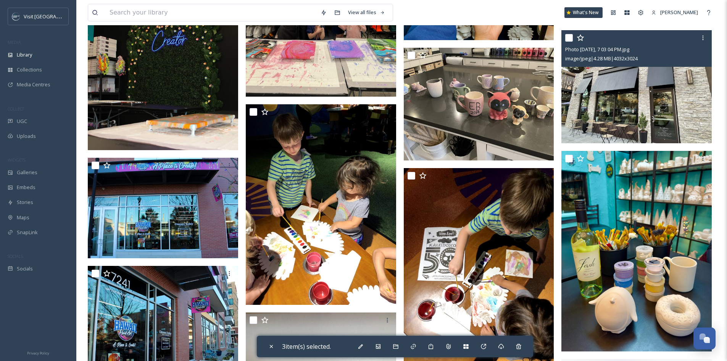
scroll to position [496, 0]
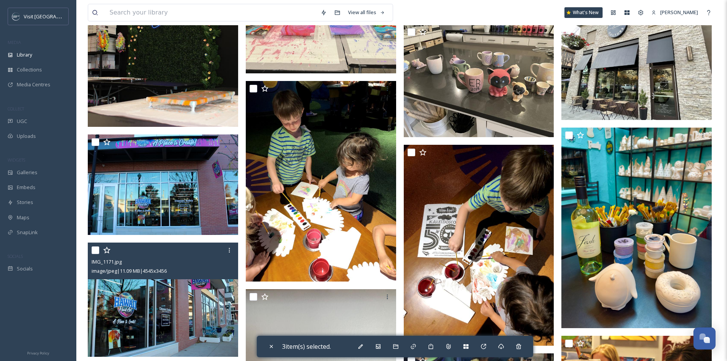
click at [96, 251] on input "checkbox" at bounding box center [96, 250] width 8 height 8
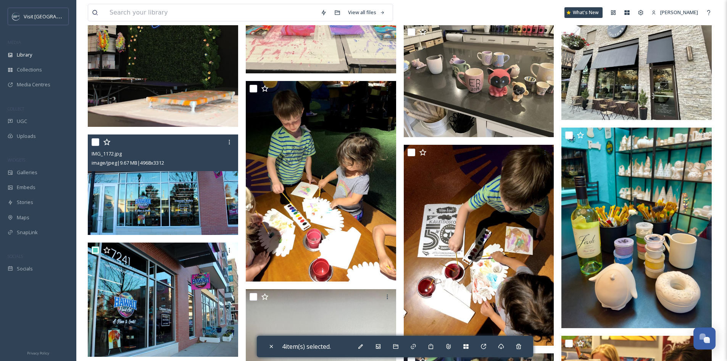
click at [94, 143] on input "checkbox" at bounding box center [96, 142] width 8 height 8
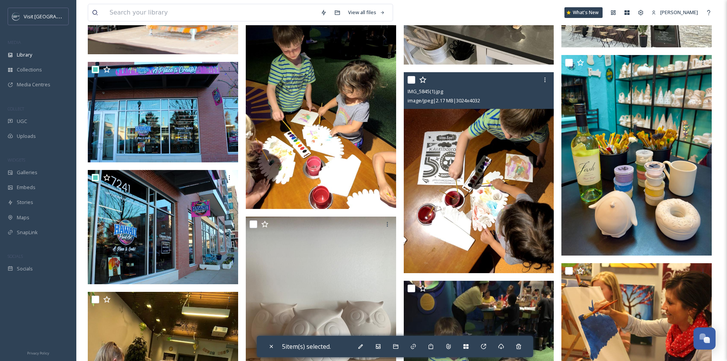
scroll to position [649, 0]
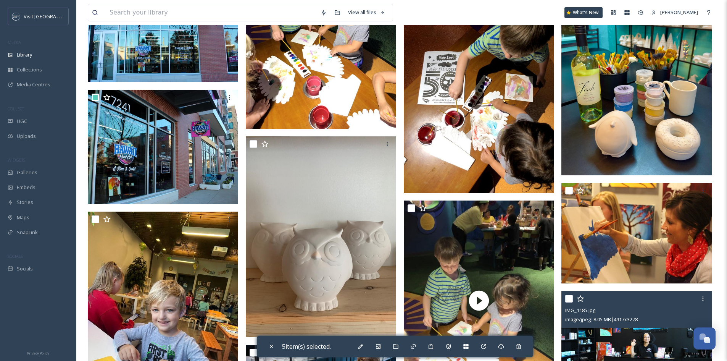
click at [570, 297] on input "checkbox" at bounding box center [569, 299] width 8 height 8
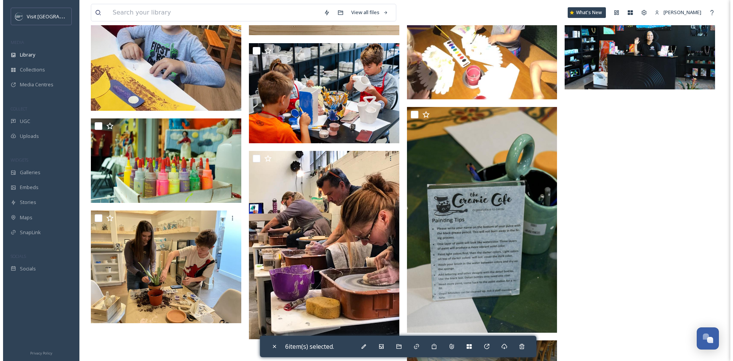
scroll to position [1043, 0]
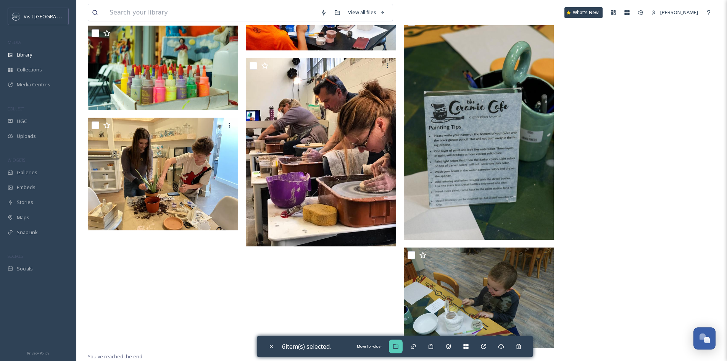
click at [396, 343] on icon at bounding box center [396, 346] width 6 height 6
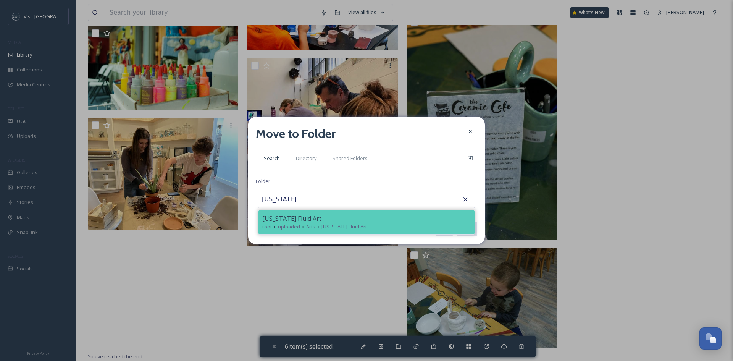
click at [372, 221] on div "[US_STATE] Fluid Art" at bounding box center [366, 218] width 208 height 9
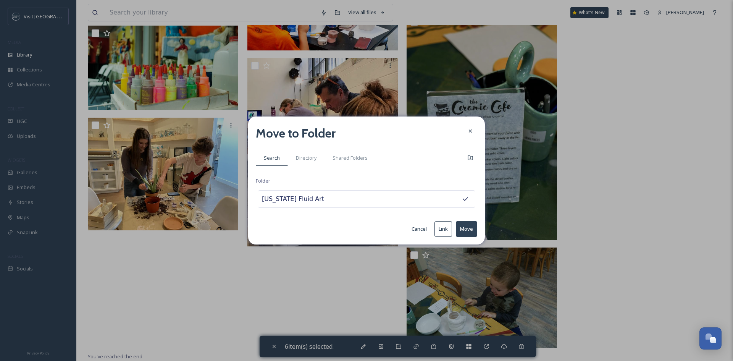
click at [469, 229] on button "Move" at bounding box center [466, 229] width 21 height 16
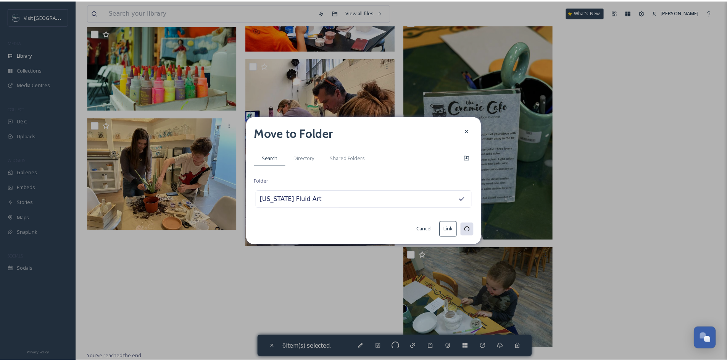
scroll to position [810, 0]
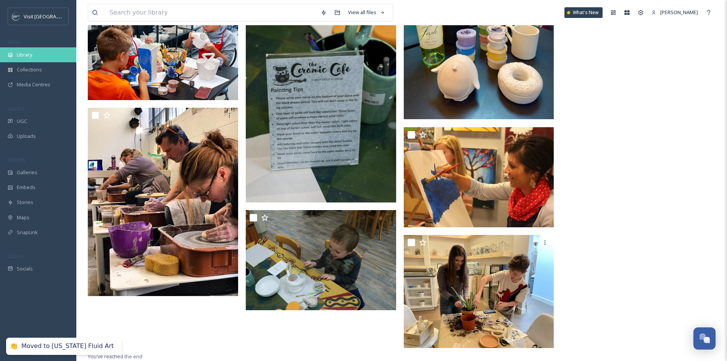
click at [26, 53] on span "Library" at bounding box center [24, 54] width 15 height 7
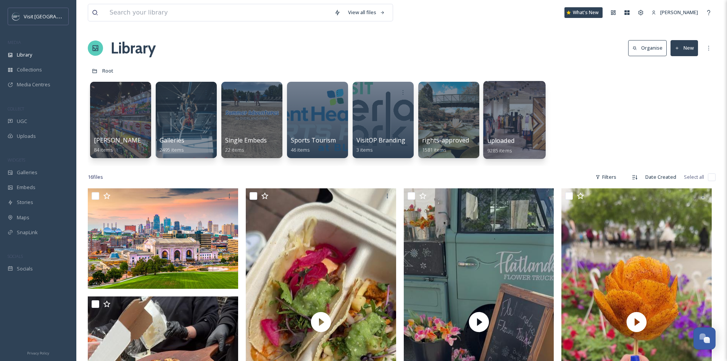
click at [489, 101] on div at bounding box center [514, 120] width 62 height 78
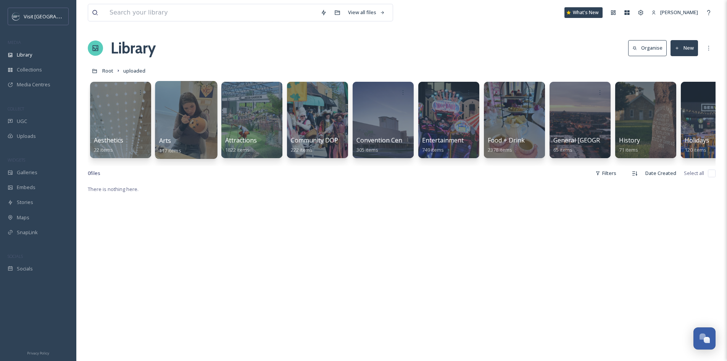
click at [202, 107] on div at bounding box center [186, 120] width 62 height 78
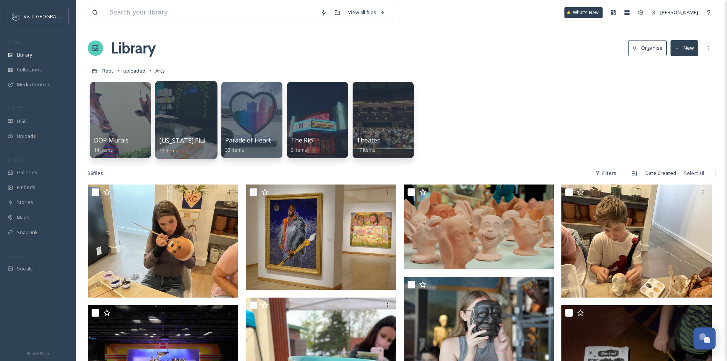
click at [187, 119] on div at bounding box center [186, 120] width 62 height 78
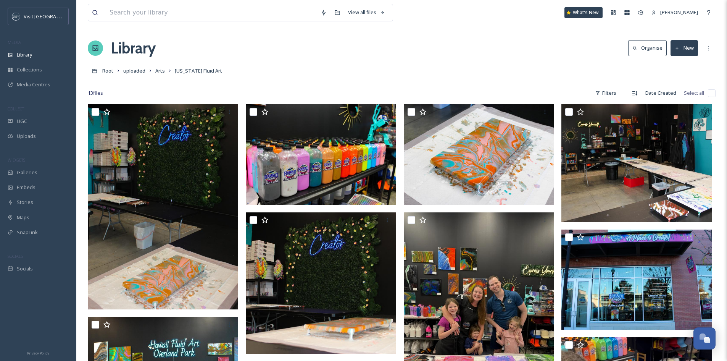
click at [710, 92] on input "checkbox" at bounding box center [712, 93] width 8 height 8
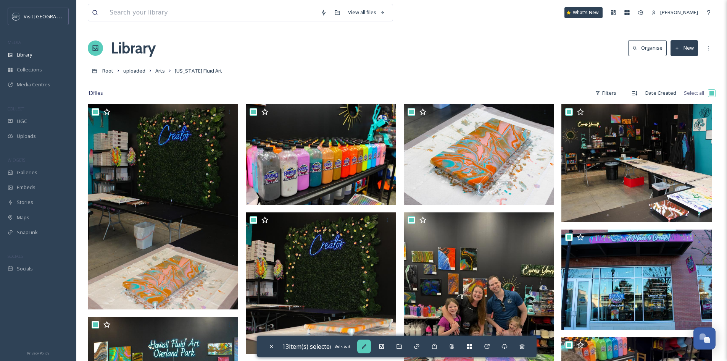
click at [364, 345] on icon at bounding box center [364, 346] width 6 height 6
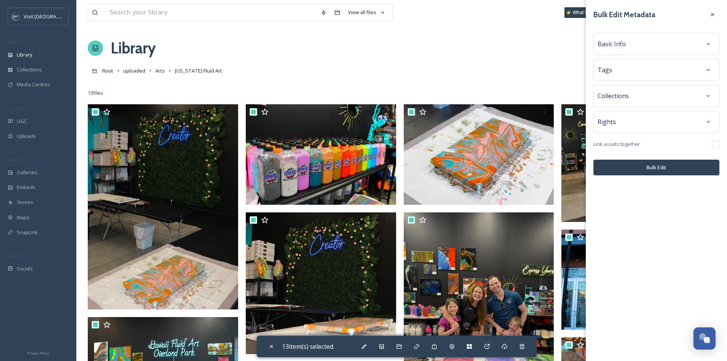
click at [683, 38] on div "Basic Info" at bounding box center [656, 44] width 118 height 14
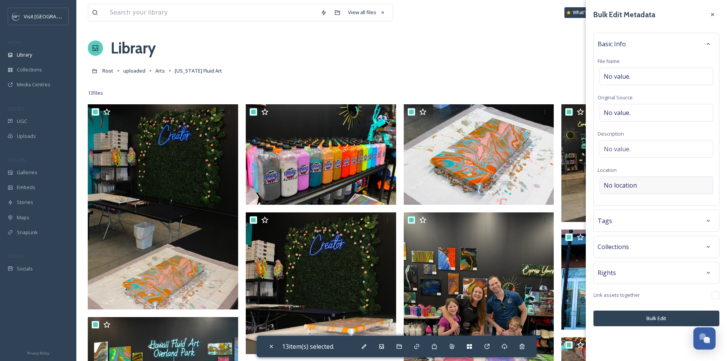
click at [631, 178] on div "No location" at bounding box center [656, 185] width 114 height 18
click at [632, 183] on input at bounding box center [656, 185] width 113 height 17
click at [632, 213] on span "[US_STATE] Fluid Art" at bounding box center [626, 214] width 45 height 7
click at [645, 320] on button "Bulk Edit" at bounding box center [656, 318] width 126 height 16
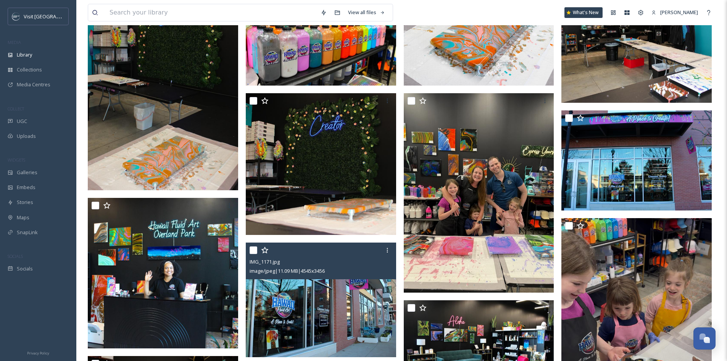
scroll to position [114, 0]
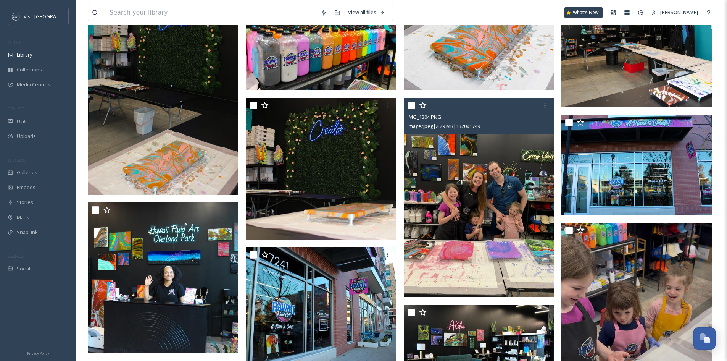
click at [410, 104] on input "checkbox" at bounding box center [411, 105] width 8 height 8
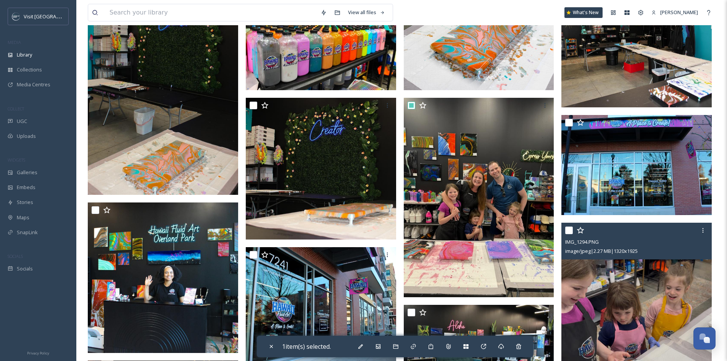
click at [569, 231] on input "checkbox" at bounding box center [569, 230] width 8 height 8
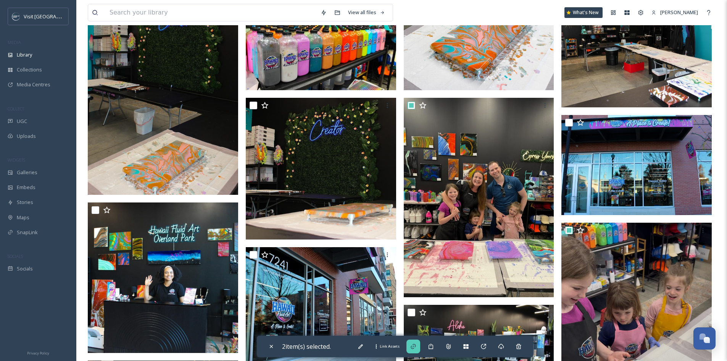
click at [416, 344] on icon at bounding box center [413, 346] width 6 height 6
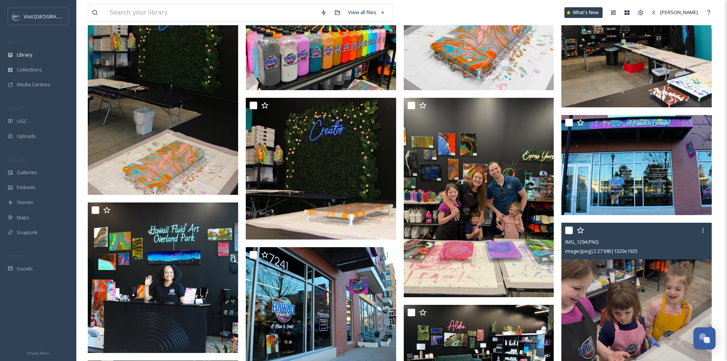
click at [596, 274] on img at bounding box center [636, 331] width 150 height 219
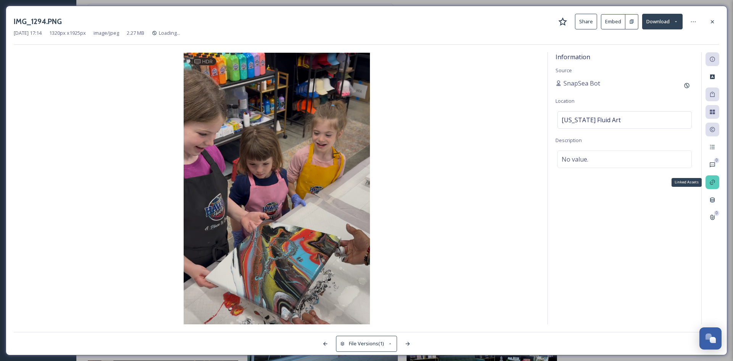
click at [713, 176] on div "Linked Assets" at bounding box center [712, 182] width 14 height 14
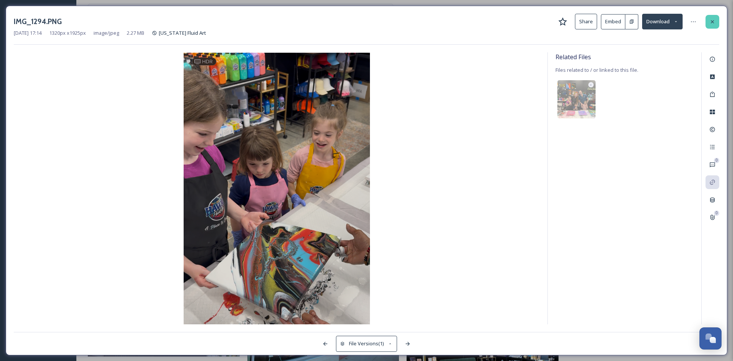
click at [711, 20] on icon at bounding box center [712, 22] width 6 height 6
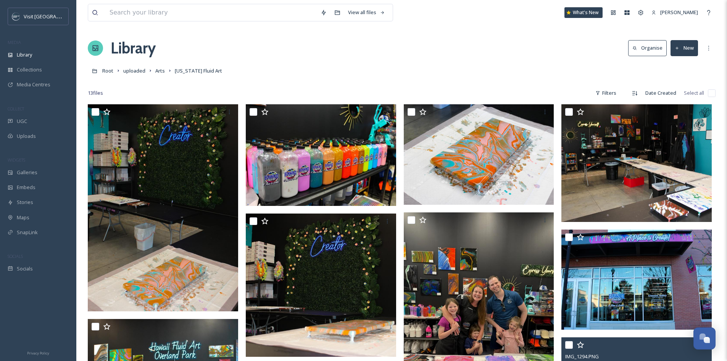
click at [502, 55] on div "Library Organise New" at bounding box center [402, 48] width 628 height 23
click at [162, 73] on span "Arts" at bounding box center [160, 70] width 10 height 7
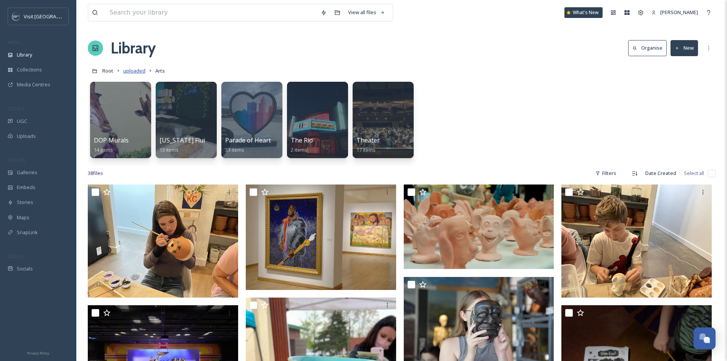
click at [136, 73] on span "uploaded" at bounding box center [134, 70] width 22 height 7
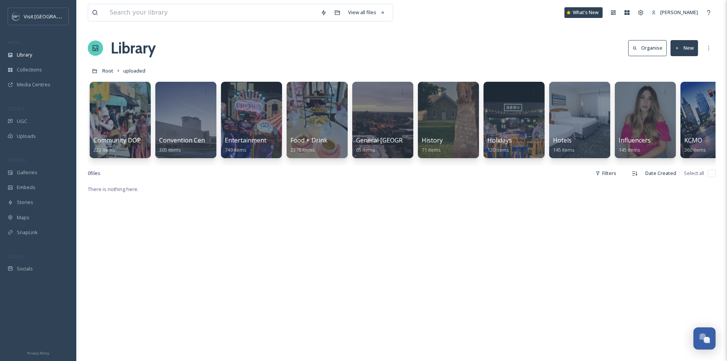
scroll to position [0, 196]
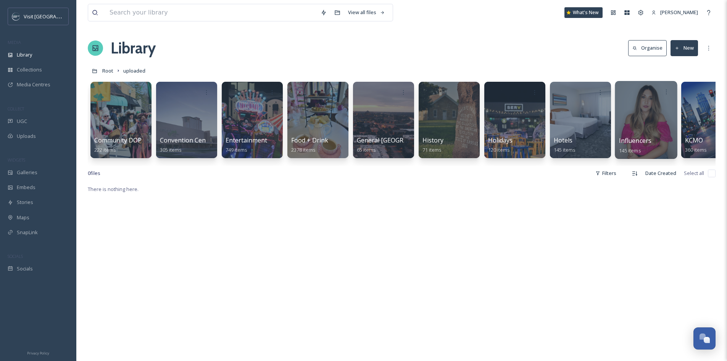
click at [647, 125] on div at bounding box center [646, 120] width 62 height 78
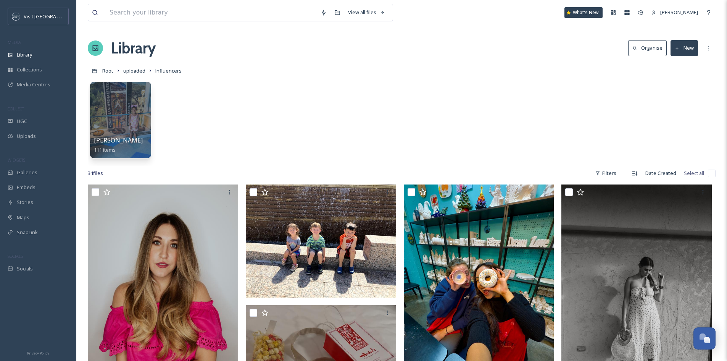
click at [687, 54] on button "New" at bounding box center [683, 48] width 27 height 16
click at [676, 95] on span "Folder" at bounding box center [675, 95] width 14 height 7
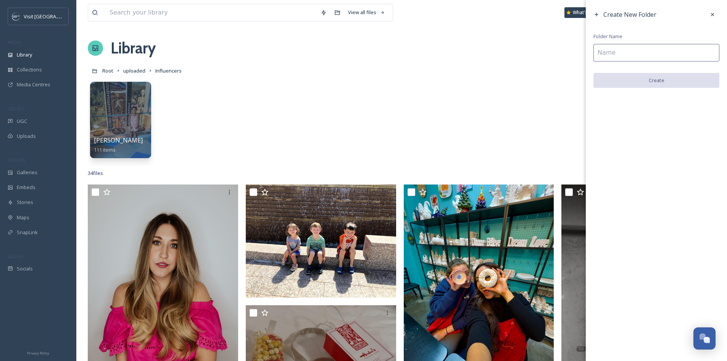
click at [653, 52] on input at bounding box center [656, 53] width 126 height 18
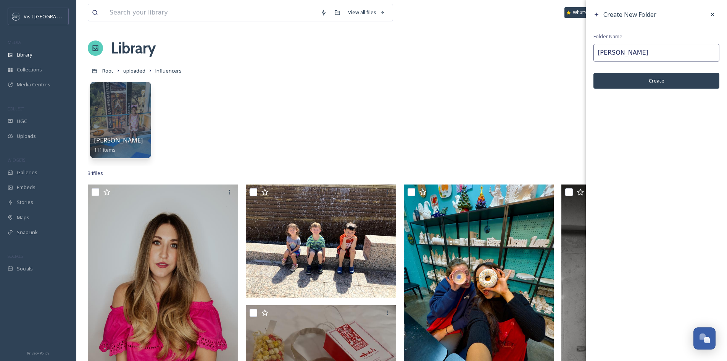
click at [652, 81] on button "Create" at bounding box center [656, 81] width 126 height 16
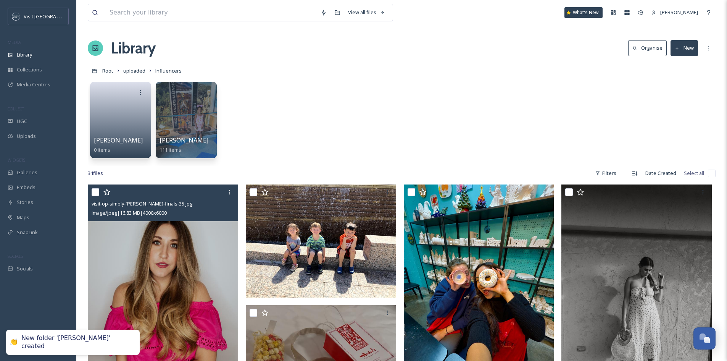
click at [97, 192] on input "checkbox" at bounding box center [96, 192] width 8 height 8
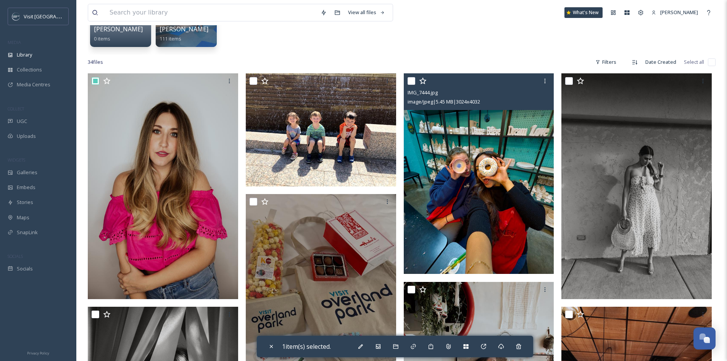
scroll to position [114, 0]
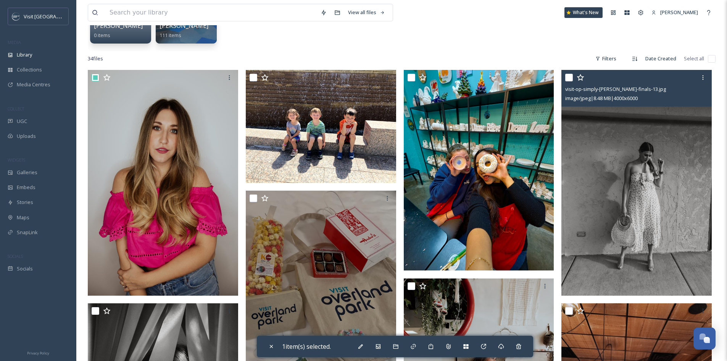
click at [568, 77] on input "checkbox" at bounding box center [569, 78] width 8 height 8
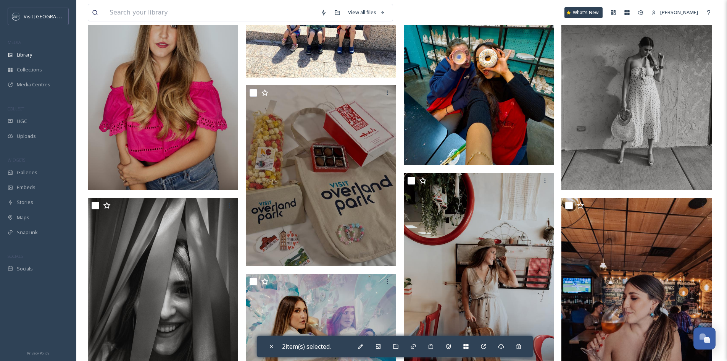
scroll to position [229, 0]
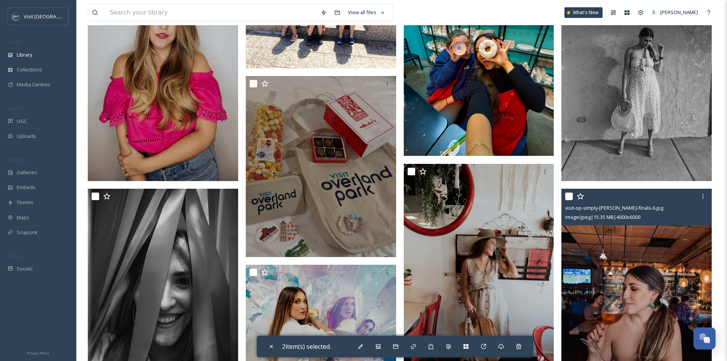
click at [565, 194] on div "visit-op-simply-[PERSON_NAME]-finals-6.jpg image/jpeg | 15.35 MB | 4000 x 6000" at bounding box center [636, 206] width 150 height 37
click at [567, 196] on input "checkbox" at bounding box center [569, 196] width 8 height 8
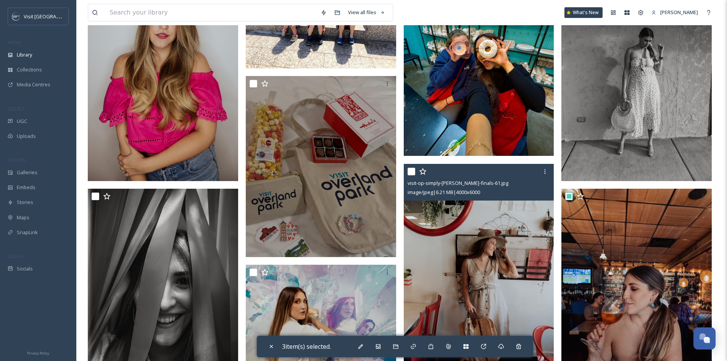
click at [412, 169] on input "checkbox" at bounding box center [411, 171] width 8 height 8
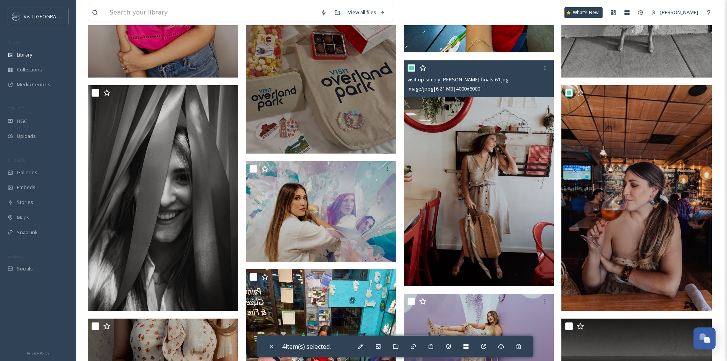
scroll to position [343, 0]
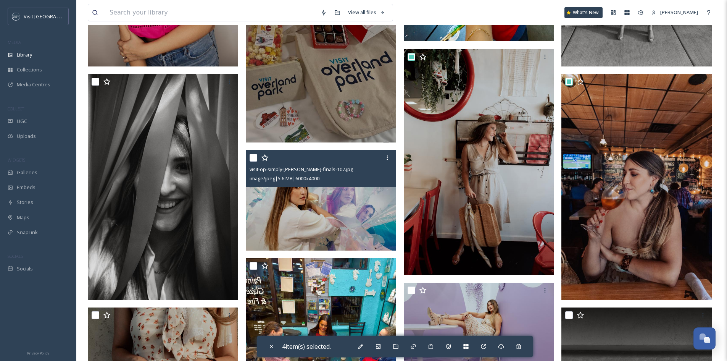
click at [254, 158] on input "checkbox" at bounding box center [254, 158] width 8 height 8
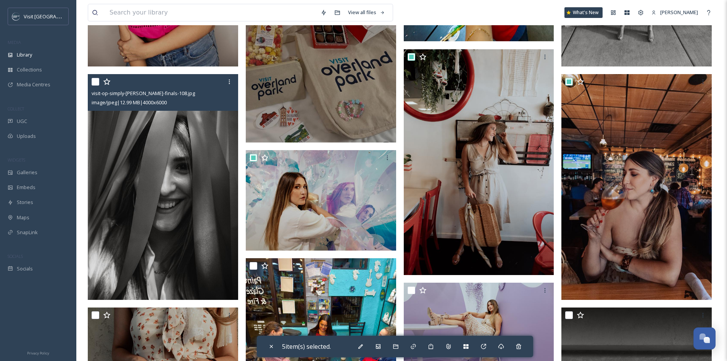
click at [94, 82] on input "checkbox" at bounding box center [96, 82] width 8 height 8
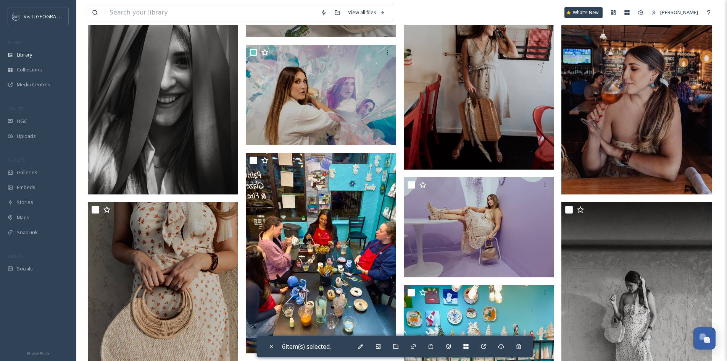
scroll to position [496, 0]
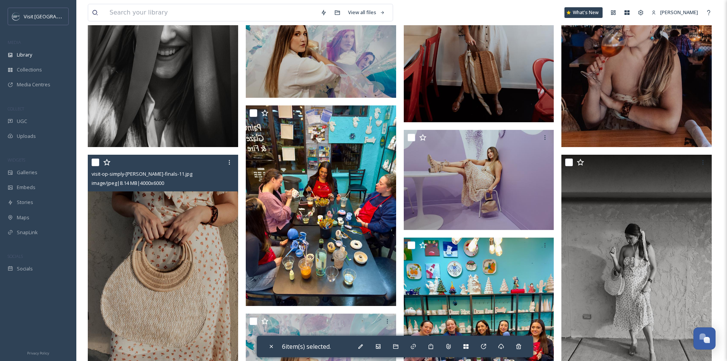
click at [94, 161] on input "checkbox" at bounding box center [96, 162] width 8 height 8
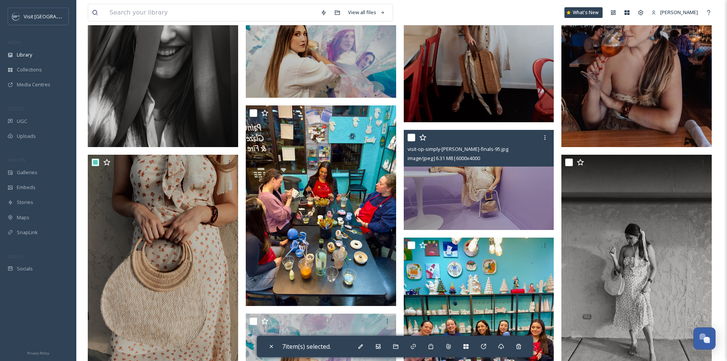
click at [409, 135] on input "checkbox" at bounding box center [411, 138] width 8 height 8
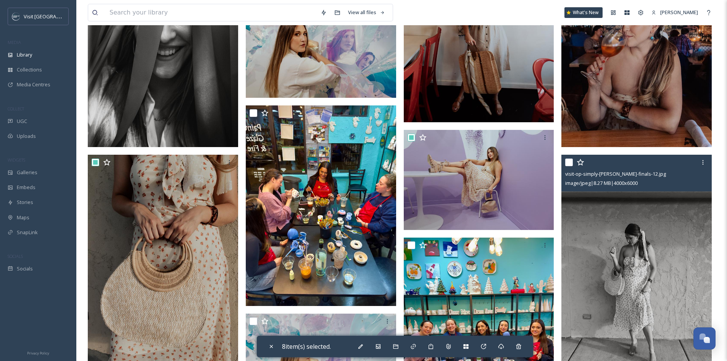
click at [571, 161] on input "checkbox" at bounding box center [569, 162] width 8 height 8
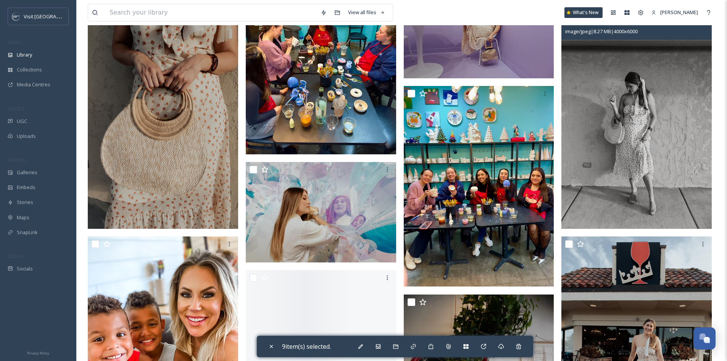
scroll to position [649, 0]
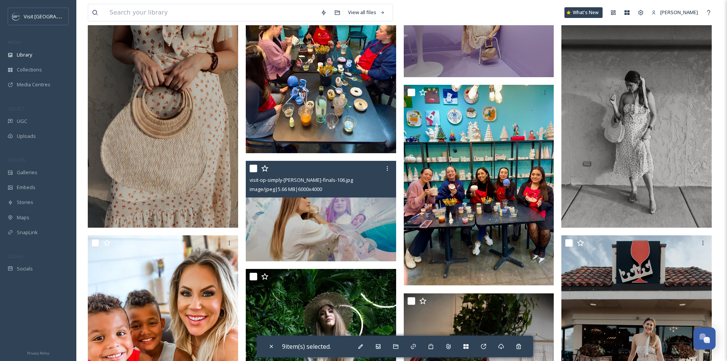
click at [253, 170] on input "checkbox" at bounding box center [254, 168] width 8 height 8
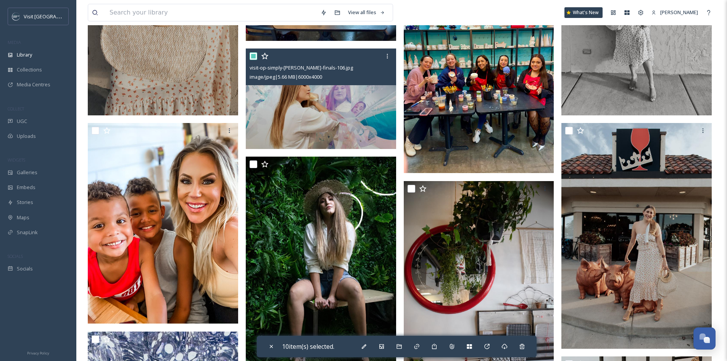
scroll to position [763, 0]
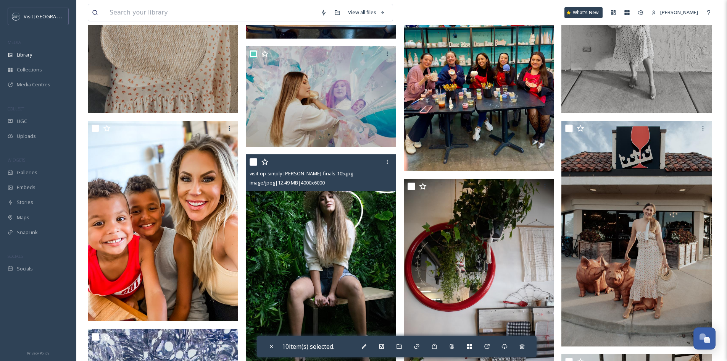
click at [254, 163] on input "checkbox" at bounding box center [254, 162] width 8 height 8
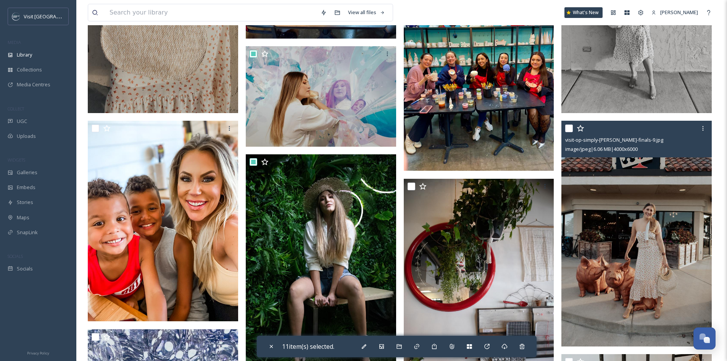
click at [570, 130] on input "checkbox" at bounding box center [569, 128] width 8 height 8
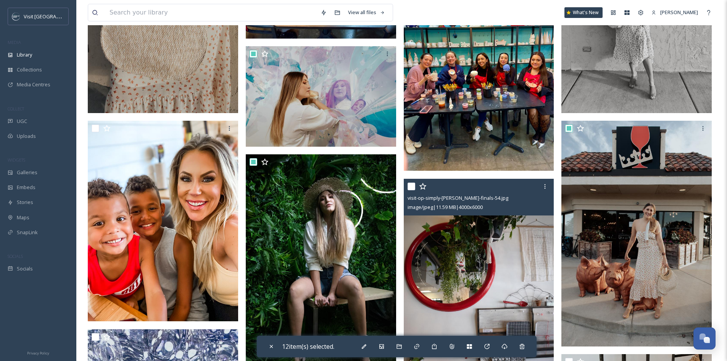
scroll to position [878, 0]
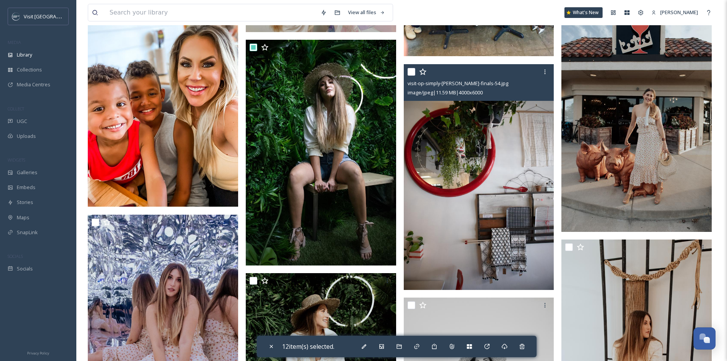
click at [411, 73] on input "checkbox" at bounding box center [411, 72] width 8 height 8
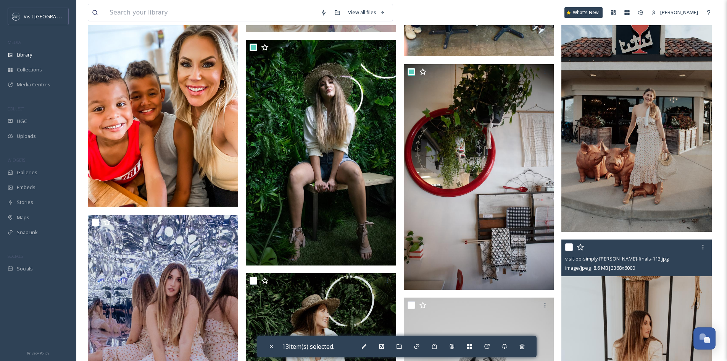
click at [571, 246] on input "checkbox" at bounding box center [569, 247] width 8 height 8
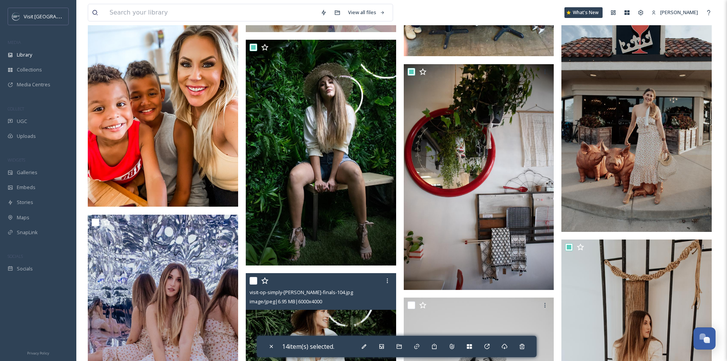
click at [251, 282] on input "checkbox" at bounding box center [254, 281] width 8 height 8
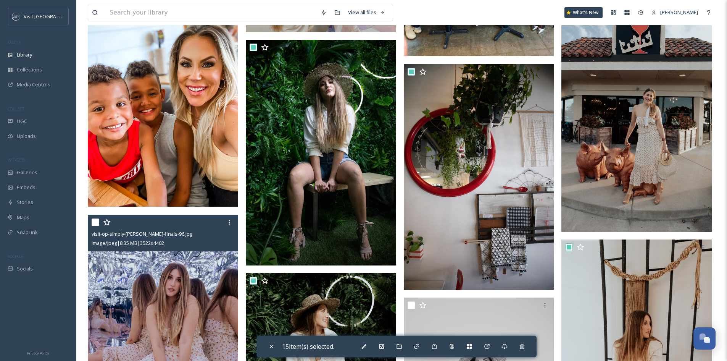
click at [95, 223] on input "checkbox" at bounding box center [96, 222] width 8 height 8
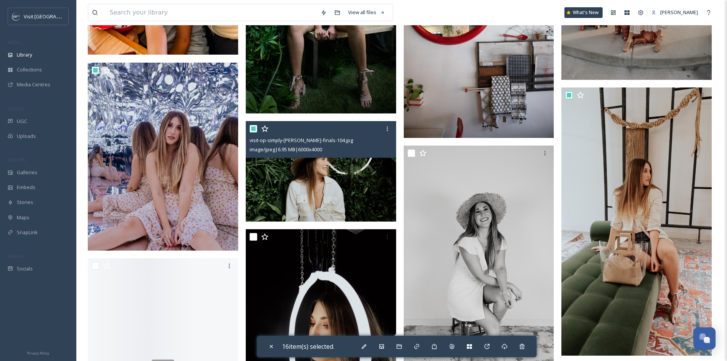
scroll to position [1030, 0]
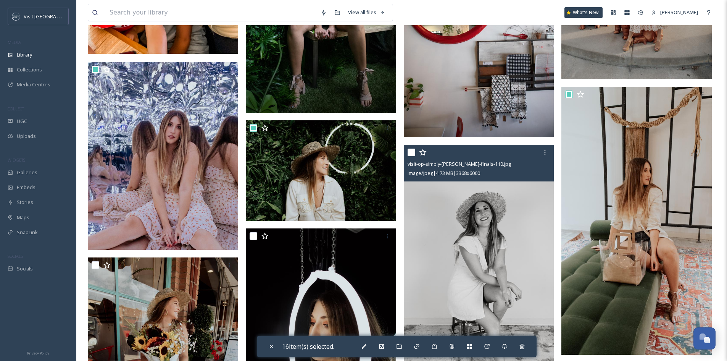
click at [411, 151] on input "checkbox" at bounding box center [411, 152] width 8 height 8
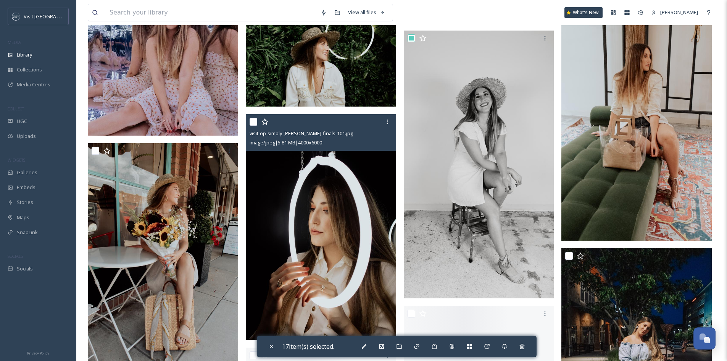
scroll to position [1145, 0]
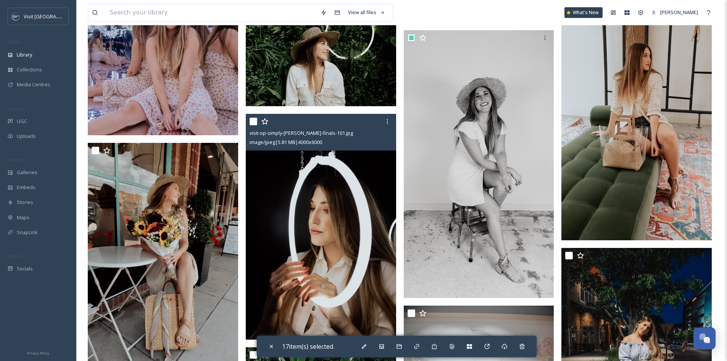
click at [255, 122] on input "checkbox" at bounding box center [254, 122] width 8 height 8
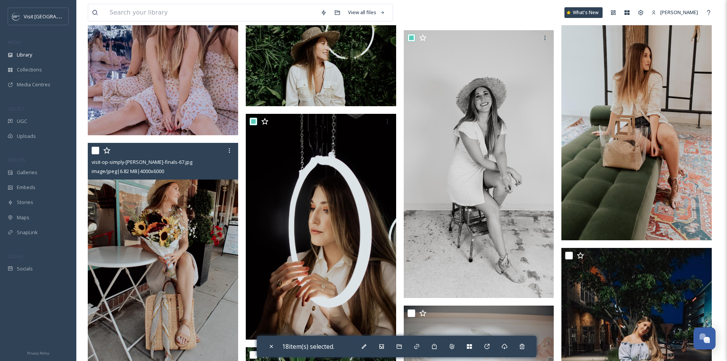
click at [94, 149] on input "checkbox" at bounding box center [96, 151] width 8 height 8
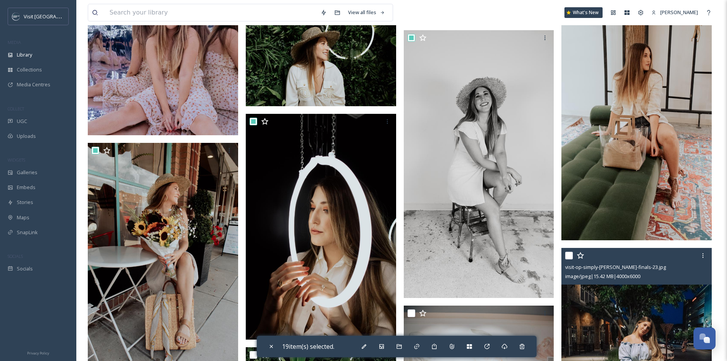
click at [570, 254] on input "checkbox" at bounding box center [569, 255] width 8 height 8
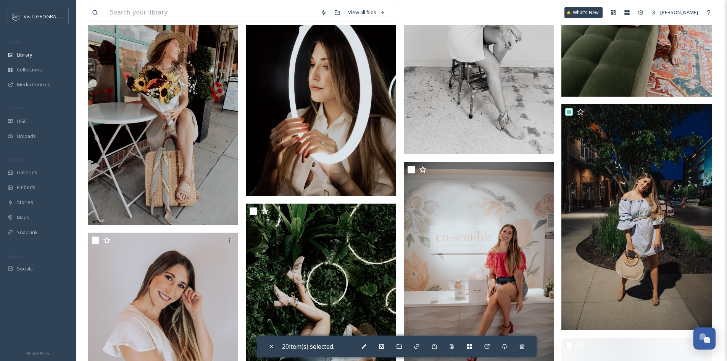
scroll to position [1297, 0]
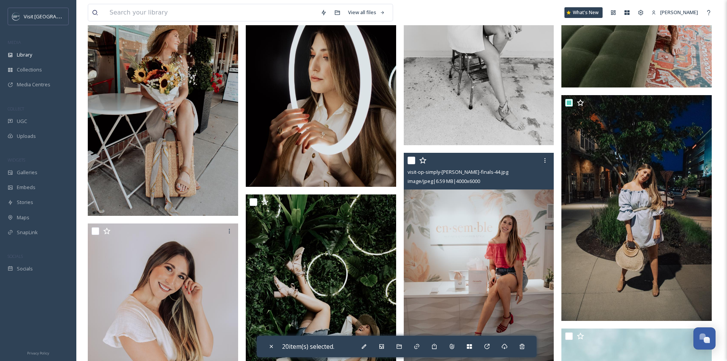
click at [411, 159] on input "checkbox" at bounding box center [411, 160] width 8 height 8
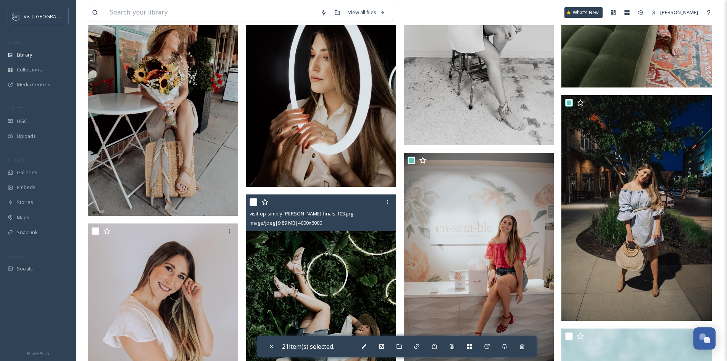
click at [254, 201] on input "checkbox" at bounding box center [254, 202] width 8 height 8
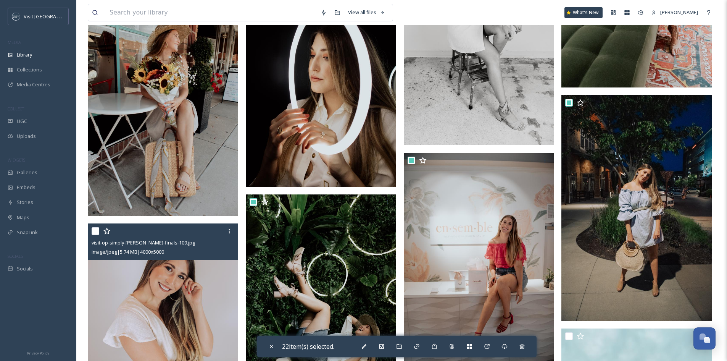
click at [92, 230] on input "checkbox" at bounding box center [96, 231] width 8 height 8
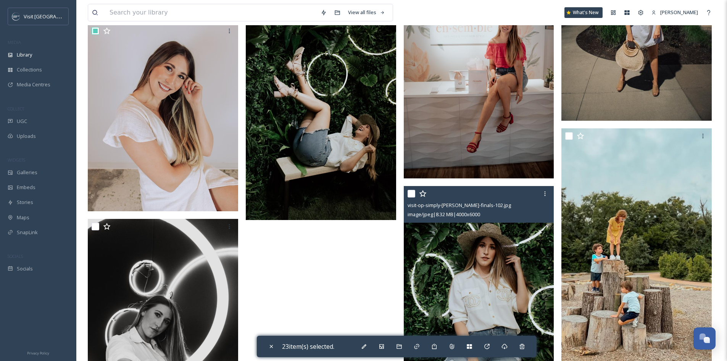
scroll to position [1564, 0]
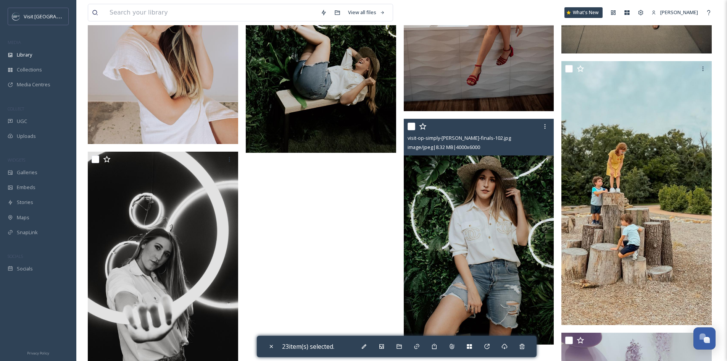
click at [412, 127] on input "checkbox" at bounding box center [411, 126] width 8 height 8
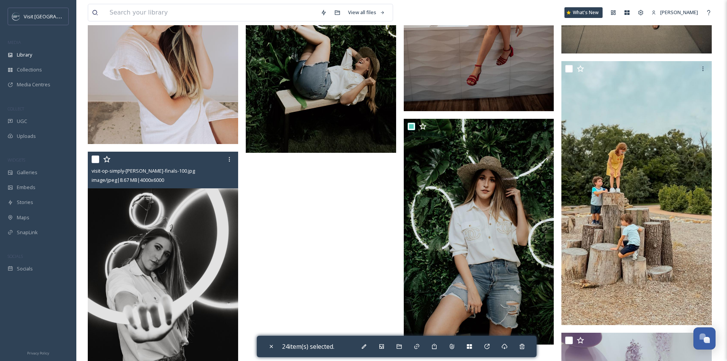
click at [93, 159] on input "checkbox" at bounding box center [96, 159] width 8 height 8
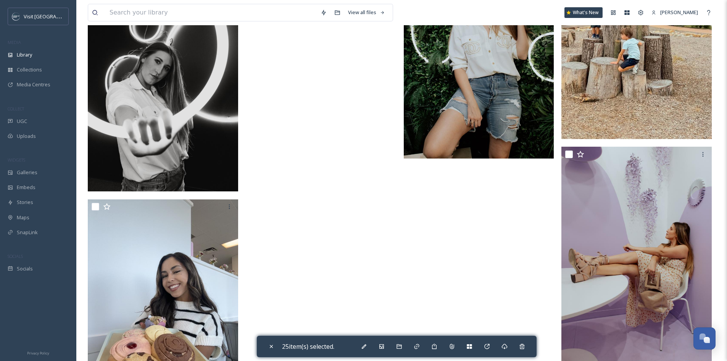
scroll to position [1755, 0]
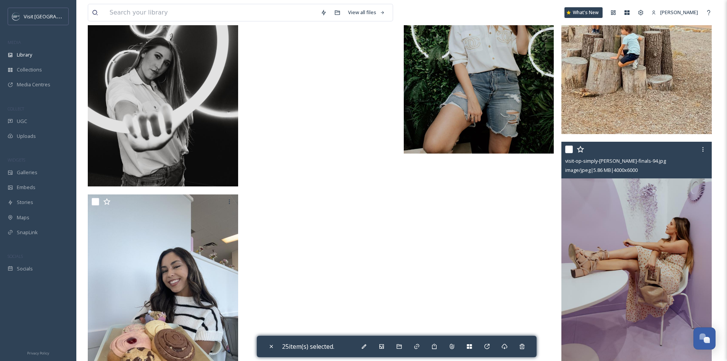
click at [567, 150] on input "checkbox" at bounding box center [569, 149] width 8 height 8
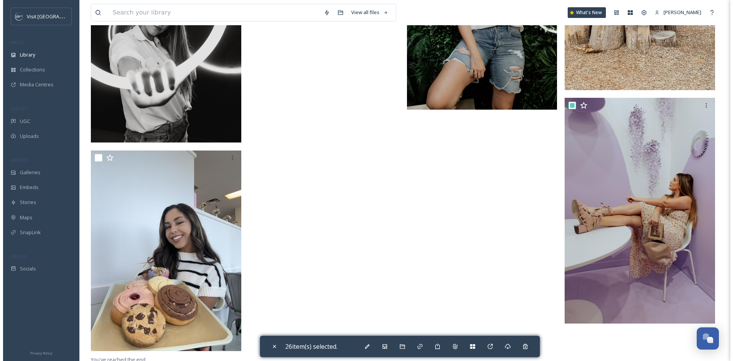
scroll to position [1802, 0]
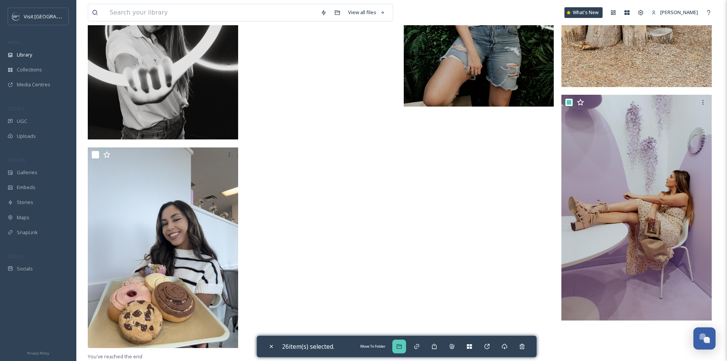
click at [399, 345] on icon at bounding box center [399, 346] width 6 height 6
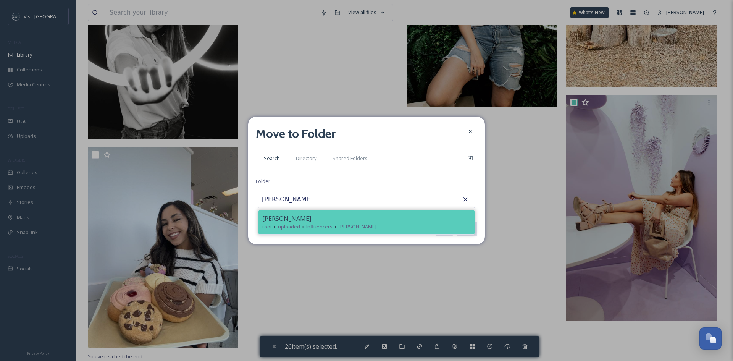
click at [390, 226] on div "root uploaded Influencers [PERSON_NAME]" at bounding box center [366, 226] width 208 height 7
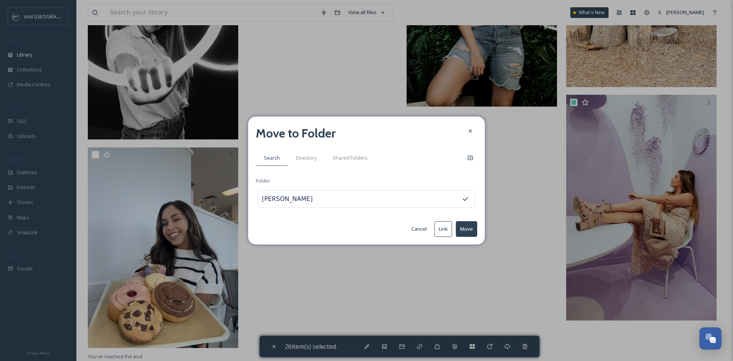
click at [461, 227] on button "Move" at bounding box center [466, 229] width 21 height 16
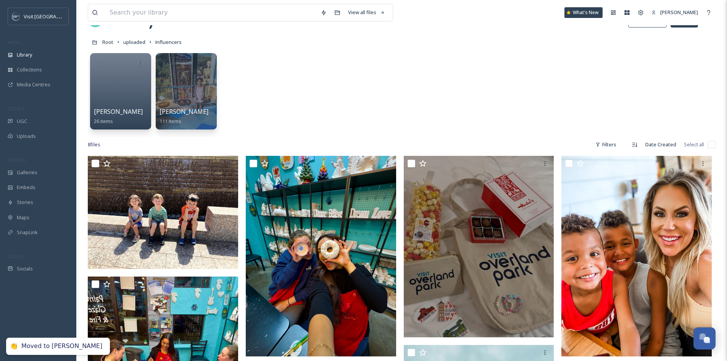
scroll to position [22, 0]
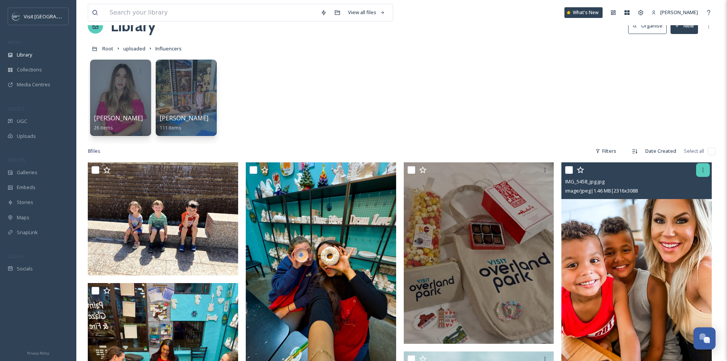
click at [702, 169] on icon at bounding box center [703, 170] width 6 height 6
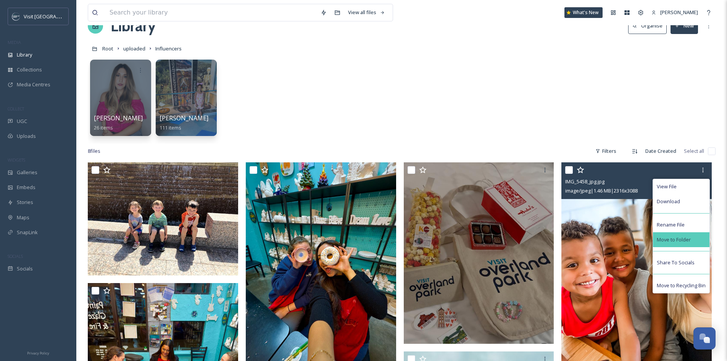
click at [688, 235] on div "Move to Folder" at bounding box center [681, 239] width 56 height 15
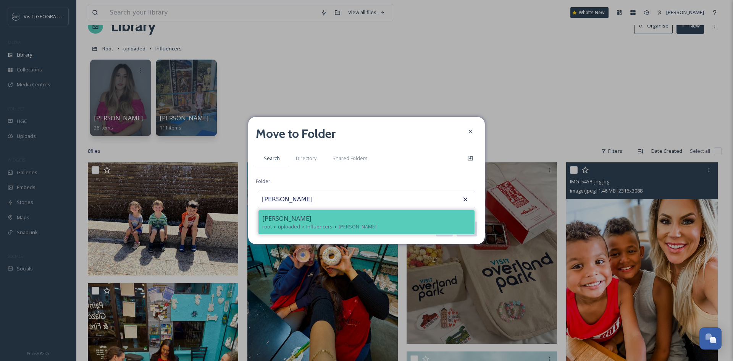
click at [342, 229] on span "[PERSON_NAME]" at bounding box center [357, 226] width 38 height 7
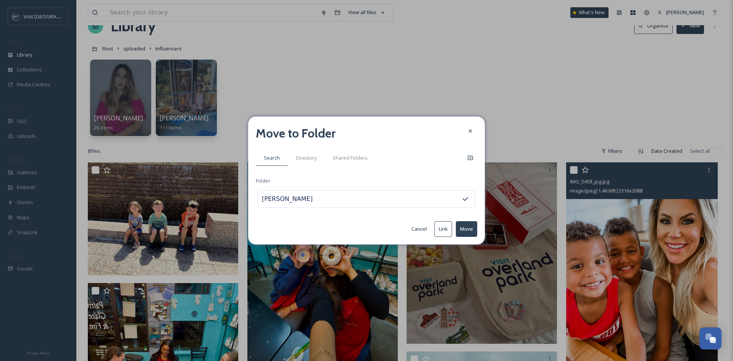
click at [463, 233] on button "Move" at bounding box center [466, 229] width 21 height 16
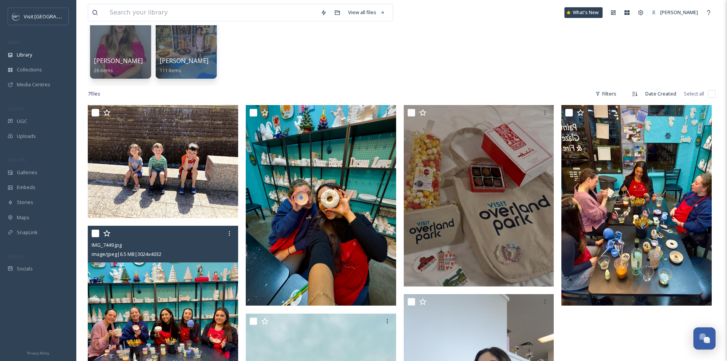
scroll to position [0, 0]
